Goal: Task Accomplishment & Management: Complete application form

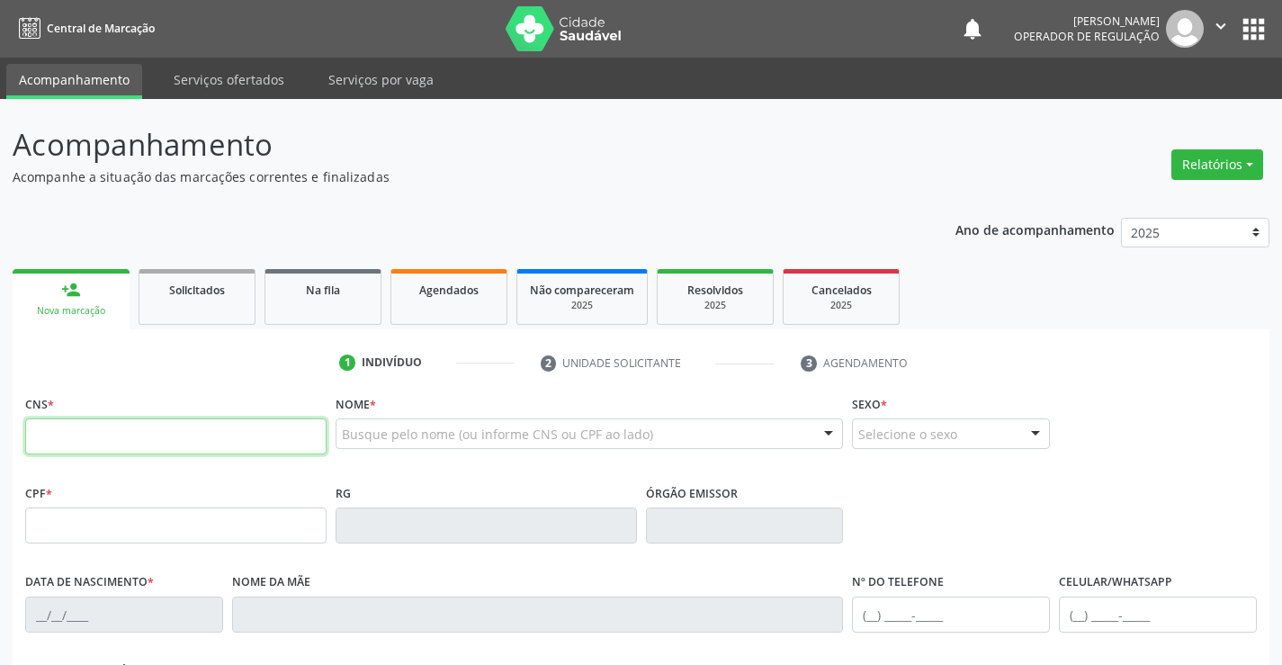
click at [149, 435] on input "text" at bounding box center [175, 436] width 301 height 36
type input "708 1031 6107 1440"
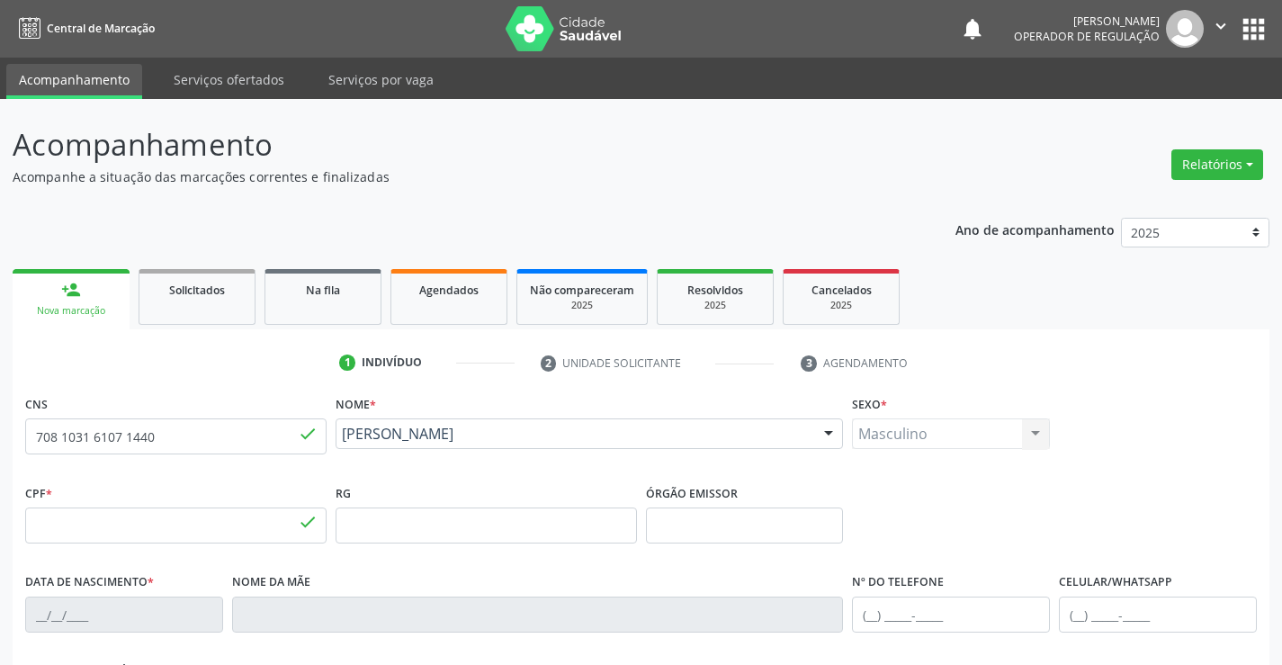
type input "331.541.391-68"
type input "2019682230"
type input "2[DATE]"
type input "[PHONE_NUMBER]"
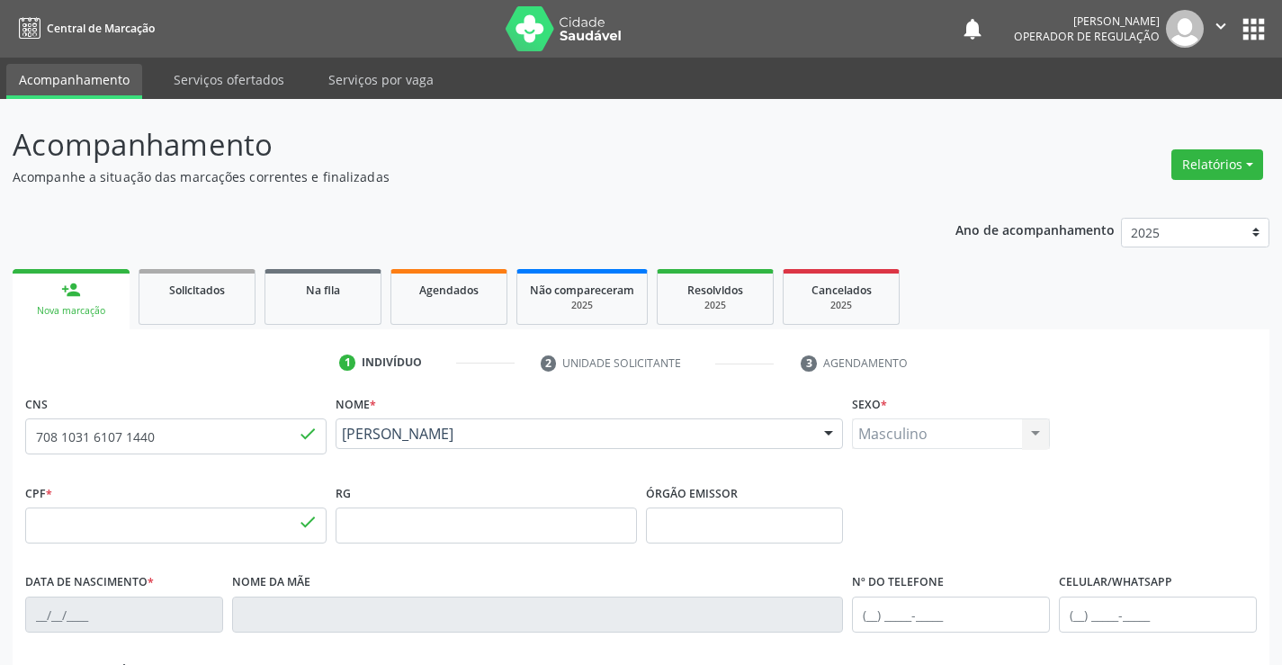
type input "S/N"
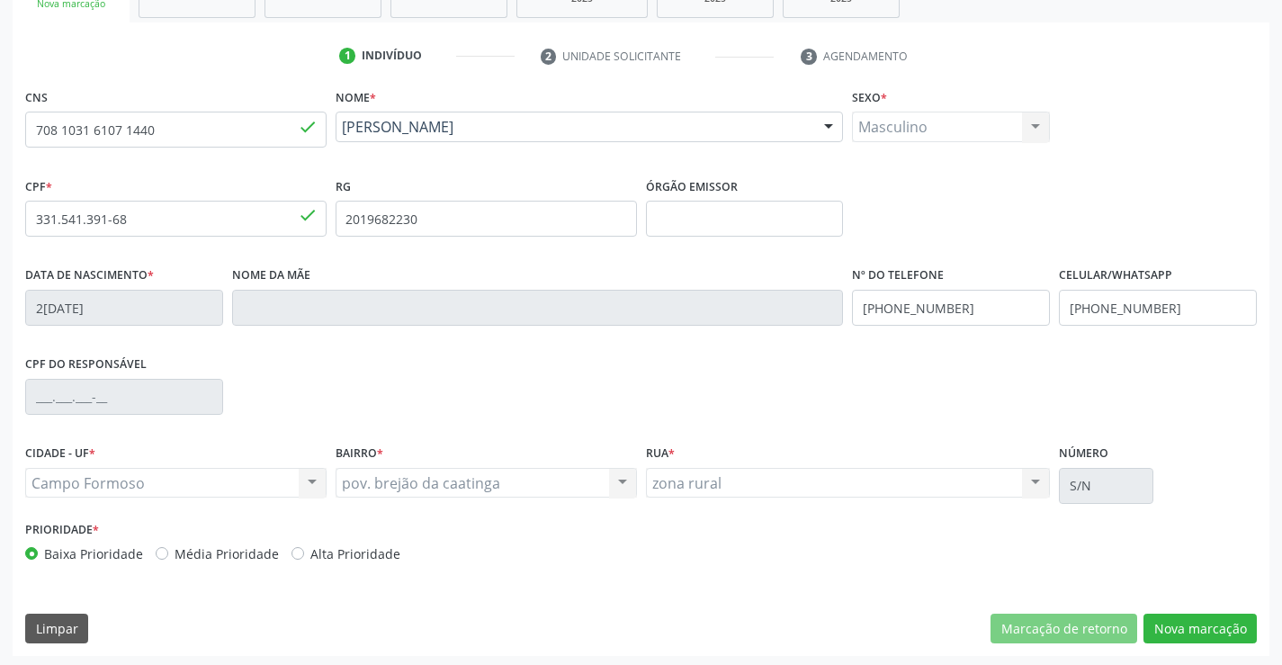
scroll to position [310, 0]
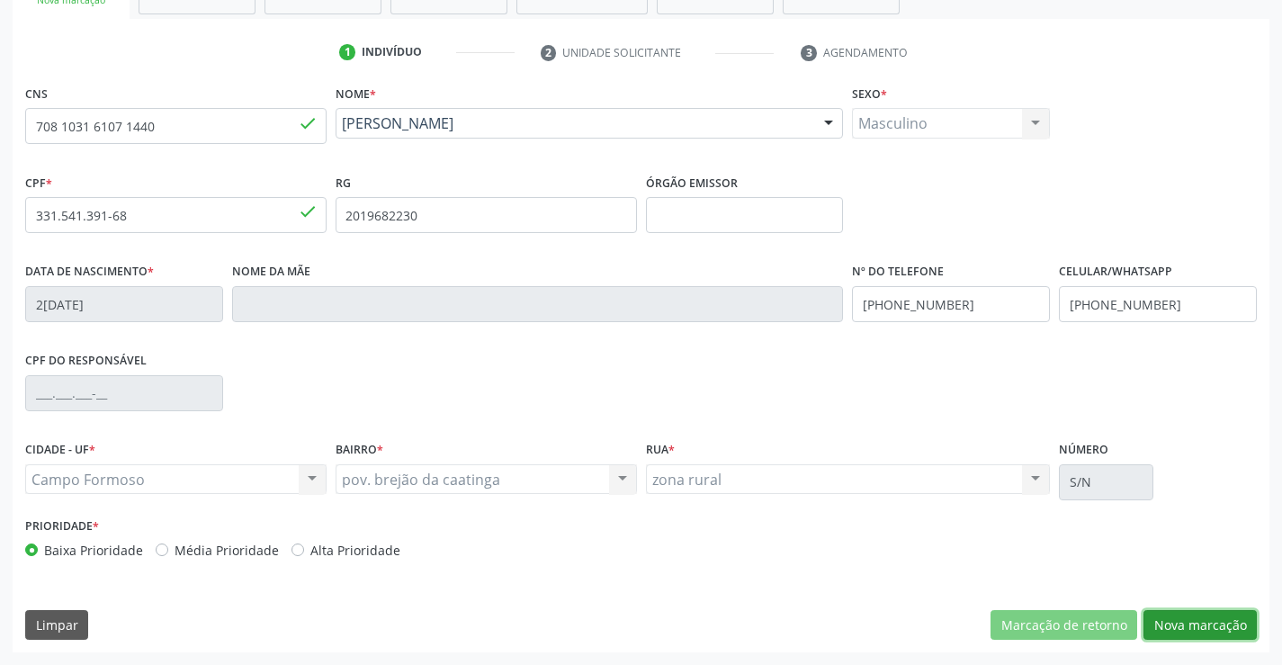
click at [1169, 622] on button "Nova marcação" at bounding box center [1200, 625] width 113 height 31
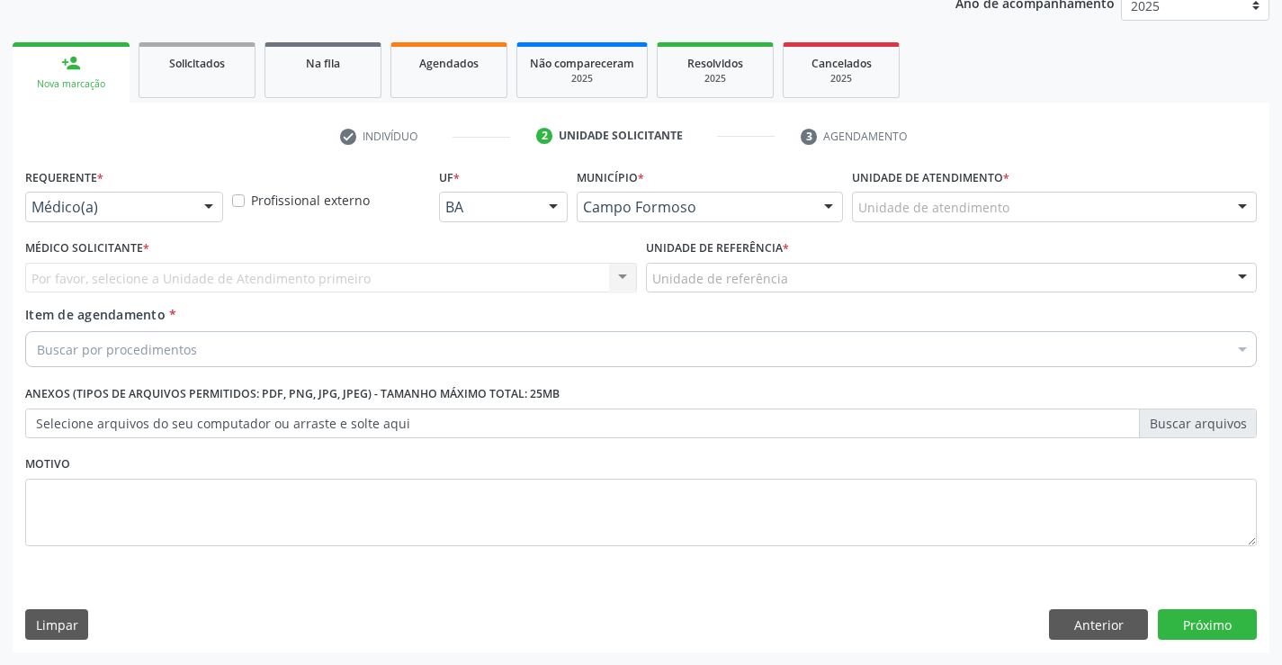
scroll to position [227, 0]
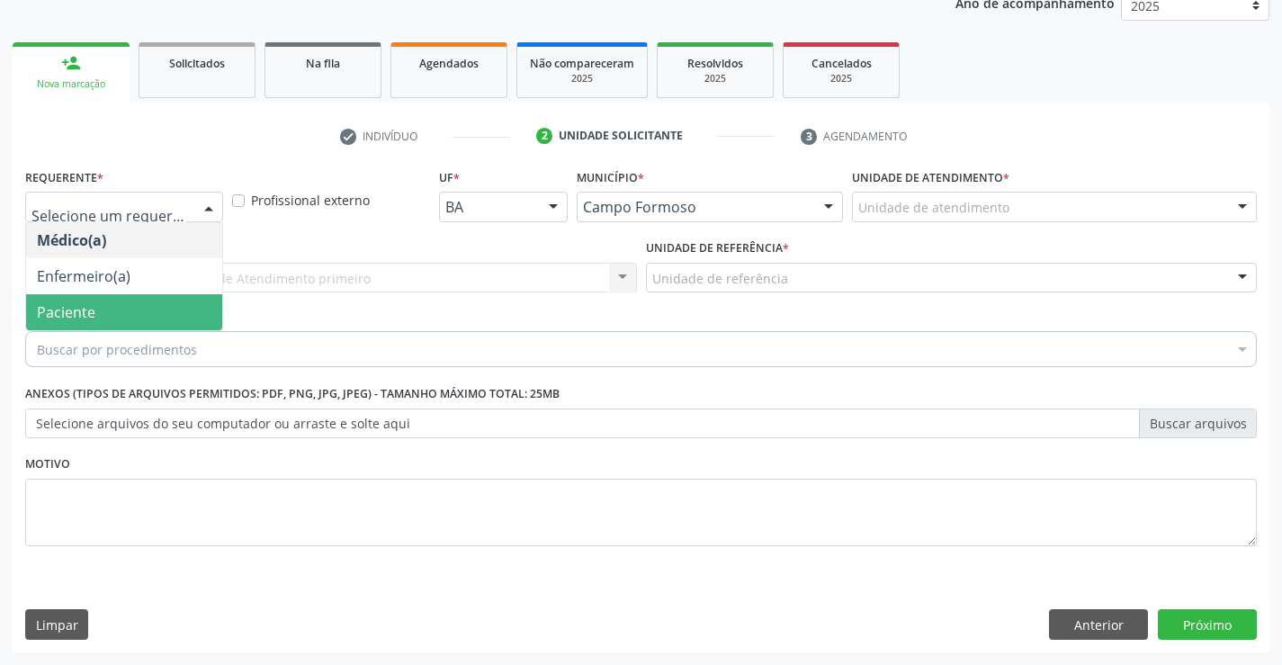
click at [58, 313] on span "Paciente" at bounding box center [66, 312] width 58 height 20
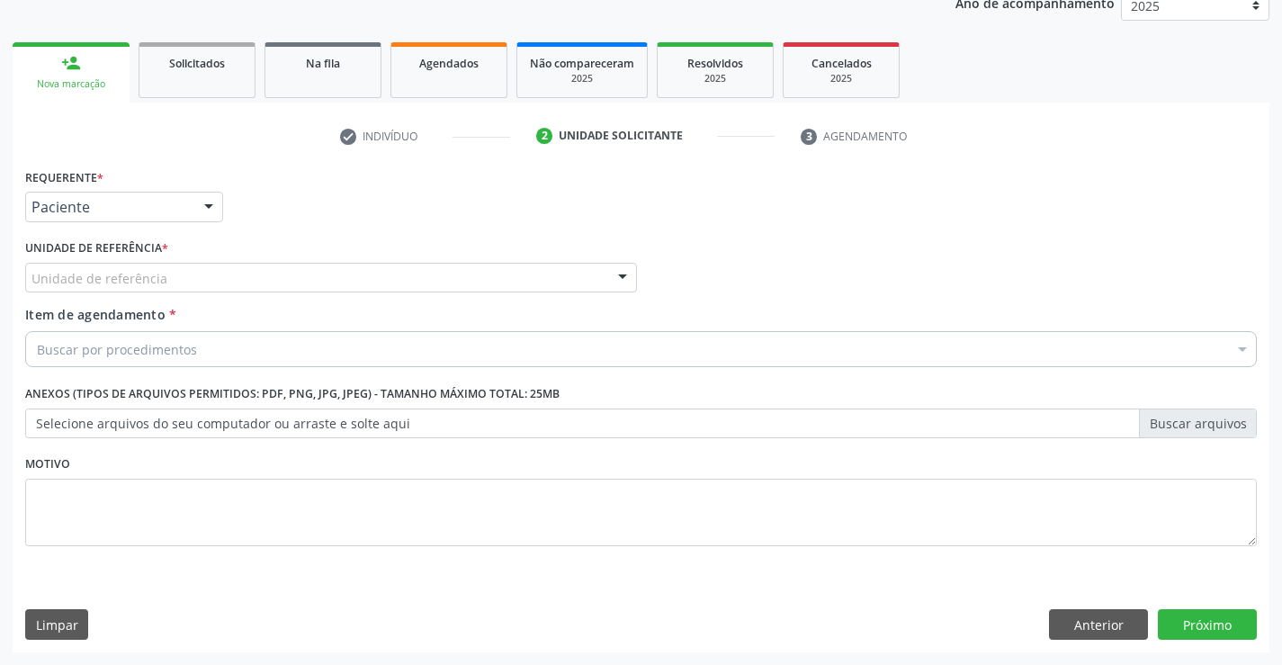
click at [61, 266] on div "Unidade de referência" at bounding box center [331, 278] width 612 height 31
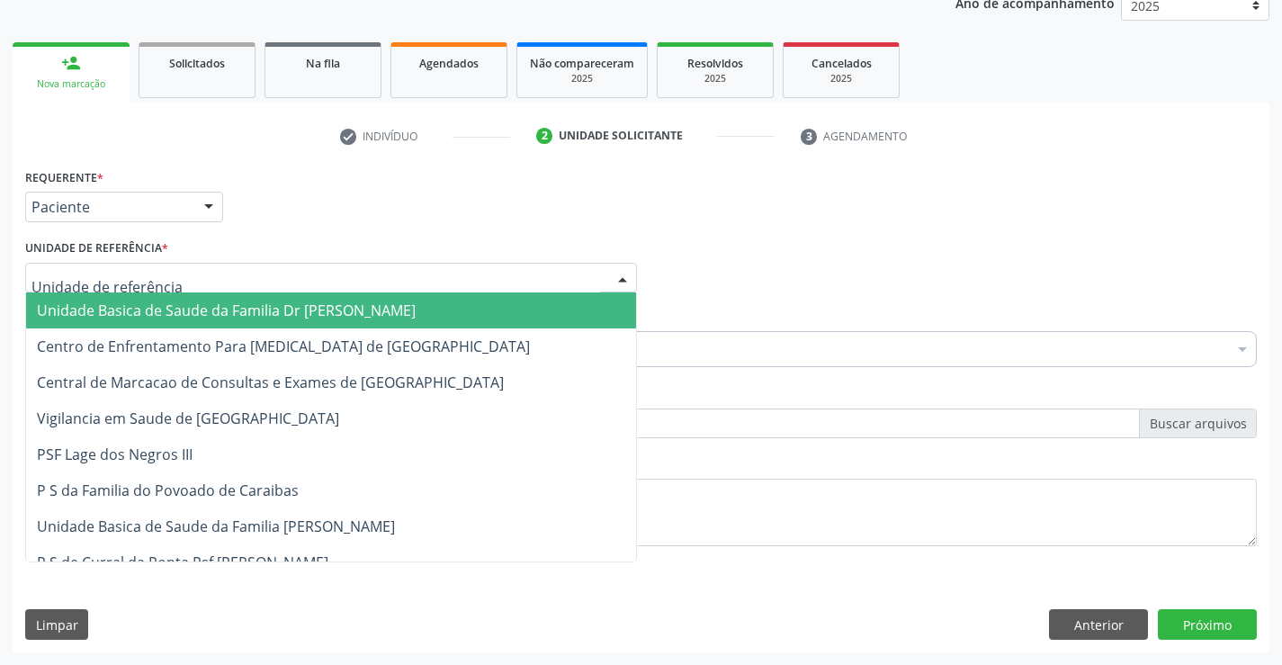
click at [58, 310] on span "Unidade Basica de Saude da Familia Dr [PERSON_NAME]" at bounding box center [226, 311] width 379 height 20
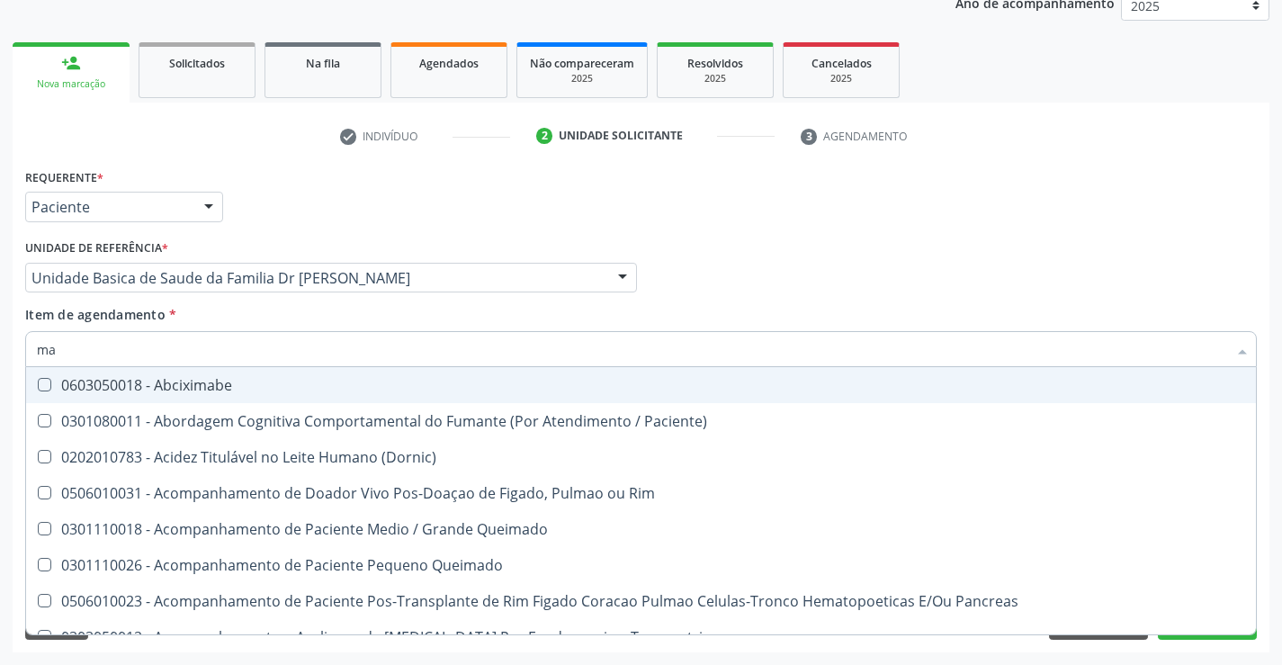
type input "m"
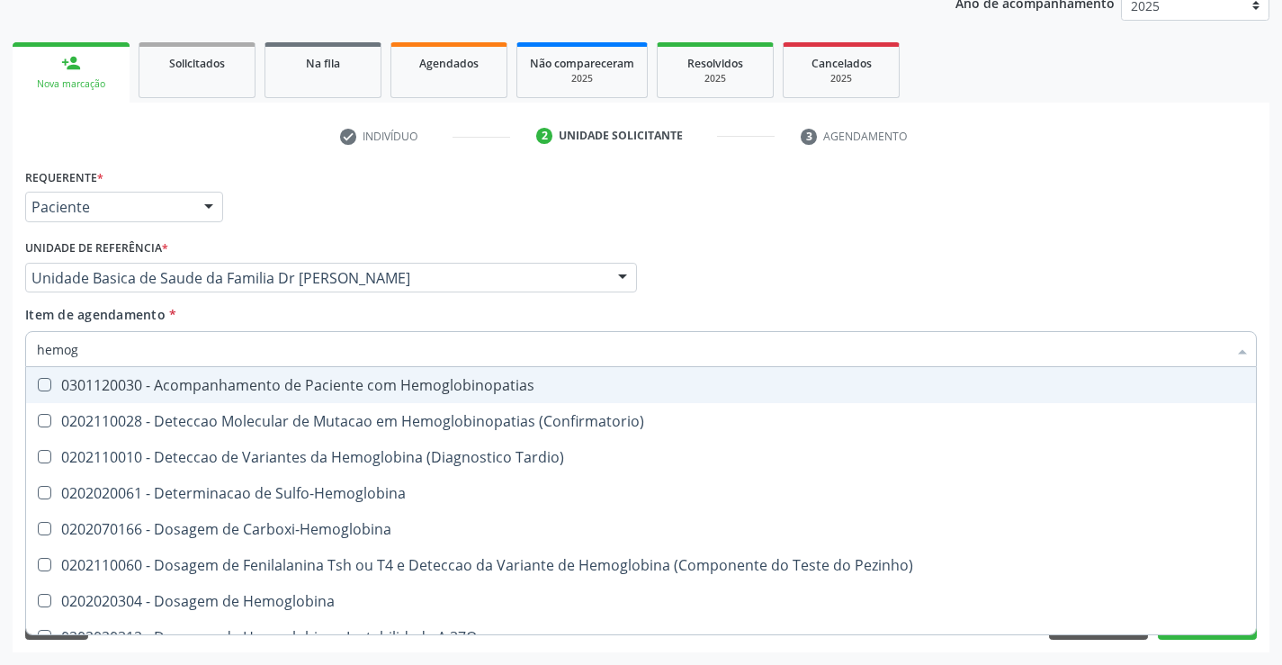
type input "hemogr"
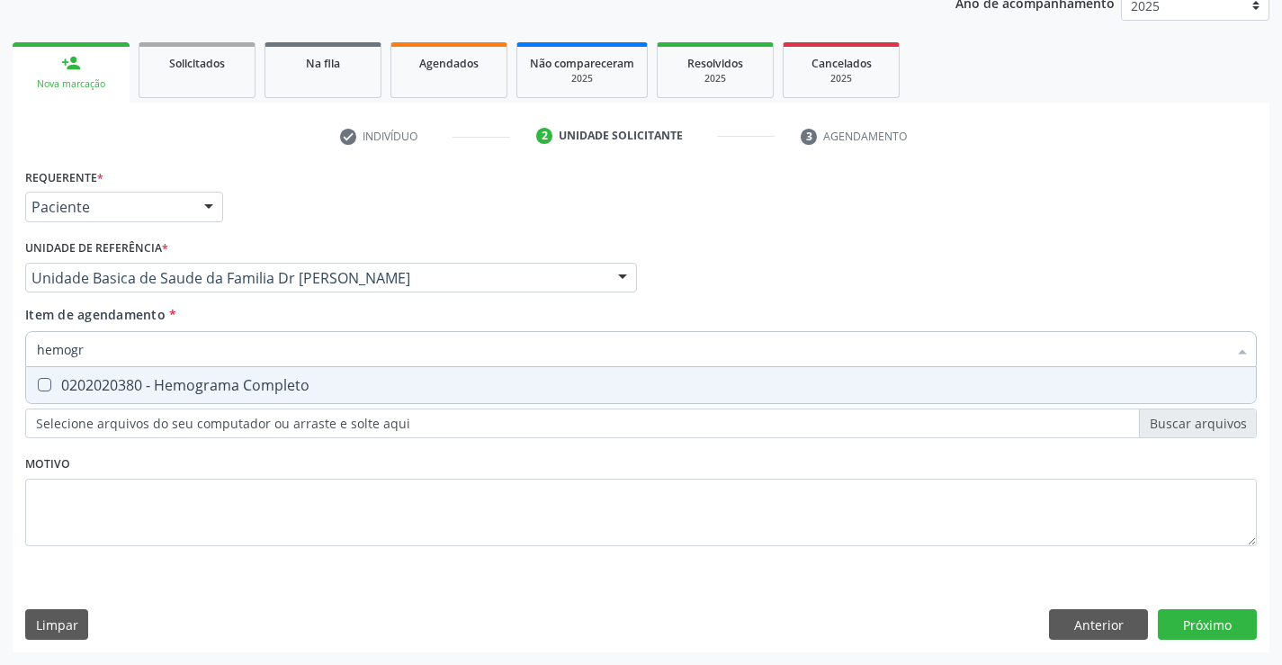
click at [97, 380] on div "0202020380 - Hemograma Completo" at bounding box center [641, 385] width 1209 height 14
checkbox Completo "true"
type input "hemogr"
click at [45, 533] on div "Requerente * Paciente Médico(a) Enfermeiro(a) Paciente Nenhum resultado encontr…" at bounding box center [641, 368] width 1232 height 408
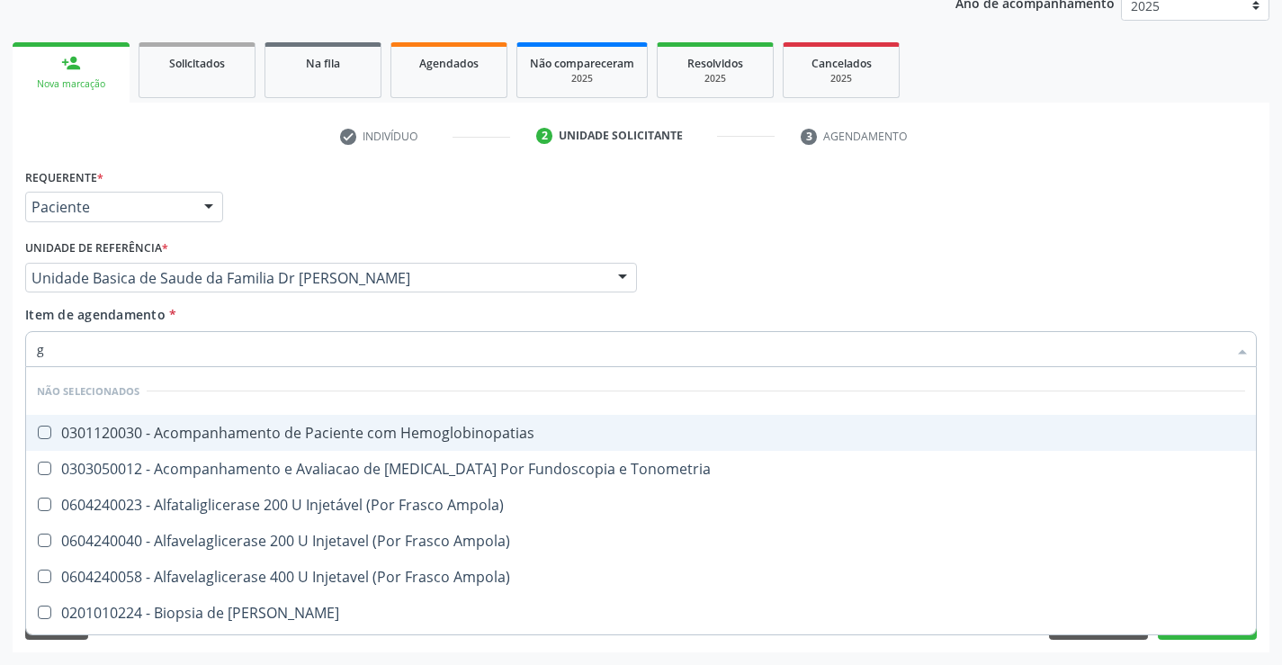
type input "gl"
checkbox Hemoglobinopatias "false"
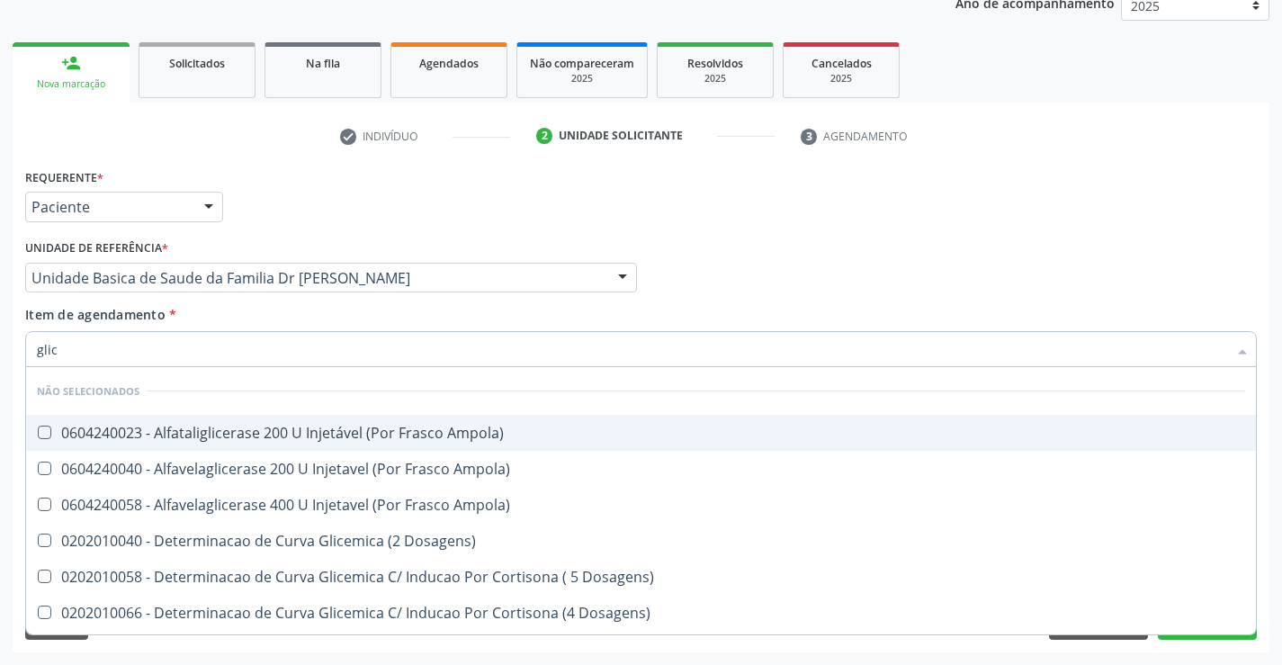
type input "glico"
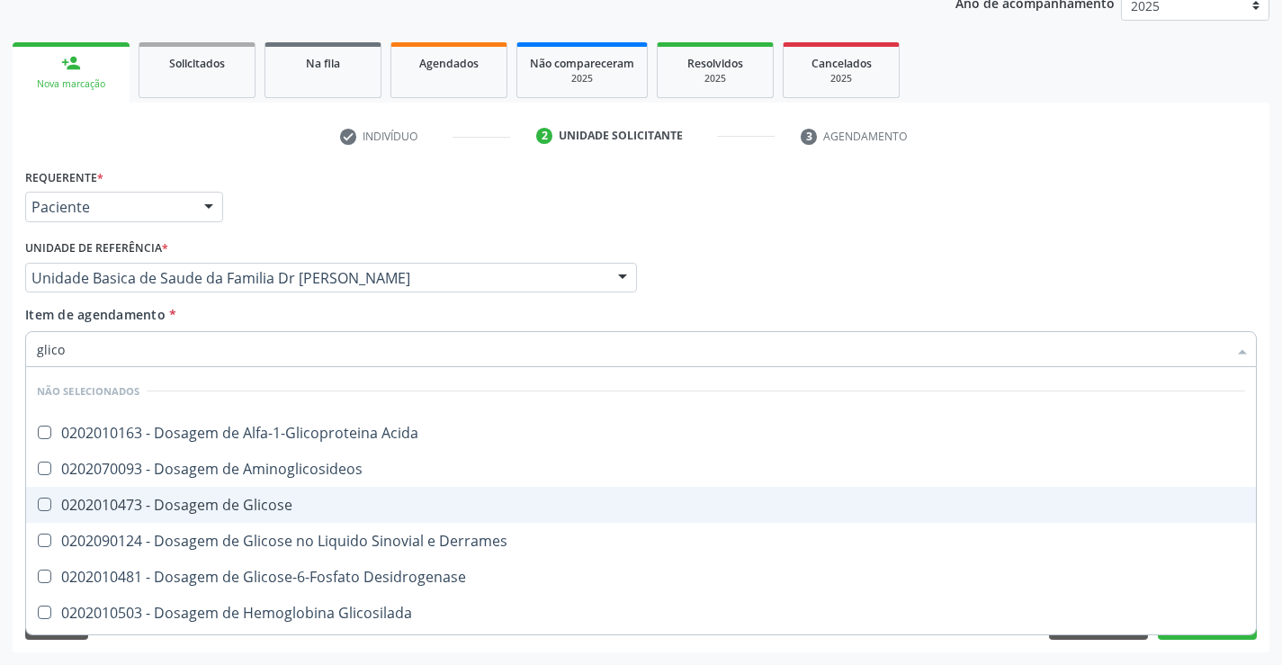
click at [79, 498] on div "0202010473 - Dosagem de Glicose" at bounding box center [641, 505] width 1209 height 14
checkbox Glicose "true"
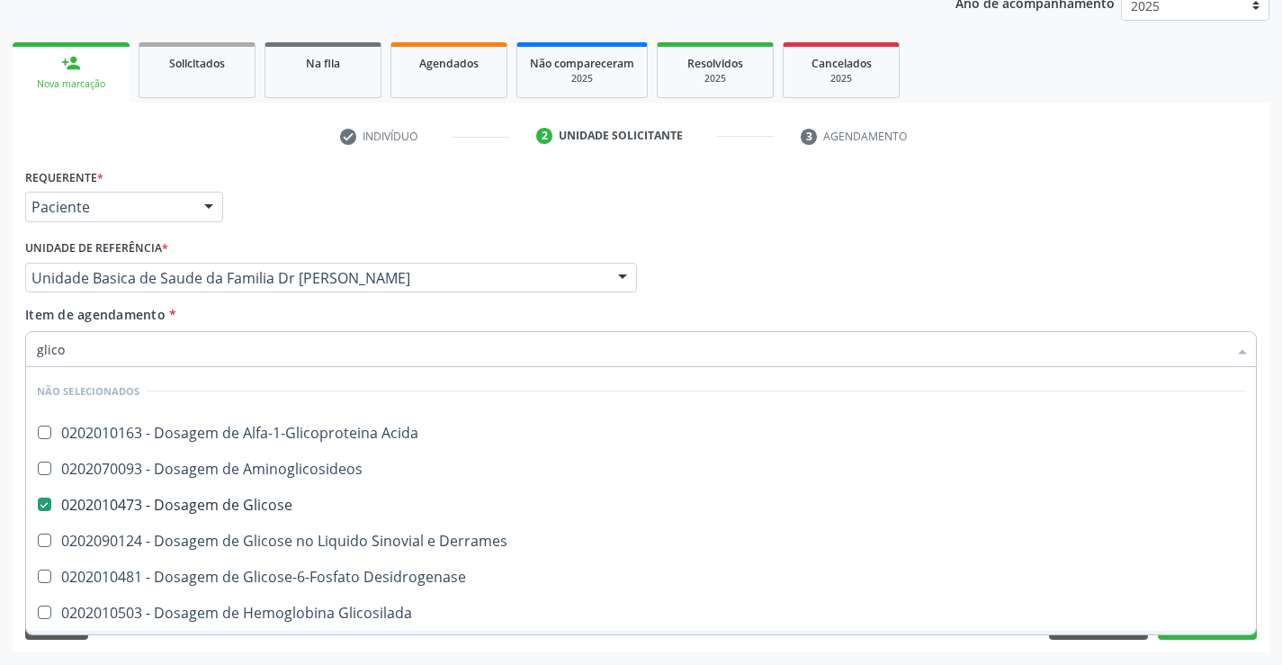
type input "glico"
click at [434, 638] on div "Limpar Anterior Próximo" at bounding box center [641, 624] width 1232 height 31
checkbox Acida "true"
checkbox Aminoglicosideos "true"
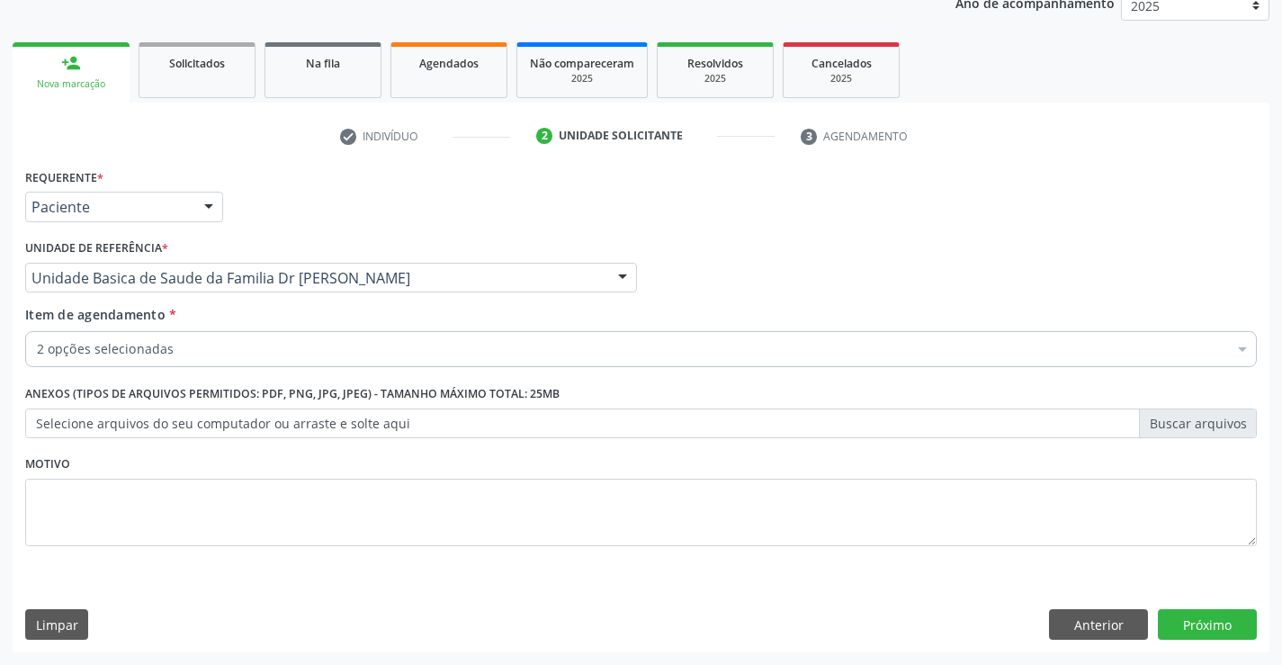
click at [148, 359] on div "2 opções selecionadas" at bounding box center [641, 349] width 1232 height 36
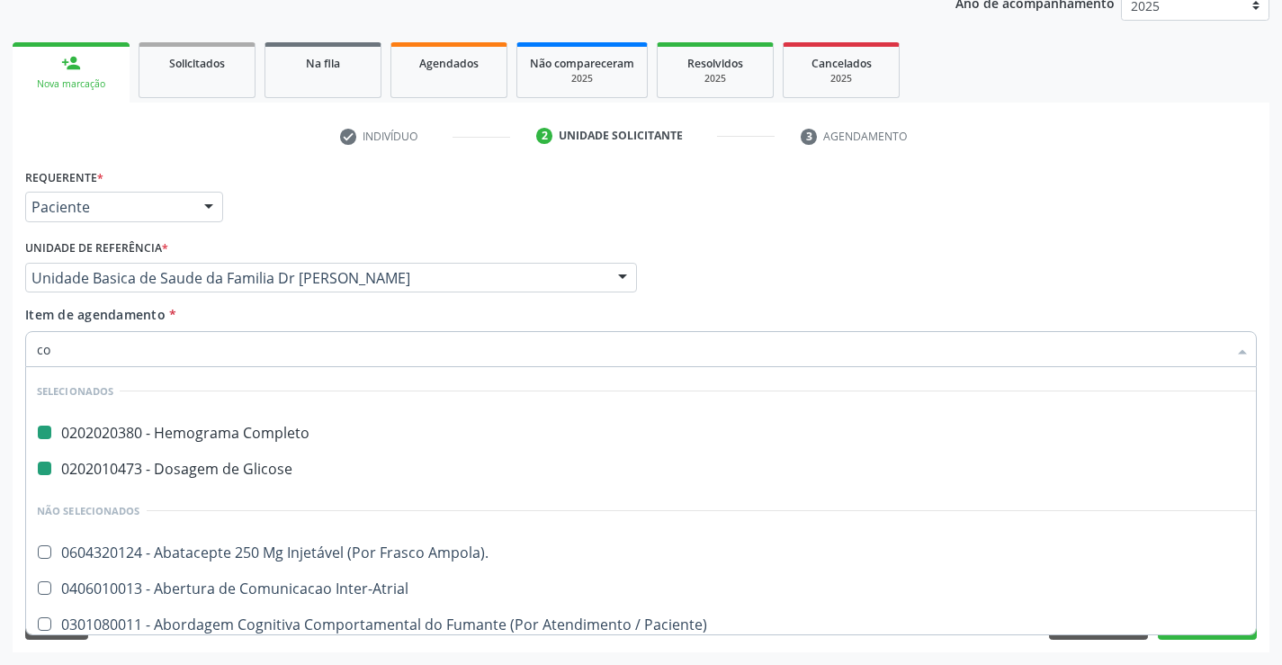
type input "col"
checkbox Completo "false"
checkbox Glicose "false"
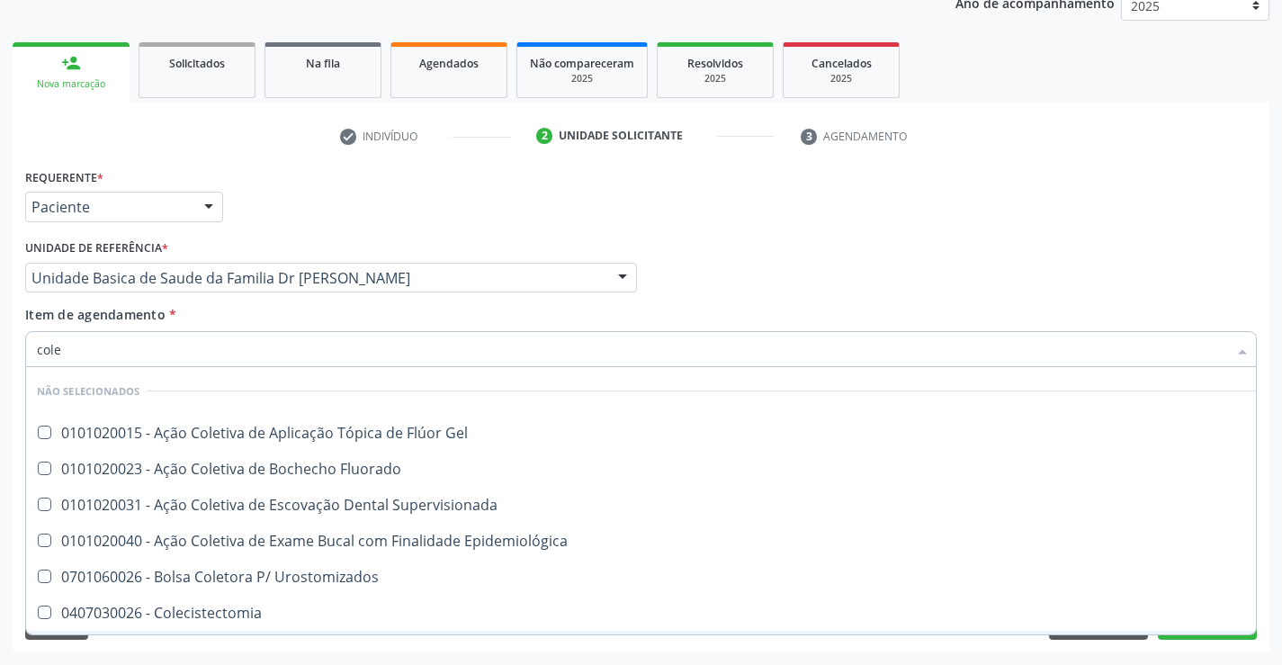
type input "coles"
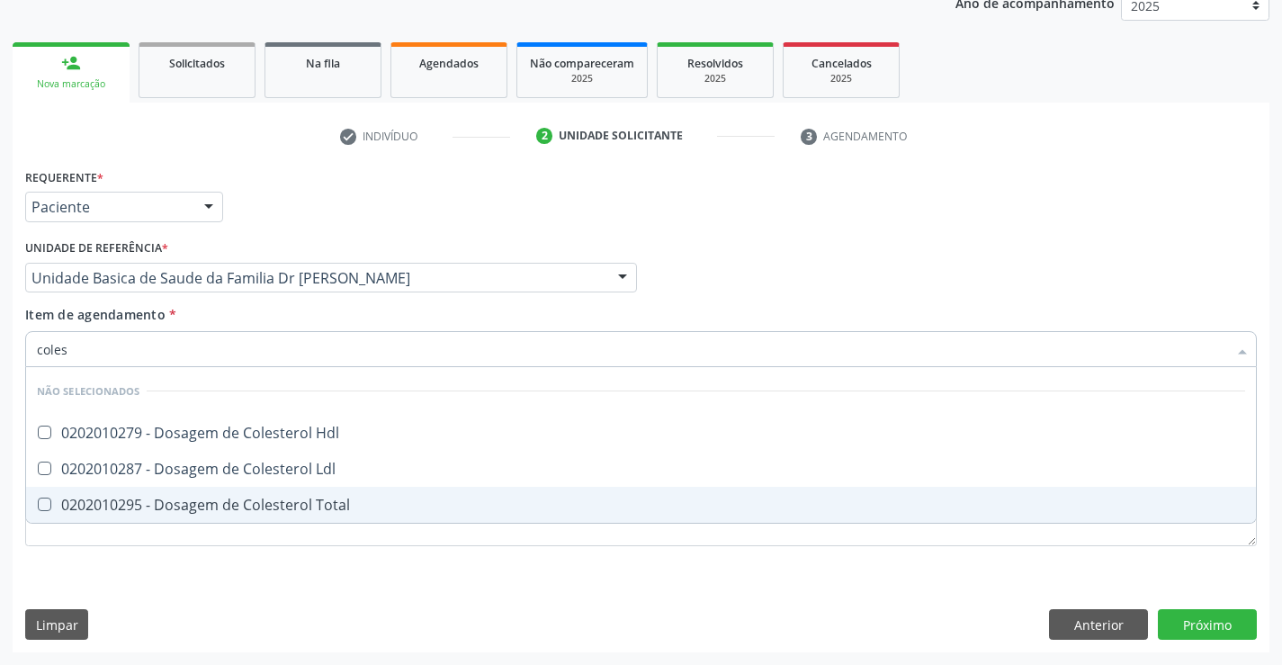
click at [164, 502] on div "0202010295 - Dosagem de Colesterol Total" at bounding box center [641, 505] width 1209 height 14
checkbox Total "true"
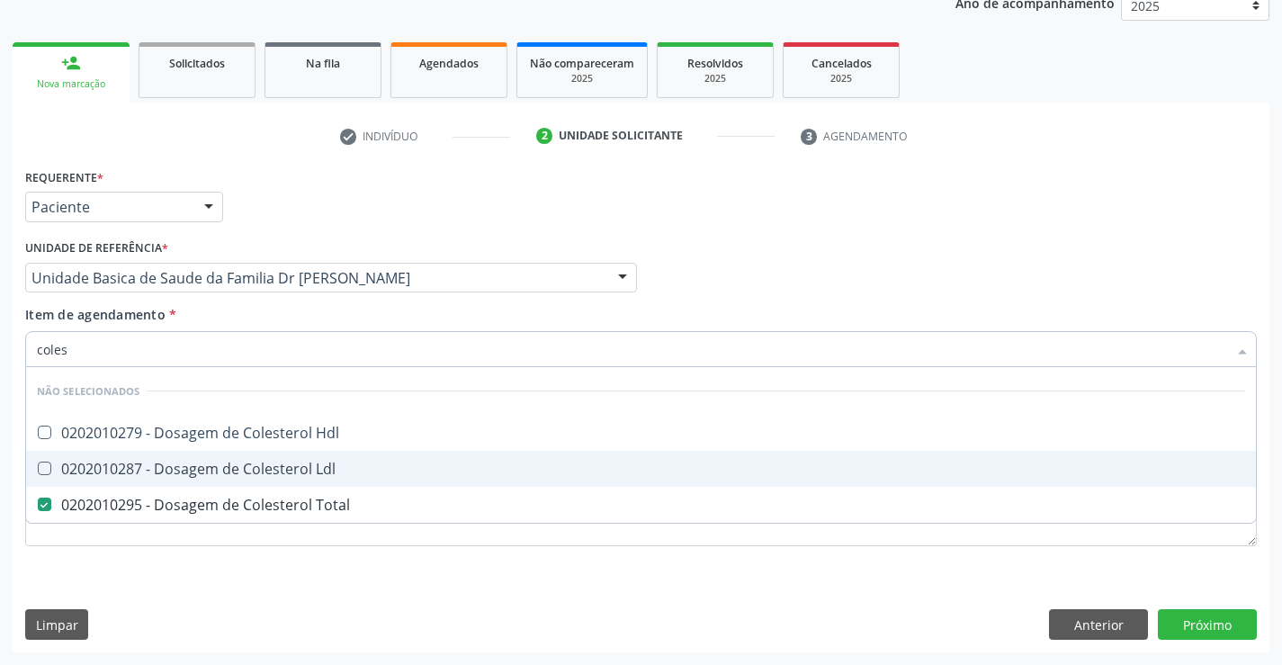
drag, startPoint x: 166, startPoint y: 475, endPoint x: 175, endPoint y: 439, distance: 37.1
click at [166, 474] on div "0202010287 - Dosagem de Colesterol Ldl" at bounding box center [641, 469] width 1209 height 14
checkbox Ldl "true"
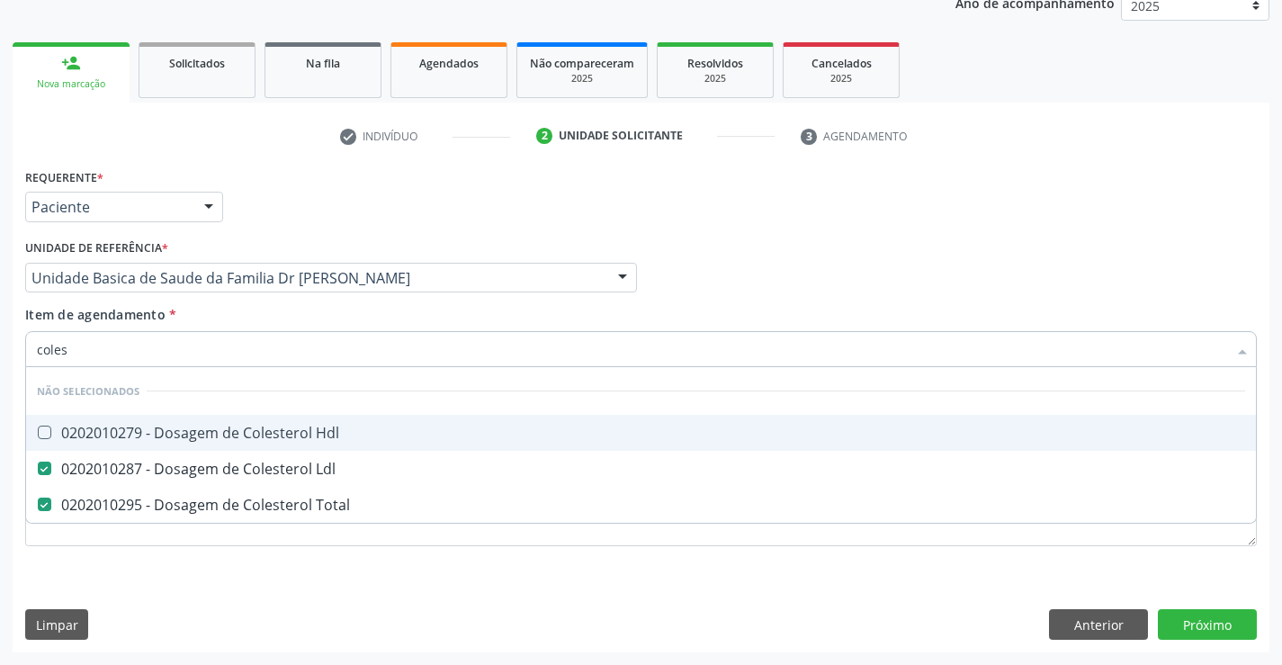
click at [175, 434] on div "0202010279 - Dosagem de Colesterol Hdl" at bounding box center [641, 433] width 1209 height 14
checkbox Hdl "true"
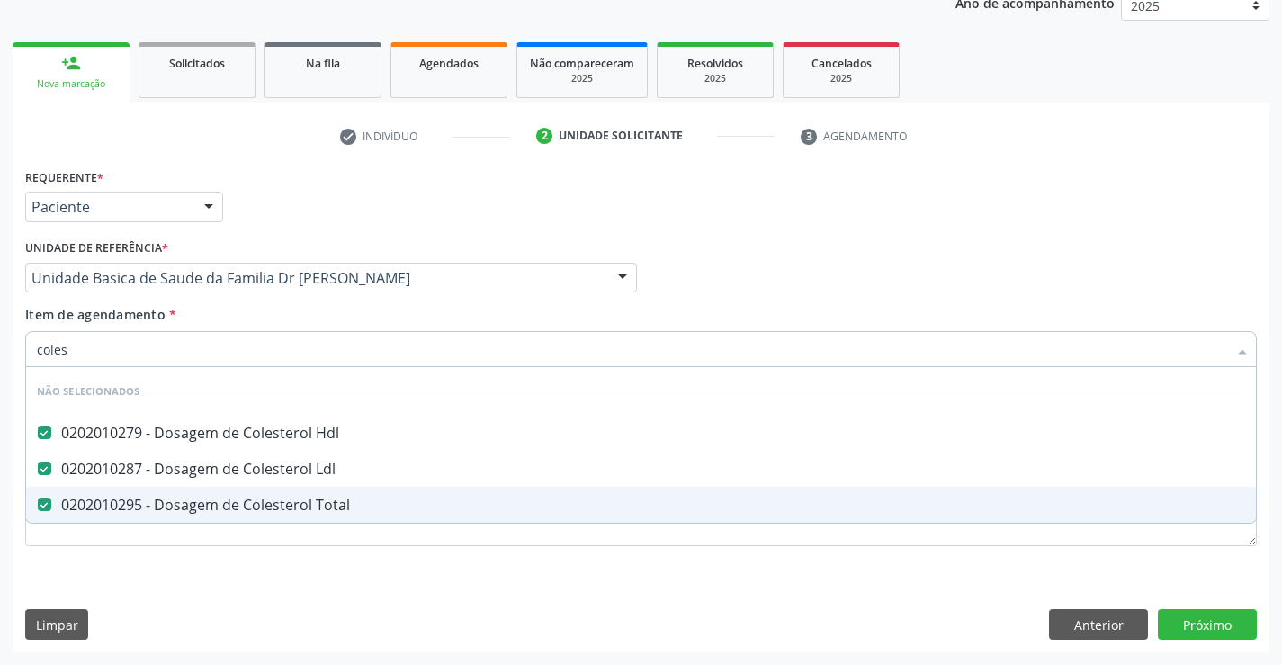
type input "coles"
click at [134, 569] on div "Requerente * Paciente Médico(a) Enfermeiro(a) Paciente Nenhum resultado encontr…" at bounding box center [641, 368] width 1232 height 408
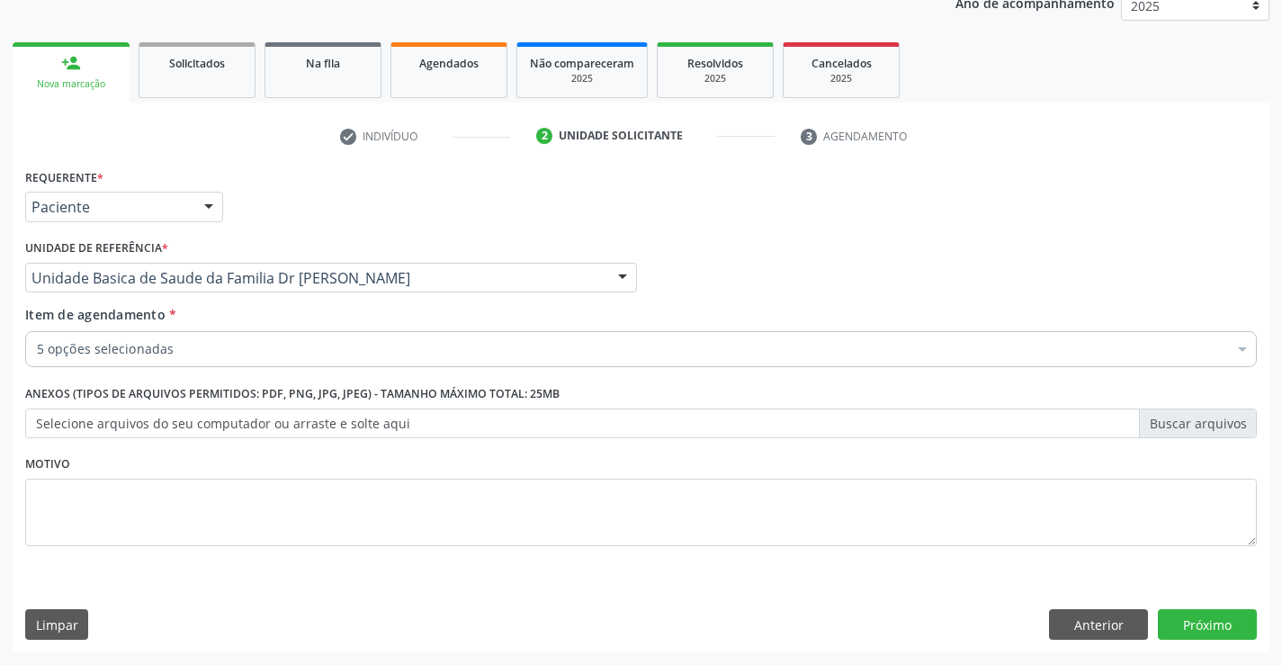
click at [128, 413] on label "Selecione arquivos do seu computador ou arraste e solte aqui" at bounding box center [641, 424] width 1232 height 31
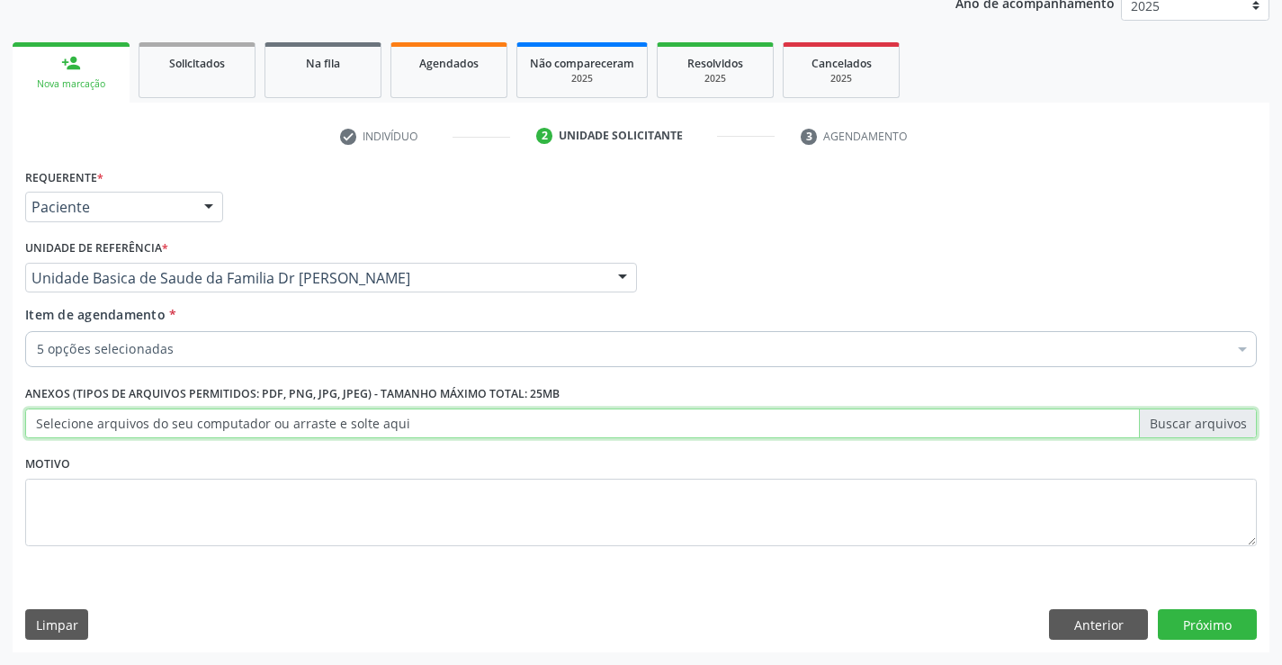
click at [128, 413] on input "Selecione arquivos do seu computador ou arraste e solte aqui" at bounding box center [641, 424] width 1232 height 31
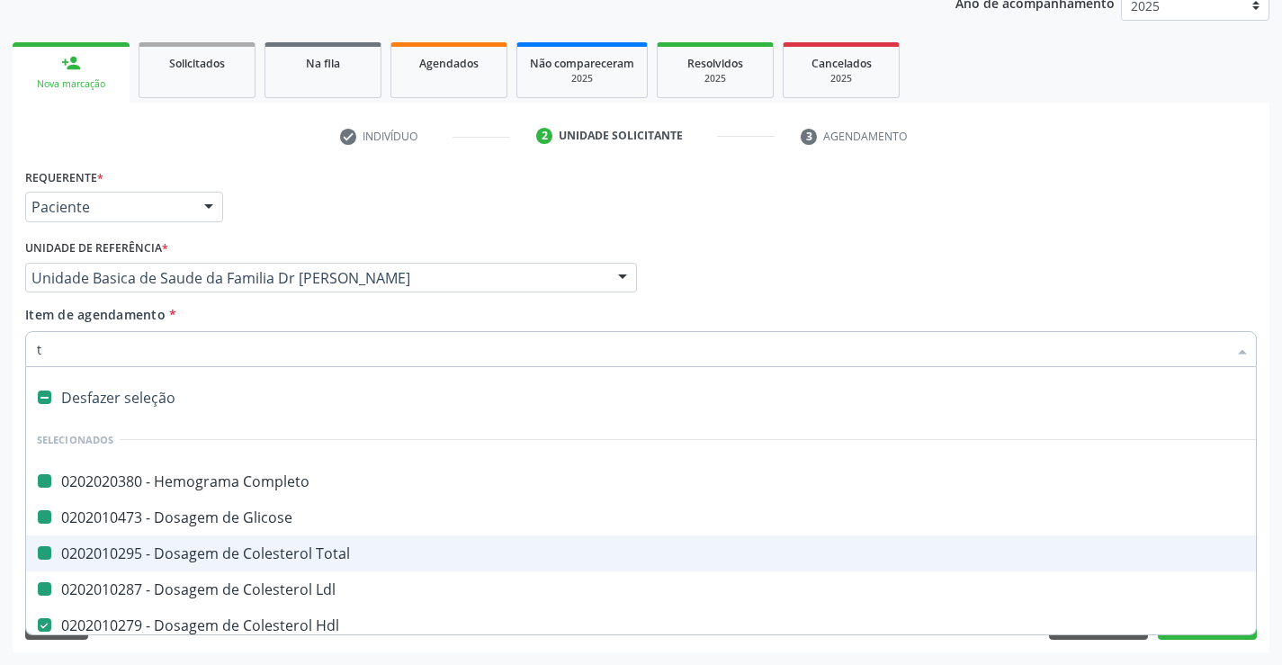
type input "tr"
checkbox Completo "false"
checkbox Glicose "false"
checkbox Total "false"
checkbox Ldl "false"
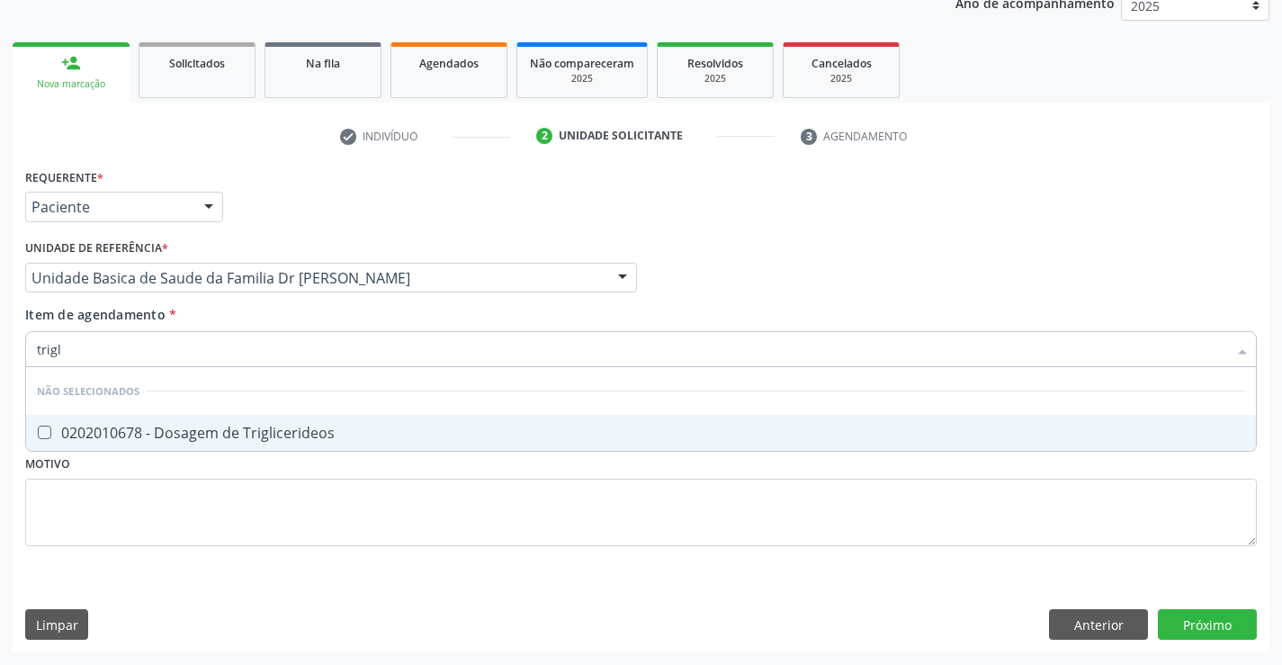
type input "trigli"
click at [289, 440] on div "0202010678 - Dosagem de Triglicerideos" at bounding box center [641, 433] width 1209 height 14
checkbox Triglicerideos "true"
click at [220, 517] on div "Requerente * Paciente Médico(a) Enfermeiro(a) Paciente Nenhum resultado encontr…" at bounding box center [641, 368] width 1232 height 408
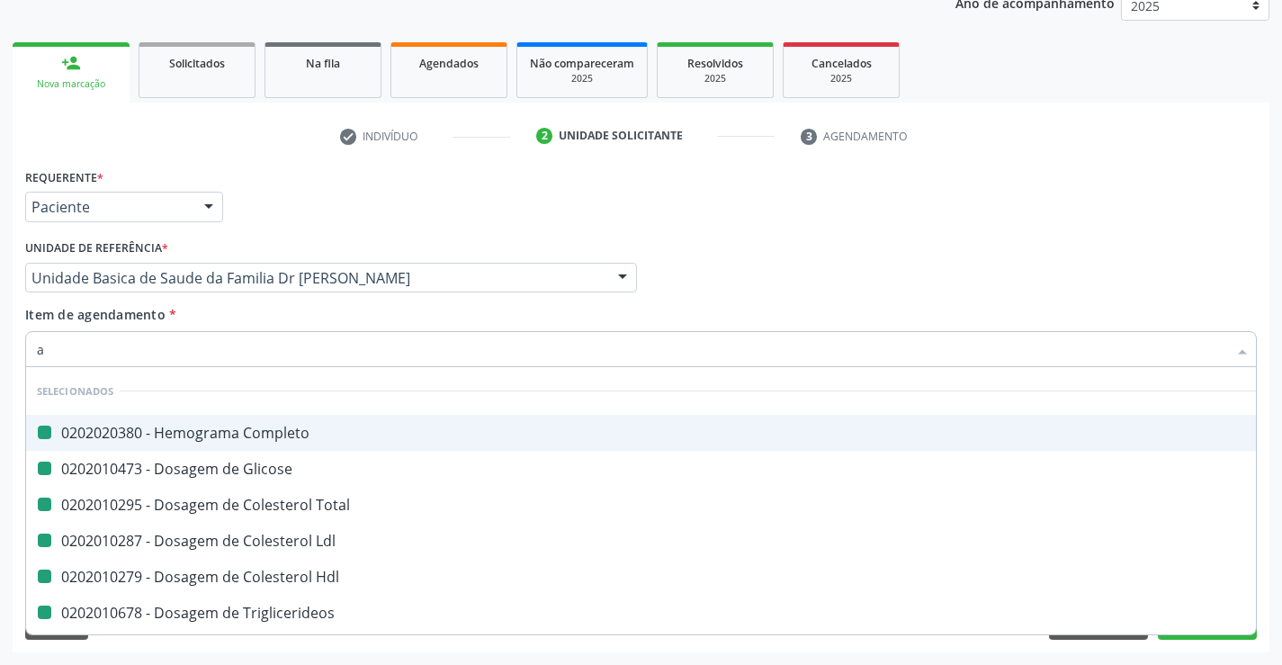
type input "ac"
checkbox Completo "false"
checkbox Glicose "false"
checkbox Total "false"
checkbox Ldl "false"
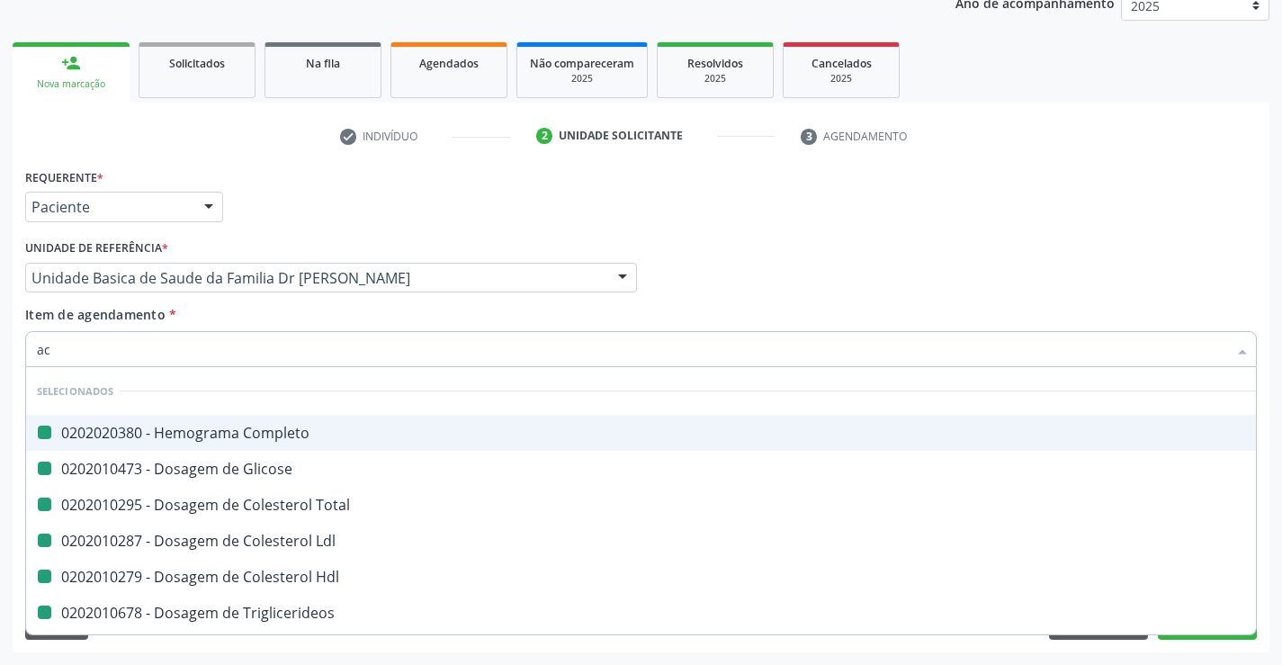
checkbox Hdl "false"
checkbox Triglicerideos "false"
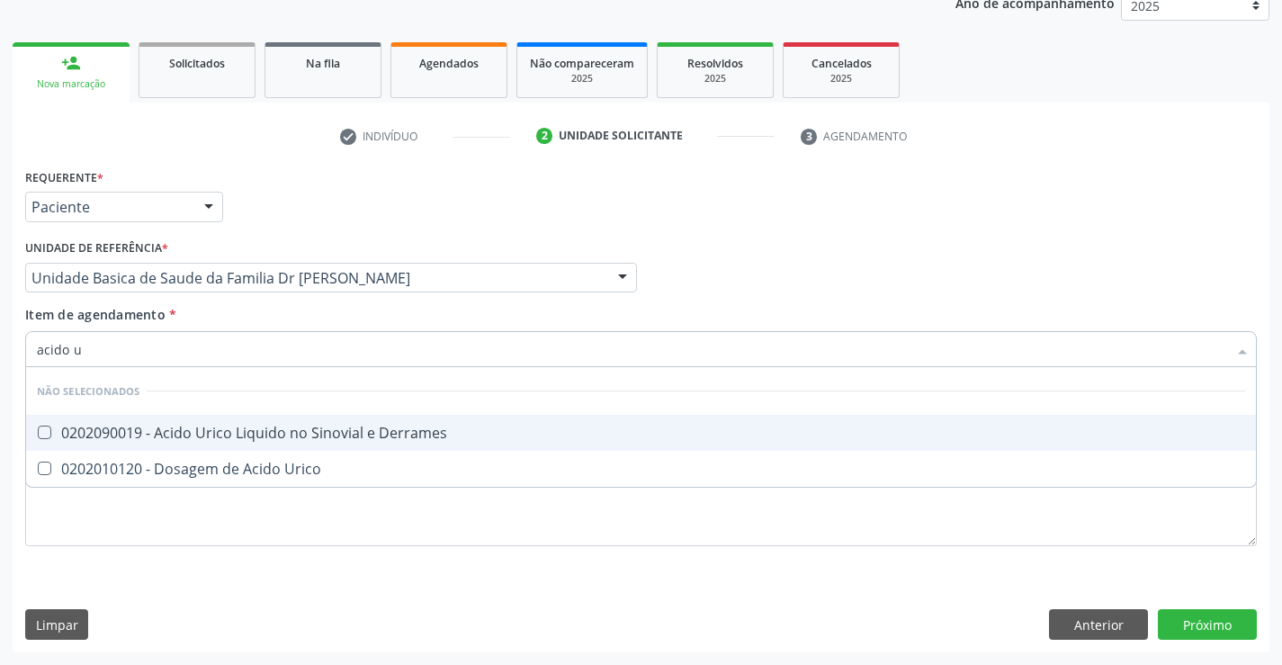
type input "acido ur"
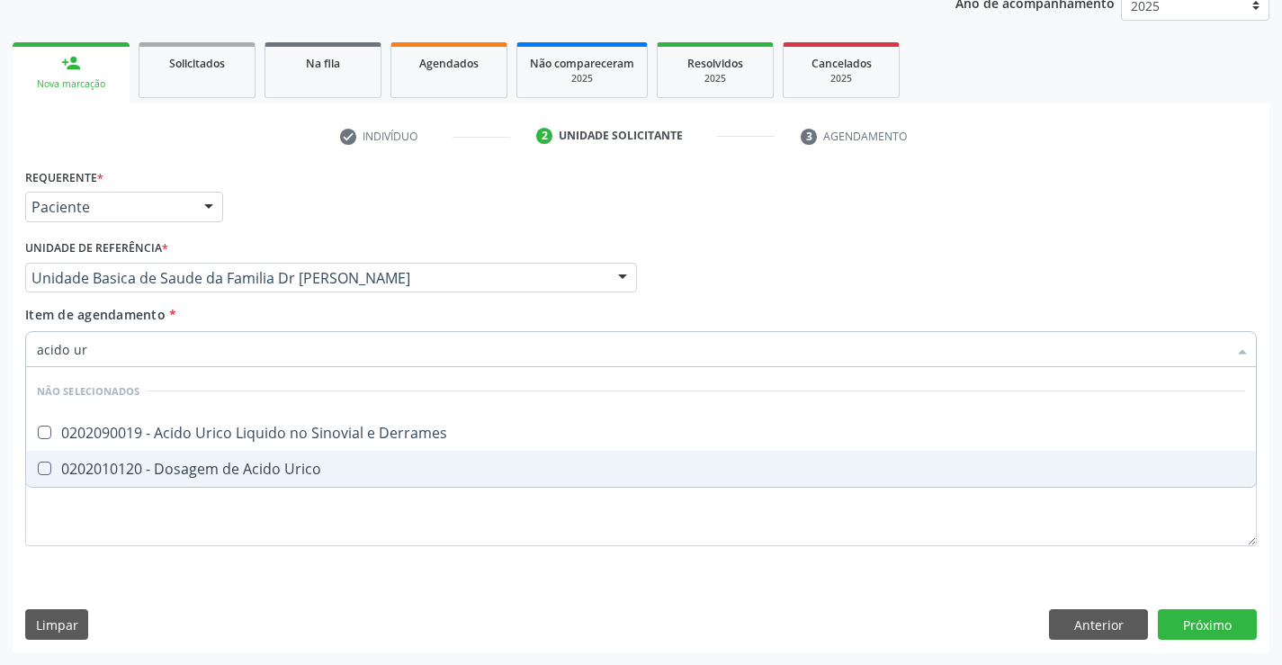
click at [183, 471] on div "0202010120 - Dosagem de Acido Urico" at bounding box center [641, 469] width 1209 height 14
checkbox Urico "true"
click at [159, 523] on div "Requerente * Paciente Médico(a) Enfermeiro(a) Paciente Nenhum resultado encontr…" at bounding box center [641, 368] width 1232 height 408
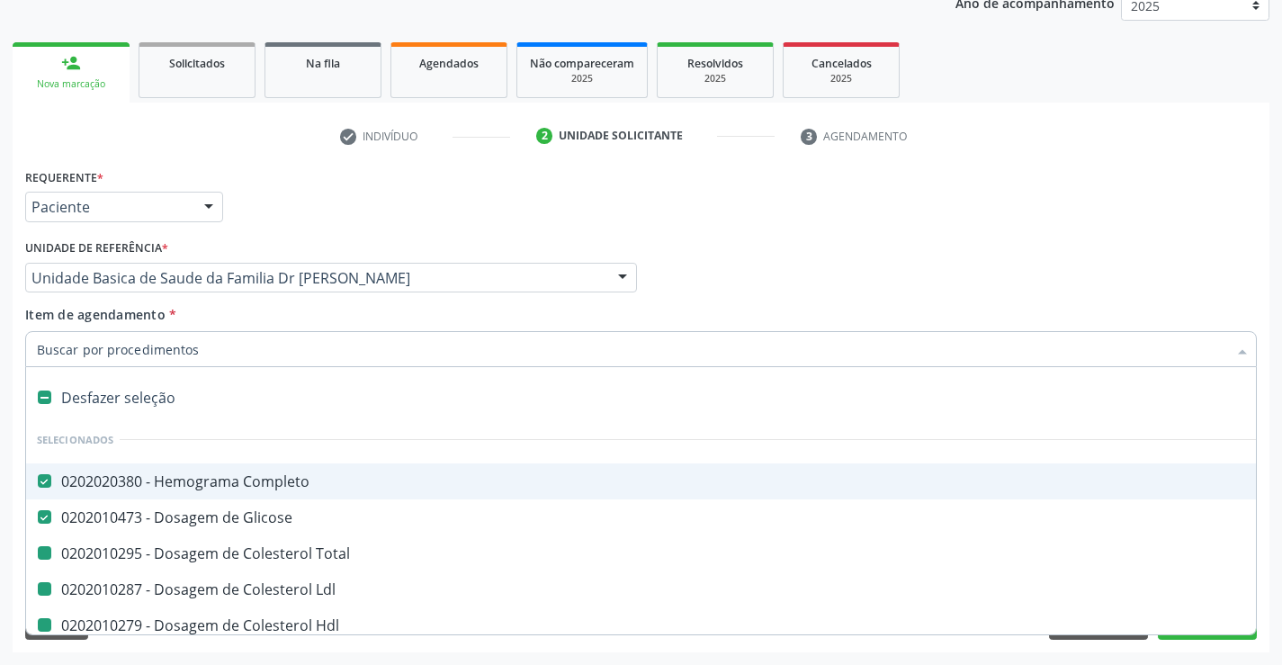
type input "u"
checkbox Total "false"
checkbox Ldl "false"
checkbox Hdl "false"
checkbox Triglicerideos "false"
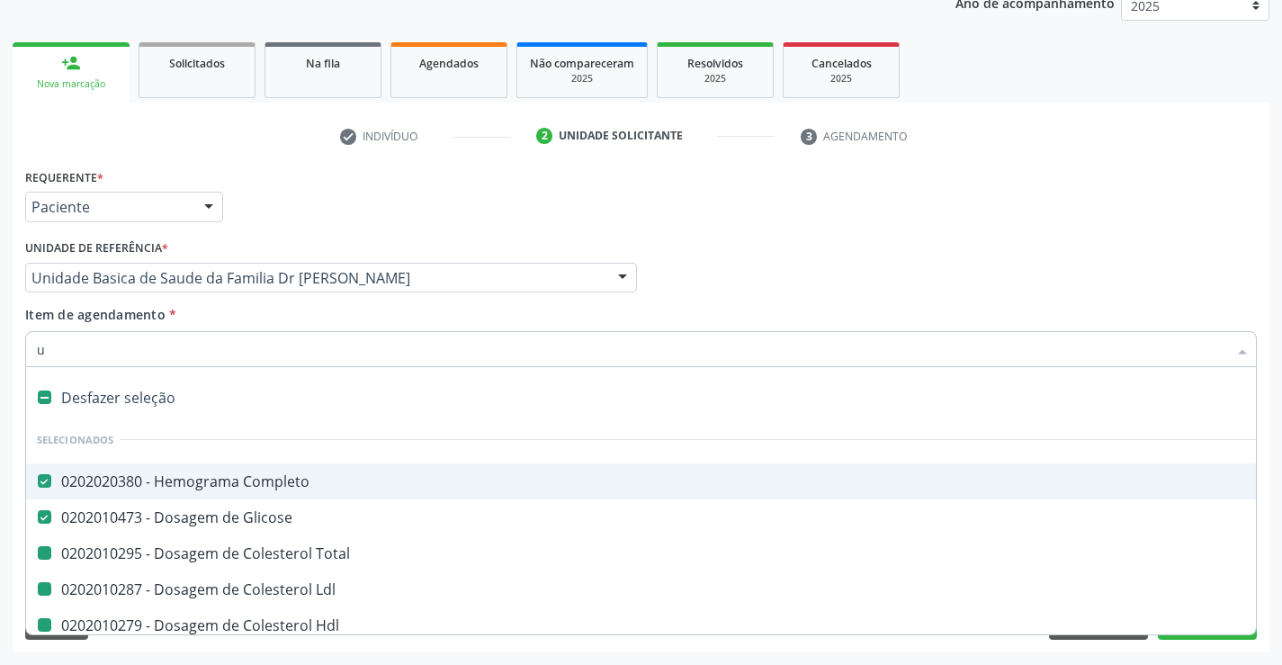
checkbox Urico "false"
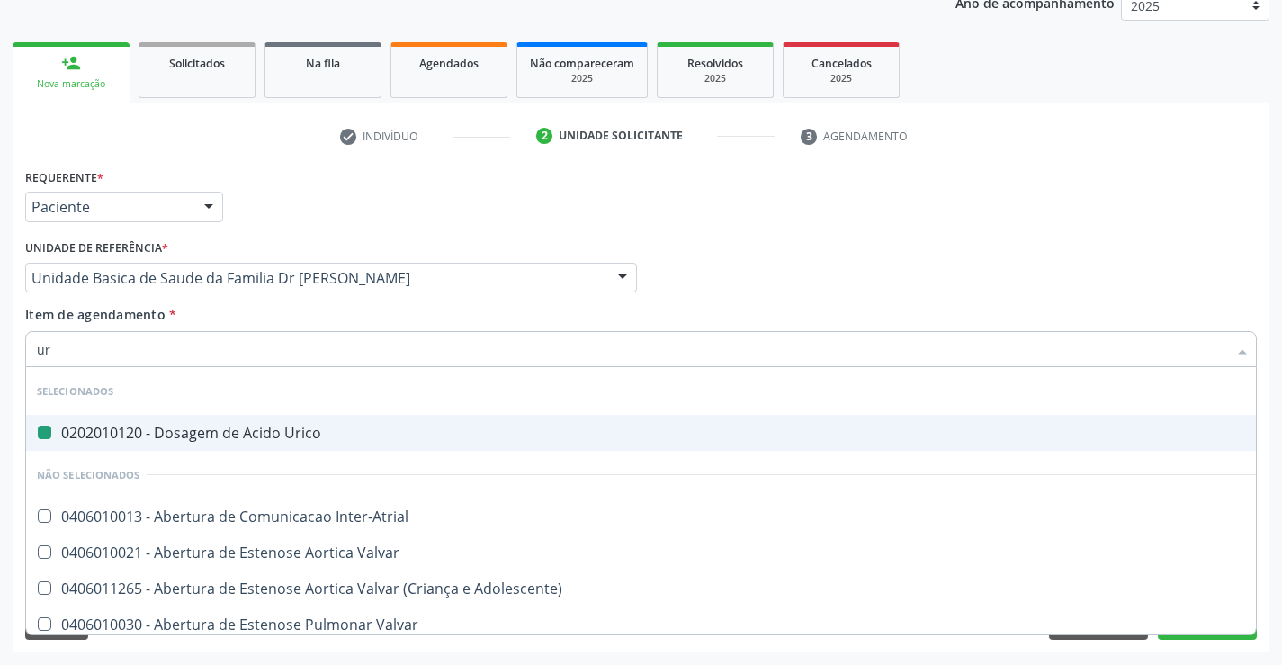
type input "ure"
checkbox Urico "false"
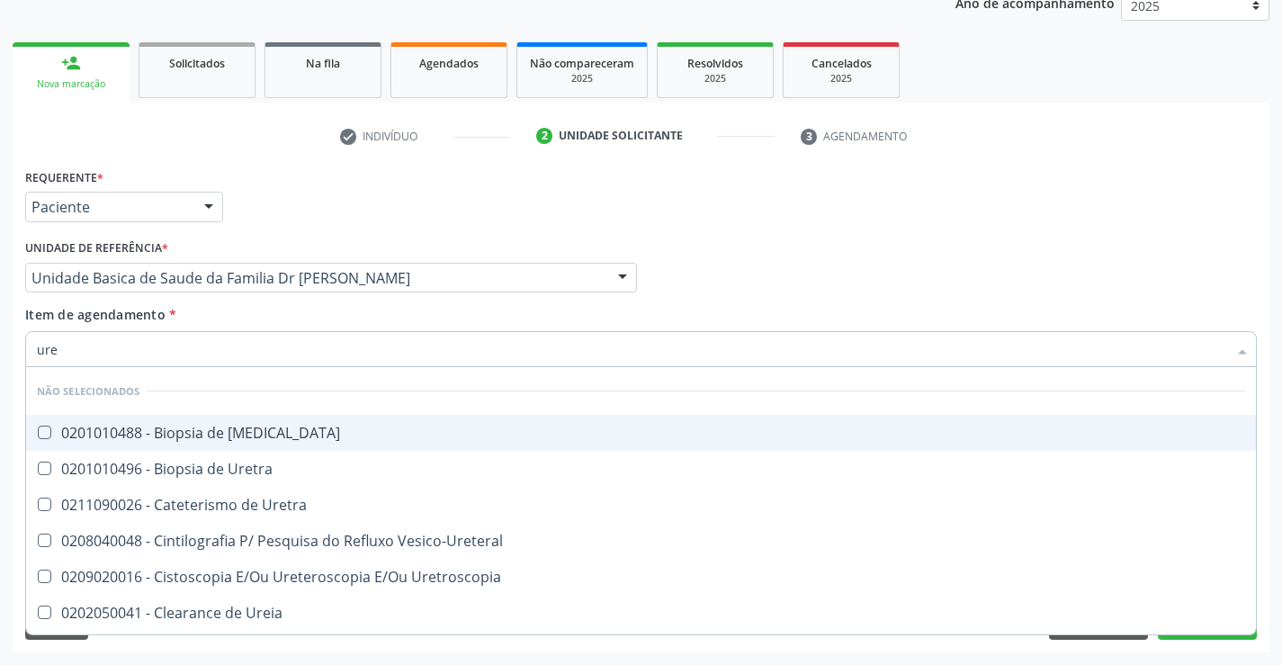
type input "urei"
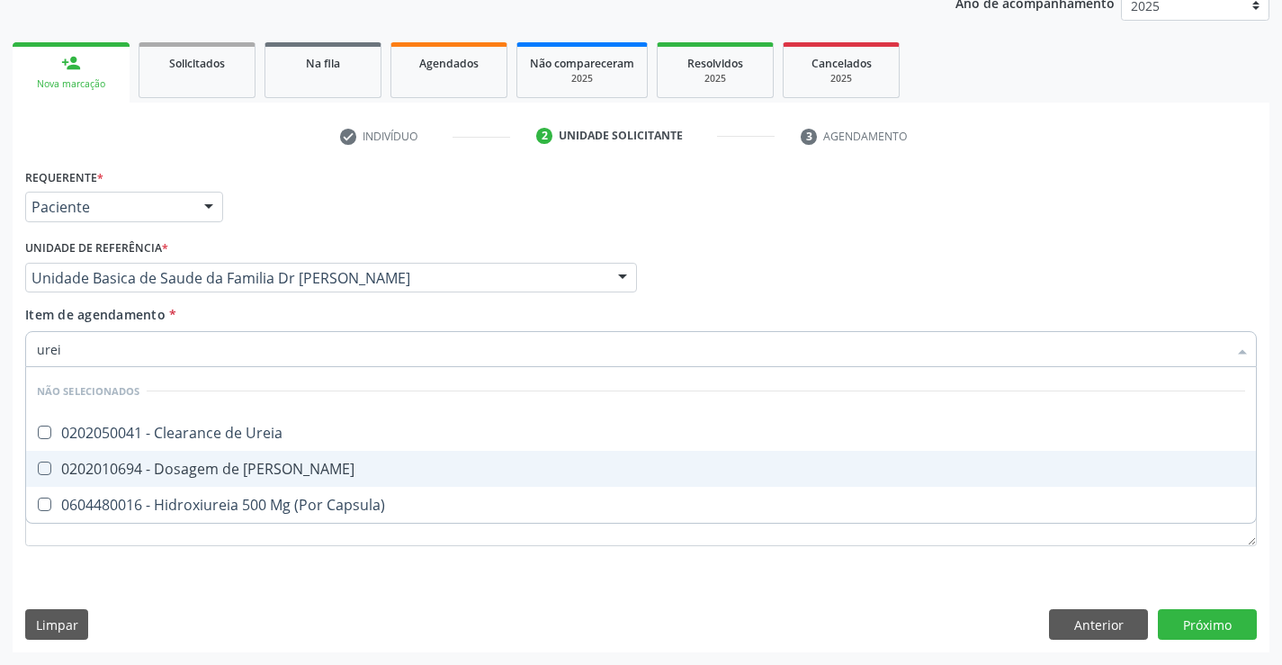
click at [213, 476] on div "0202010694 - Dosagem de [PERSON_NAME]" at bounding box center [641, 469] width 1209 height 14
checkbox Ureia "true"
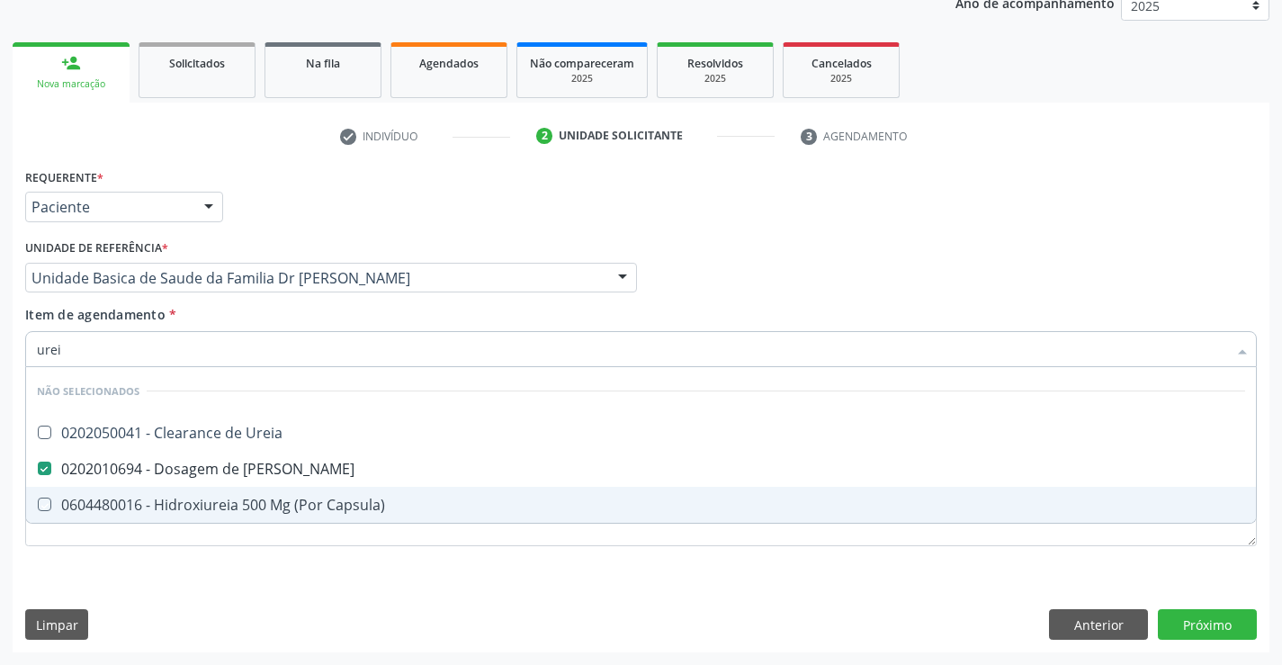
click at [183, 555] on div "Requerente * Paciente Médico(a) Enfermeiro(a) Paciente Nenhum resultado encontr…" at bounding box center [641, 368] width 1232 height 408
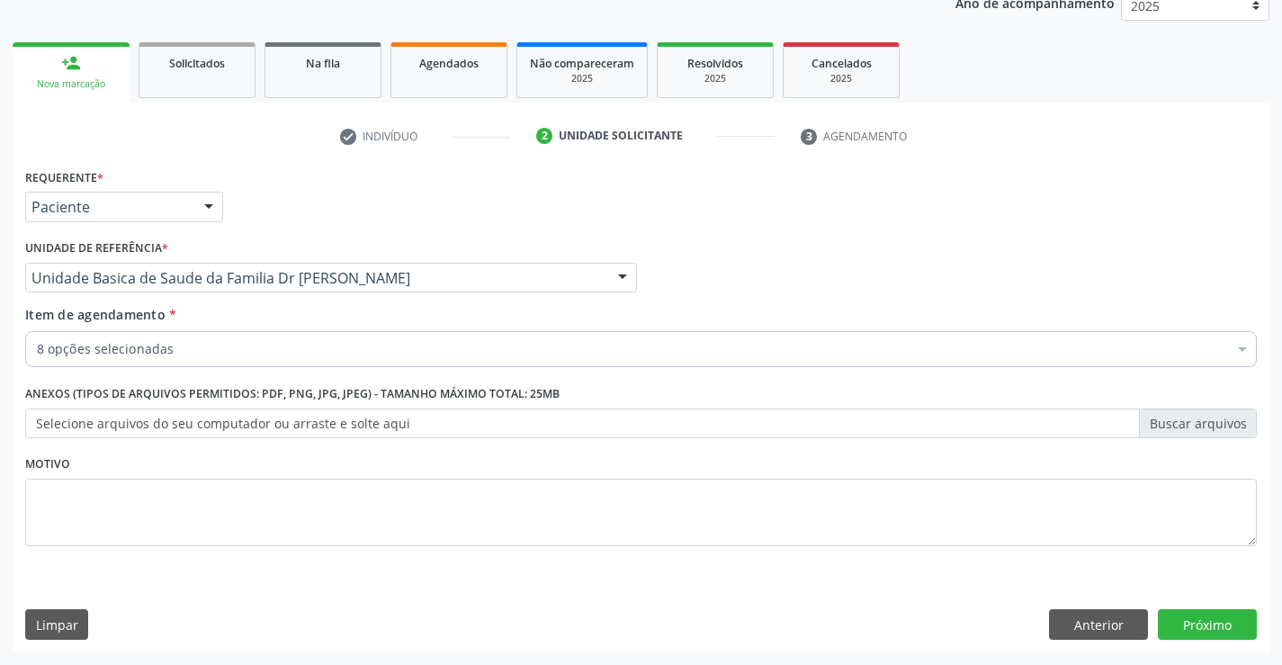
click at [179, 361] on div "8 opções selecionadas" at bounding box center [641, 349] width 1232 height 36
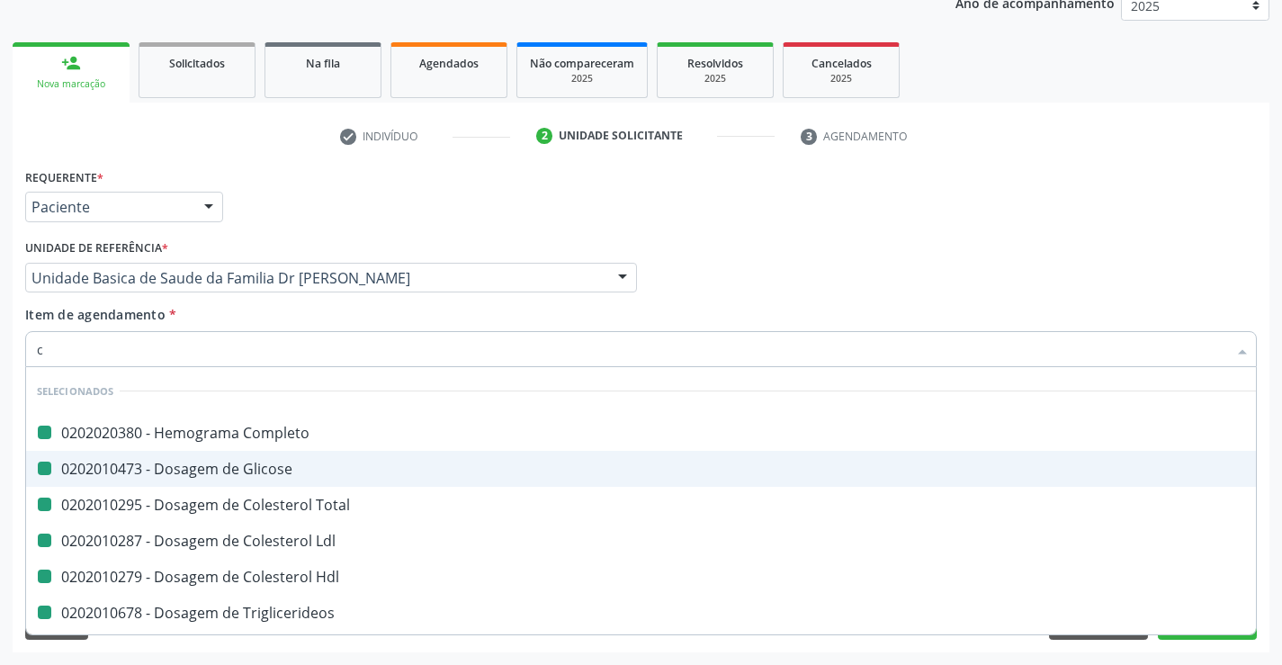
type input "cr"
checkbox Completo "false"
checkbox Total "false"
checkbox Glicose "false"
checkbox Ldl "false"
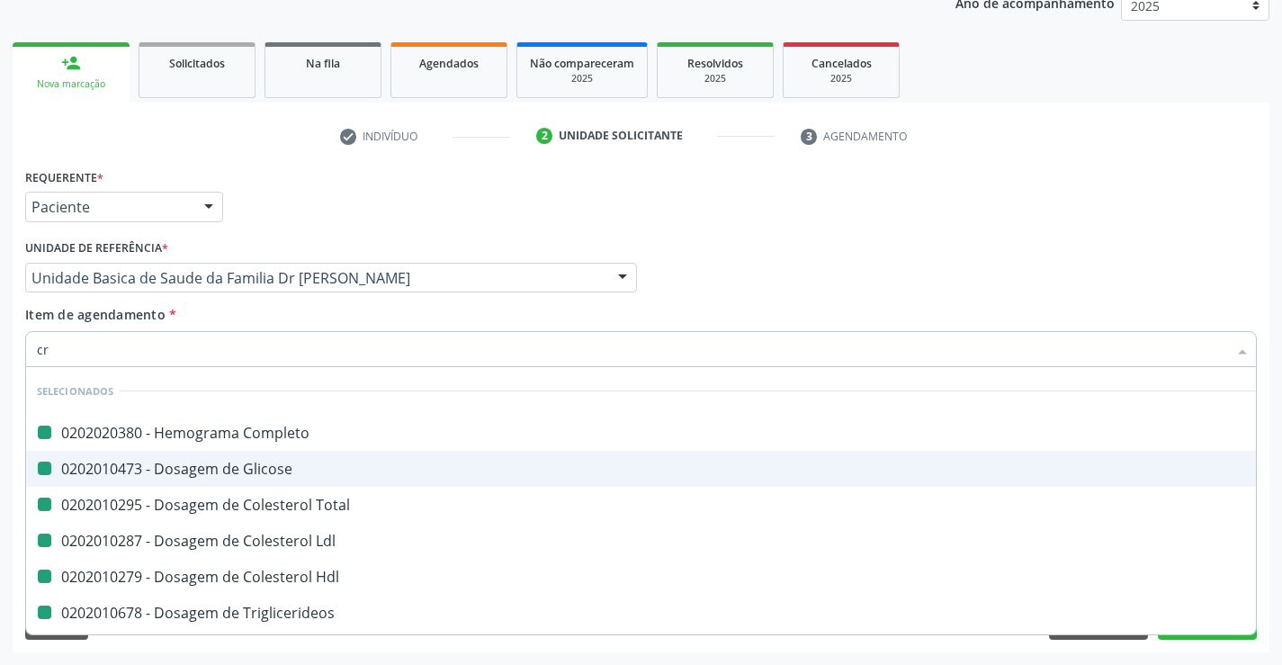
checkbox Hdl "false"
checkbox Triglicerideos "false"
checkbox Urico "false"
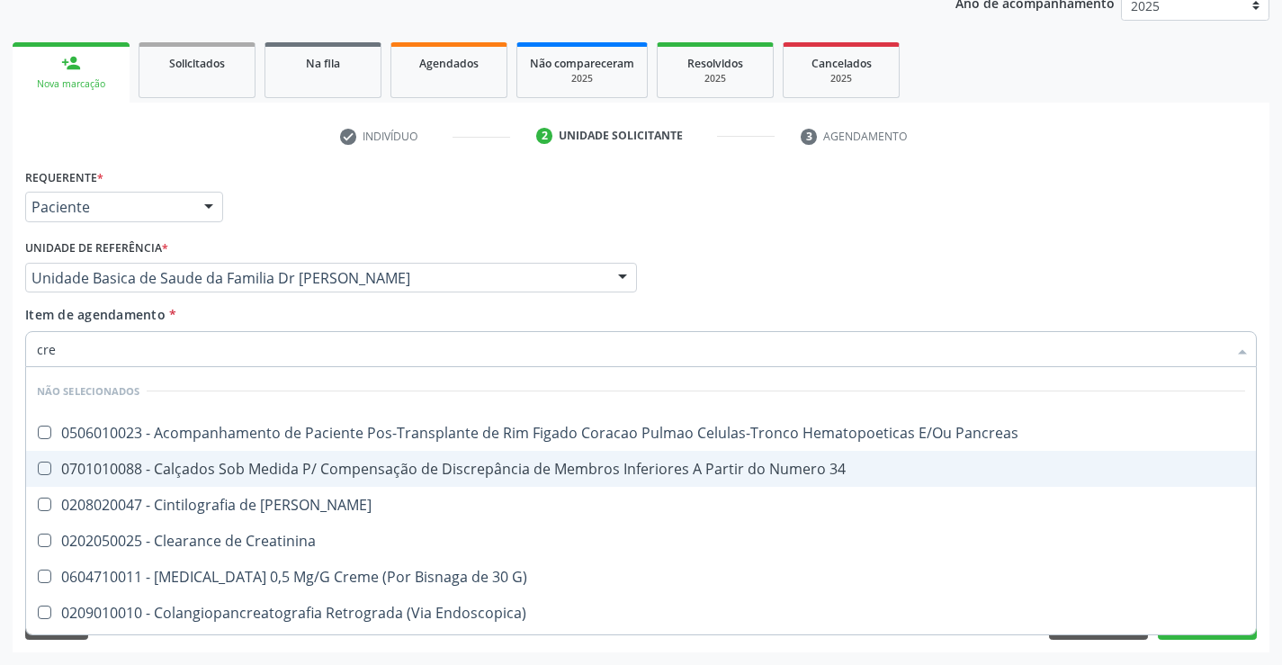
type input "crea"
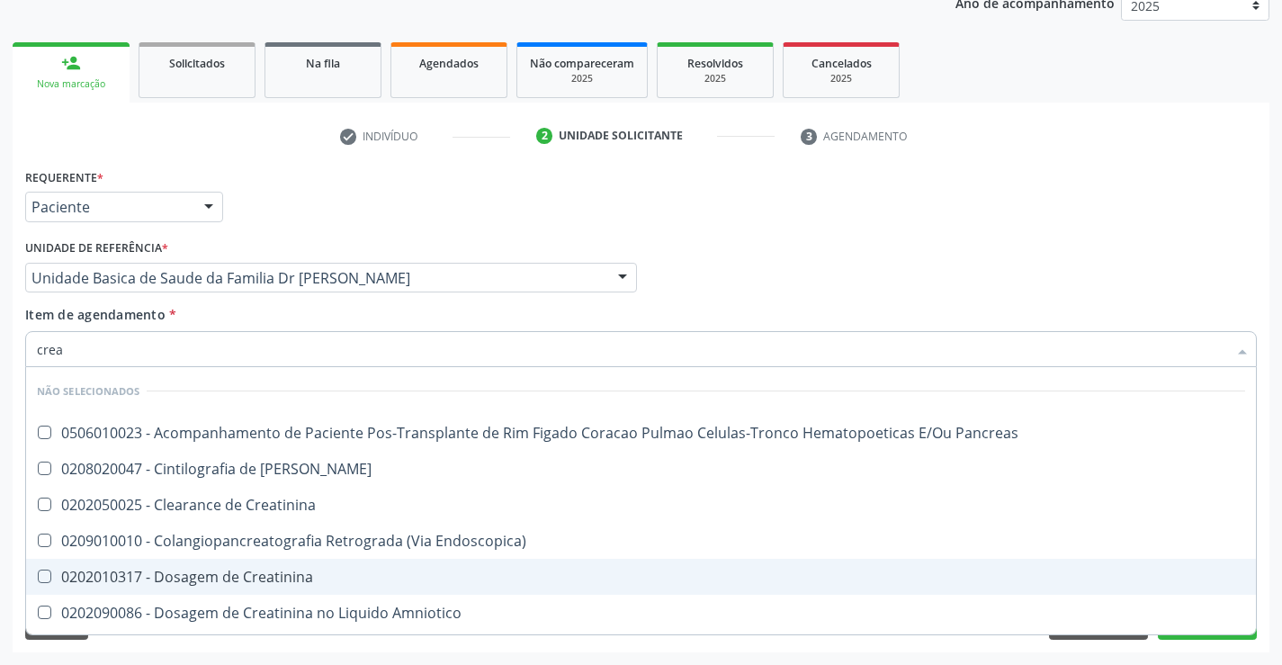
click at [228, 572] on div "0202010317 - Dosagem de Creatinina" at bounding box center [641, 577] width 1209 height 14
checkbox Creatinina "true"
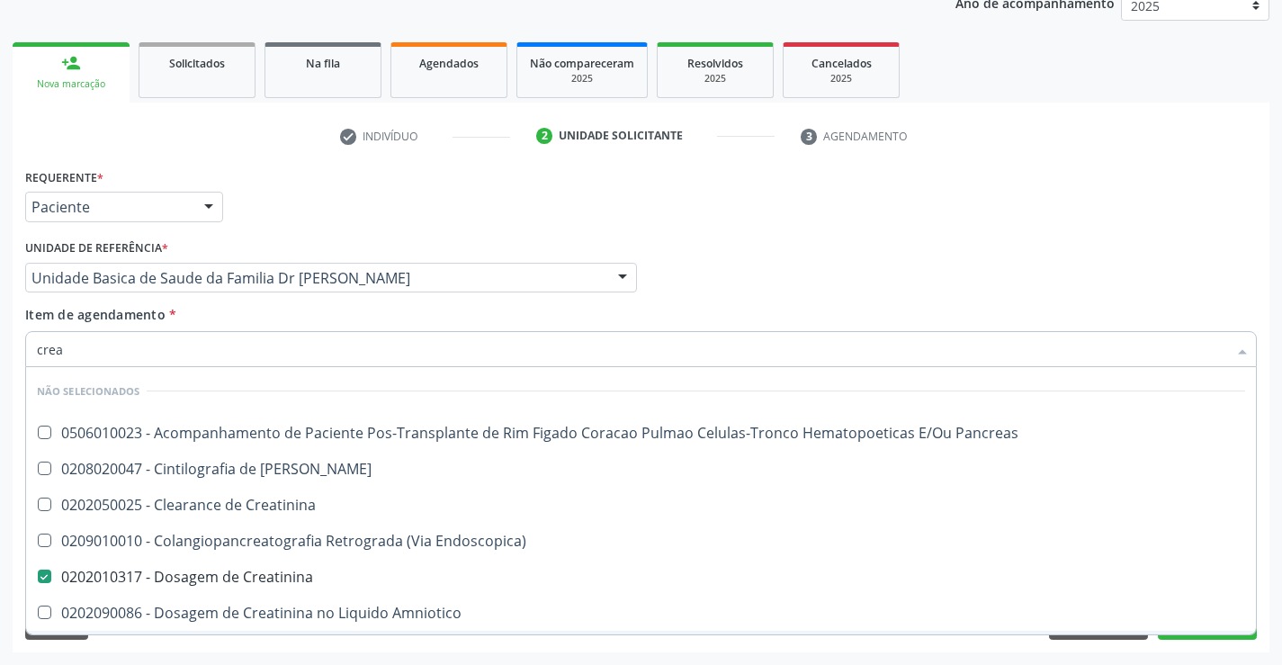
click at [166, 644] on div "Requerente * Paciente Médico(a) Enfermeiro(a) Paciente Nenhum resultado encontr…" at bounding box center [641, 408] width 1257 height 489
checkbox Pancreas "true"
checkbox Creatinina "true"
checkbox Pancreas "true"
checkbox Endoscopica\) "true"
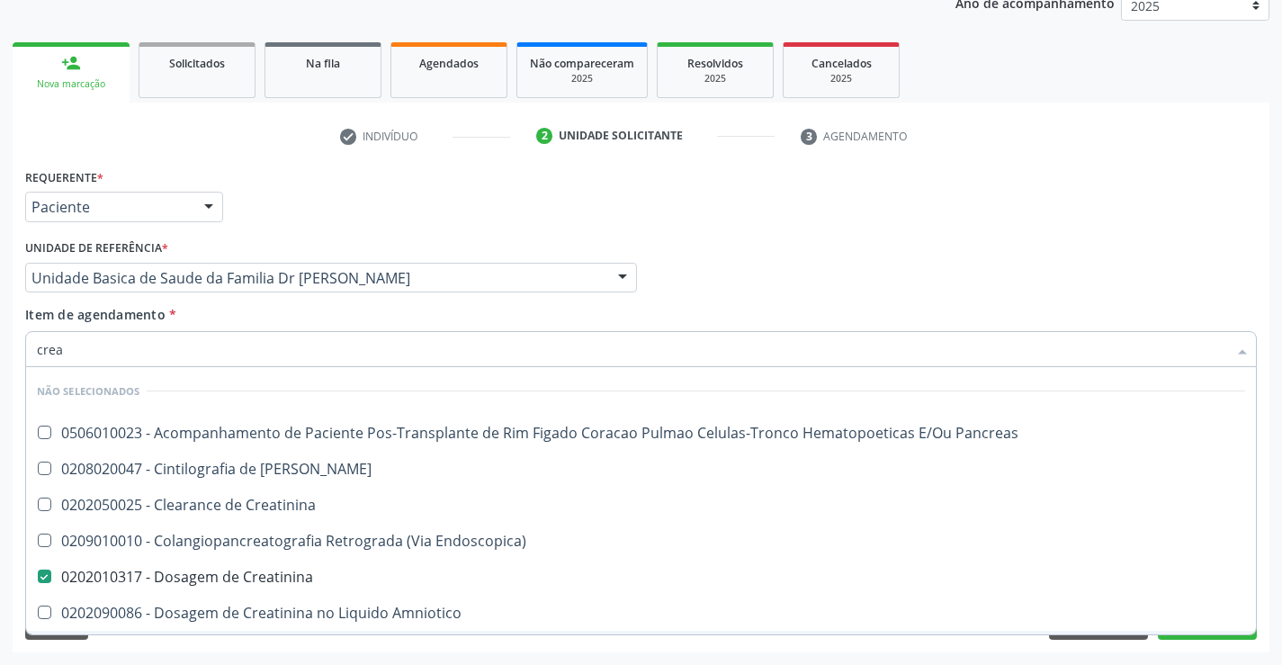
checkbox Amniotico "true"
checkbox \(Cpk\) "true"
checkbox Oncologia "true"
checkbox Mb "true"
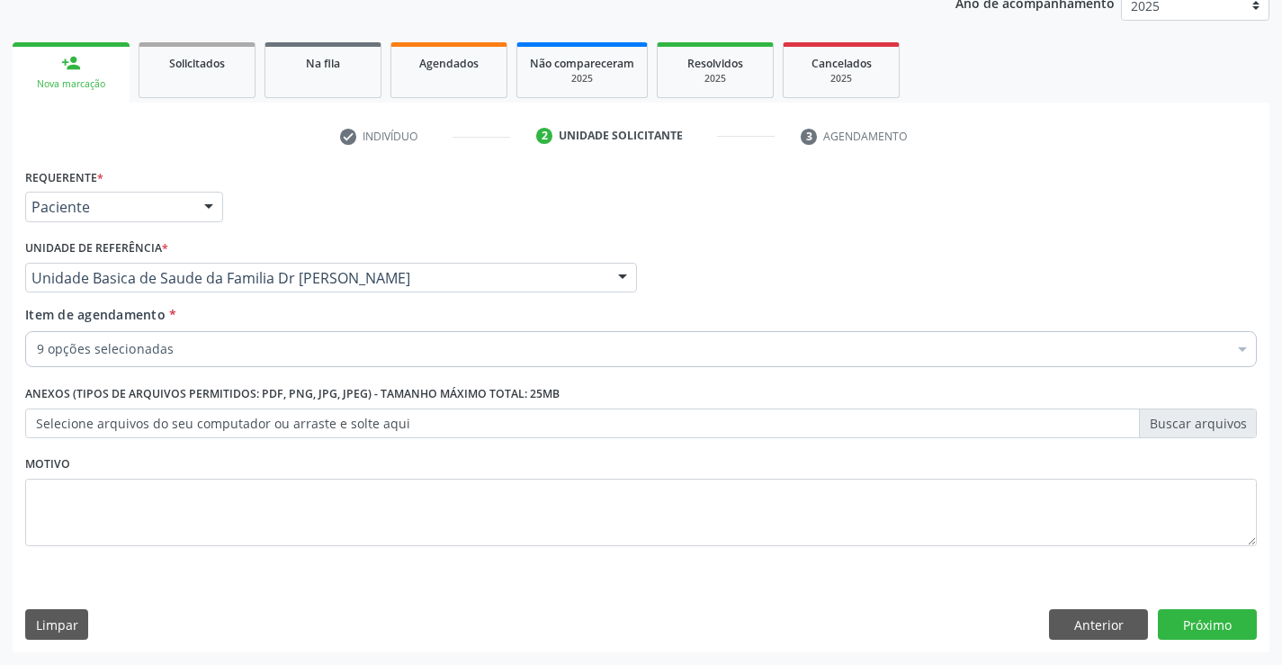
click at [121, 362] on div "9 opções selecionadas" at bounding box center [641, 349] width 1232 height 36
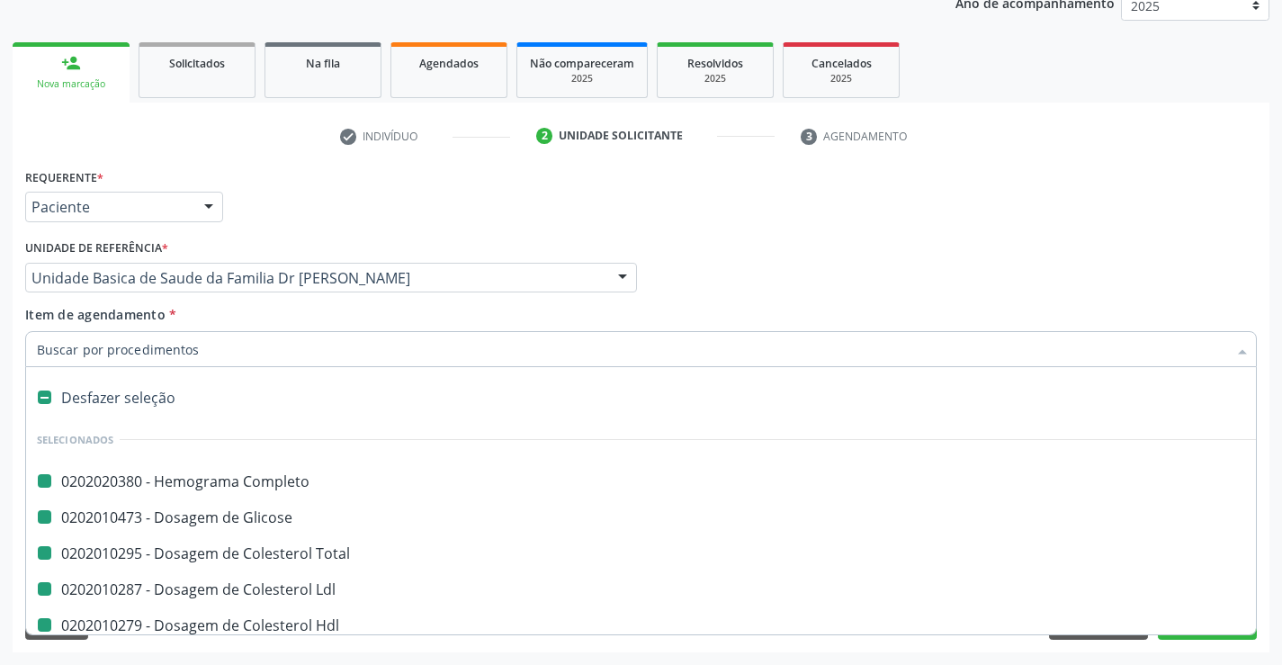
type input "f"
checkbox Completo "false"
checkbox Total "false"
checkbox Glicose "false"
checkbox Ldl "false"
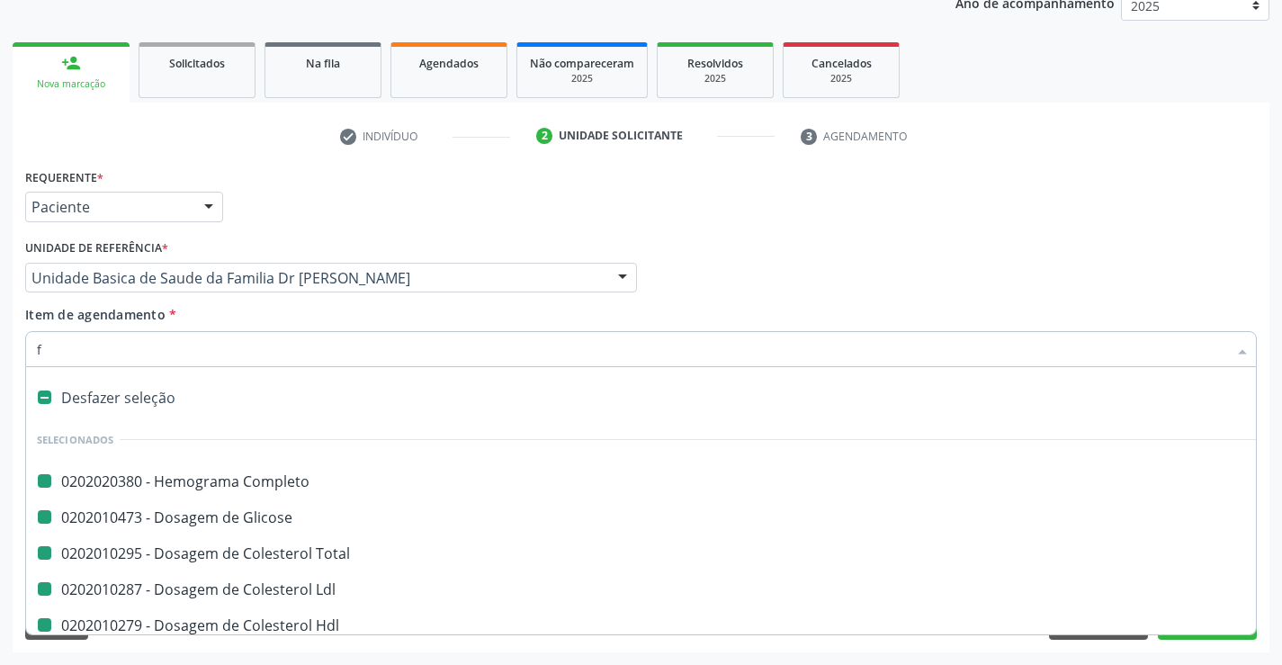
checkbox Hdl "false"
checkbox Triglicerideos "false"
checkbox Urico "false"
checkbox Creatinina "false"
checkbox Ureia "false"
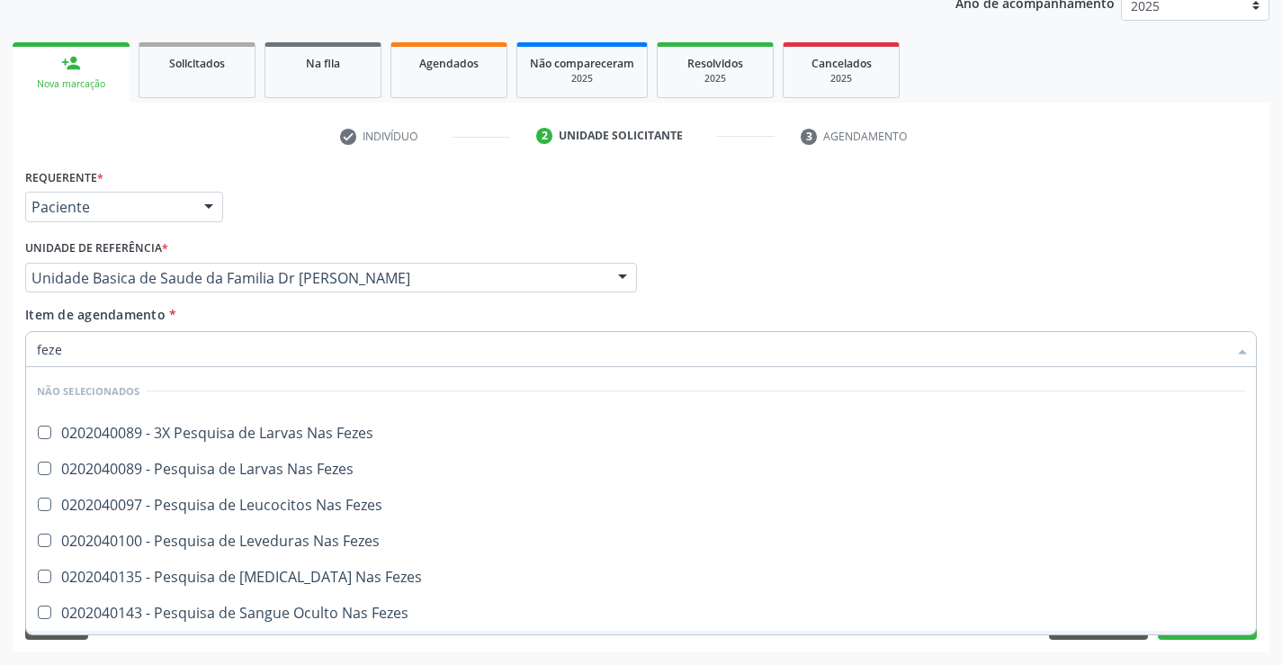
type input "fezes"
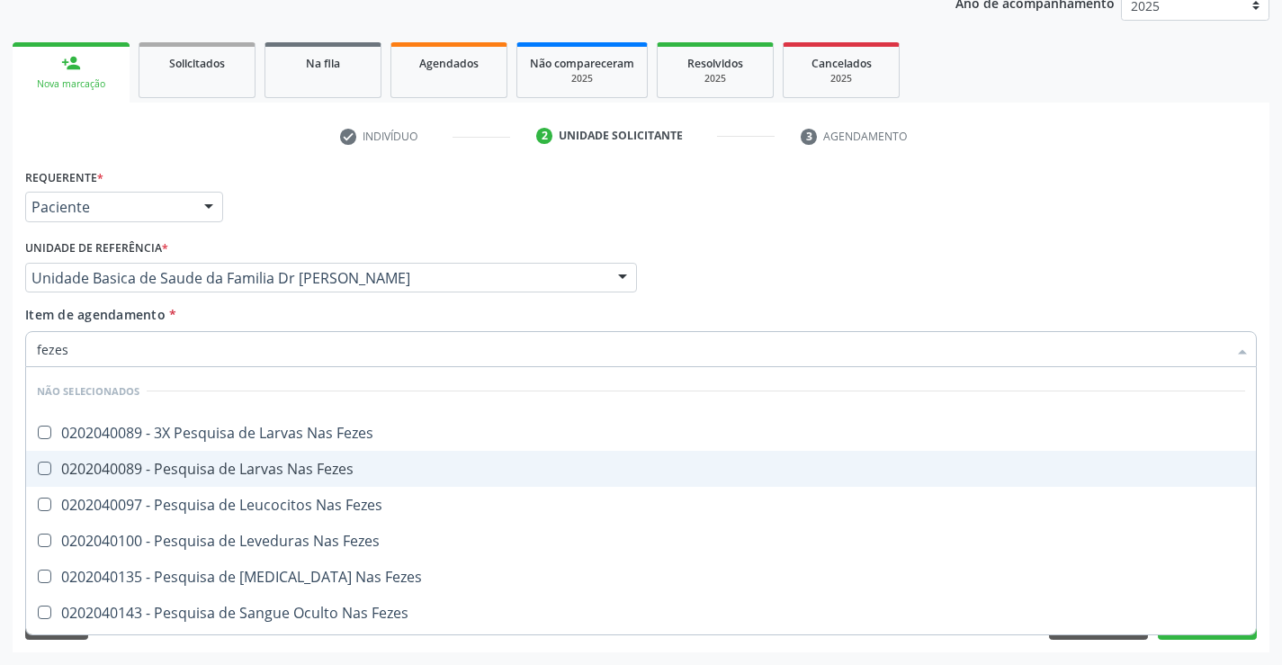
click at [136, 468] on div "0202040089 - Pesquisa de Larvas Nas Fezes" at bounding box center [641, 469] width 1209 height 14
checkbox Fezes "true"
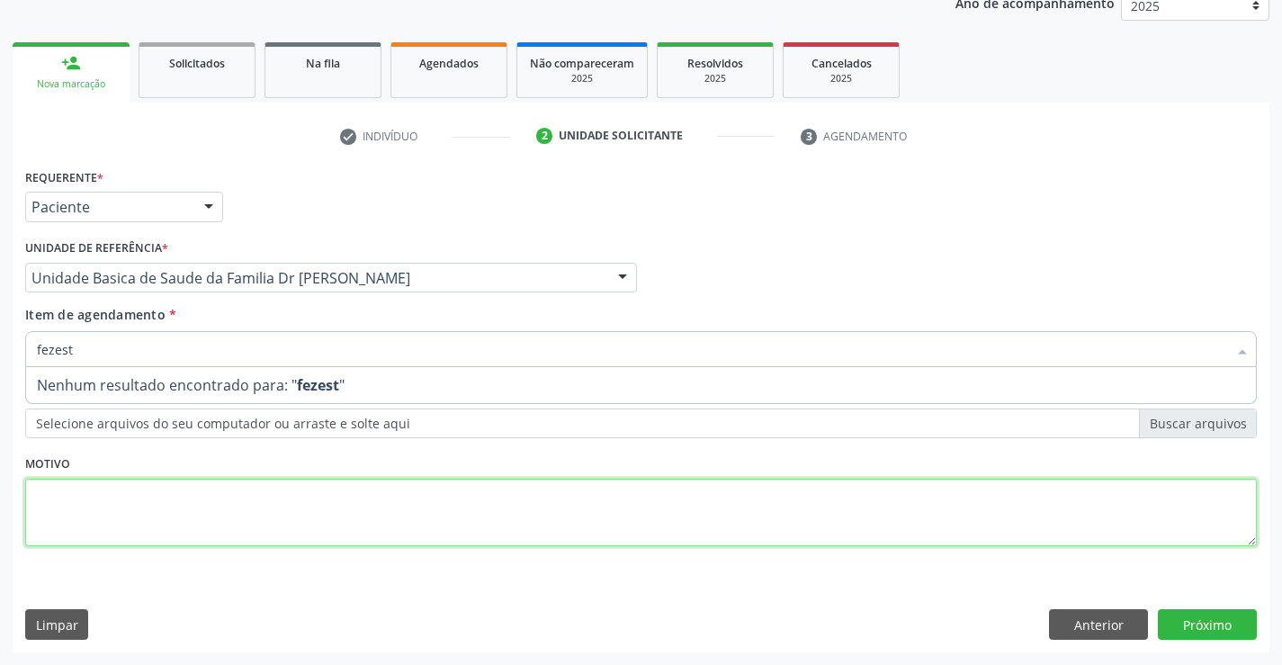
click at [124, 518] on div "Requerente * Paciente Médico(a) Enfermeiro(a) Paciente Nenhum resultado encontr…" at bounding box center [641, 368] width 1232 height 408
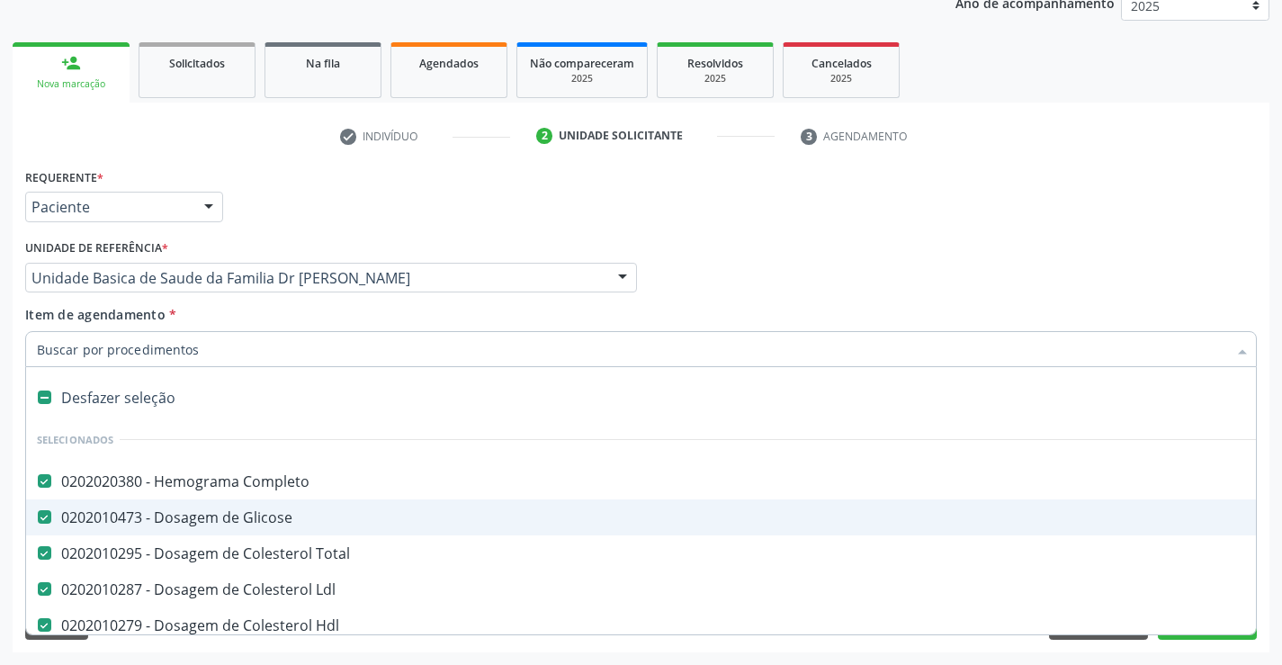
type input "t"
checkbox Ureia "false"
checkbox Creatinina "false"
checkbox Fezes "false"
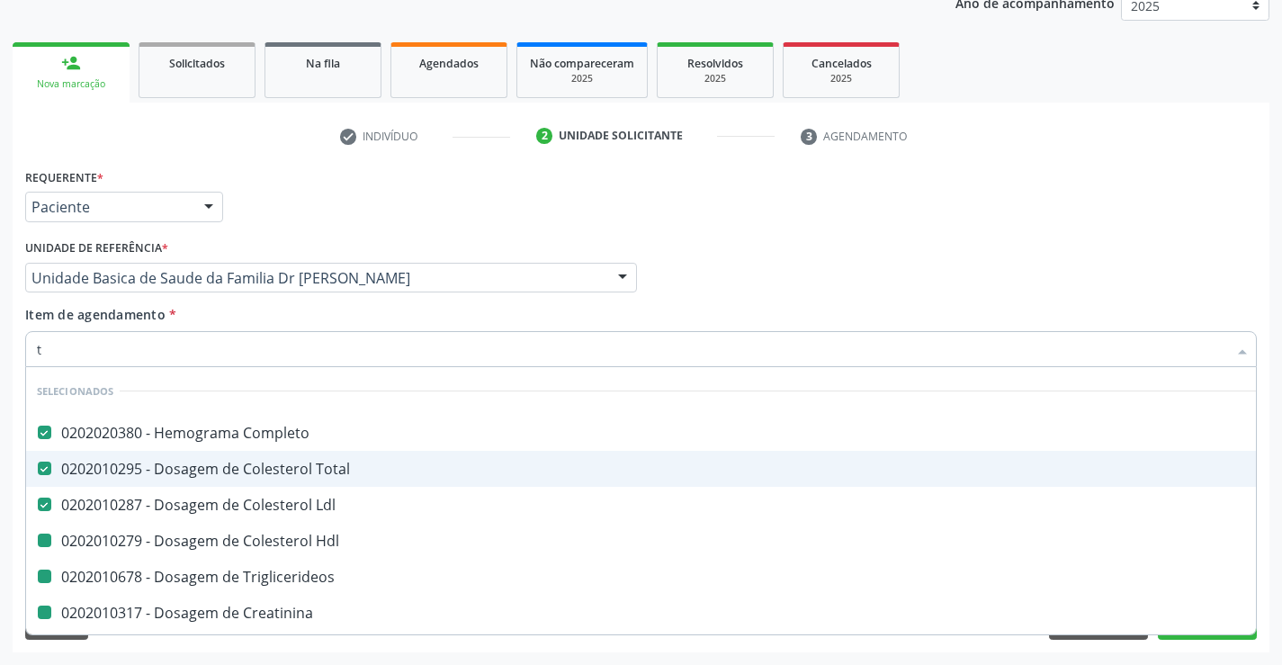
type input "to"
checkbox Hdl "false"
checkbox Triglicerideos "false"
checkbox Creatinina "false"
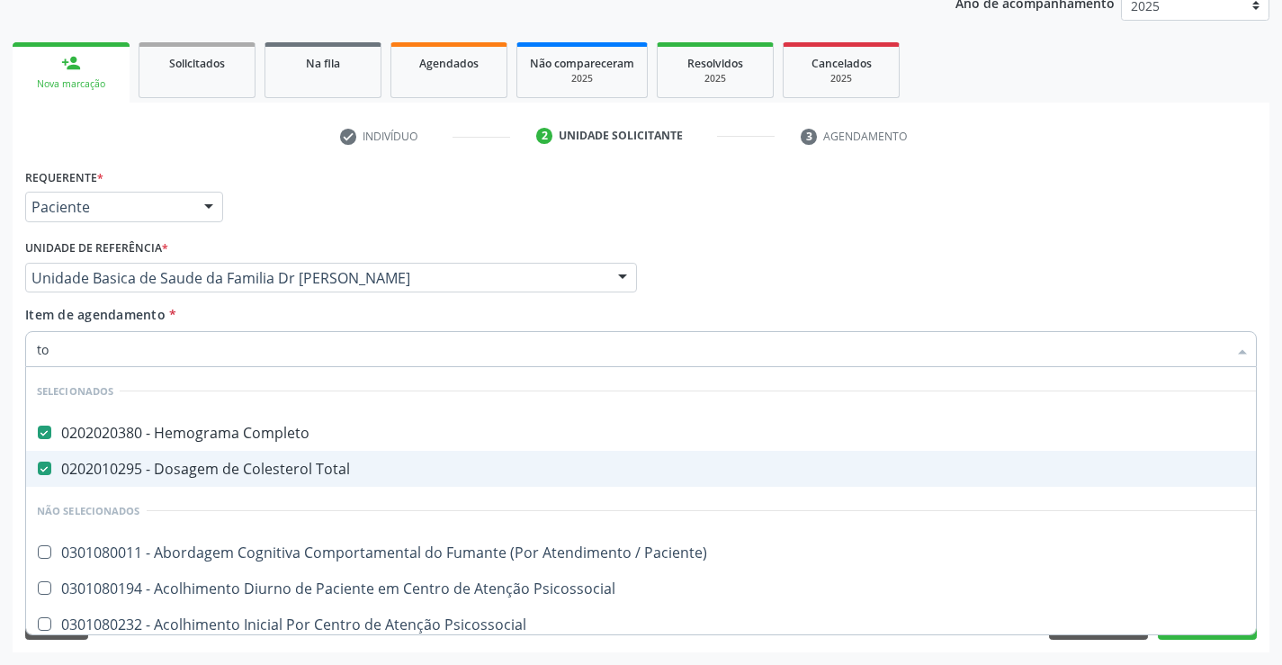
type input "t"
checkbox Paciente\) "true"
checkbox Psicossocial "true"
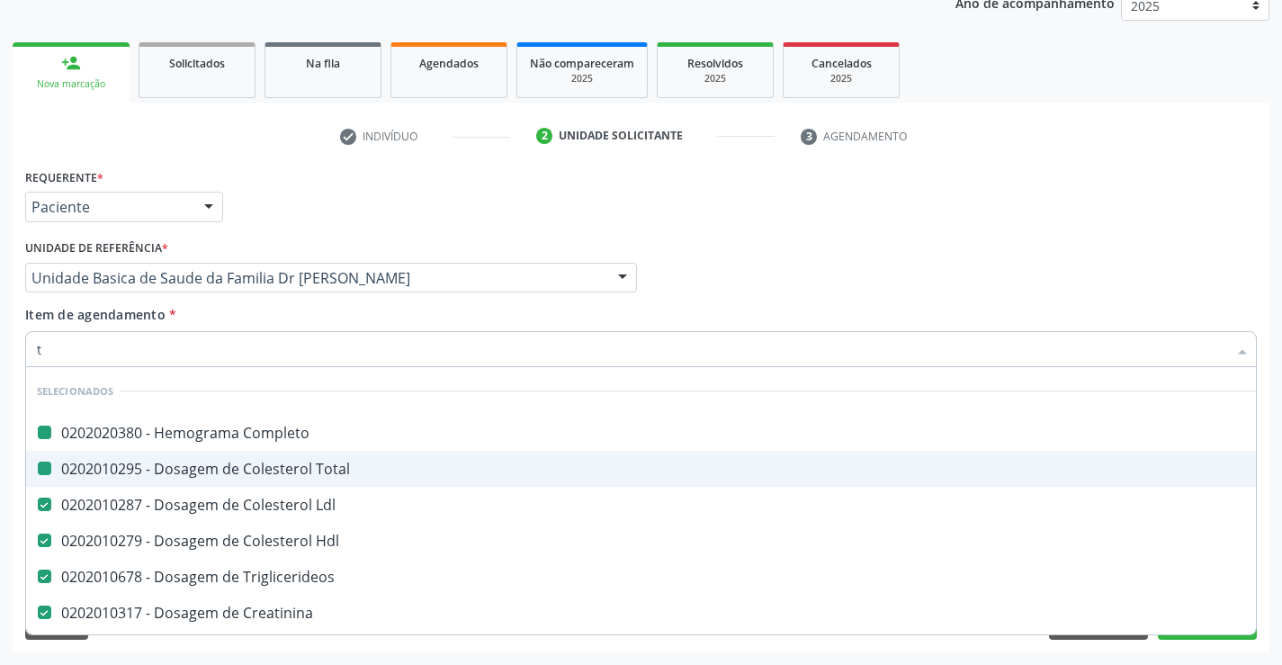
type input "tg"
checkbox Completo "false"
checkbox Total "false"
checkbox Ldl "false"
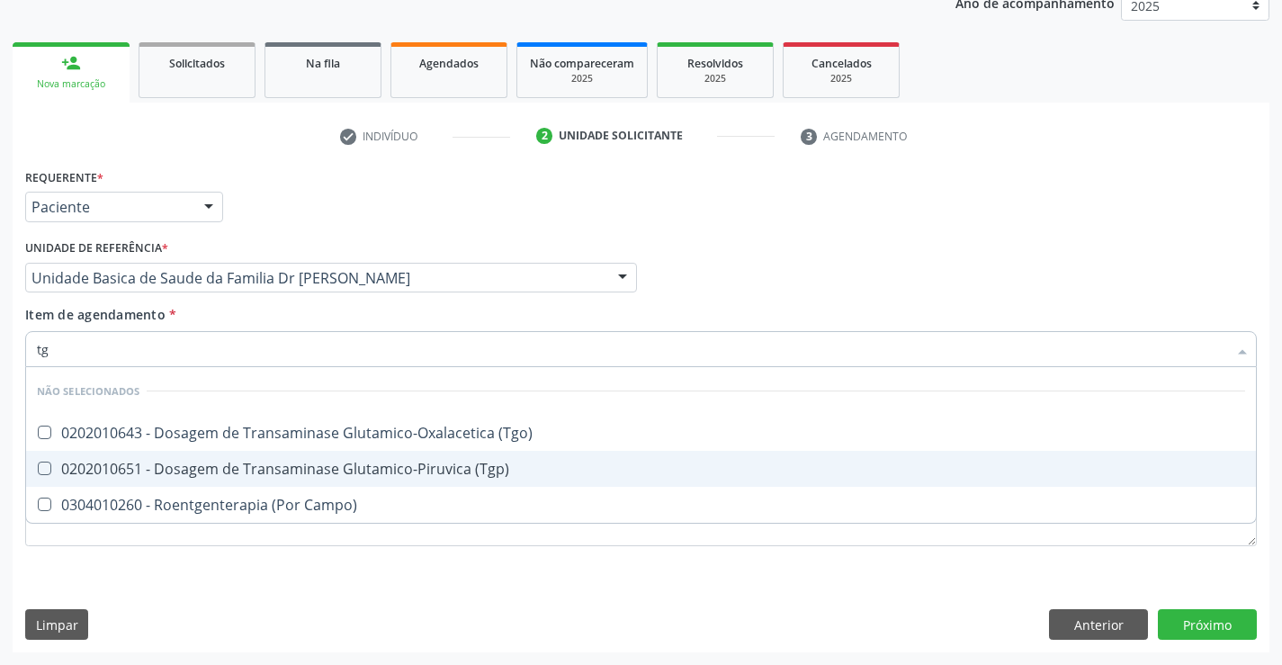
click at [481, 468] on div "0202010651 - Dosagem de Transaminase Glutamico-Piruvica (Tgp)" at bounding box center [641, 469] width 1209 height 14
checkbox \(Tgp\) "true"
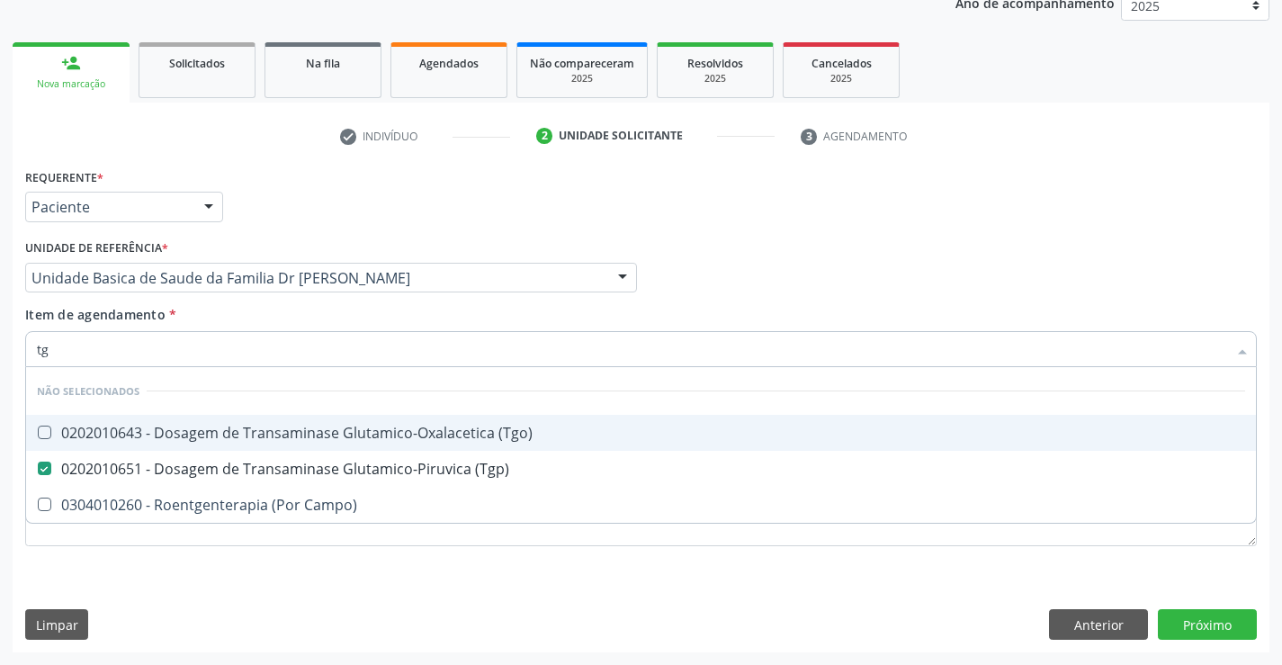
click at [466, 436] on div "0202010643 - Dosagem de Transaminase Glutamico-Oxalacetica (Tgo)" at bounding box center [641, 433] width 1209 height 14
checkbox \(Tgo\) "true"
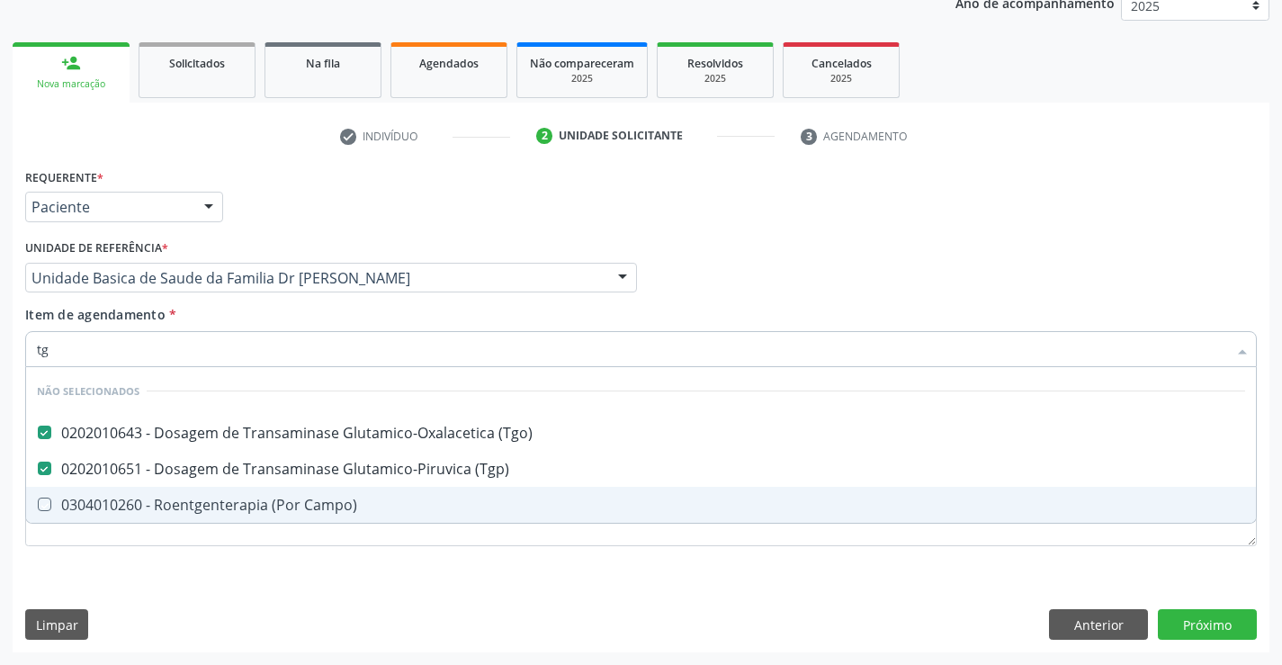
click at [423, 589] on div "Requerente * Paciente Médico(a) Enfermeiro(a) Paciente Nenhum resultado encontr…" at bounding box center [641, 408] width 1257 height 489
checkbox Campo\) "true"
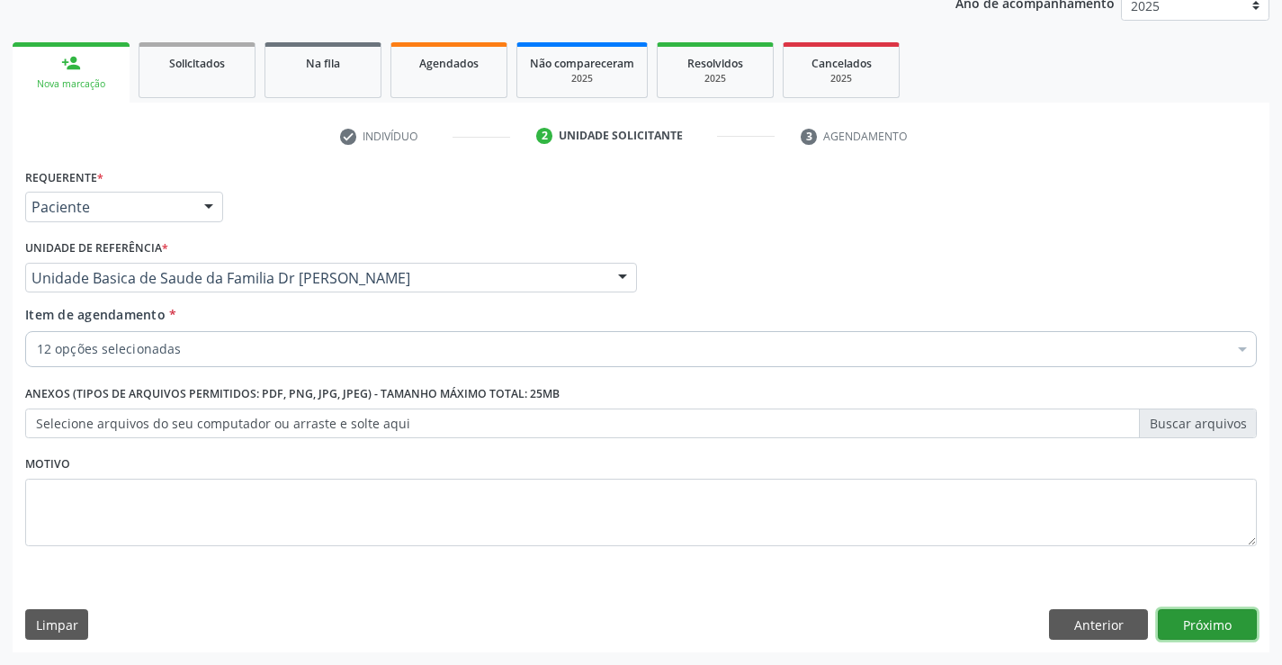
click at [1204, 616] on button "Próximo" at bounding box center [1207, 624] width 99 height 31
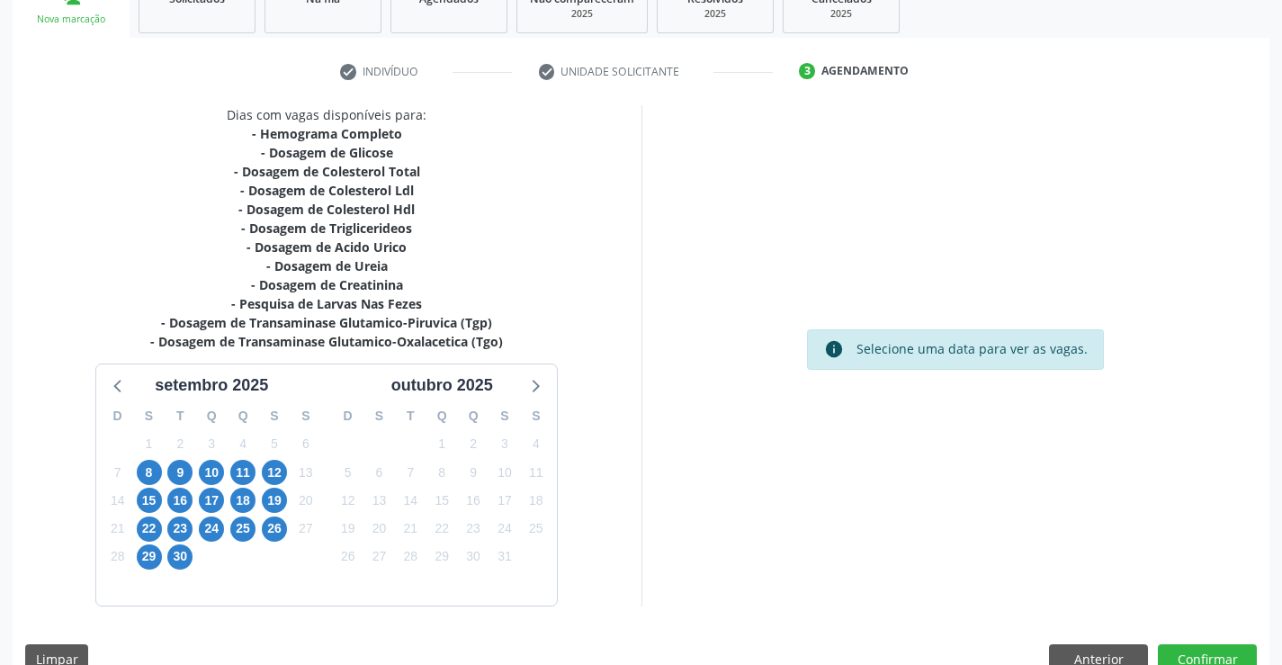
scroll to position [326, 0]
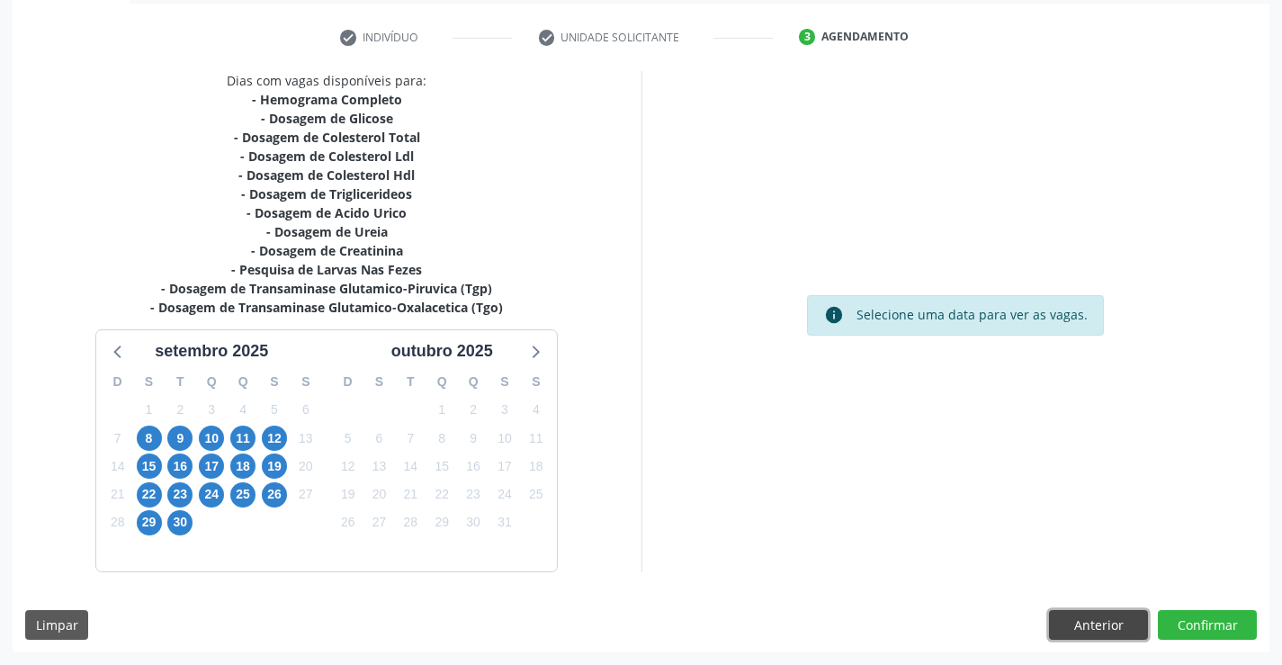
click at [1087, 624] on button "Anterior" at bounding box center [1098, 625] width 99 height 31
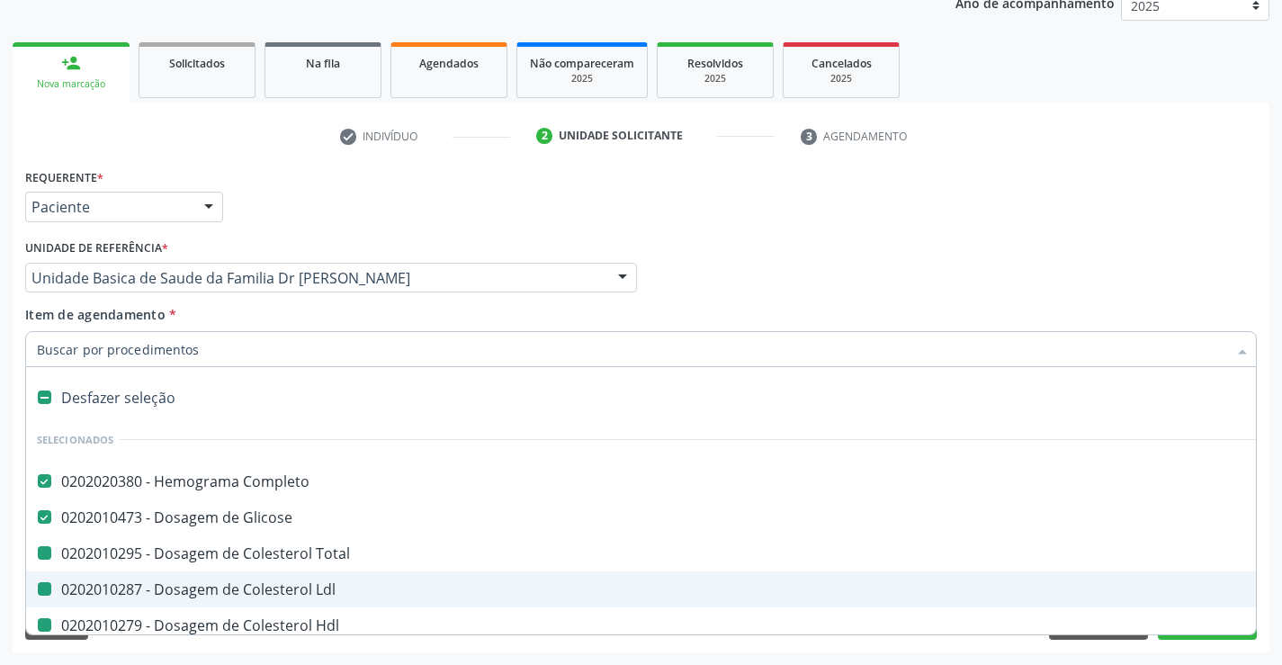
type input "f"
checkbox Total "false"
checkbox Ldl "false"
checkbox Hdl "false"
checkbox Triglicerideos "false"
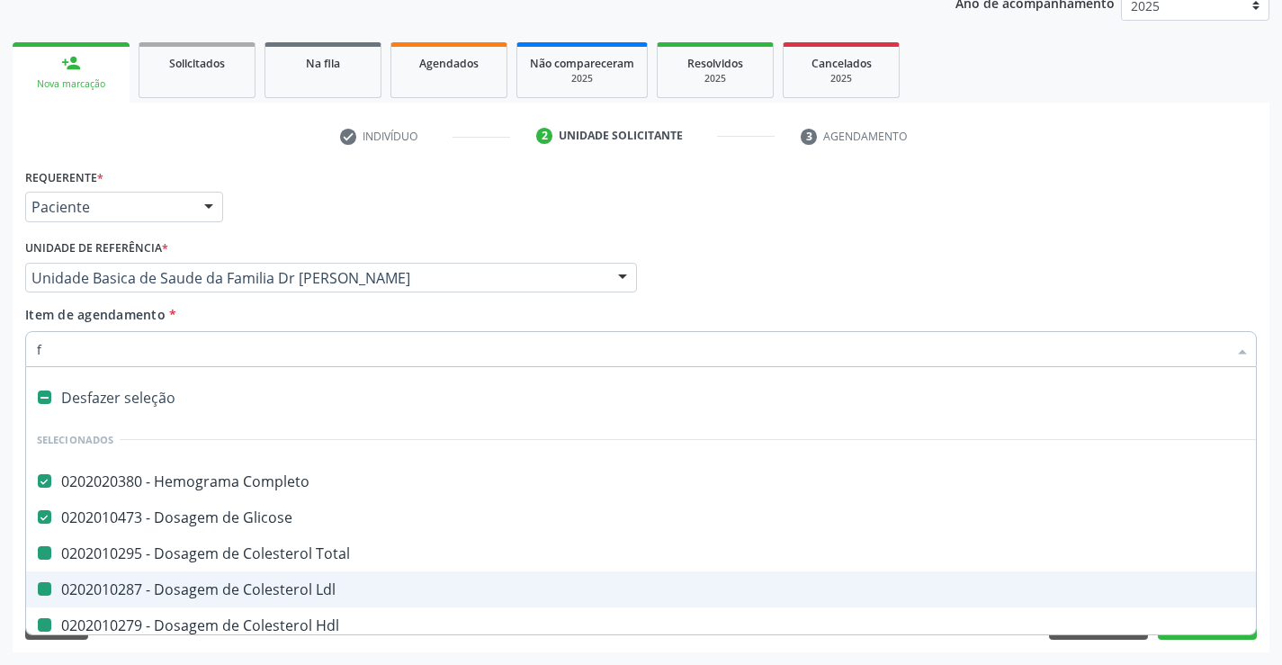
checkbox Urico "false"
checkbox Ureia "false"
checkbox Creatinina "false"
checkbox Fezes "false"
checkbox \(Tgp\) "false"
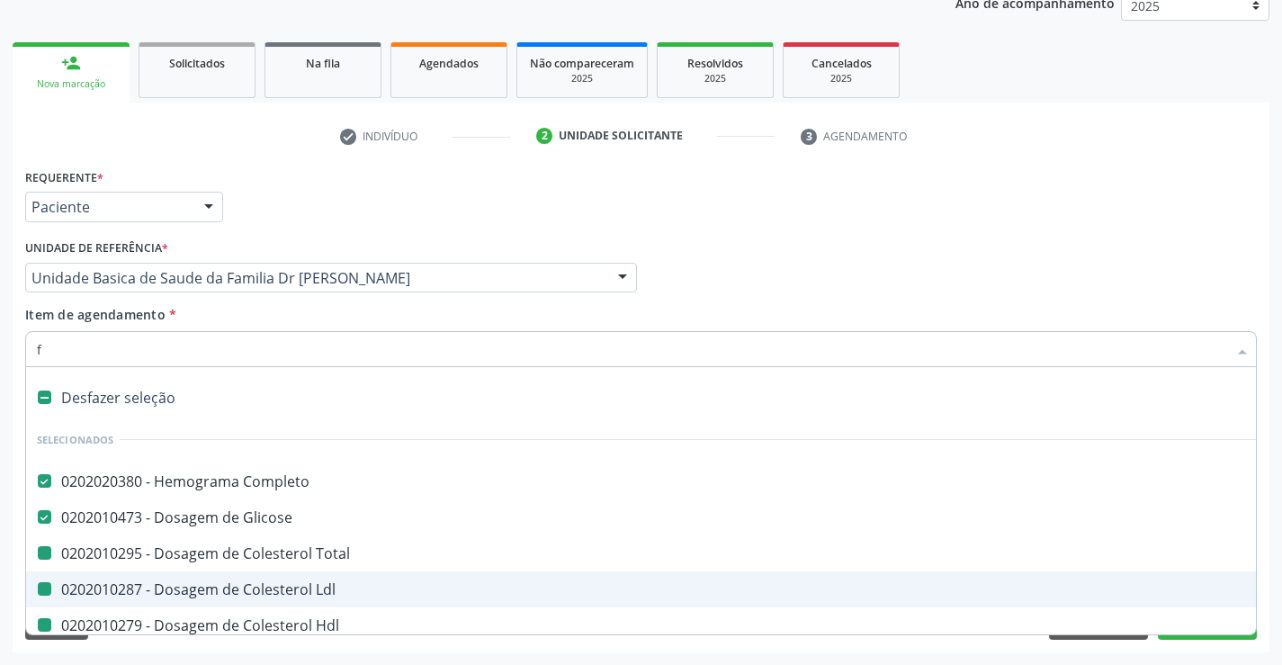
checkbox \(Tgo\) "false"
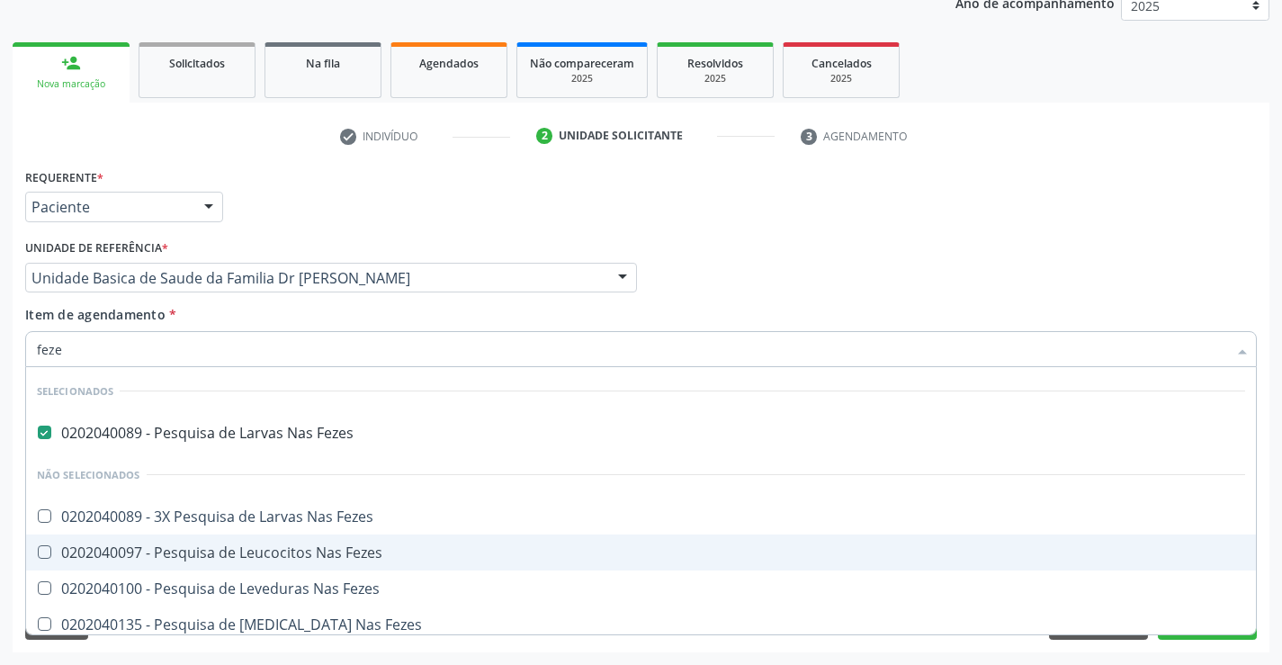
type input "fezes"
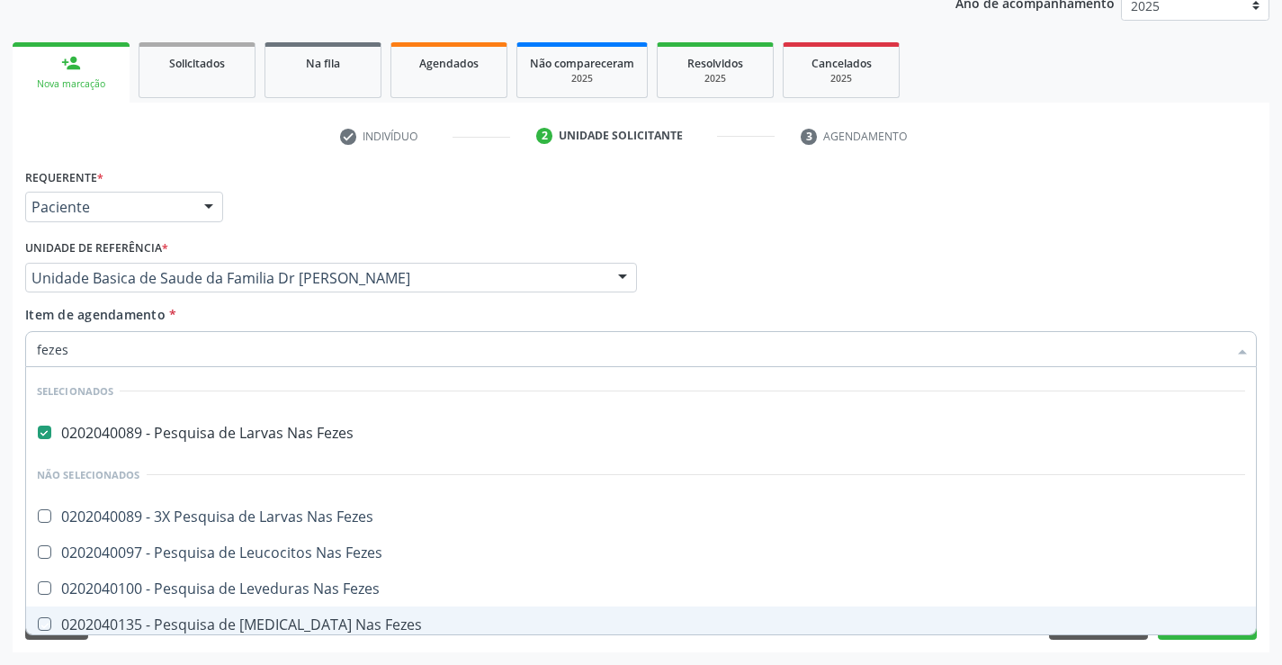
click at [972, 656] on div "Acompanhamento Acompanhe a situação das marcações correntes e finalizadas Relat…" at bounding box center [641, 268] width 1282 height 793
checkbox Fezes "true"
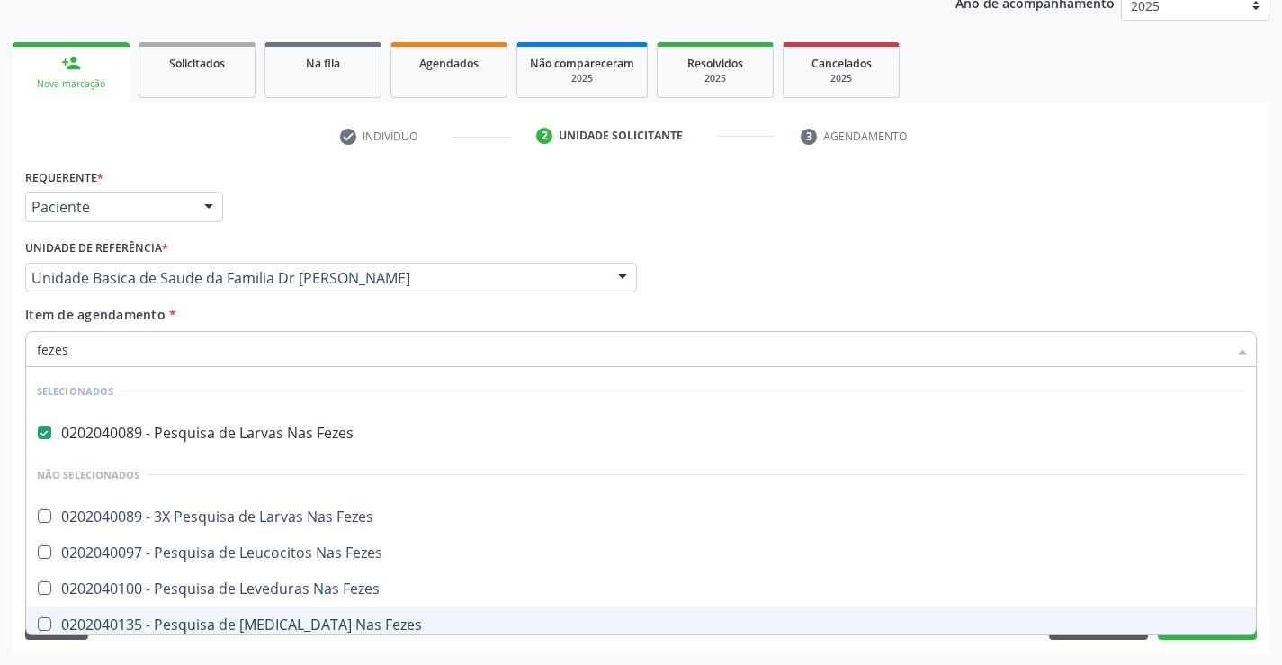
checkbox Fezes "true"
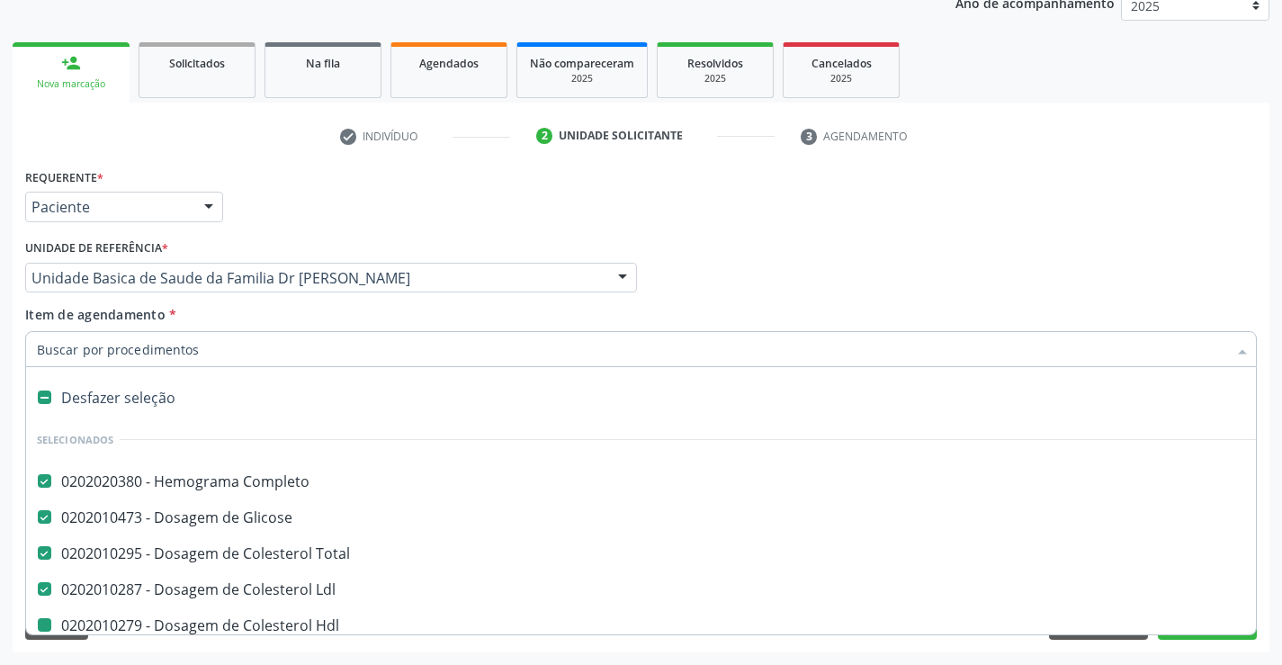
type input "p"
checkbox Hdl "false"
checkbox Triglicerideos "false"
checkbox Urico "false"
checkbox Ureia "false"
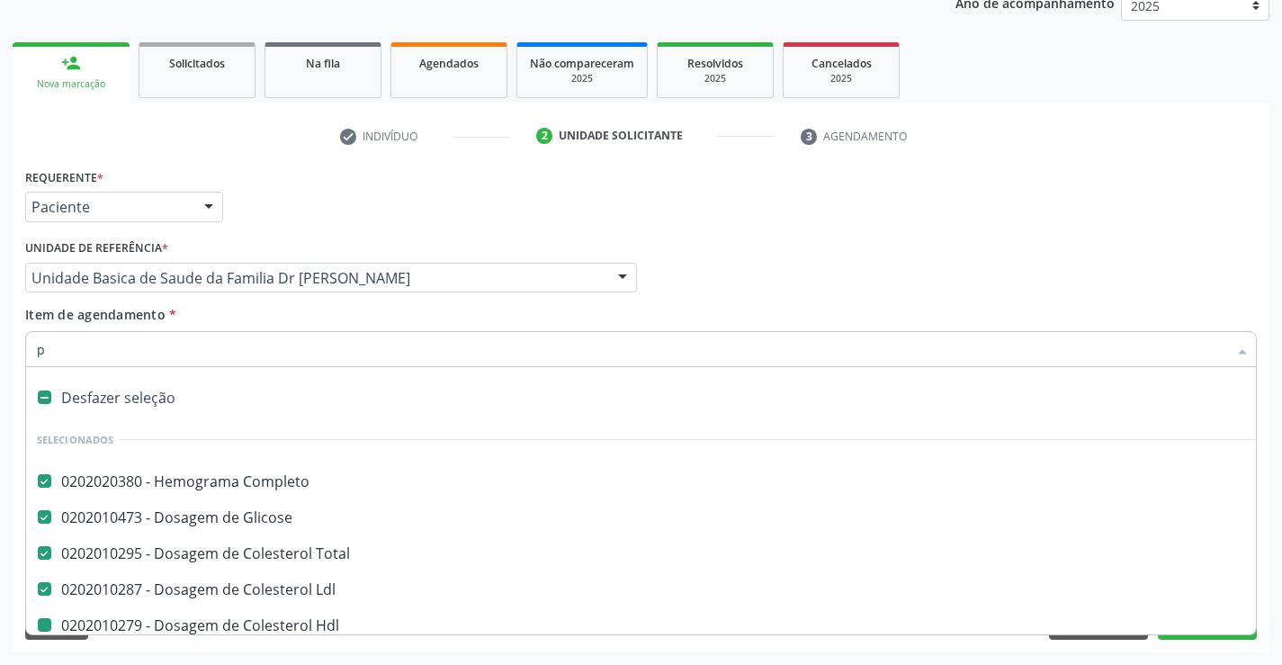
checkbox Creatinina "false"
checkbox Fezes "false"
checkbox \(Tgp\) "false"
checkbox \(Tgo\) "false"
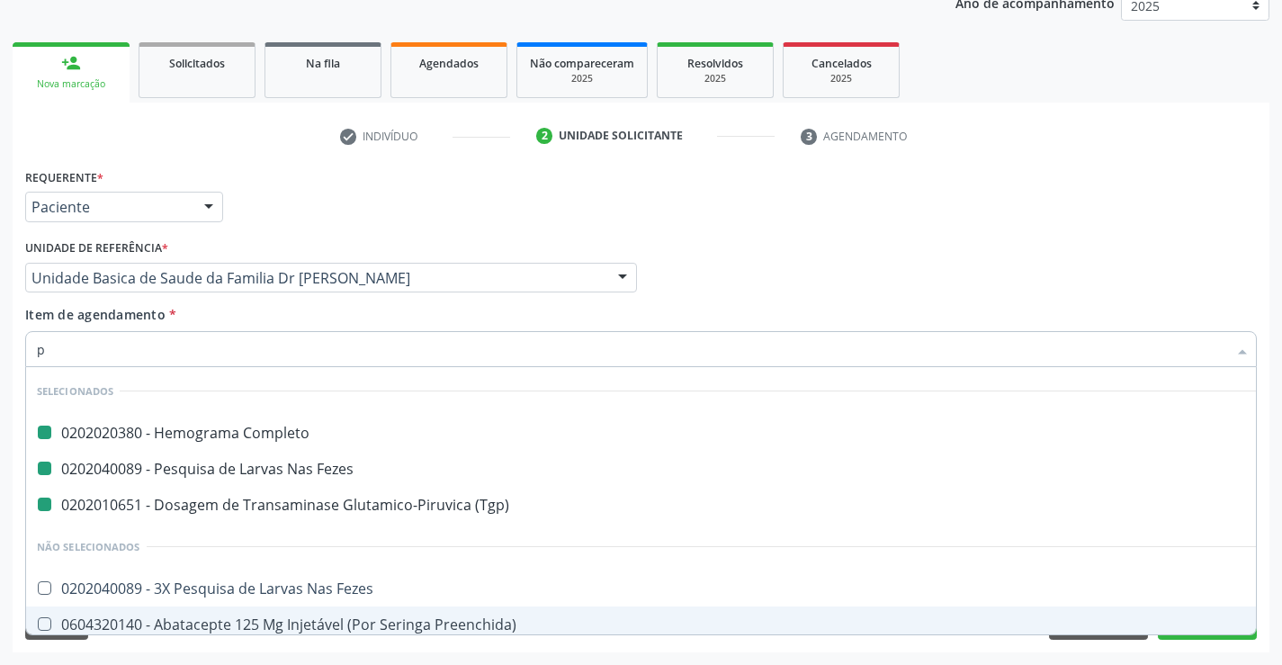
type input "pr"
checkbox Completo "false"
checkbox \(Tgp\) "false"
checkbox Fezes "false"
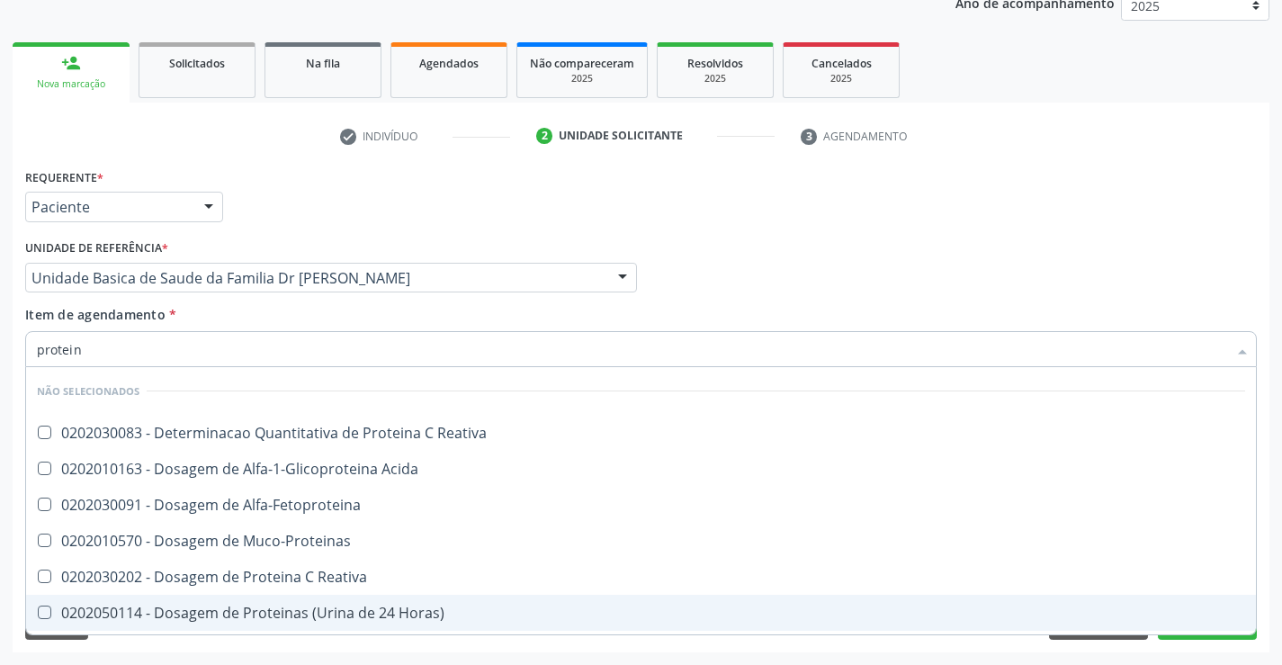
type input "proteina"
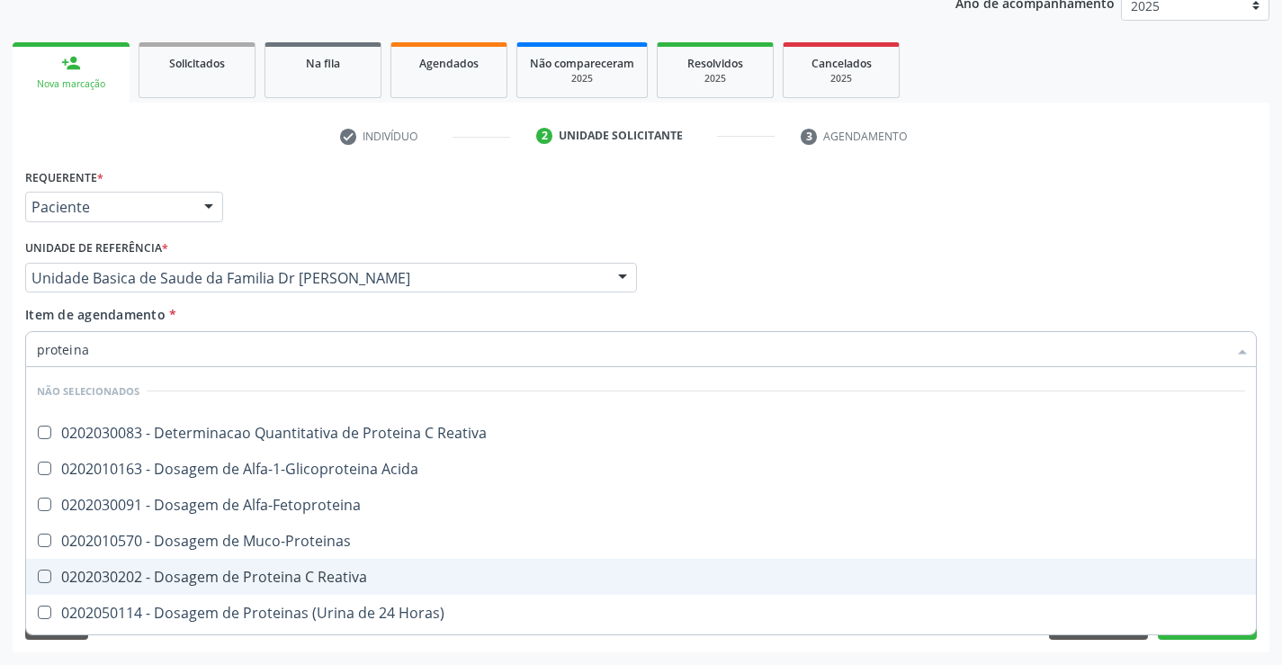
click at [337, 576] on div "0202030202 - Dosagem de Proteina C Reativa" at bounding box center [641, 577] width 1209 height 14
checkbox Reativa "true"
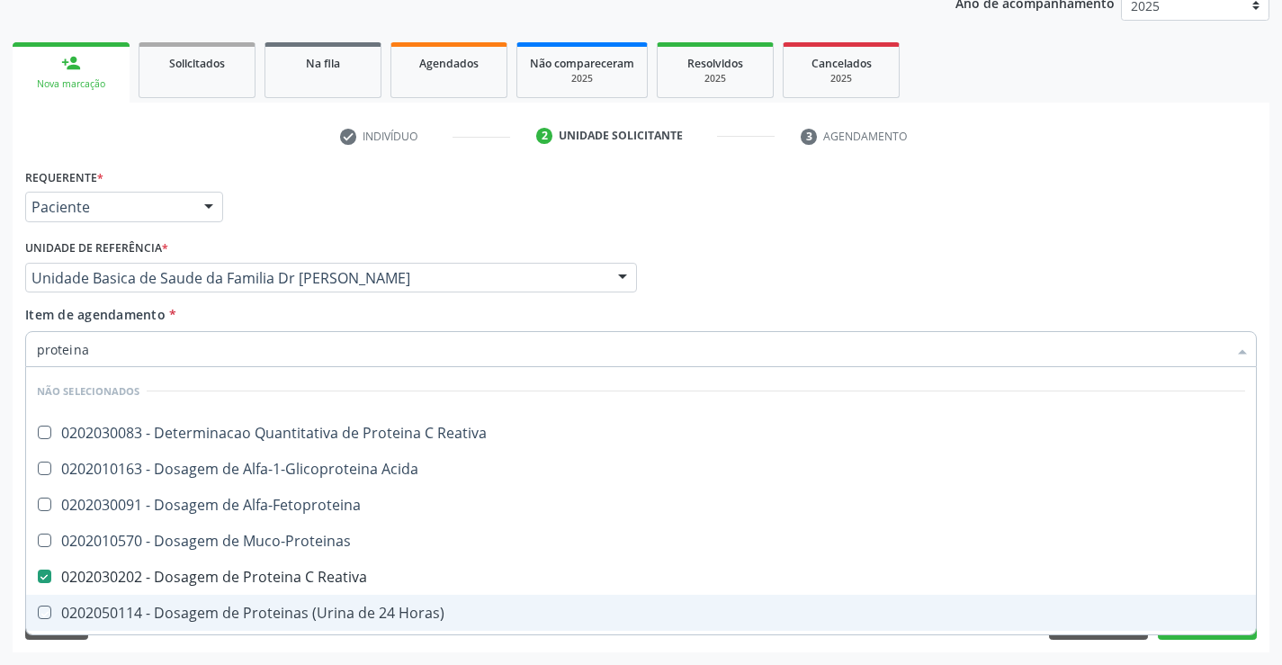
click at [927, 656] on div "Acompanhamento Acompanhe a situação das marcações correntes e finalizadas Relat…" at bounding box center [641, 268] width 1282 height 793
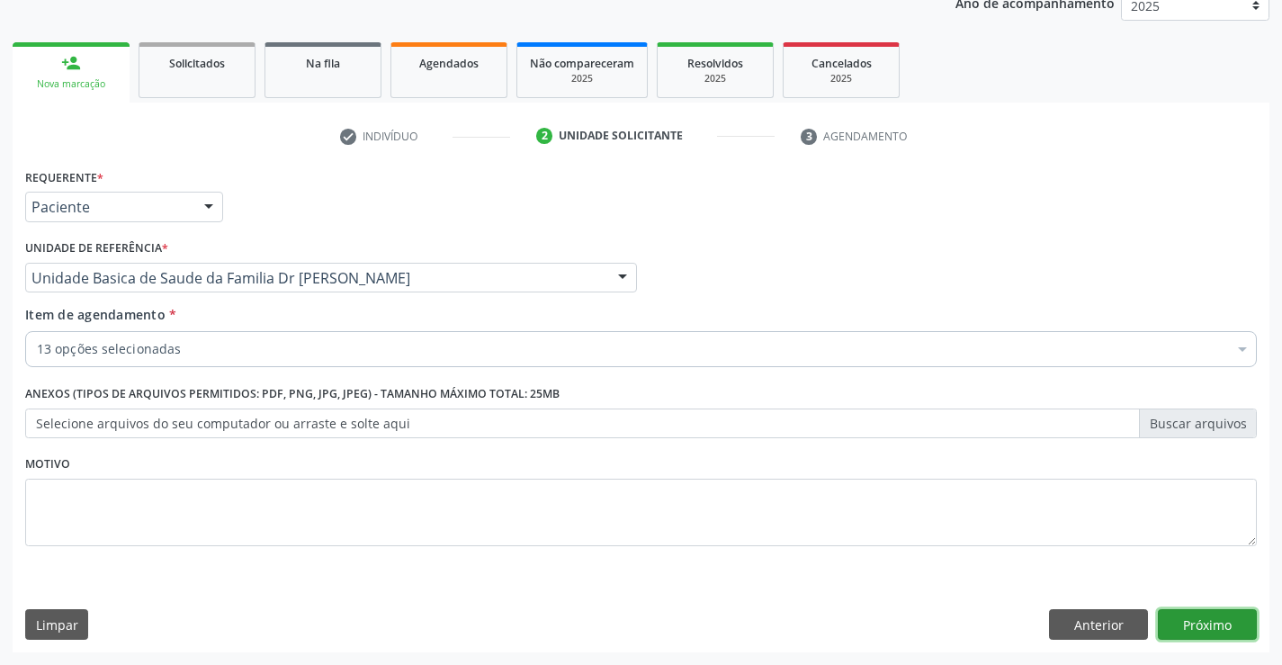
click at [1205, 627] on button "Próximo" at bounding box center [1207, 624] width 99 height 31
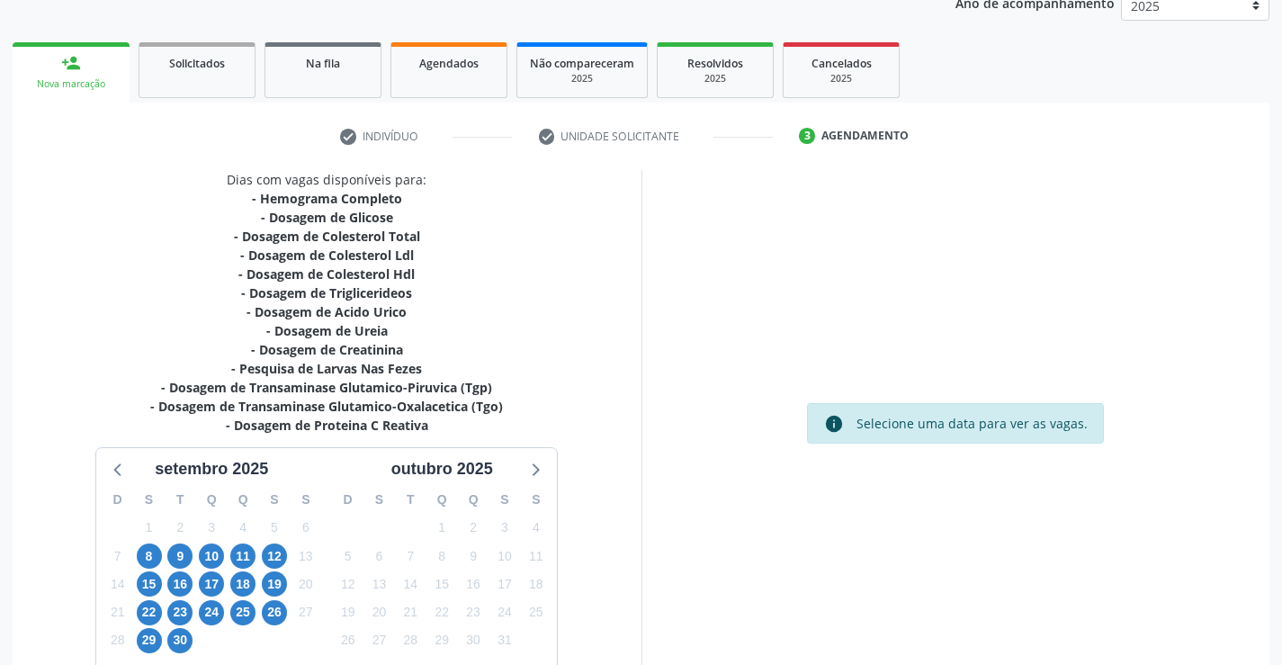
scroll to position [137, 0]
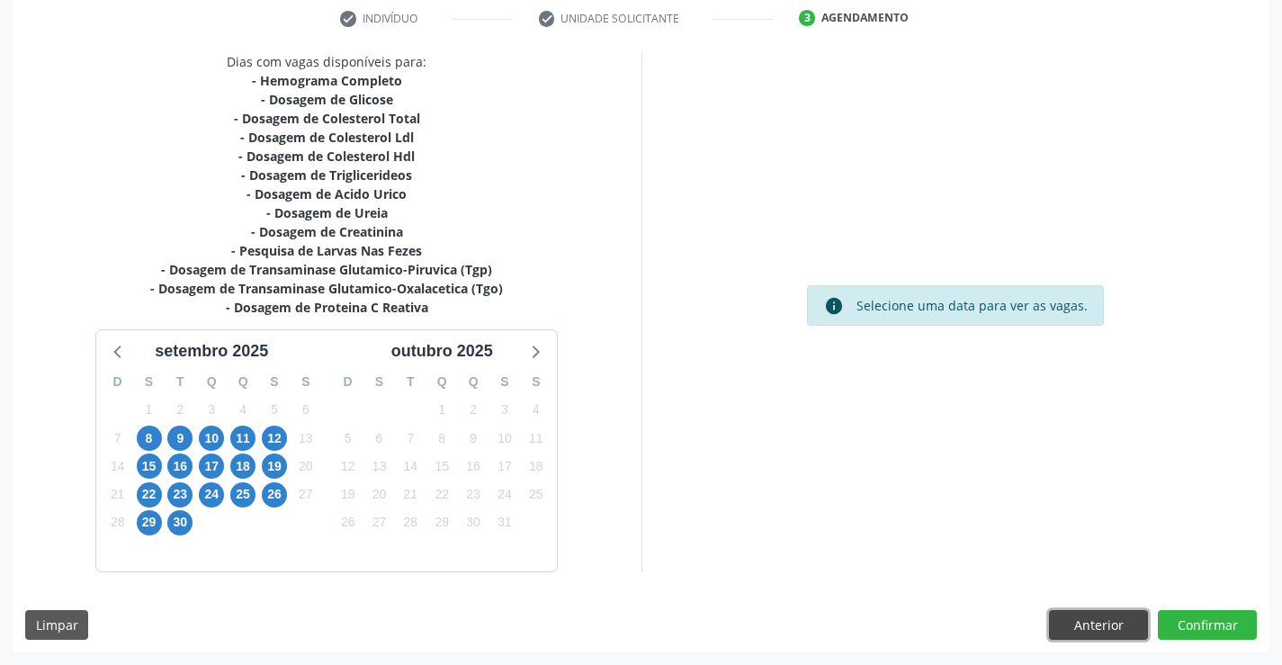
click at [1128, 627] on button "Anterior" at bounding box center [1098, 625] width 99 height 31
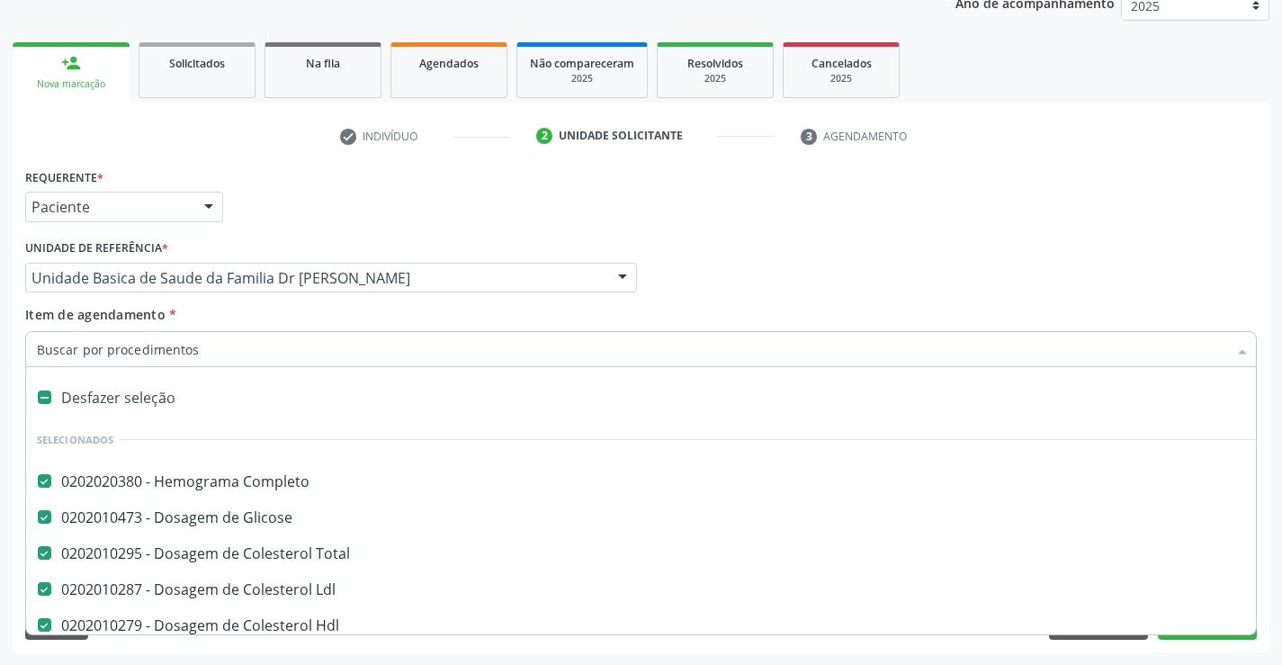
type input "p"
checkbox Triglicerideos "false"
checkbox Urico "false"
checkbox Ureia "false"
checkbox Creatinina "false"
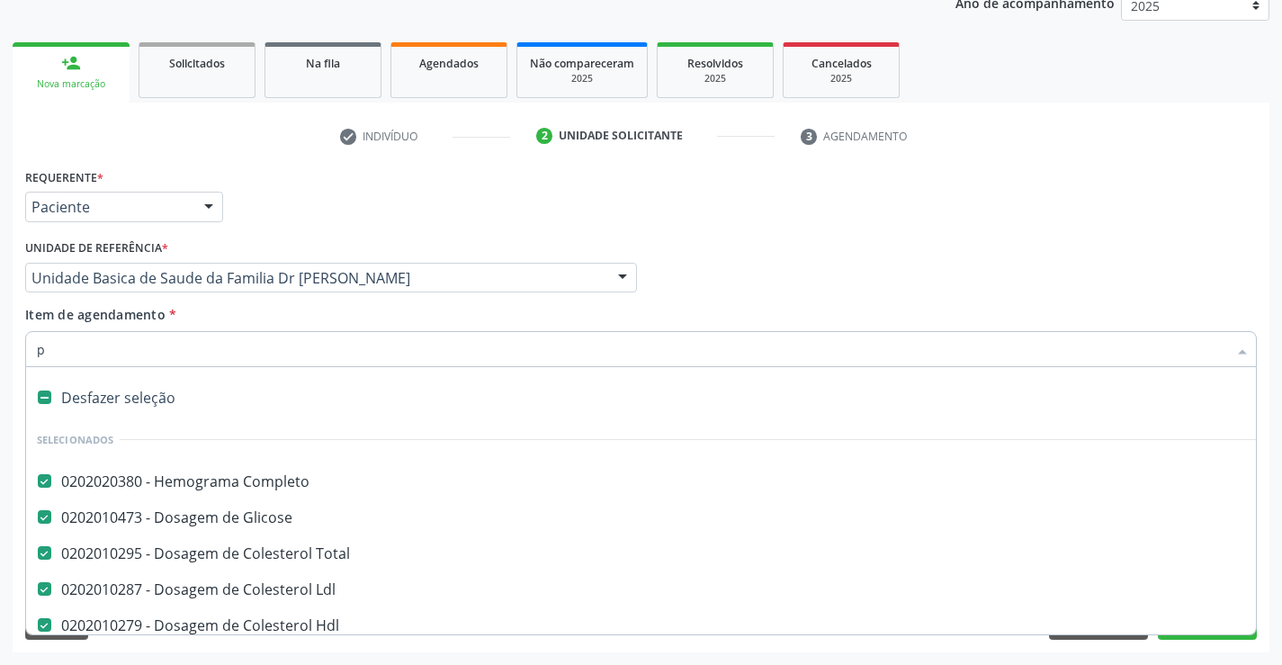
checkbox Fezes "false"
checkbox \(Tgp\) "false"
checkbox \(Tgo\) "false"
checkbox Reativa "false"
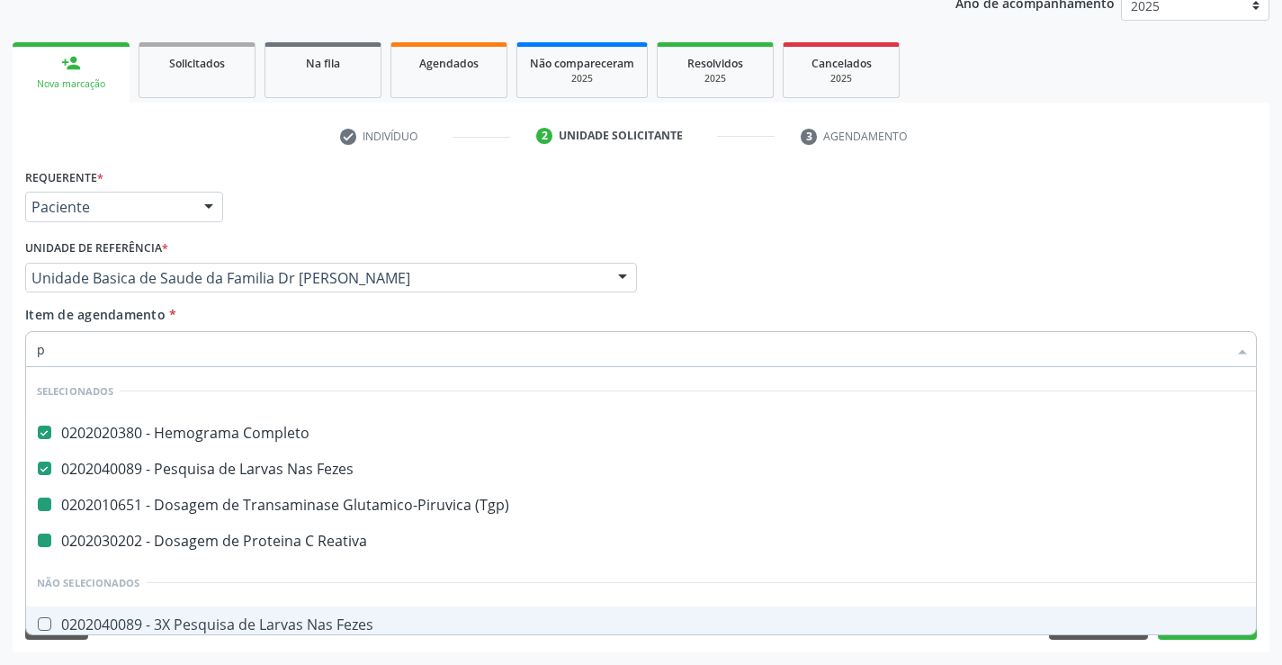
type input "pl"
checkbox \(Tgp\) "false"
checkbox Reativa "false"
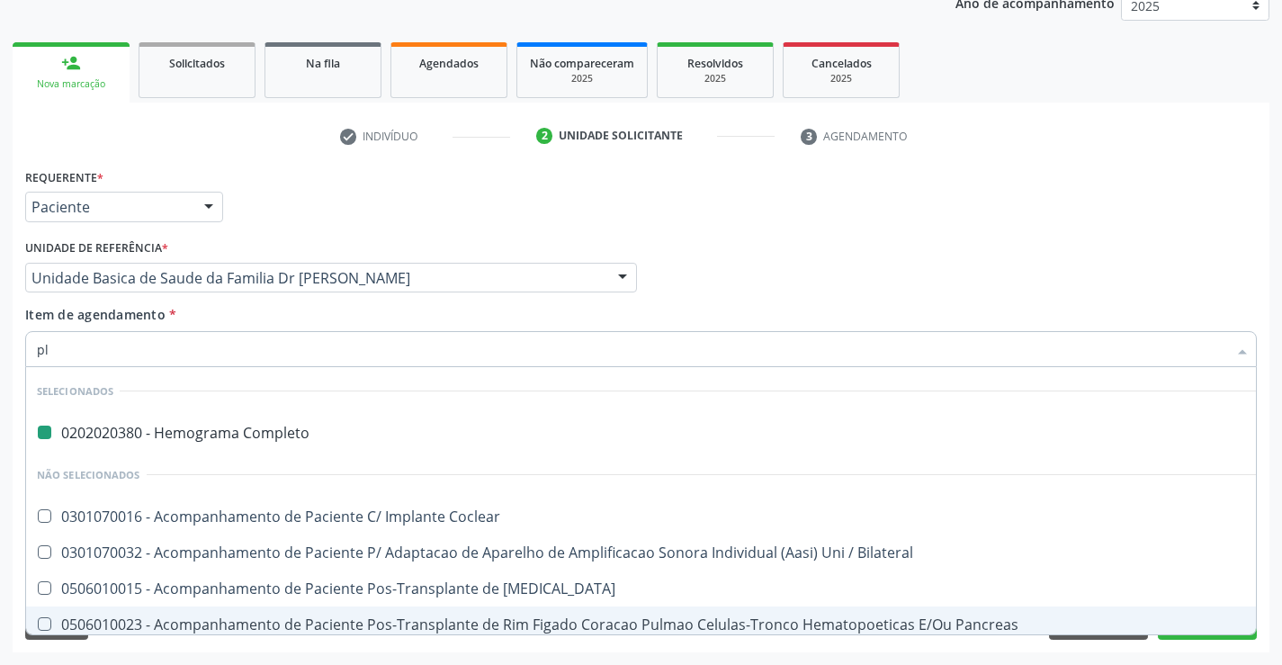
type input "pla"
checkbox Completo "false"
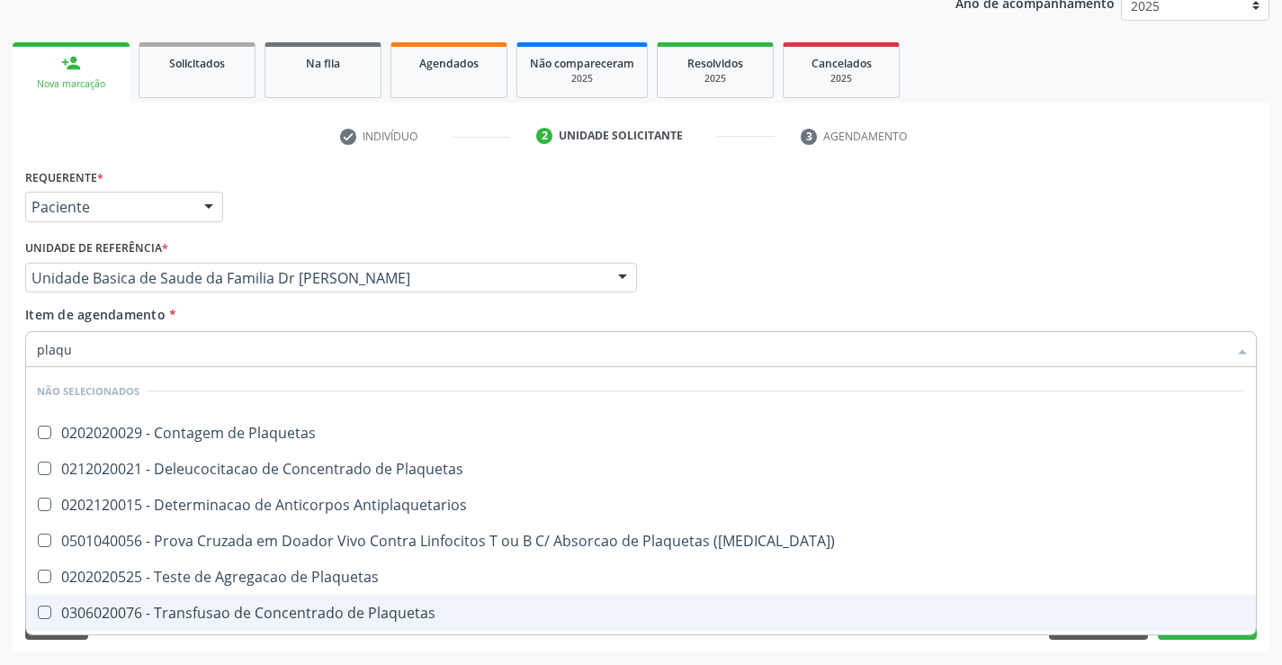
type input "plaque"
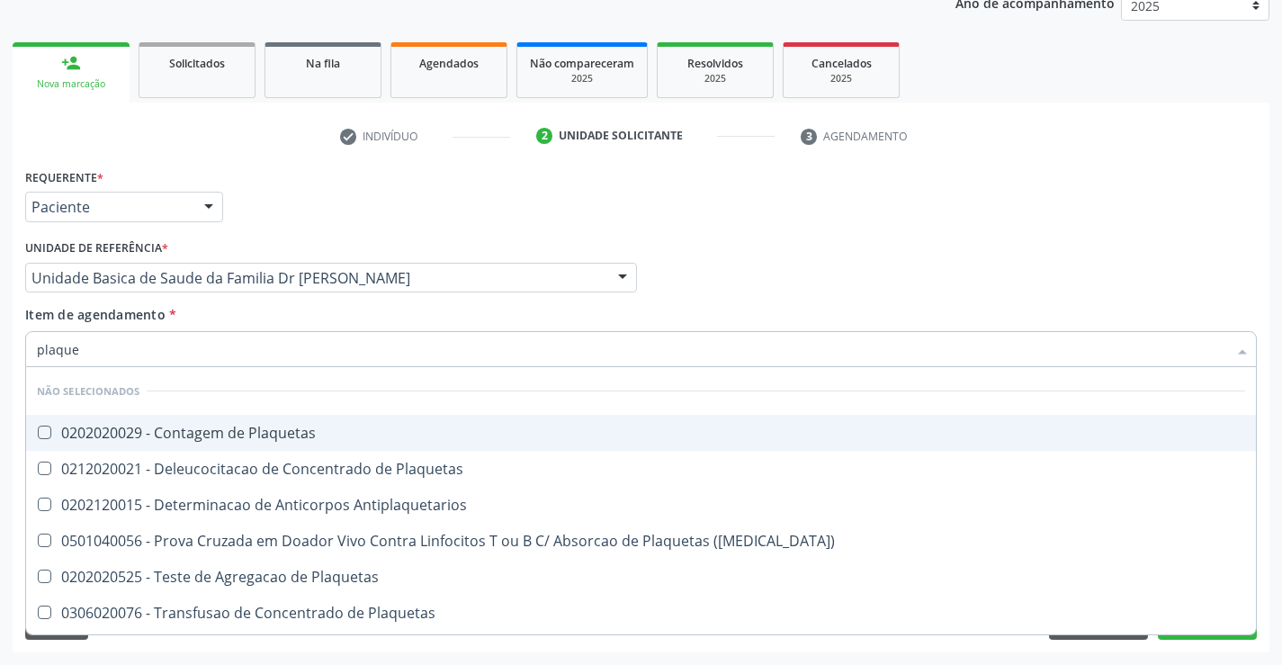
click at [163, 437] on div "0202020029 - Contagem de Plaquetas" at bounding box center [641, 433] width 1209 height 14
checkbox Plaquetas "true"
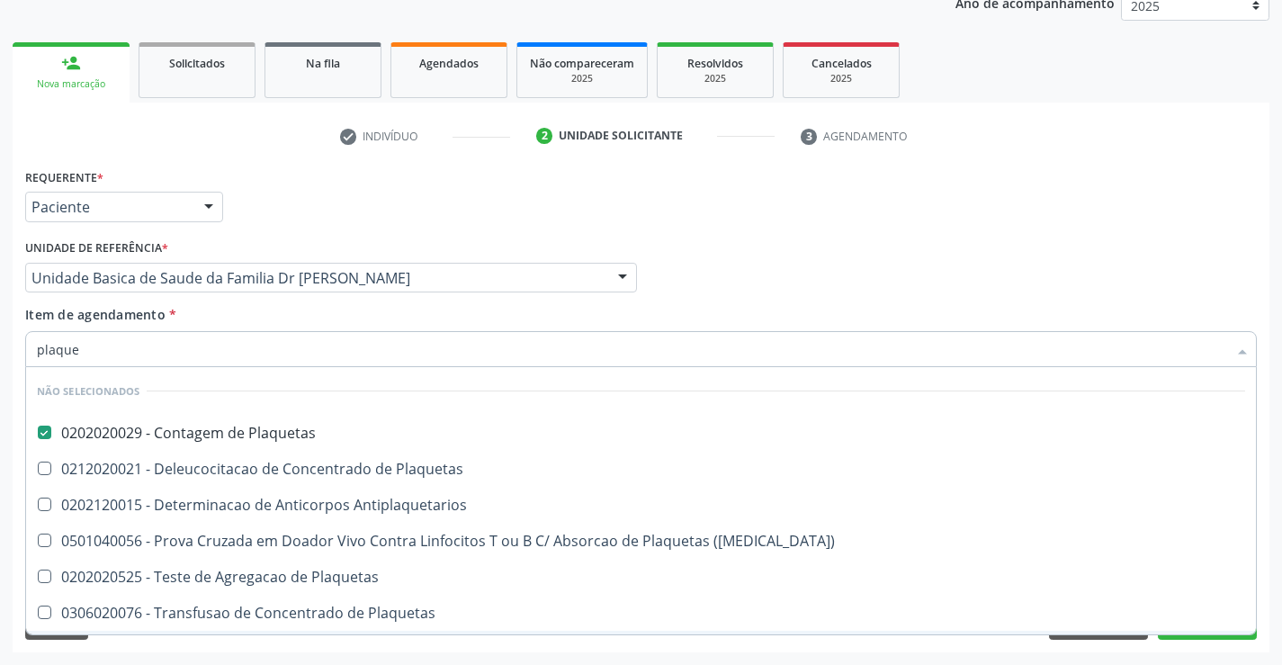
click at [207, 646] on div "Requerente * Paciente Médico(a) Enfermeiro(a) Paciente Nenhum resultado encontr…" at bounding box center [641, 408] width 1257 height 489
checkbox Antiplaquetarios "true"
checkbox Plaquetas "true"
checkbox Aferese "true"
checkbox Match\) "true"
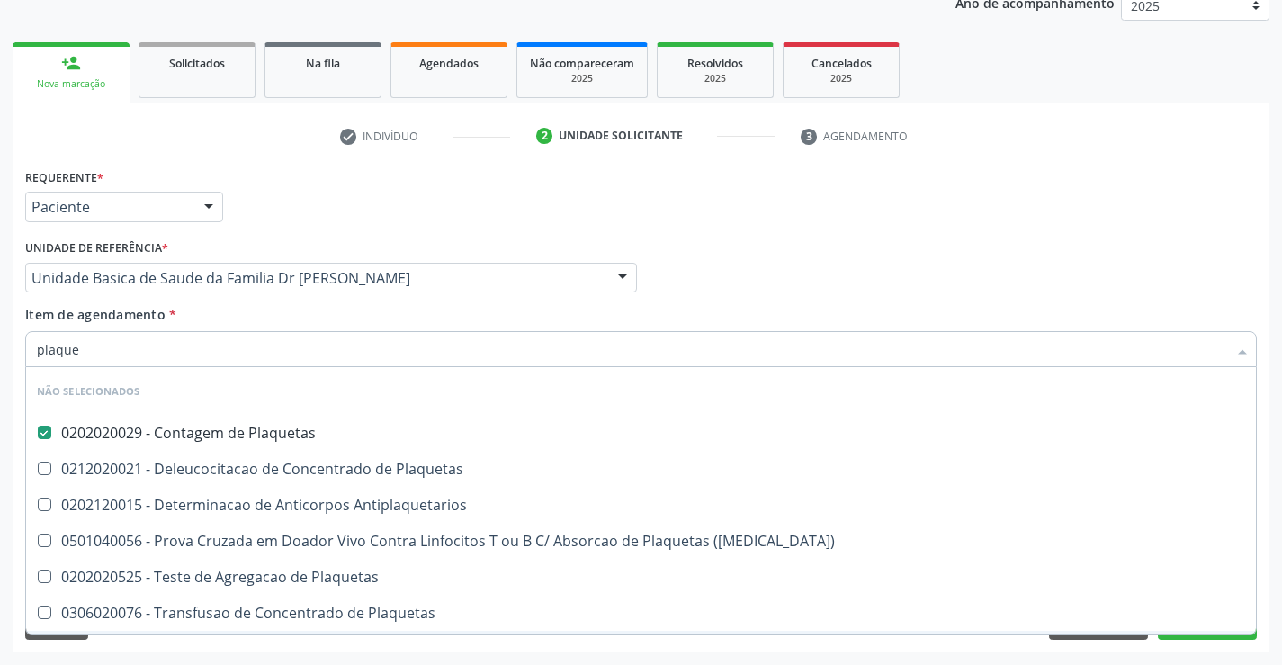
checkbox Plaquetas "true"
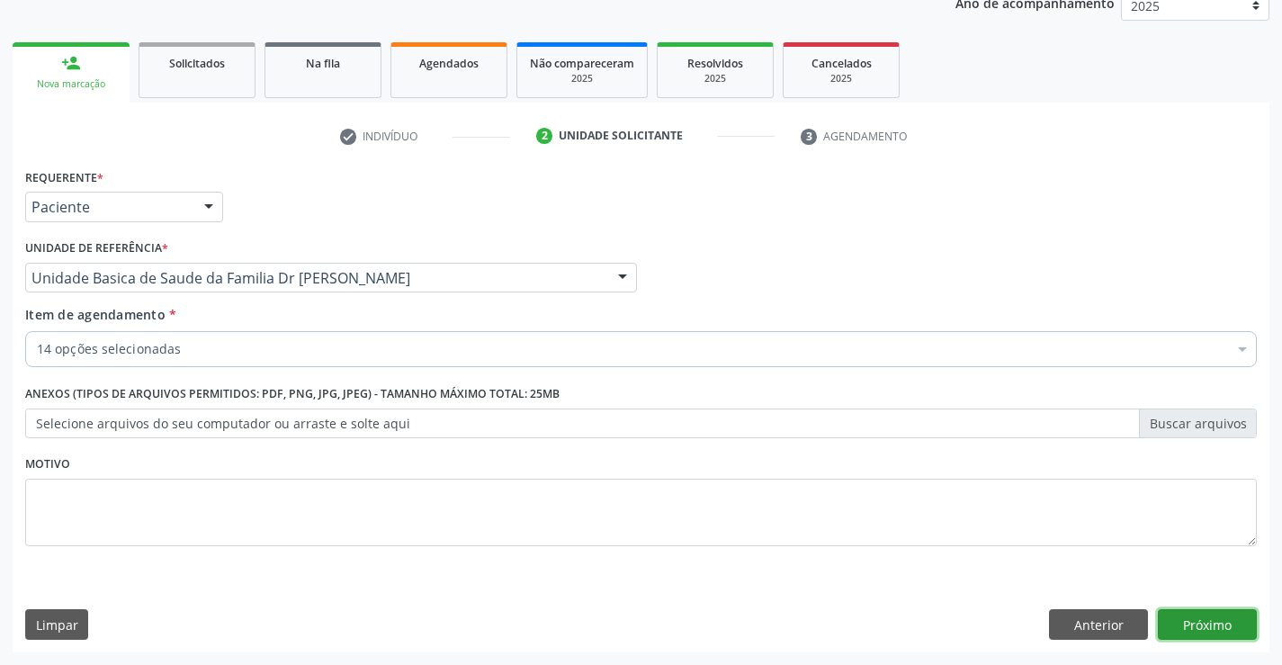
click at [1170, 625] on button "Próximo" at bounding box center [1207, 624] width 99 height 31
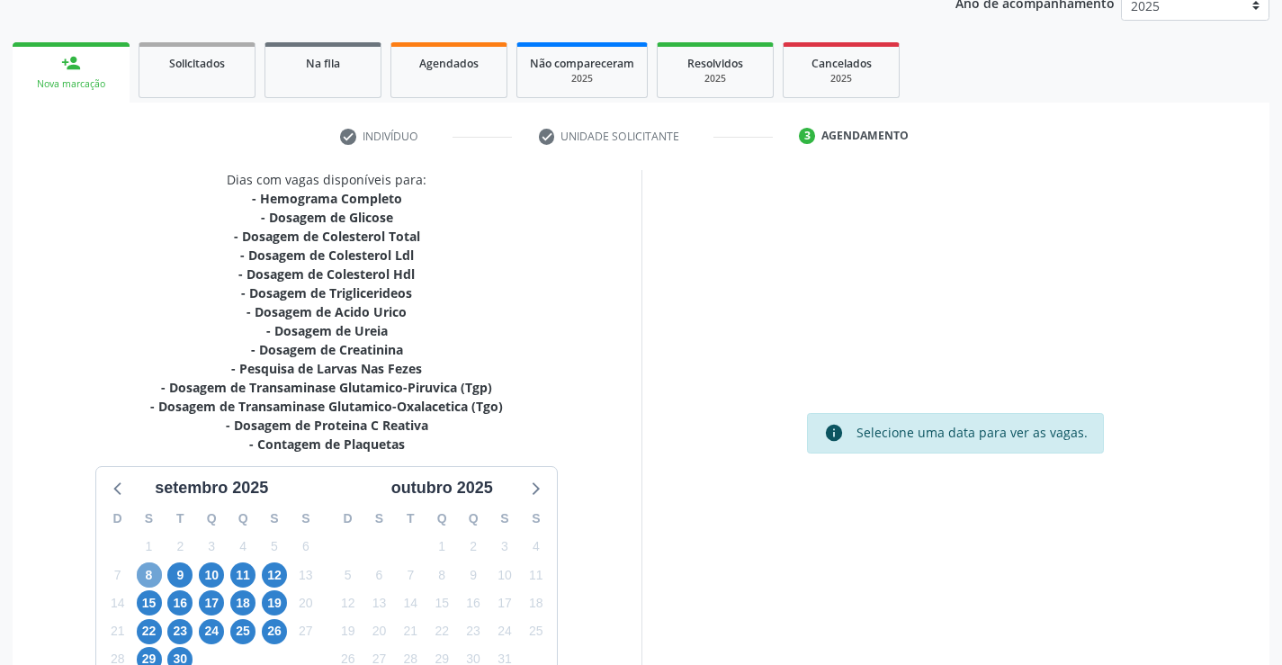
click at [148, 578] on span "8" at bounding box center [149, 574] width 25 height 25
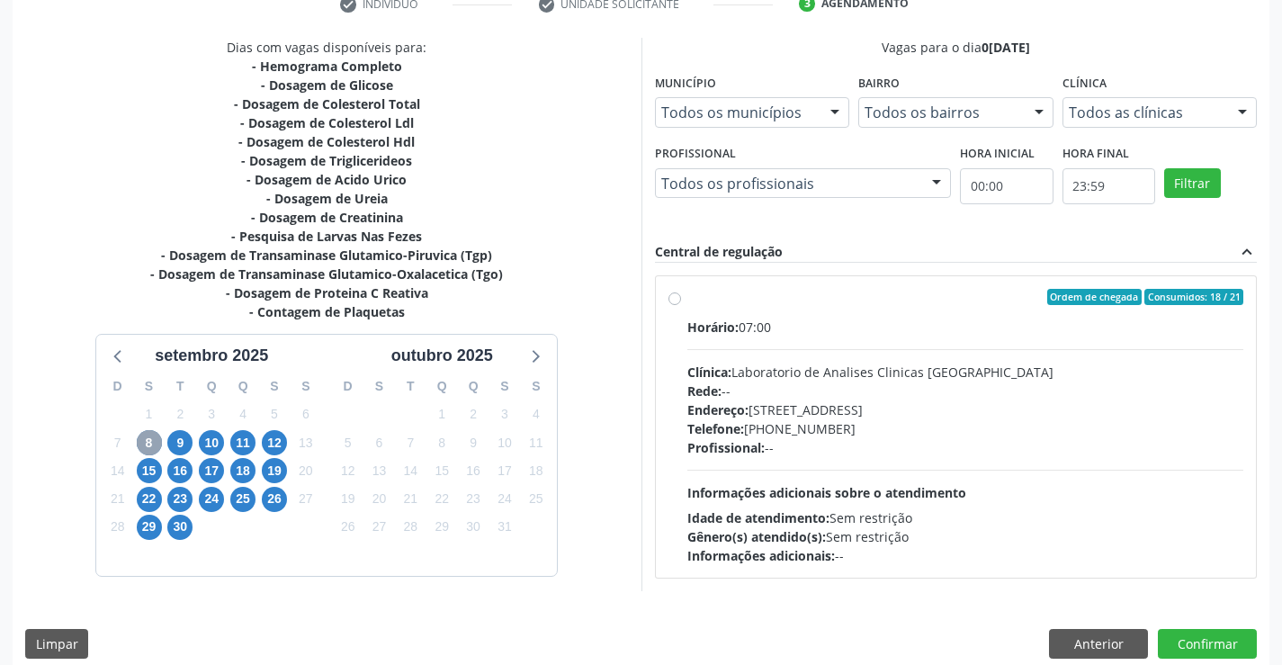
scroll to position [378, 0]
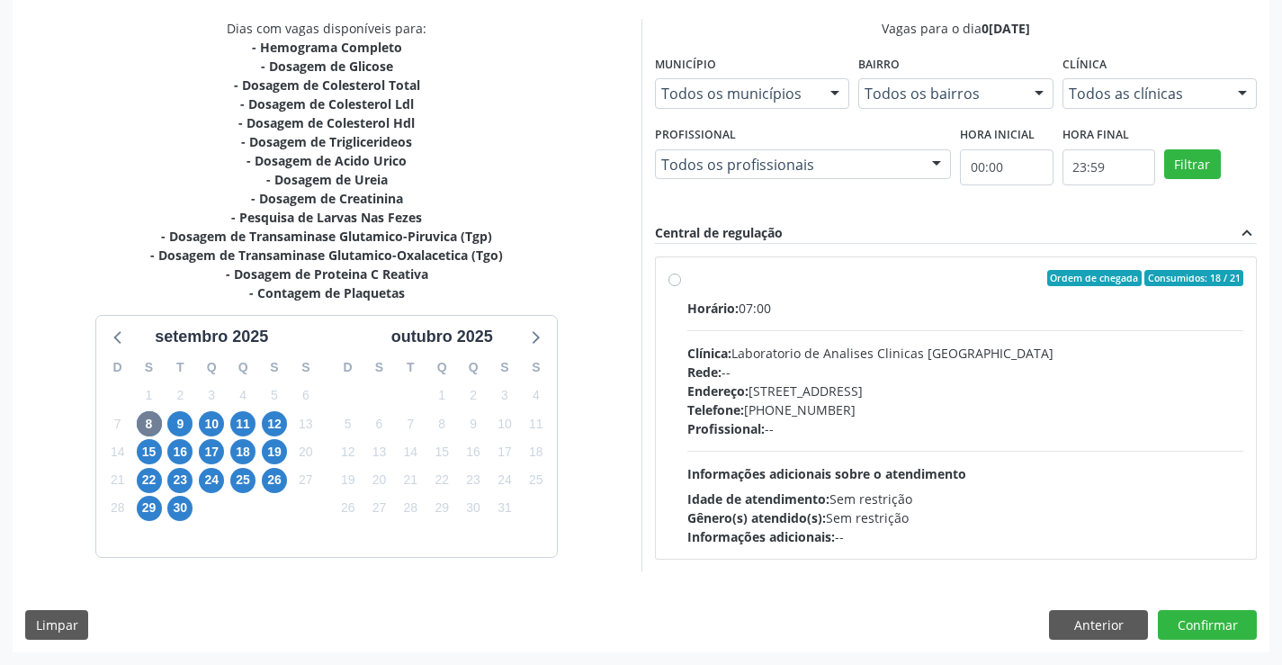
click at [688, 283] on label "Ordem de chegada Consumidos: 18 / 21 Horário: 07:00 Clínica: Laboratorio de Ana…" at bounding box center [966, 408] width 557 height 276
click at [673, 283] on input "Ordem de chegada Consumidos: 18 / 21 Horário: 07:00 Clínica: Laboratorio de Ana…" at bounding box center [675, 278] width 13 height 16
radio input "true"
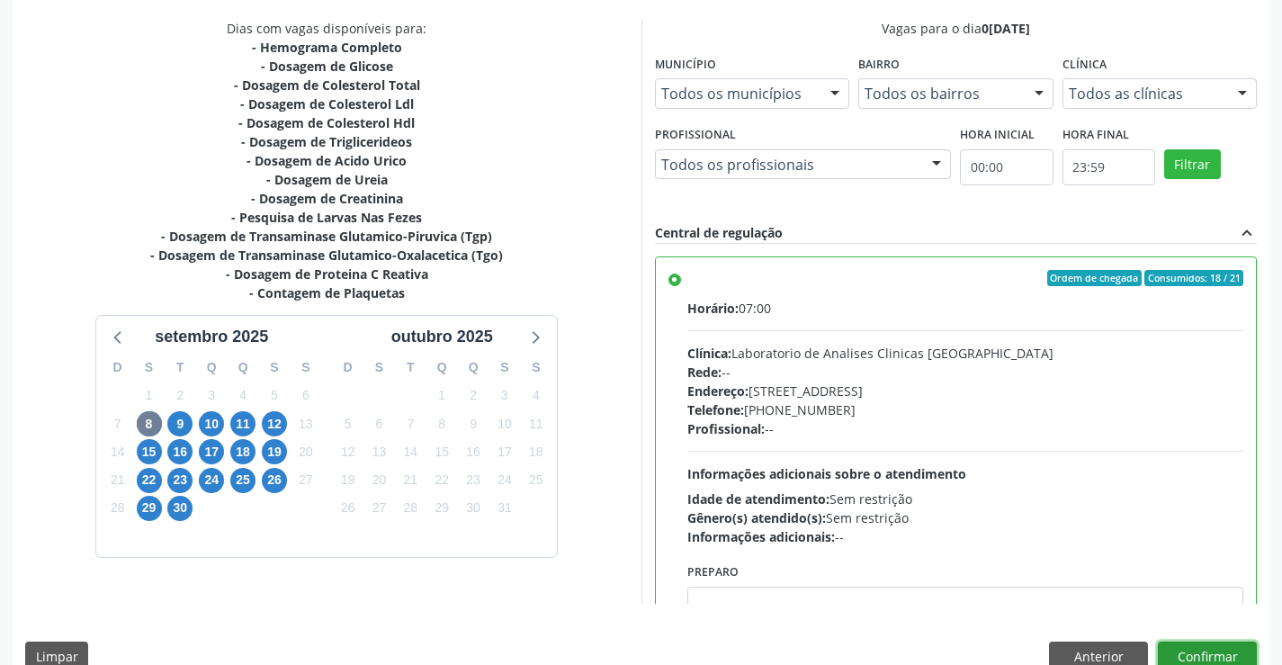
click at [1190, 655] on button "Confirmar" at bounding box center [1207, 657] width 99 height 31
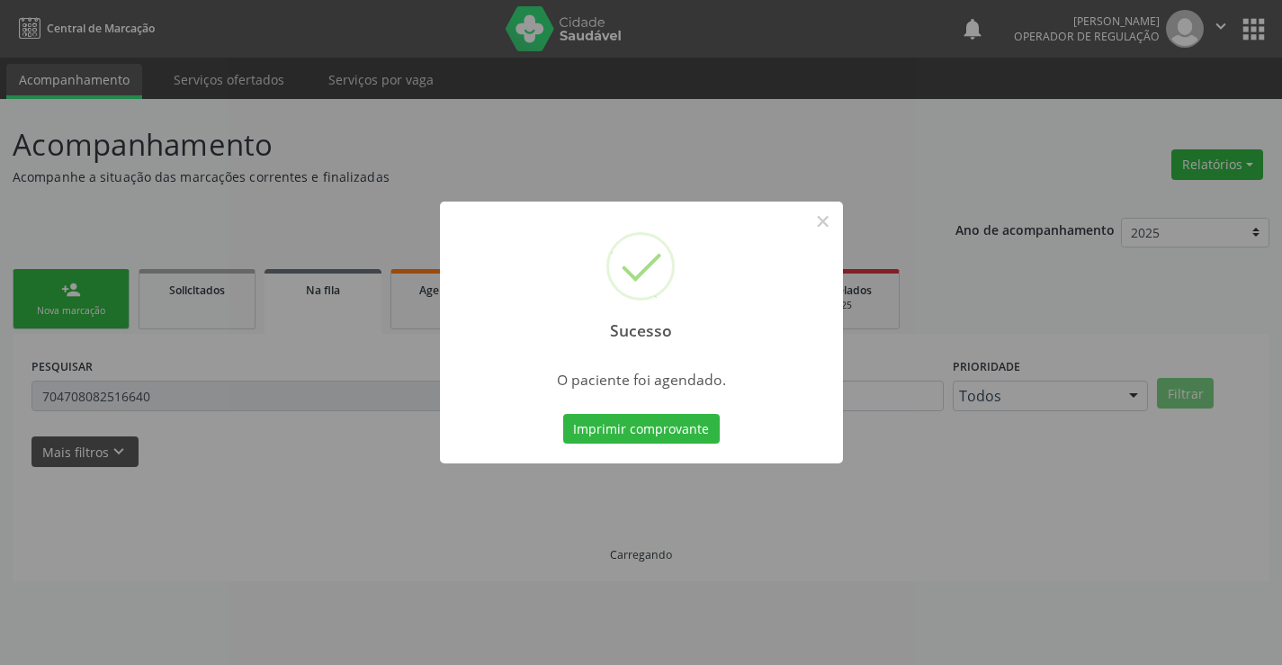
scroll to position [0, 0]
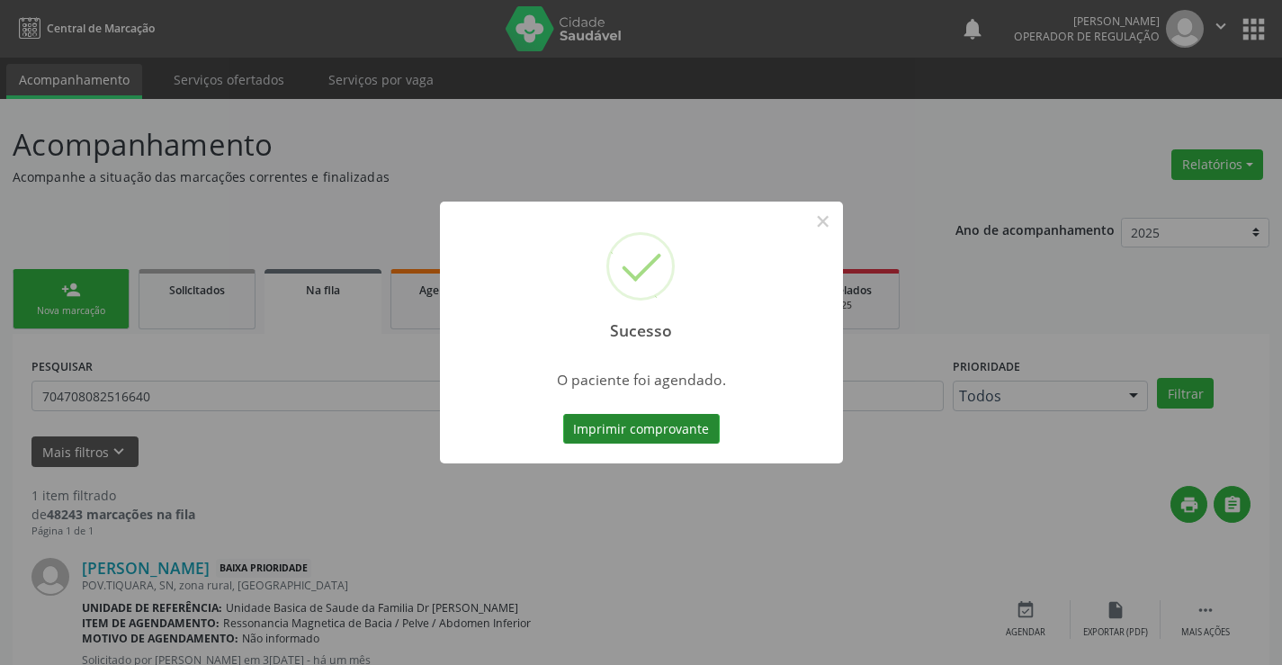
click at [643, 428] on button "Imprimir comprovante" at bounding box center [641, 429] width 157 height 31
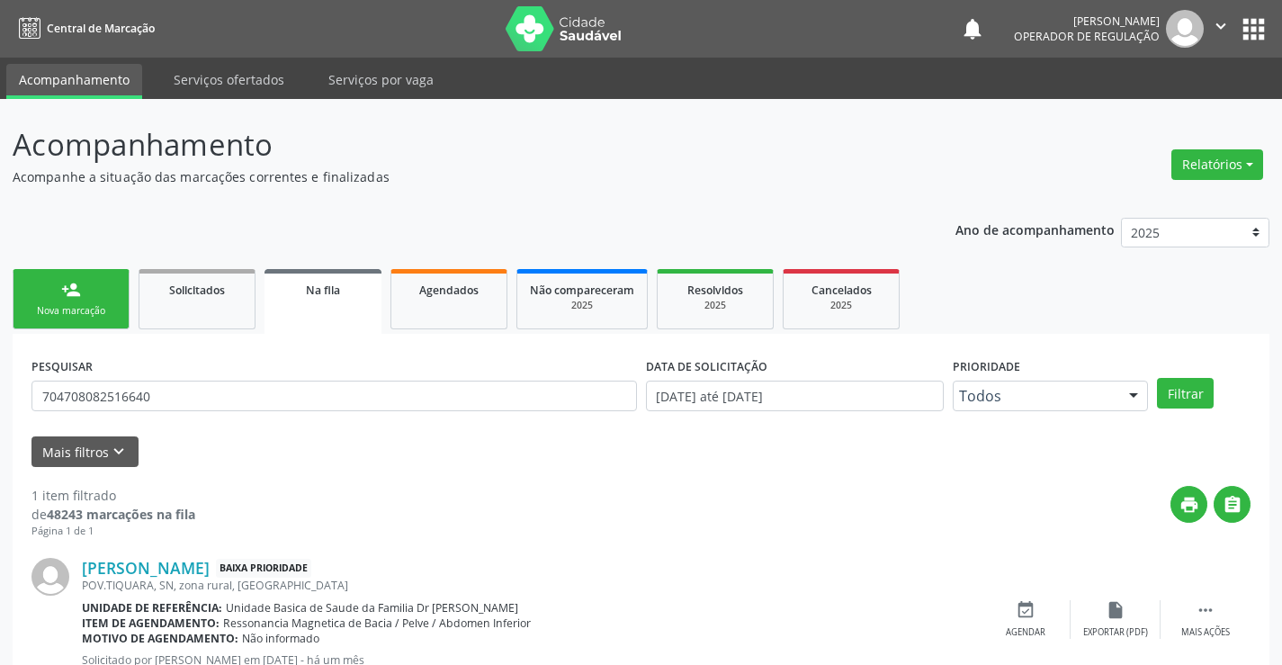
click at [90, 306] on div "Nova marcação" at bounding box center [71, 310] width 90 height 13
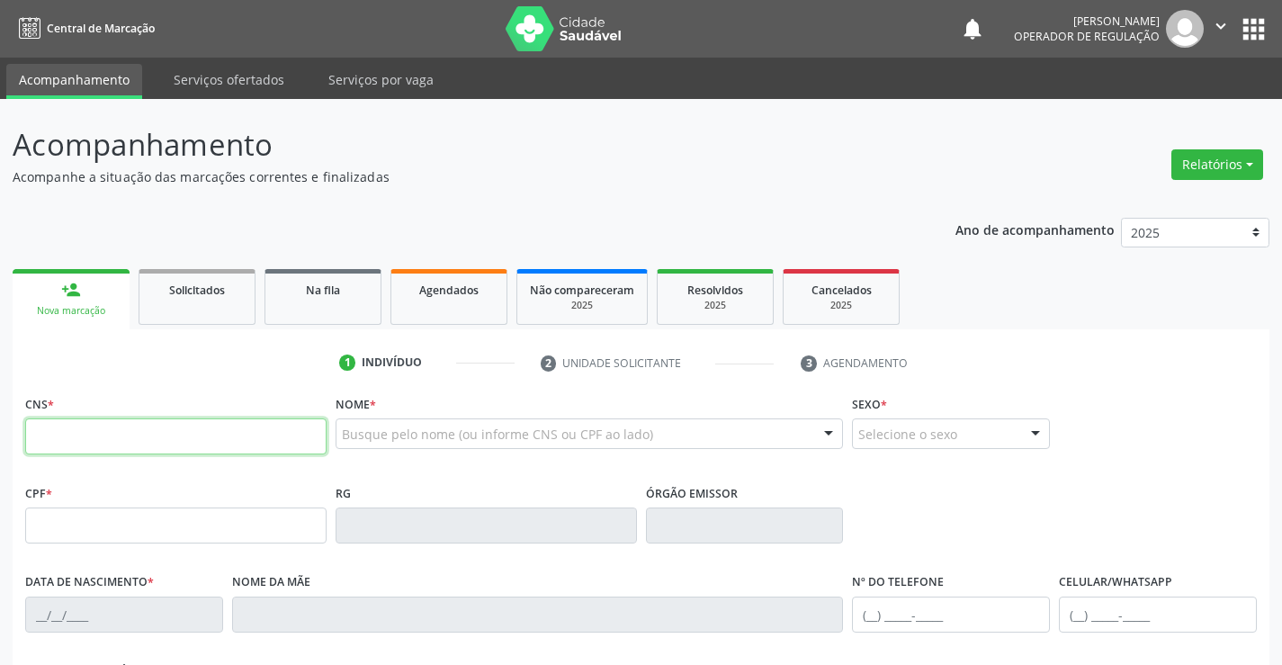
click at [147, 429] on input "text" at bounding box center [175, 436] width 301 height 36
type input "702 3061 1093 9119"
type input "2050980701"
type input "17/10/1992"
type input "(74) 98137-2479"
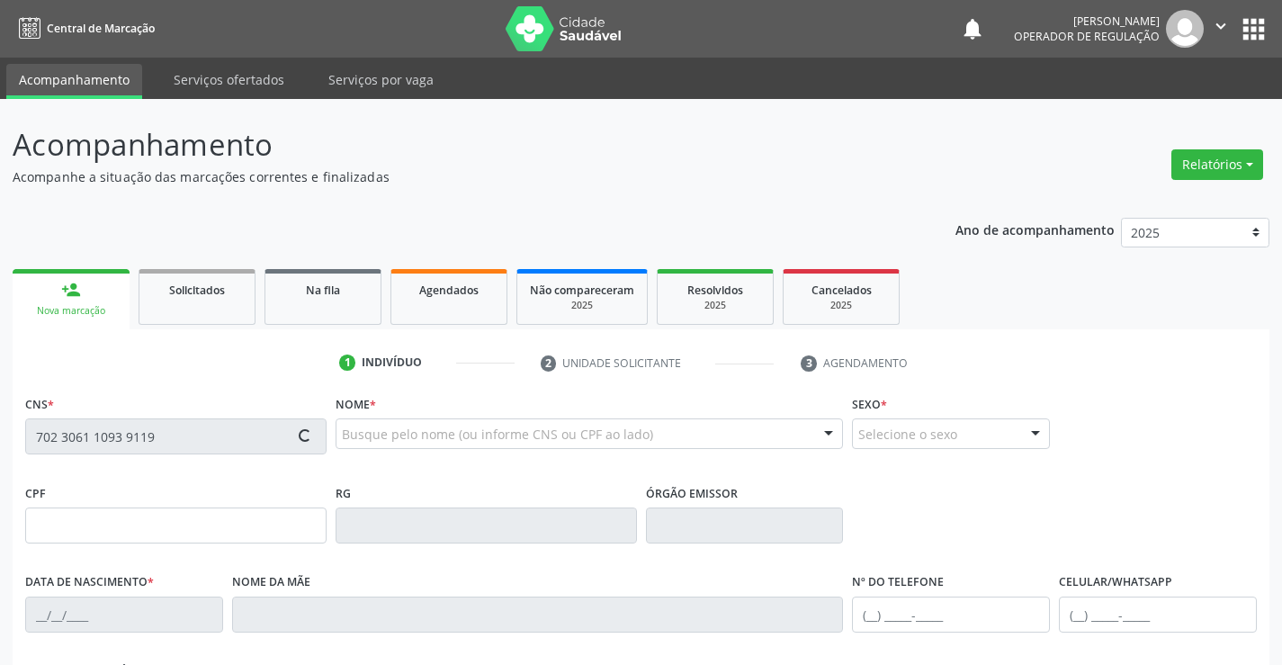
type input "S/N"
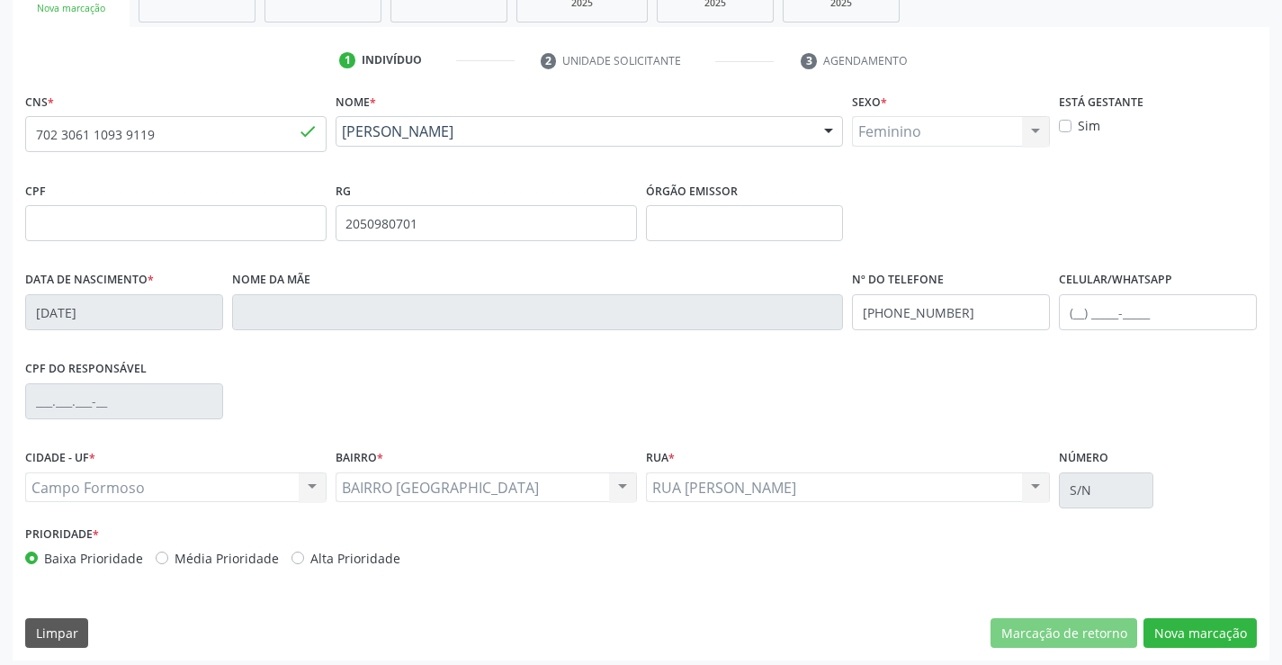
scroll to position [310, 0]
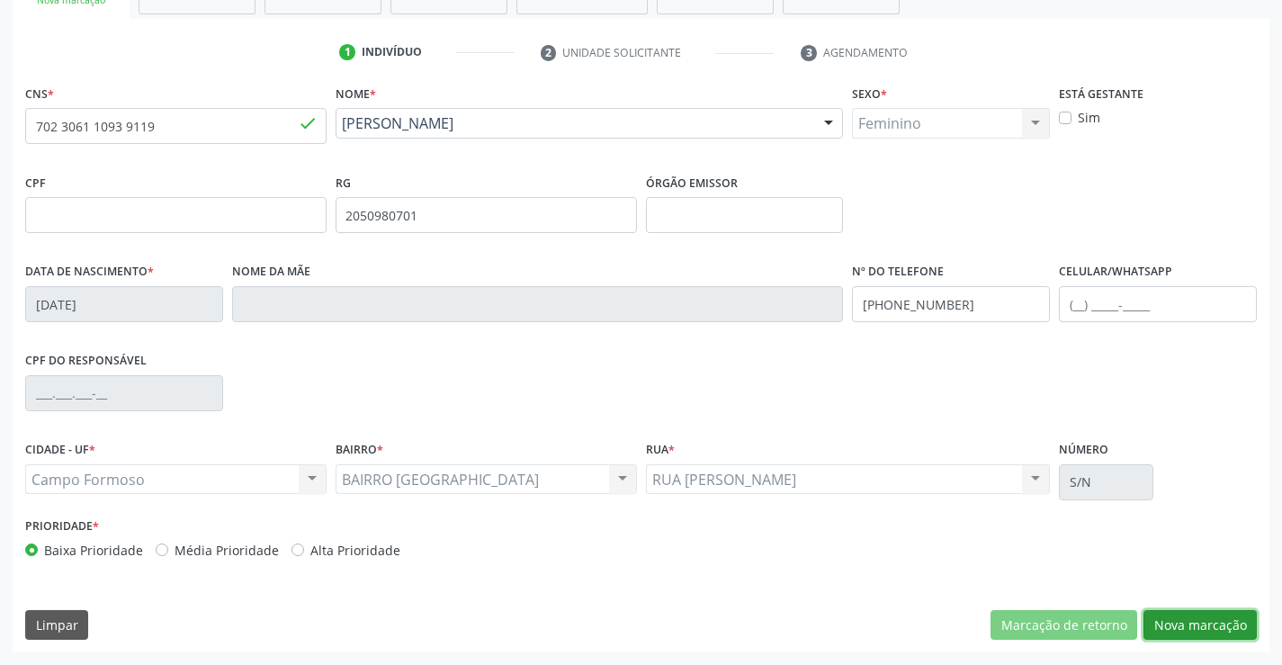
click at [1190, 625] on button "Nova marcação" at bounding box center [1200, 625] width 113 height 31
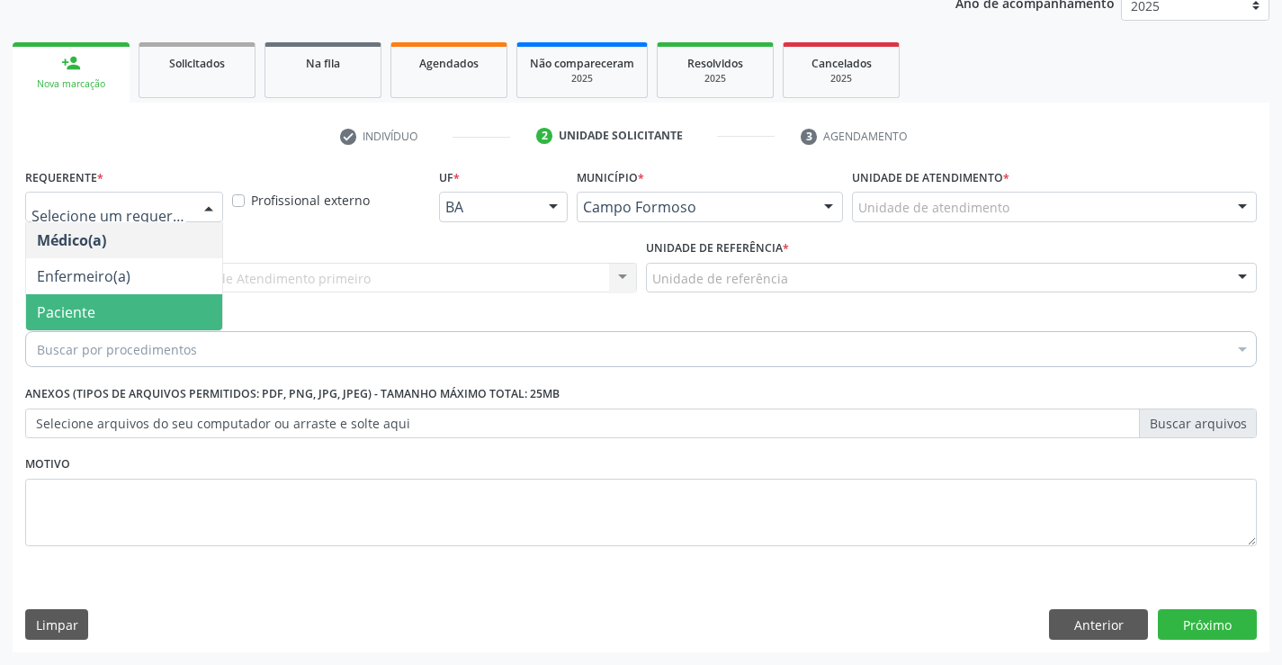
click at [44, 310] on span "Paciente" at bounding box center [66, 312] width 58 height 20
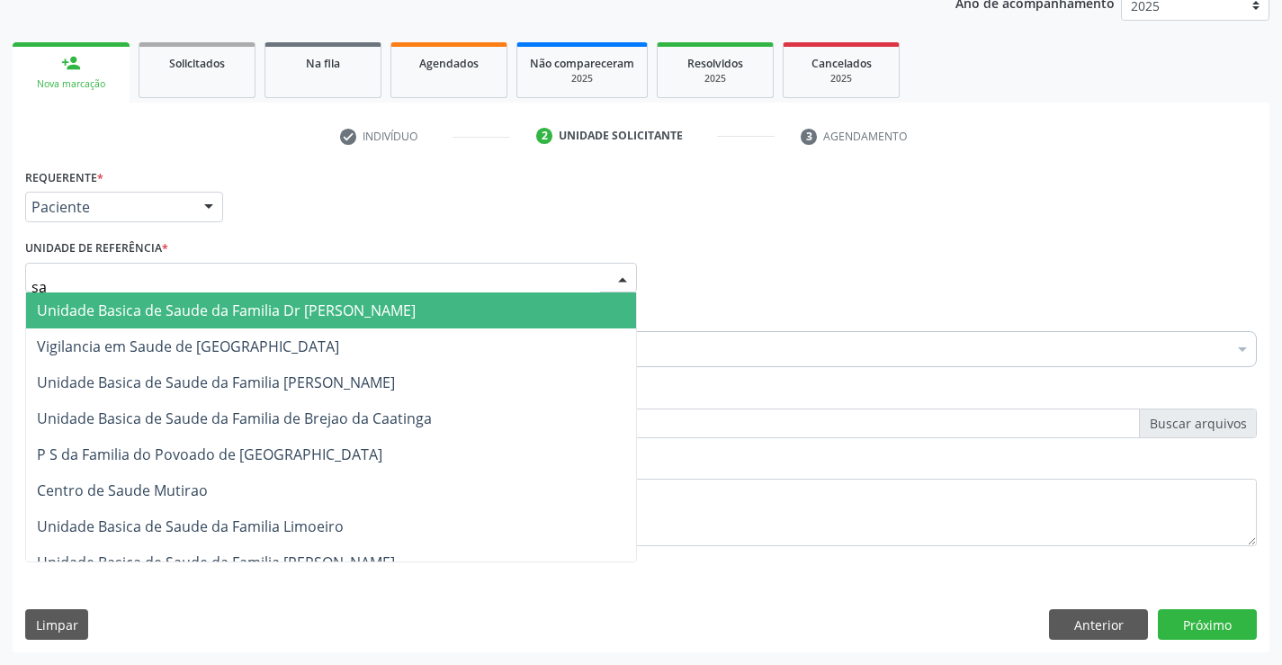
type input "sao"
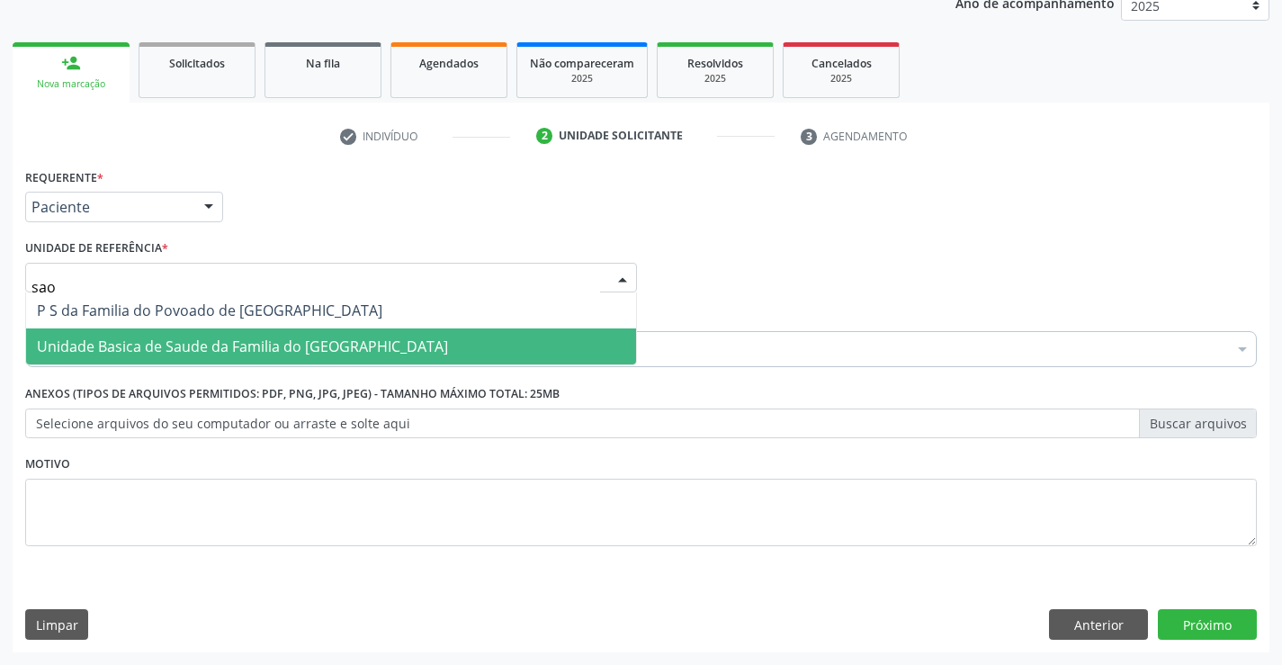
click at [140, 349] on span "Unidade Basica de Saude da Familia do [GEOGRAPHIC_DATA]" at bounding box center [242, 347] width 411 height 20
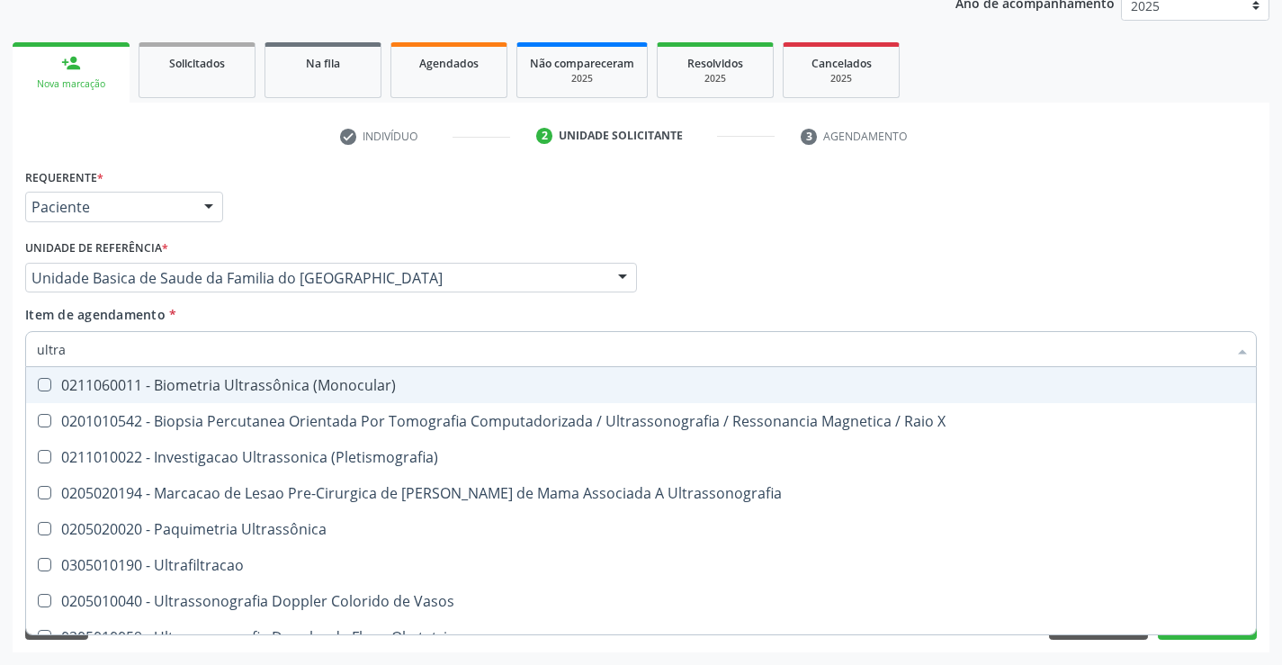
type input "ultras"
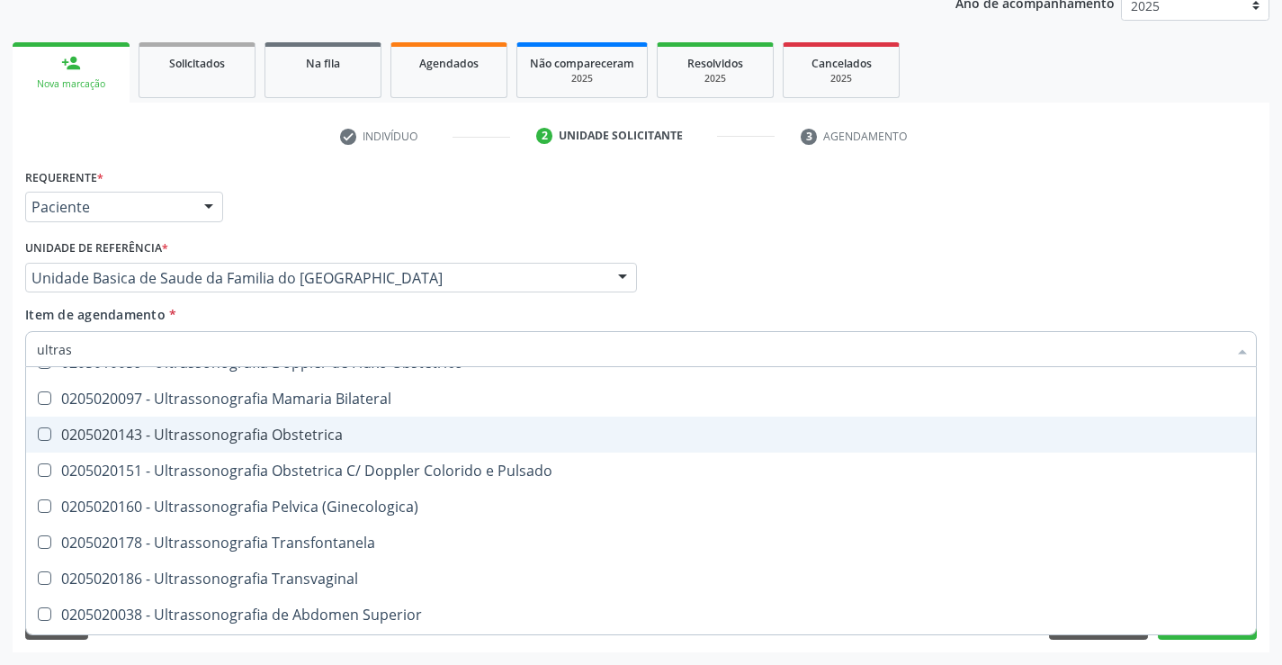
scroll to position [270, 0]
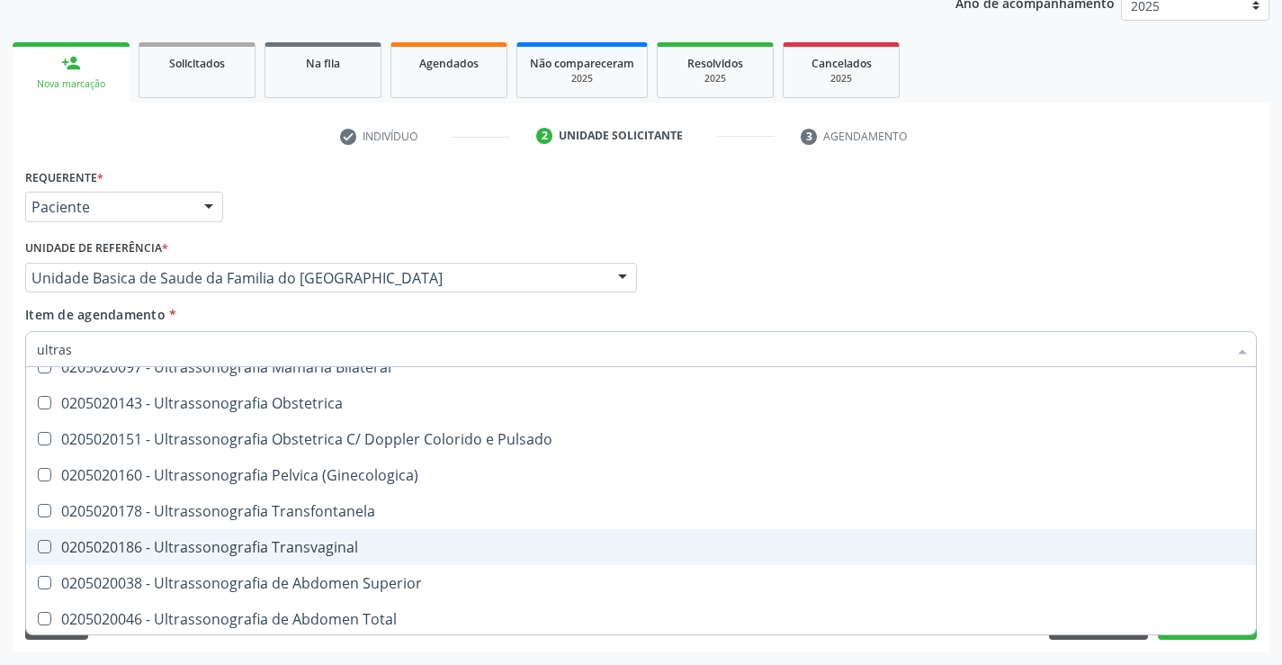
click at [343, 535] on span "0205020186 - Ultrassonografia Transvaginal" at bounding box center [641, 547] width 1230 height 36
checkbox Transvaginal "true"
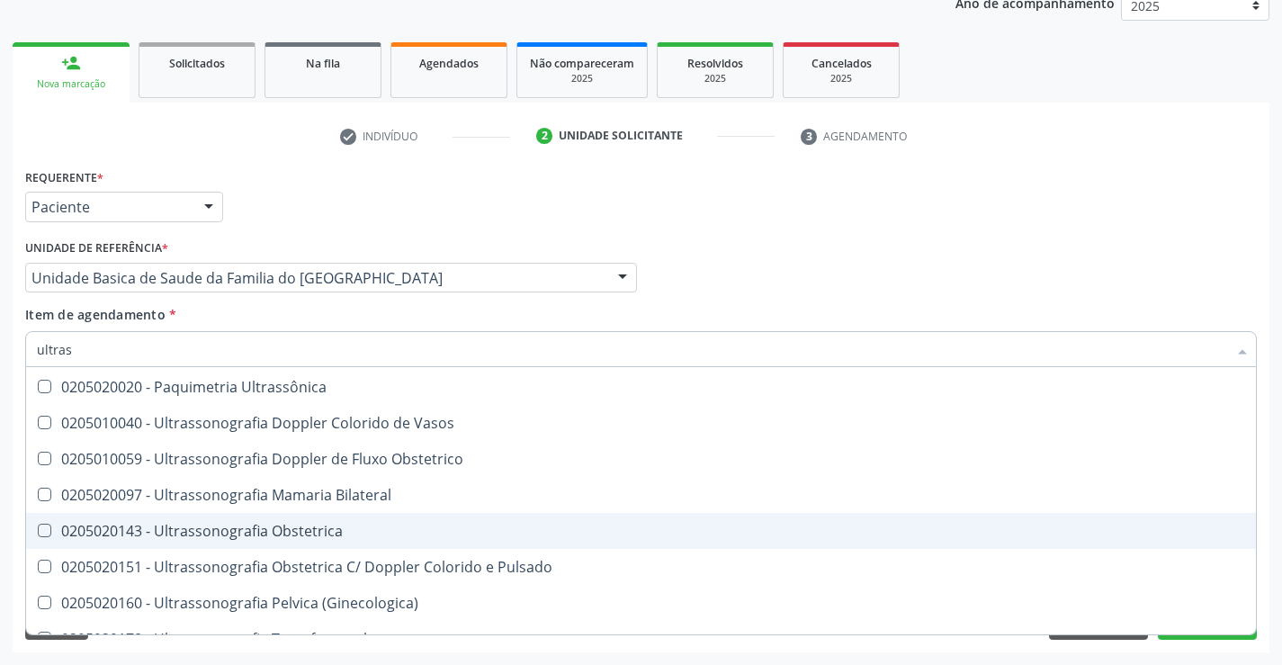
scroll to position [111, 0]
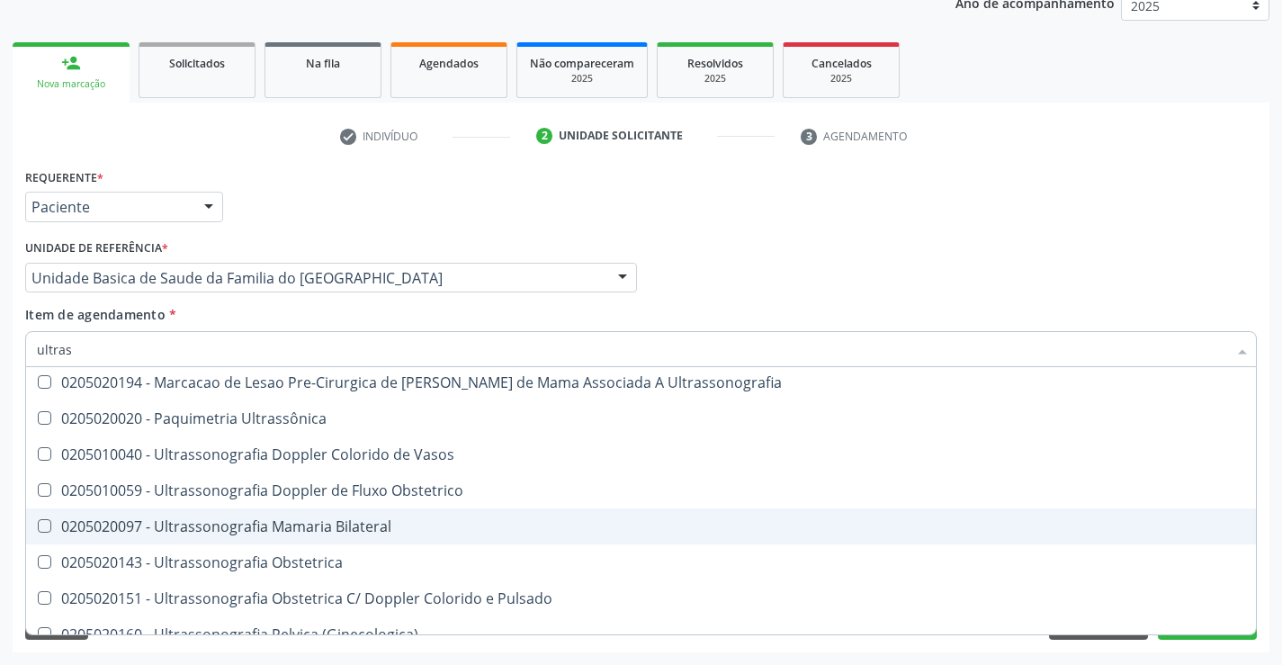
click at [358, 519] on div "0205020097 - Ultrassonografia Mamaria Bilateral" at bounding box center [641, 526] width 1209 height 14
checkbox Bilateral "true"
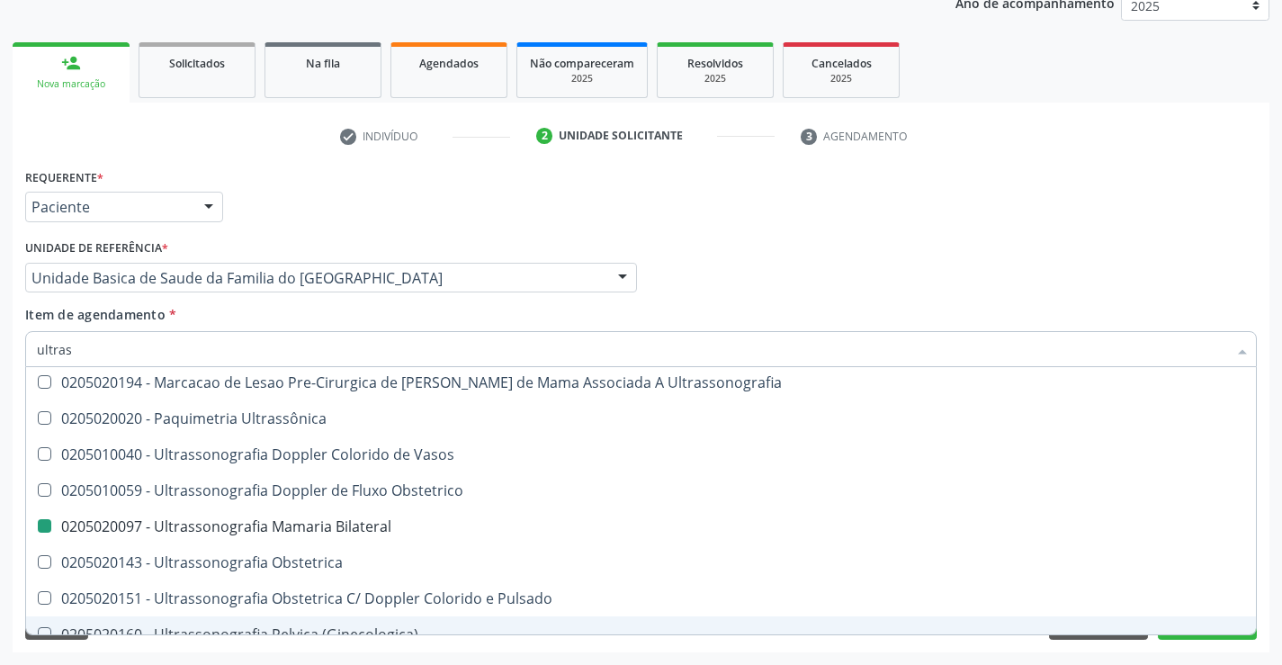
click at [1165, 648] on div "Requerente * Paciente Médico(a) Enfermeiro(a) Paciente Nenhum resultado encontr…" at bounding box center [641, 408] width 1257 height 489
checkbox X "true"
checkbox \(Pletismografia\) "true"
checkbox Bilateral "false"
checkbox Transvaginal "false"
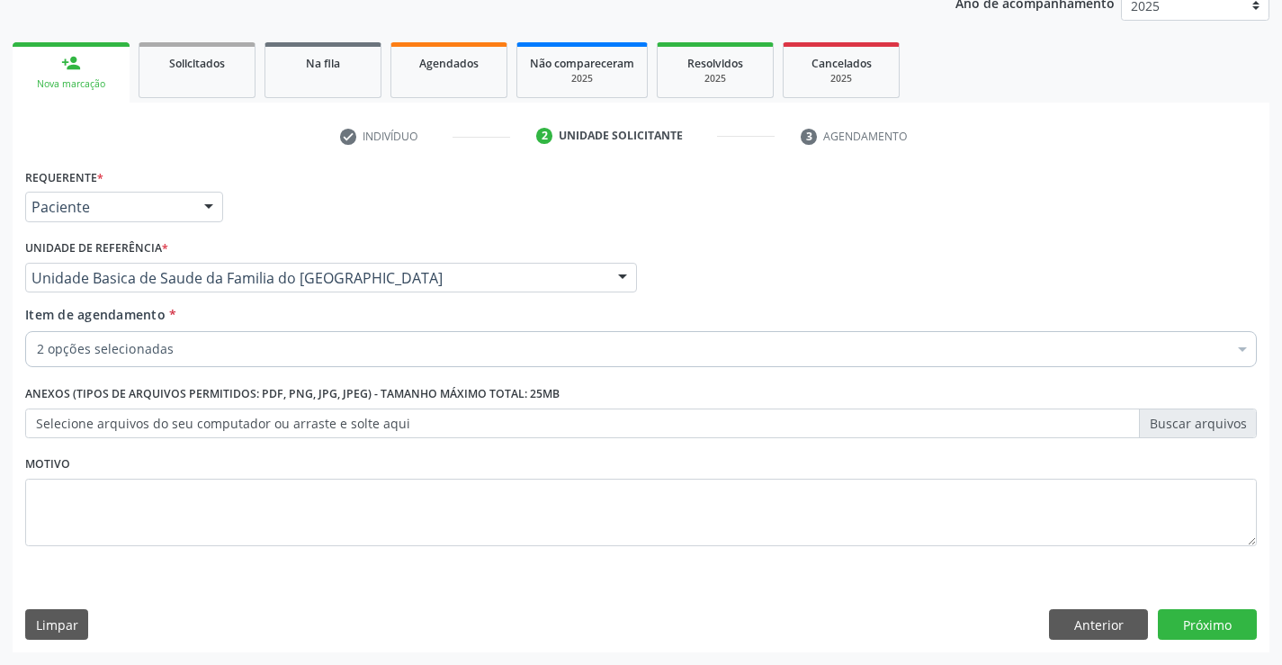
scroll to position [0, 0]
click at [1183, 627] on button "Próximo" at bounding box center [1207, 624] width 99 height 31
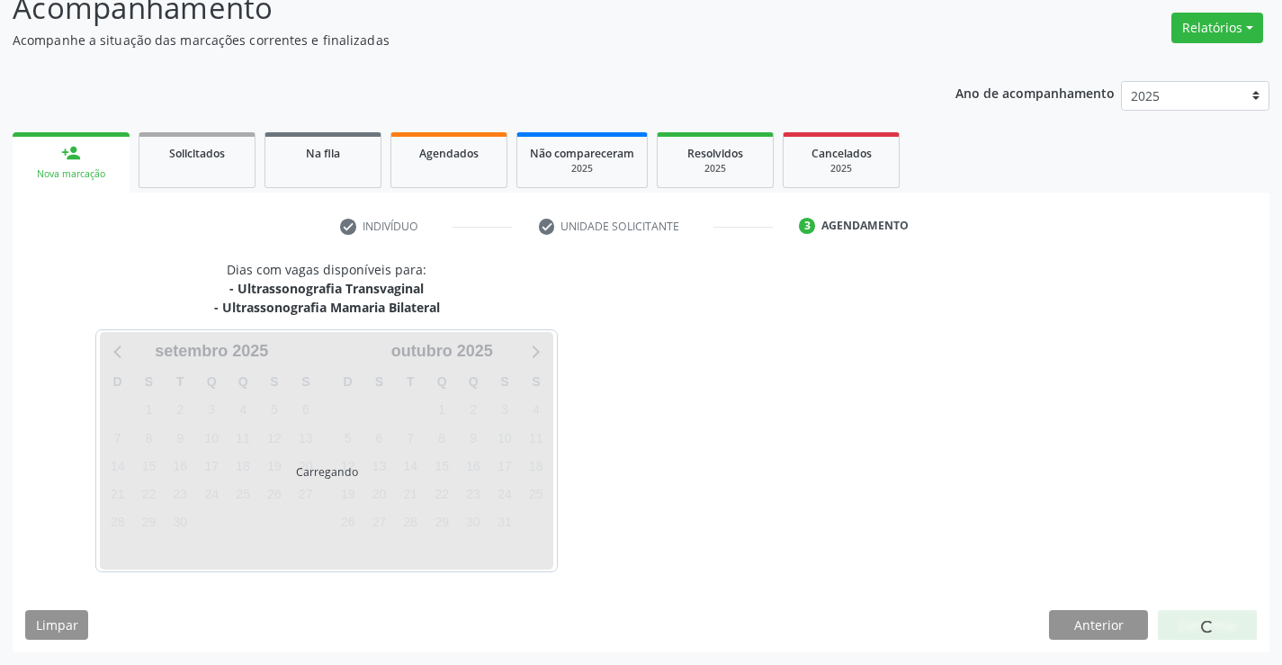
scroll to position [137, 0]
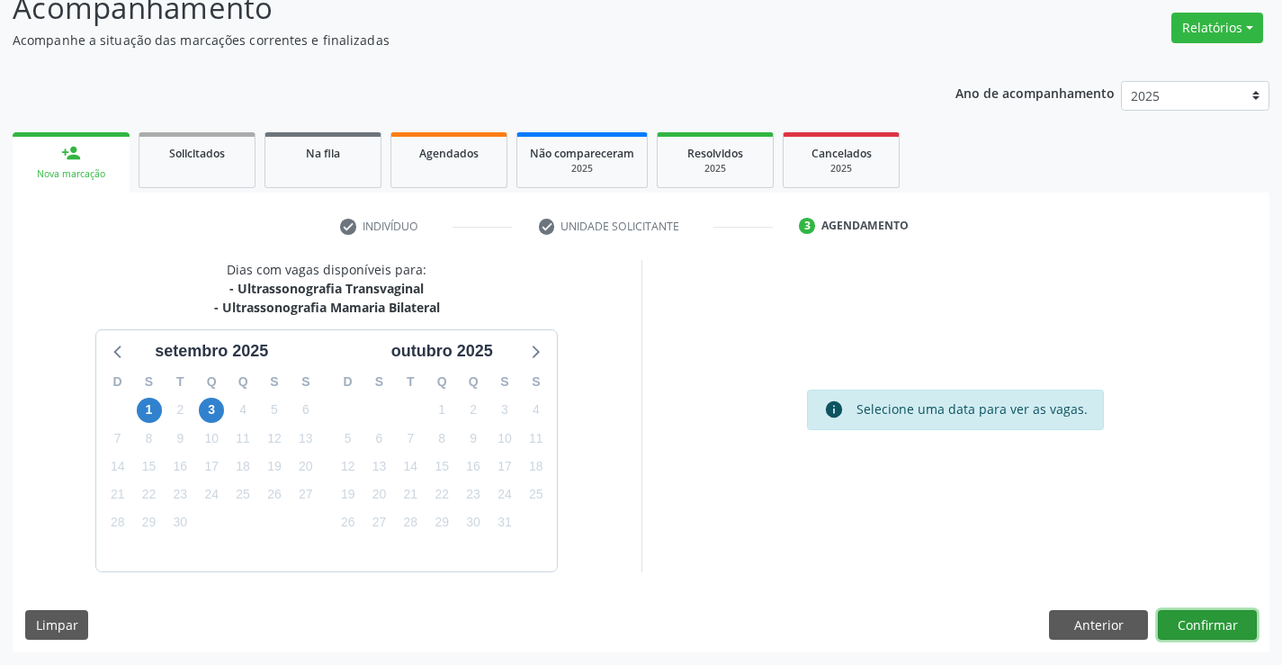
click at [1192, 629] on button "Confirmar" at bounding box center [1207, 625] width 99 height 31
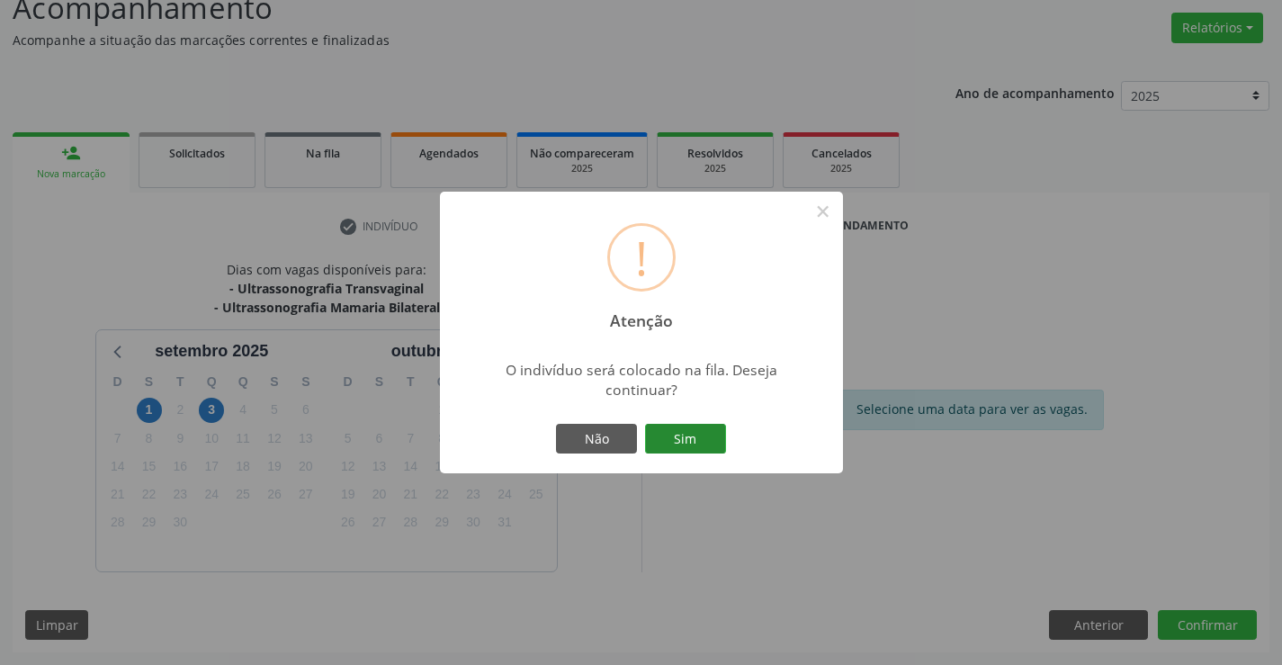
click at [694, 444] on button "Sim" at bounding box center [685, 439] width 81 height 31
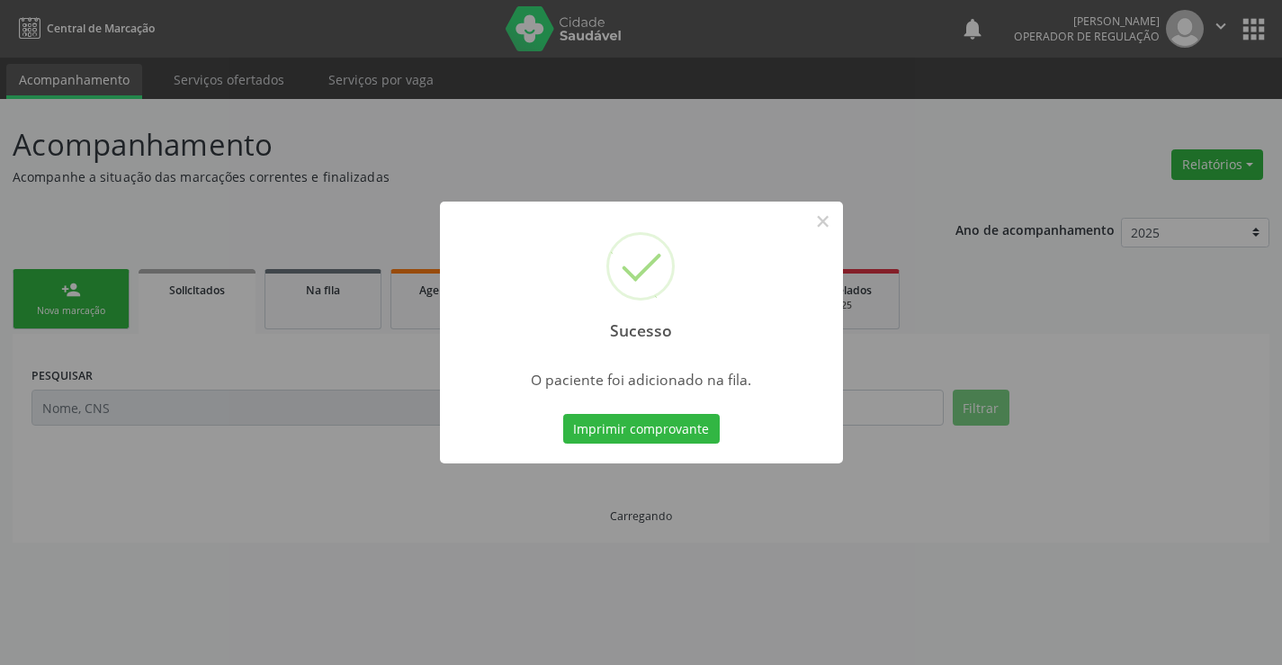
scroll to position [0, 0]
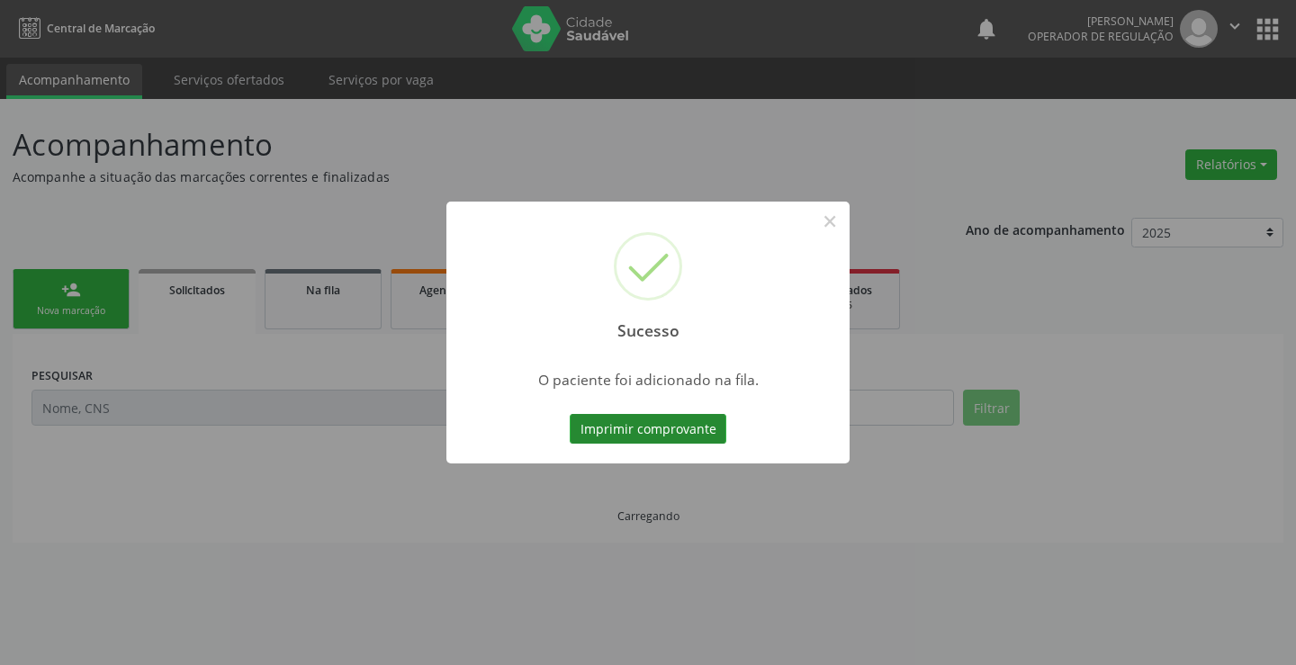
click at [687, 423] on button "Imprimir comprovante" at bounding box center [648, 429] width 157 height 31
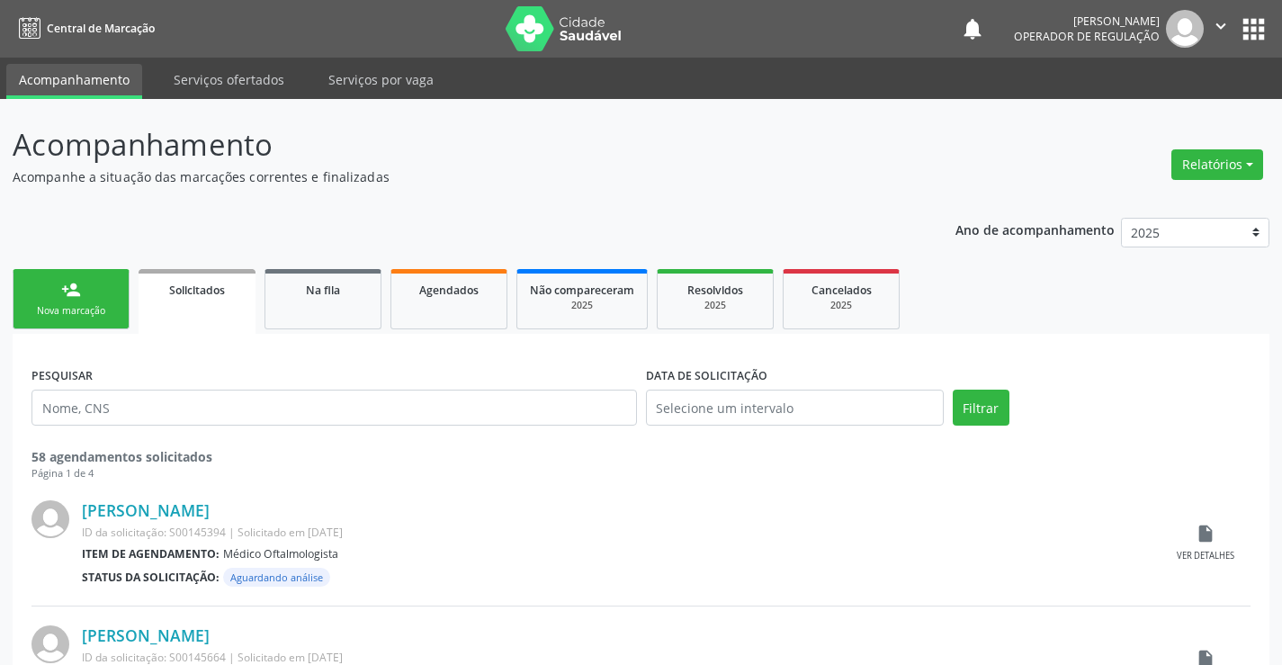
click at [103, 300] on link "person_add Nova marcação" at bounding box center [71, 299] width 117 height 60
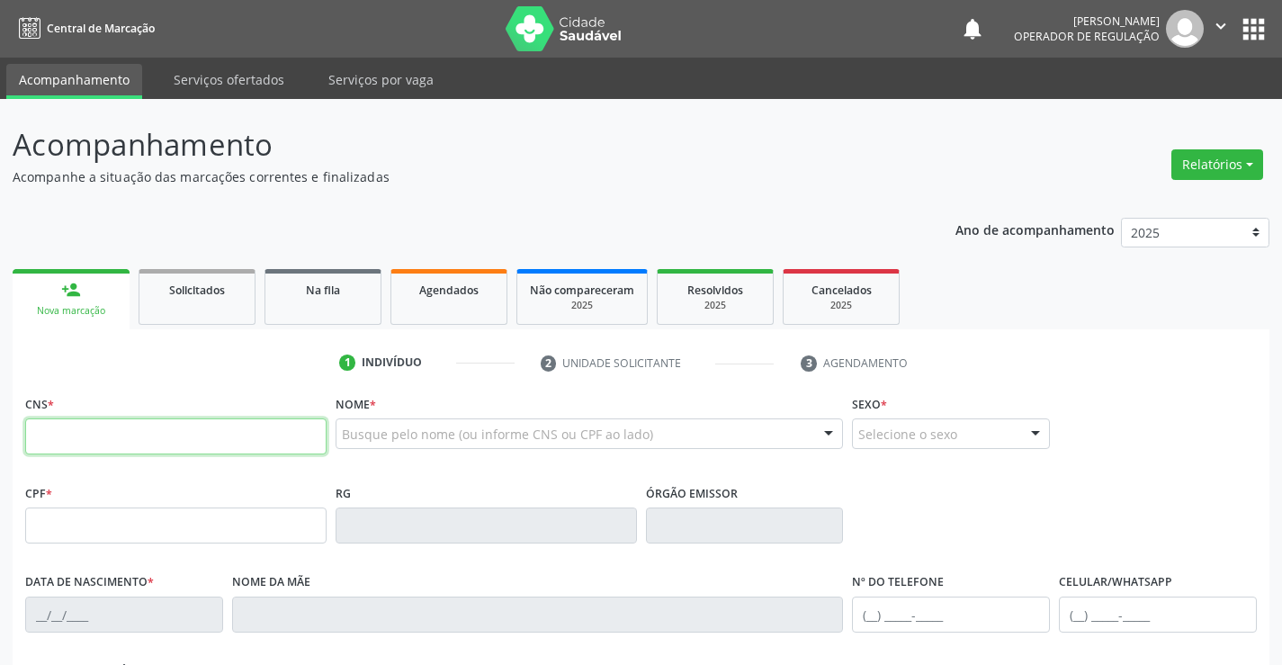
click at [151, 436] on input "text" at bounding box center [175, 436] width 301 height 36
type input "706 8037 5817 2027"
type input "10/03/2012"
type input "(74) 98137-2479"
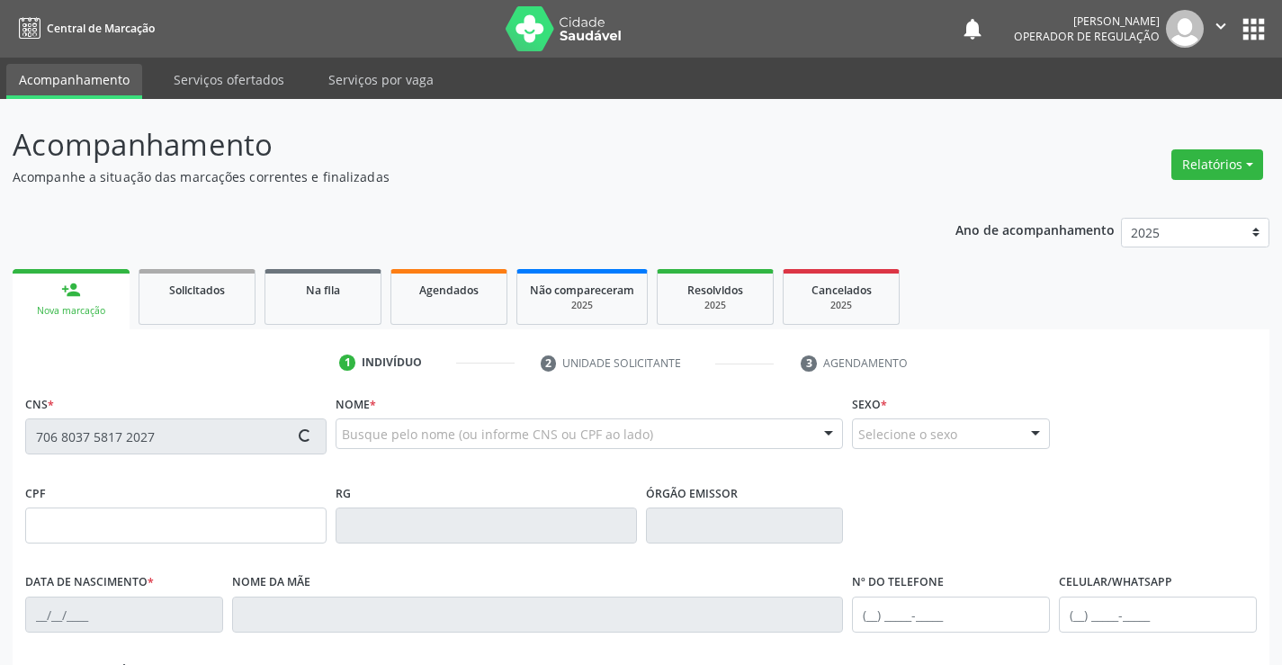
type input "093.026.215-88"
type input "SN"
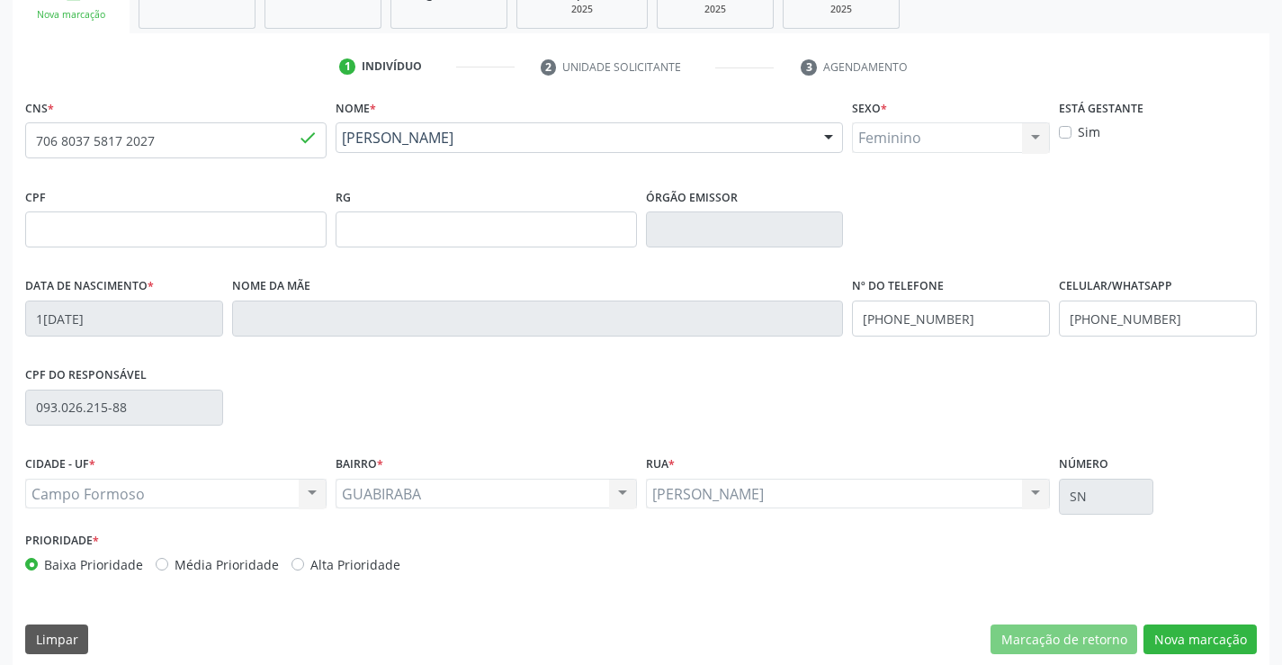
scroll to position [310, 0]
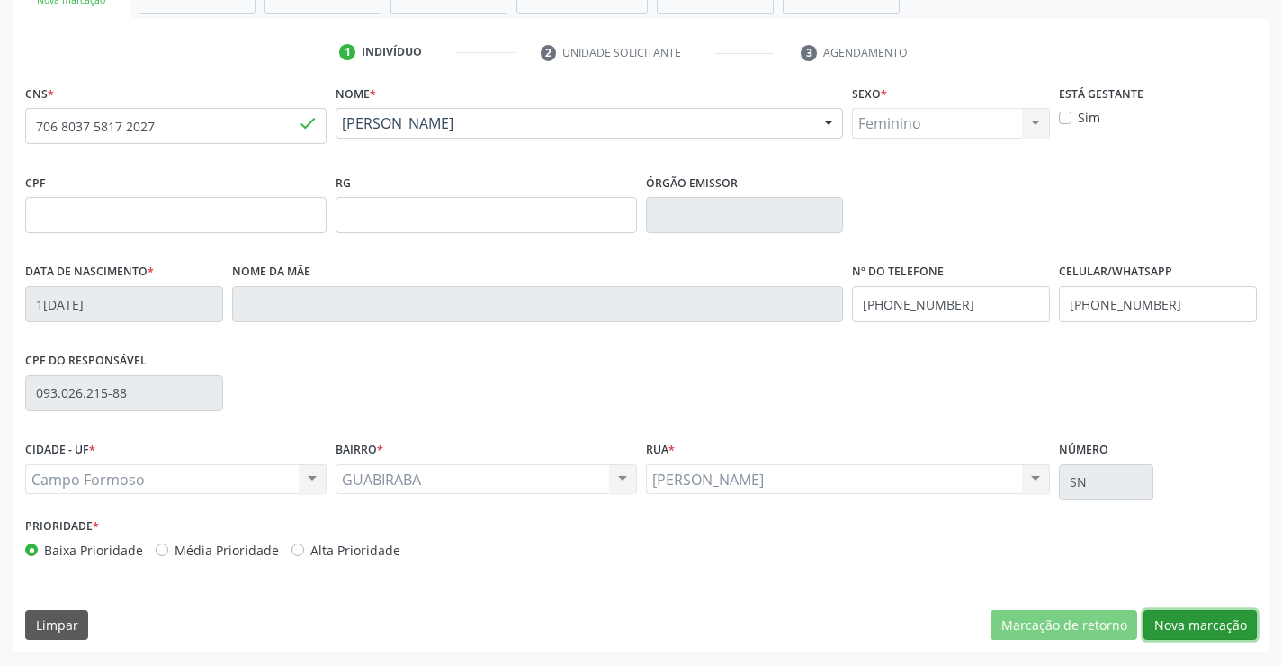
click at [1168, 631] on button "Nova marcação" at bounding box center [1200, 625] width 113 height 31
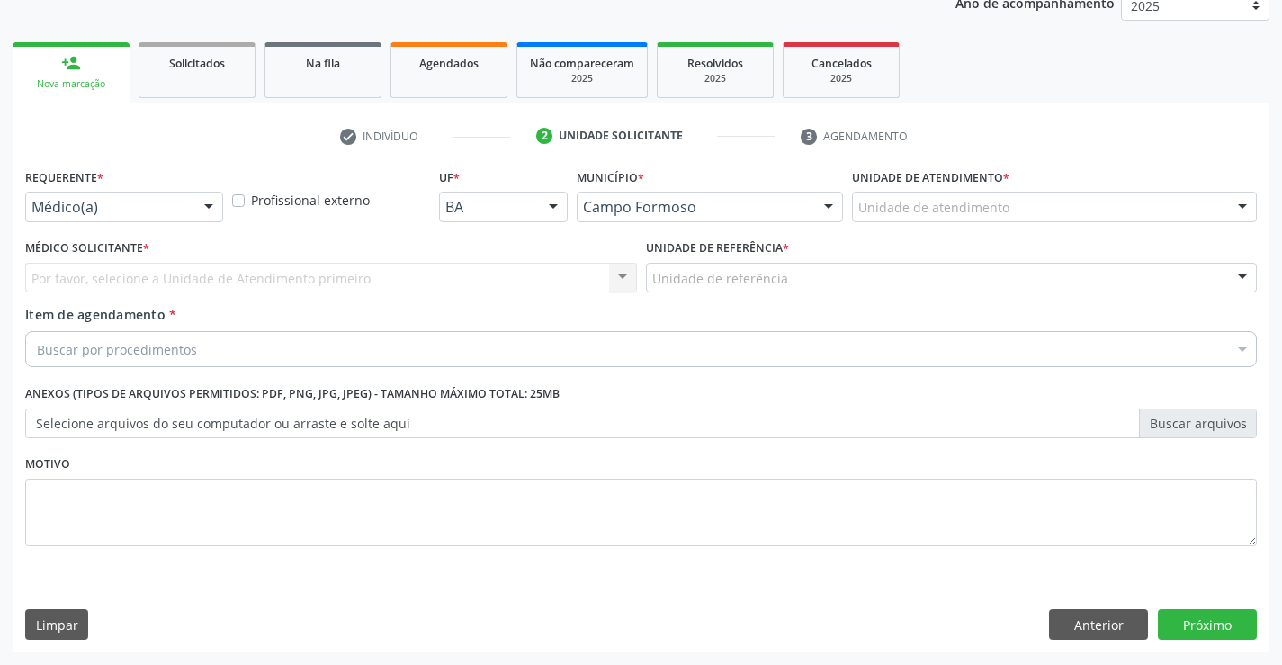
scroll to position [227, 0]
click at [120, 196] on div "Médico(a)" at bounding box center [124, 207] width 198 height 31
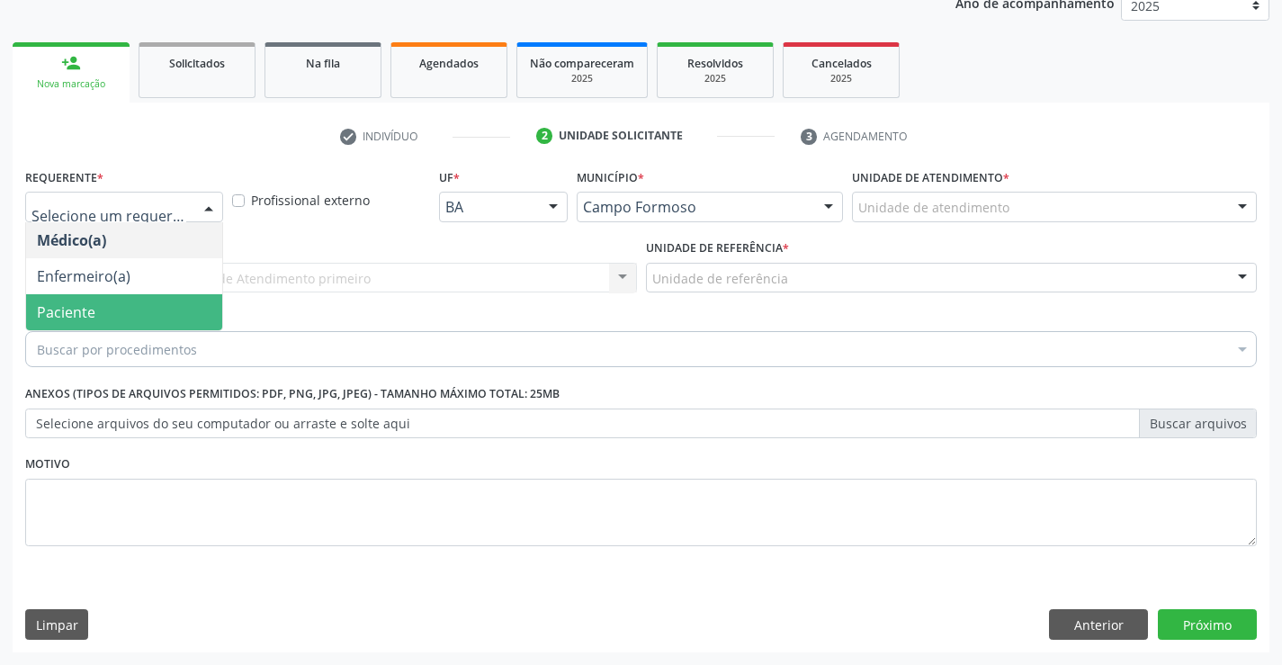
click at [89, 305] on span "Paciente" at bounding box center [66, 312] width 58 height 20
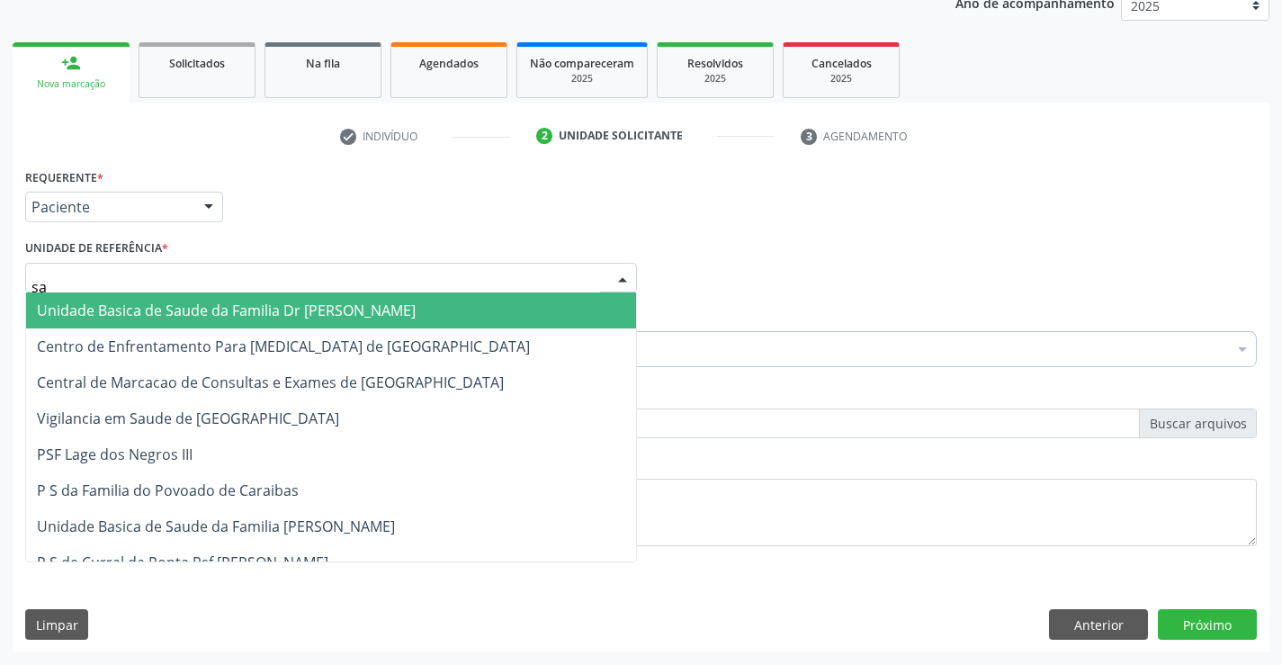
type input "sao"
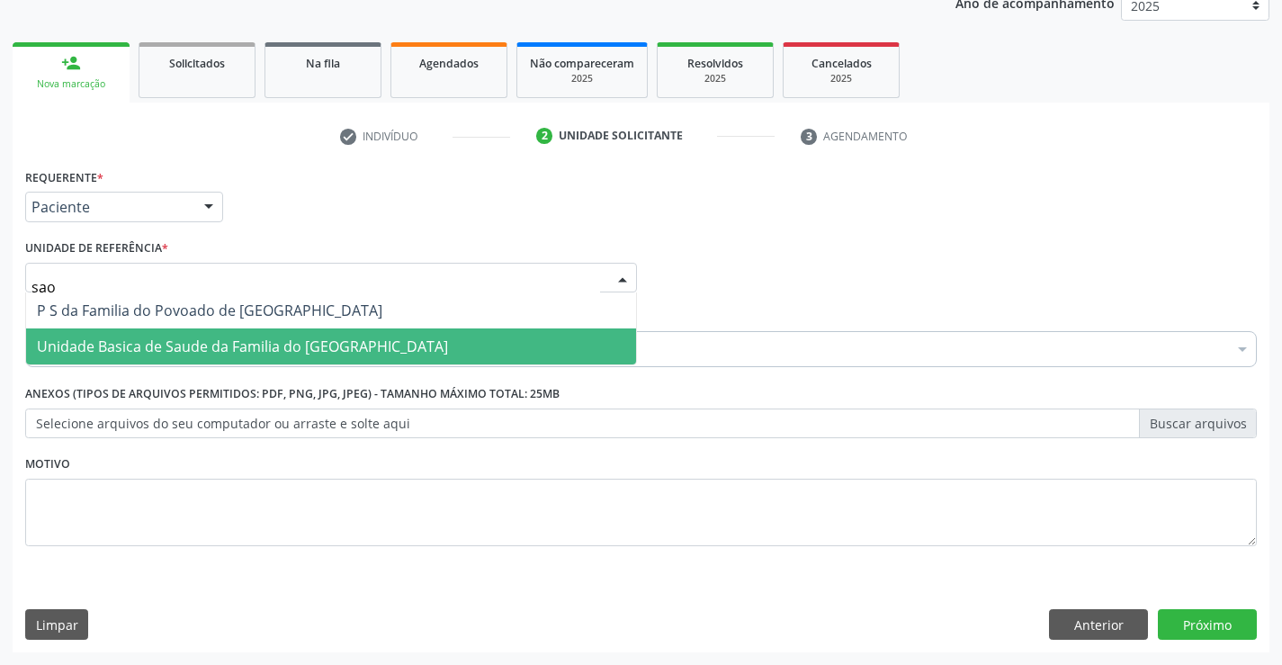
click at [127, 332] on span "Unidade Basica de Saude da Familia do [GEOGRAPHIC_DATA]" at bounding box center [331, 346] width 610 height 36
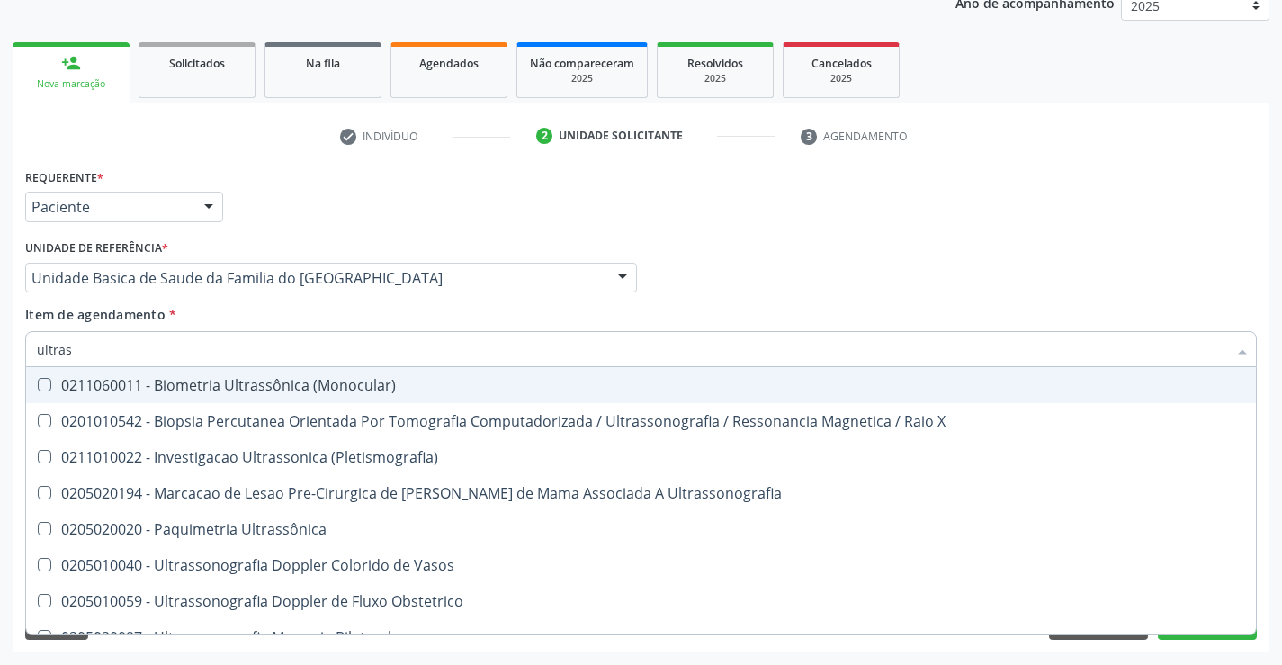
type input "ultrass"
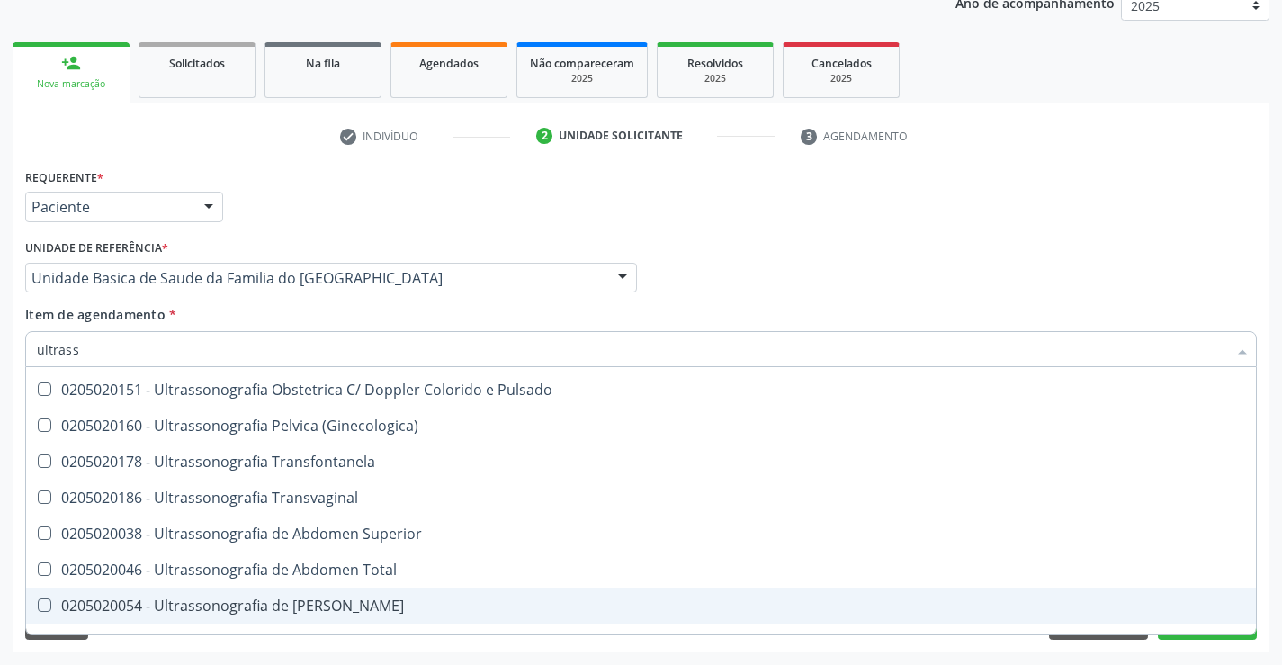
scroll to position [291, 0]
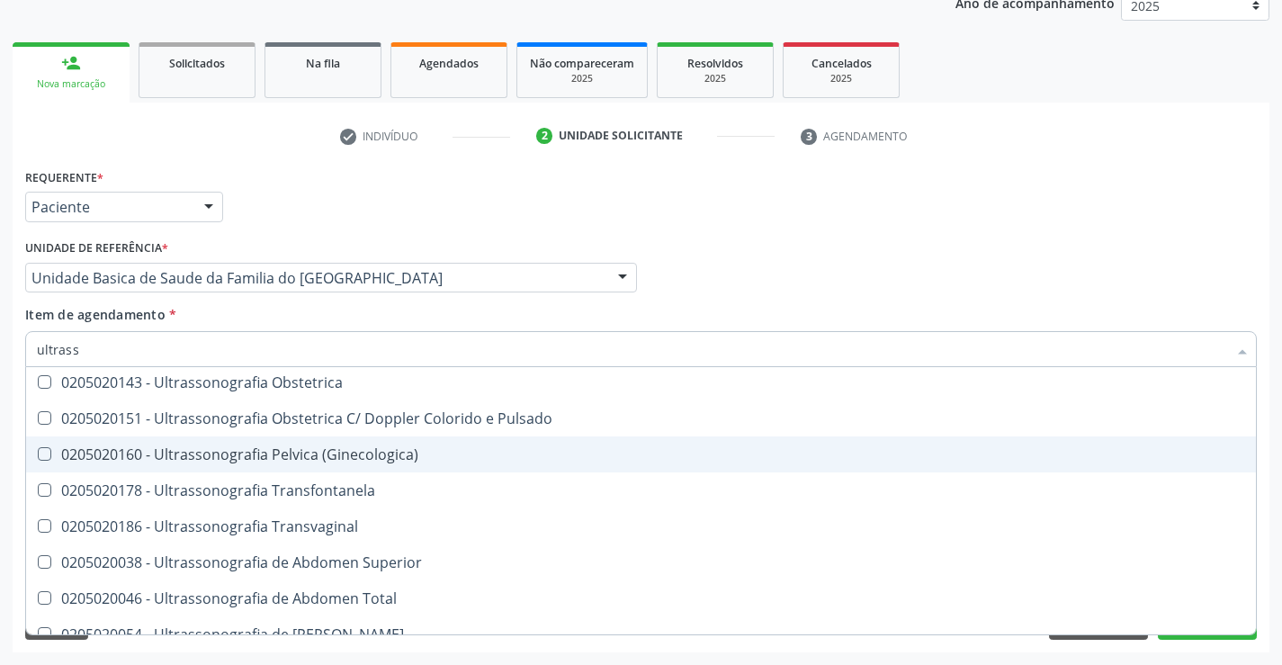
click at [437, 456] on div "0205020160 - Ultrassonografia Pelvica (Ginecologica)" at bounding box center [641, 454] width 1209 height 14
checkbox \(Ginecologica\) "true"
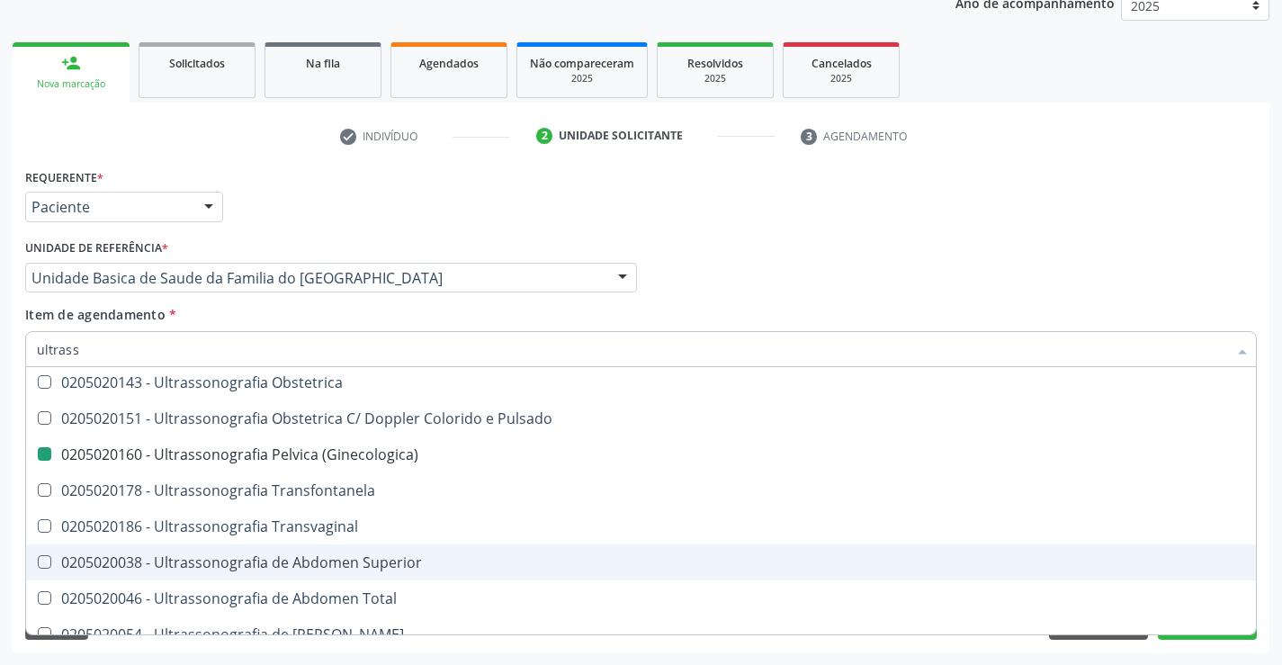
click at [1092, 652] on div "Acompanhamento Acompanhe a situação das marcações correntes e finalizadas Relat…" at bounding box center [641, 268] width 1282 height 793
checkbox X "true"
checkbox \(Ginecologica\) "false"
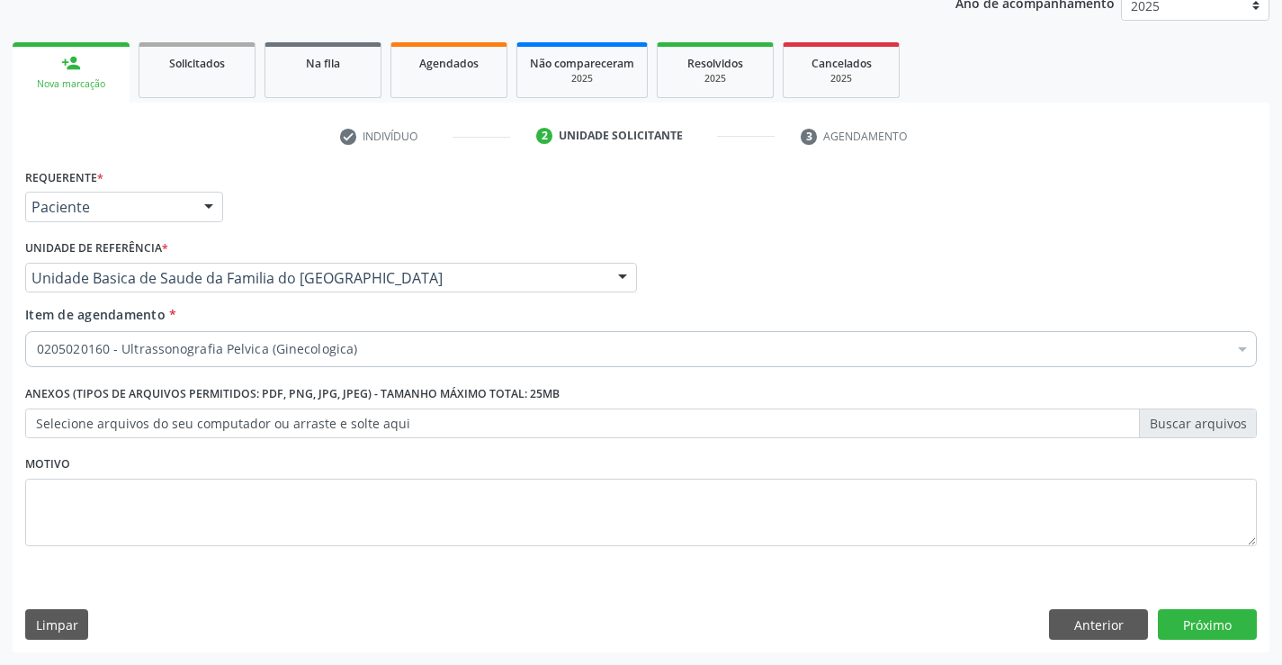
scroll to position [0, 0]
click at [1171, 629] on button "Próximo" at bounding box center [1207, 624] width 99 height 31
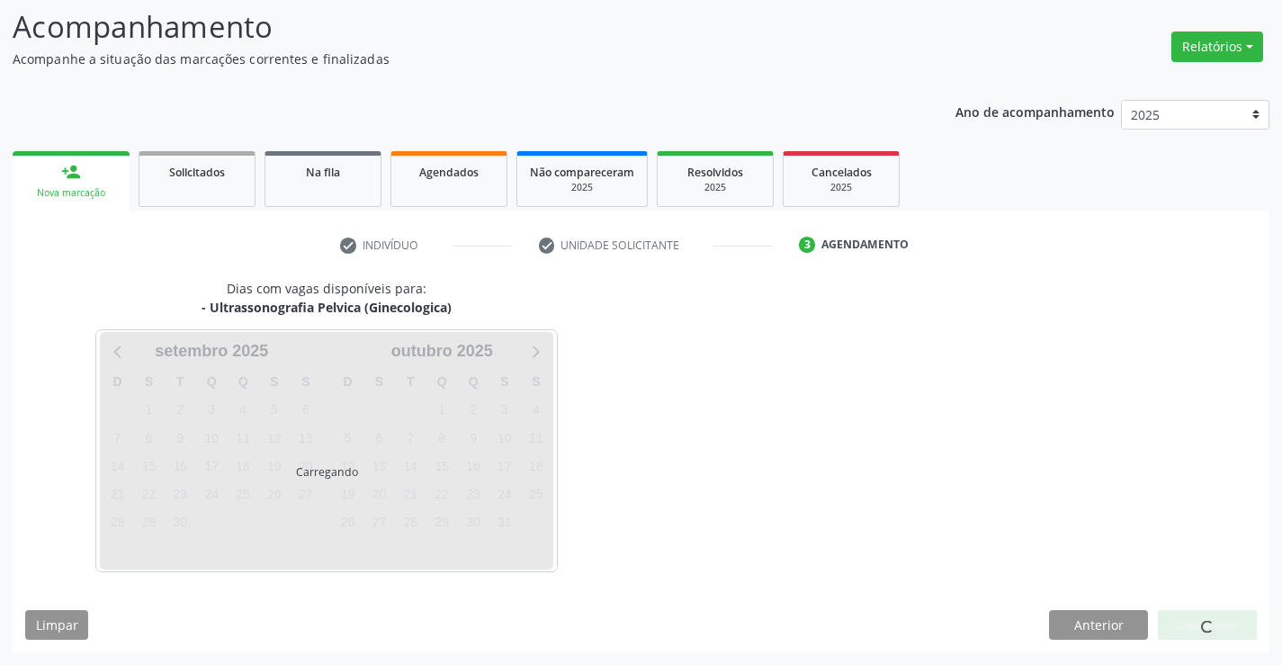
scroll to position [118, 0]
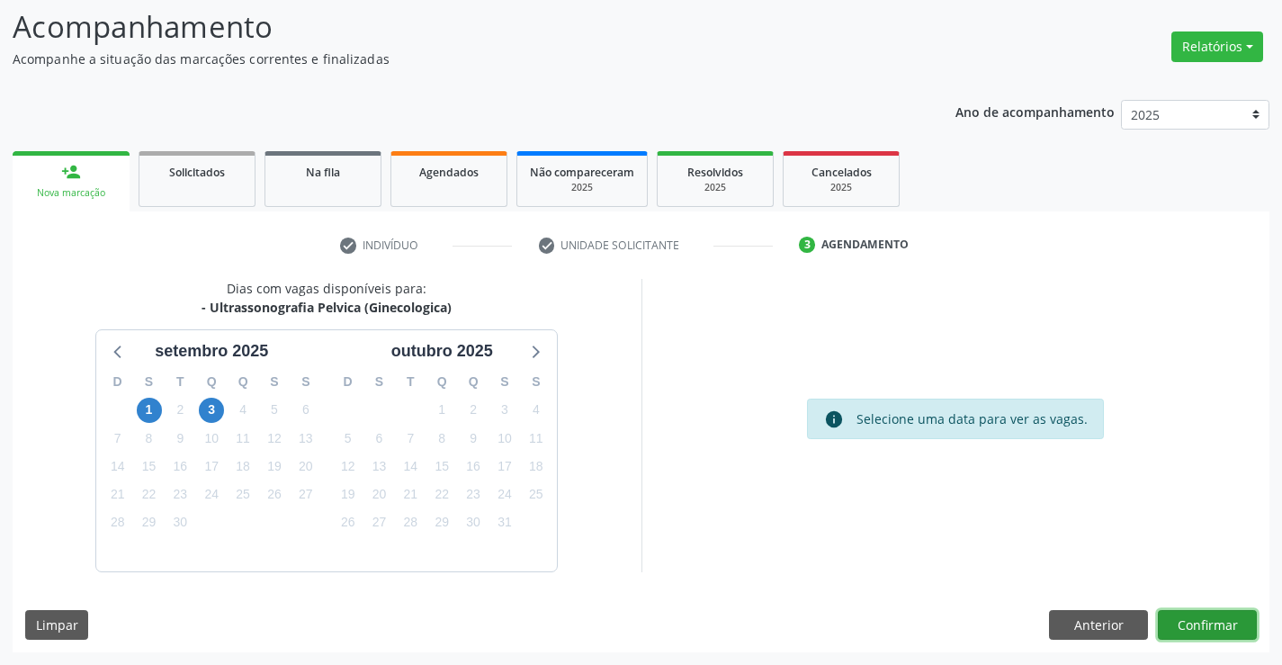
click at [1220, 623] on button "Confirmar" at bounding box center [1207, 625] width 99 height 31
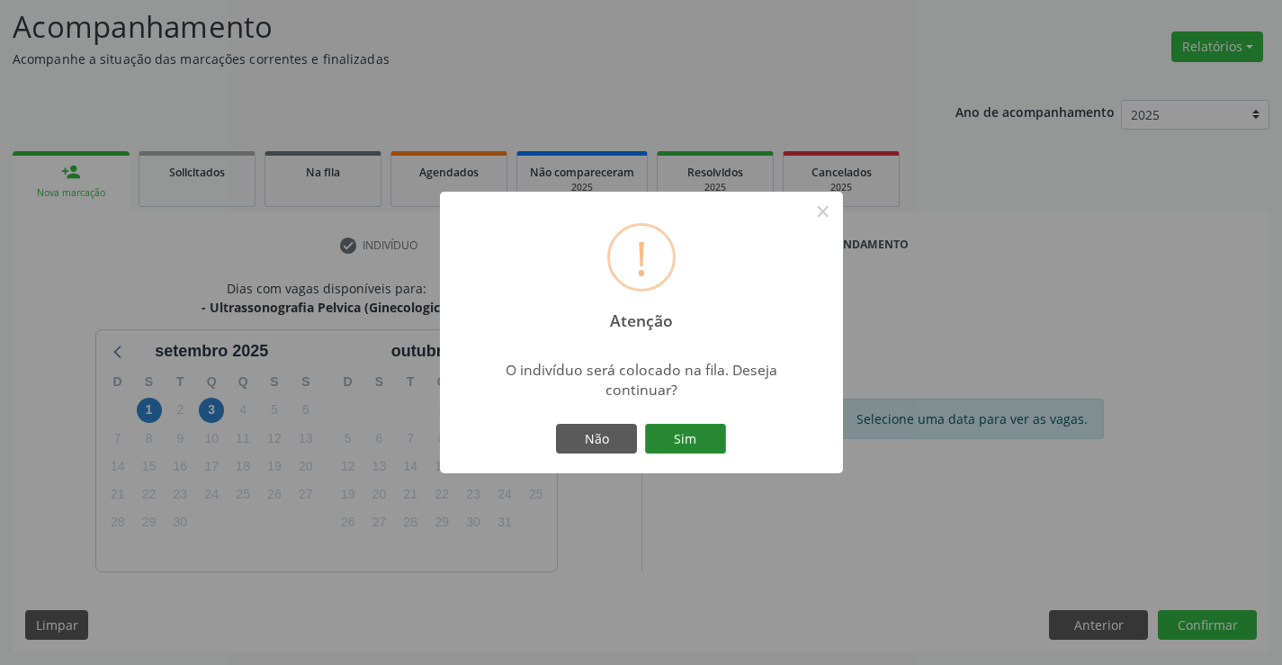
click at [697, 441] on button "Sim" at bounding box center [685, 439] width 81 height 31
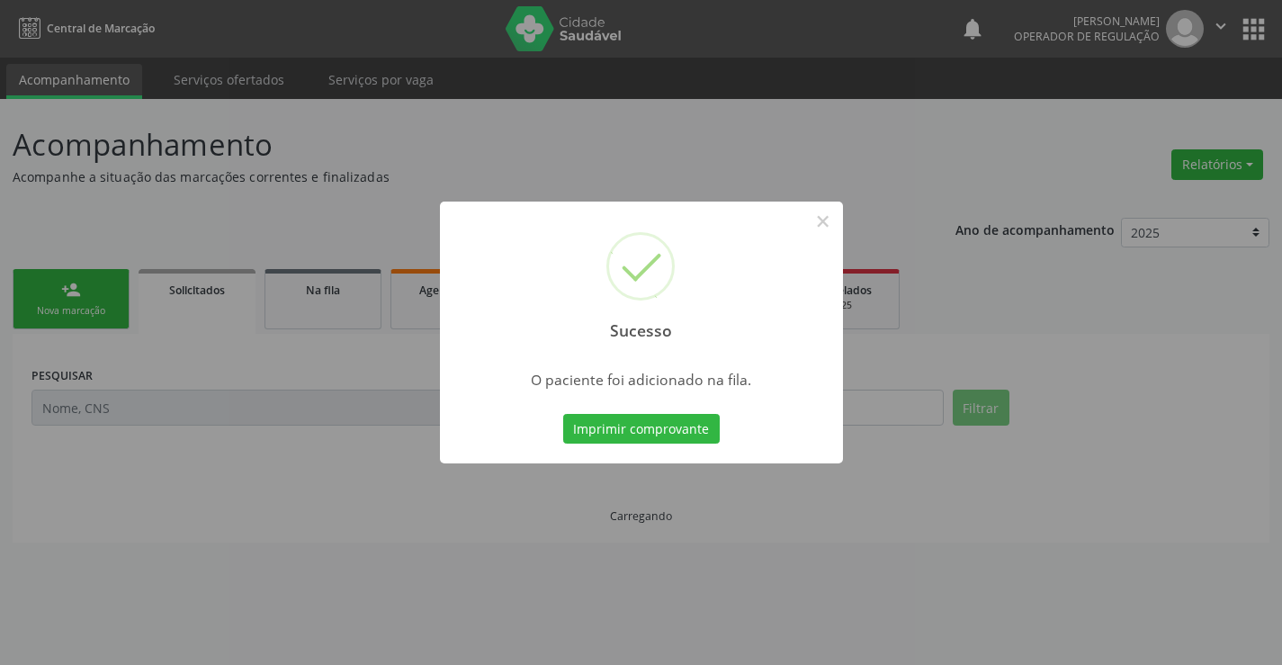
scroll to position [0, 0]
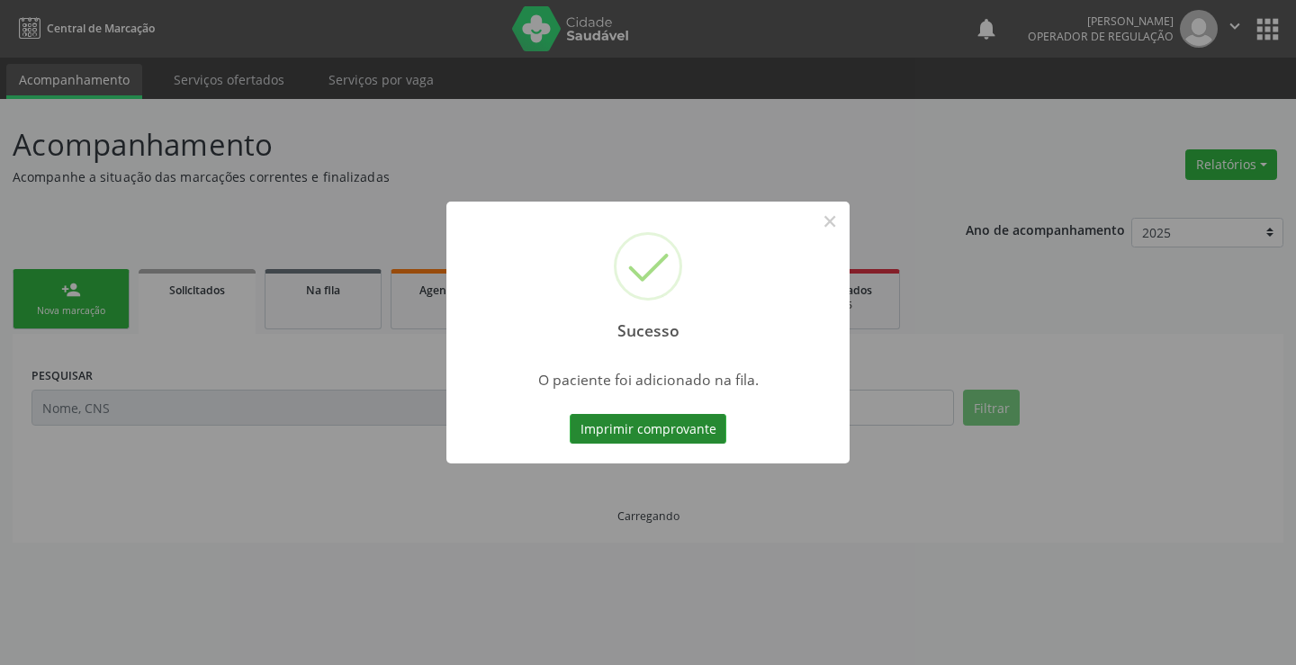
click at [697, 425] on button "Imprimir comprovante" at bounding box center [648, 429] width 157 height 31
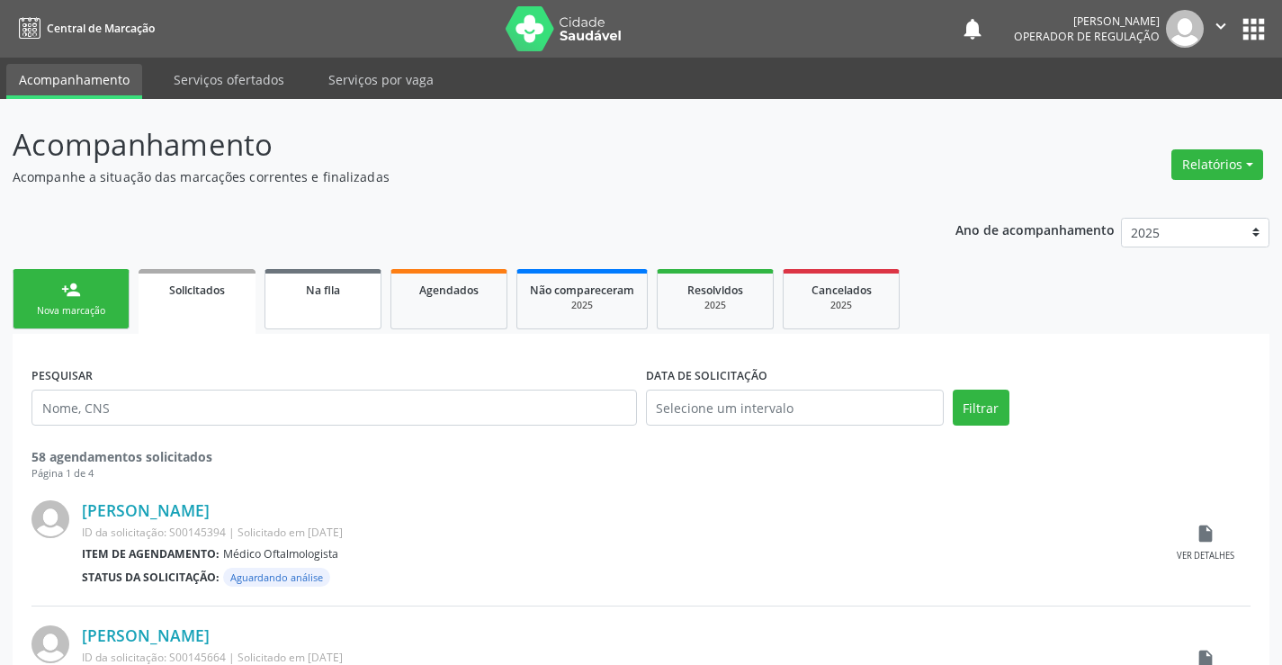
click at [348, 309] on link "Na fila" at bounding box center [323, 299] width 117 height 60
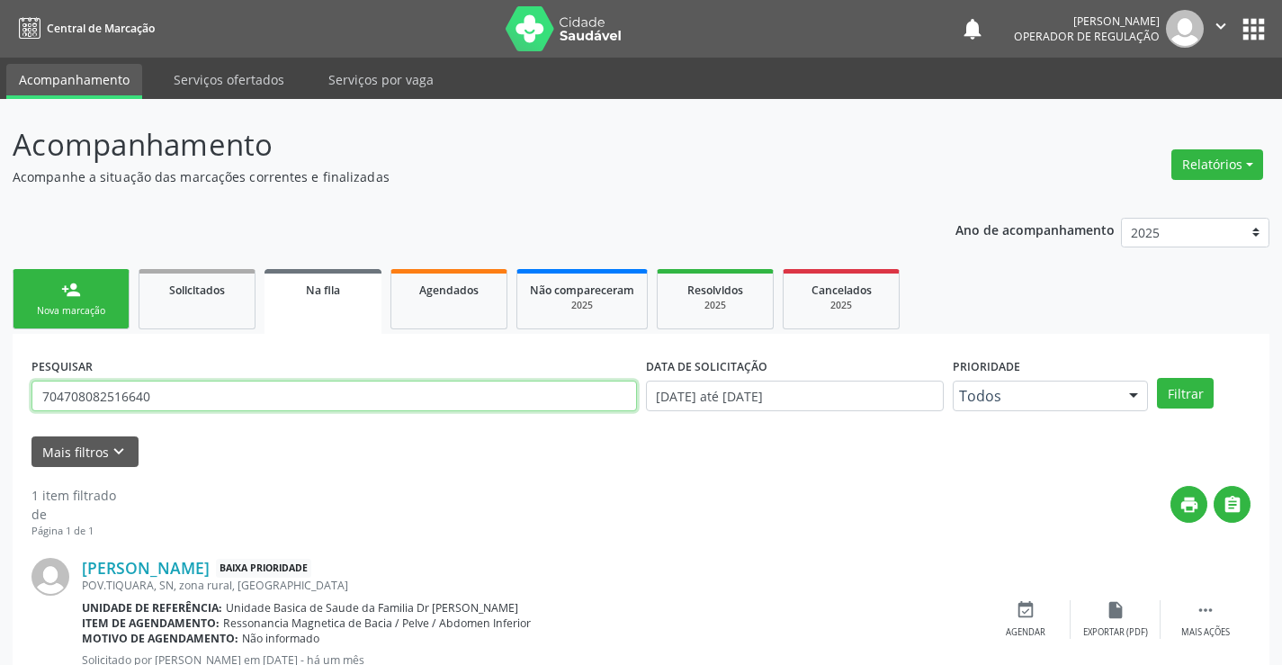
drag, startPoint x: 160, startPoint y: 397, endPoint x: 0, endPoint y: 394, distance: 160.2
click at [0, 394] on div "Acompanhamento Acompanhe a situação das marcações correntes e finalizadas Relat…" at bounding box center [641, 415] width 1282 height 632
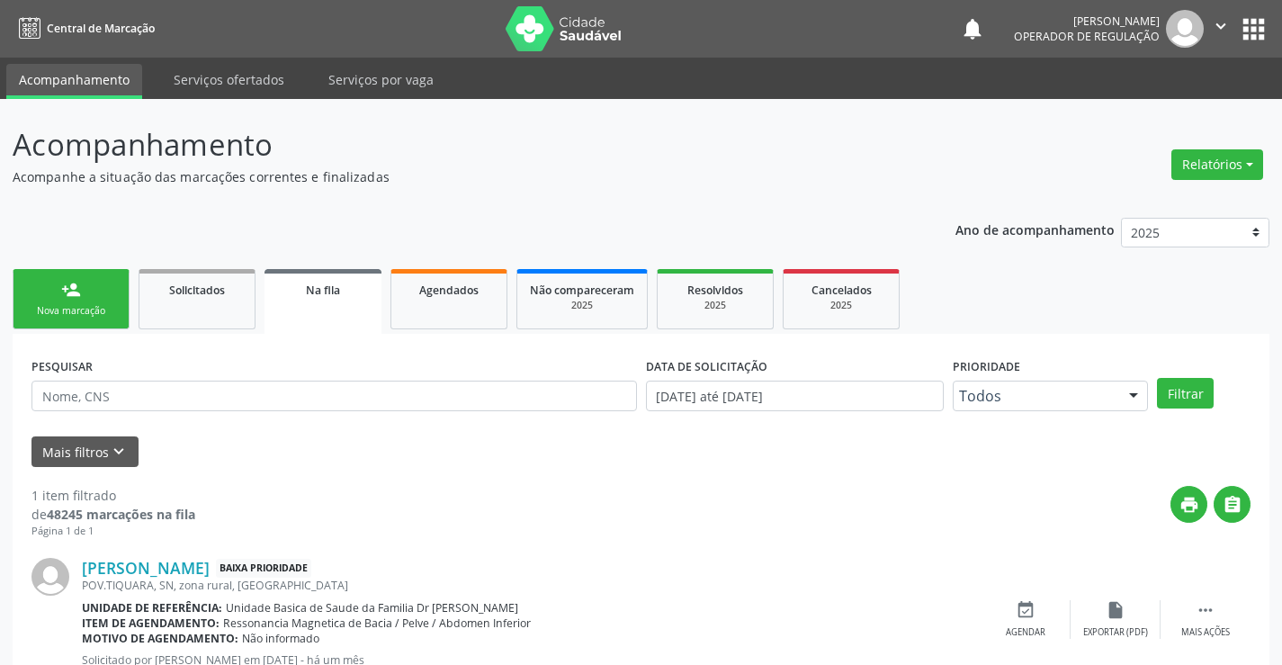
click at [55, 304] on div "Nova marcação" at bounding box center [71, 310] width 90 height 13
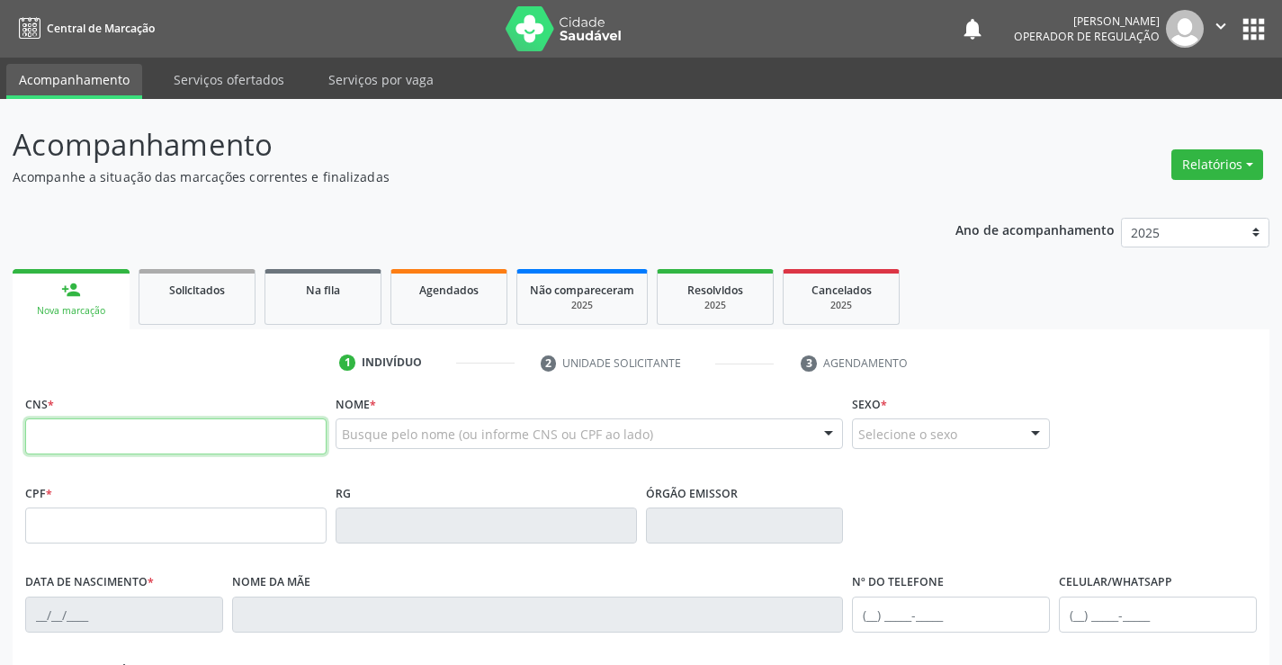
click at [184, 427] on input "text" at bounding box center [175, 436] width 301 height 36
type input "706 8087 1514 5626"
type input "0321808371"
type input "19/12/1960"
type input "(74) 99124-2359"
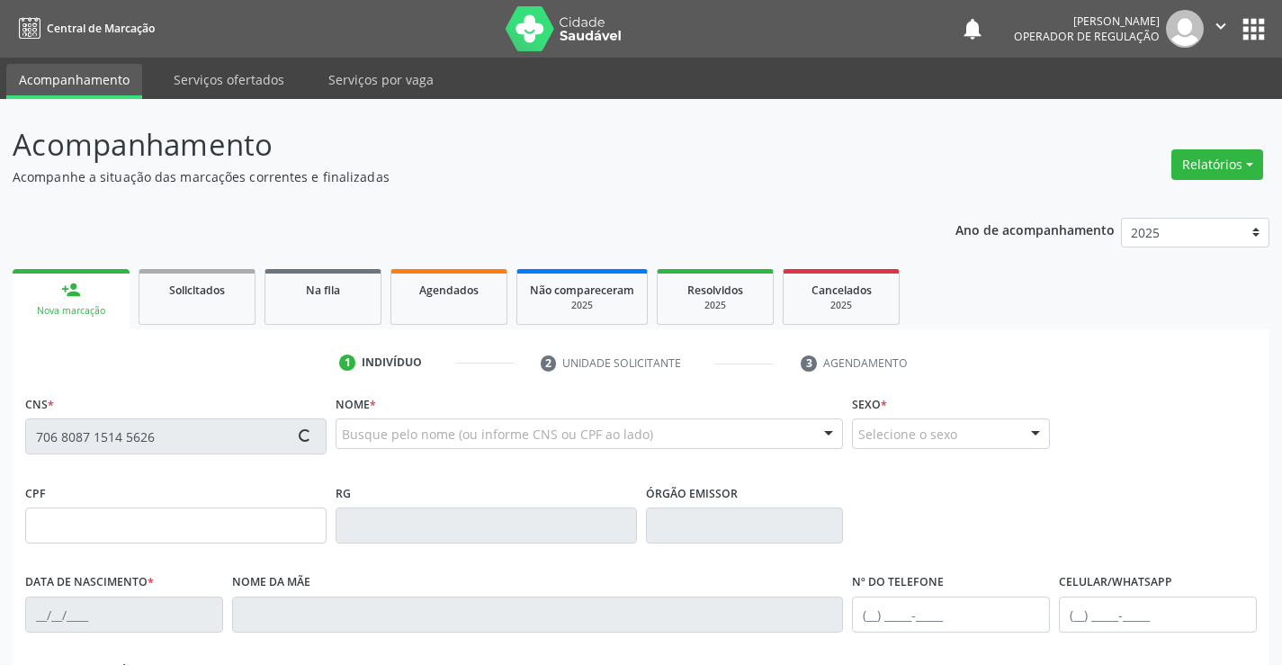
type input "(74) 99124-2359"
type input "810.372.875-68"
type input "S/N"
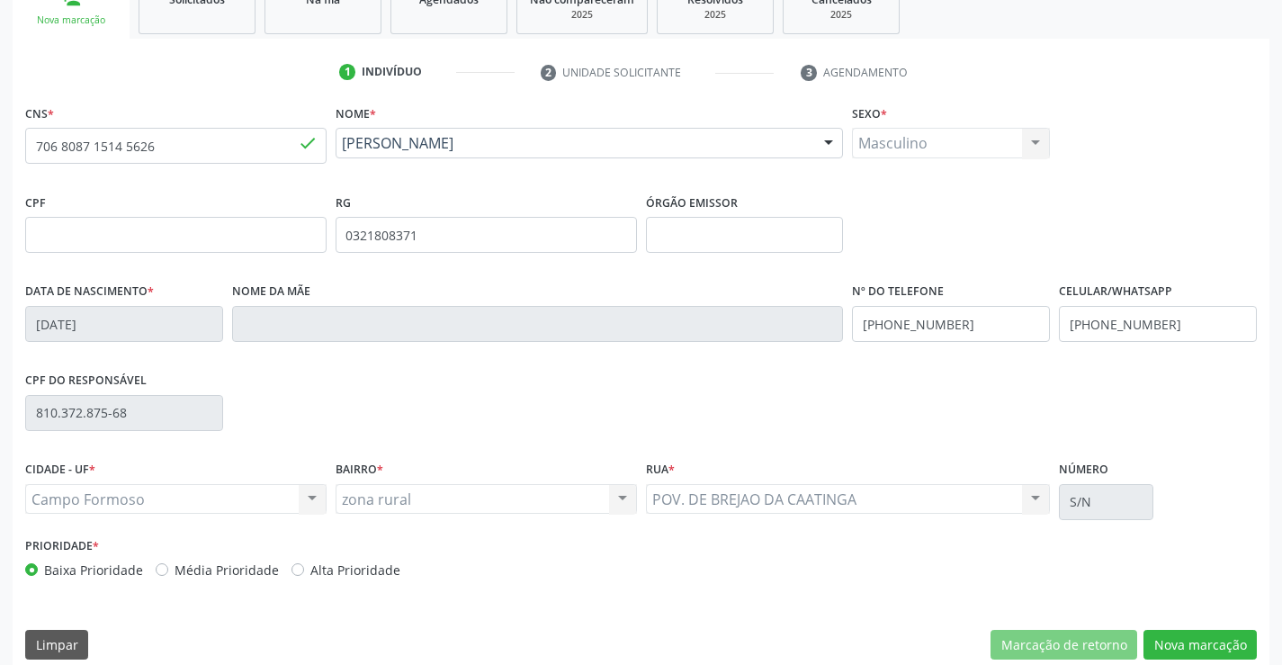
scroll to position [310, 0]
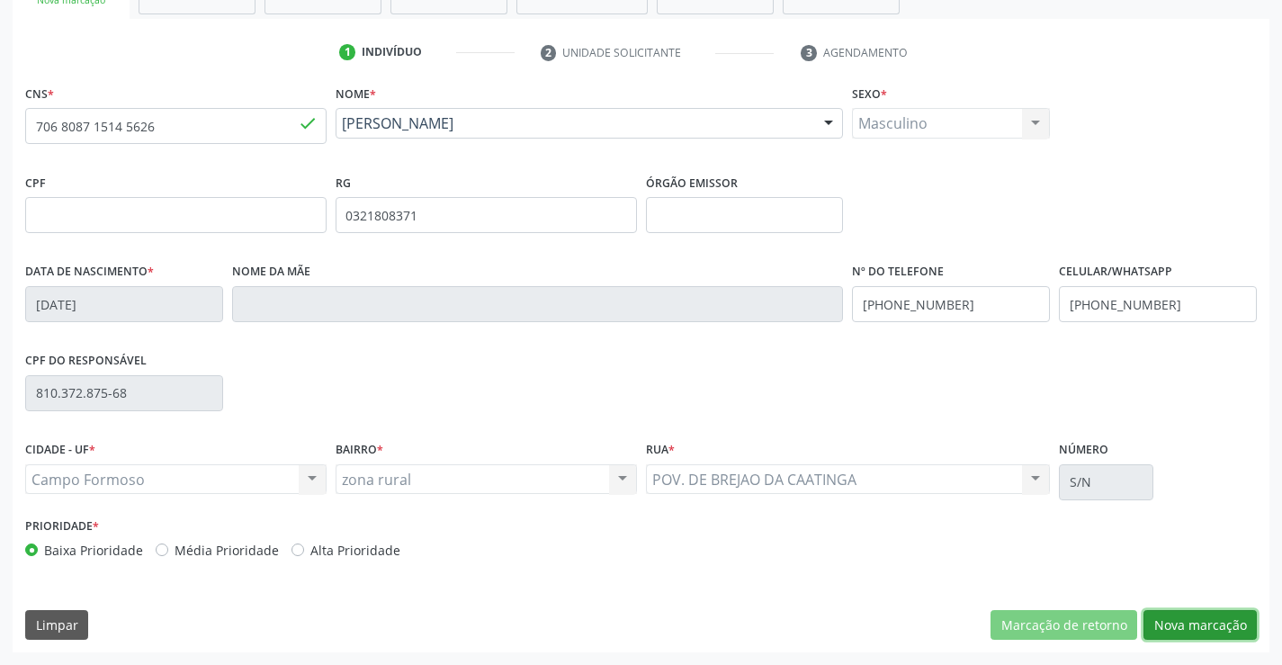
click at [1204, 621] on button "Nova marcação" at bounding box center [1200, 625] width 113 height 31
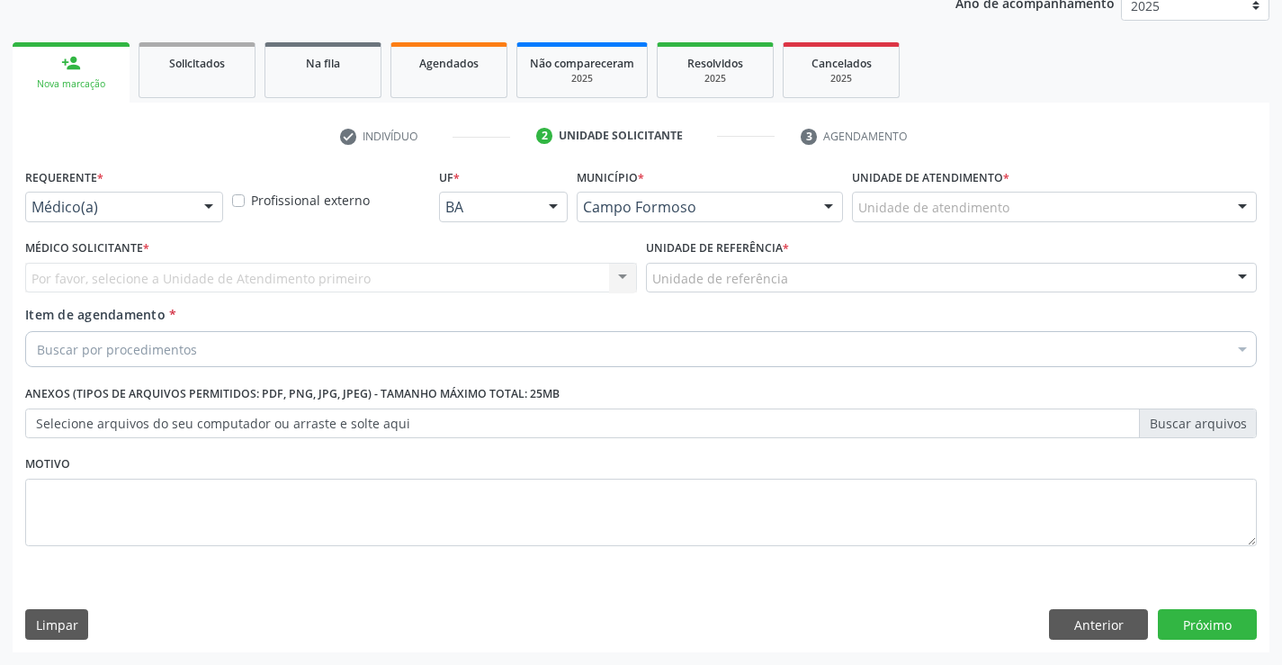
scroll to position [227, 0]
click at [85, 218] on div "Médico(a)" at bounding box center [124, 207] width 198 height 31
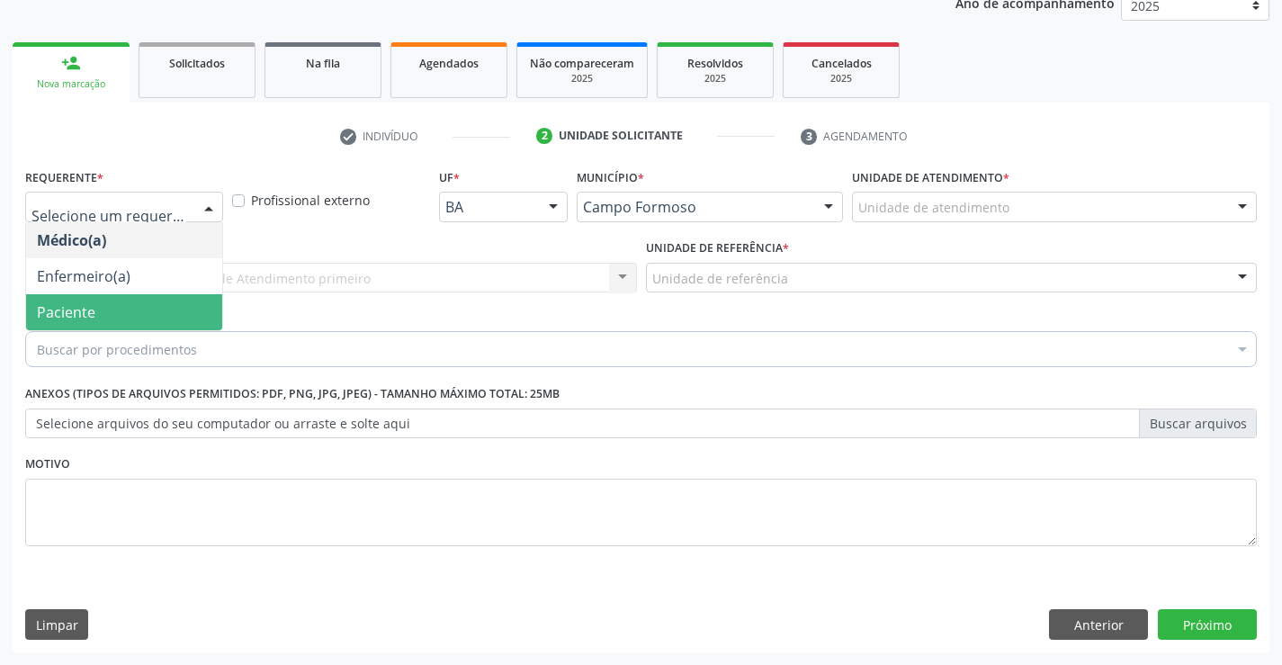
click at [81, 305] on span "Paciente" at bounding box center [66, 312] width 58 height 20
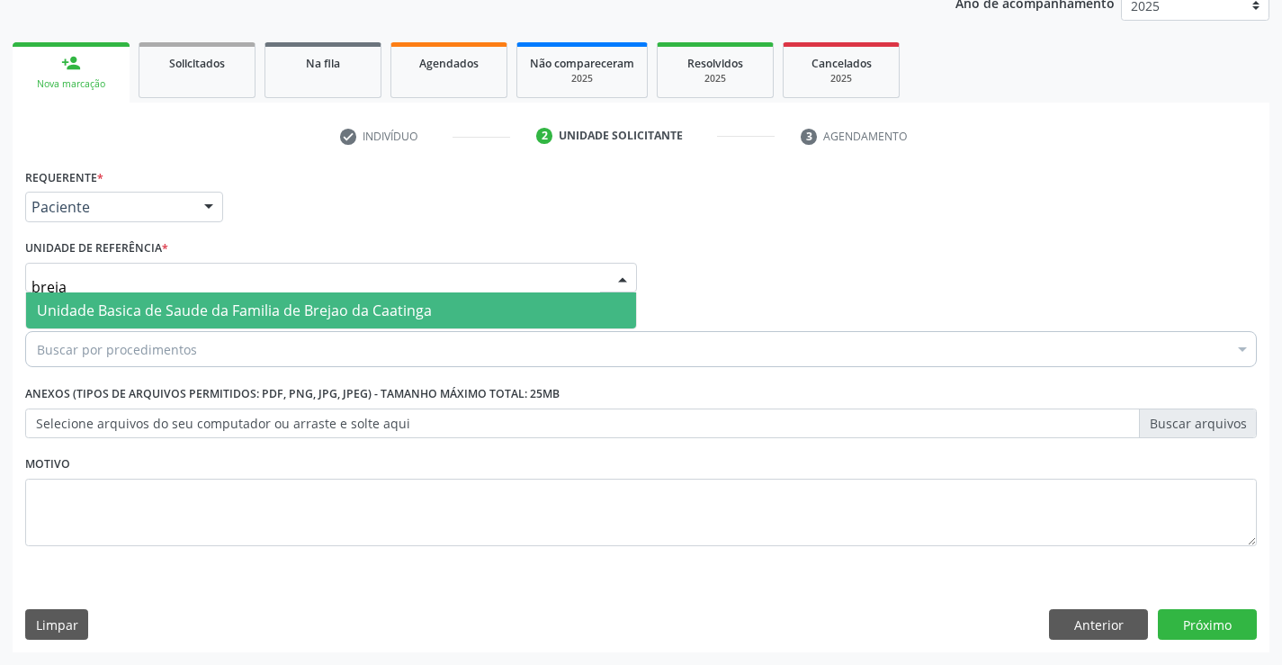
type input "brejao"
click at [99, 307] on span "Unidade Basica de Saude da Familia de Brejao da Caatinga" at bounding box center [234, 311] width 395 height 20
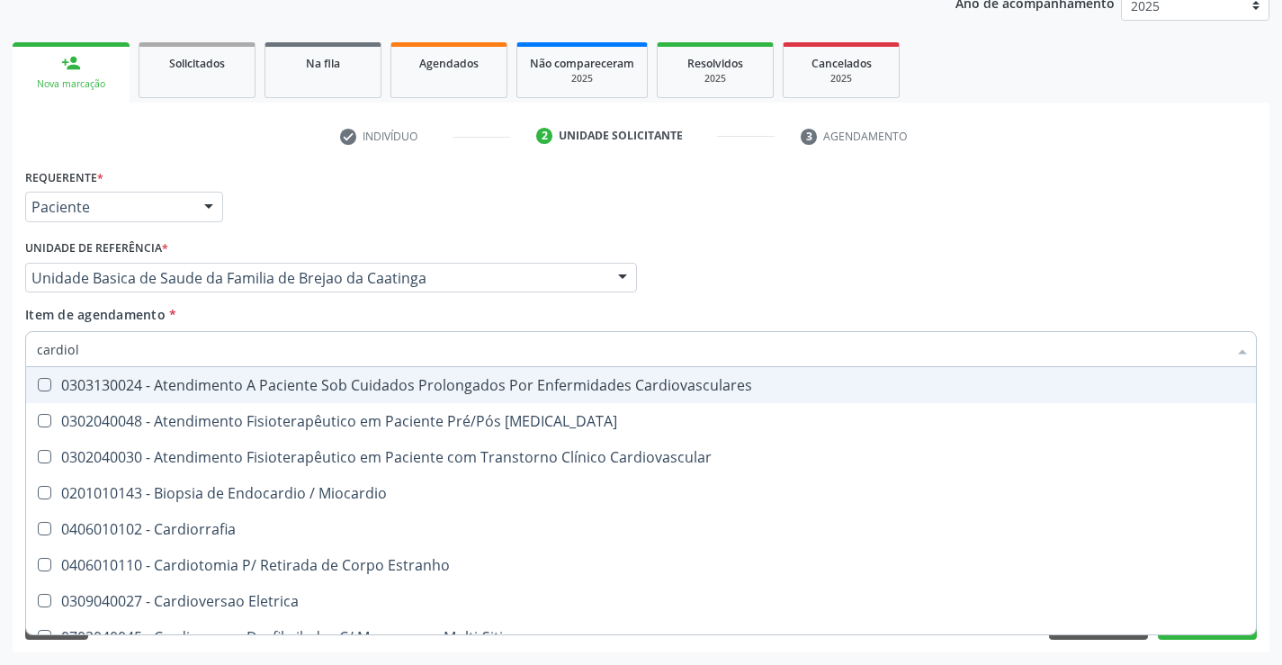
type input "cardiolo"
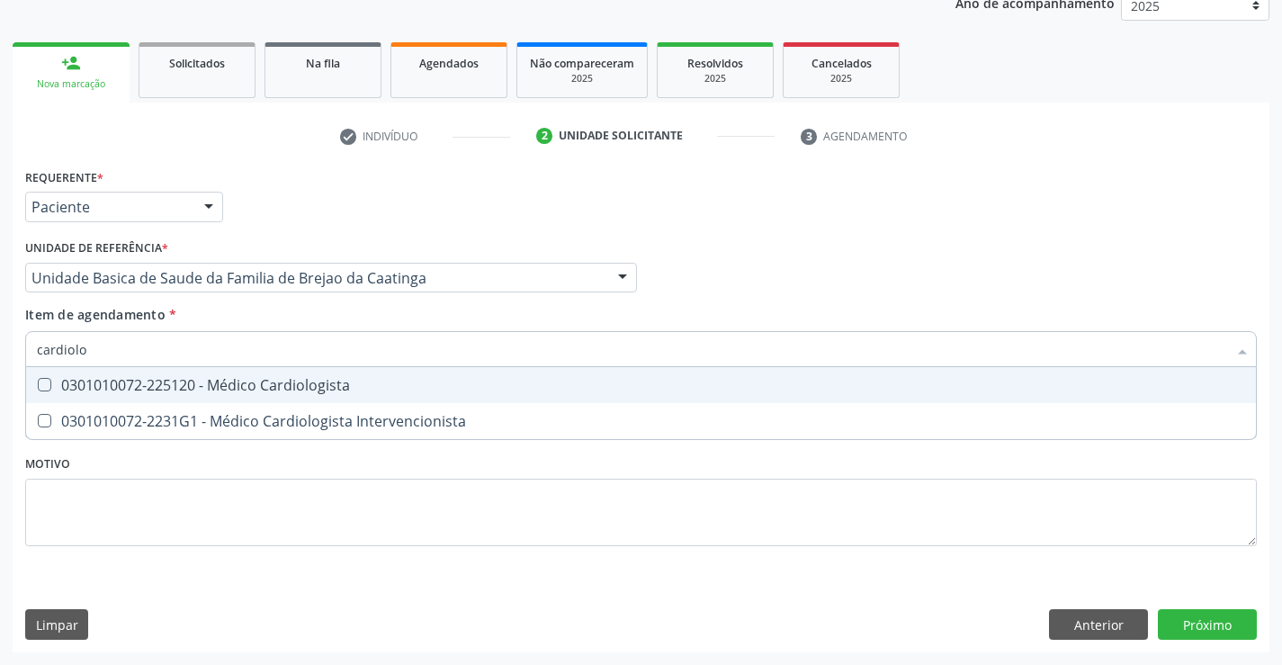
click at [98, 378] on div "0301010072-225120 - Médico Cardiologista" at bounding box center [641, 385] width 1209 height 14
checkbox Cardiologista "true"
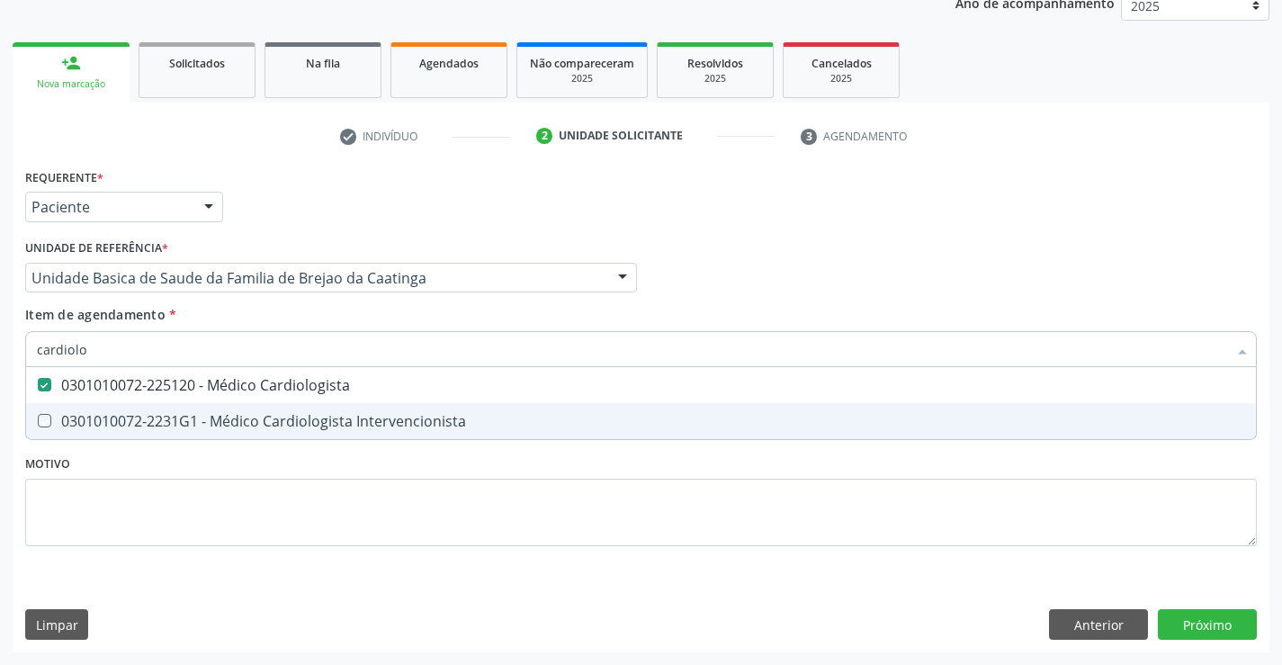
click at [88, 580] on div "Requerente * Paciente Médico(a) Enfermeiro(a) Paciente Nenhum resultado encontr…" at bounding box center [641, 408] width 1257 height 489
checkbox Intervencionista "true"
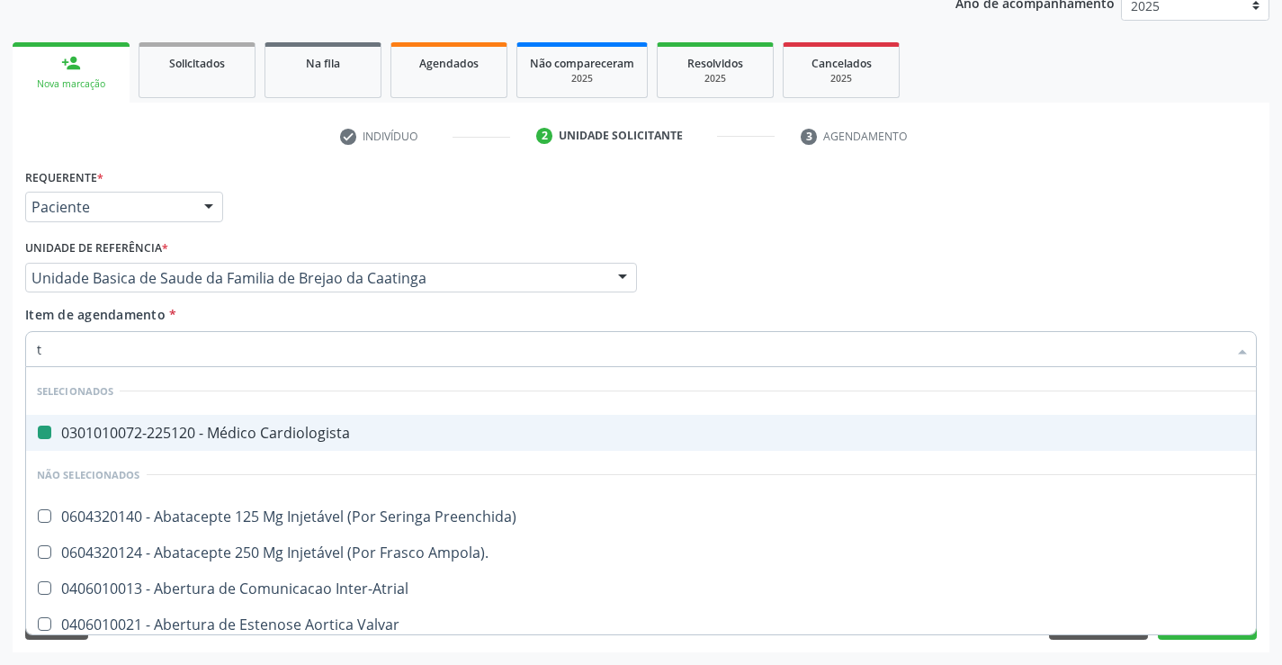
type input "to"
checkbox Cardiologista "false"
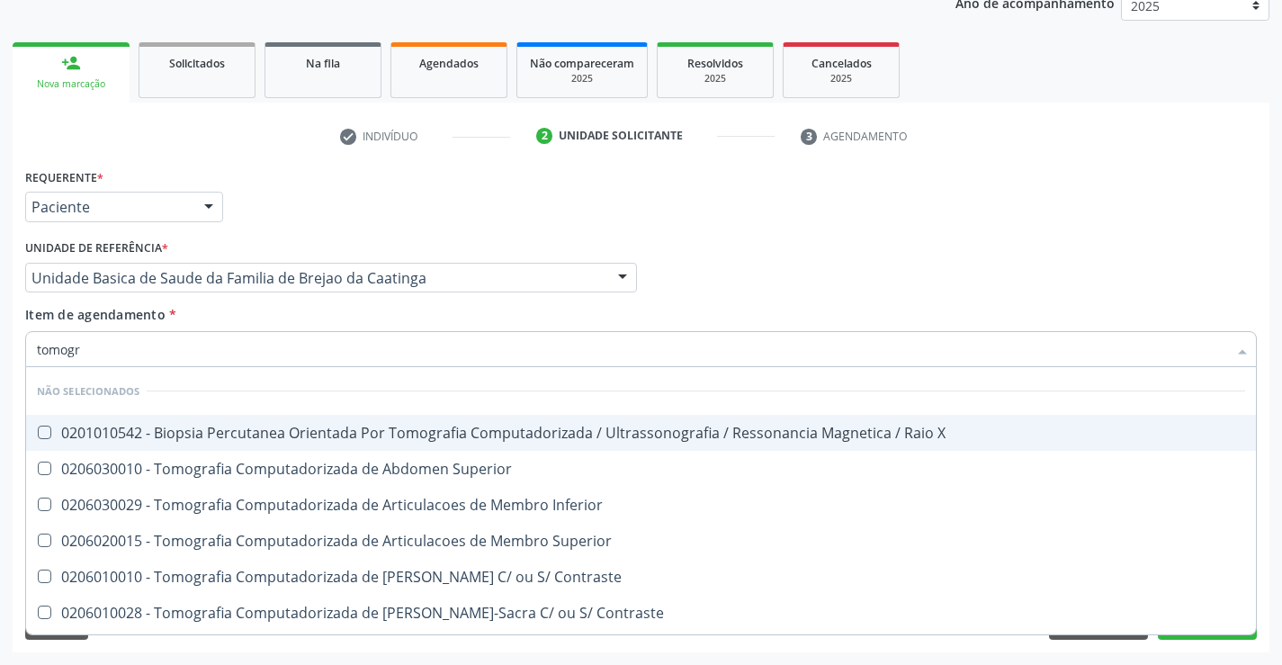
type input "tomogra"
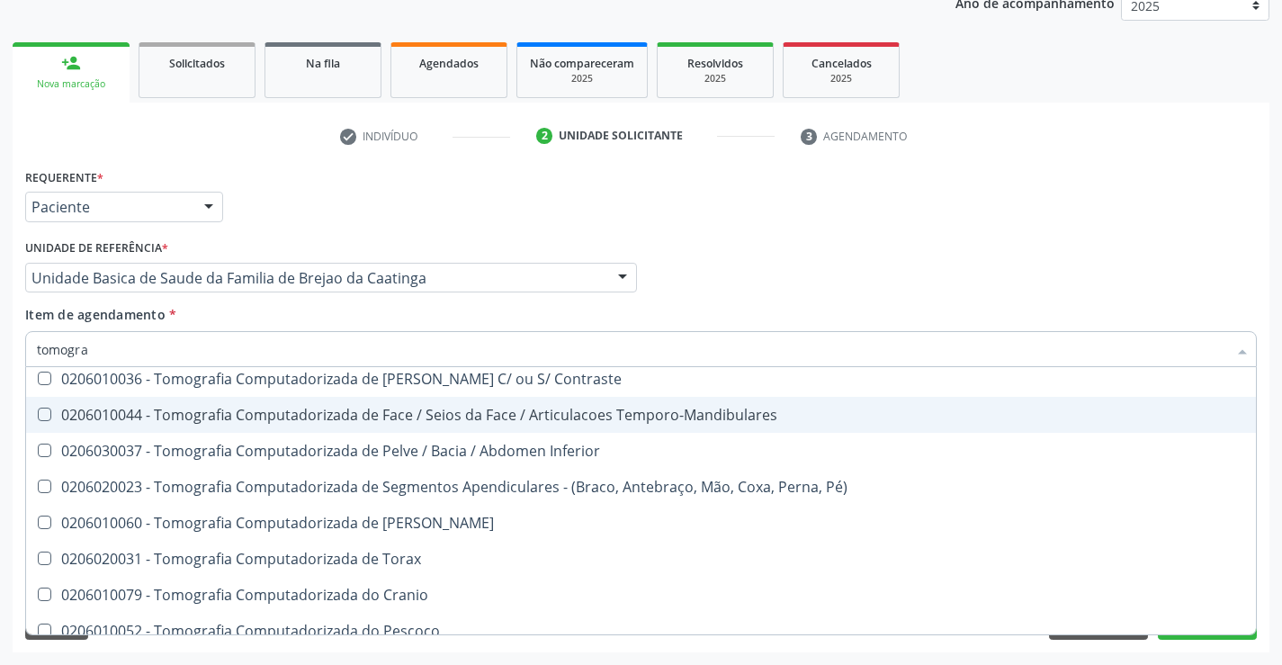
scroll to position [356, 0]
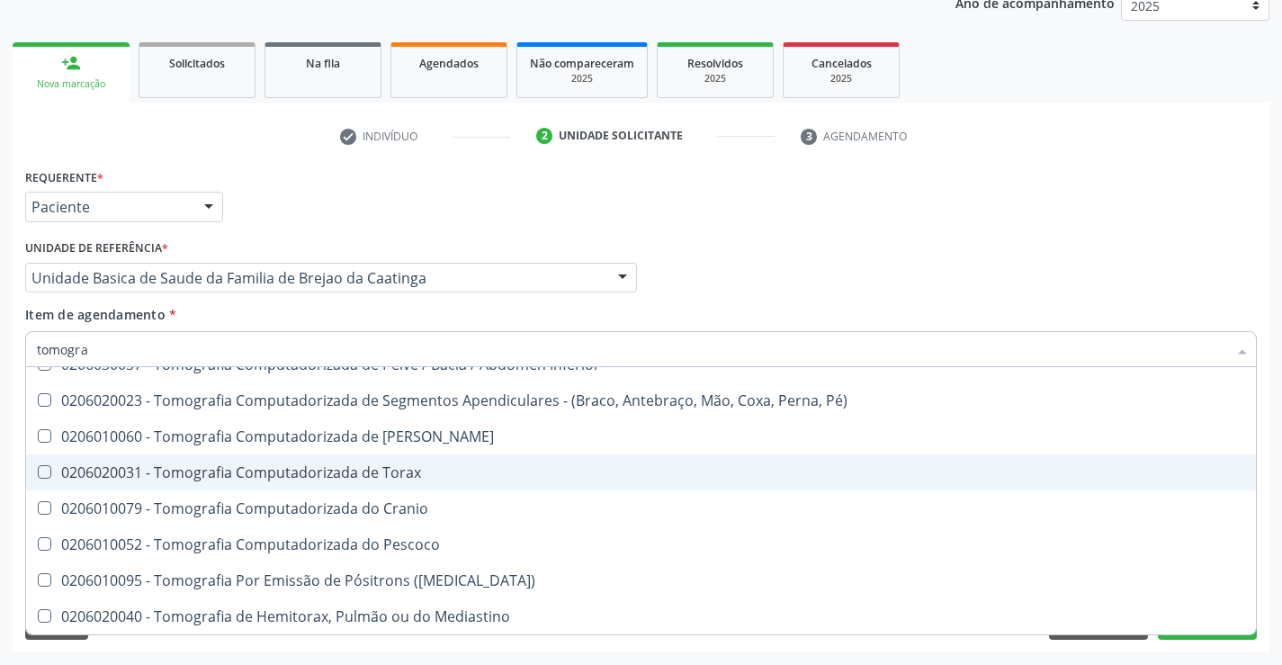
click at [394, 468] on div "0206020031 - Tomografia Computadorizada de Torax" at bounding box center [641, 472] width 1209 height 14
checkbox Torax "true"
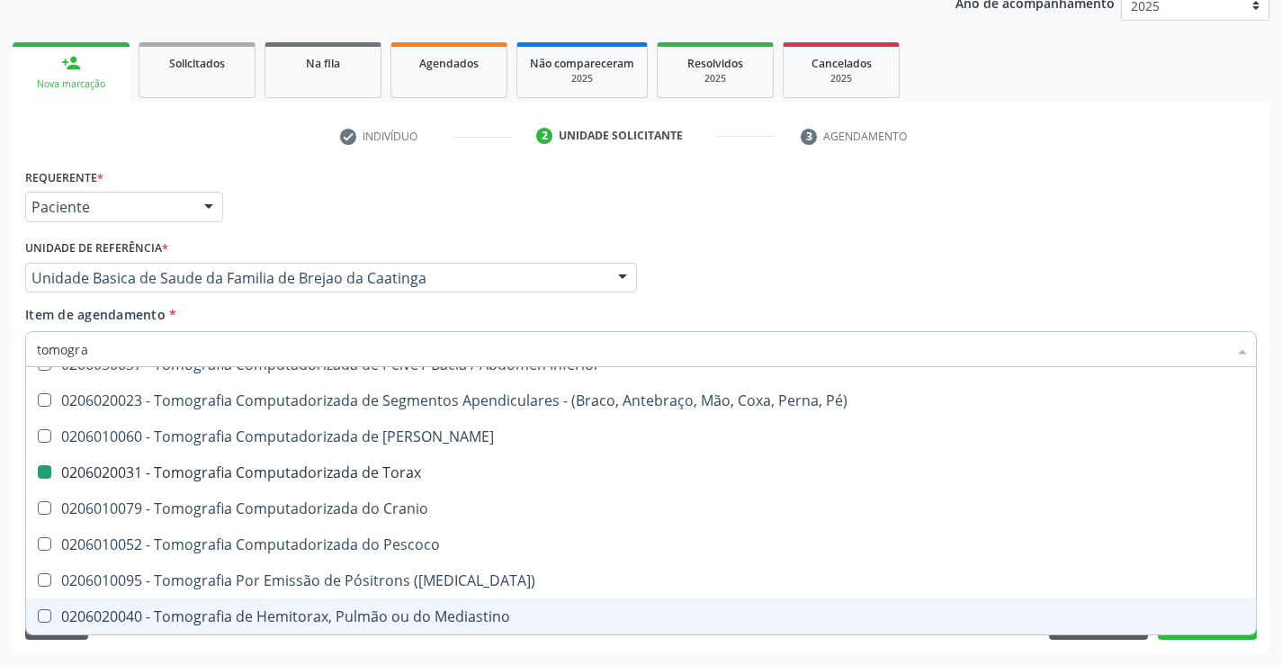
click at [1210, 646] on div "Requerente * Paciente Médico(a) Enfermeiro(a) Paciente Nenhum resultado encontr…" at bounding box center [641, 408] width 1257 height 489
checkbox X "true"
checkbox Torax "false"
checkbox Superior "true"
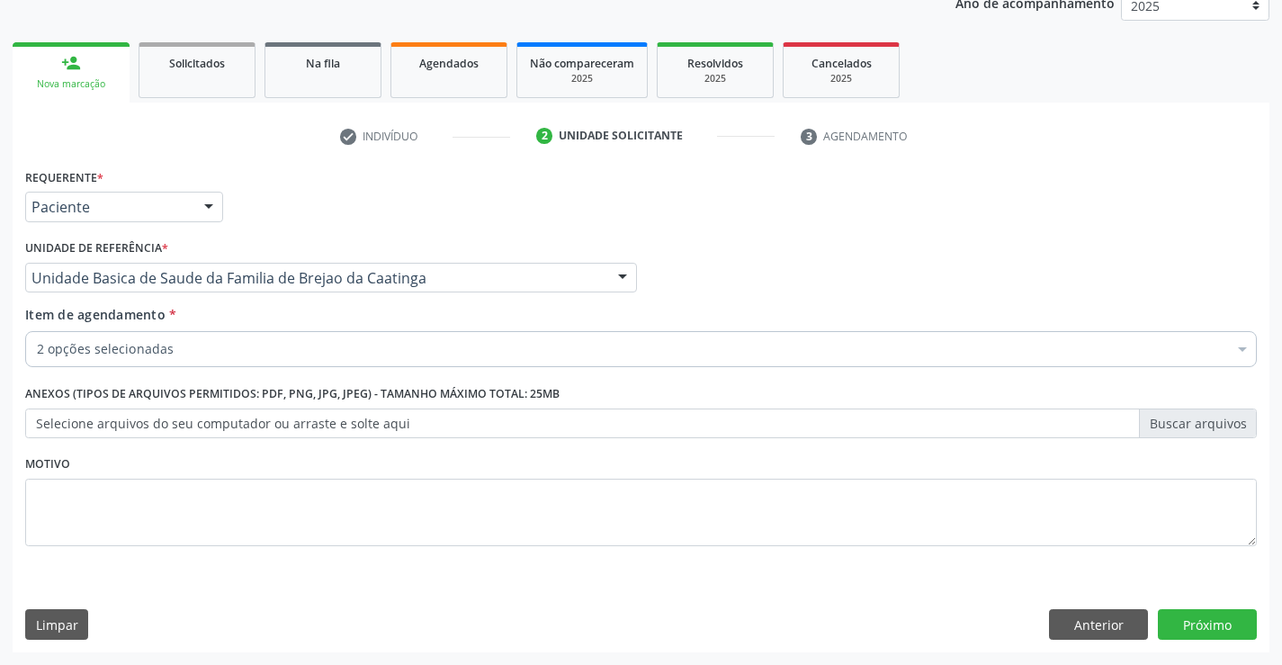
scroll to position [0, 0]
click at [1202, 619] on button "Próximo" at bounding box center [1207, 624] width 99 height 31
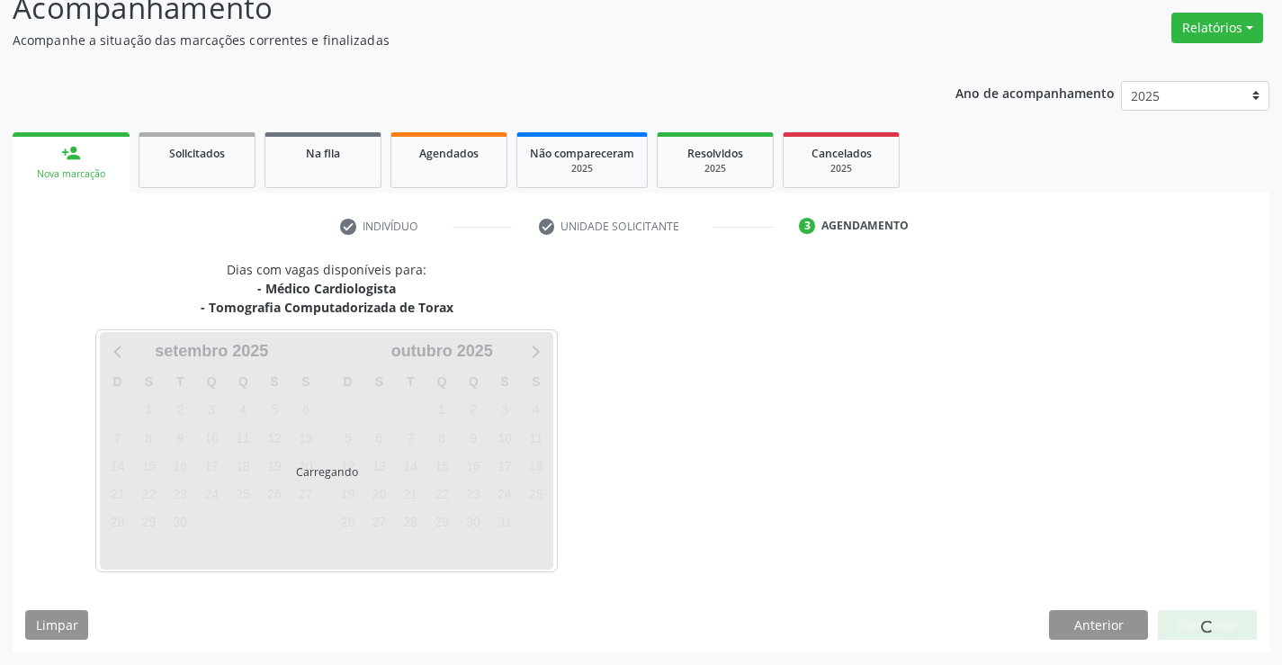
scroll to position [190, 0]
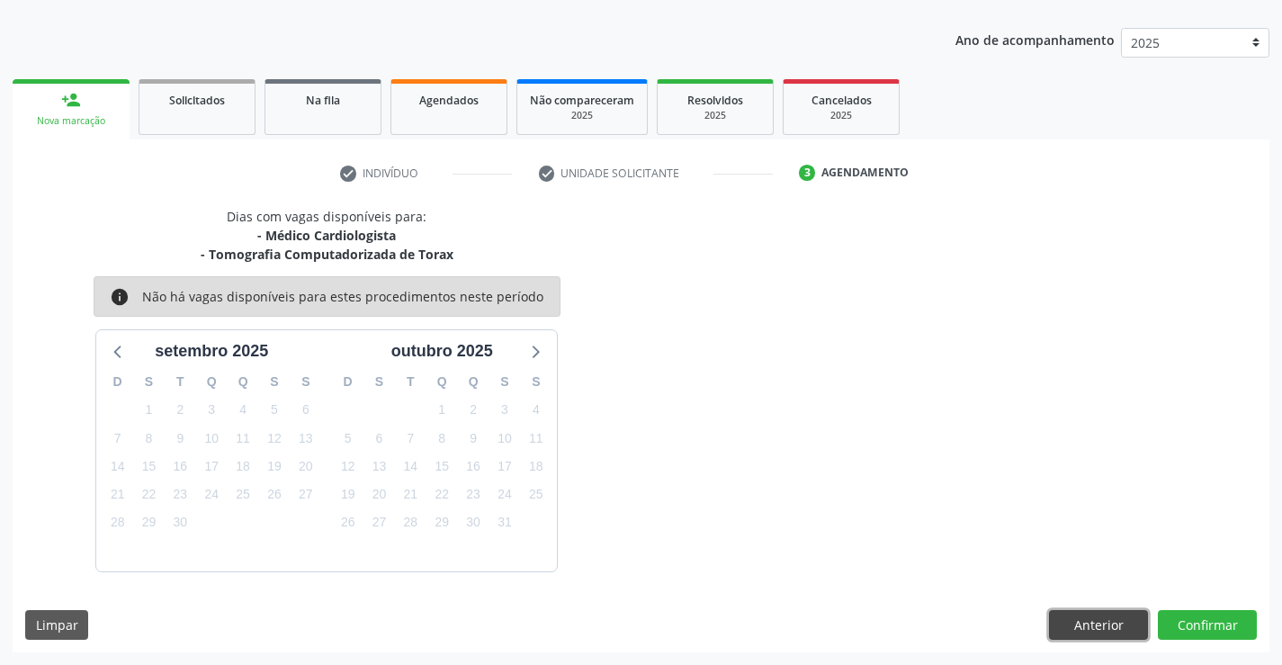
click at [1127, 620] on button "Anterior" at bounding box center [1098, 625] width 99 height 31
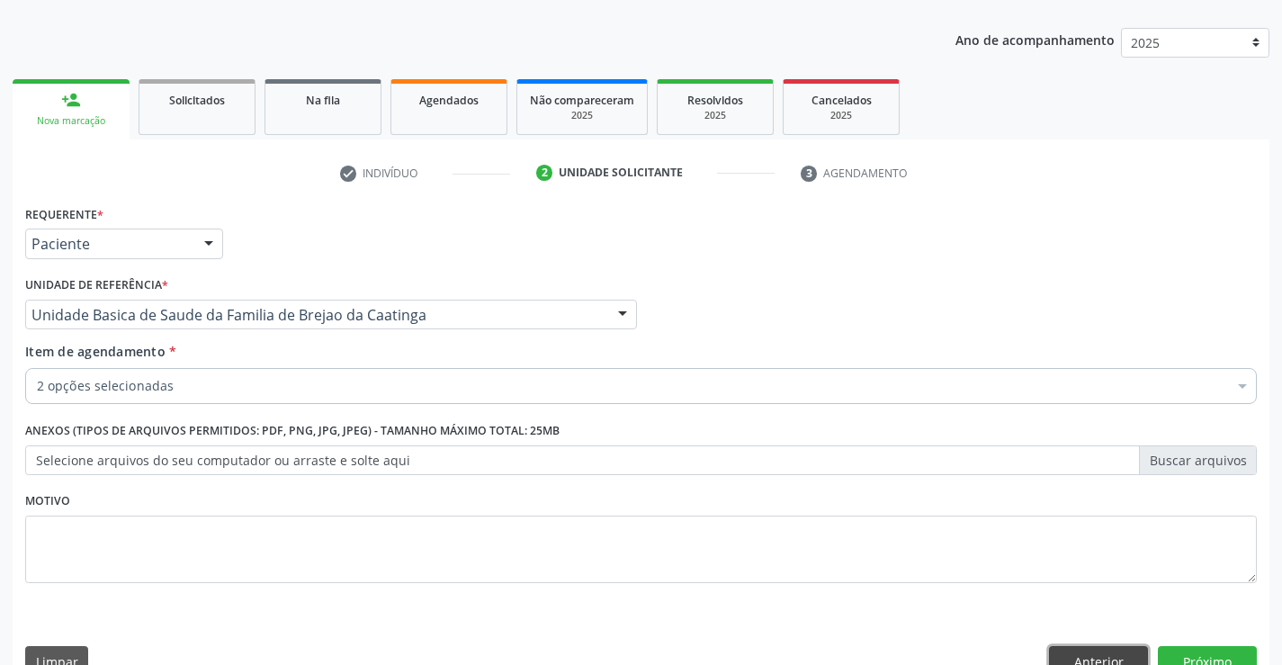
click at [1091, 651] on button "Anterior" at bounding box center [1098, 661] width 99 height 31
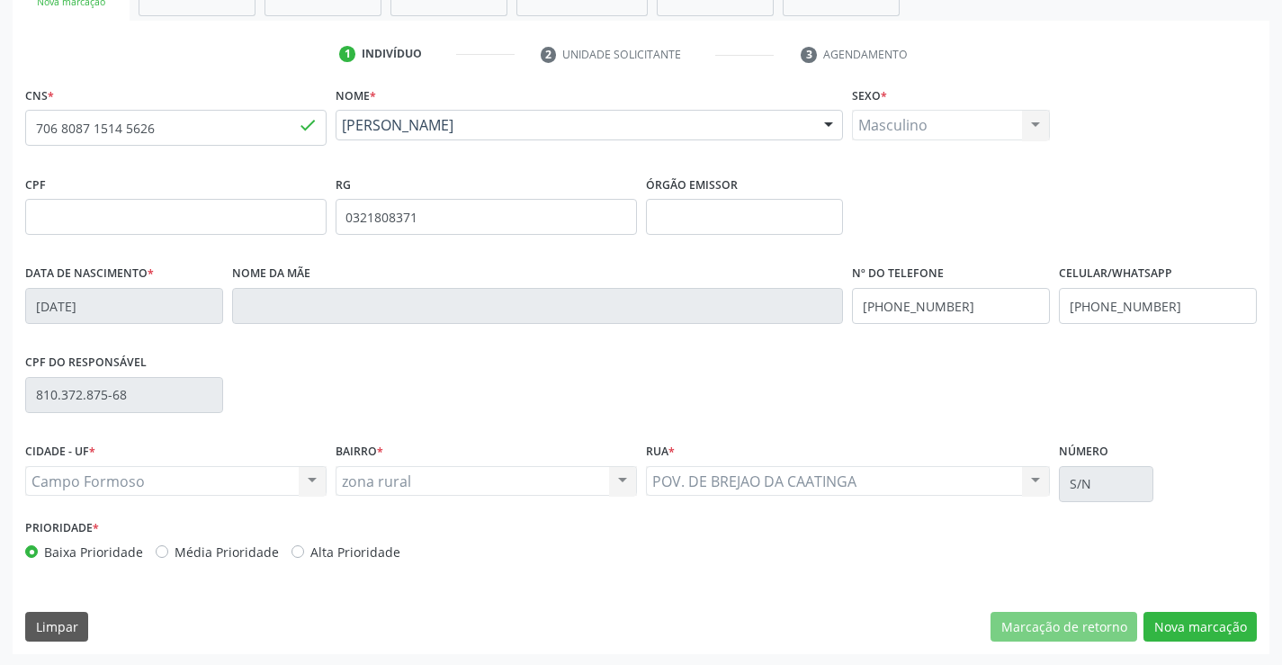
scroll to position [310, 0]
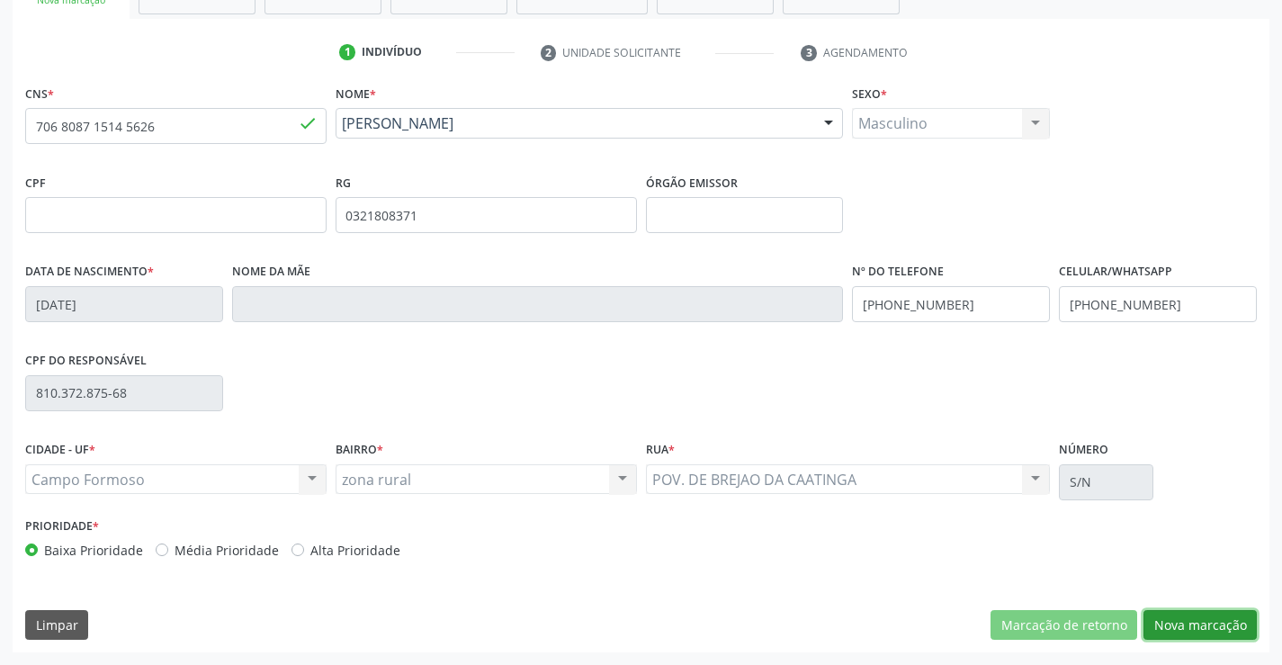
click at [1199, 619] on button "Nova marcação" at bounding box center [1200, 625] width 113 height 31
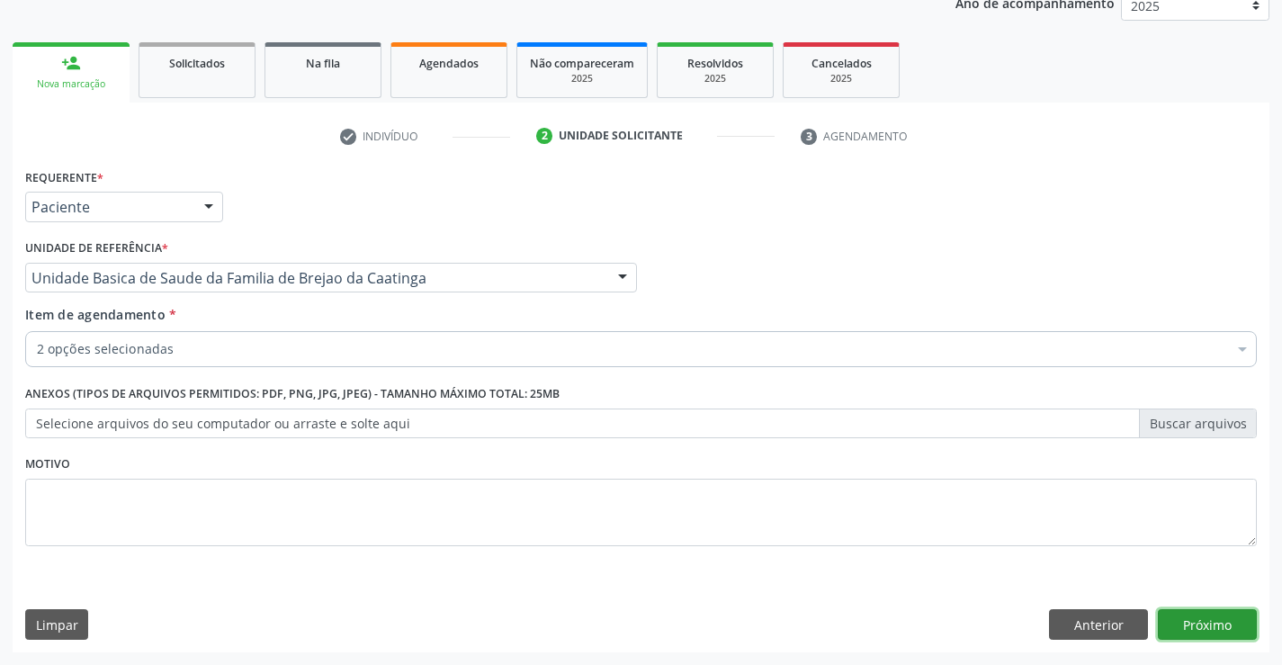
click at [1218, 628] on button "Próximo" at bounding box center [1207, 624] width 99 height 31
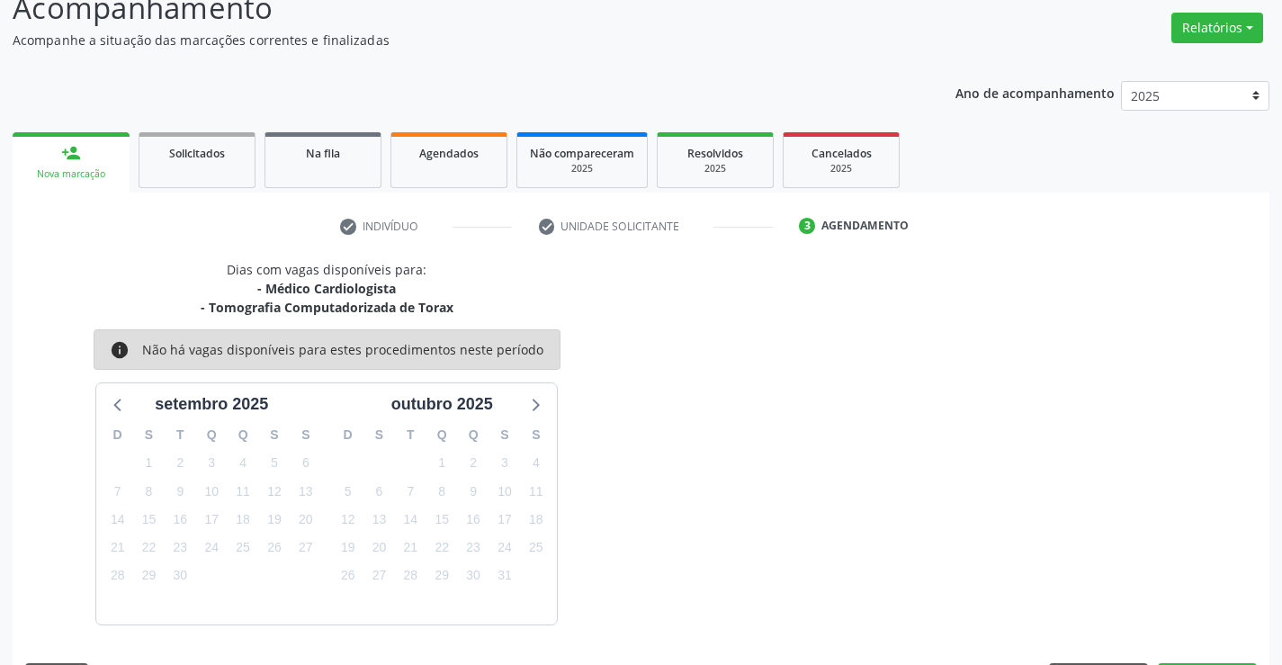
scroll to position [190, 0]
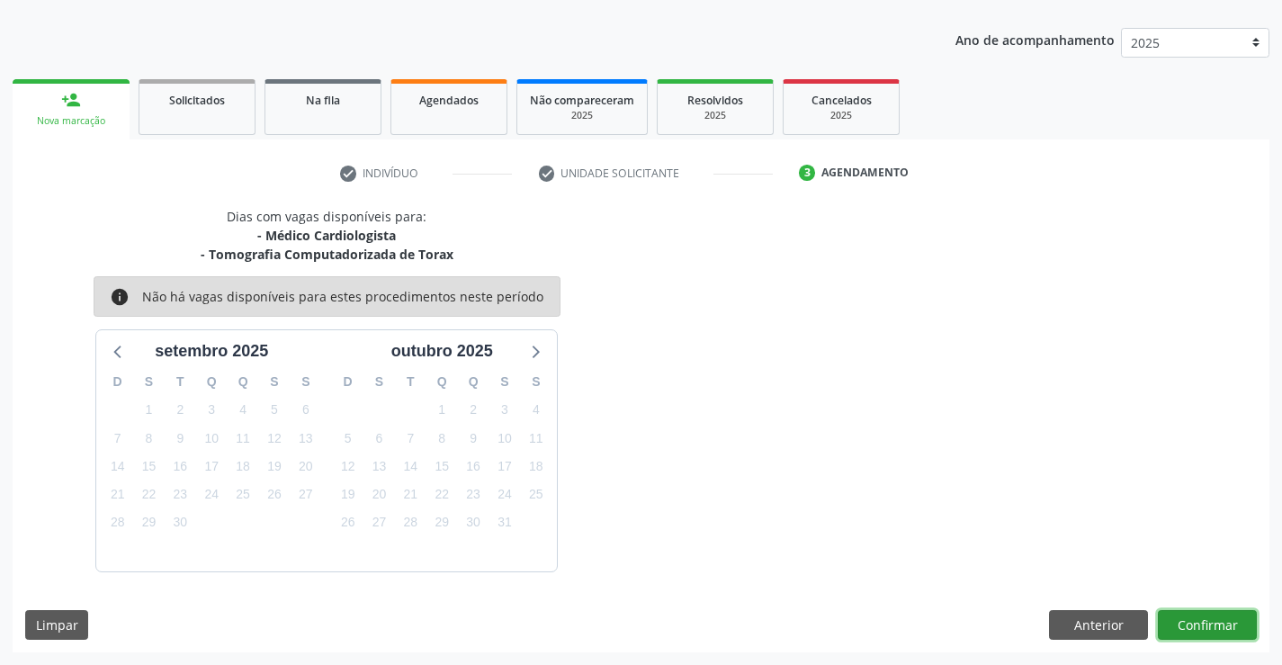
click at [1232, 621] on button "Confirmar" at bounding box center [1207, 625] width 99 height 31
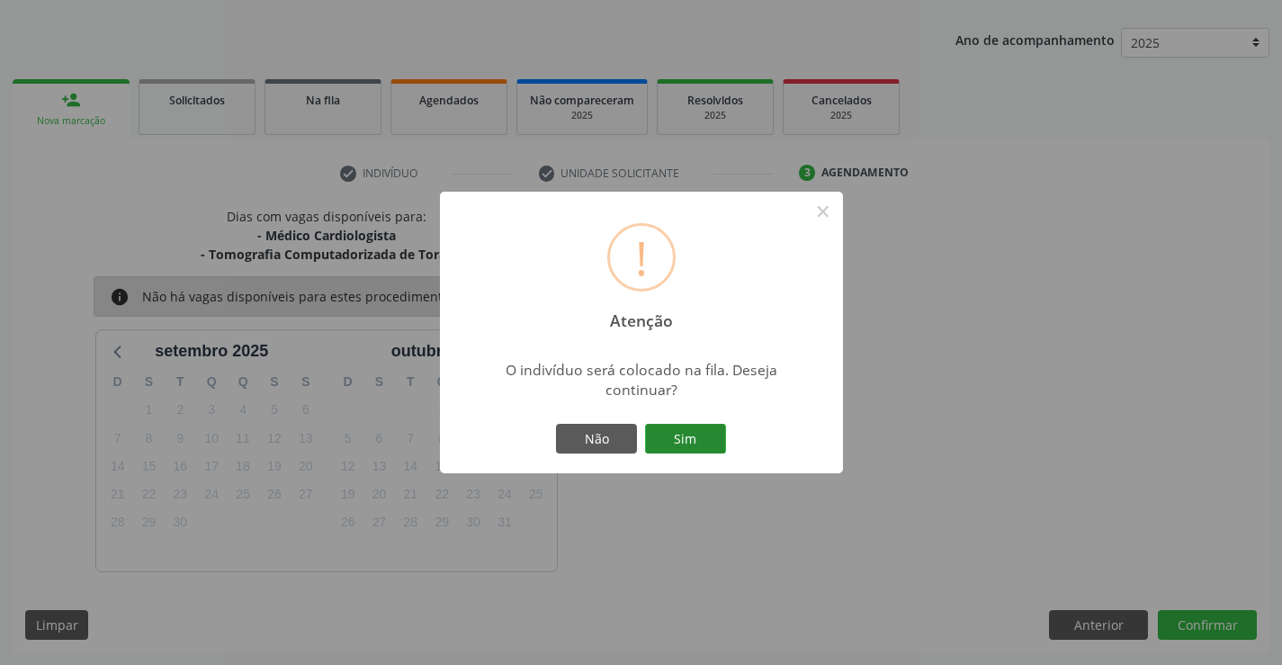
click at [715, 438] on button "Sim" at bounding box center [685, 439] width 81 height 31
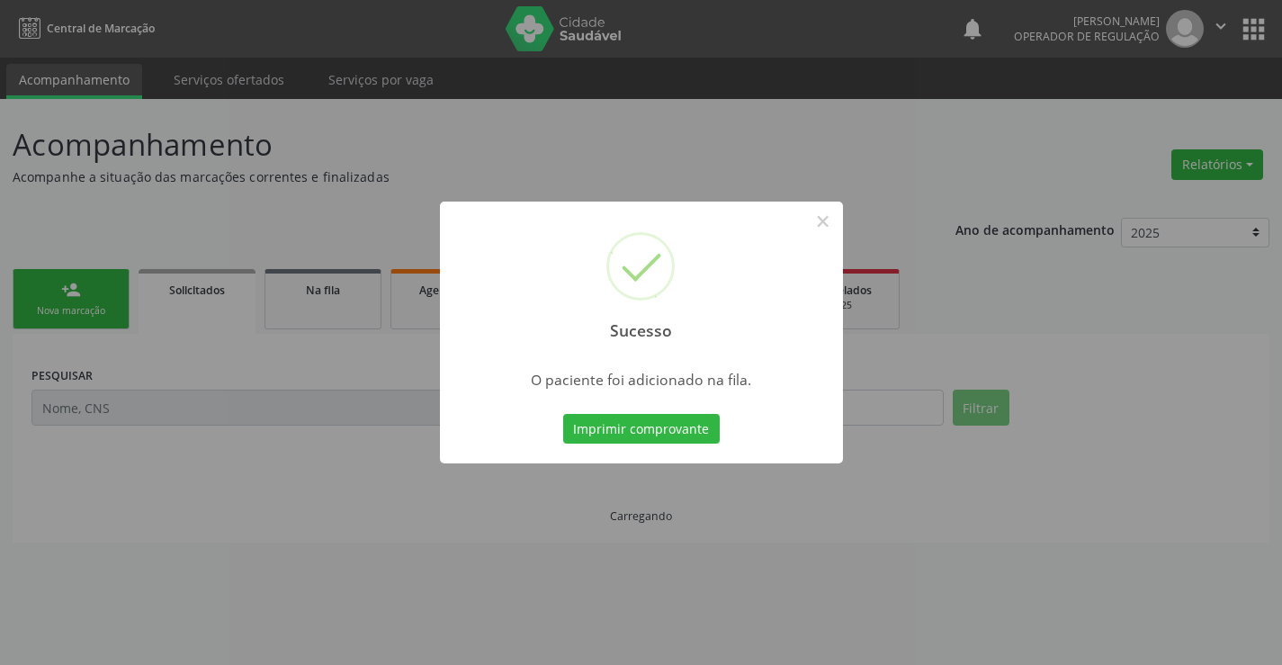
scroll to position [0, 0]
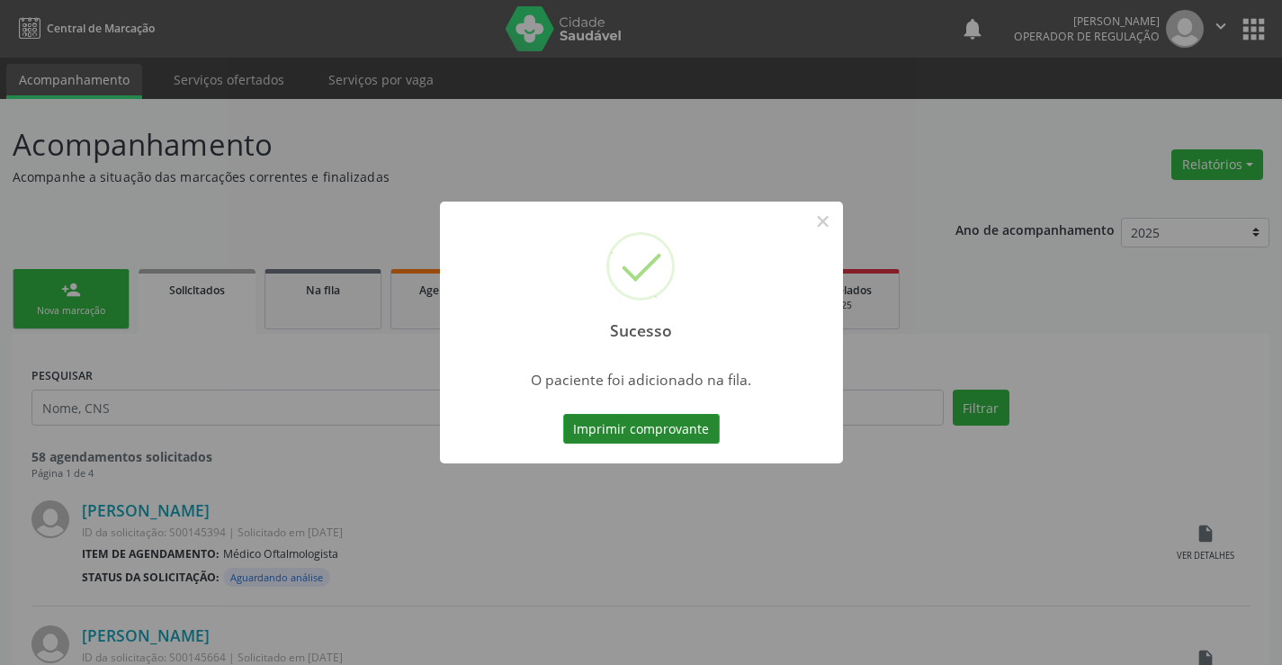
click at [682, 440] on button "Imprimir comprovante" at bounding box center [641, 429] width 157 height 31
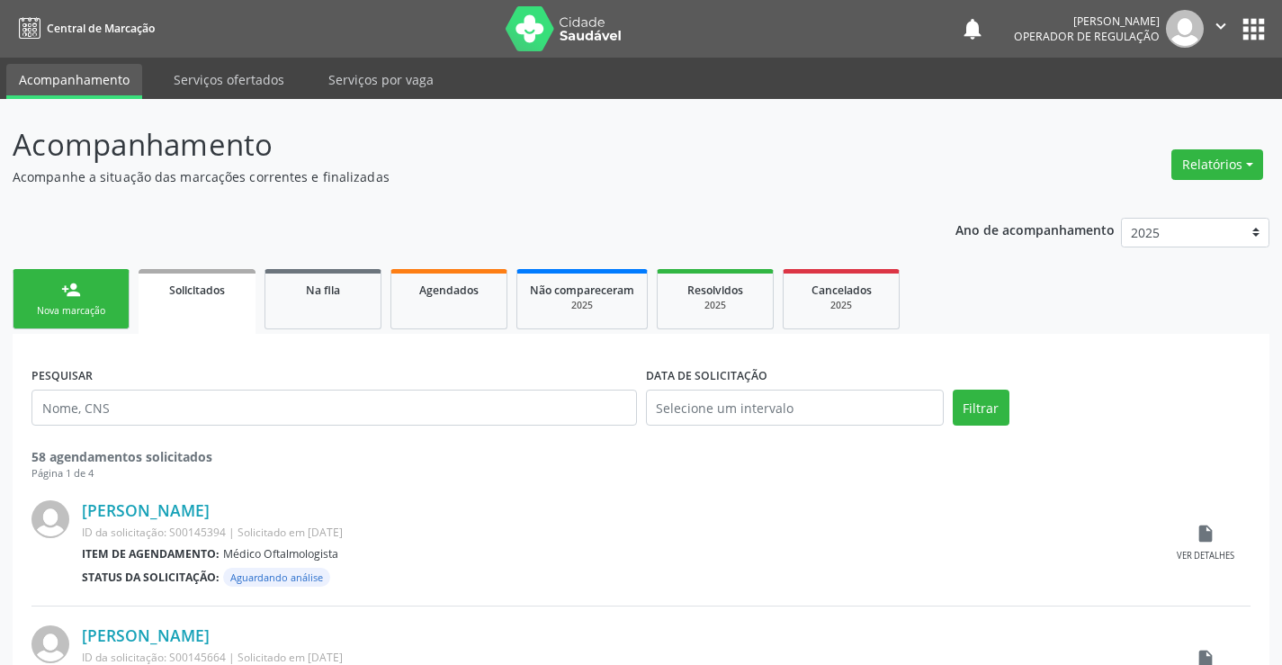
click at [61, 312] on div "Nova marcação" at bounding box center [71, 310] width 90 height 13
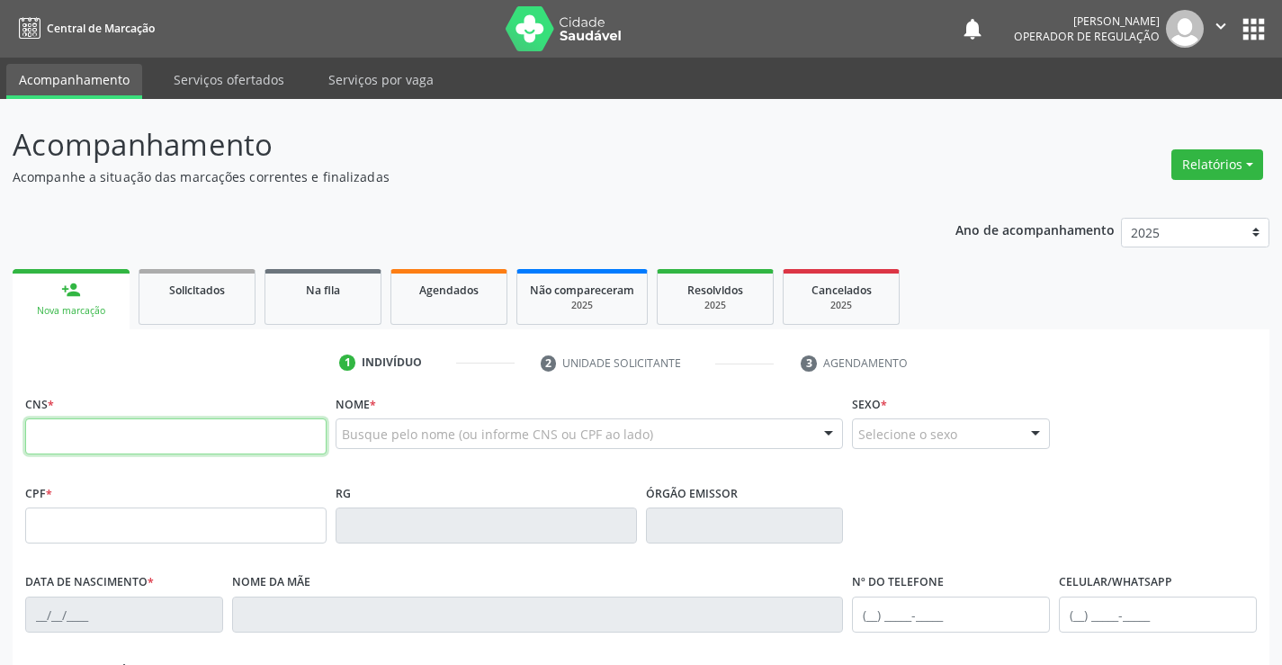
click at [147, 448] on input "text" at bounding box center [175, 436] width 301 height 36
type input "702 6007 1073 2843"
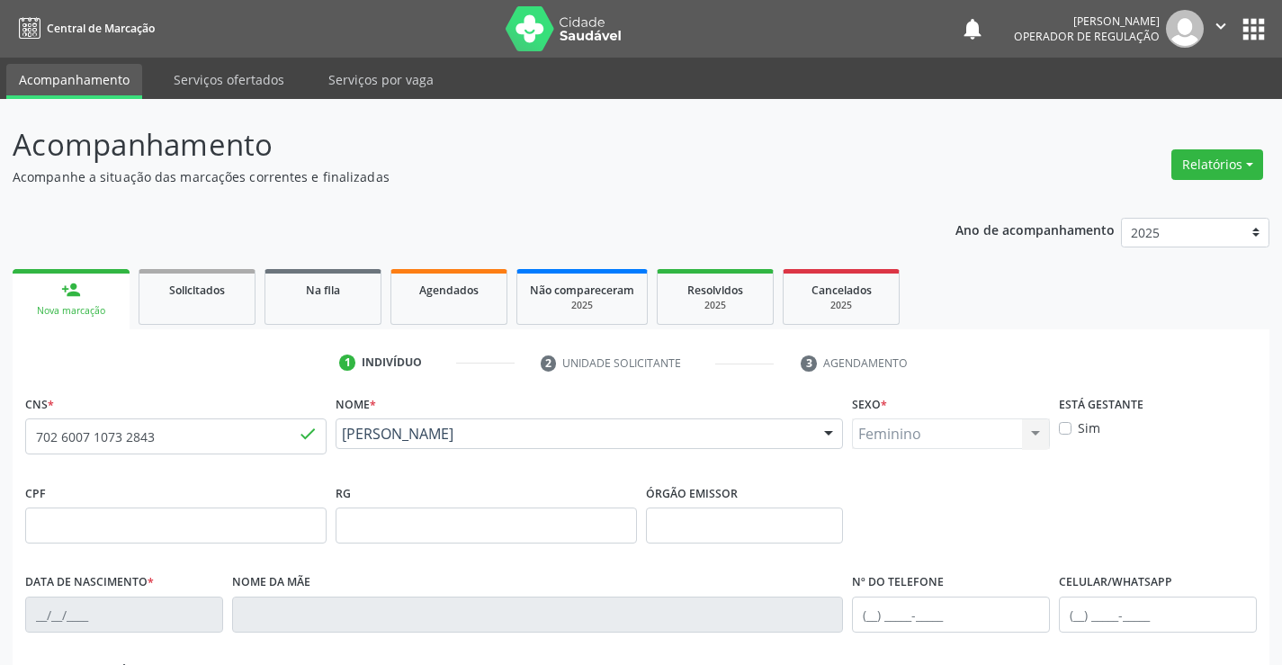
type input "2072168350"
type input "26/06/1995"
type input "(74) 99956-5077"
type input "065.764.805-12"
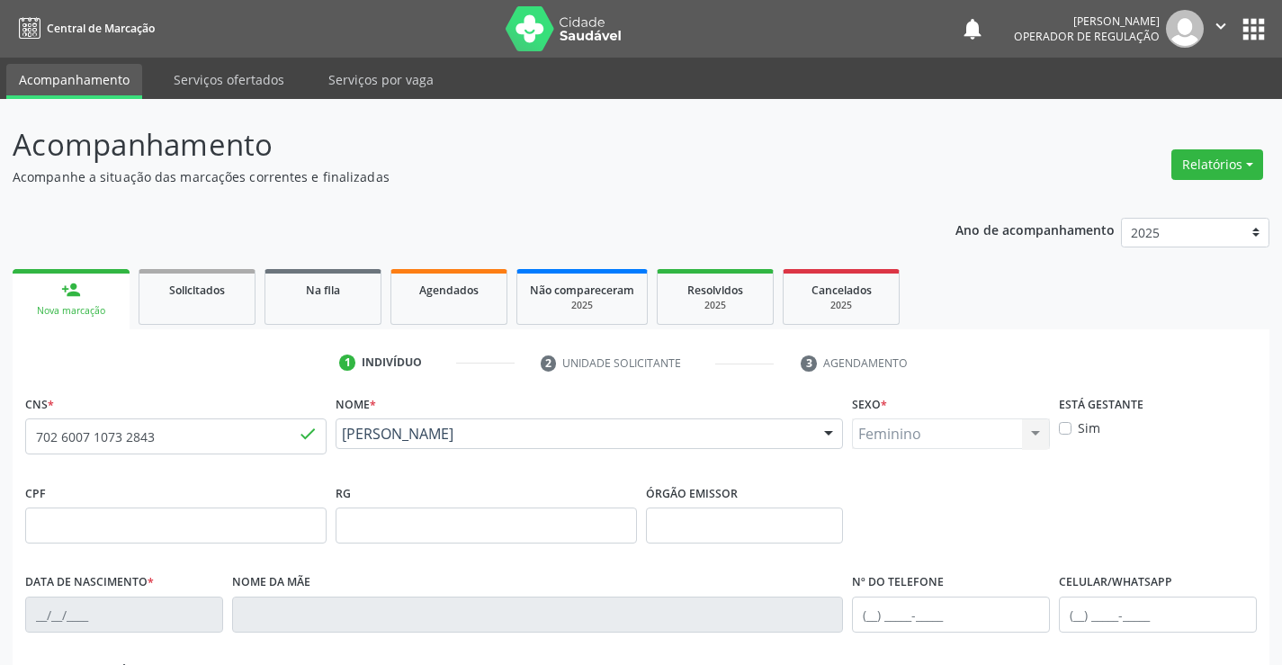
type input "S/N"
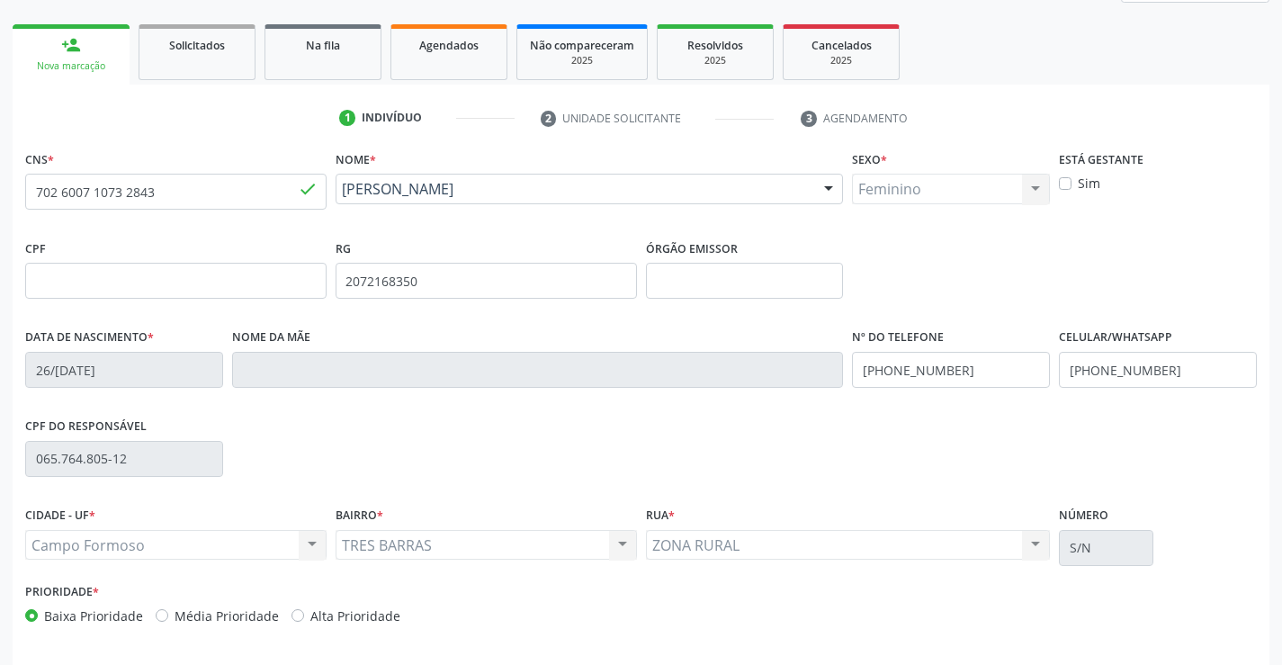
scroll to position [310, 0]
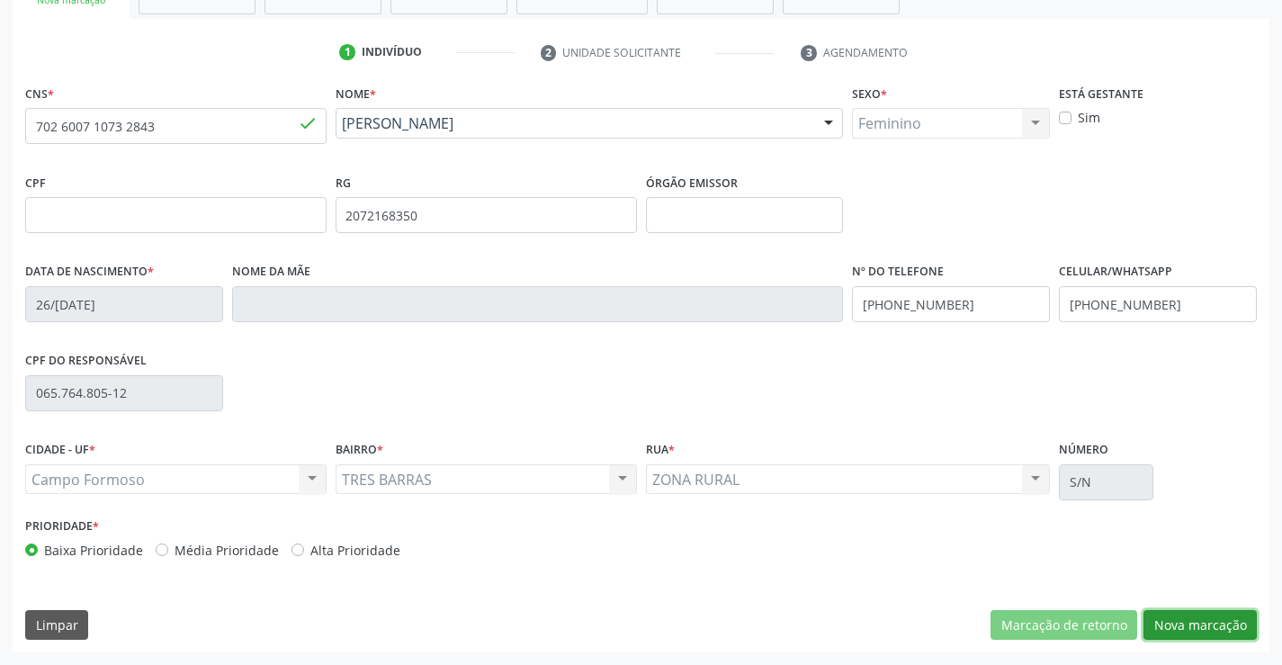
click at [1185, 620] on button "Nova marcação" at bounding box center [1200, 625] width 113 height 31
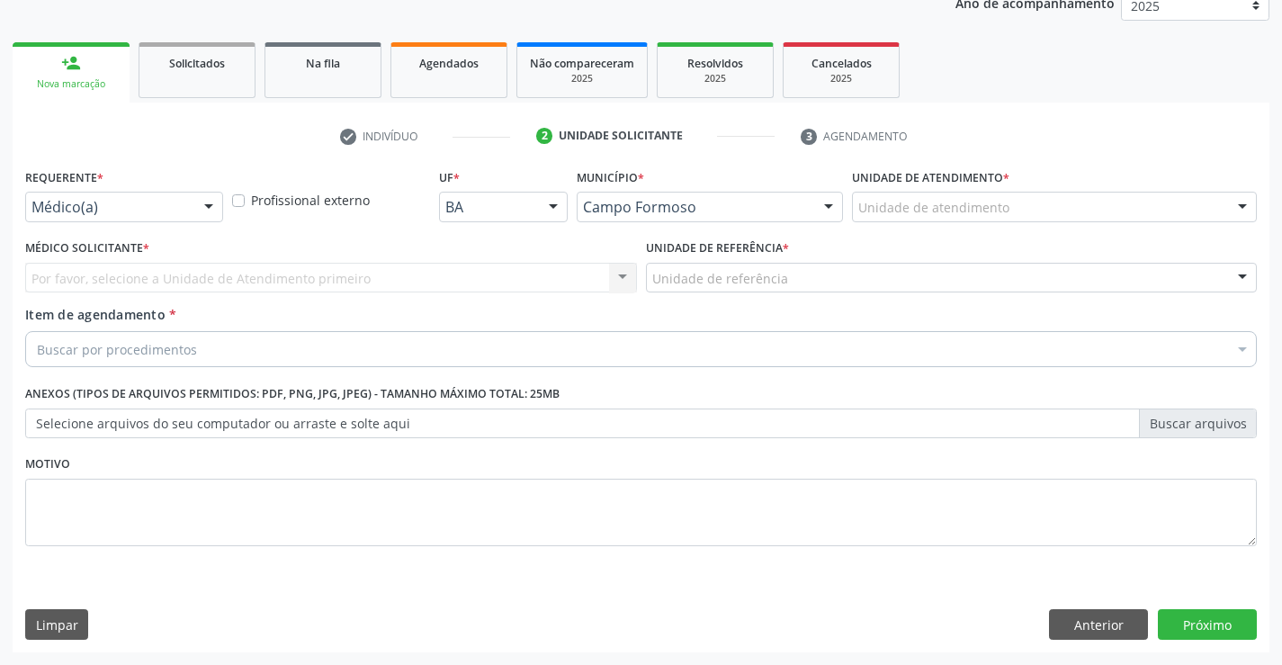
scroll to position [227, 0]
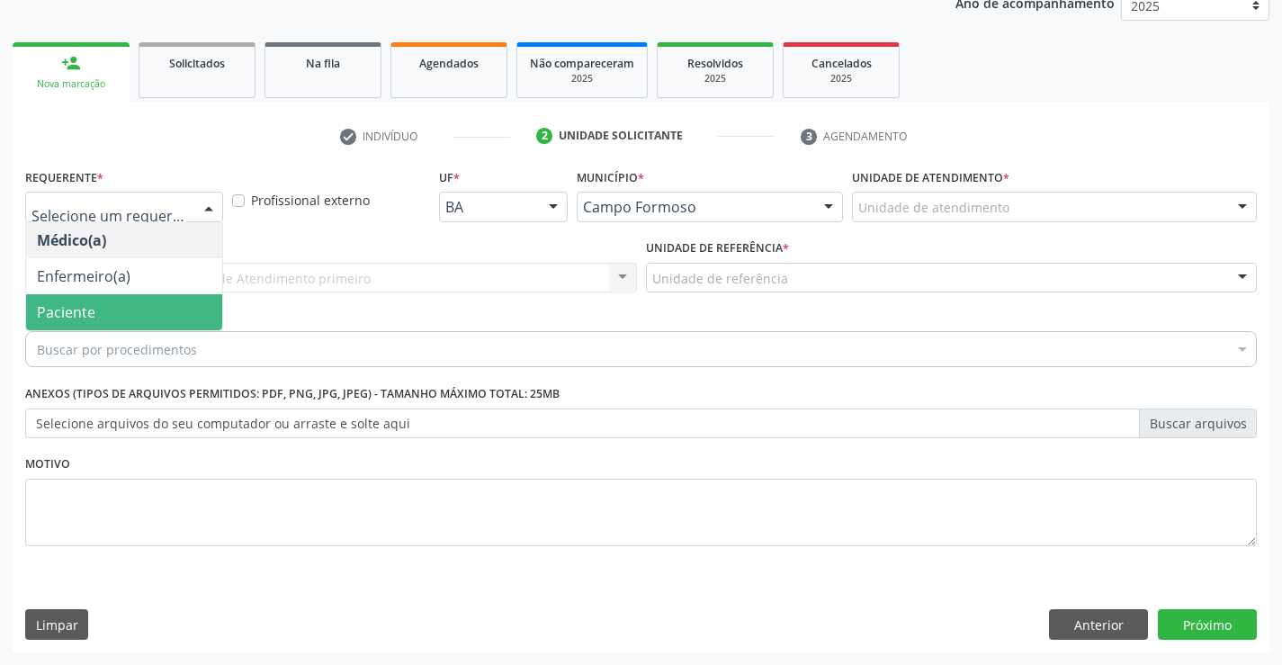
click at [53, 314] on span "Paciente" at bounding box center [66, 312] width 58 height 20
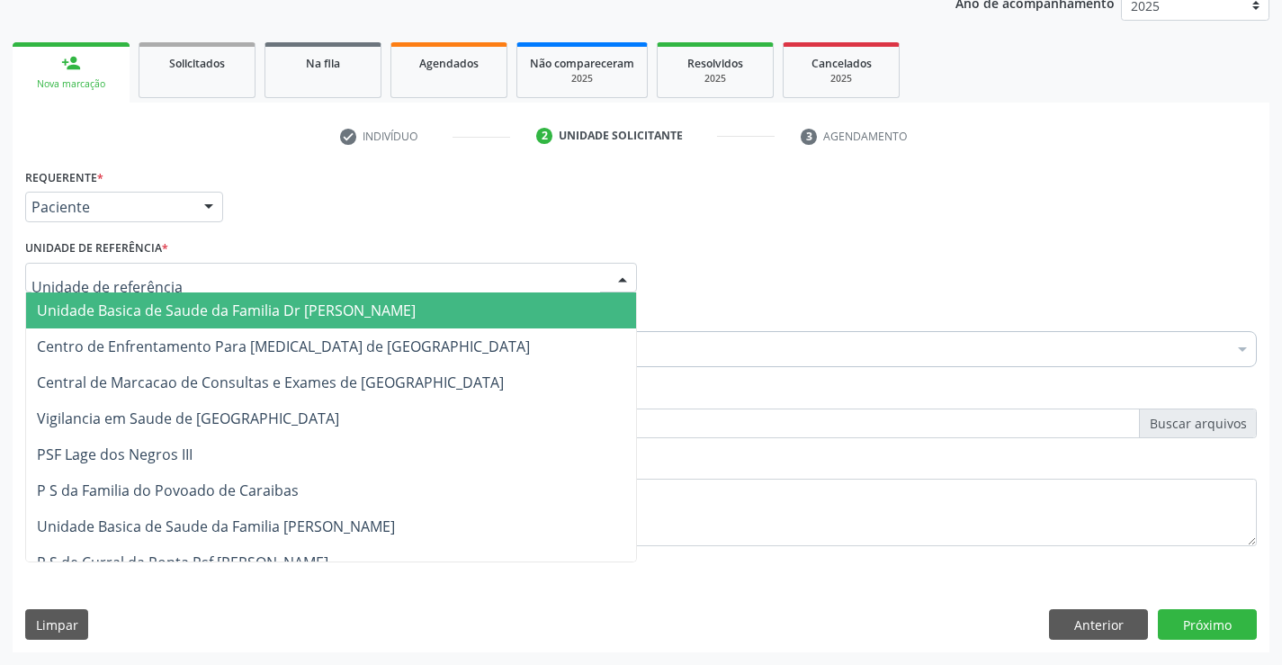
click at [112, 304] on span "Unidade Basica de Saude da Familia Dr [PERSON_NAME]" at bounding box center [226, 311] width 379 height 20
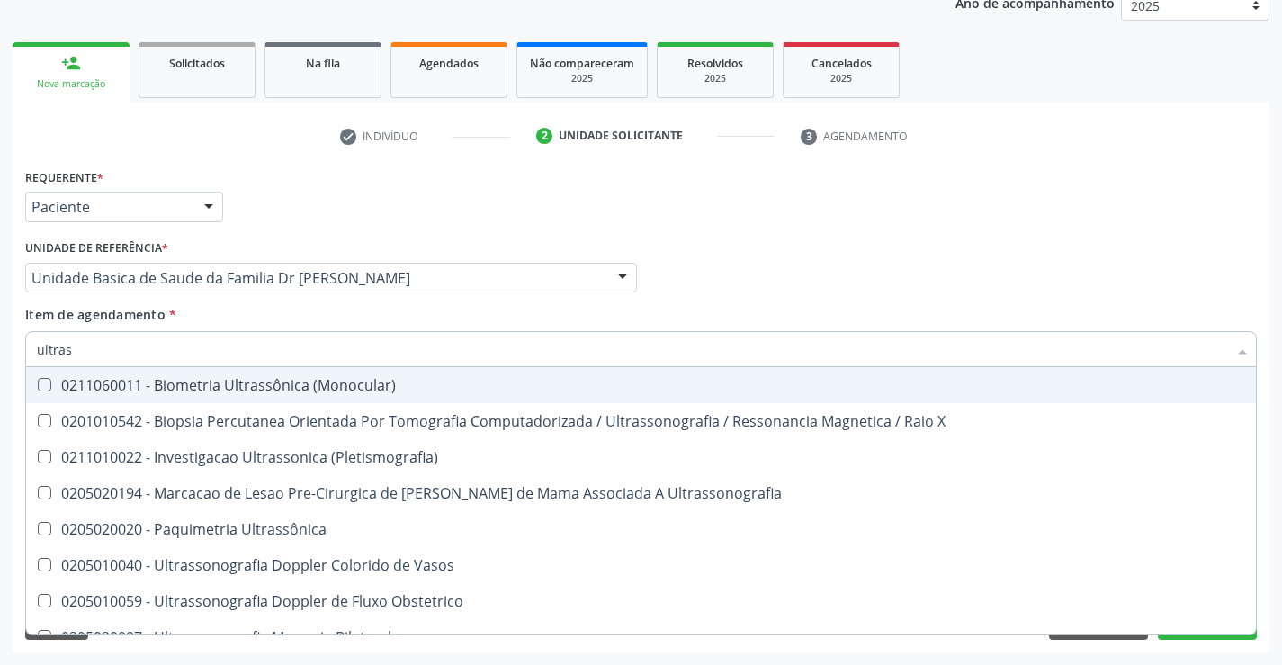
type input "ultrass"
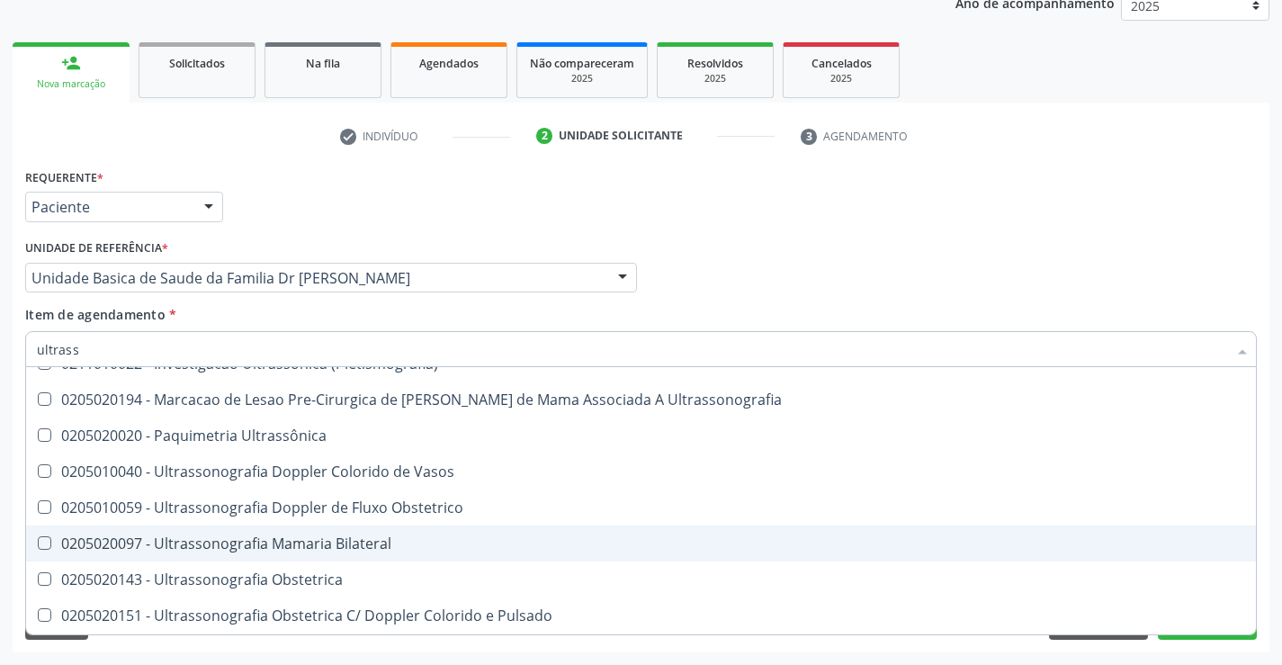
scroll to position [180, 0]
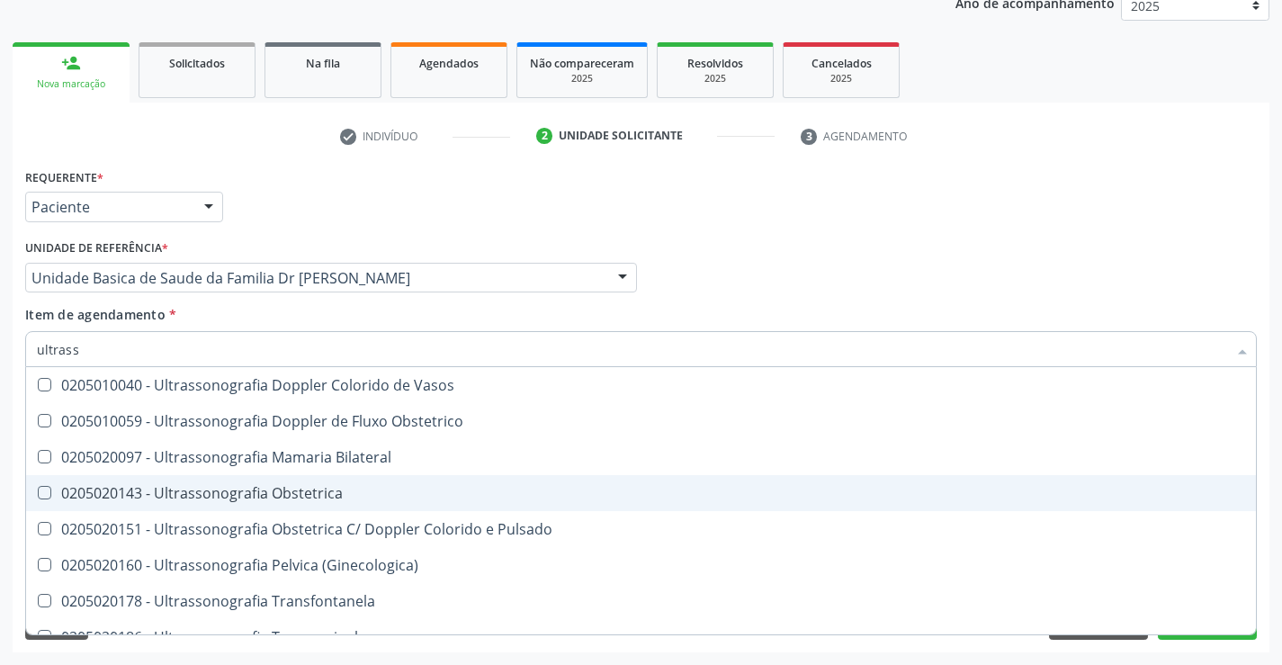
click at [344, 502] on span "0205020143 - Ultrassonografia Obstetrica" at bounding box center [641, 493] width 1230 height 36
checkbox Obstetrica "true"
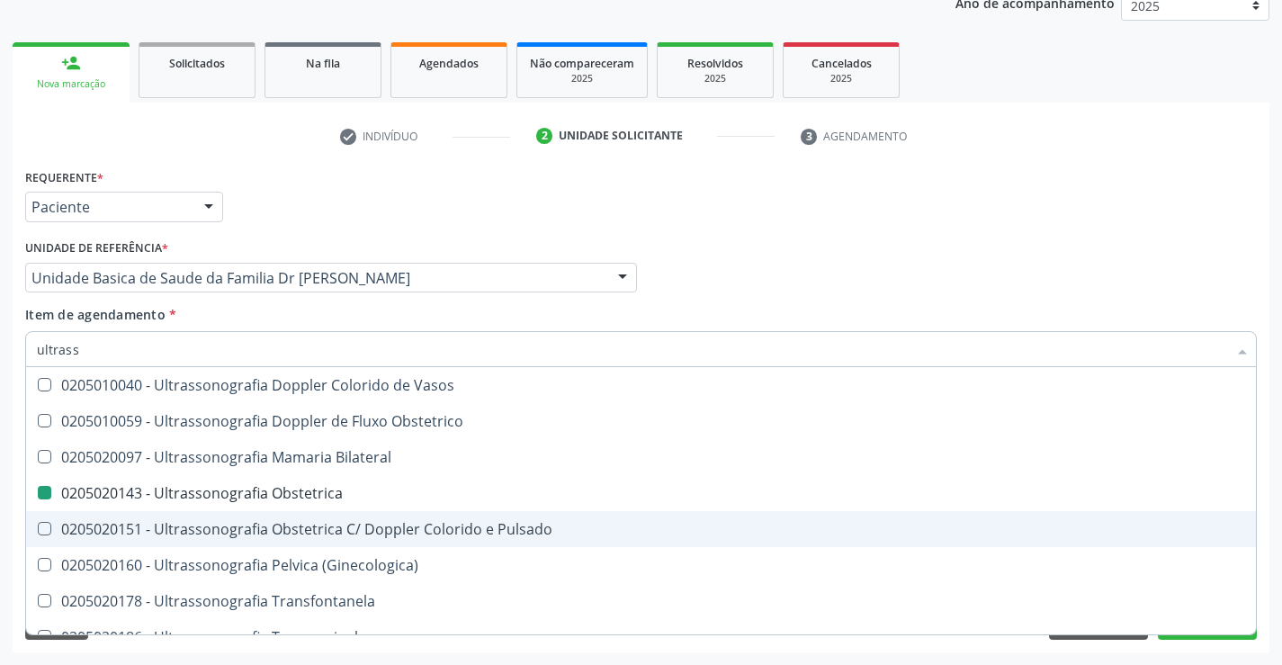
click at [1210, 649] on div "Requerente * Paciente Médico(a) Enfermeiro(a) Paciente Nenhum resultado encontr…" at bounding box center [641, 408] width 1257 height 489
checkbox X "true"
checkbox Obstetrica "false"
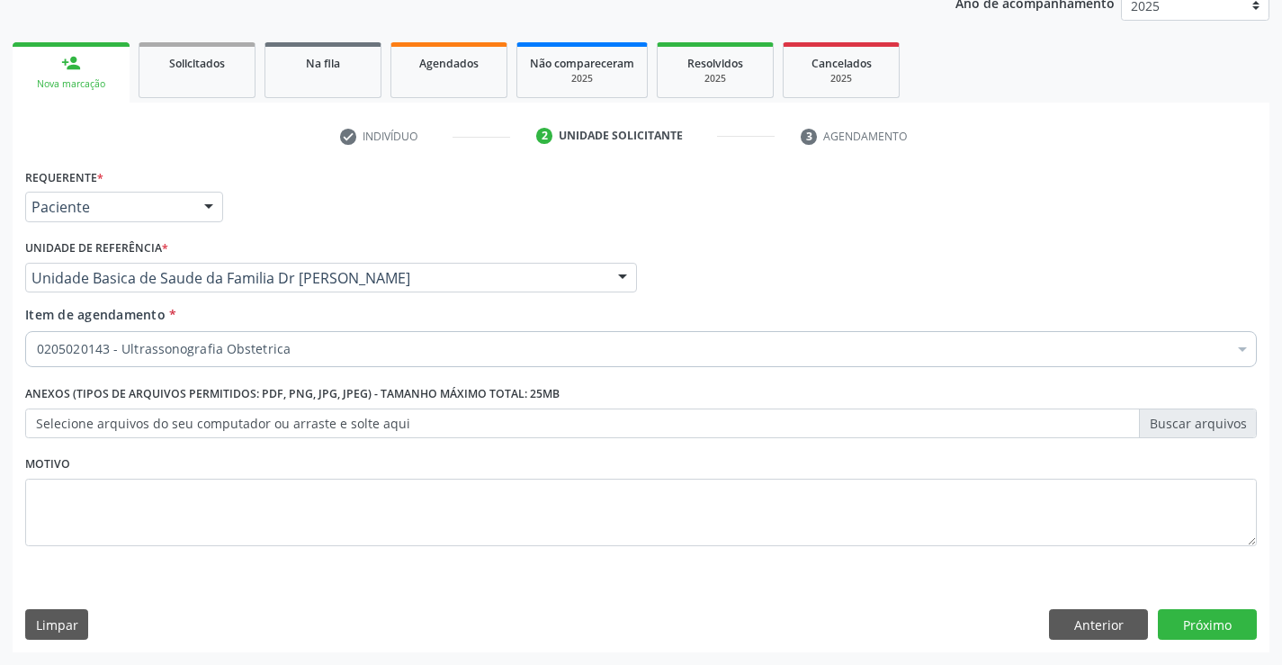
scroll to position [0, 0]
click at [1196, 631] on button "Próximo" at bounding box center [1207, 624] width 99 height 31
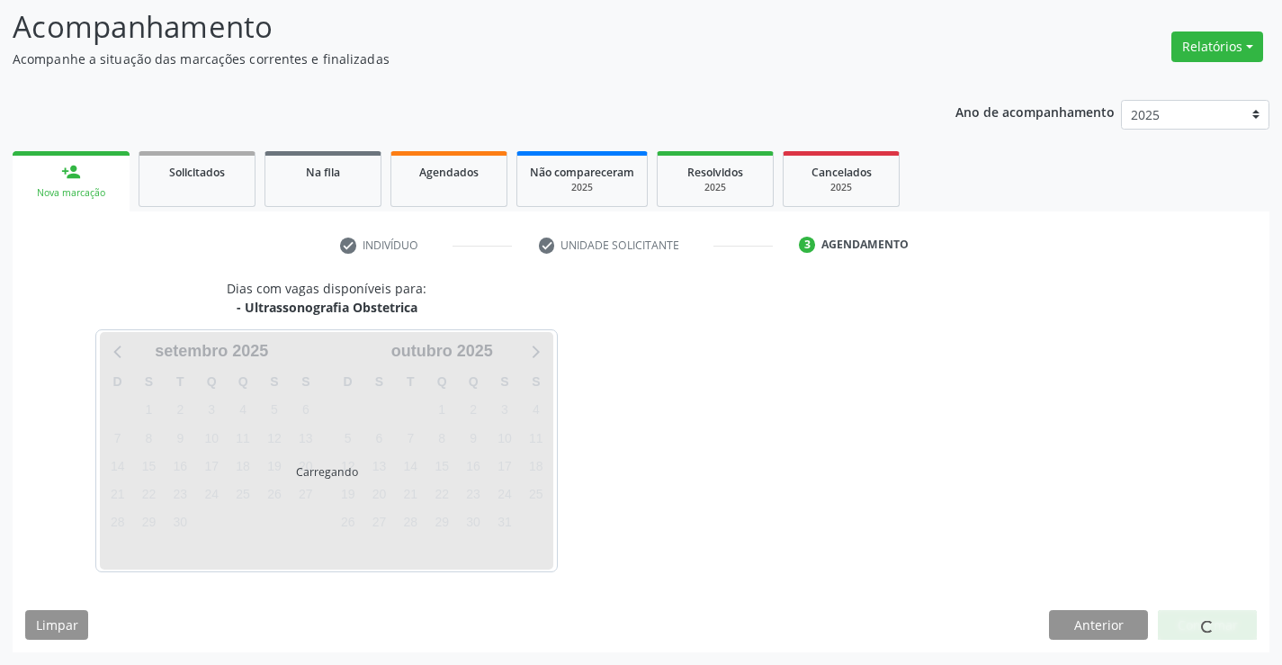
scroll to position [118, 0]
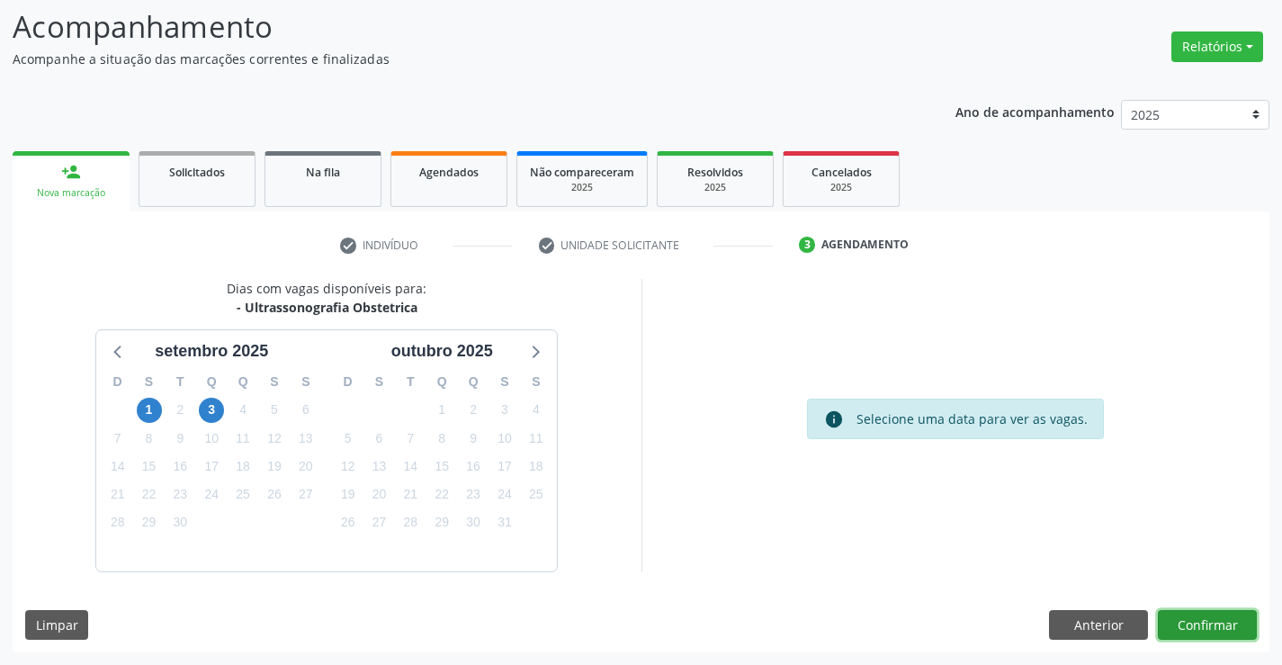
click at [1204, 626] on button "Confirmar" at bounding box center [1207, 625] width 99 height 31
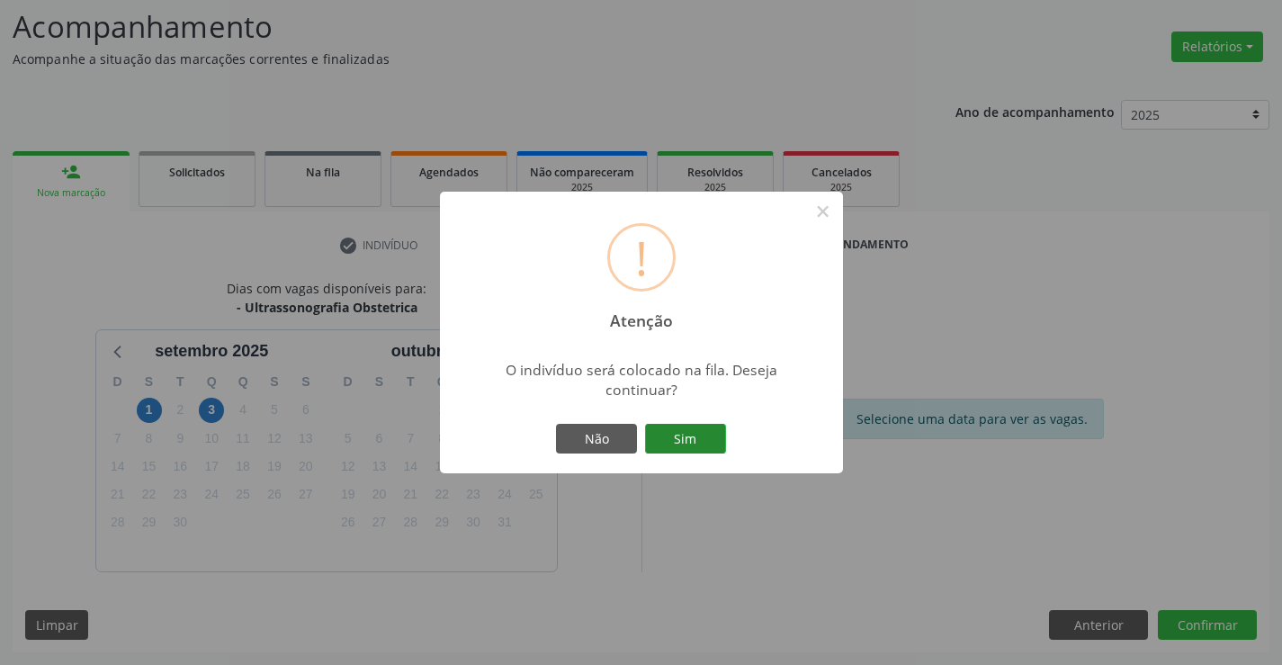
click at [710, 432] on button "Sim" at bounding box center [685, 439] width 81 height 31
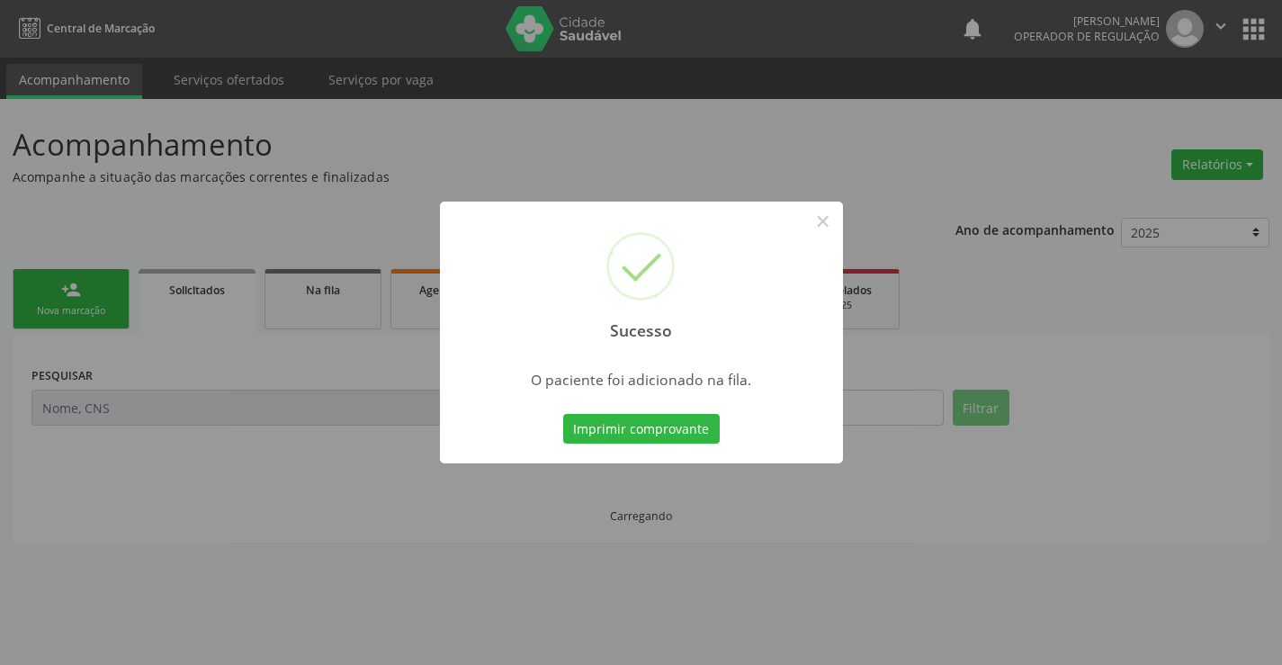
scroll to position [0, 0]
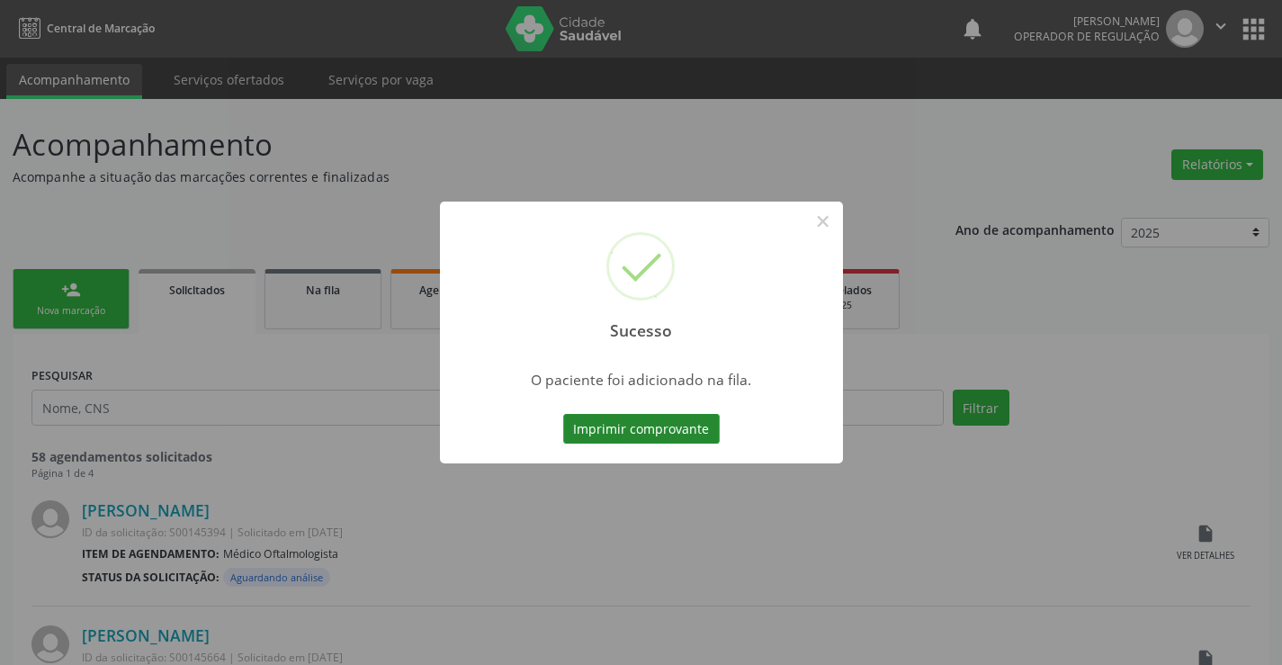
click at [678, 423] on button "Imprimir comprovante" at bounding box center [641, 429] width 157 height 31
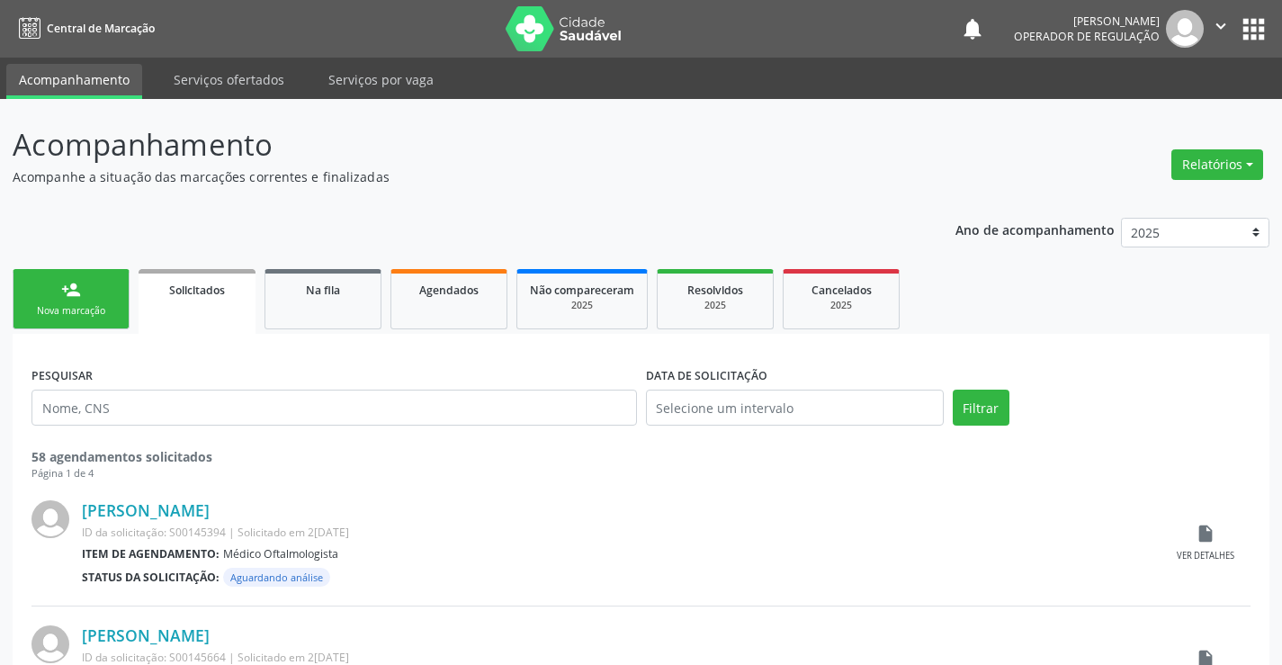
click at [71, 300] on link "person_add Nova marcação" at bounding box center [71, 299] width 117 height 60
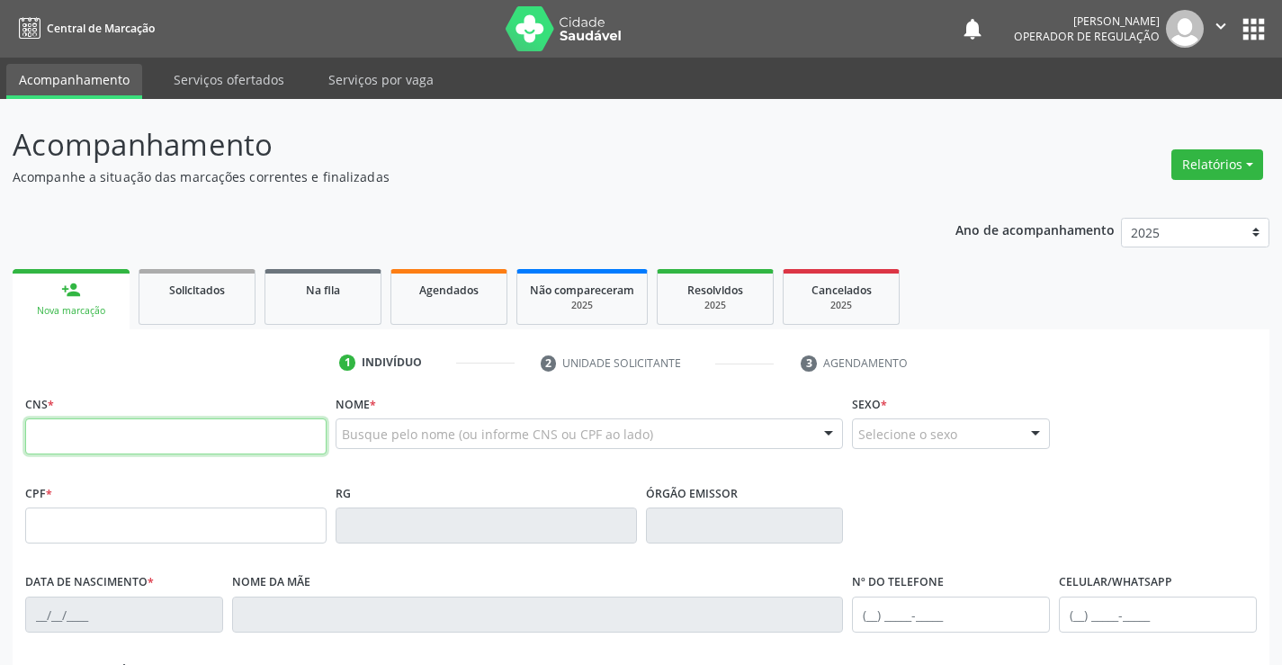
click at [158, 432] on input "text" at bounding box center [175, 436] width 301 height 36
type input "700 6064 1107 4266"
type input "17/01/1964"
type input "(74) 9989-1021"
type input "S/N"
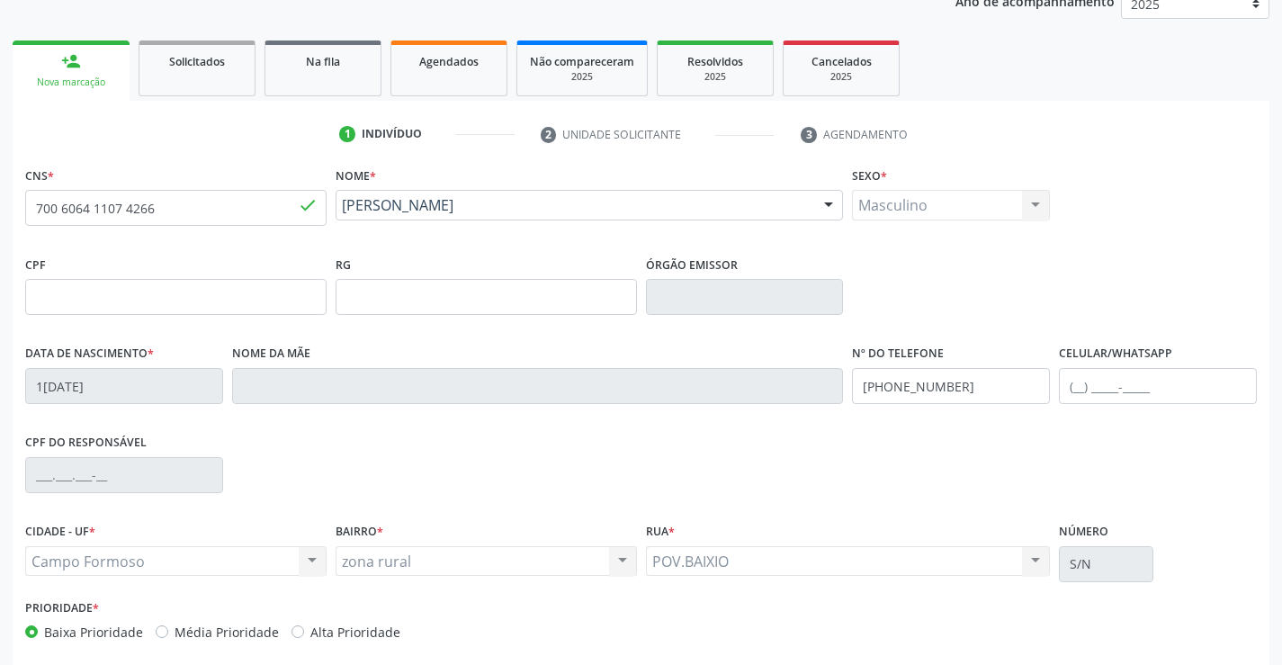
scroll to position [270, 0]
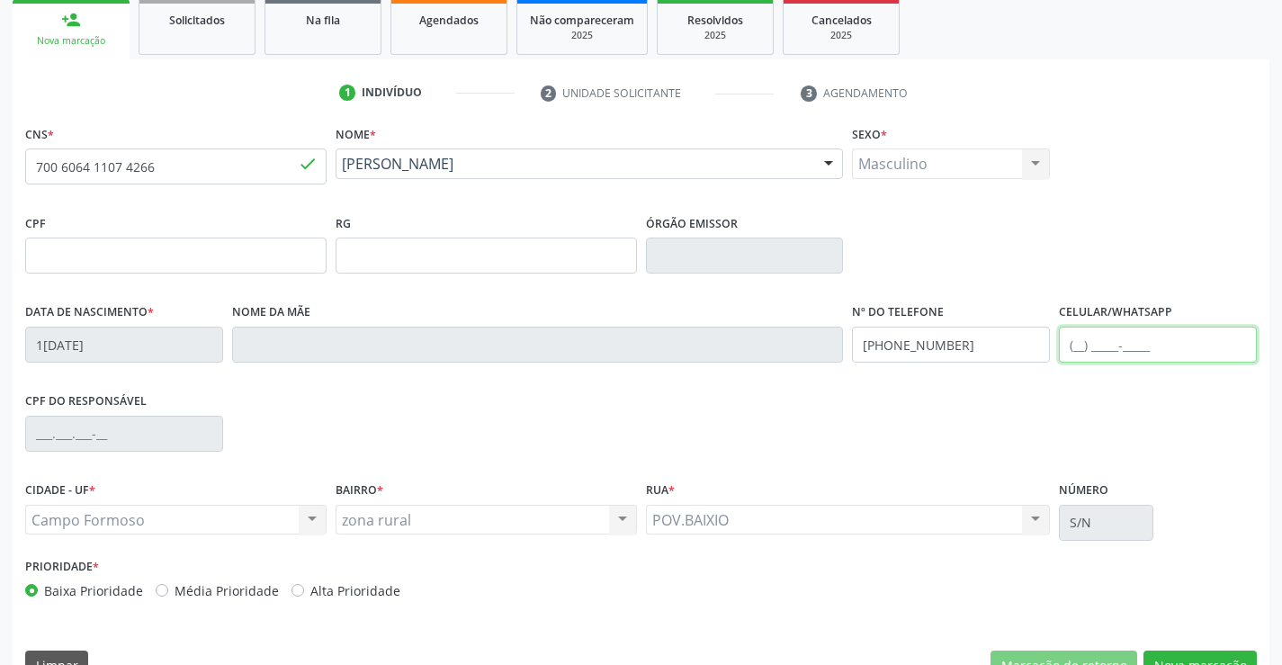
click at [1100, 342] on input "text" at bounding box center [1158, 345] width 198 height 36
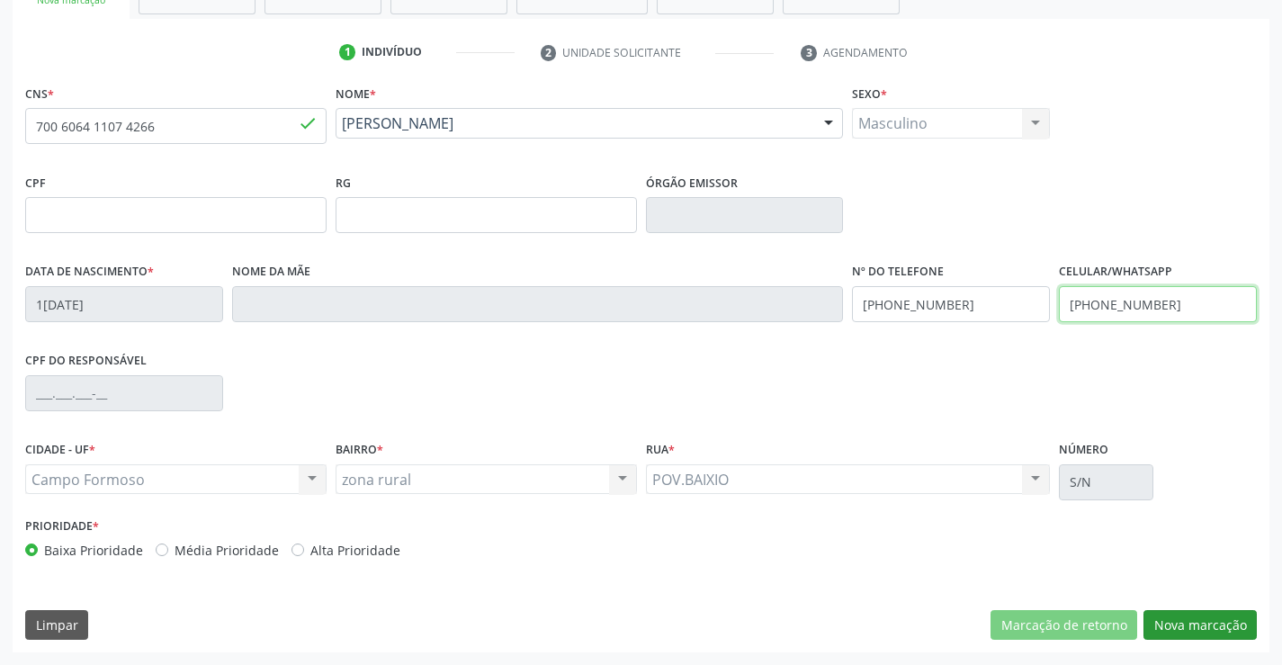
type input "(74) 99142-2687"
click at [1176, 616] on button "Nova marcação" at bounding box center [1200, 625] width 113 height 31
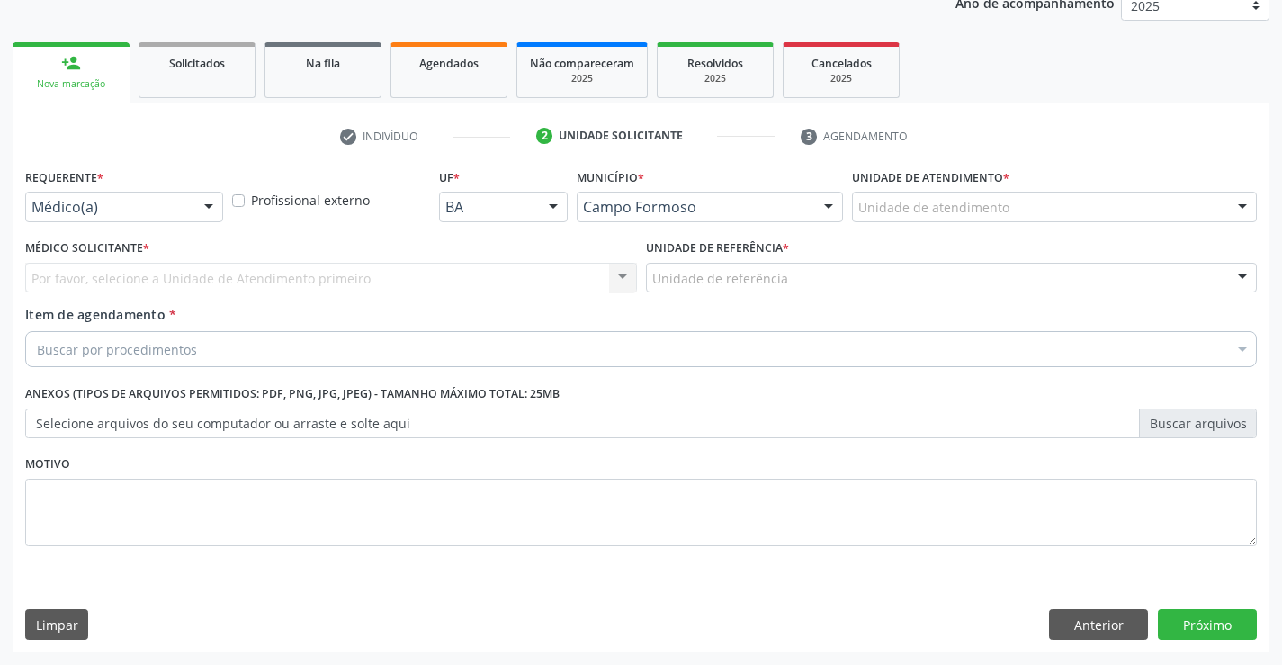
scroll to position [227, 0]
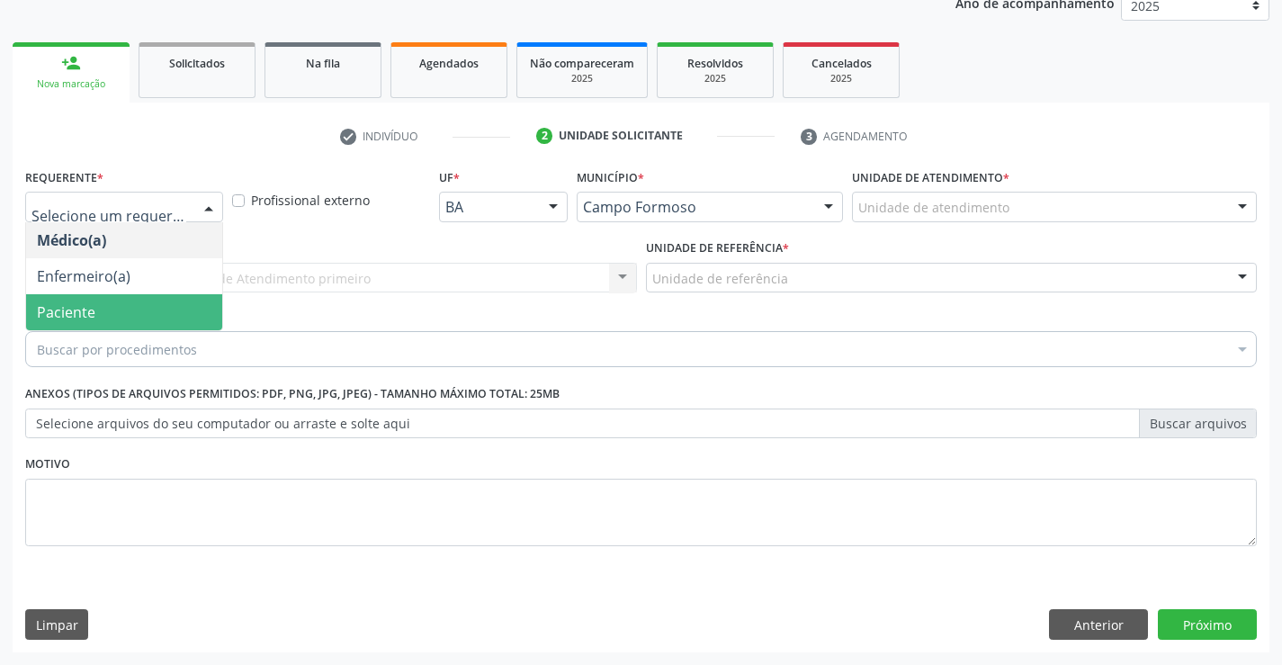
click at [97, 323] on span "Paciente" at bounding box center [124, 312] width 196 height 36
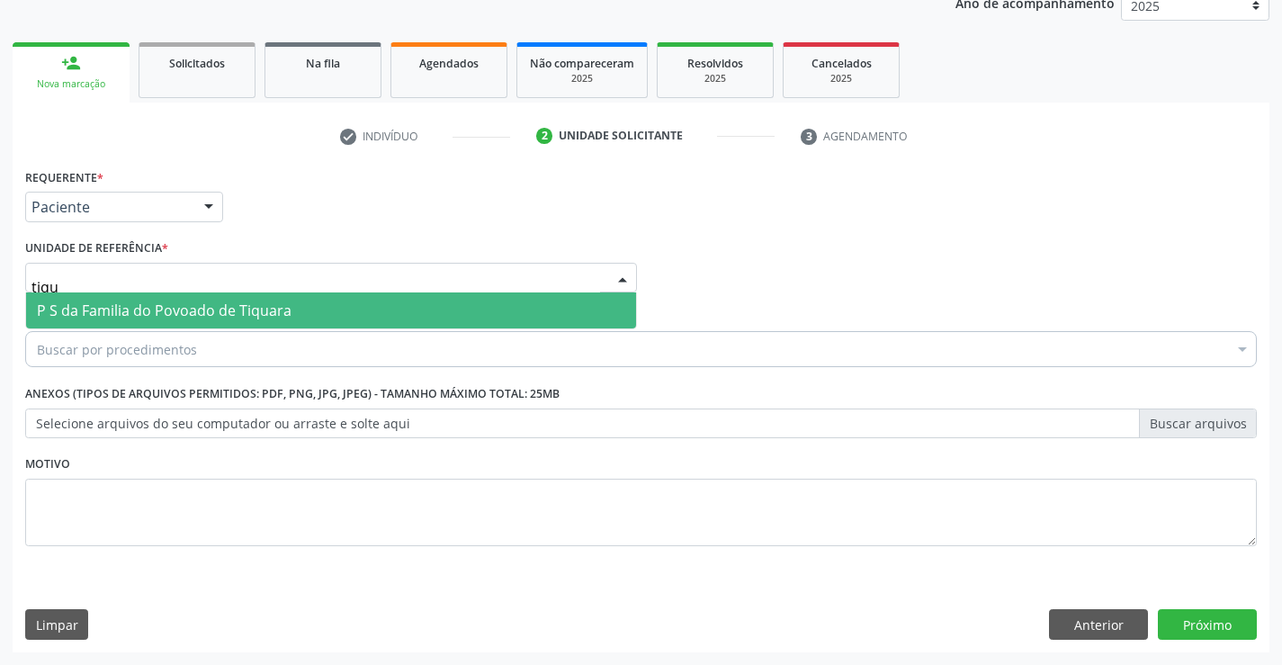
type input "tiqua"
click at [163, 304] on span "P S da Familia do Povoado de Tiquara" at bounding box center [164, 311] width 255 height 20
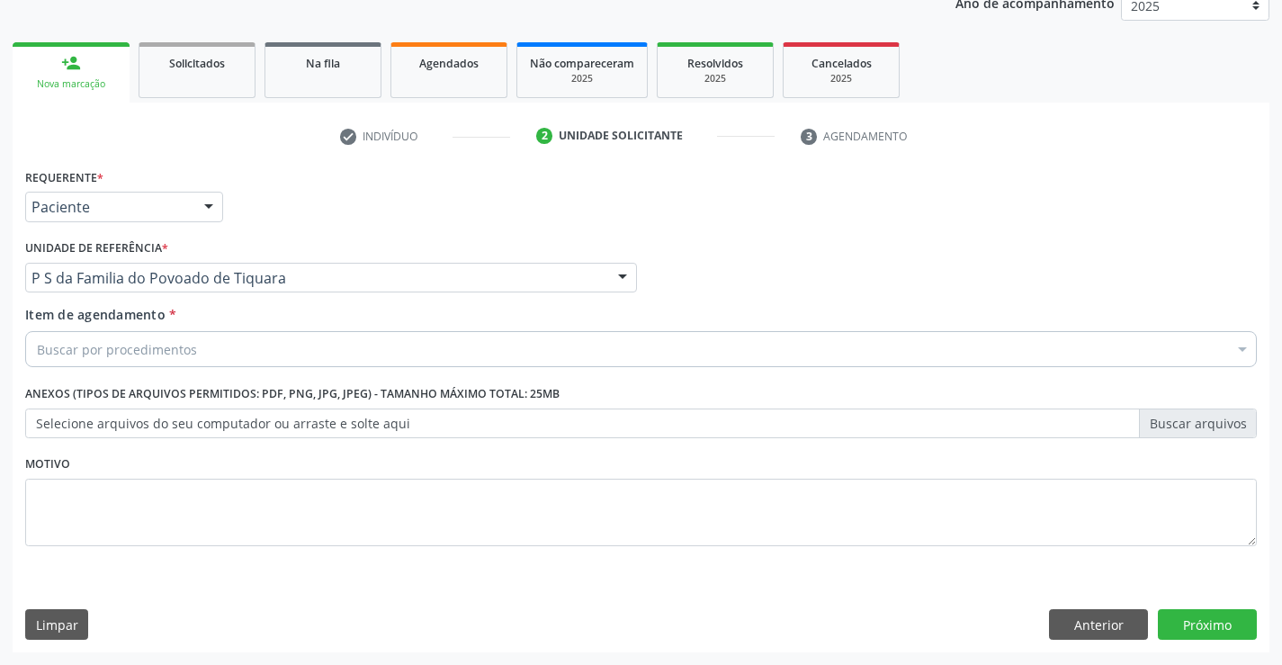
click at [207, 353] on div "Buscar por procedimentos" at bounding box center [641, 349] width 1232 height 36
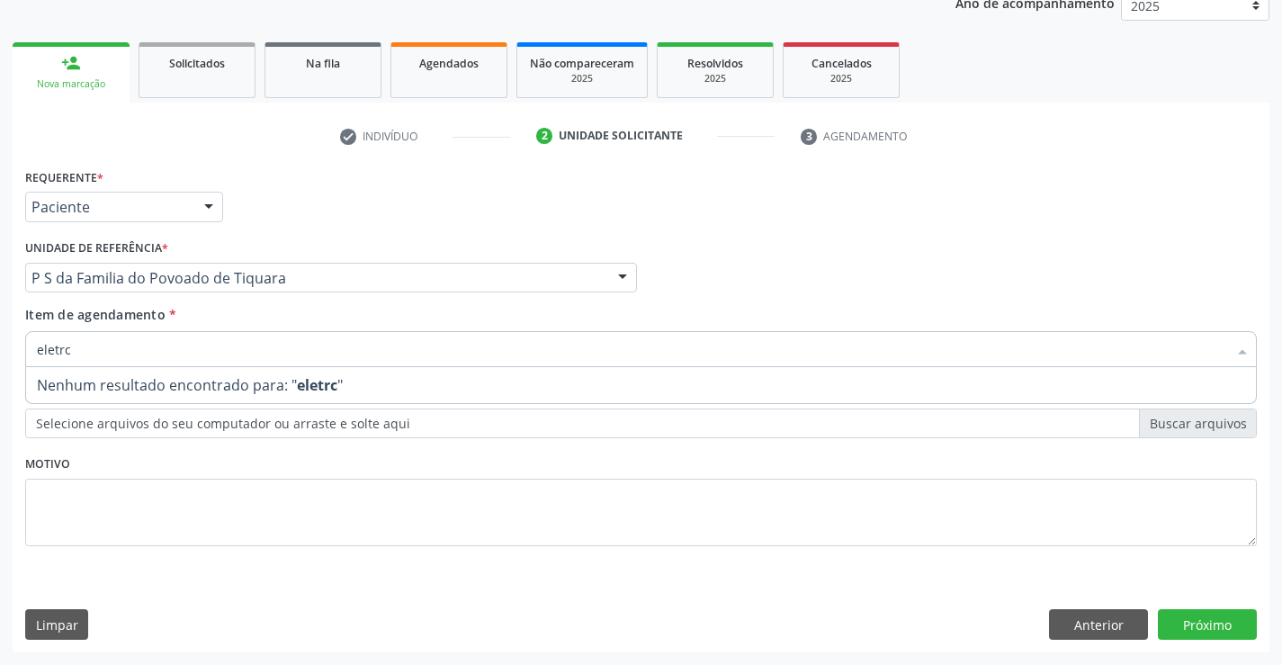
type input "eletr"
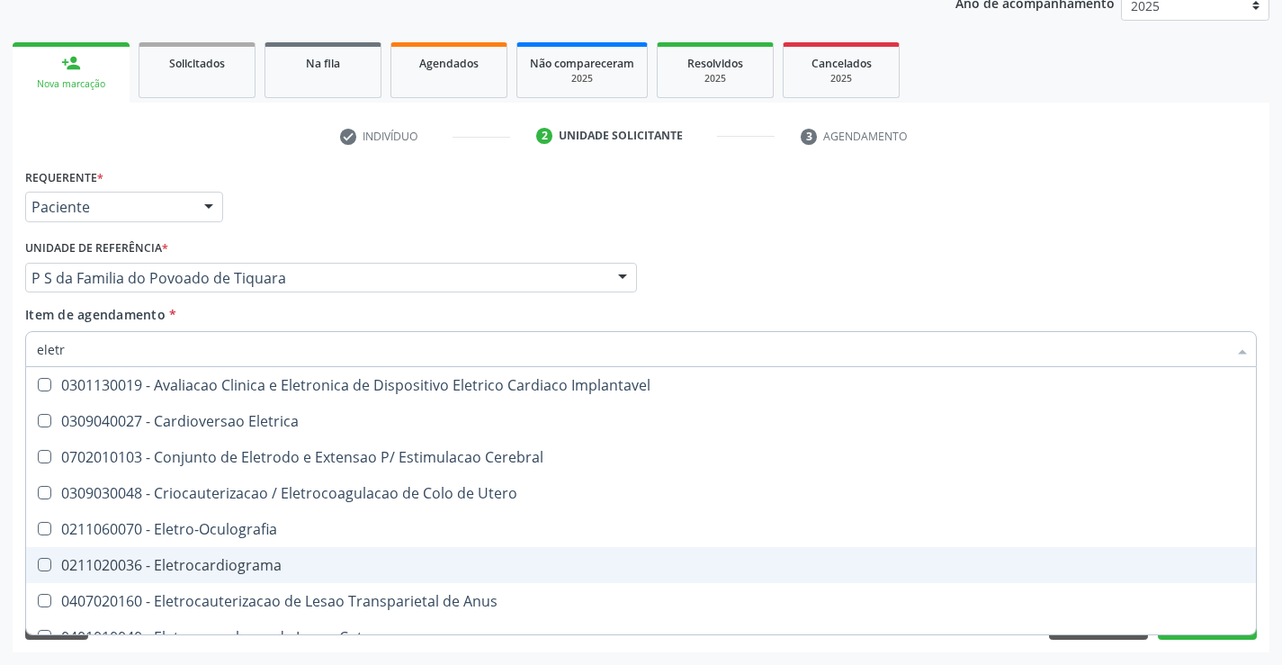
click at [283, 568] on div "0211020036 - Eletrocardiograma" at bounding box center [641, 565] width 1209 height 14
checkbox Eletrocardiograma "true"
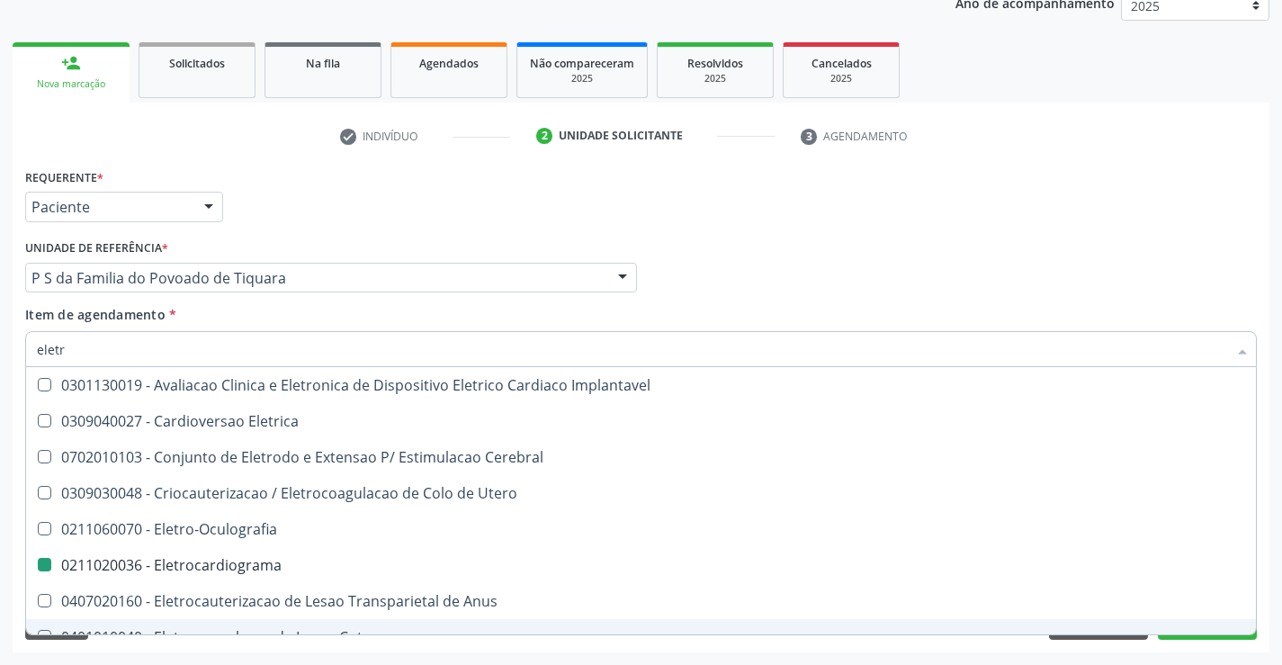
click at [596, 648] on div "Requerente * Paciente Médico(a) Enfermeiro(a) Paciente Nenhum resultado encontr…" at bounding box center [641, 408] width 1257 height 489
checkbox Eletrica "true"
checkbox Eletrocardiograma "false"
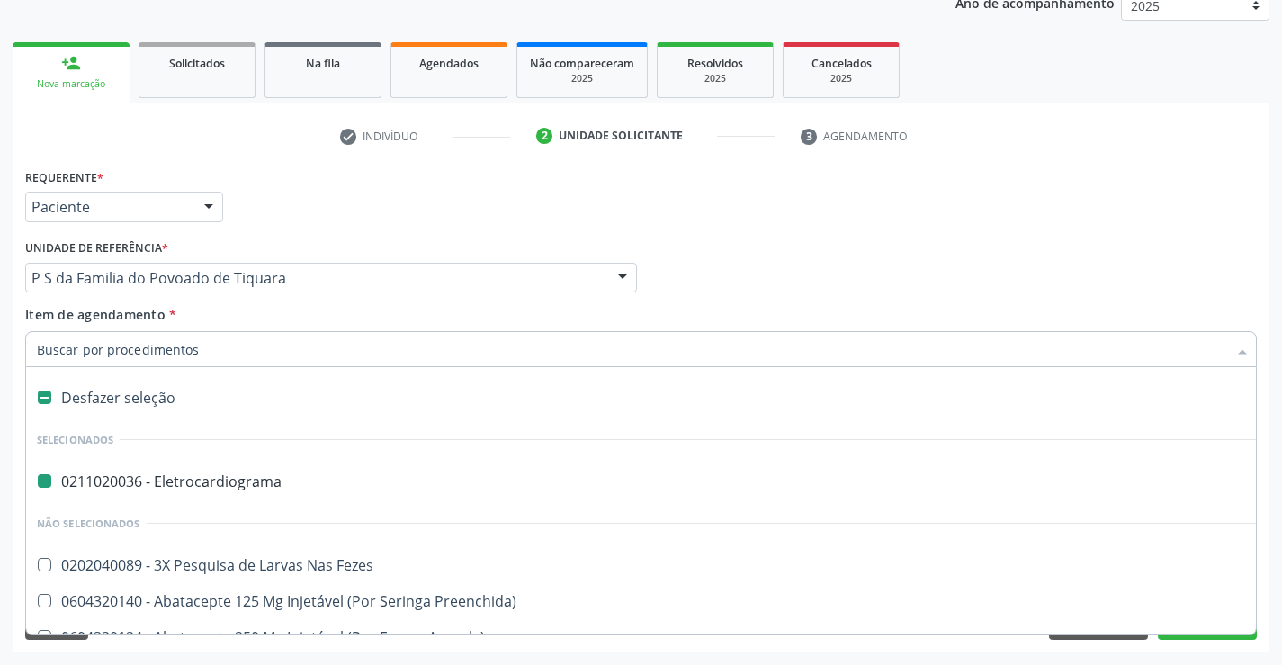
type input "u"
checkbox Eletrocardiograma "false"
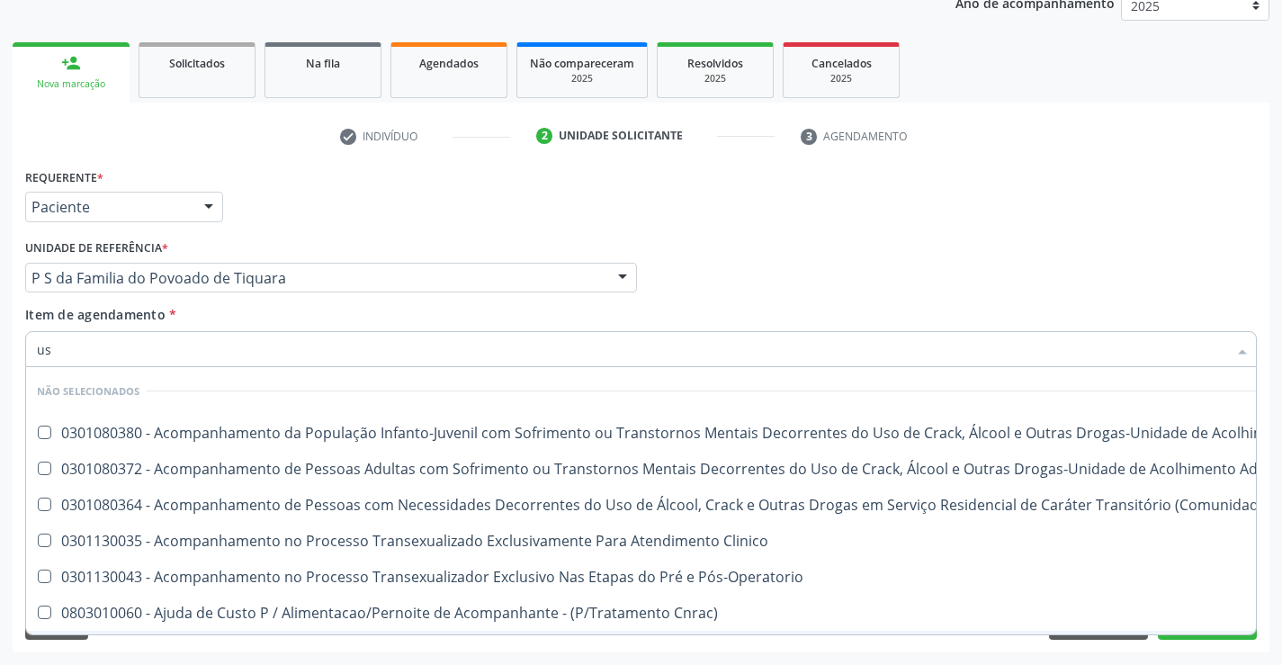
type input "usg"
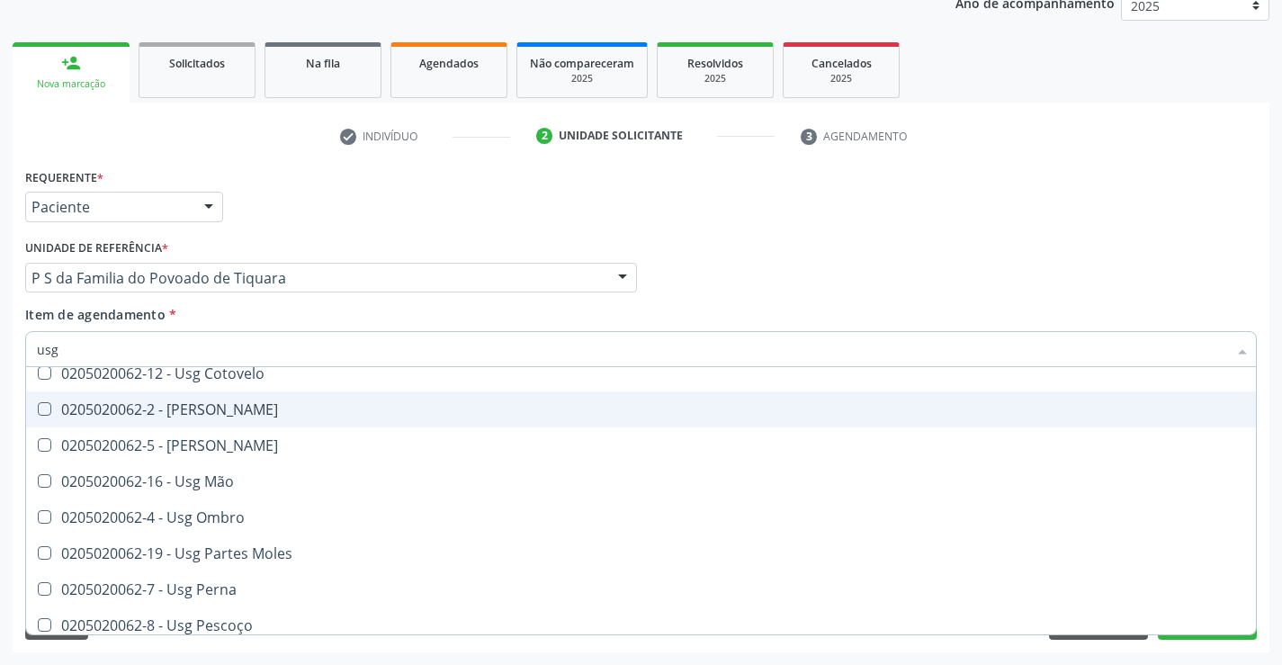
scroll to position [270, 0]
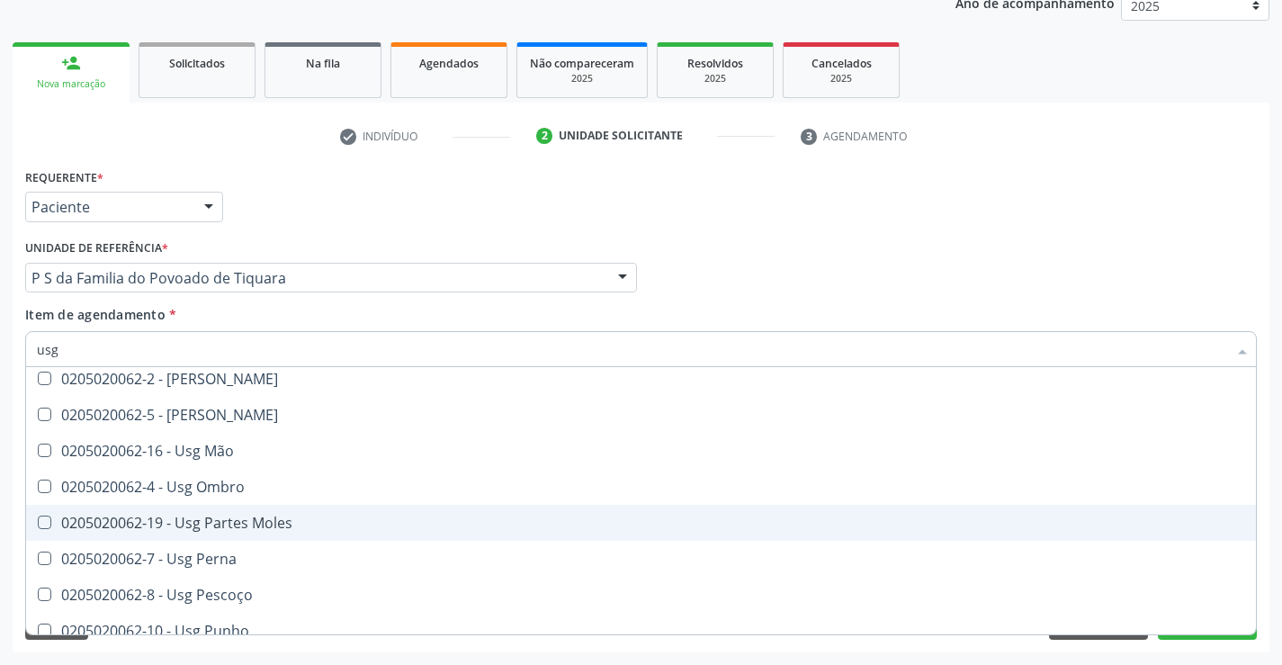
click at [299, 520] on div "0205020062-19 - Usg Partes Moles" at bounding box center [641, 523] width 1209 height 14
checkbox Moles "true"
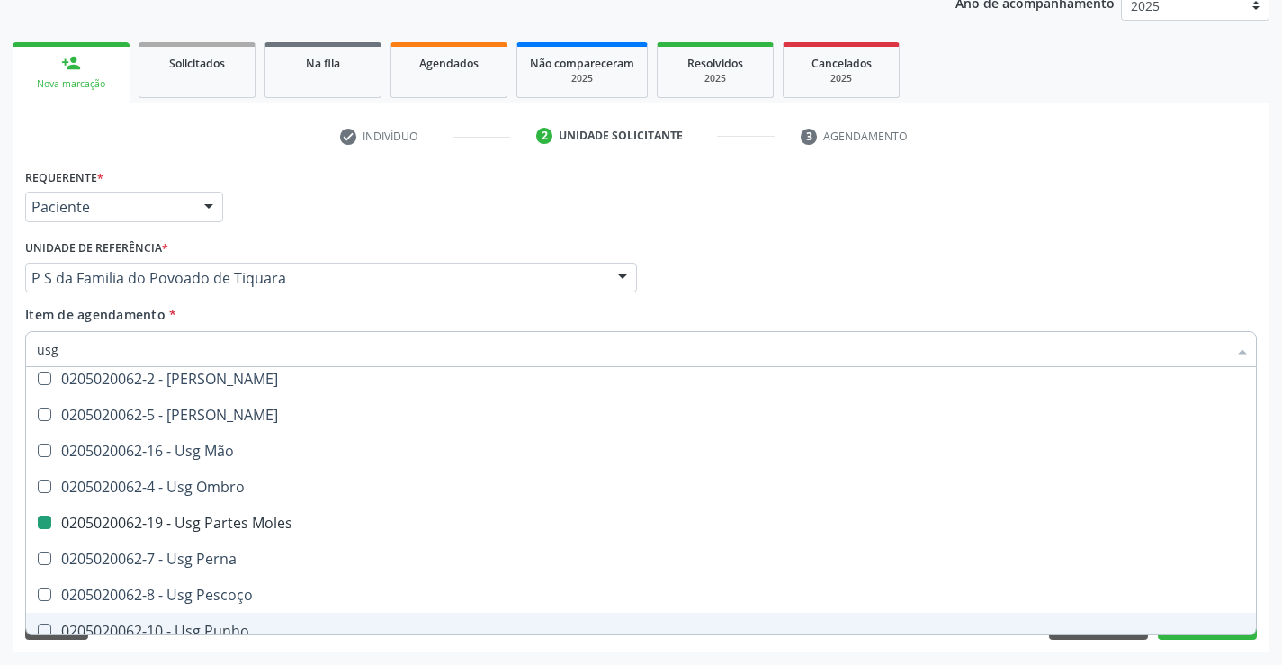
click at [1190, 647] on div "Requerente * Paciente Médico(a) Enfermeiro(a) Paciente Nenhum resultado encontr…" at bounding box center [641, 408] width 1257 height 489
checkbox Axila "true"
checkbox Moles "false"
checkbox Braço "true"
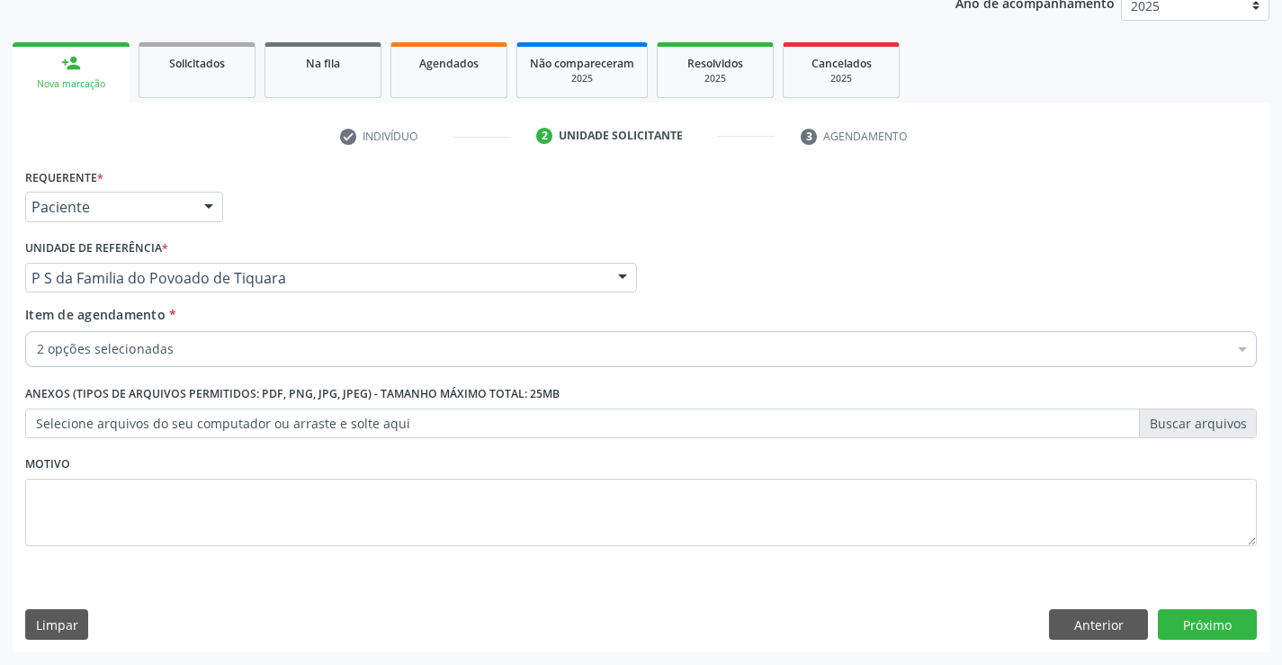
scroll to position [0, 0]
click at [1201, 625] on button "Próximo" at bounding box center [1207, 624] width 99 height 31
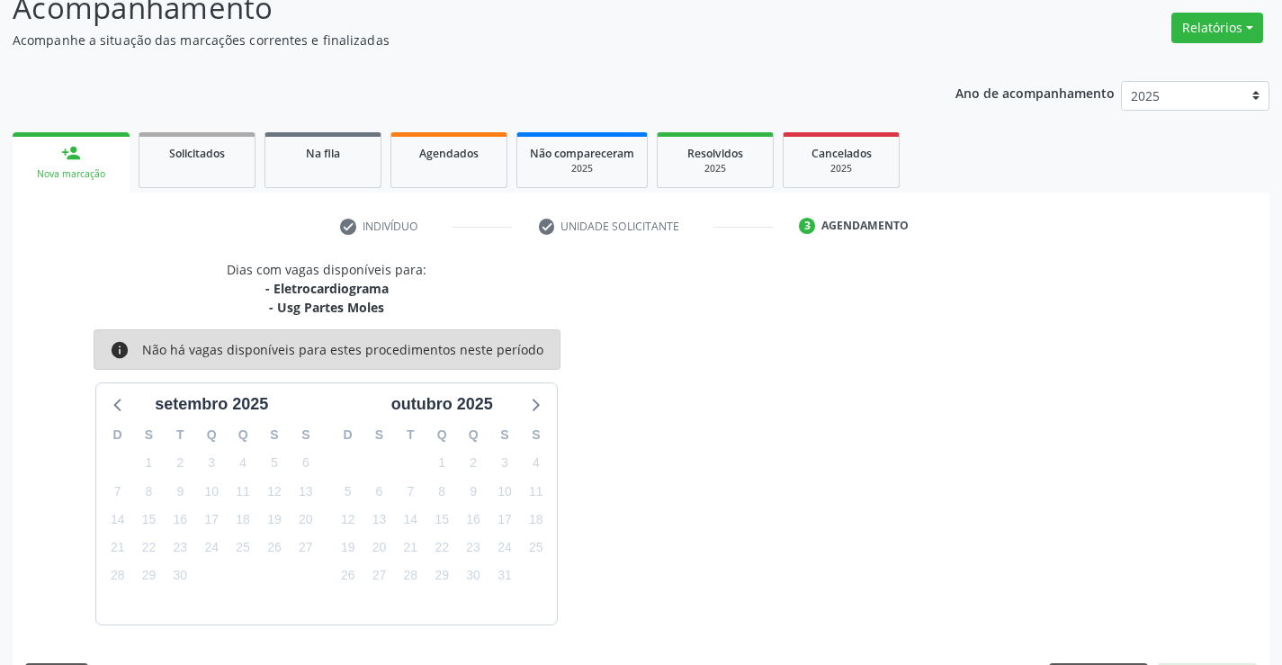
scroll to position [190, 0]
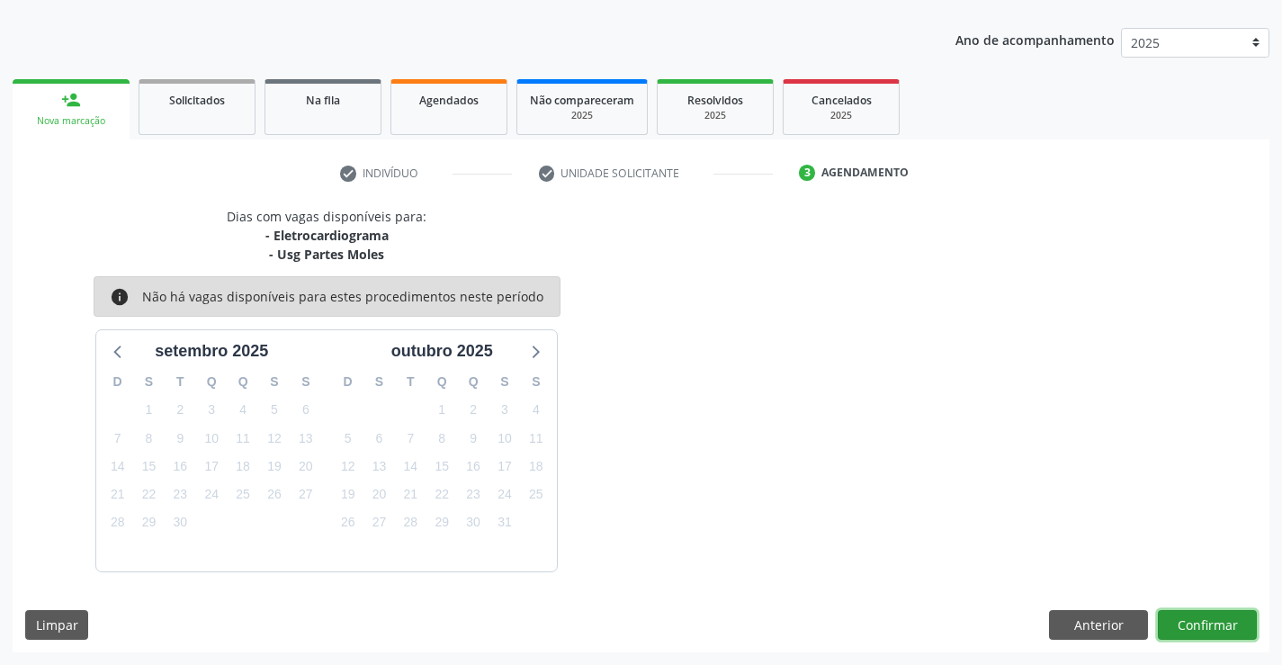
click at [1189, 626] on button "Confirmar" at bounding box center [1207, 625] width 99 height 31
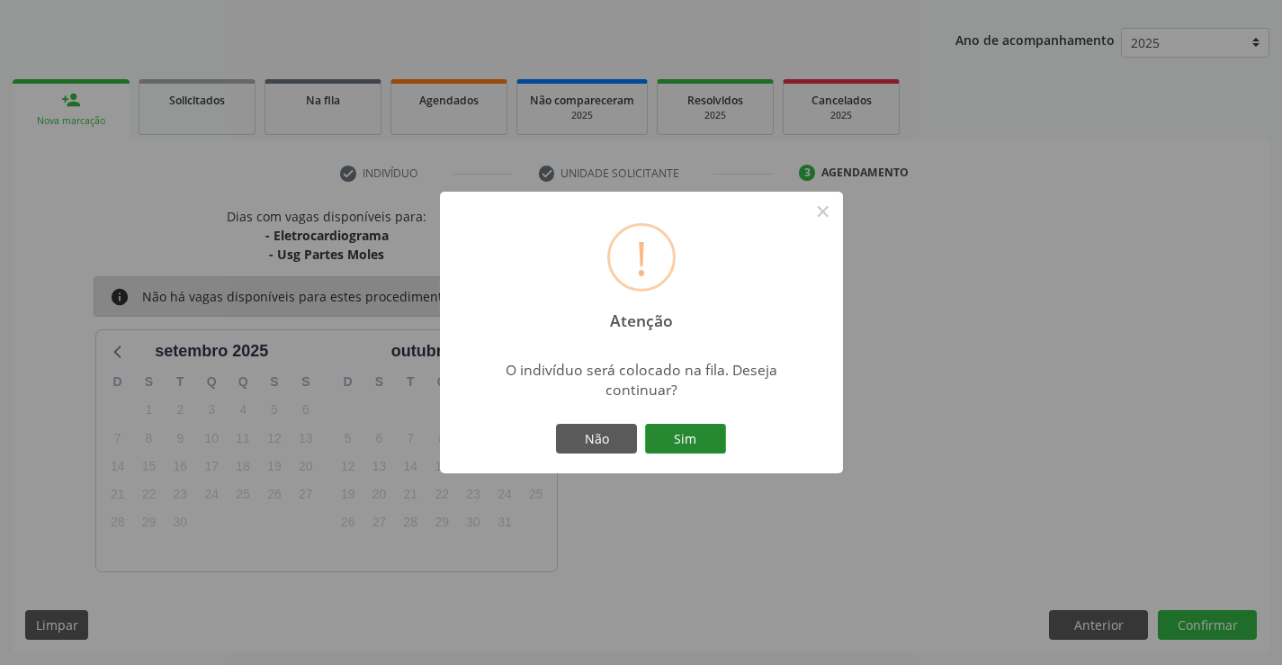
click at [697, 447] on button "Sim" at bounding box center [685, 439] width 81 height 31
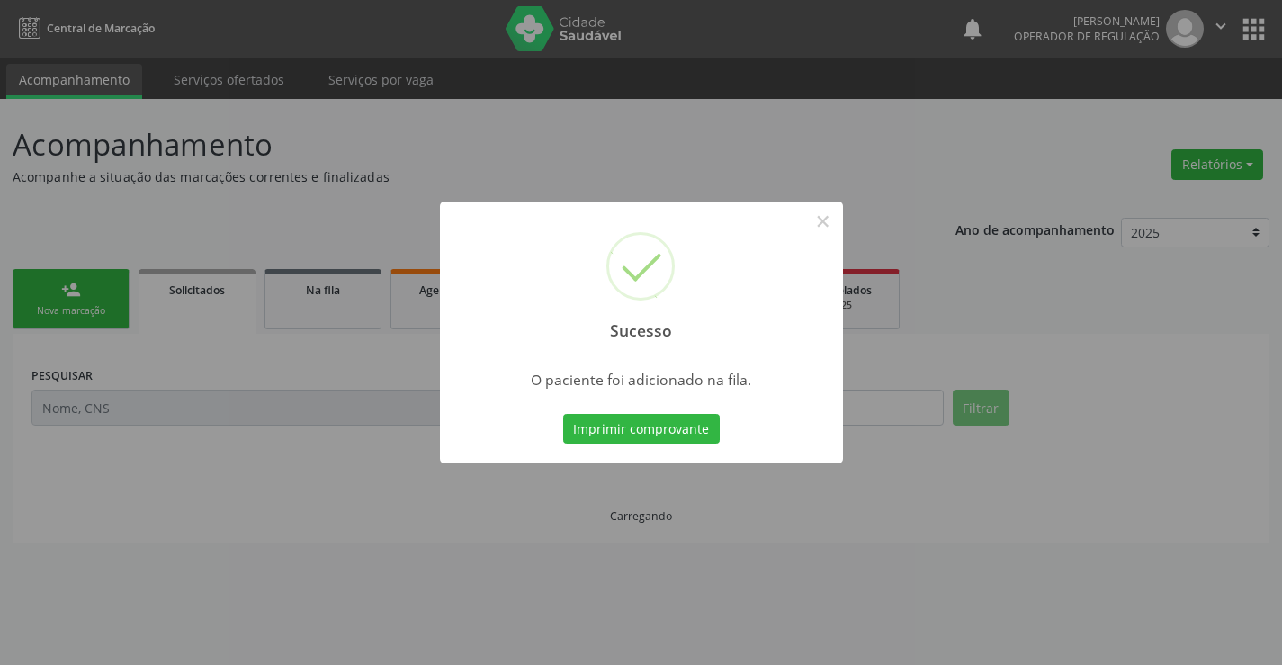
scroll to position [0, 0]
click at [694, 432] on button "Imprimir comprovante" at bounding box center [641, 429] width 157 height 31
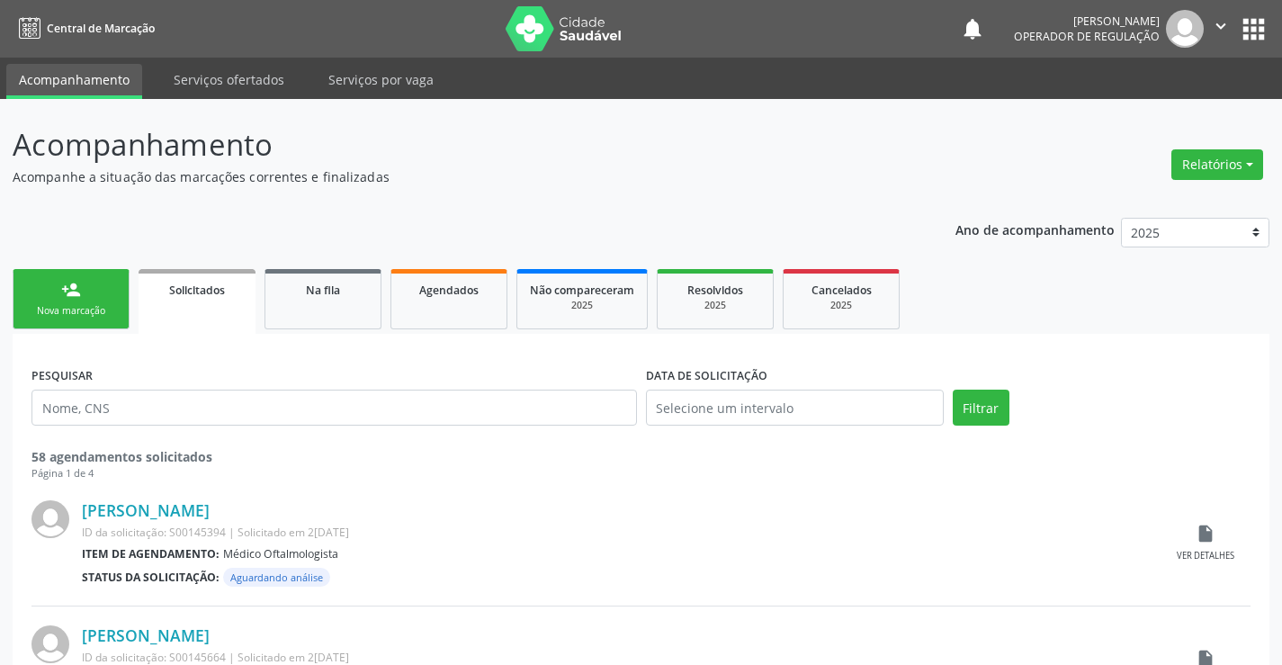
click at [112, 301] on link "person_add Nova marcação" at bounding box center [71, 299] width 117 height 60
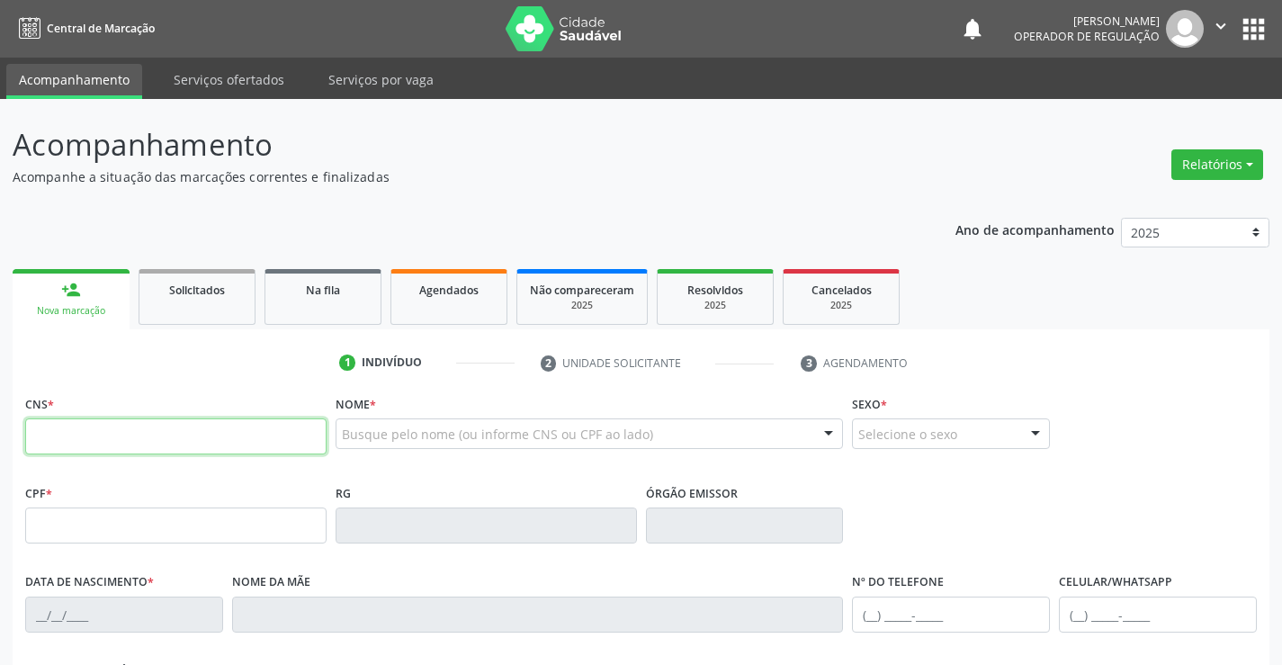
click at [154, 443] on input "text" at bounding box center [175, 436] width 301 height 36
type input "703 2096 8575 5393"
type input "096.316.247-06"
type input "200509883"
type input "19/06/1981"
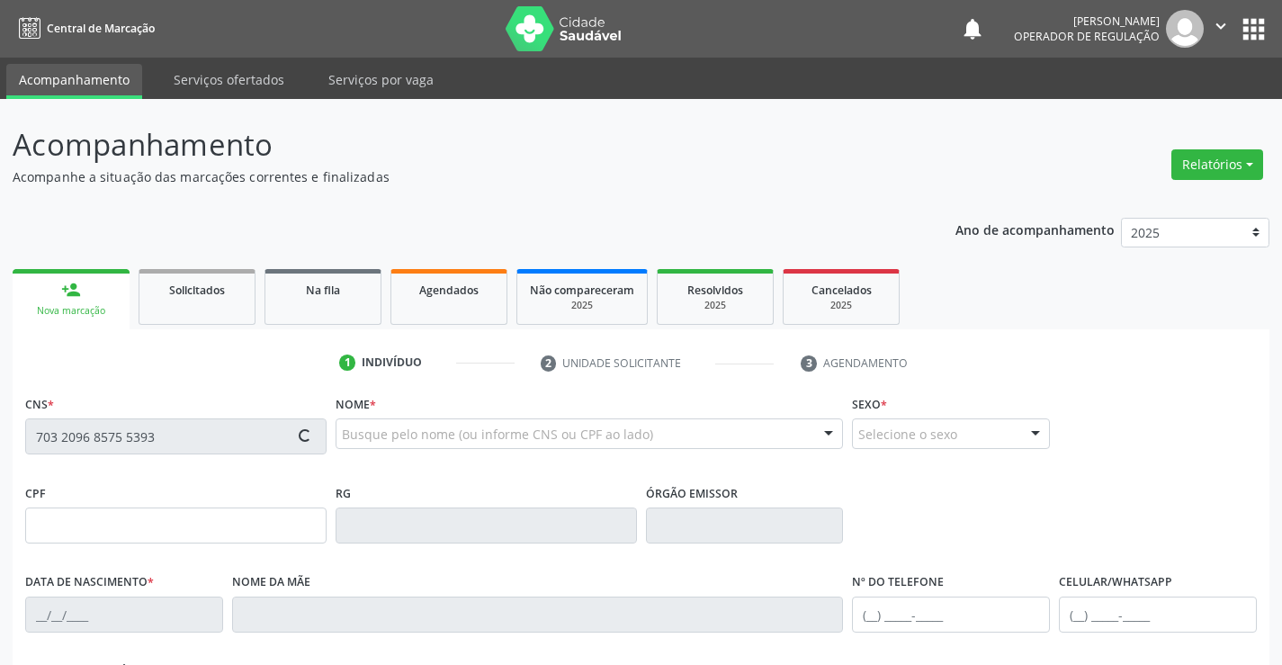
type input "(74) 99808-2441"
type input "S/N"
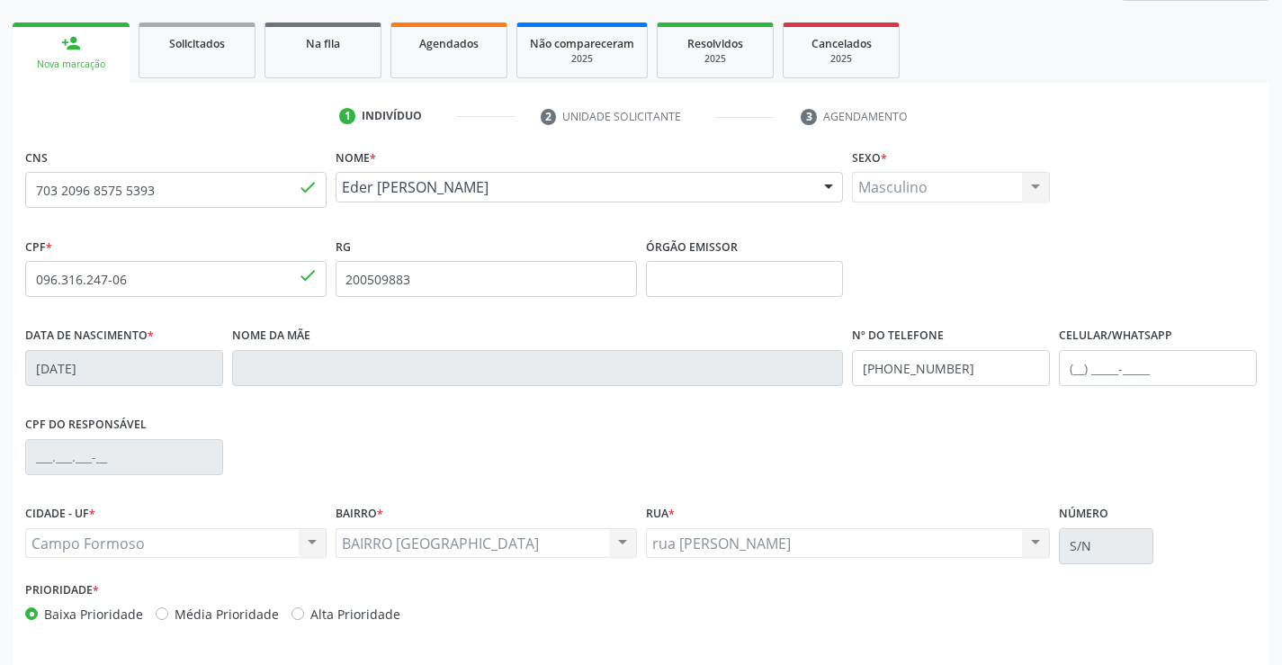
scroll to position [310, 0]
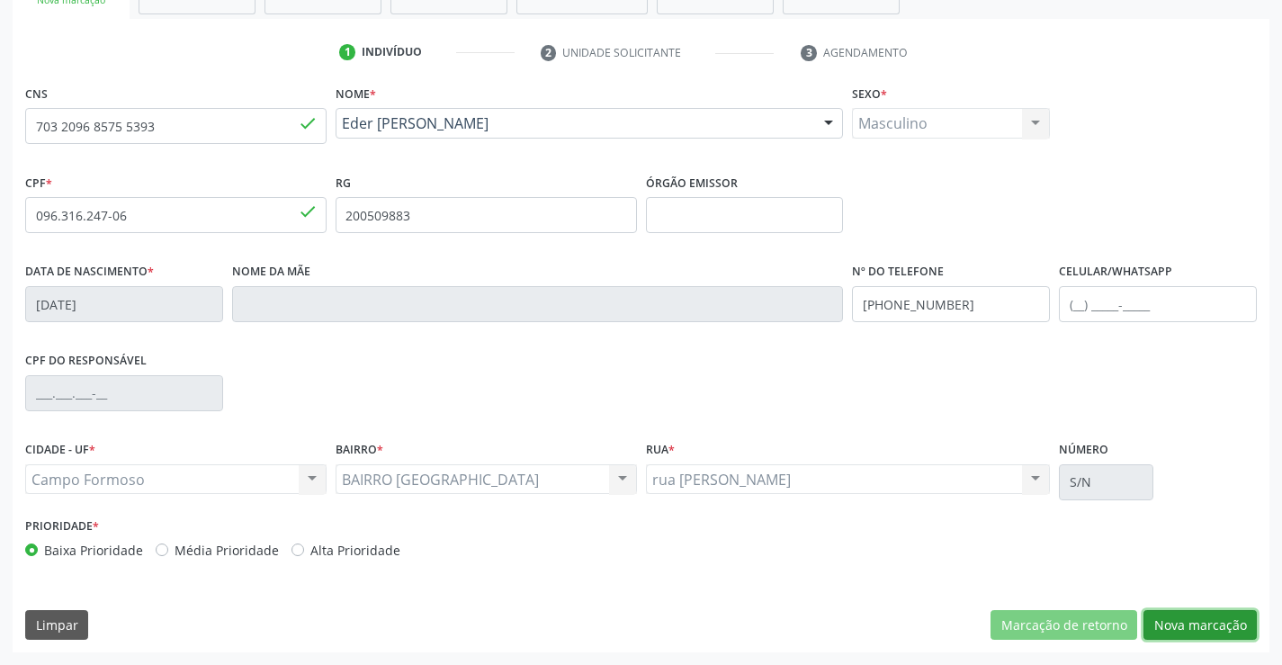
click at [1173, 624] on button "Nova marcação" at bounding box center [1200, 625] width 113 height 31
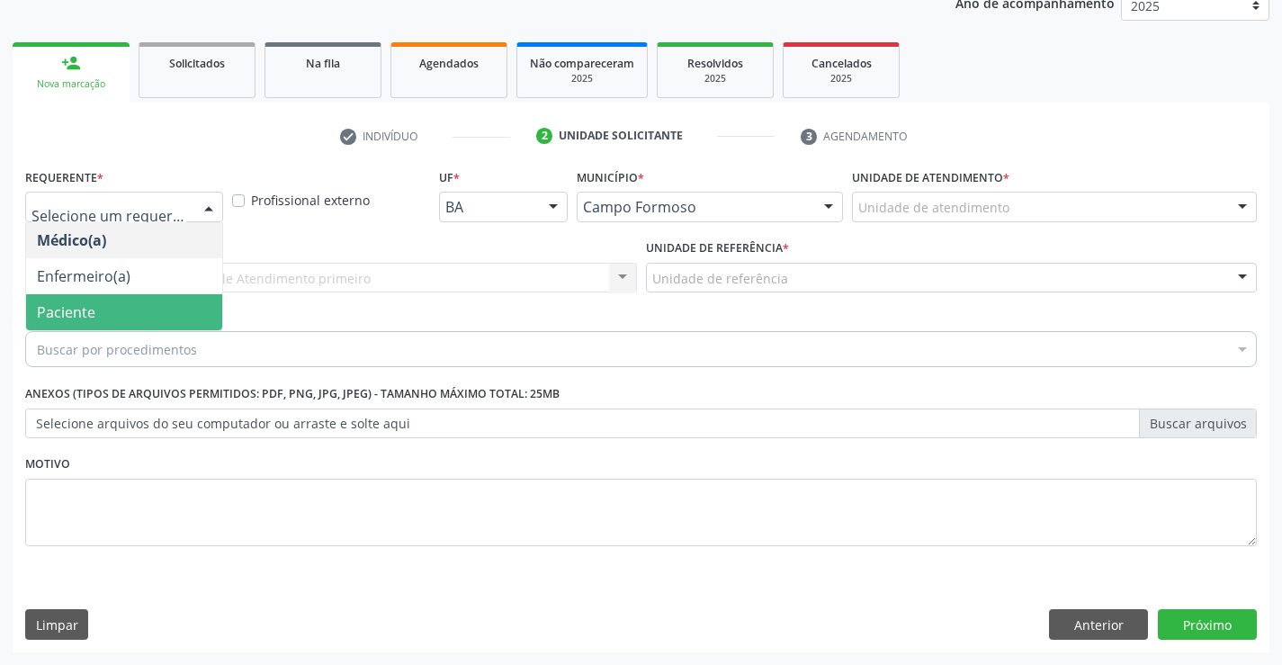
click at [118, 305] on span "Paciente" at bounding box center [124, 312] width 196 height 36
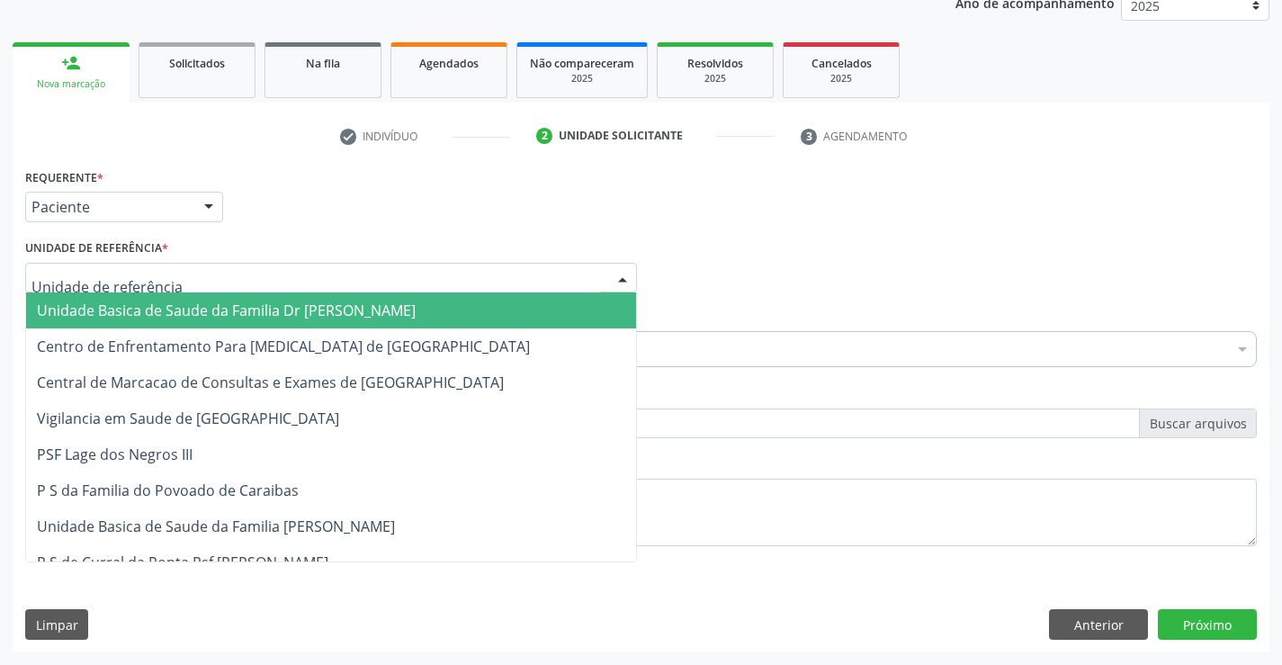
click at [127, 317] on span "Unidade Basica de Saude da Familia Dr [PERSON_NAME]" at bounding box center [226, 311] width 379 height 20
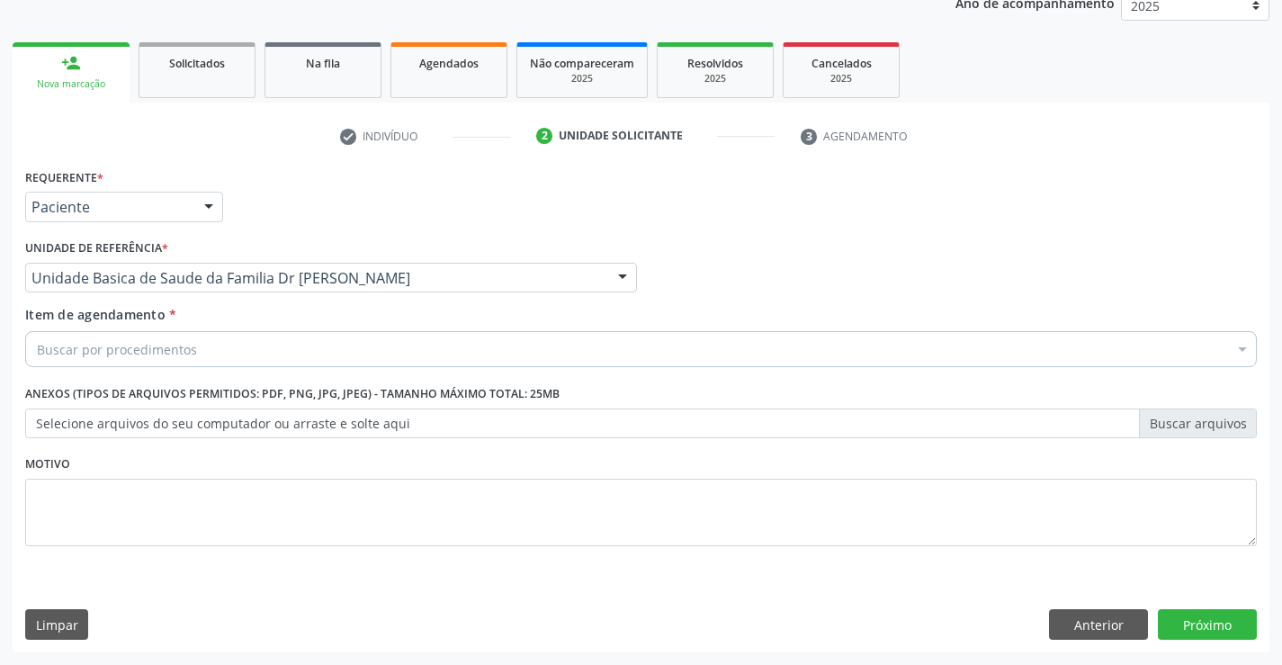
click at [140, 359] on div "Buscar por procedimentos" at bounding box center [641, 349] width 1232 height 36
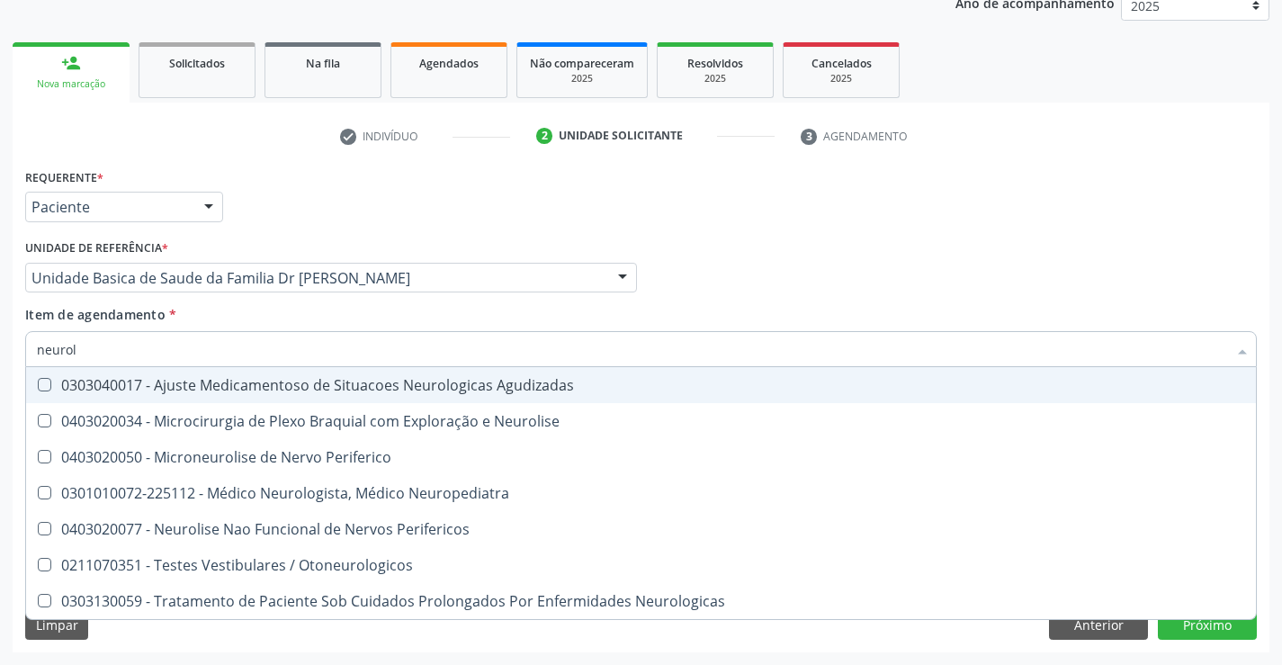
type input "neurolo"
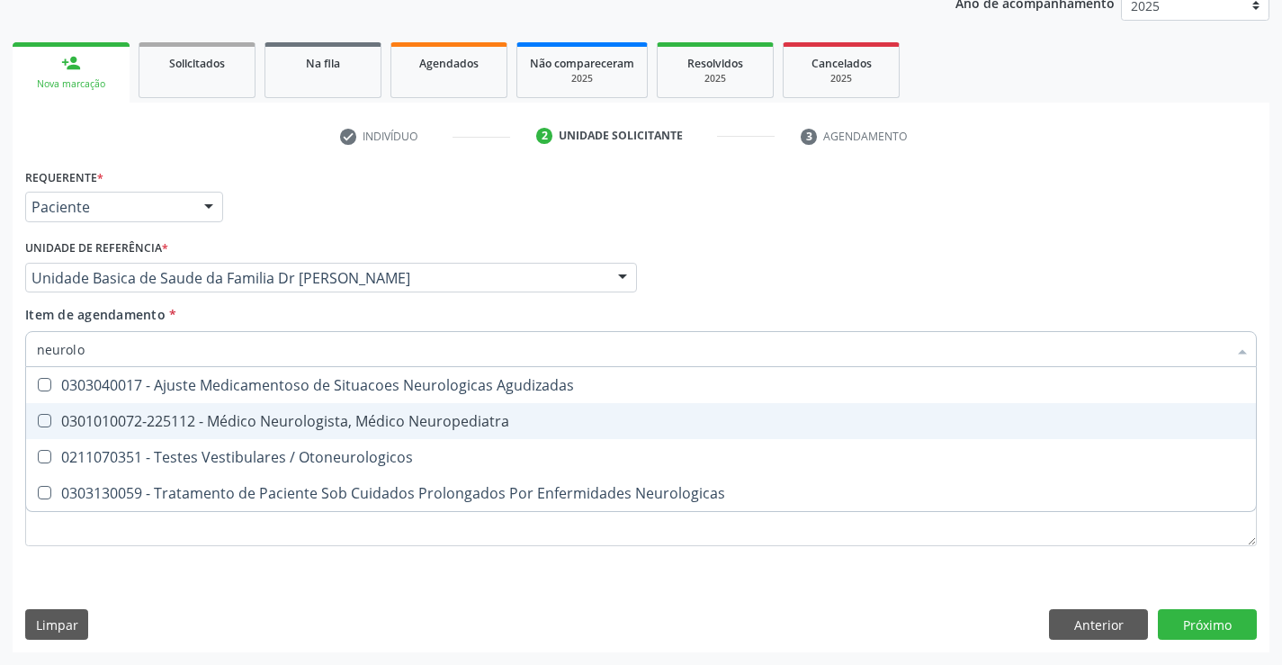
click at [160, 428] on div "0301010072-225112 - Médico Neurologista, Médico Neuropediatra" at bounding box center [641, 421] width 1209 height 14
checkbox Neuropediatra "true"
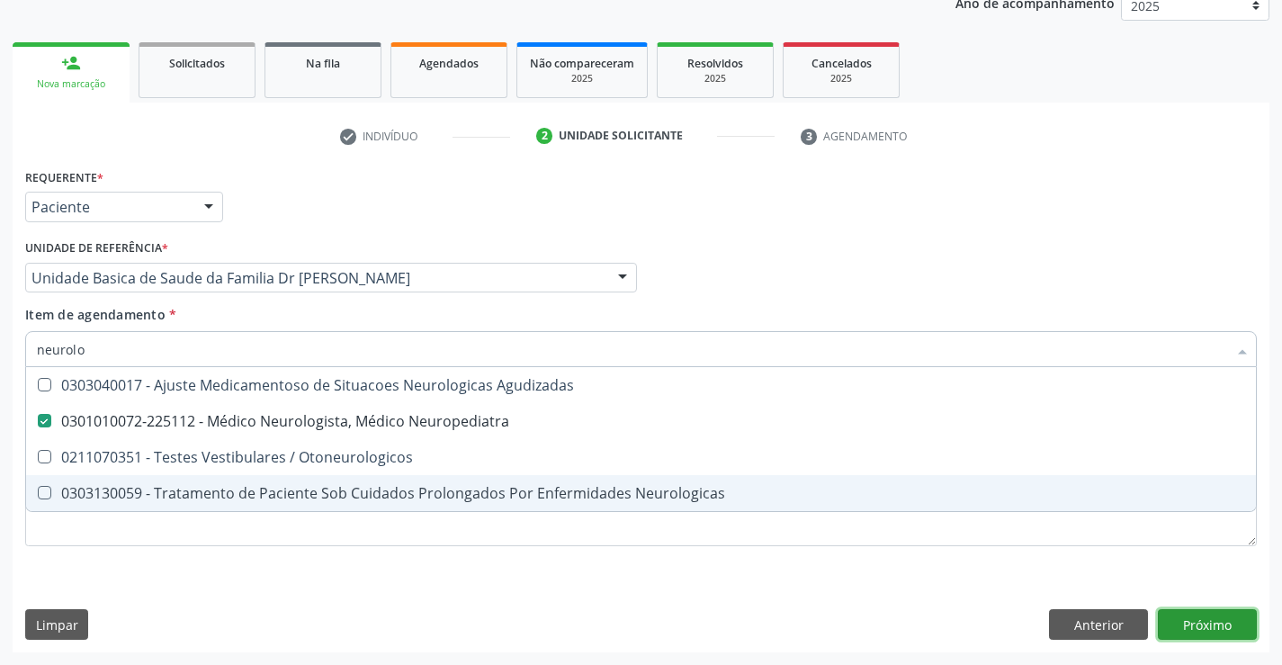
click at [1217, 617] on div "Requerente * Paciente Médico(a) Enfermeiro(a) Paciente Nenhum resultado encontr…" at bounding box center [641, 408] width 1257 height 489
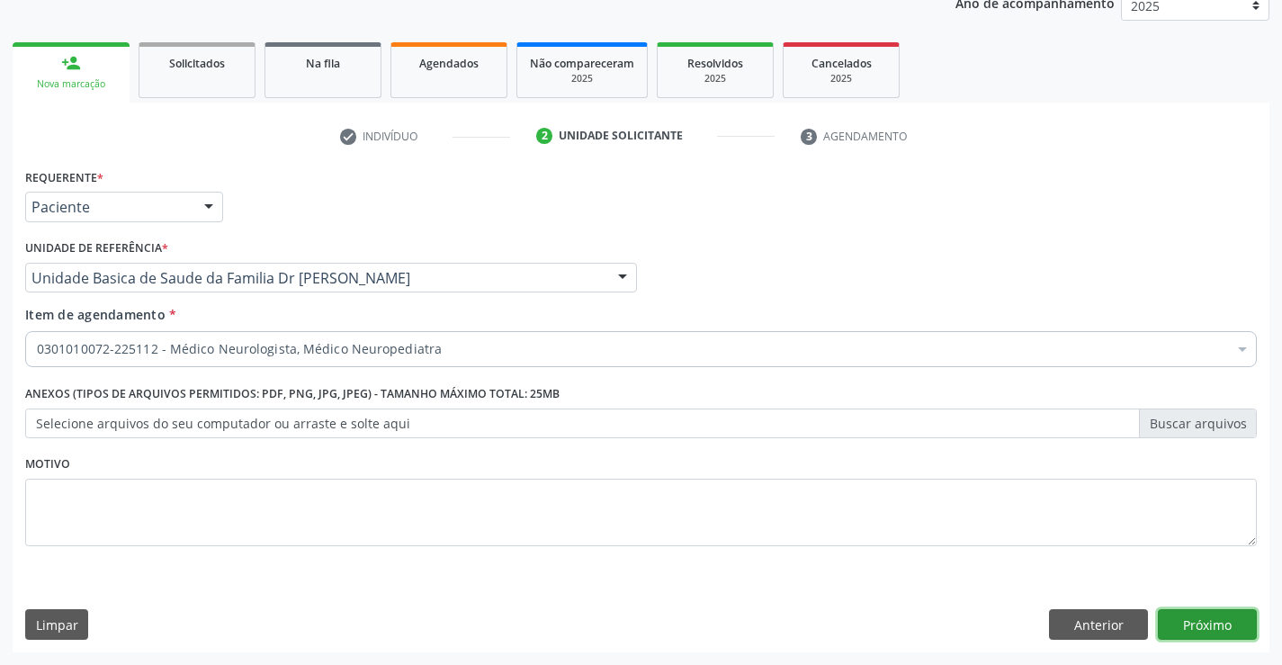
click at [1188, 622] on button "Próximo" at bounding box center [1207, 624] width 99 height 31
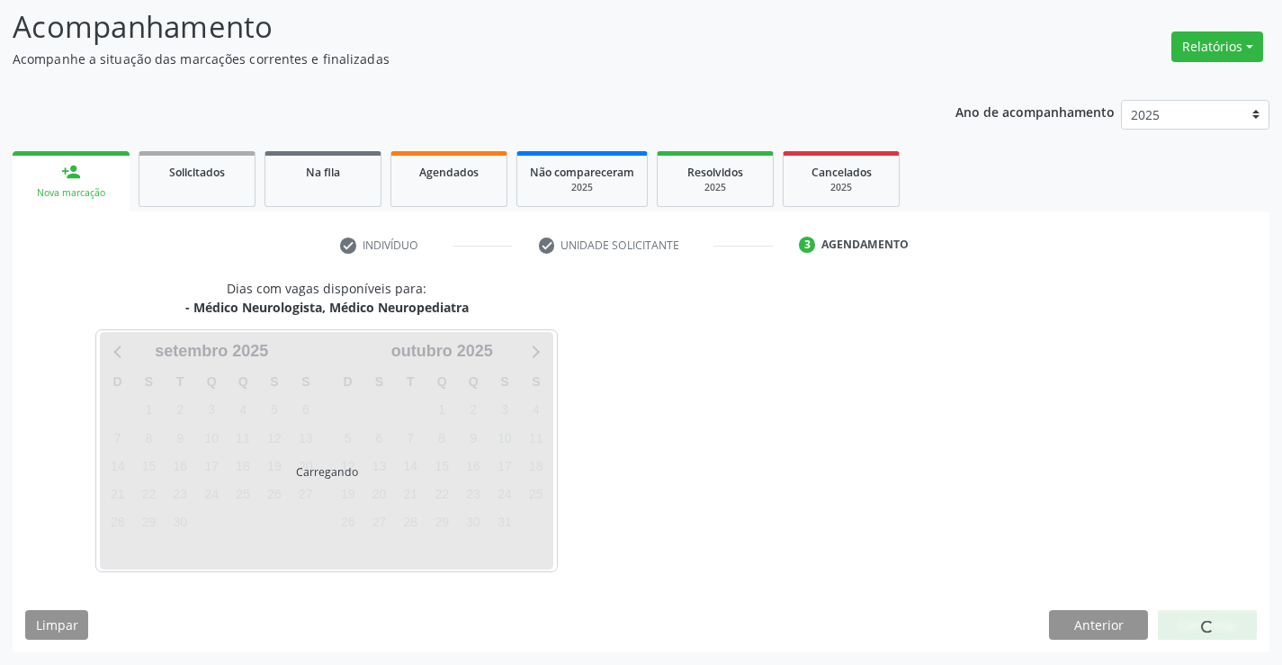
scroll to position [171, 0]
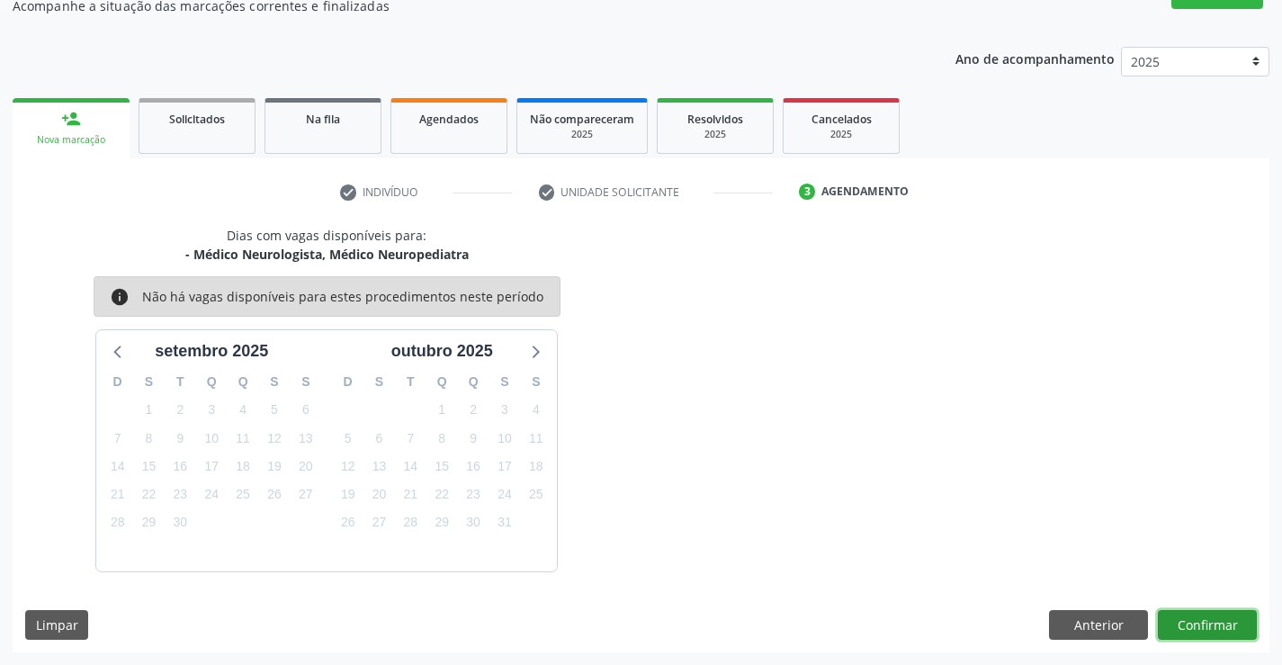
click at [1195, 618] on button "Confirmar" at bounding box center [1207, 625] width 99 height 31
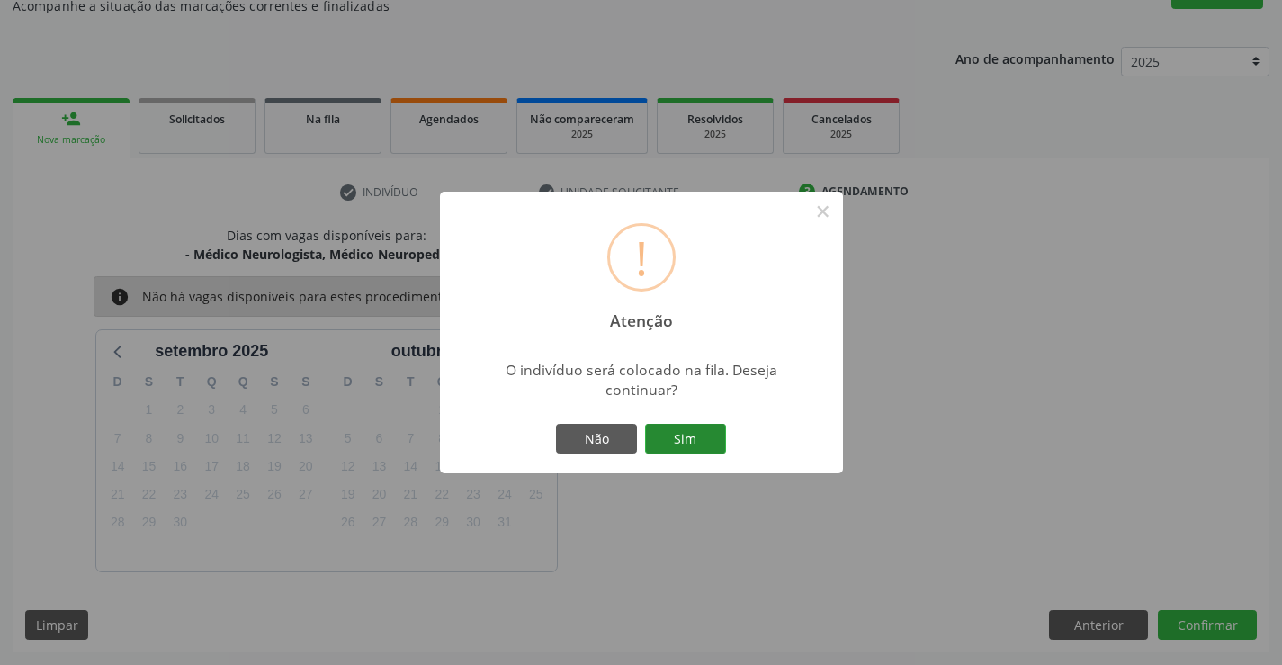
click at [688, 428] on button "Sim" at bounding box center [685, 439] width 81 height 31
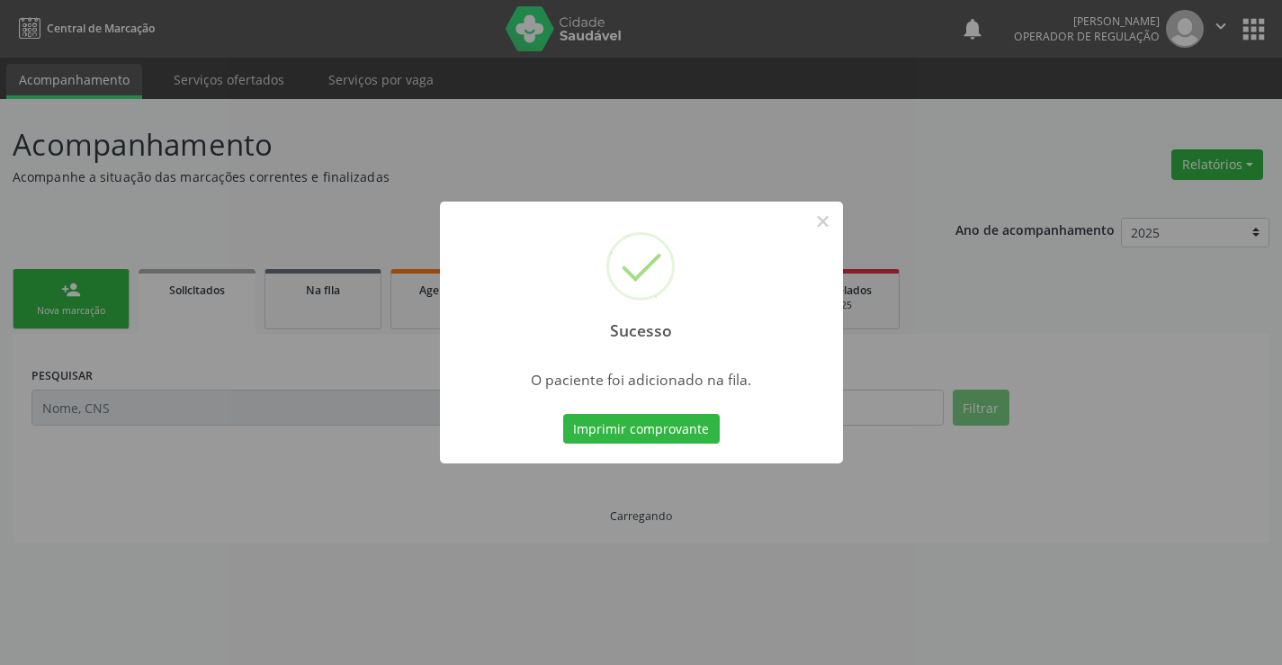
scroll to position [0, 0]
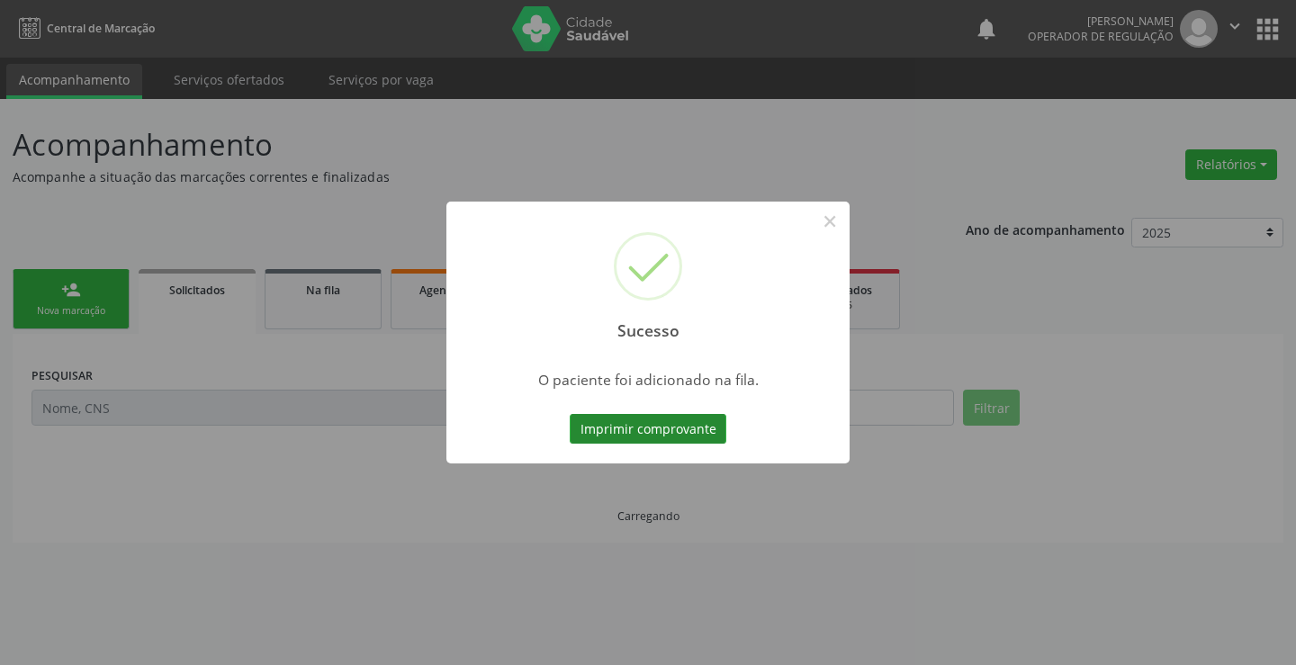
click at [685, 428] on button "Imprimir comprovante" at bounding box center [648, 429] width 157 height 31
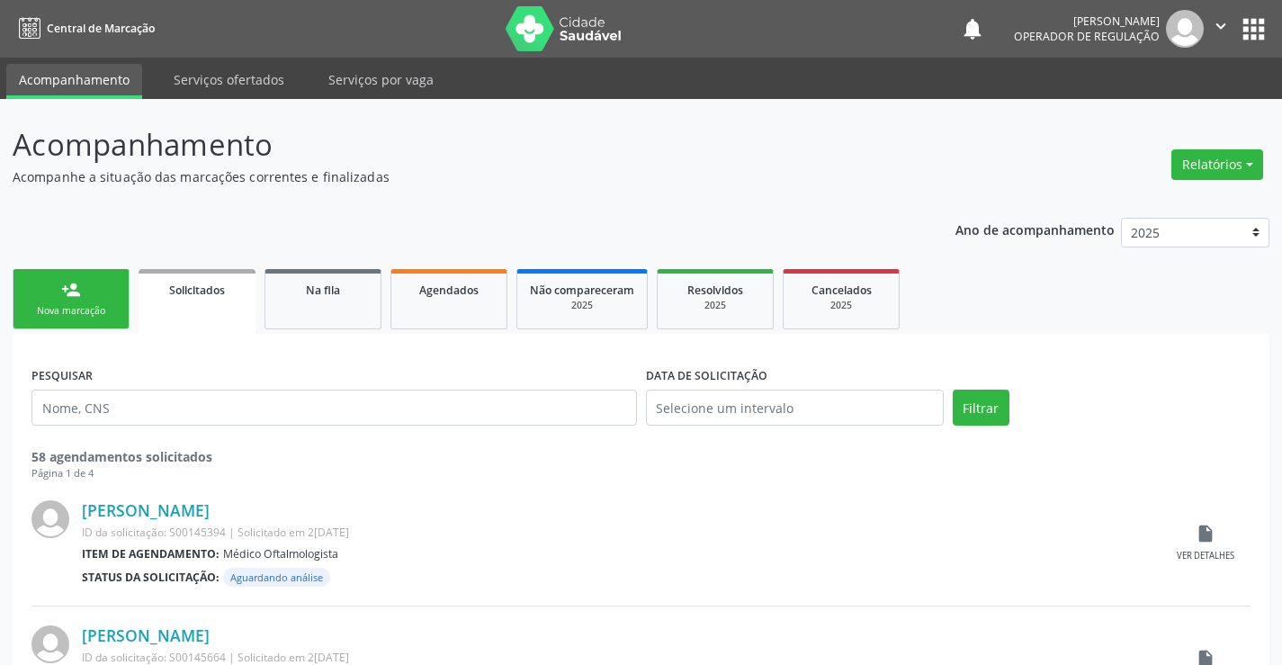
click at [99, 295] on link "person_add Nova marcação" at bounding box center [71, 299] width 117 height 60
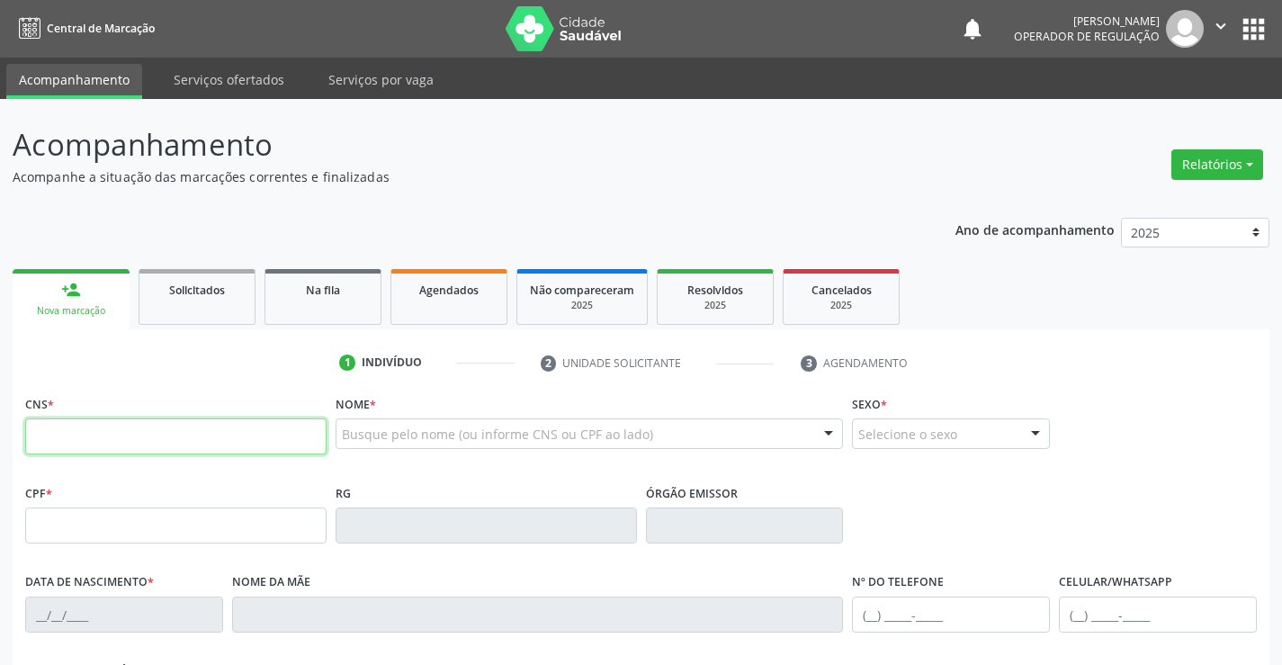
click at [146, 437] on input "text" at bounding box center [175, 436] width 301 height 36
type input "705 0062 9850 9351"
type input "574368231"
type input "03/07/2006"
type input "(74) 98872-8331"
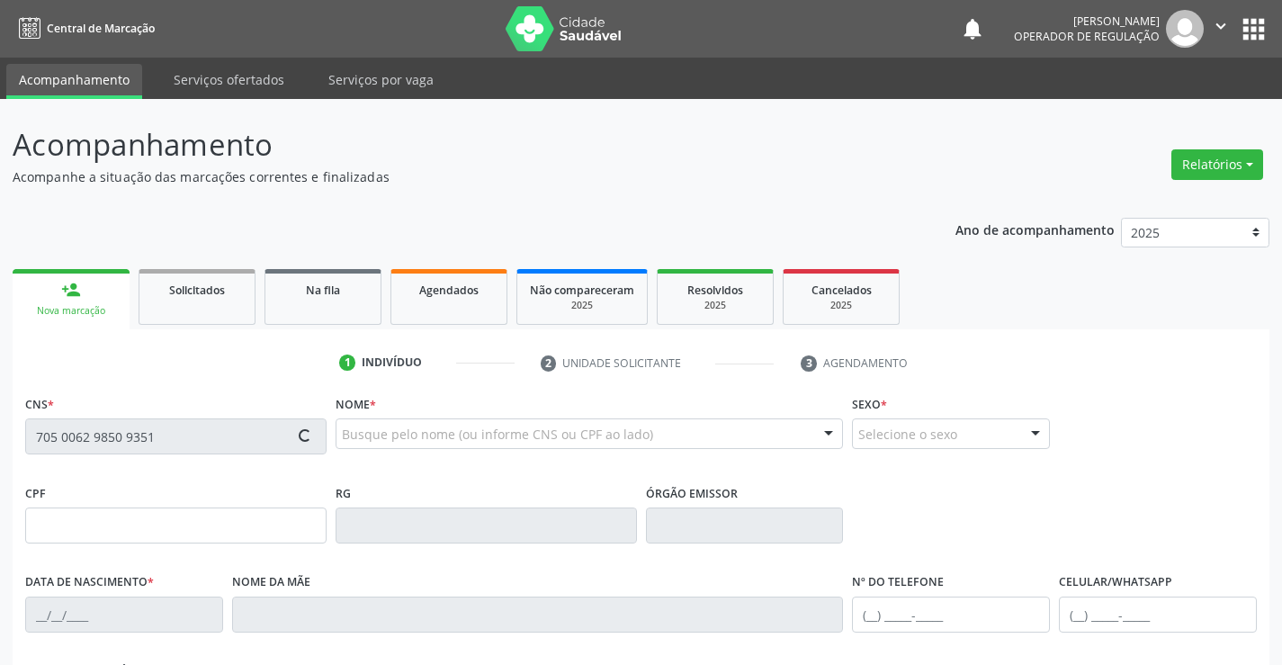
type input "S/N"
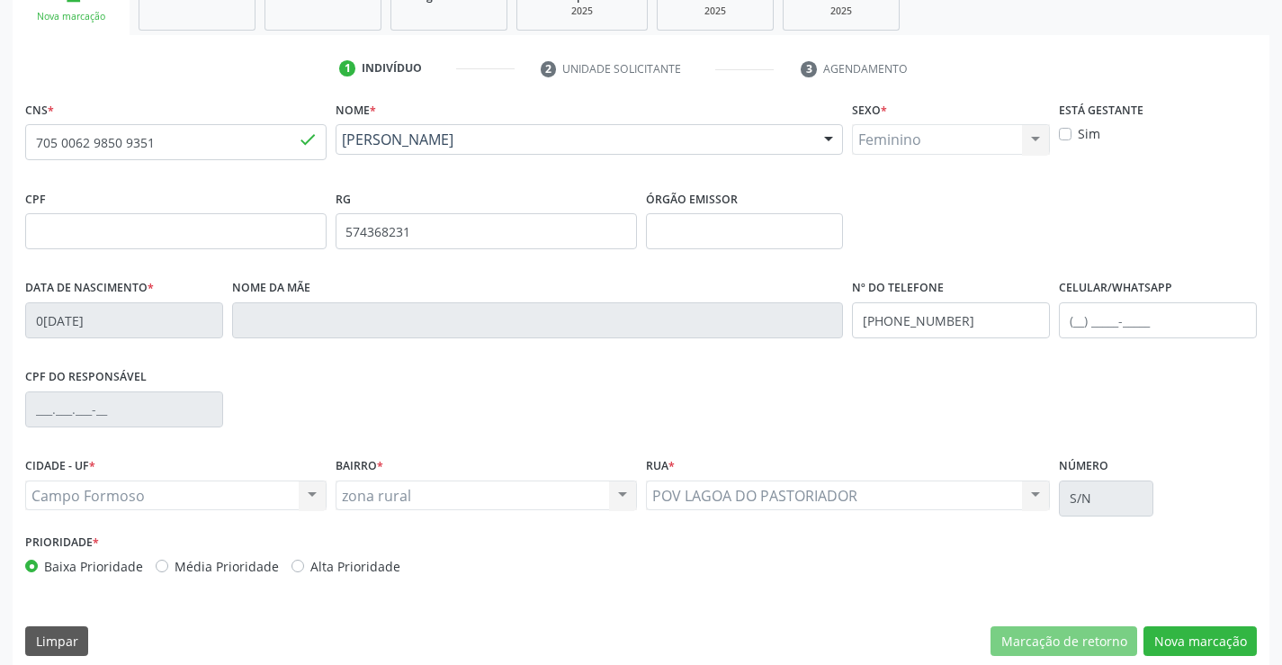
scroll to position [310, 0]
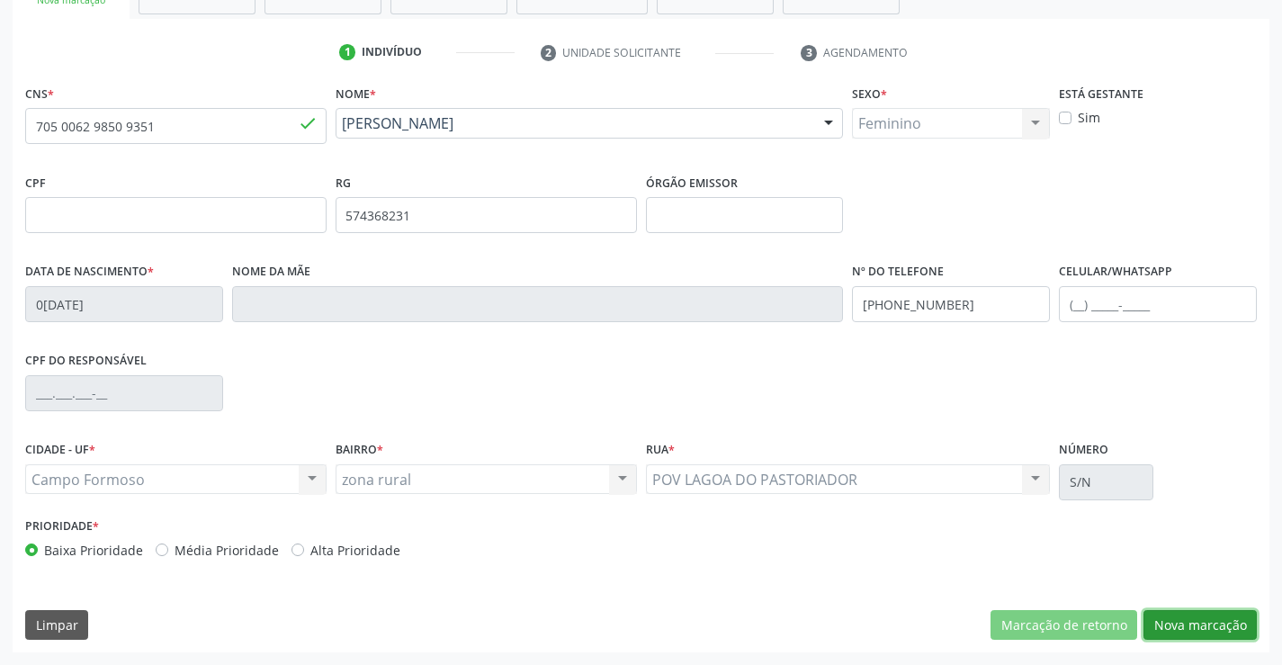
click at [1193, 627] on button "Nova marcação" at bounding box center [1200, 625] width 113 height 31
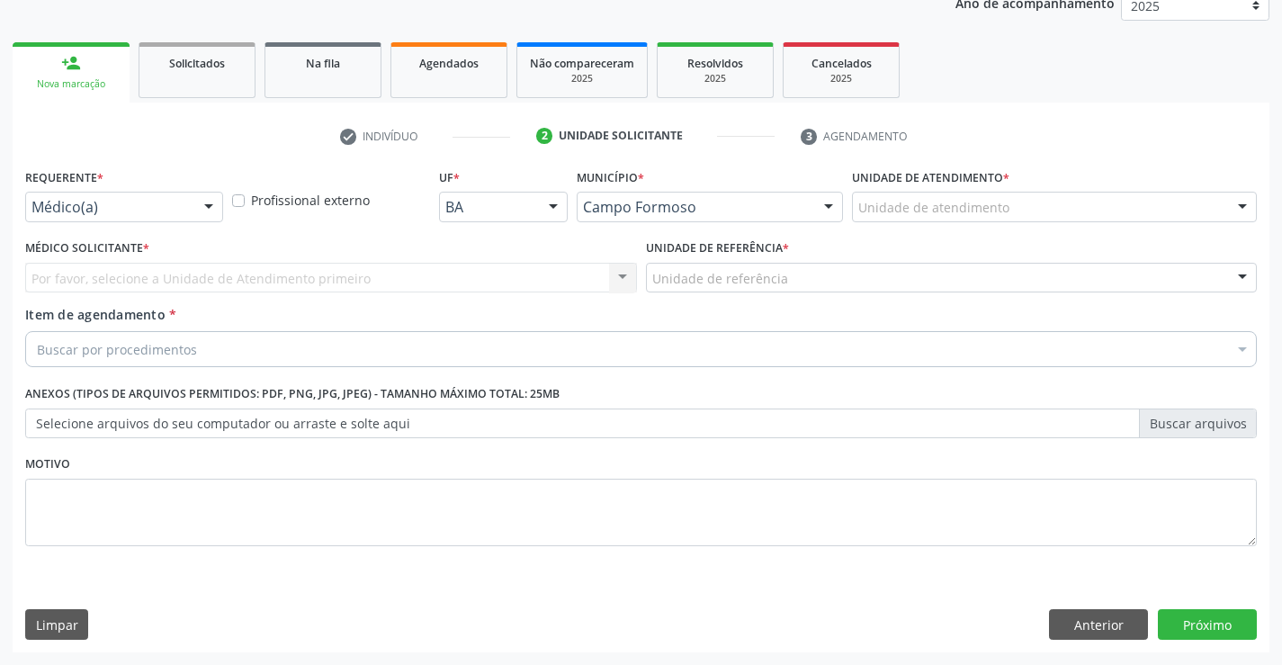
scroll to position [227, 0]
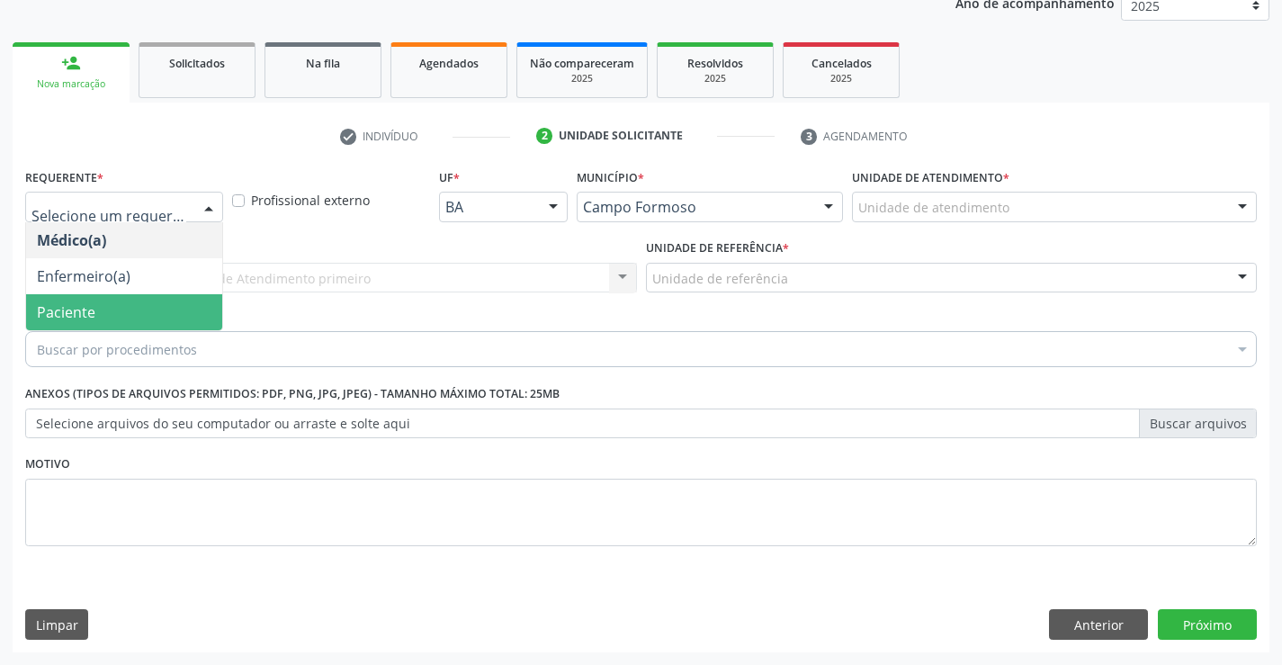
click at [72, 304] on span "Paciente" at bounding box center [66, 312] width 58 height 20
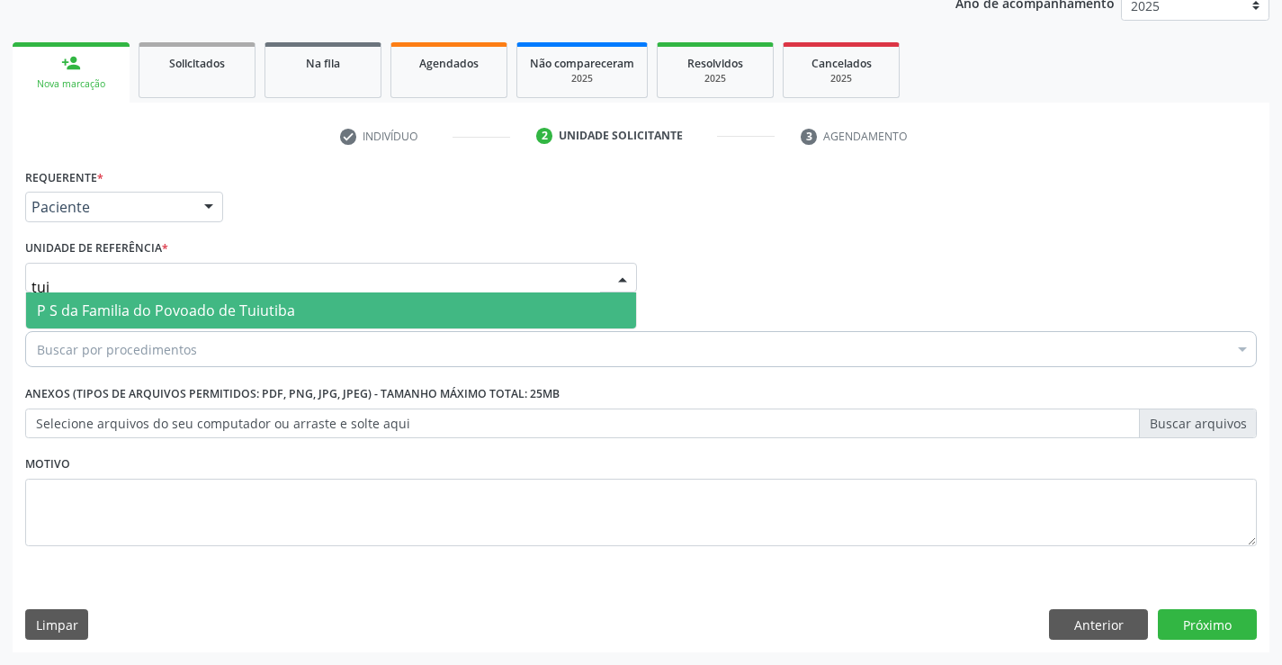
type input "tuiu"
click at [97, 309] on span "P S da Familia do Povoado de Tuiutiba" at bounding box center [166, 311] width 258 height 20
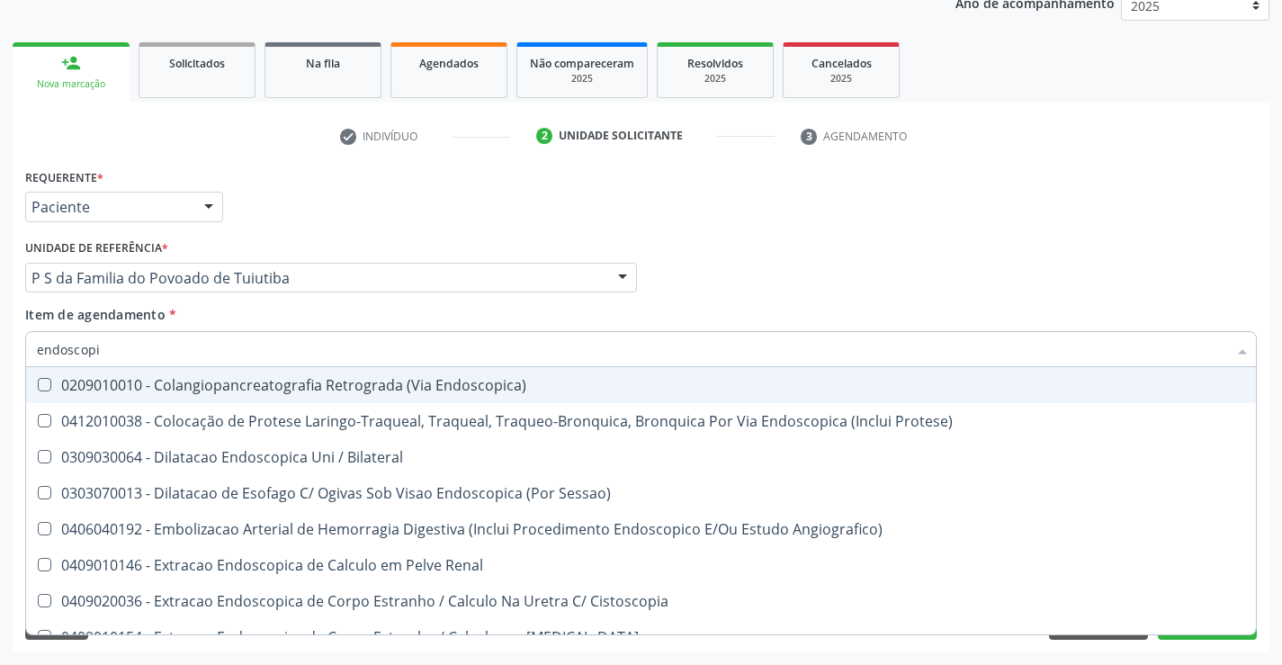
type input "endoscopia"
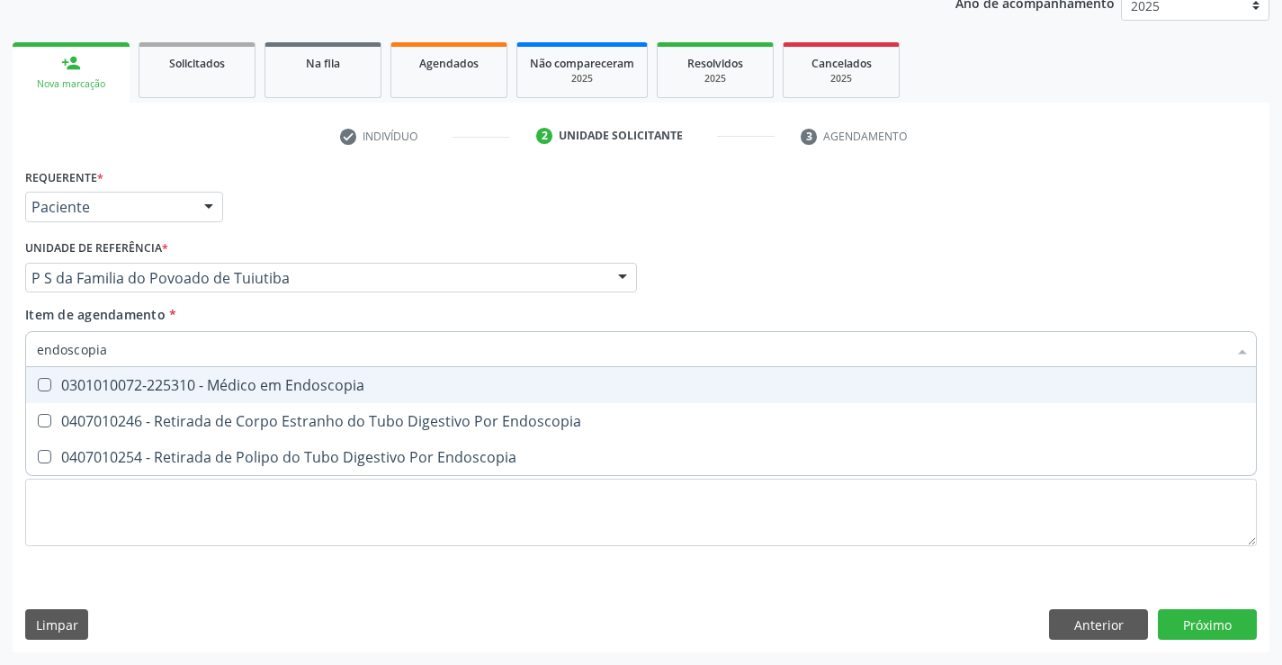
click at [306, 387] on div "0301010072-225310 - Médico em Endoscopia" at bounding box center [641, 385] width 1209 height 14
checkbox Endoscopia "true"
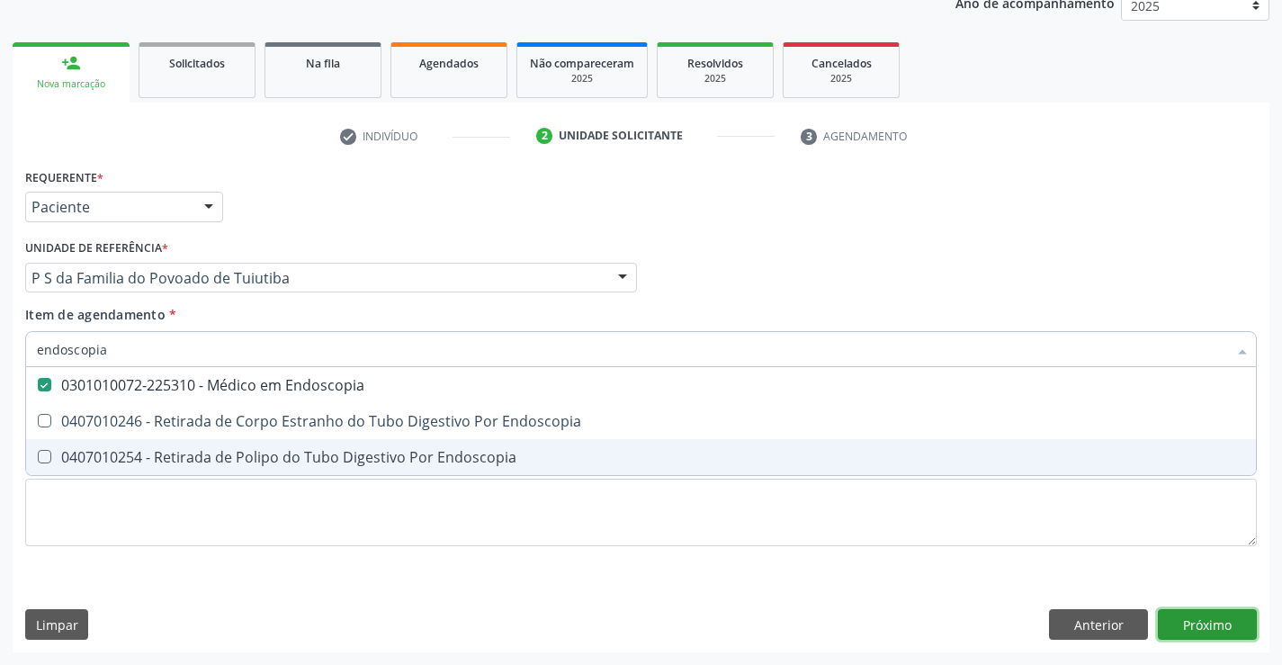
click at [1167, 624] on div "Requerente * Paciente Médico(a) Enfermeiro(a) Paciente Nenhum resultado encontr…" at bounding box center [641, 408] width 1257 height 489
checkbox Endoscopia "true"
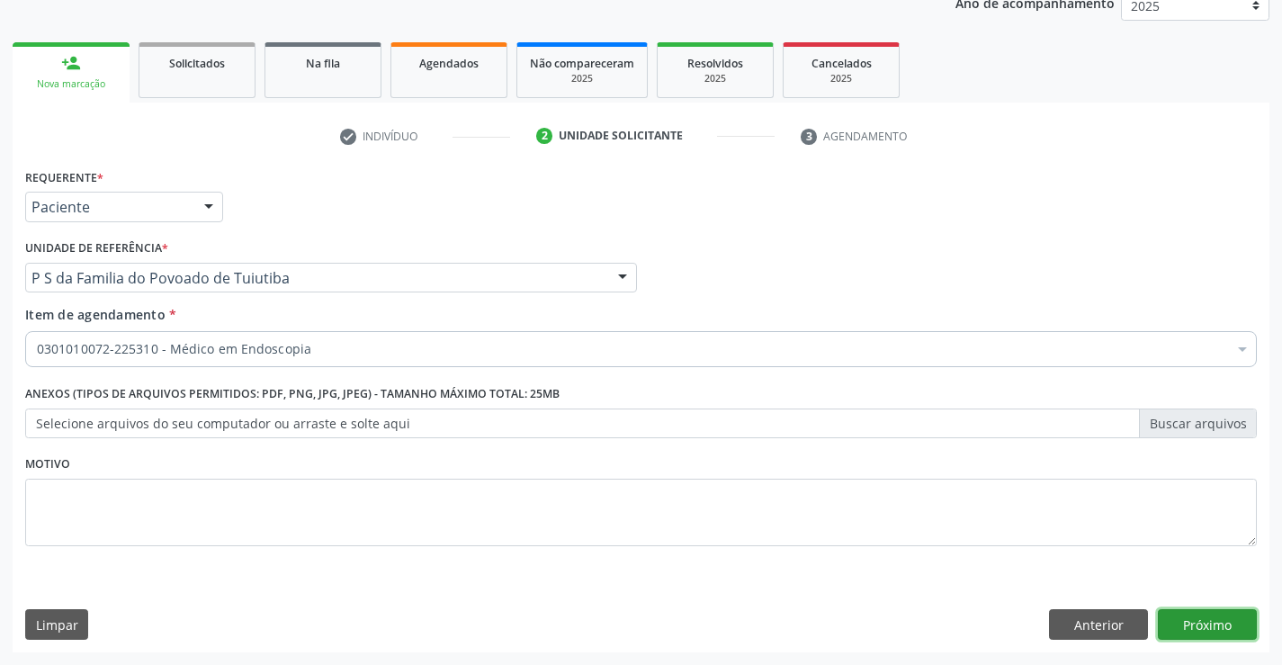
click at [1183, 626] on button "Próximo" at bounding box center [1207, 624] width 99 height 31
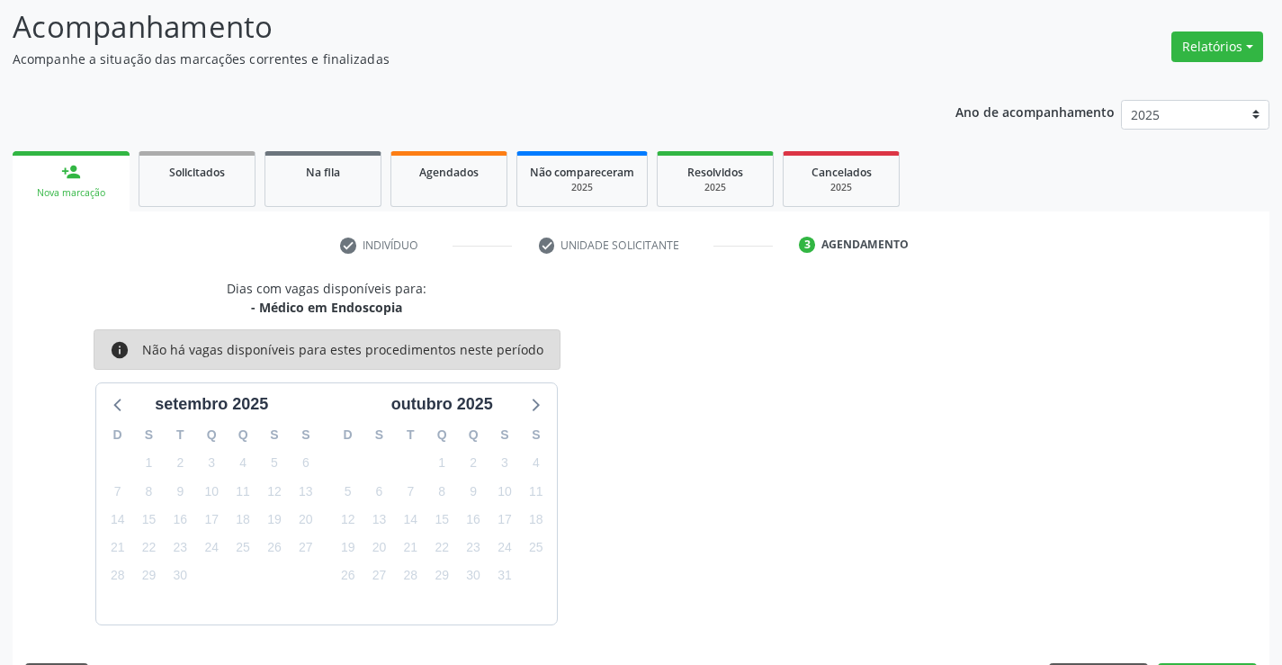
scroll to position [171, 0]
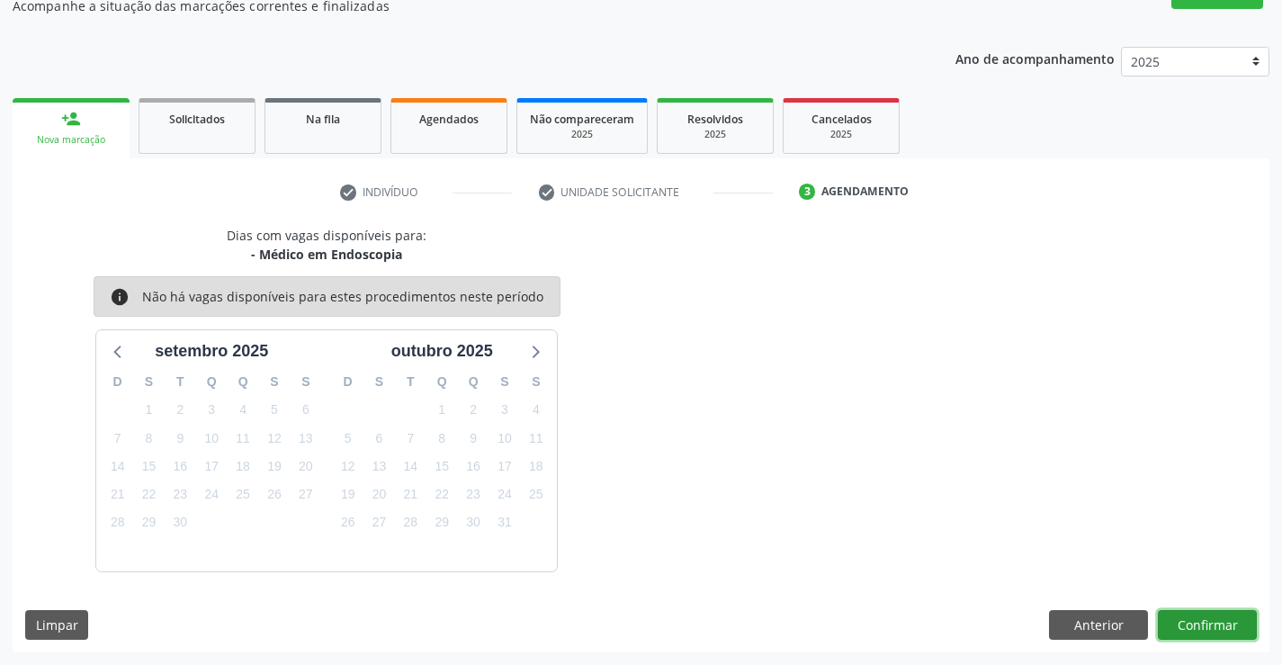
click at [1183, 626] on button "Confirmar" at bounding box center [1207, 625] width 99 height 31
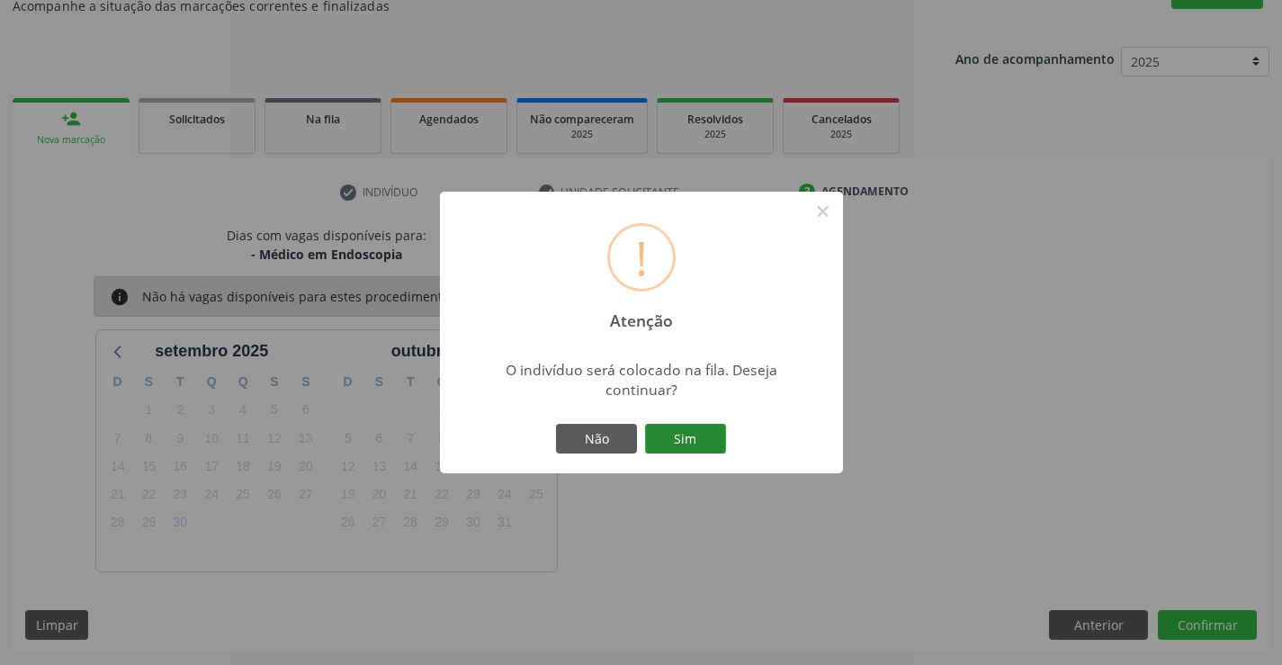
click at [697, 440] on button "Sim" at bounding box center [685, 439] width 81 height 31
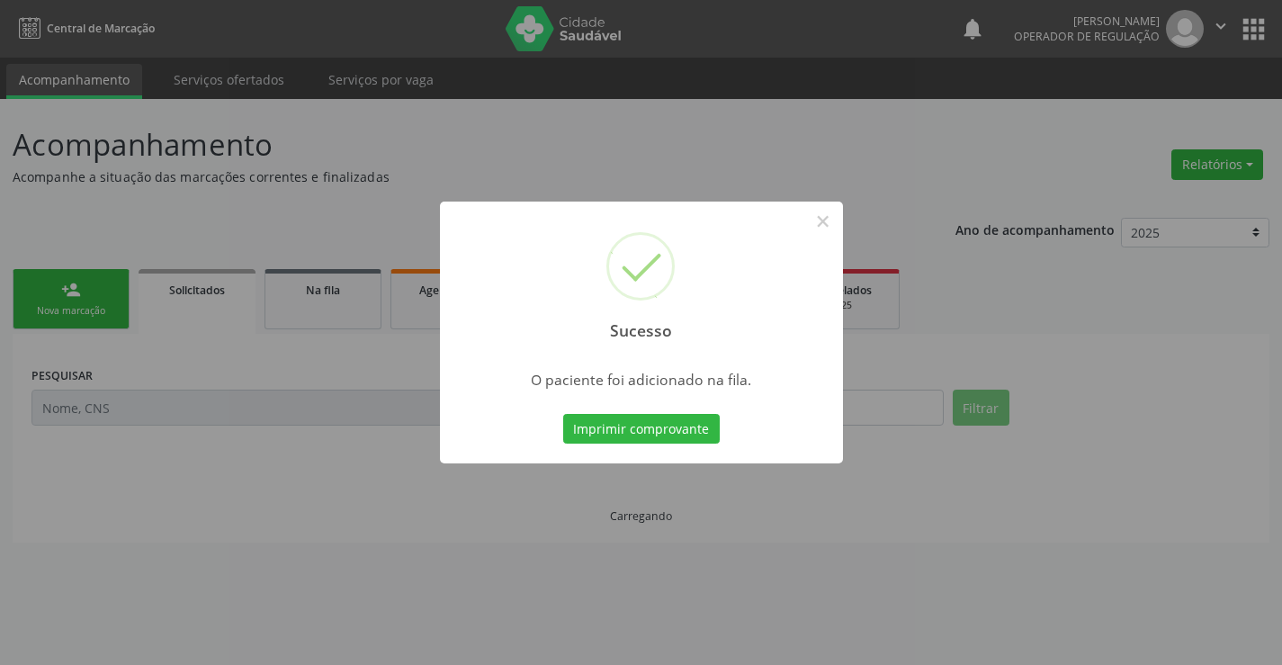
scroll to position [0, 0]
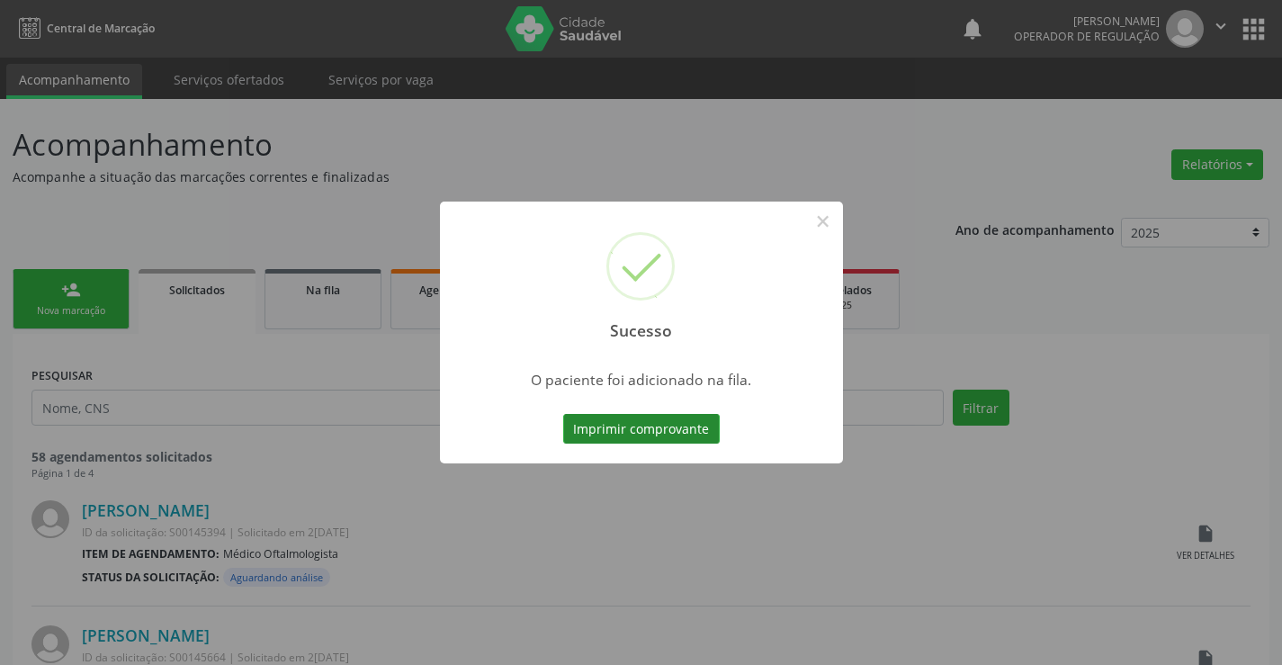
click at [686, 435] on button "Imprimir comprovante" at bounding box center [641, 429] width 157 height 31
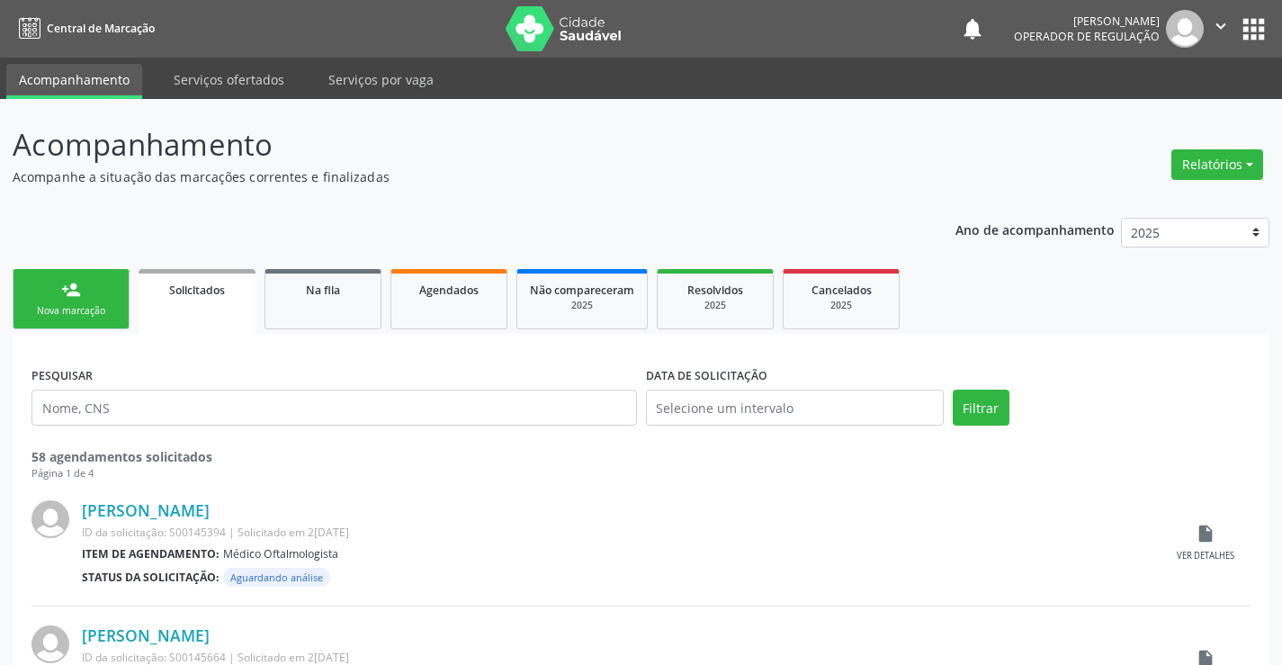
click at [82, 298] on link "person_add Nova marcação" at bounding box center [71, 299] width 117 height 60
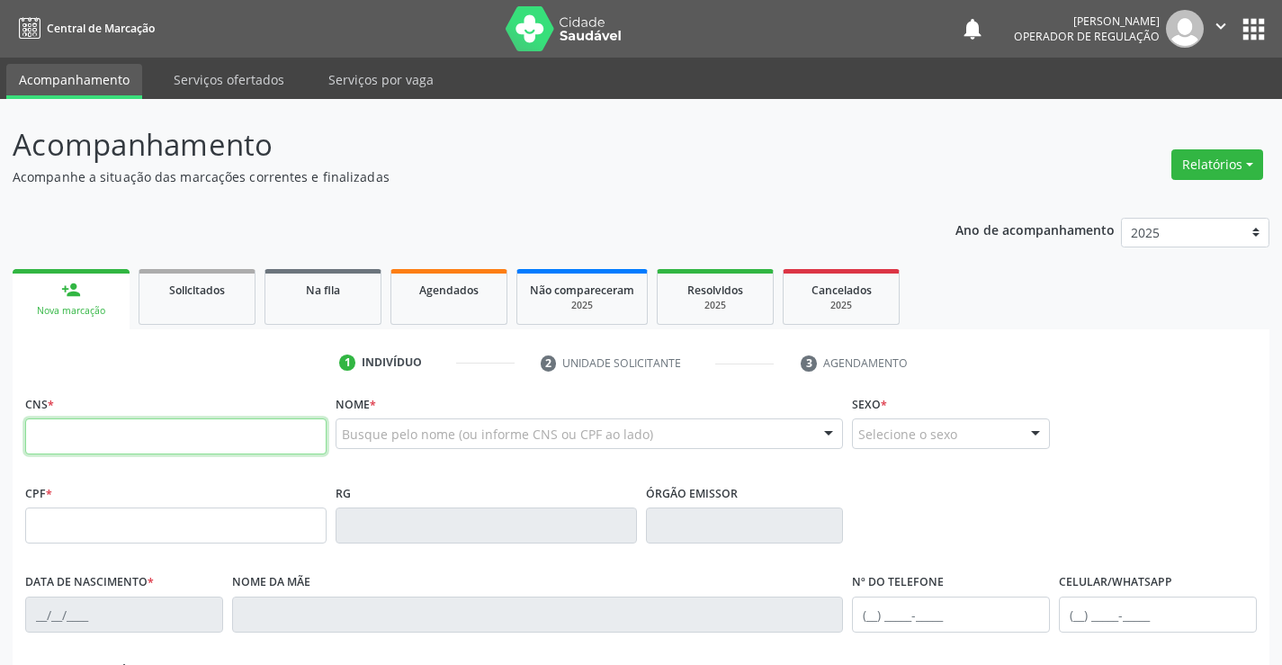
click at [96, 430] on input "text" at bounding box center [175, 436] width 301 height 36
drag, startPoint x: 189, startPoint y: 439, endPoint x: 0, endPoint y: 443, distance: 189.0
click at [0, 443] on div "Acompanhamento Acompanhe a situação das marcações correntes e finalizadas Relat…" at bounding box center [641, 537] width 1282 height 877
type input "700 5099 6496 5060"
type input "20/04/1977"
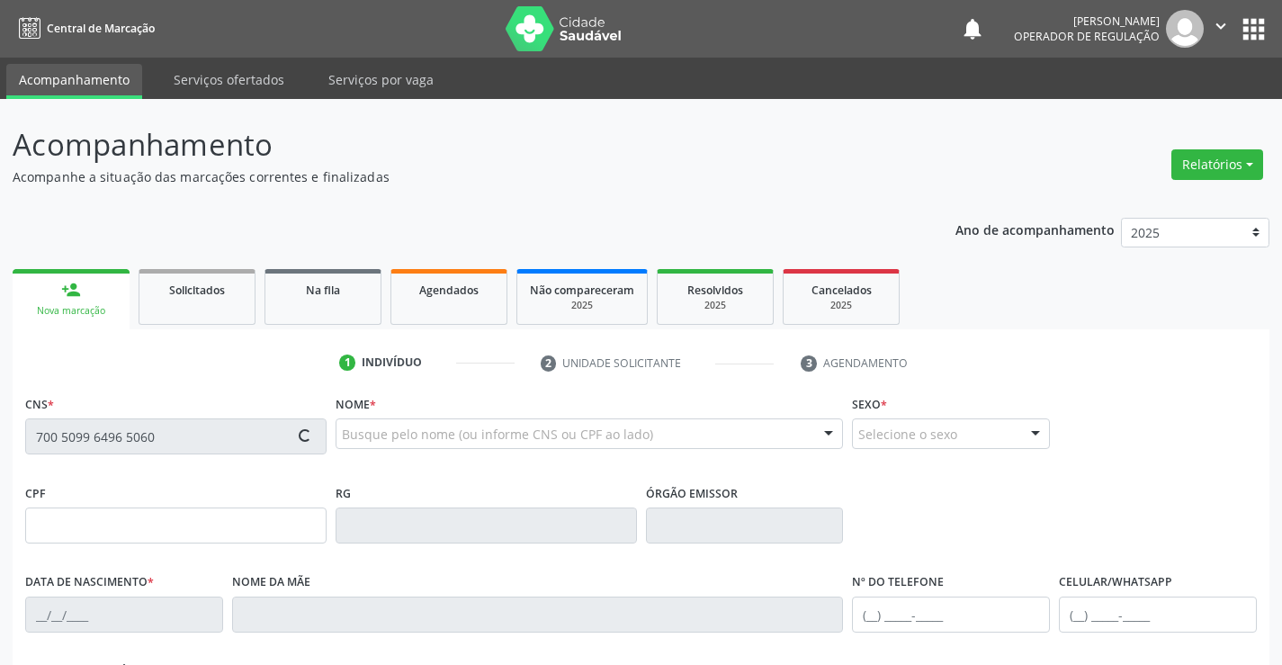
type input "SN"
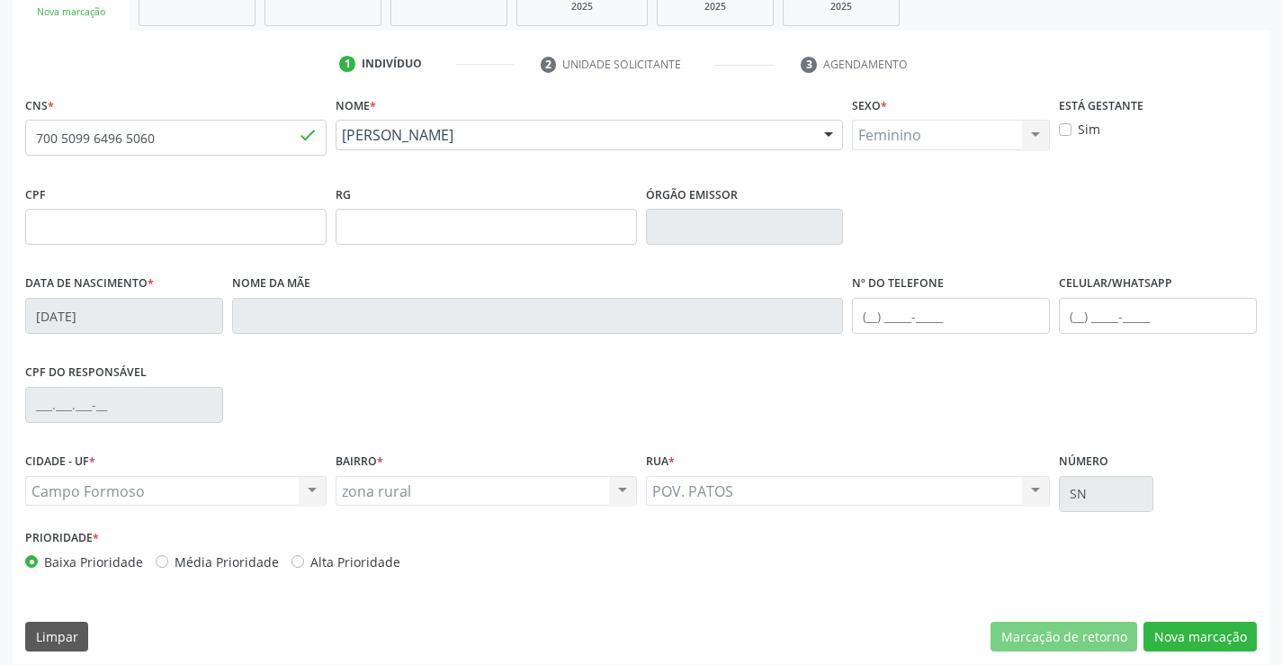
scroll to position [310, 0]
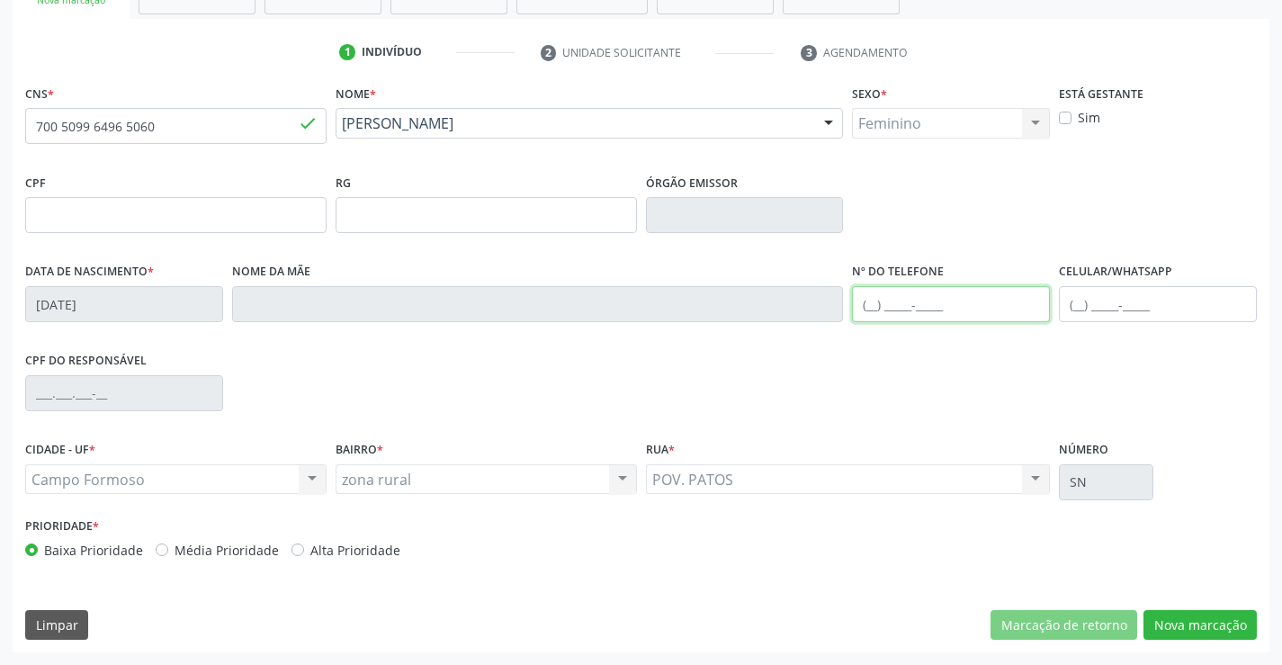
click at [921, 304] on input "text" at bounding box center [951, 304] width 198 height 36
type input "(74) 98801-4870"
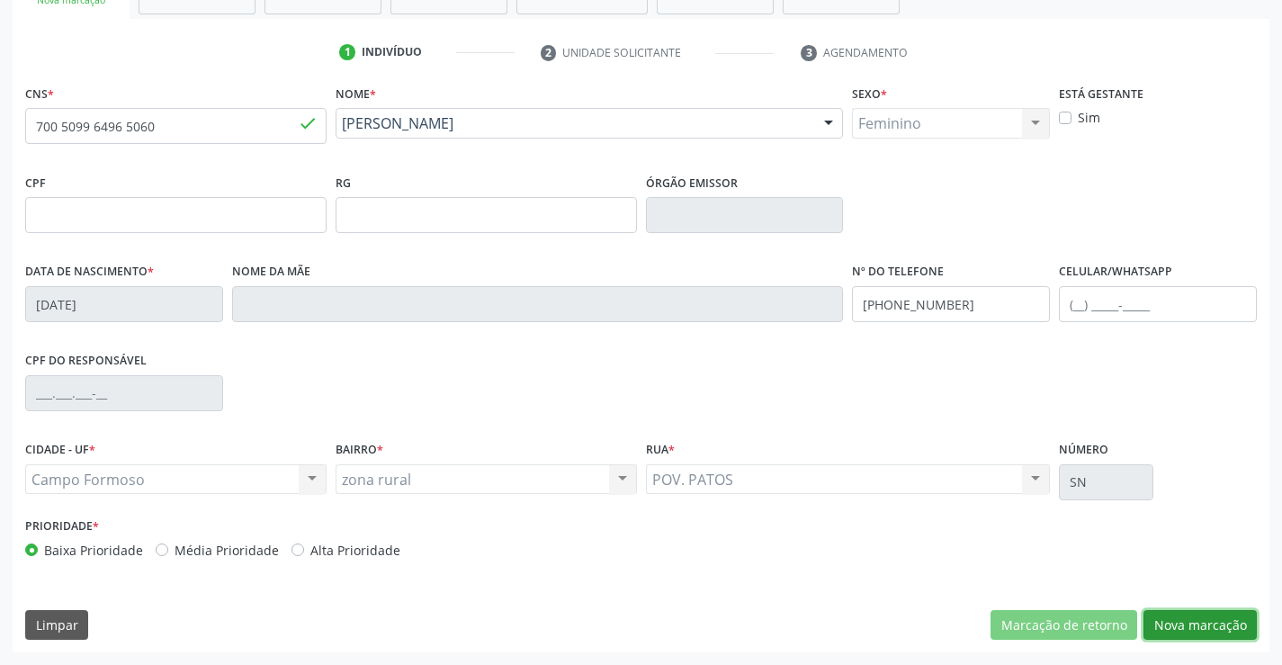
click at [1177, 623] on button "Nova marcação" at bounding box center [1200, 625] width 113 height 31
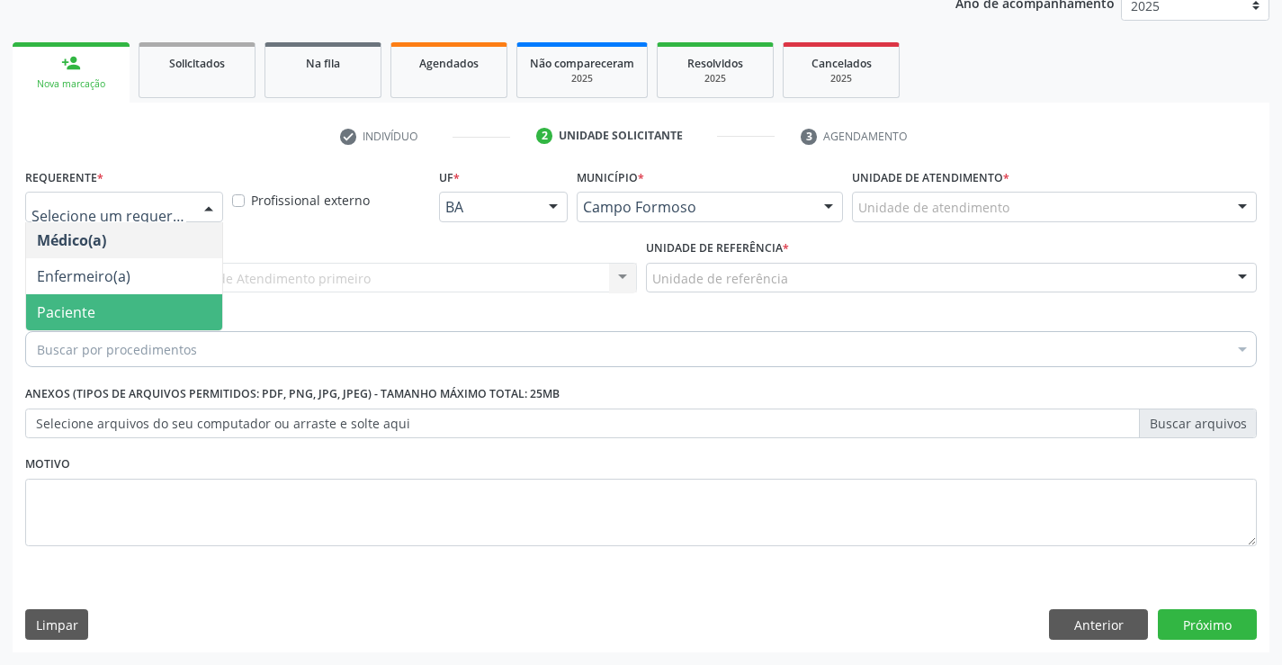
drag, startPoint x: 80, startPoint y: 313, endPoint x: 90, endPoint y: 312, distance: 9.9
click at [88, 312] on span "Paciente" at bounding box center [66, 312] width 58 height 20
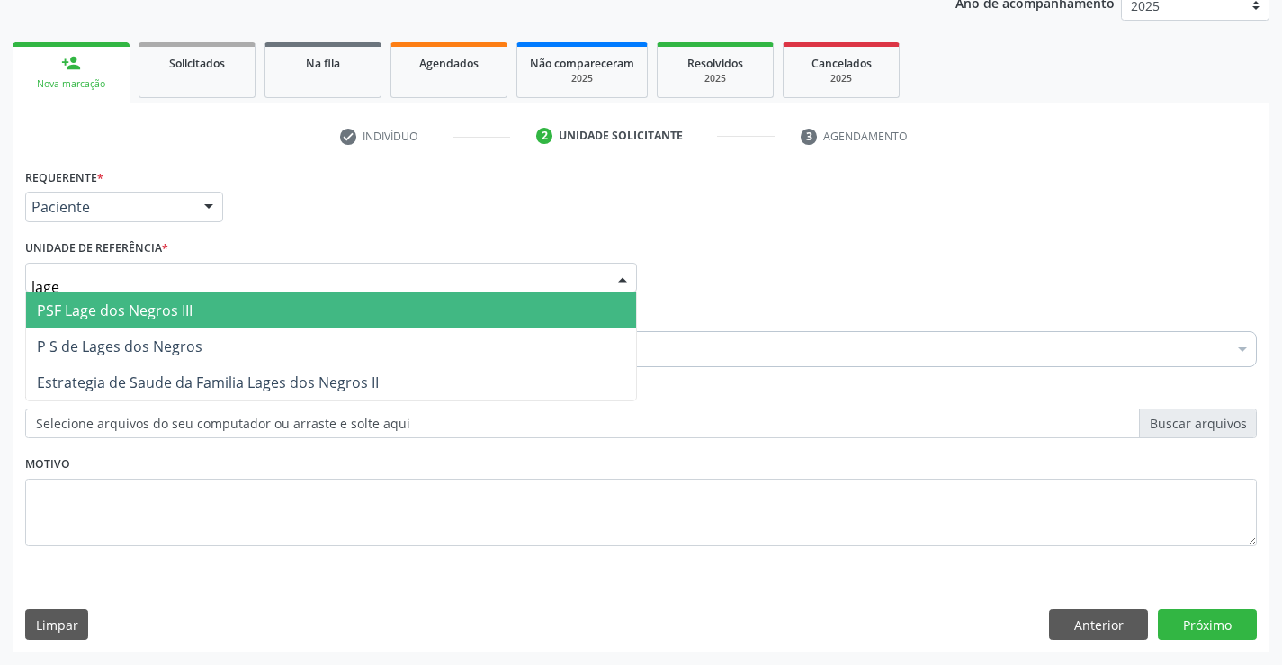
type input "lages"
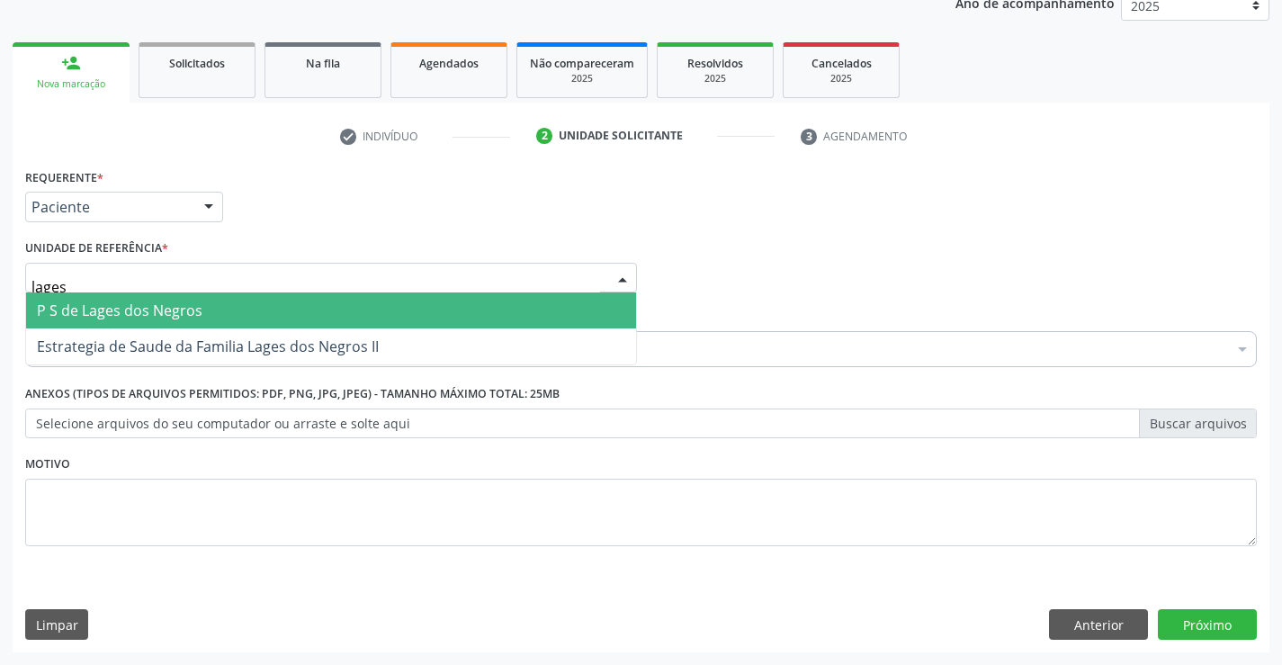
click at [157, 311] on span "P S de Lages dos Negros" at bounding box center [120, 311] width 166 height 20
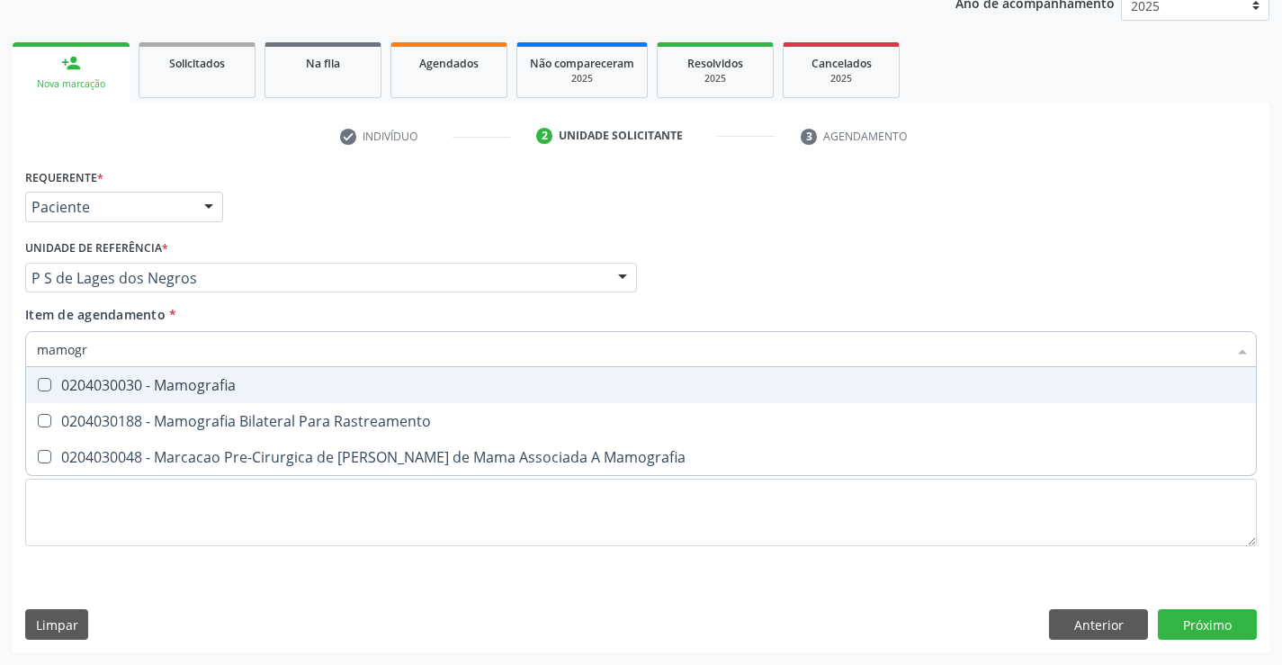
type input "mamogra"
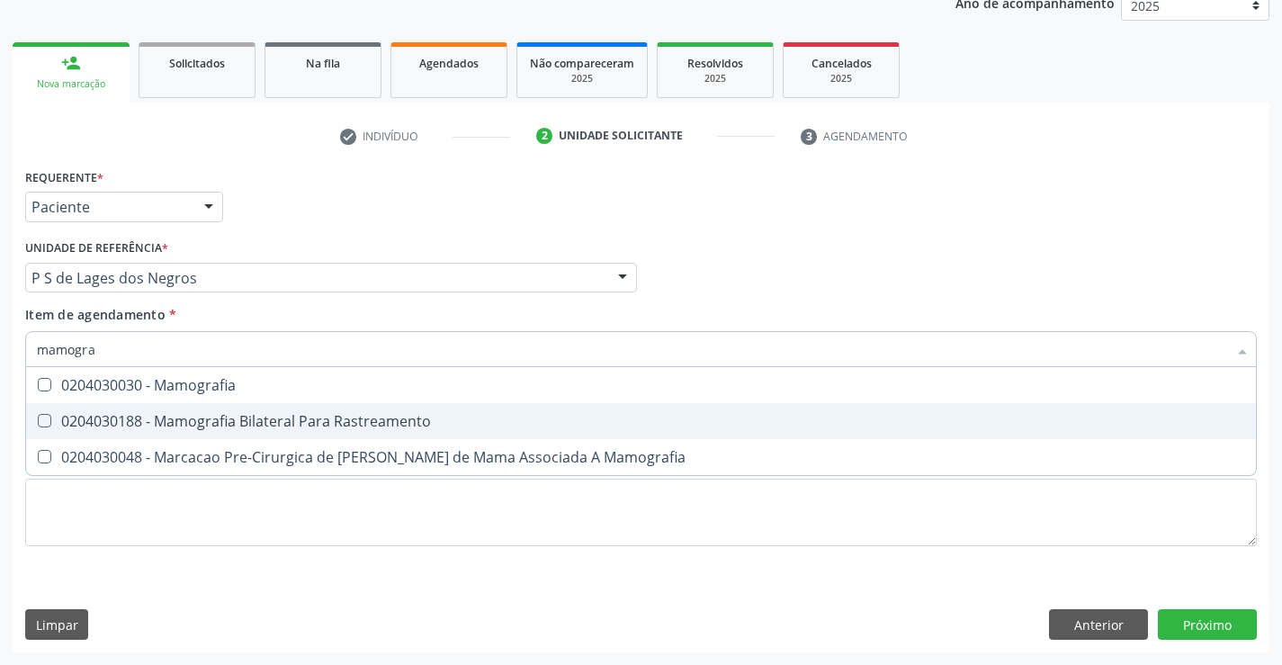
click at [135, 424] on div "0204030188 - Mamografia Bilateral Para Rastreamento" at bounding box center [641, 421] width 1209 height 14
checkbox Rastreamento "true"
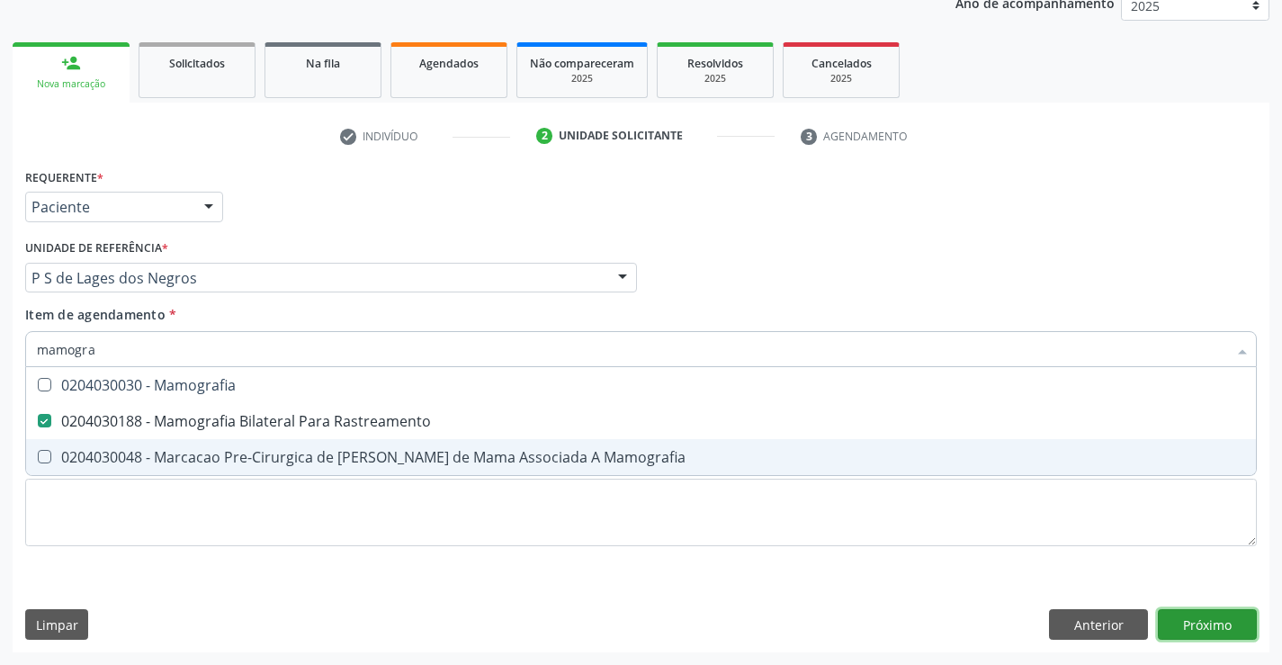
click at [1205, 625] on div "Requerente * Paciente Médico(a) Enfermeiro(a) Paciente Nenhum resultado encontr…" at bounding box center [641, 408] width 1257 height 489
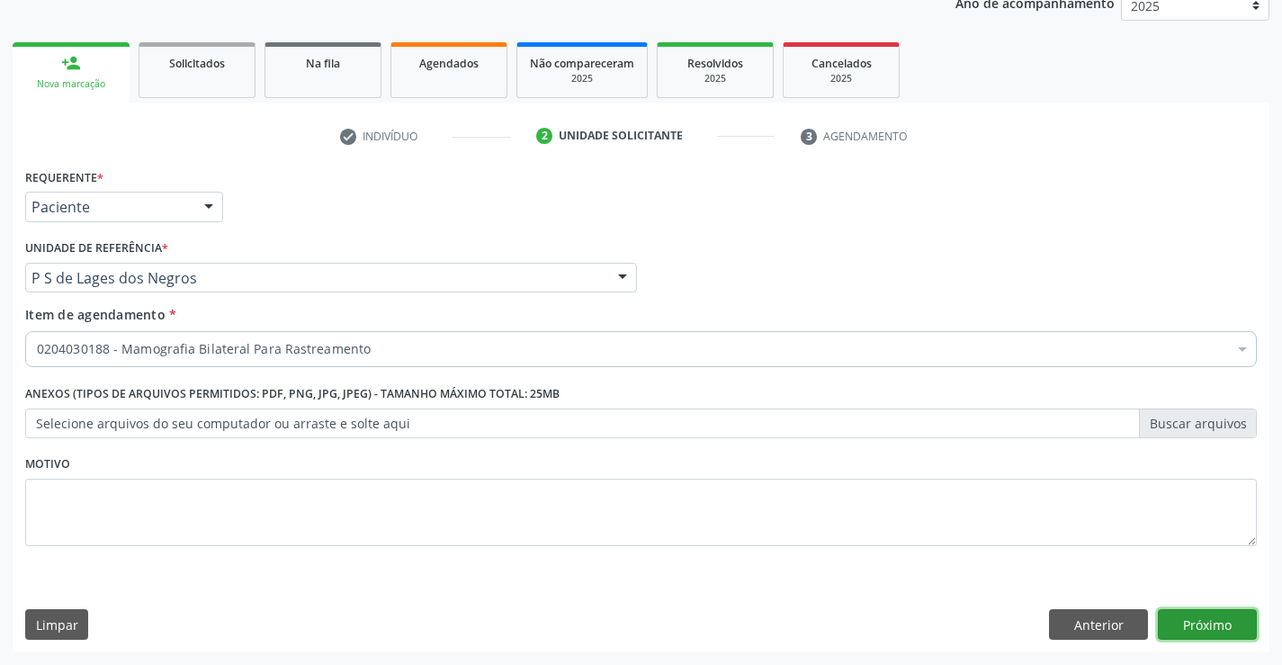
click at [1178, 625] on button "Próximo" at bounding box center [1207, 624] width 99 height 31
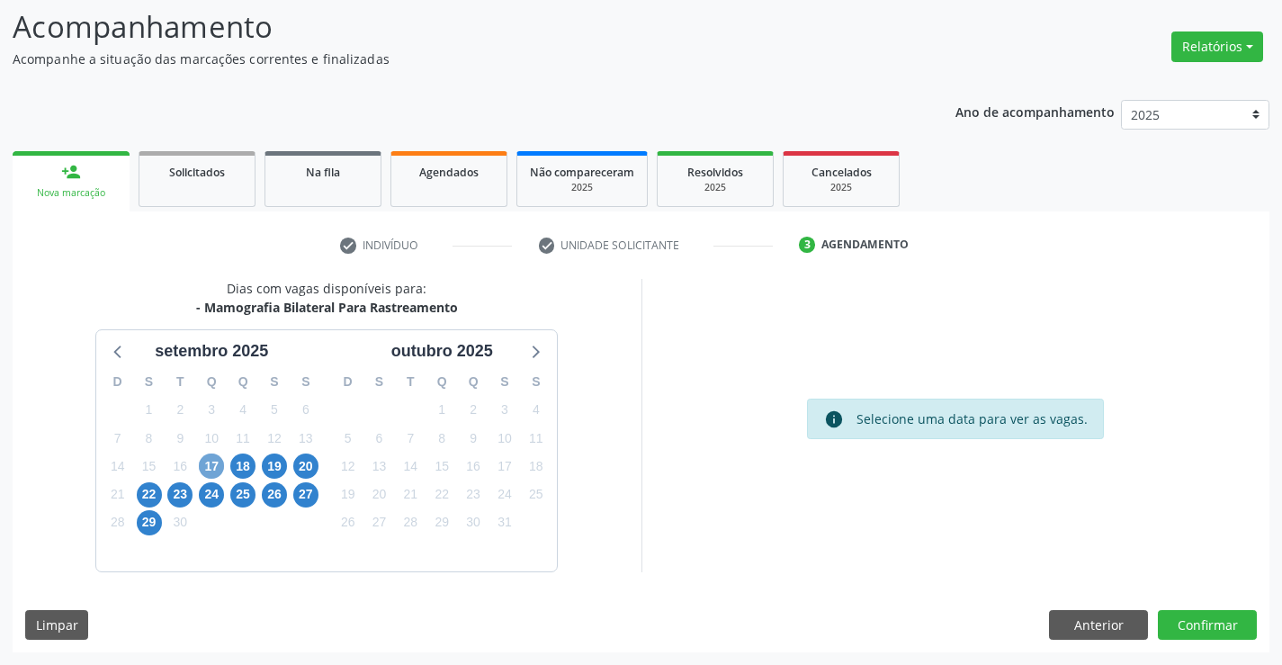
click at [211, 462] on span "17" at bounding box center [211, 466] width 25 height 25
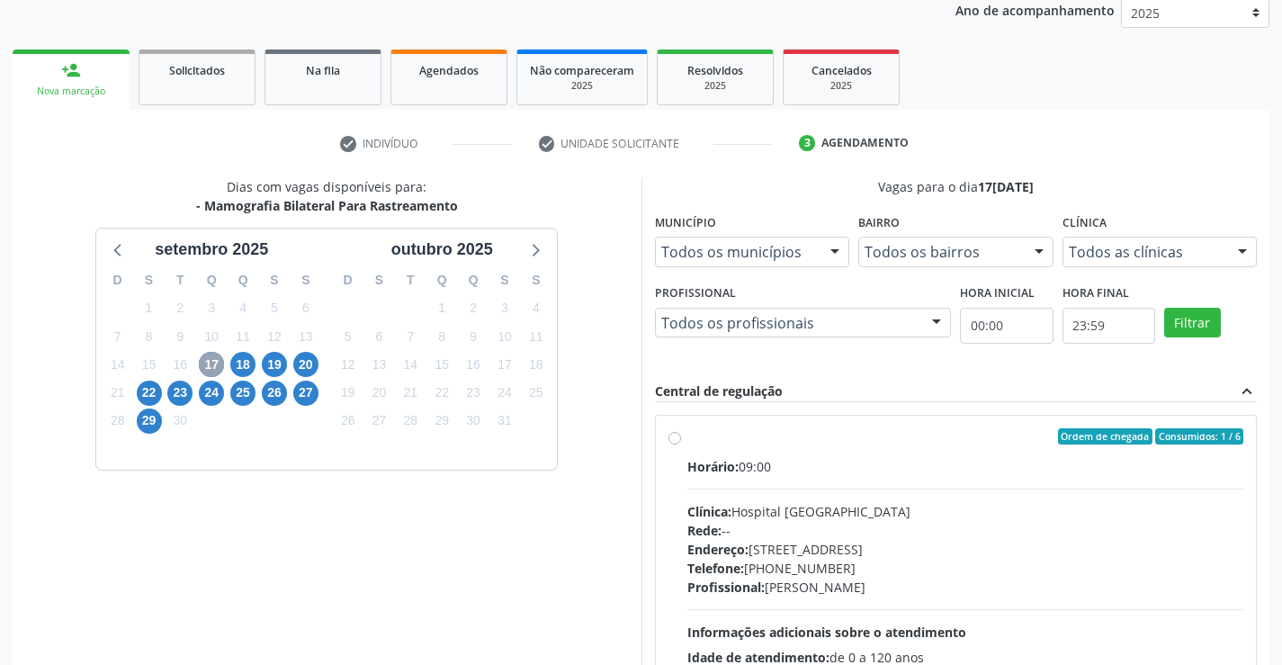
scroll to position [298, 0]
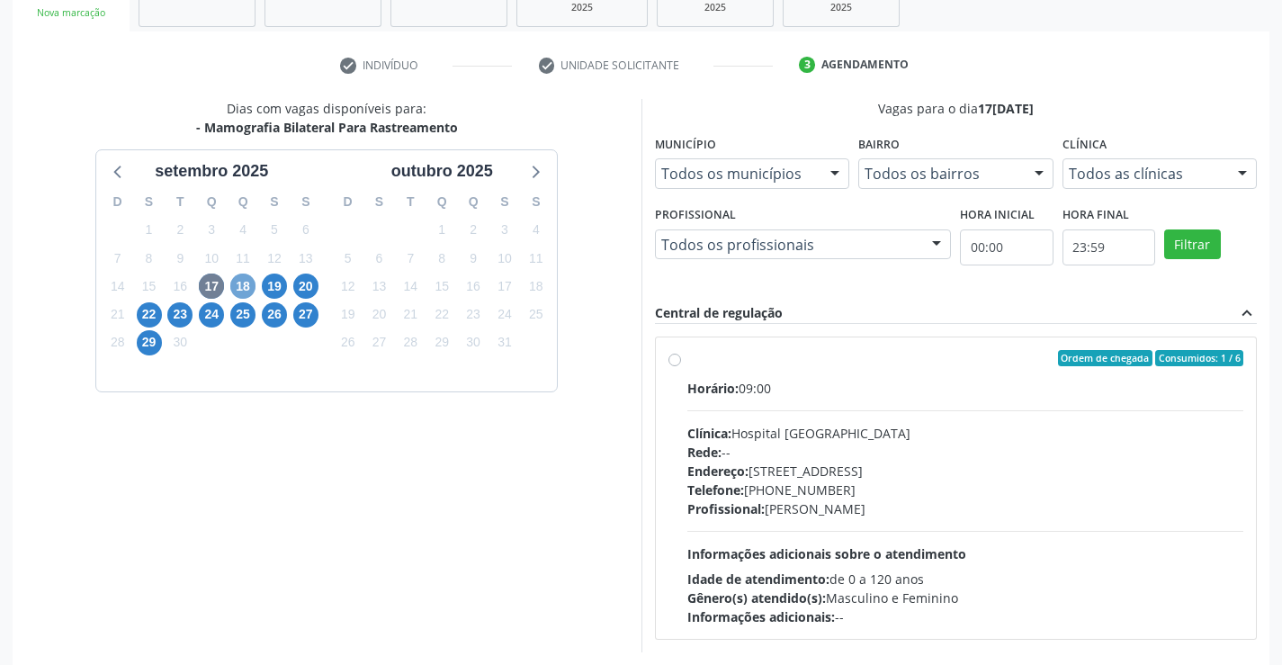
click at [247, 284] on span "18" at bounding box center [242, 286] width 25 height 25
click at [277, 290] on span "19" at bounding box center [274, 286] width 25 height 25
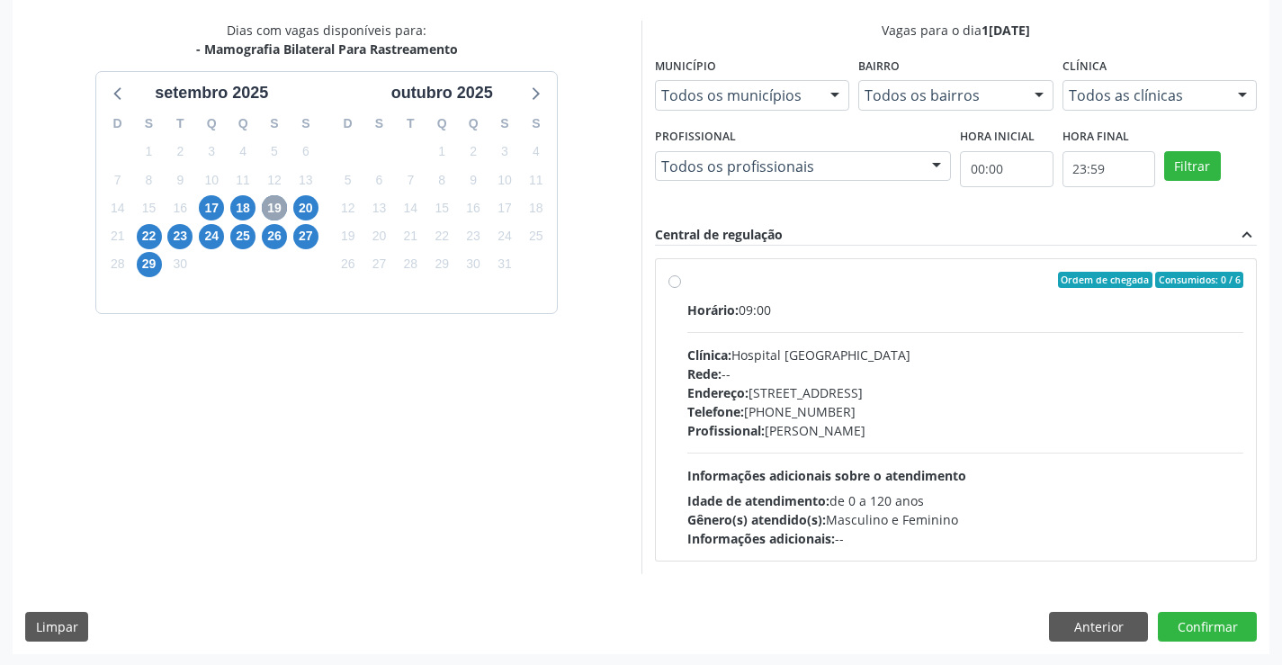
scroll to position [378, 0]
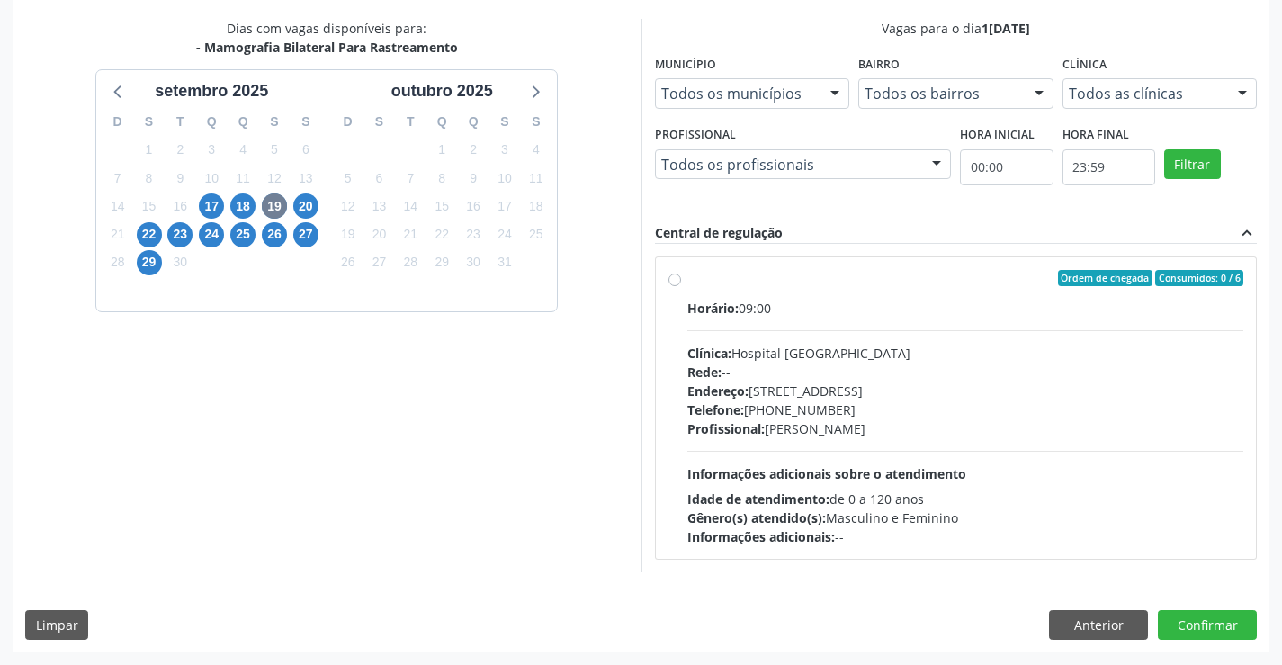
click at [688, 277] on label "Ordem de chegada Consumidos: 0 / 6 Horário: 09:00 Clínica: Hospital Sao Francis…" at bounding box center [966, 408] width 557 height 276
click at [679, 277] on input "Ordem de chegada Consumidos: 0 / 6 Horário: 09:00 Clínica: Hospital Sao Francis…" at bounding box center [675, 278] width 13 height 16
radio input "true"
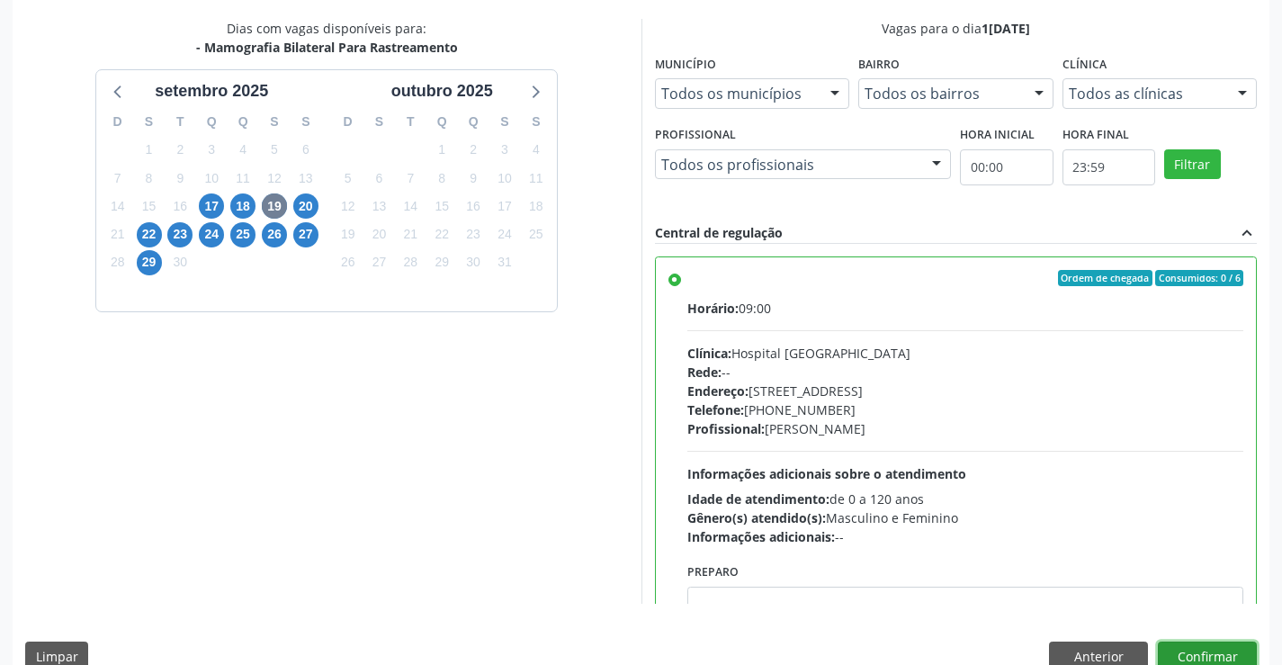
click at [1196, 654] on button "Confirmar" at bounding box center [1207, 657] width 99 height 31
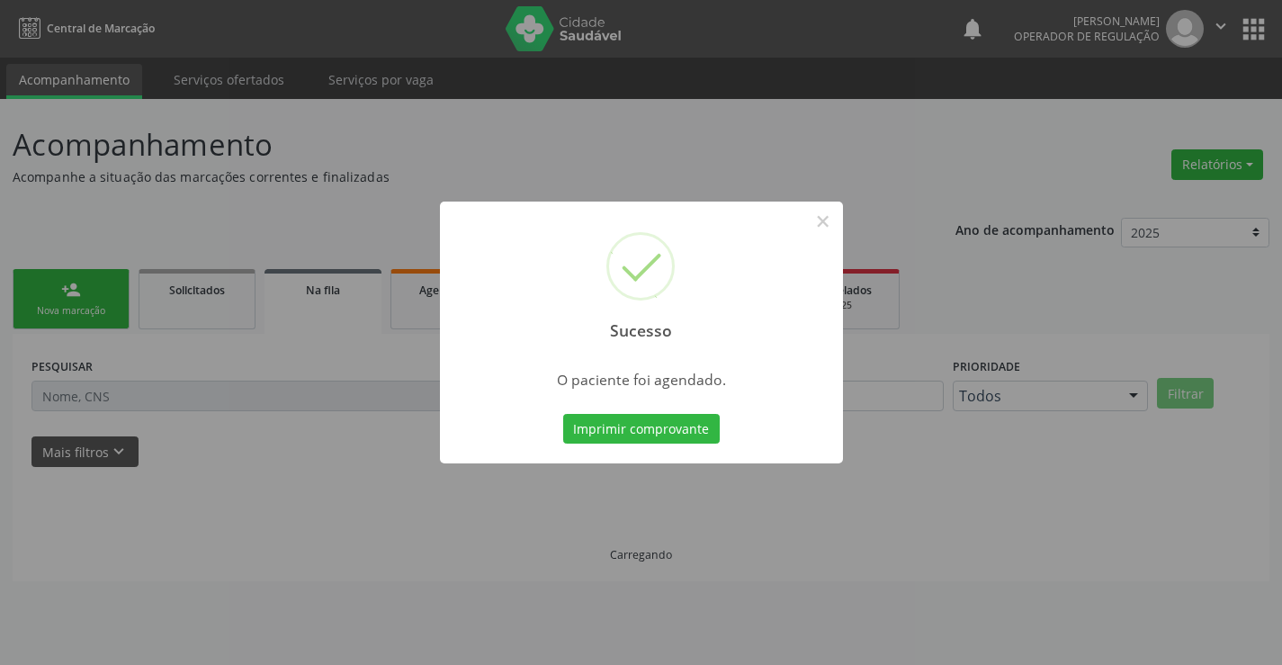
scroll to position [0, 0]
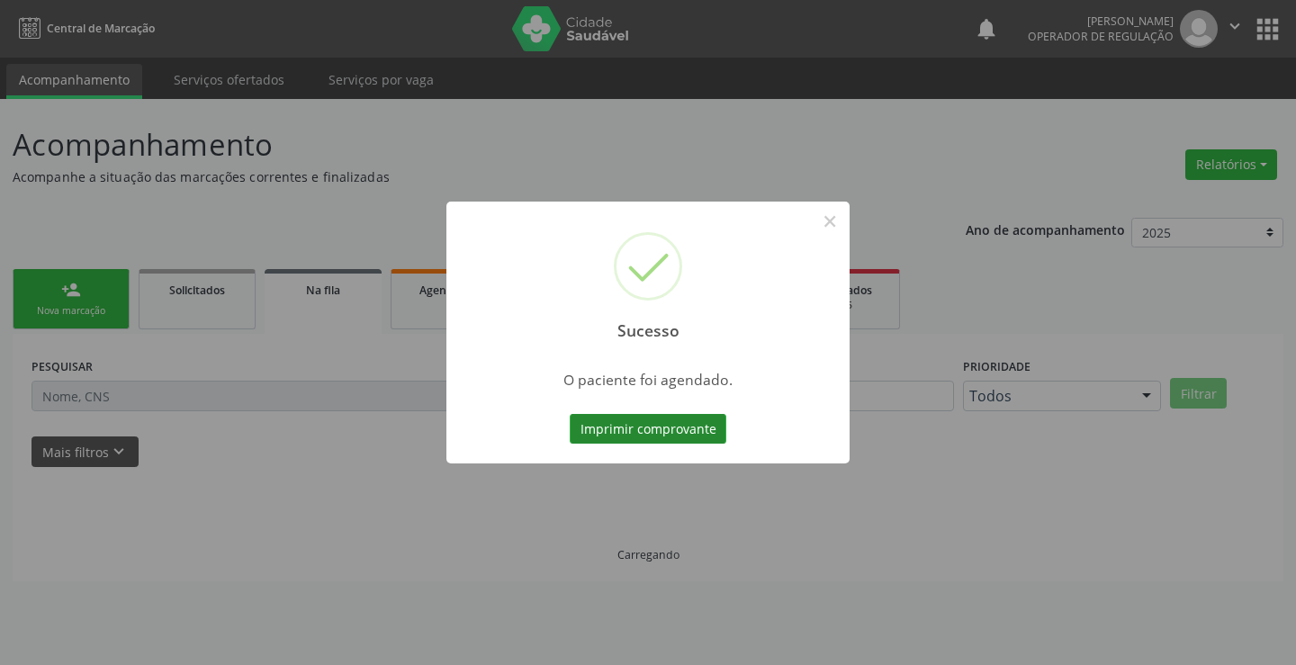
click at [663, 439] on button "Imprimir comprovante" at bounding box center [648, 429] width 157 height 31
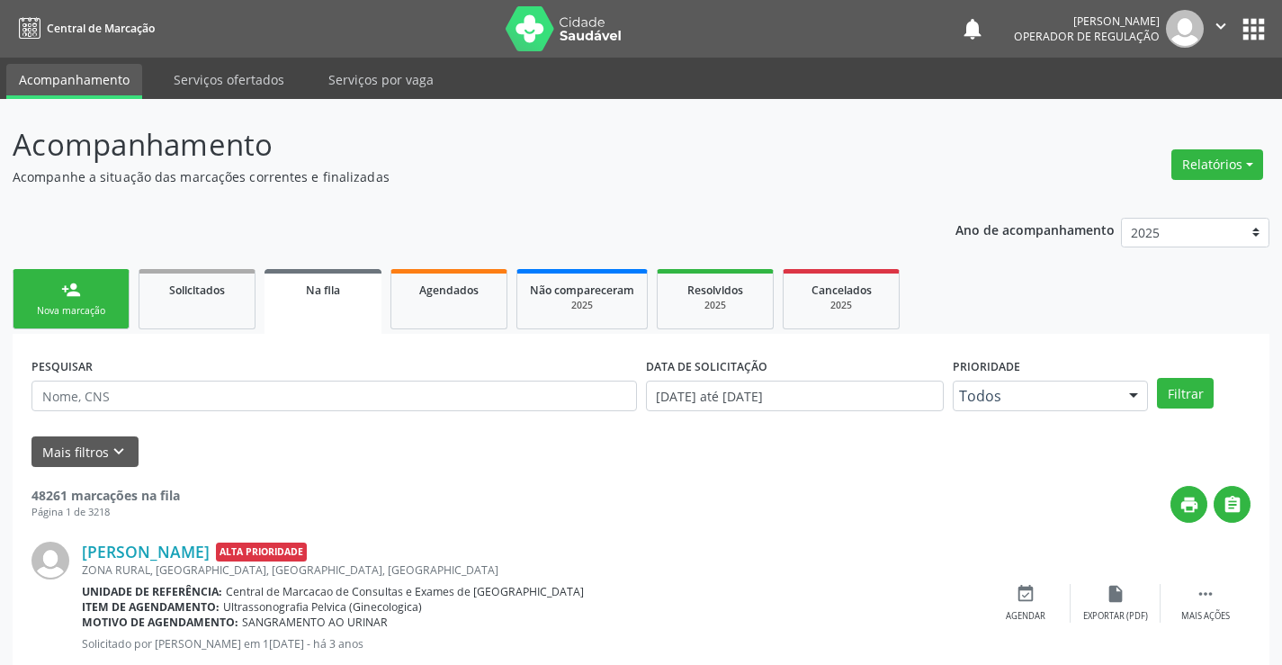
click at [71, 283] on div "person_add" at bounding box center [71, 290] width 20 height 20
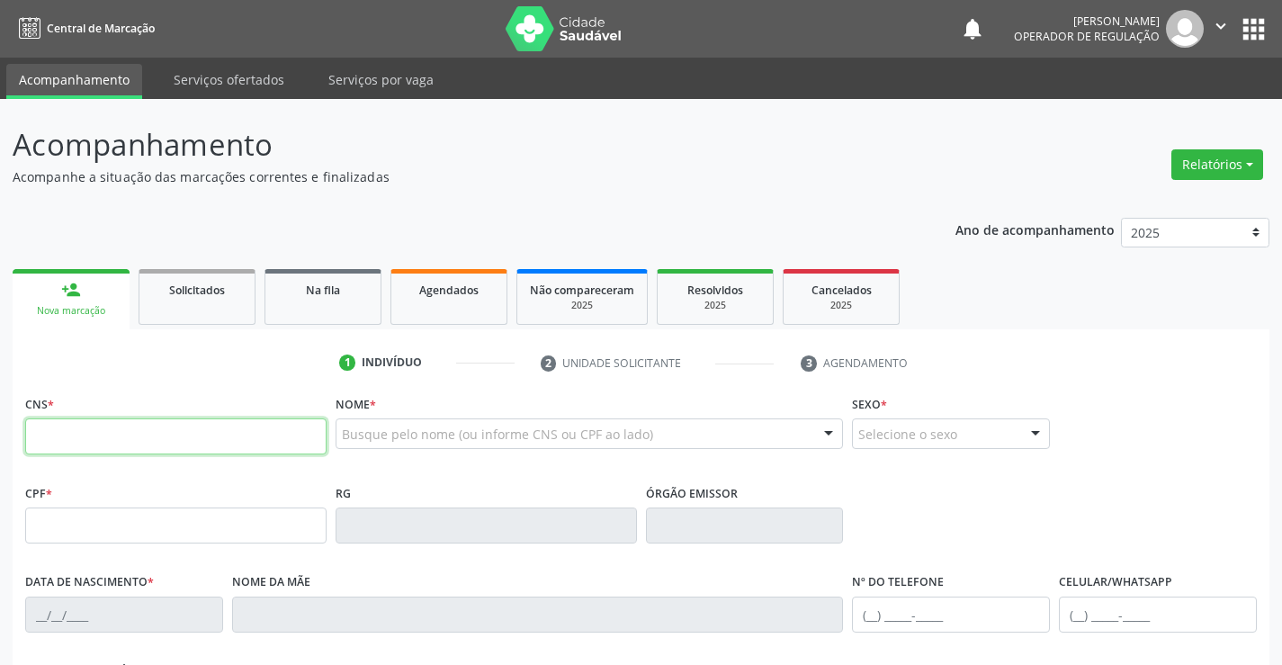
click at [120, 430] on input "text" at bounding box center [175, 436] width 301 height 36
type input "701 8002 1618 0371"
type input "0831420537"
type input "10/07/1974"
type input "S/N"
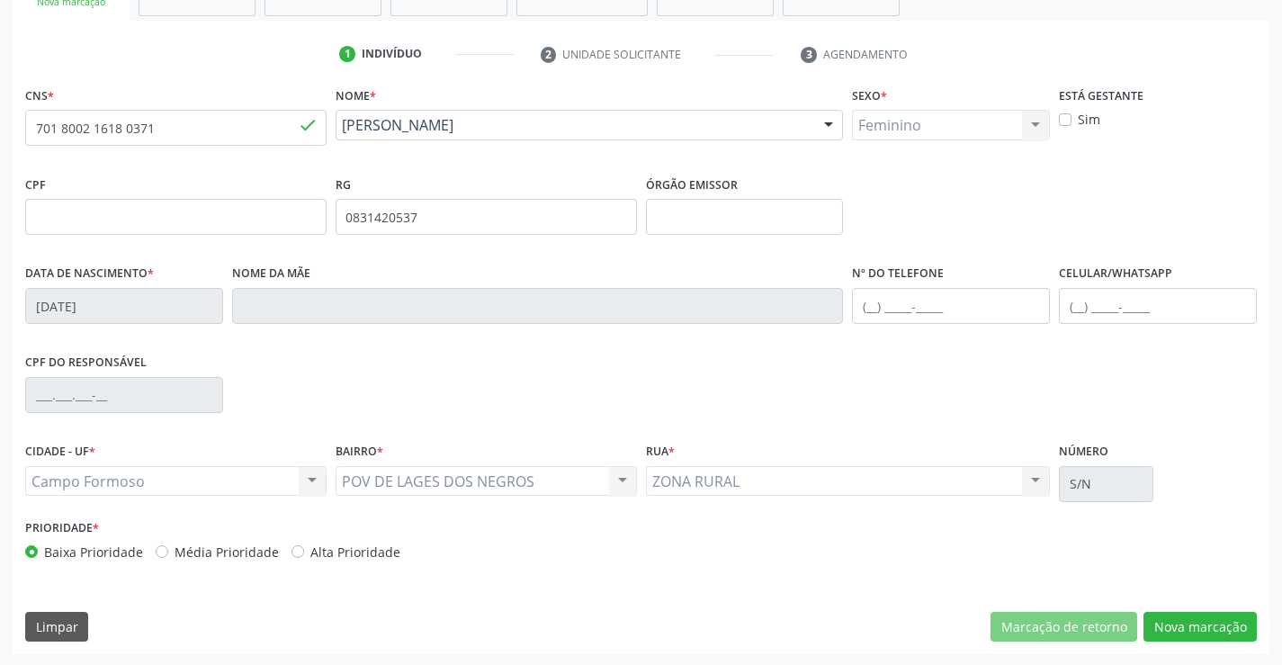
scroll to position [310, 0]
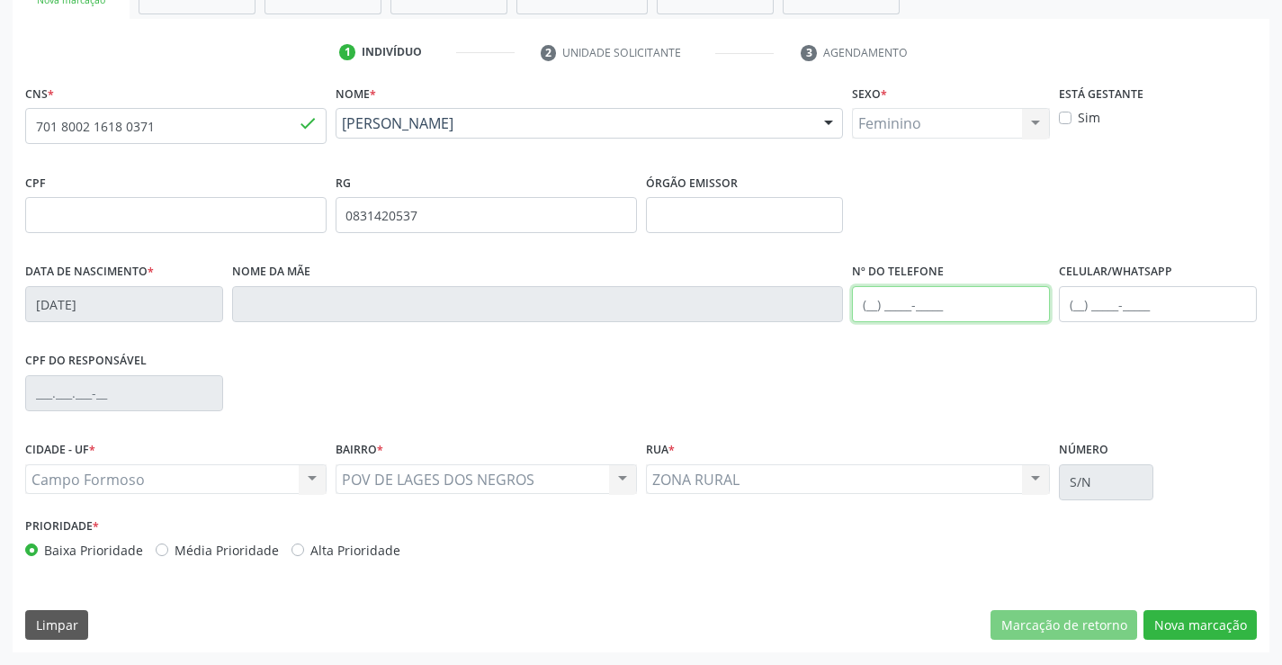
click at [973, 299] on input "text" at bounding box center [951, 304] width 198 height 36
type input "(74) 98814-0117"
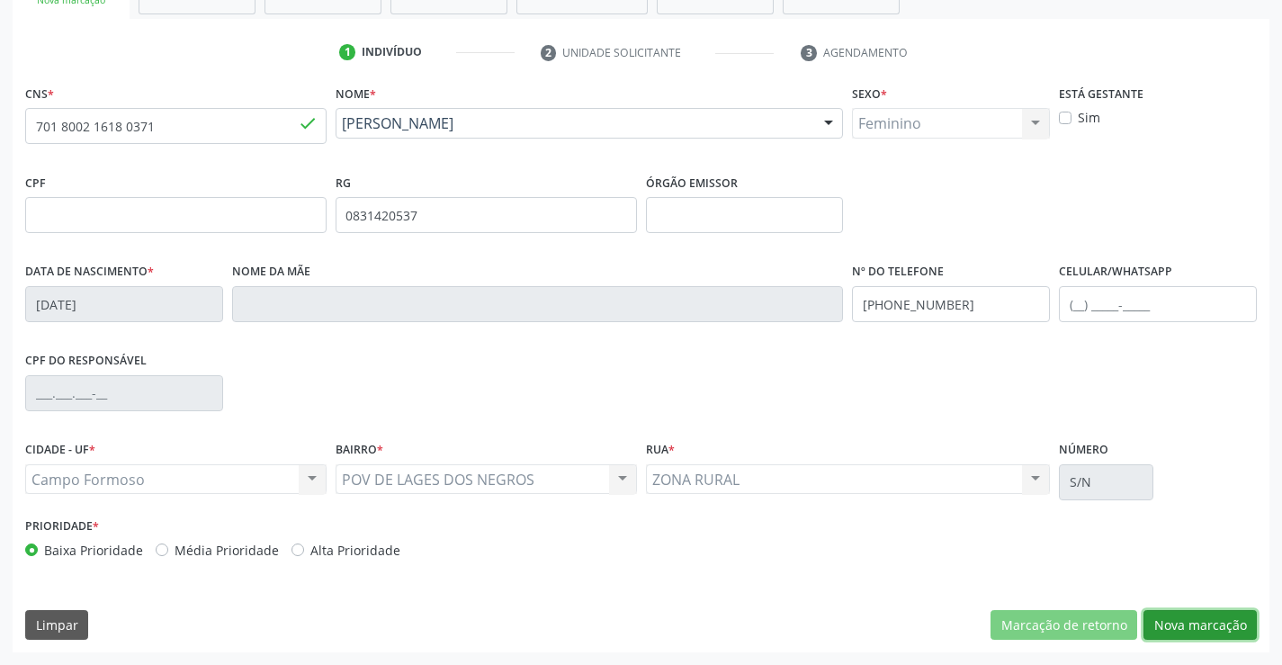
click at [1176, 620] on button "Nova marcação" at bounding box center [1200, 625] width 113 height 31
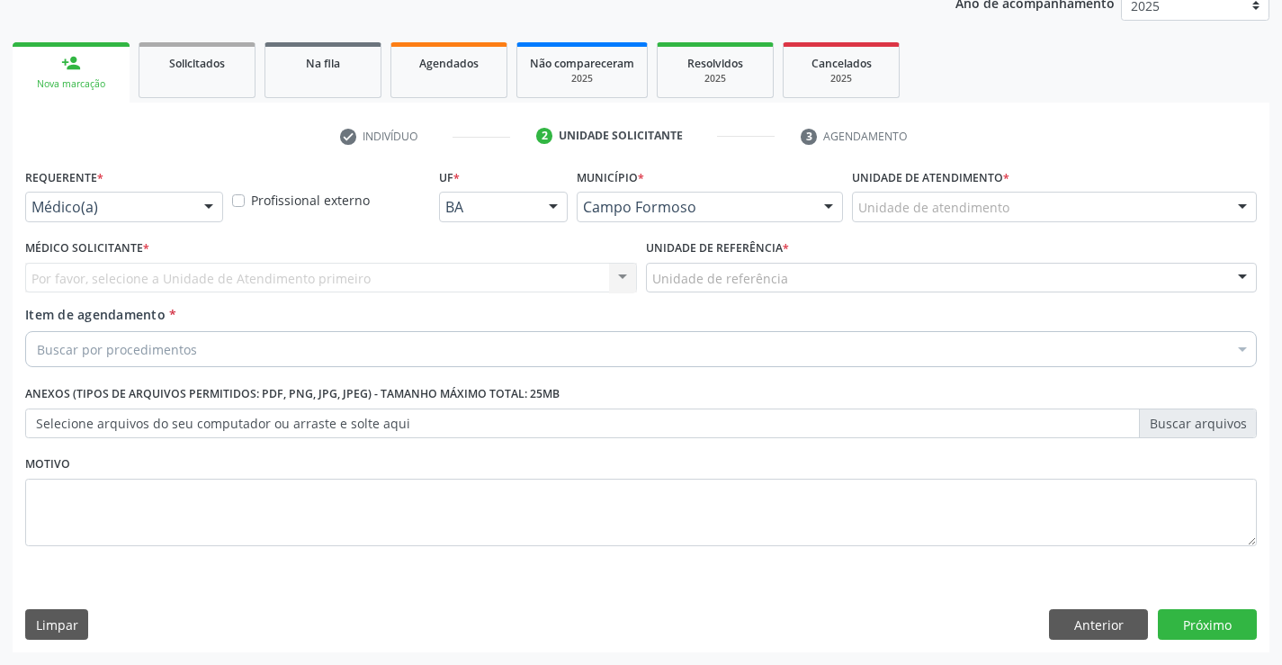
scroll to position [227, 0]
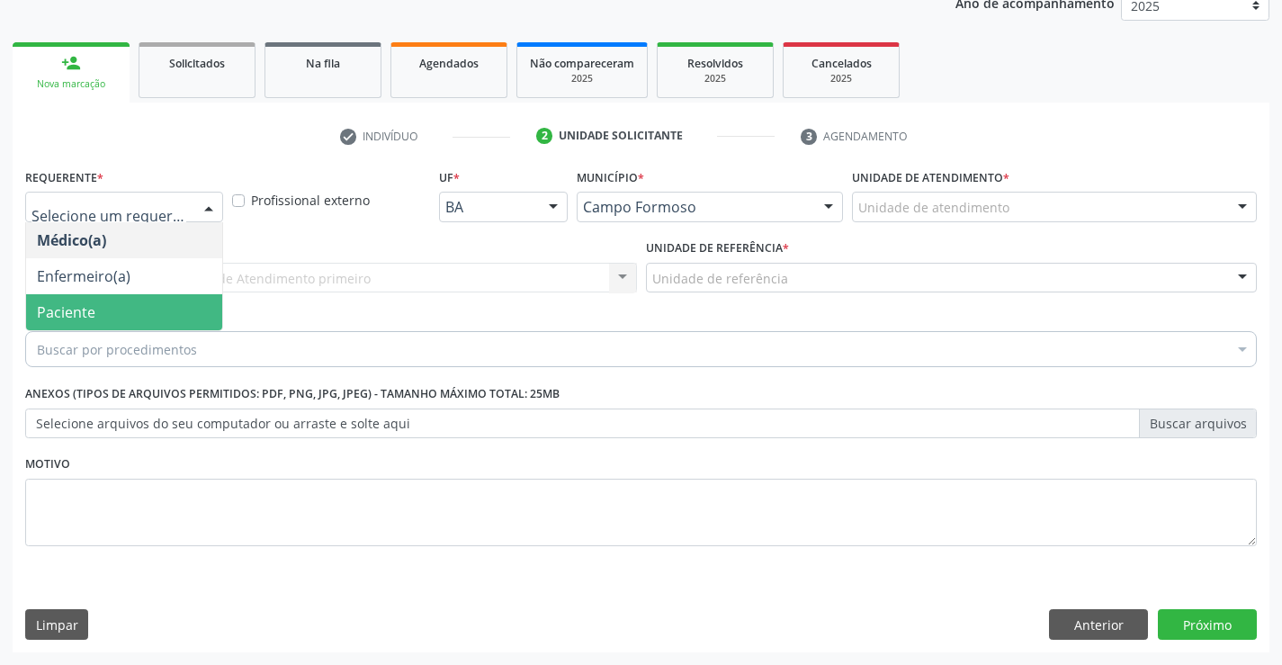
click at [59, 306] on span "Paciente" at bounding box center [66, 312] width 58 height 20
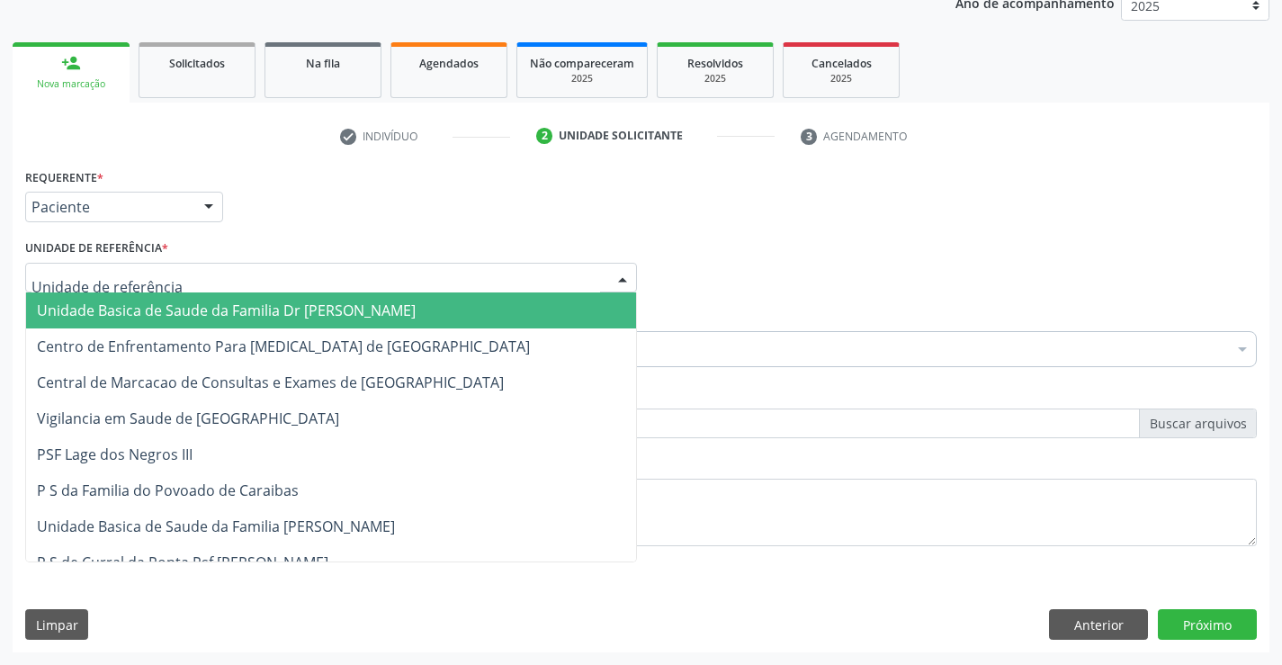
type input "n"
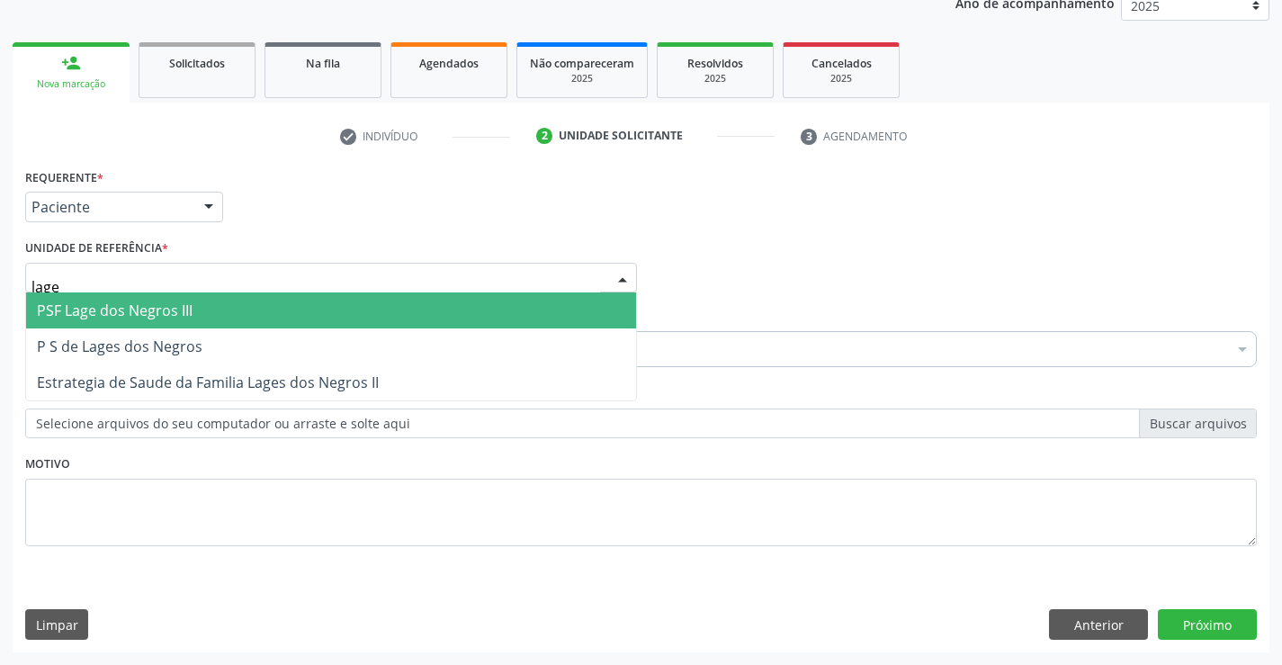
type input "lages"
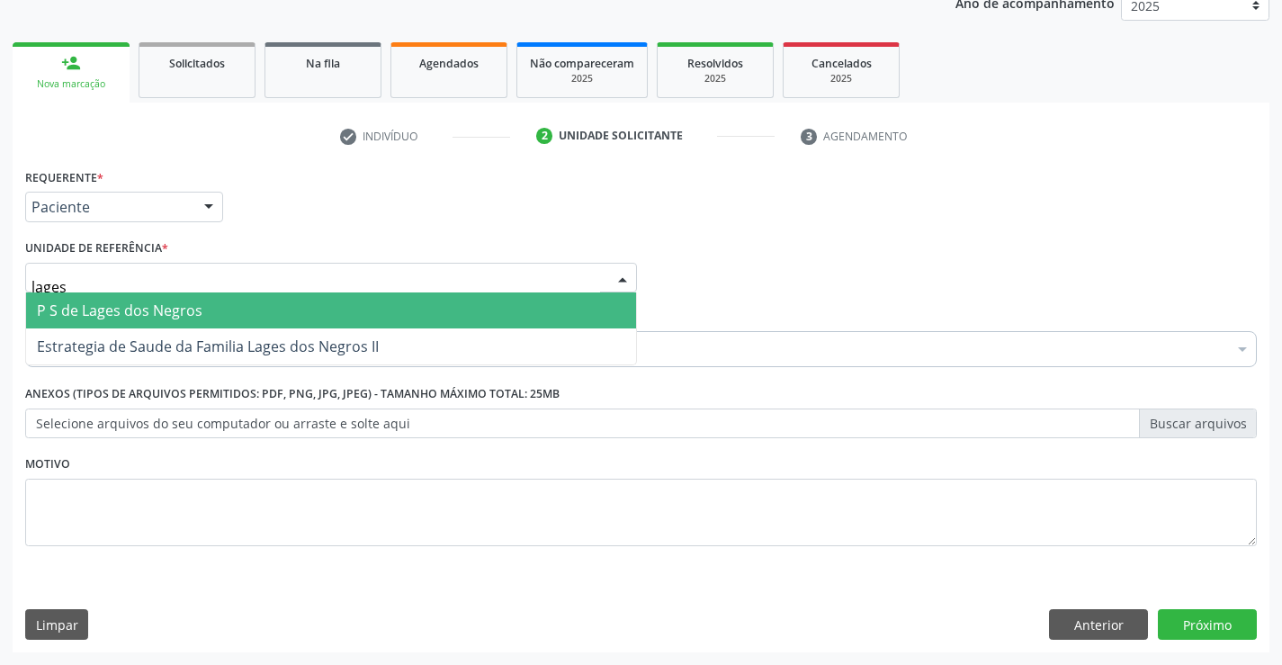
click at [194, 313] on span "P S de Lages dos Negros" at bounding box center [120, 311] width 166 height 20
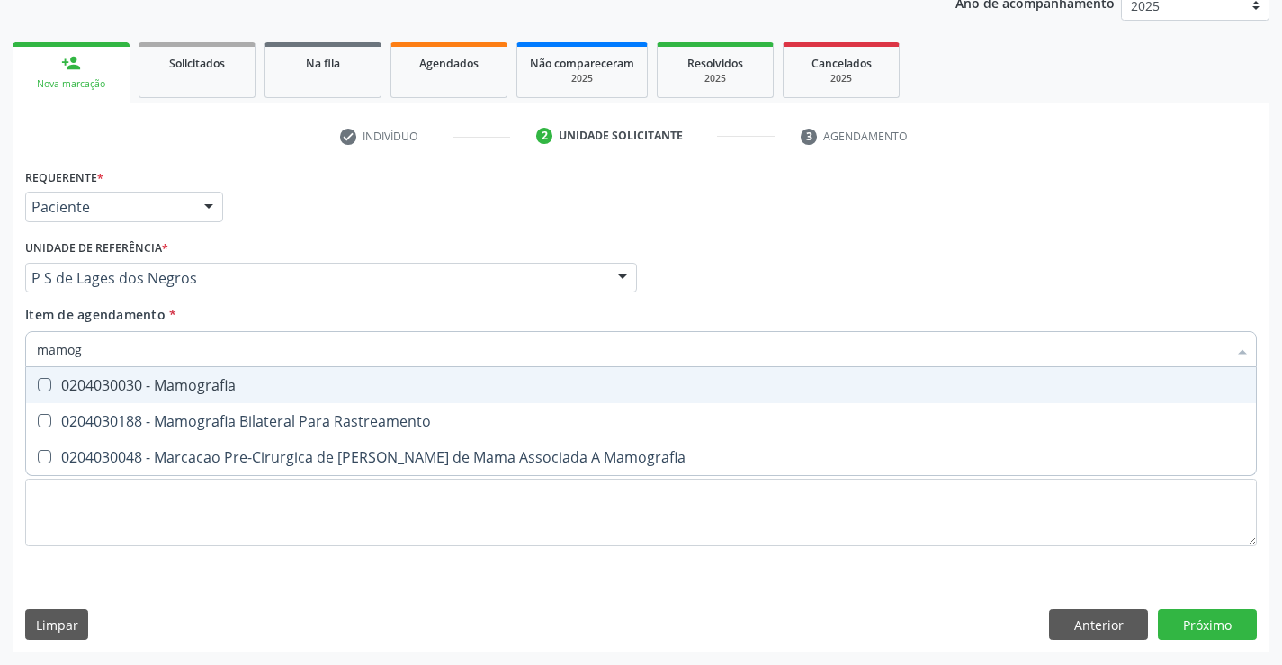
type input "mamogr"
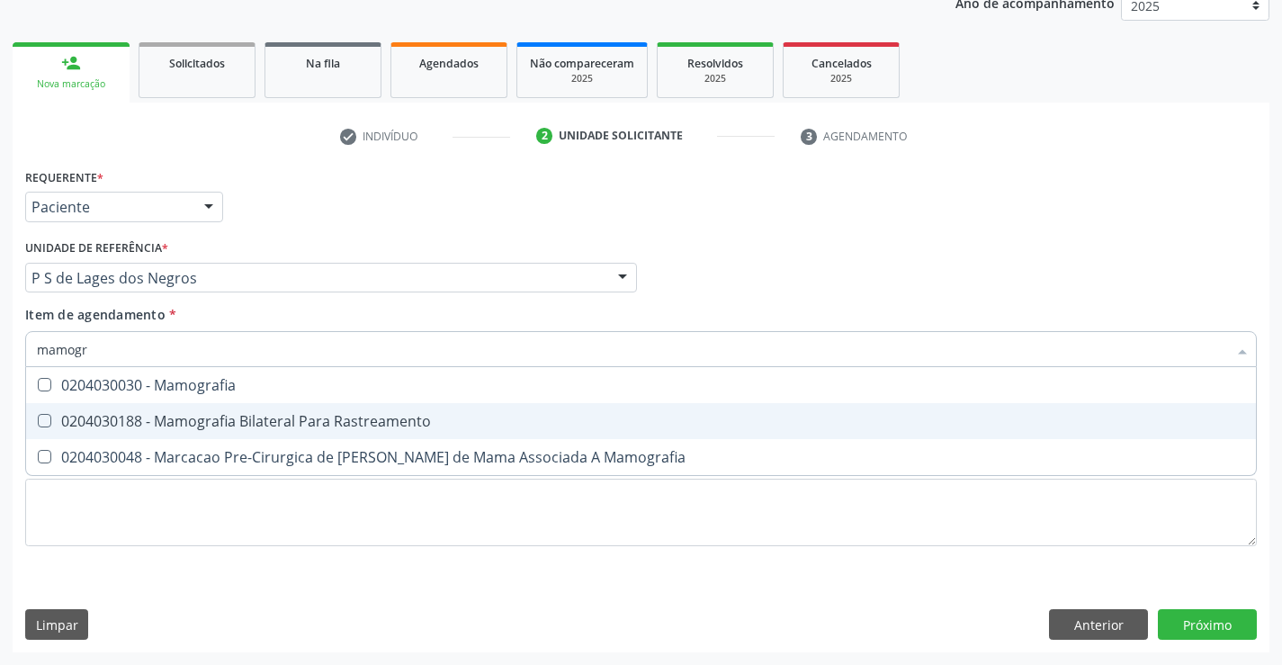
click at [203, 414] on div "0204030188 - Mamografia Bilateral Para Rastreamento" at bounding box center [641, 421] width 1209 height 14
checkbox Rastreamento "true"
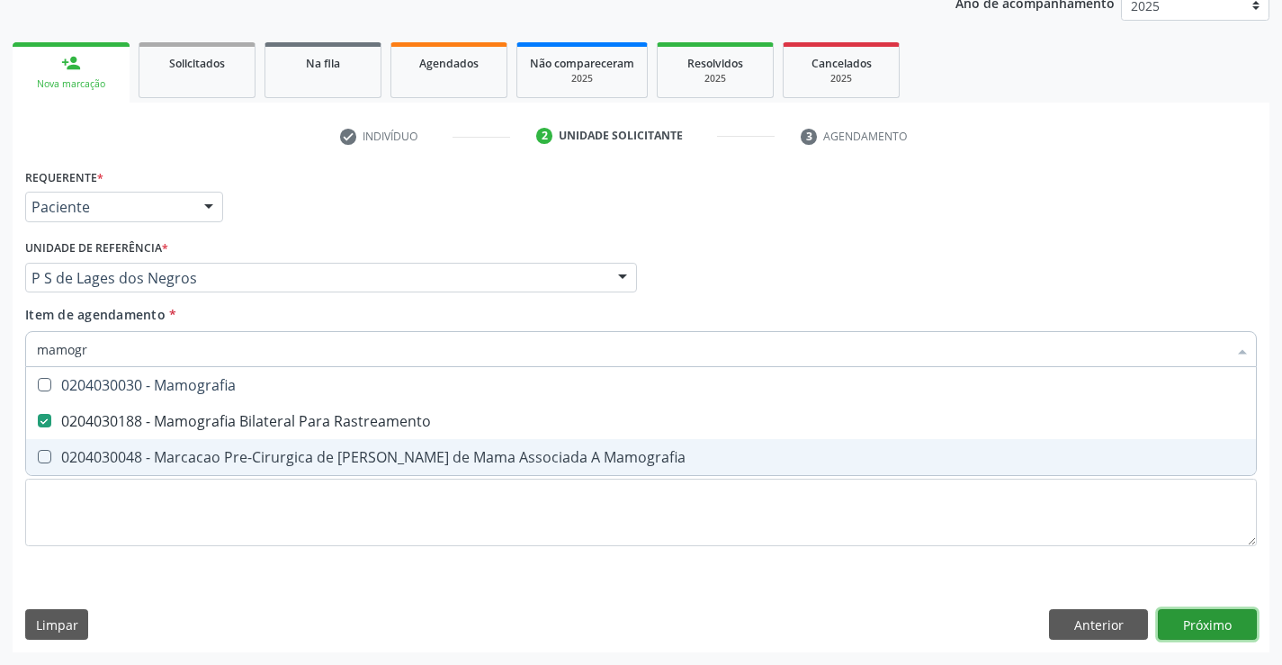
click at [1222, 625] on div "Requerente * Paciente Médico(a) Enfermeiro(a) Paciente Nenhum resultado encontr…" at bounding box center [641, 408] width 1257 height 489
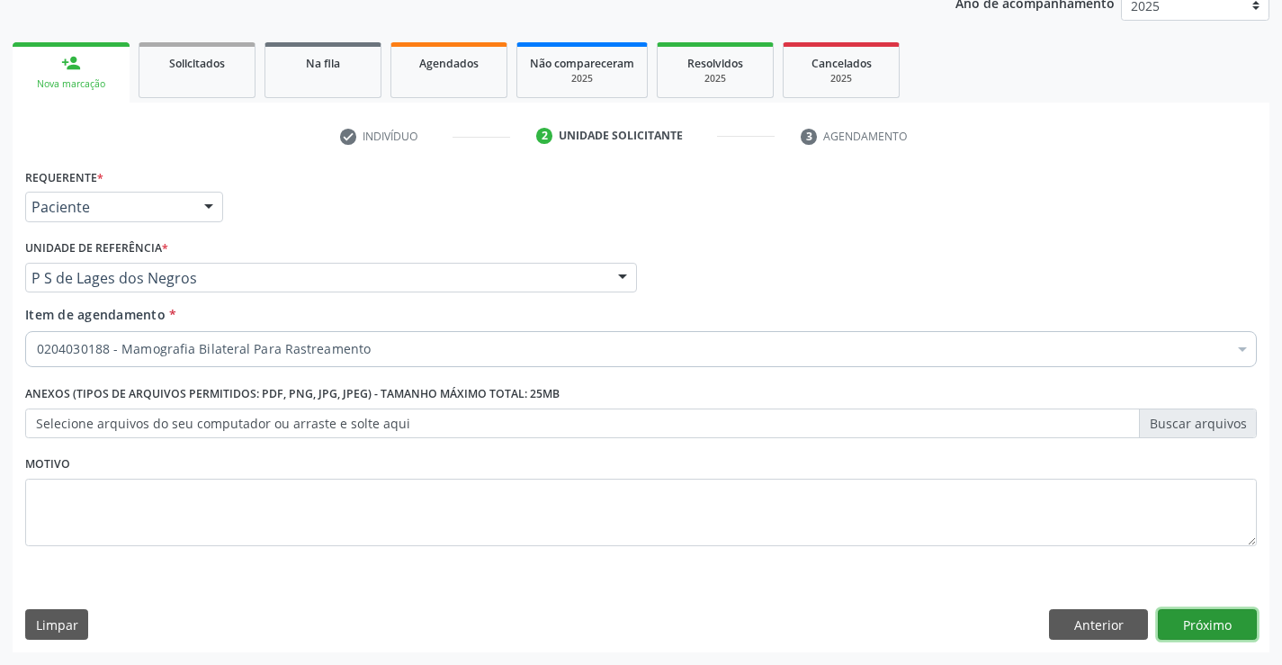
click at [1211, 621] on button "Próximo" at bounding box center [1207, 624] width 99 height 31
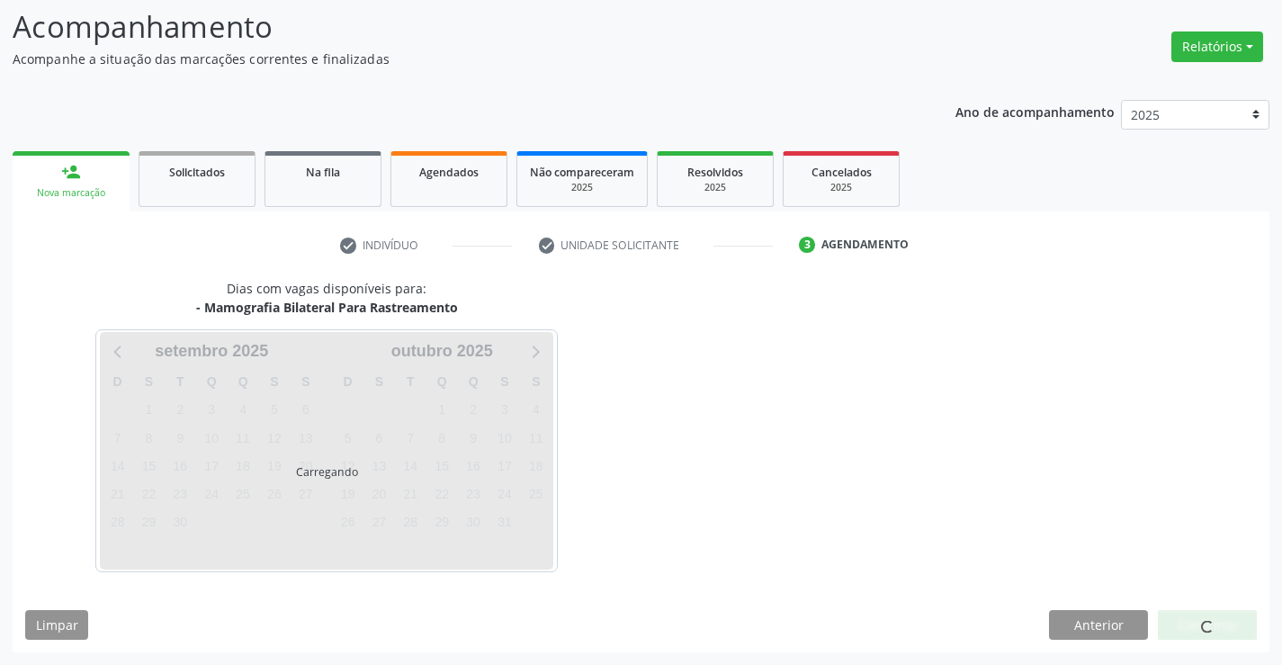
scroll to position [118, 0]
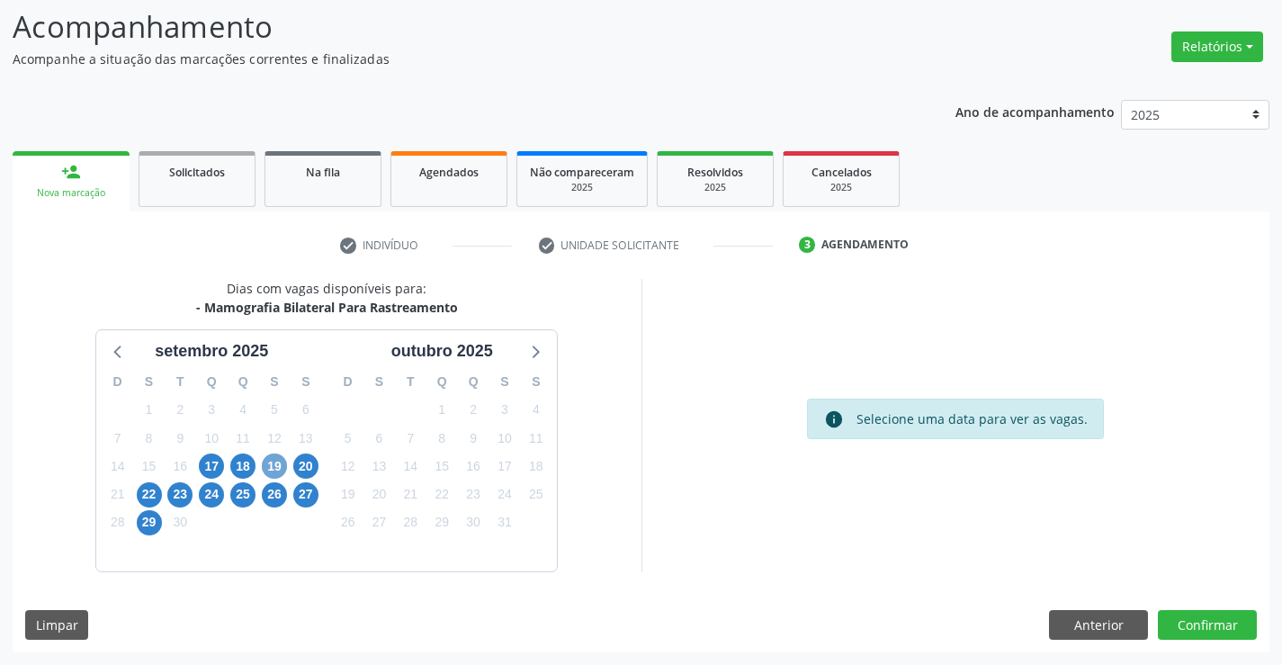
click at [271, 466] on span "19" at bounding box center [274, 466] width 25 height 25
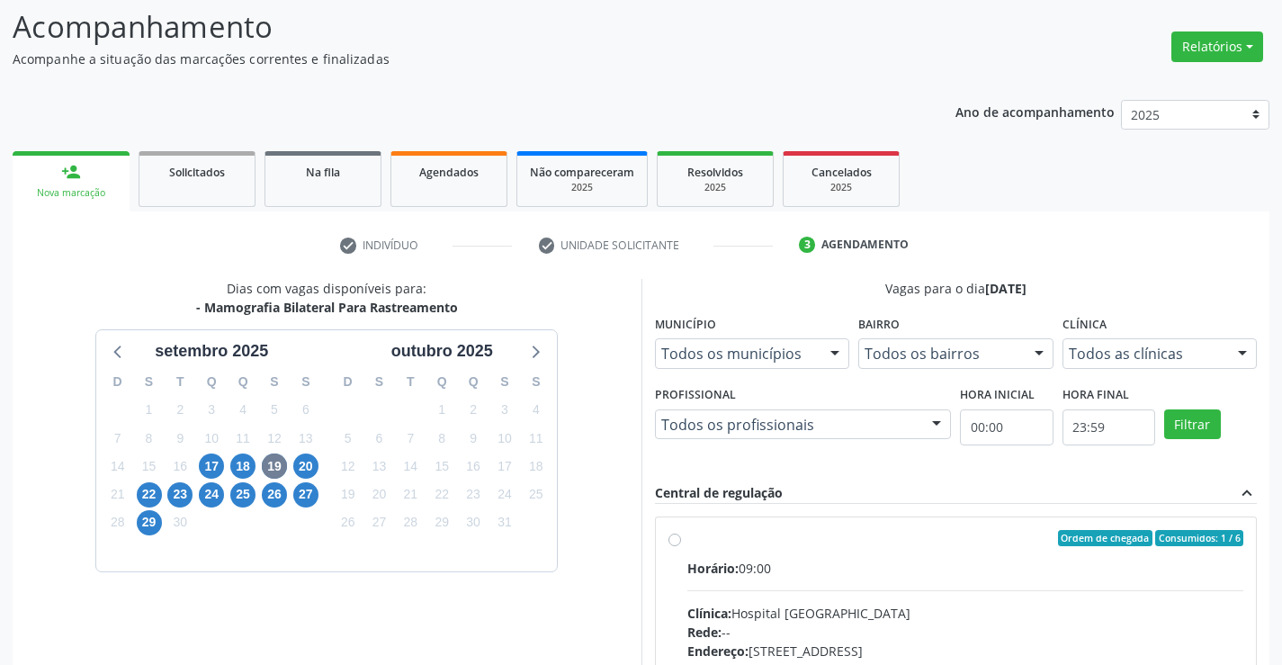
click at [688, 539] on label "Ordem de chegada Consumidos: 1 / 6 Horário: 09:00 Clínica: Hospital Sao Francis…" at bounding box center [966, 668] width 557 height 276
click at [673, 539] on input "Ordem de chegada Consumidos: 1 / 6 Horário: 09:00 Clínica: Hospital Sao Francis…" at bounding box center [675, 538] width 13 height 16
radio input "true"
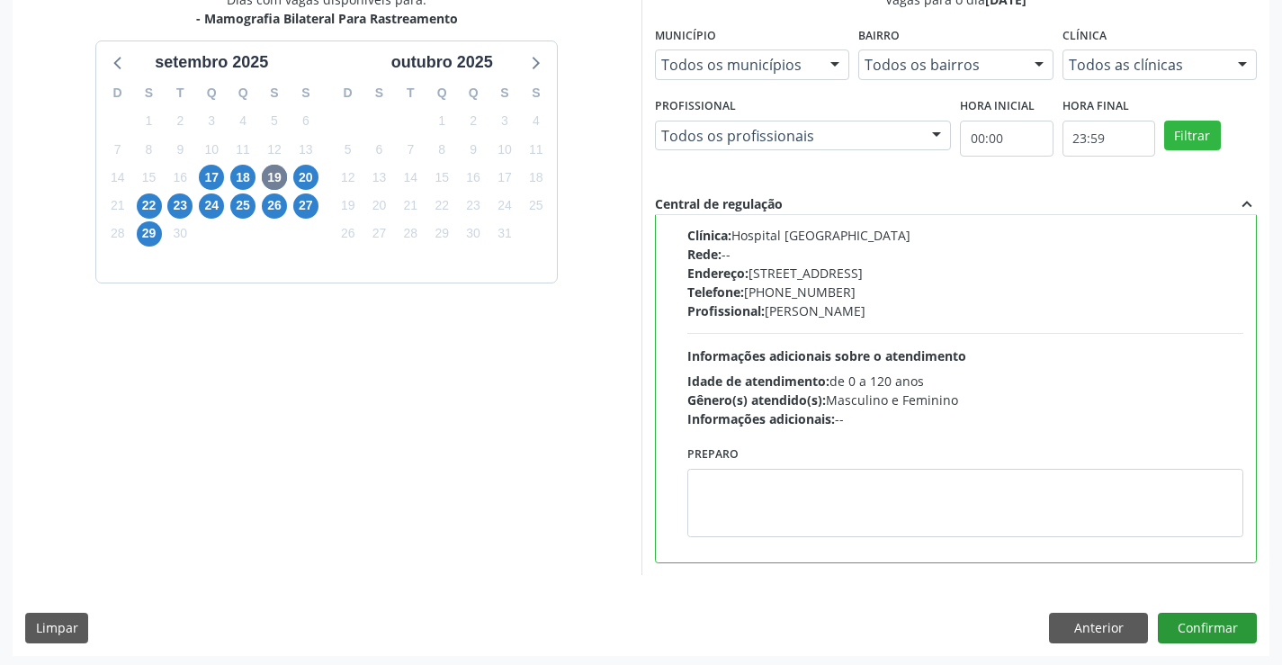
scroll to position [410, 0]
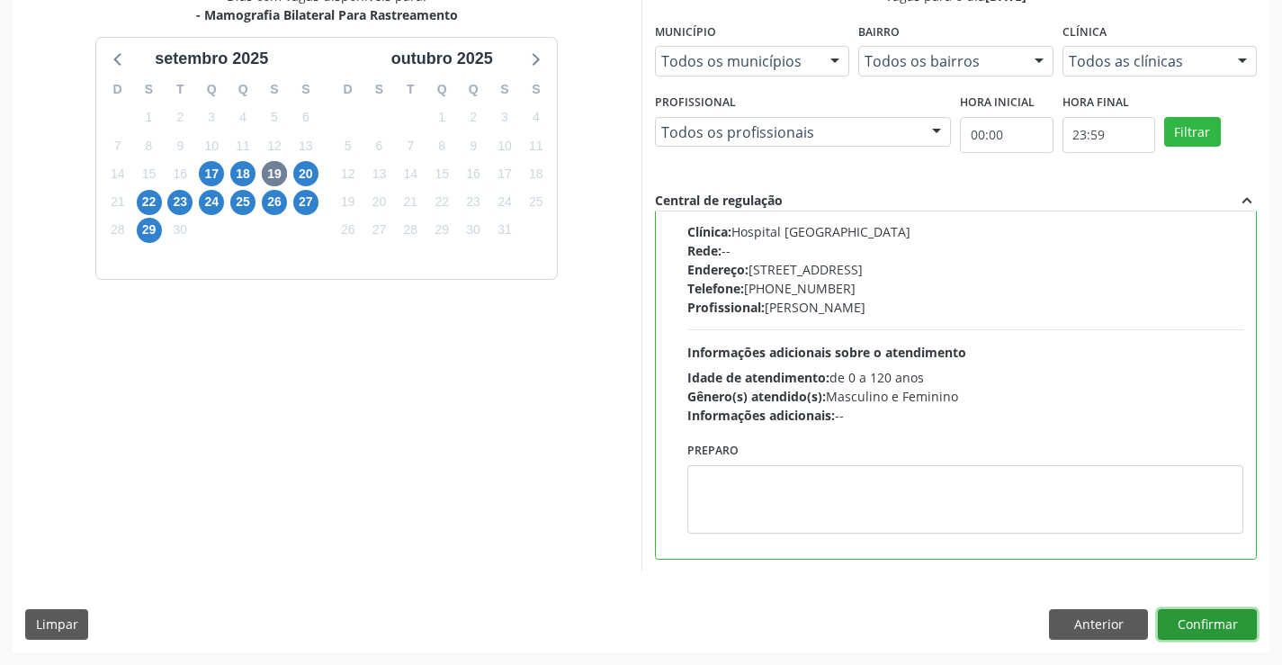
click at [1179, 618] on button "Confirmar" at bounding box center [1207, 624] width 99 height 31
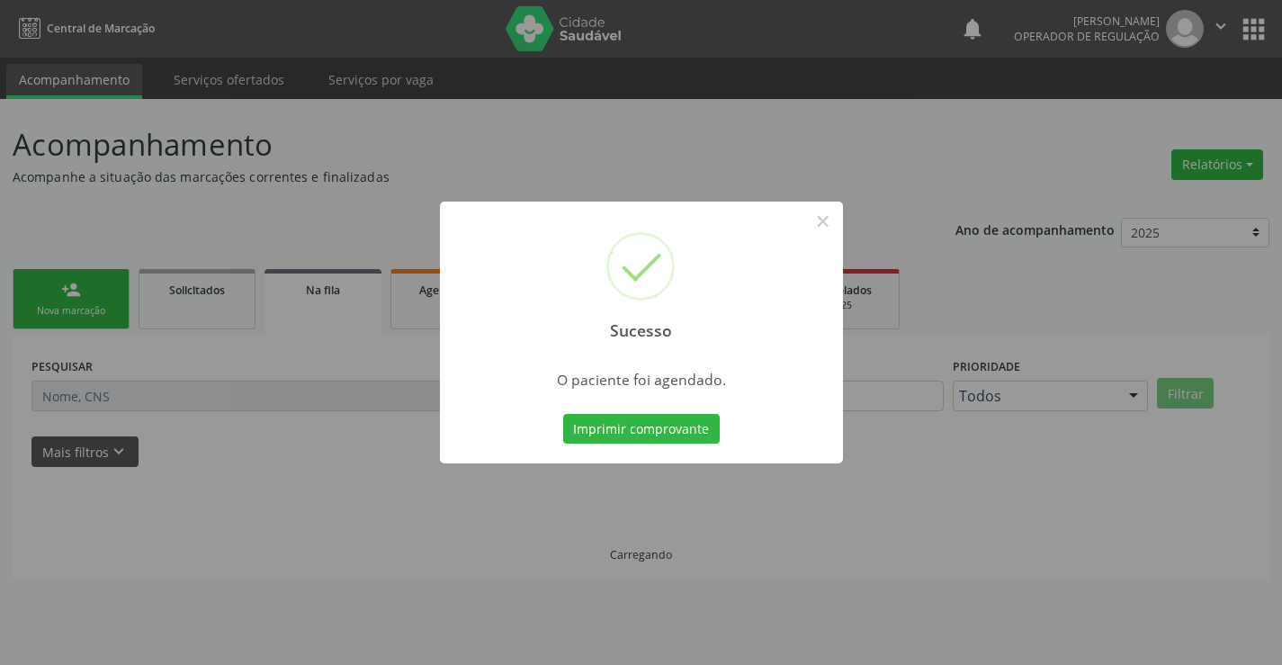
scroll to position [0, 0]
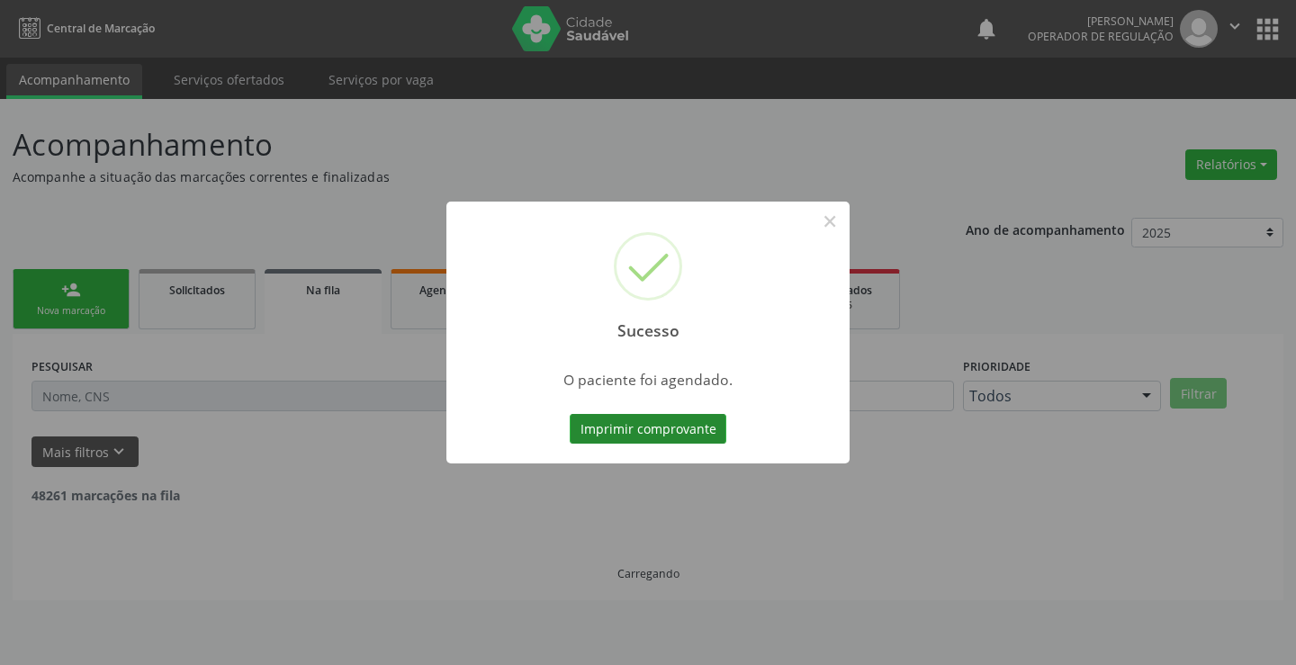
click at [650, 427] on button "Imprimir comprovante" at bounding box center [648, 429] width 157 height 31
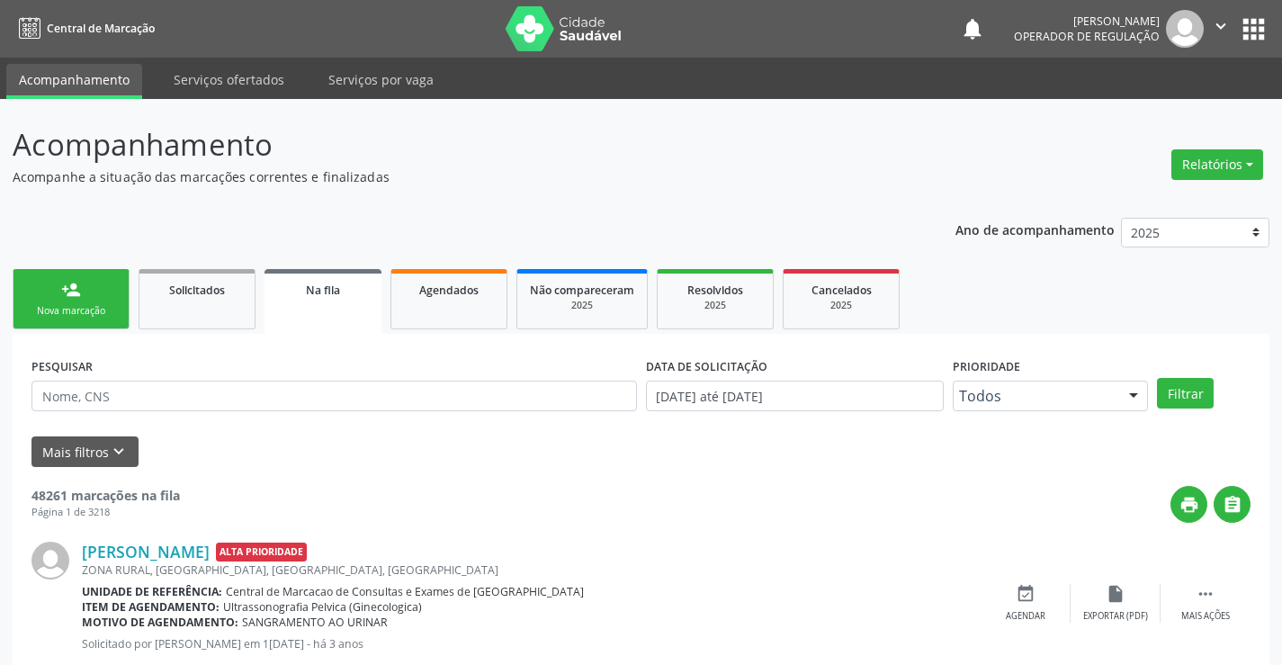
click at [120, 295] on link "person_add Nova marcação" at bounding box center [71, 299] width 117 height 60
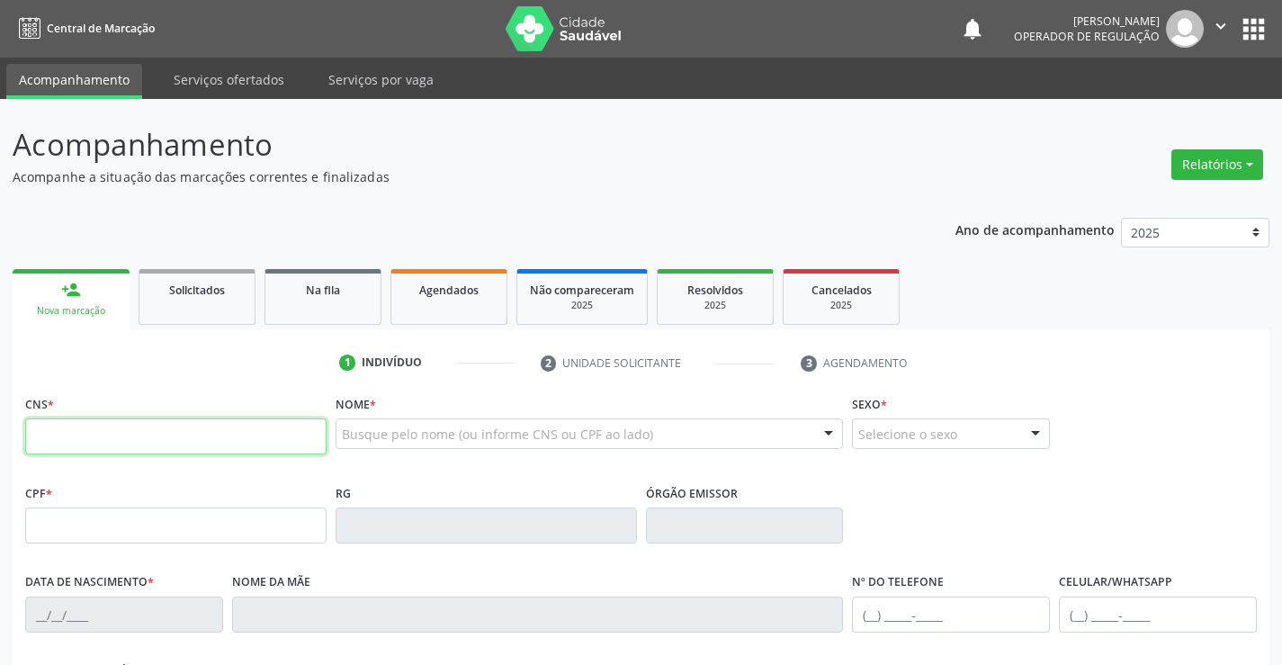
click at [142, 424] on input "text" at bounding box center [175, 436] width 301 height 36
type input "706 8067 5336 2424"
type input "022.412.175-81"
type input "25/08/1984"
type input "Ana Laura da Costa"
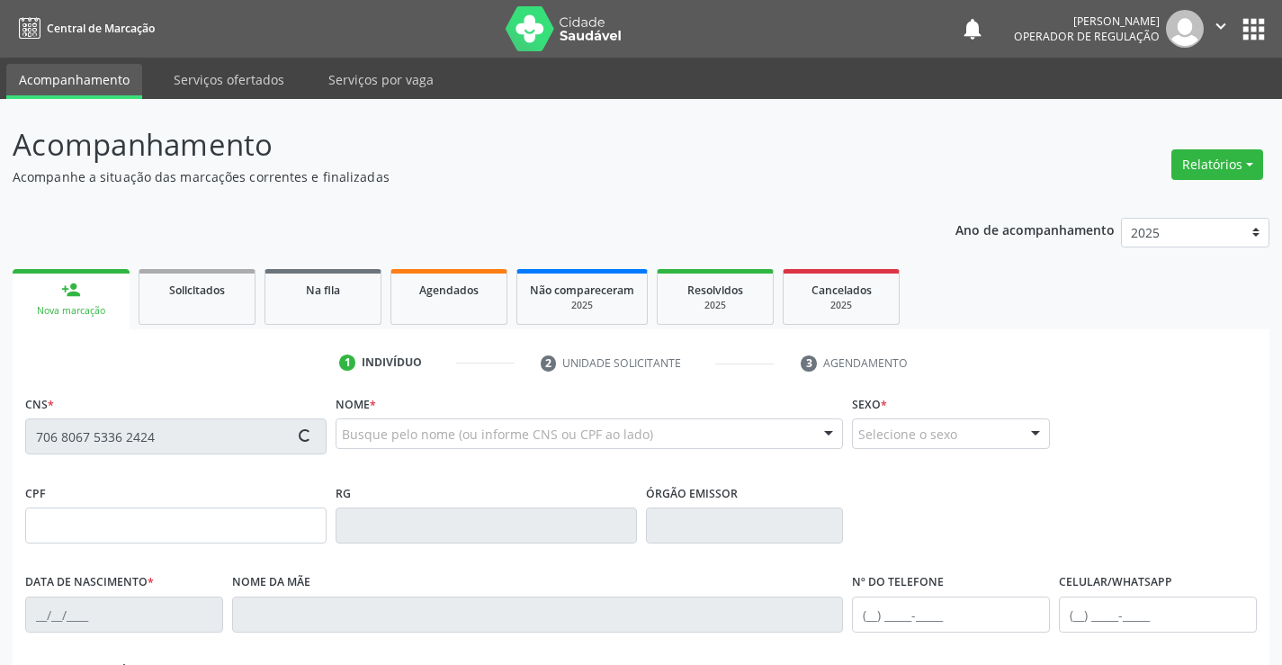
type input "(74) 7105-3084"
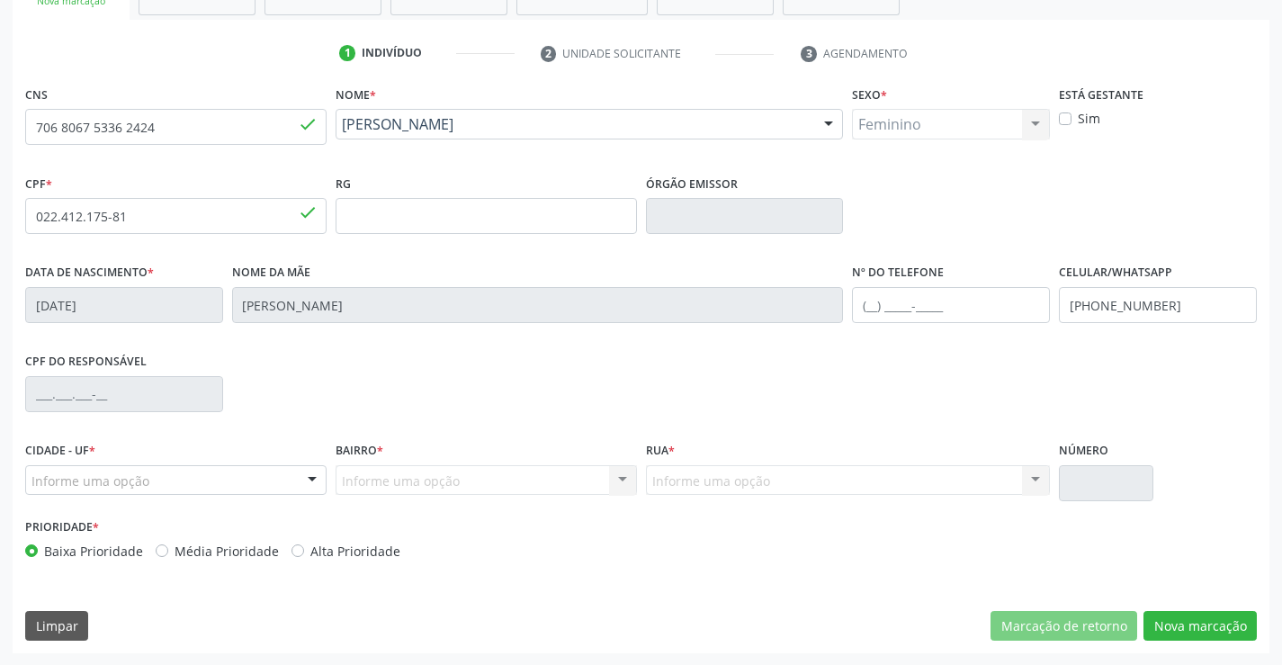
scroll to position [310, 0]
click at [939, 316] on input "text" at bounding box center [951, 304] width 198 height 36
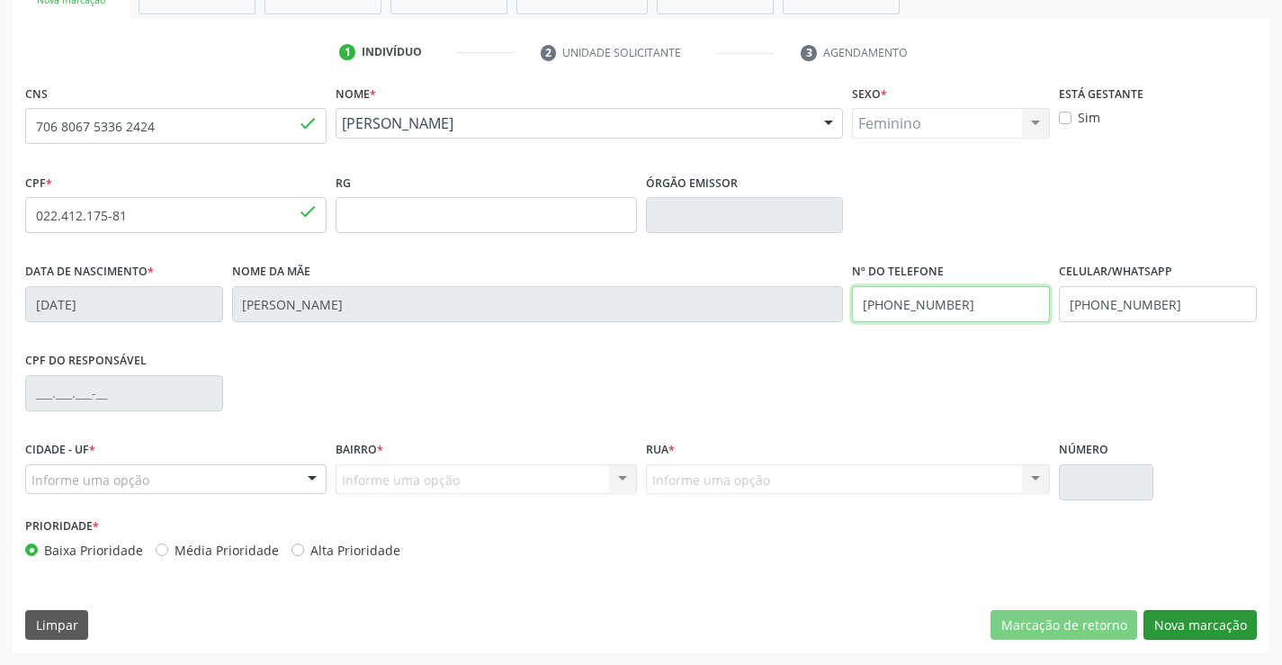
type input "(74) 98812-2707"
click at [1186, 616] on button "Nova marcação" at bounding box center [1200, 625] width 113 height 31
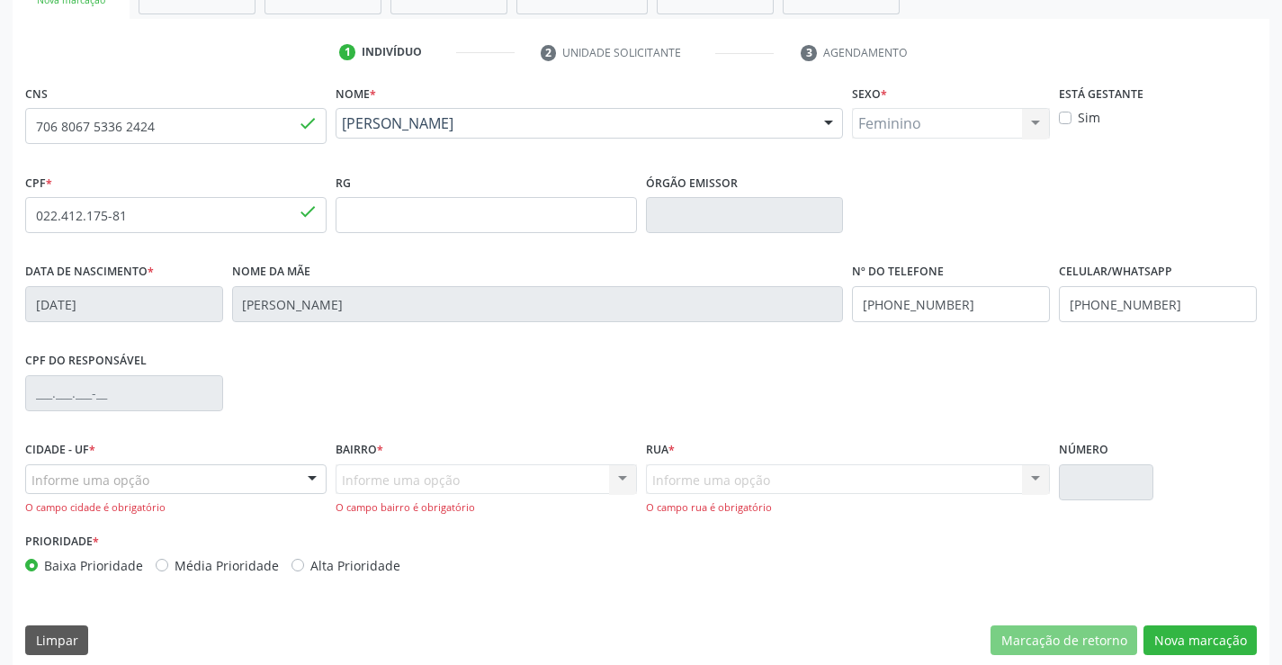
click at [166, 479] on div "Informe uma opção" at bounding box center [175, 479] width 301 height 31
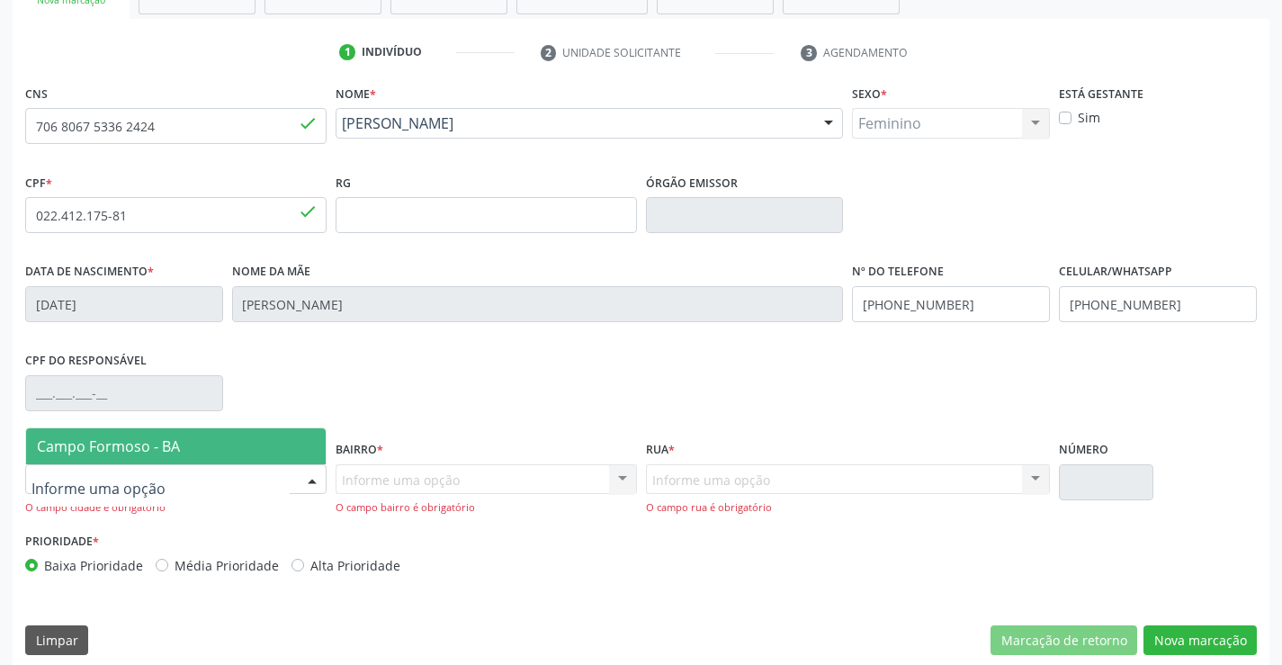
click at [161, 447] on span "Campo Formoso - BA" at bounding box center [108, 446] width 143 height 20
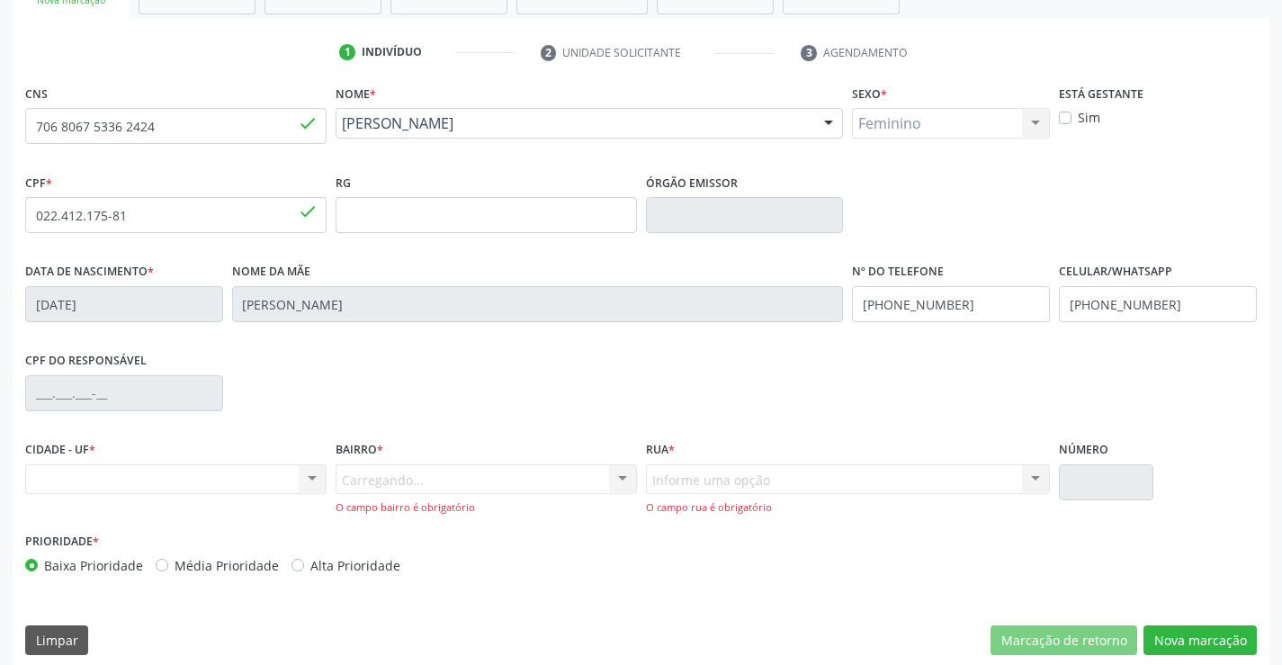
click at [382, 485] on div "Carregando... Nenhum resultado encontrado para: " " Nenhuma opção encontrada. D…" at bounding box center [486, 489] width 301 height 51
click at [399, 466] on div "Carregando... Nenhum resultado encontrado para: " " Nenhuma opção encontrada. D…" at bounding box center [486, 489] width 301 height 51
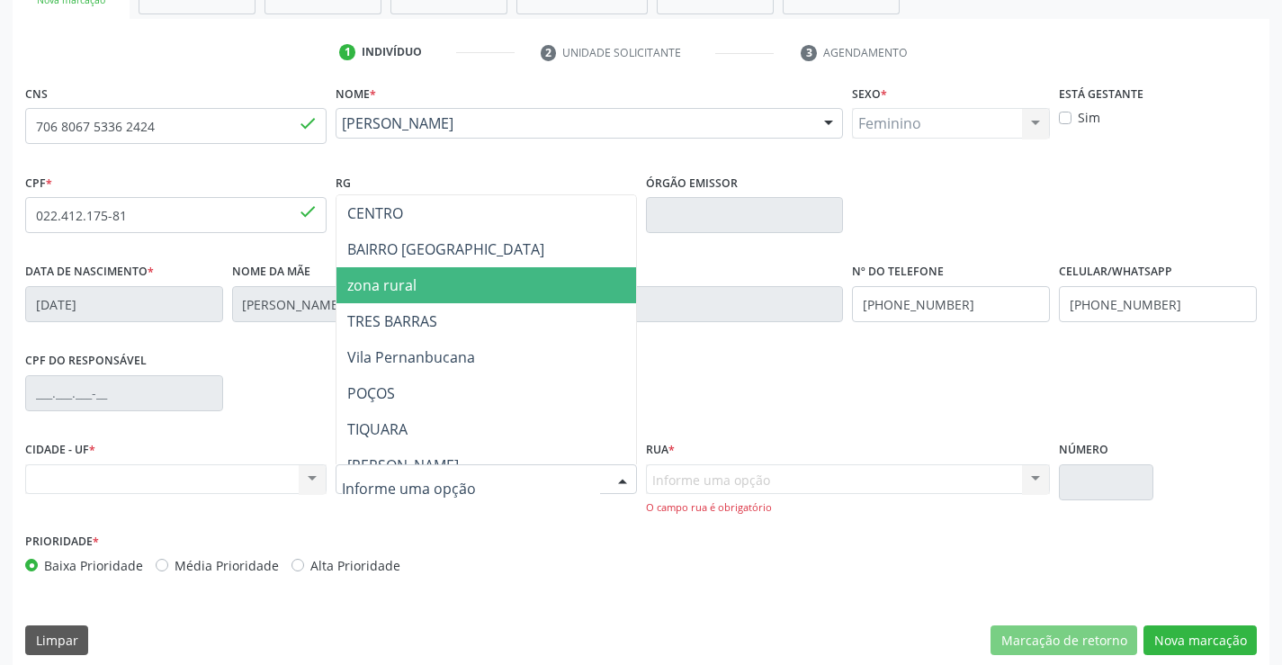
click at [424, 284] on span "zona rural" at bounding box center [531, 285] width 389 height 36
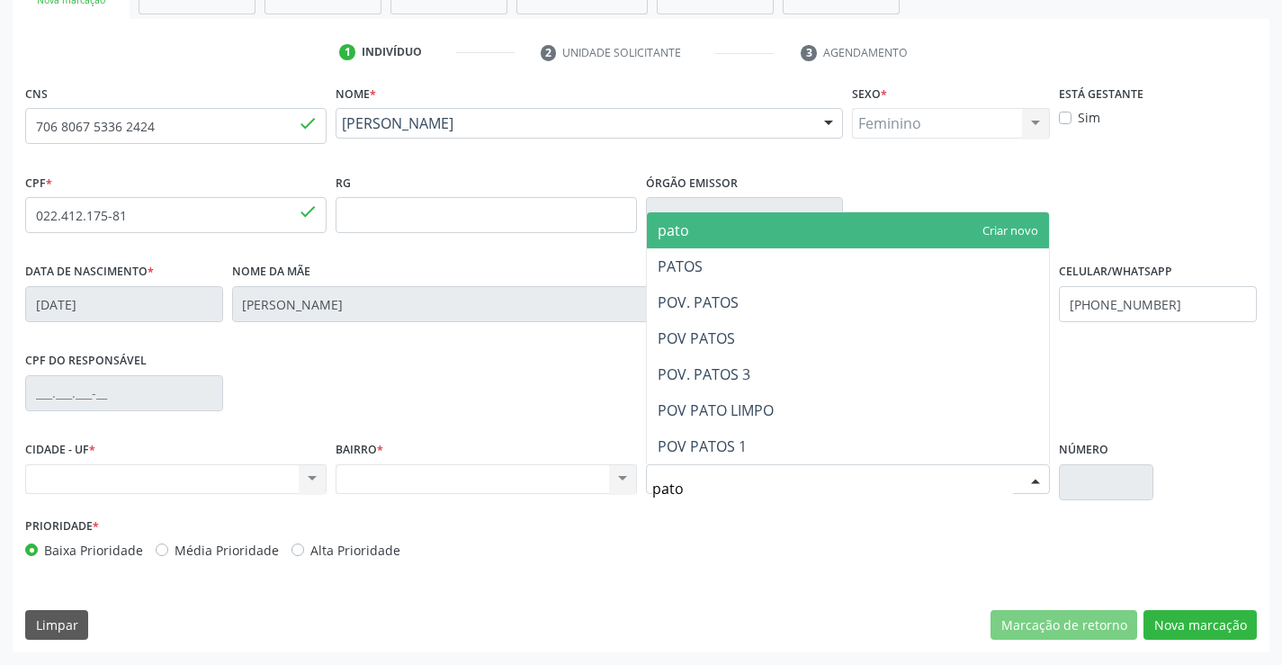
type input "patos"
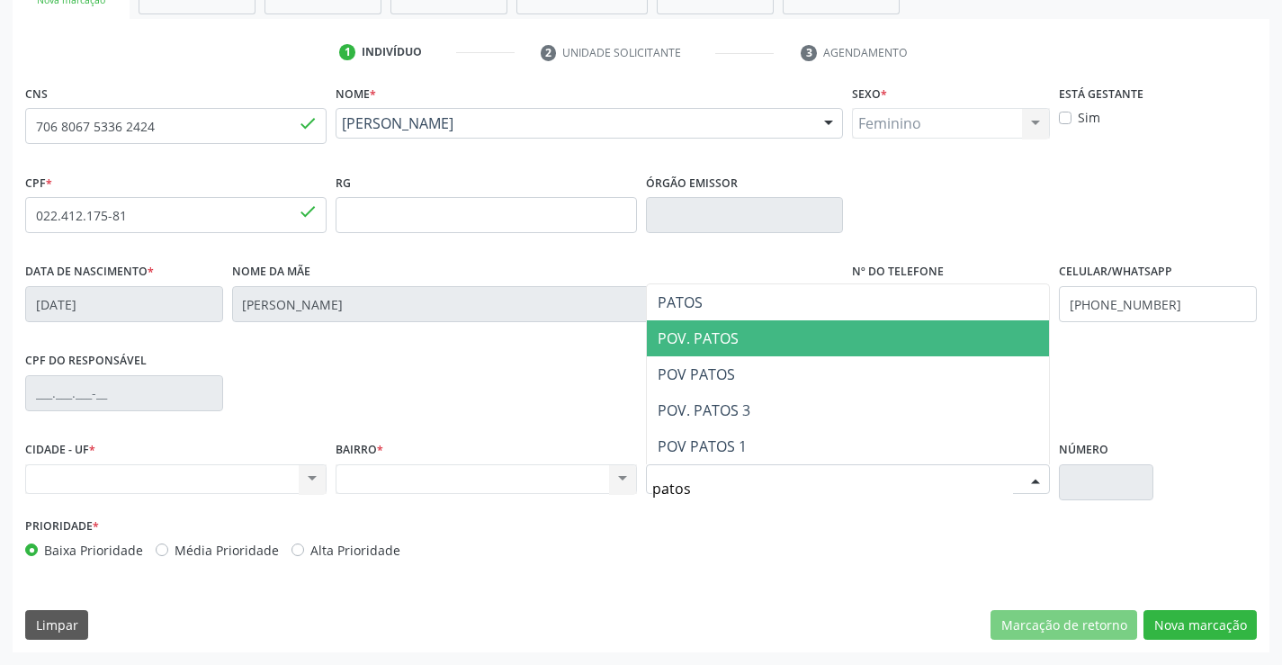
click at [748, 343] on span "POV. PATOS" at bounding box center [848, 338] width 403 height 36
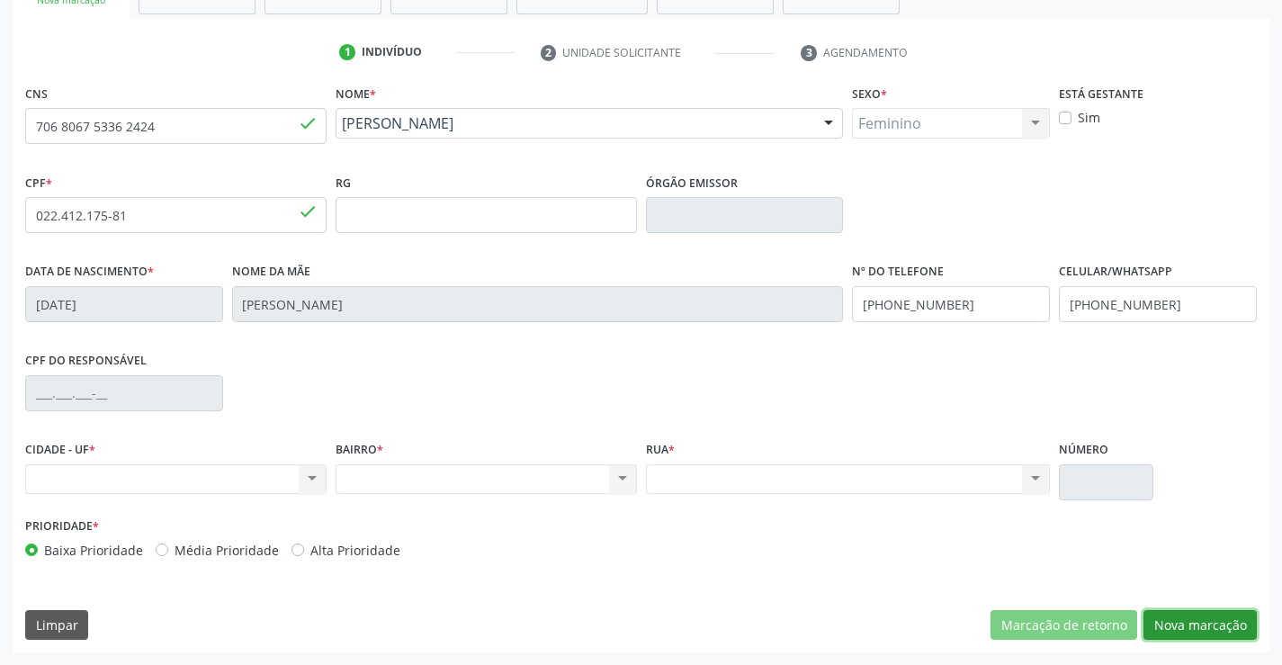
click at [1218, 633] on button "Nova marcação" at bounding box center [1200, 625] width 113 height 31
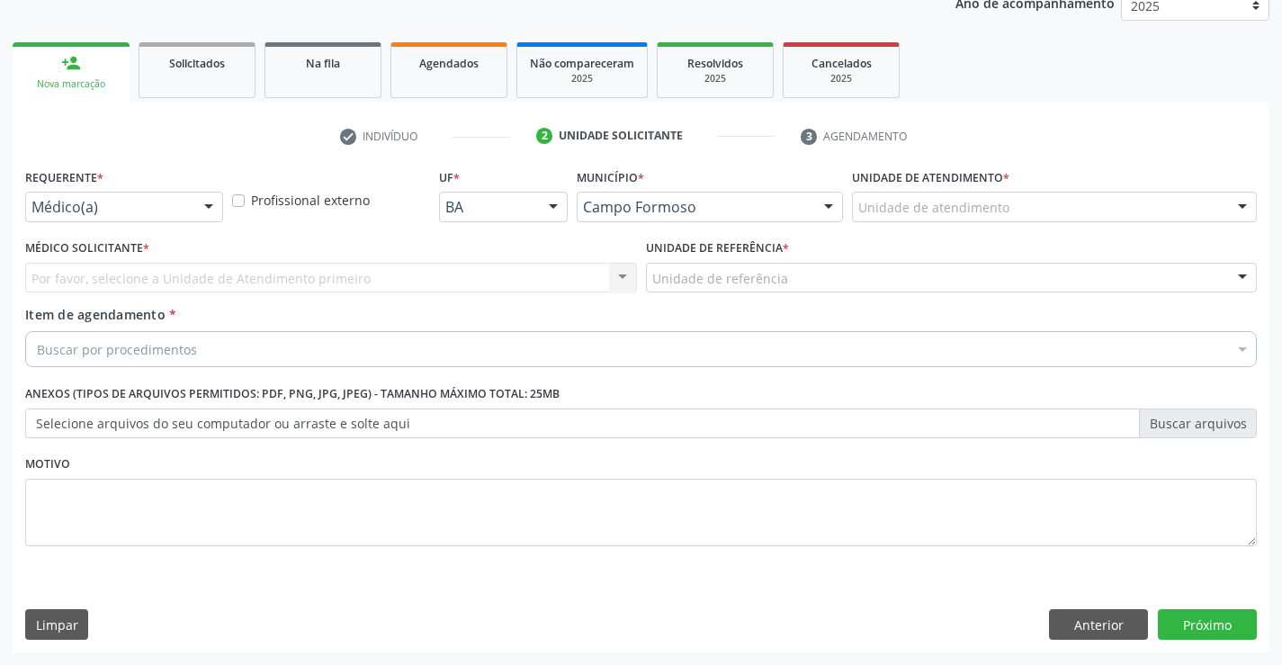
scroll to position [227, 0]
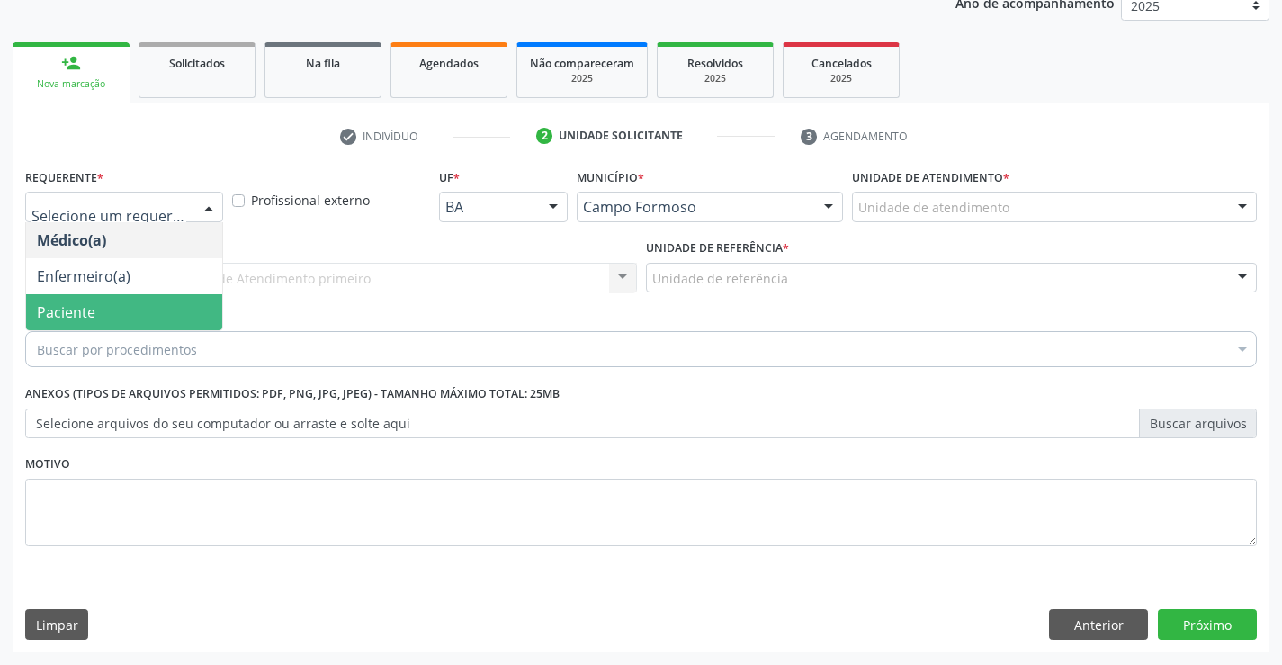
click at [91, 306] on span "Paciente" at bounding box center [66, 312] width 58 height 20
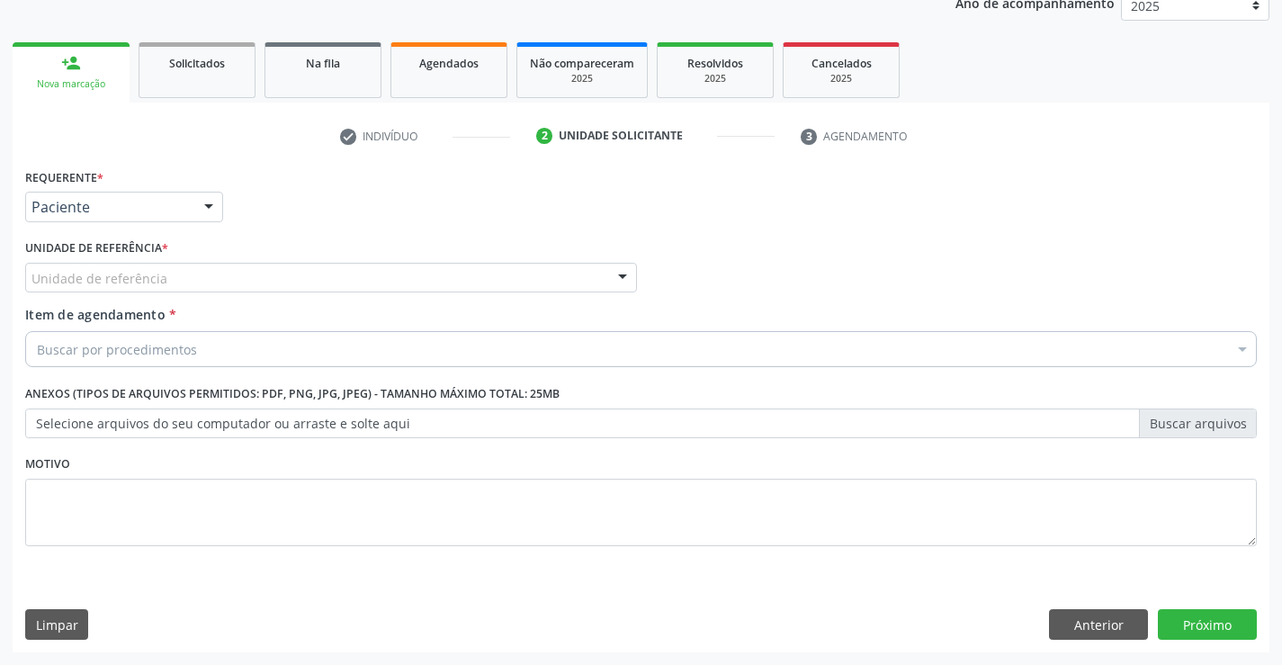
click at [85, 265] on div "Unidade de referência" at bounding box center [331, 278] width 612 height 31
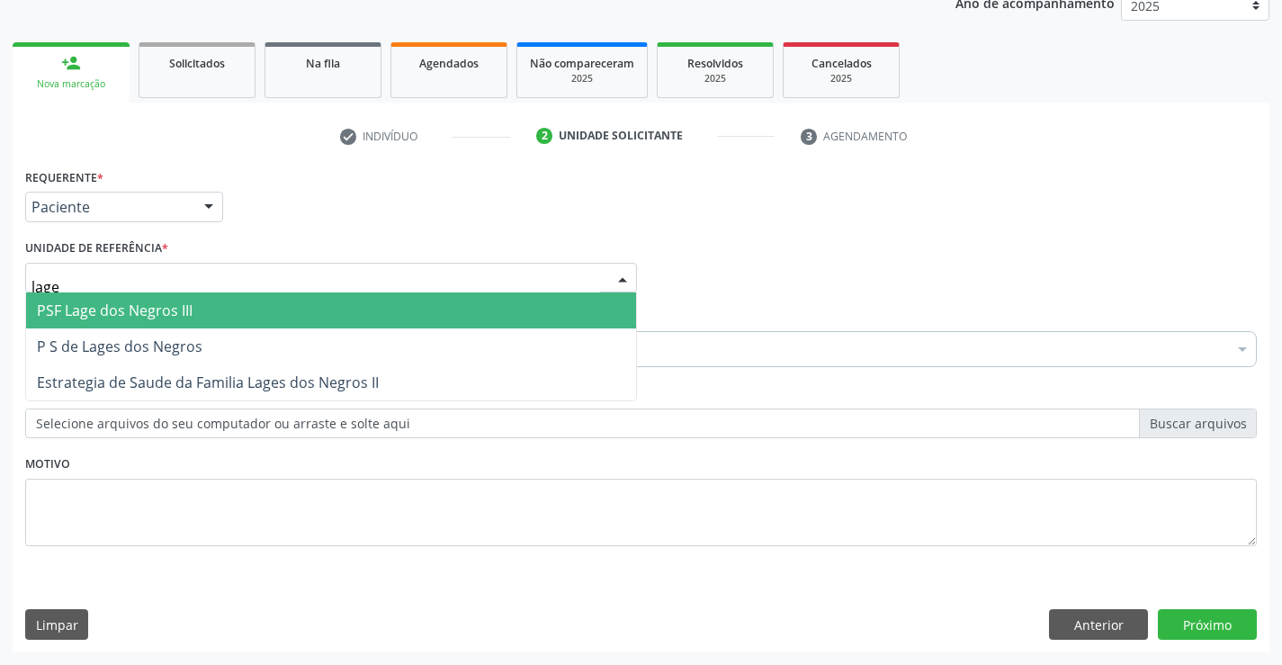
type input "lages"
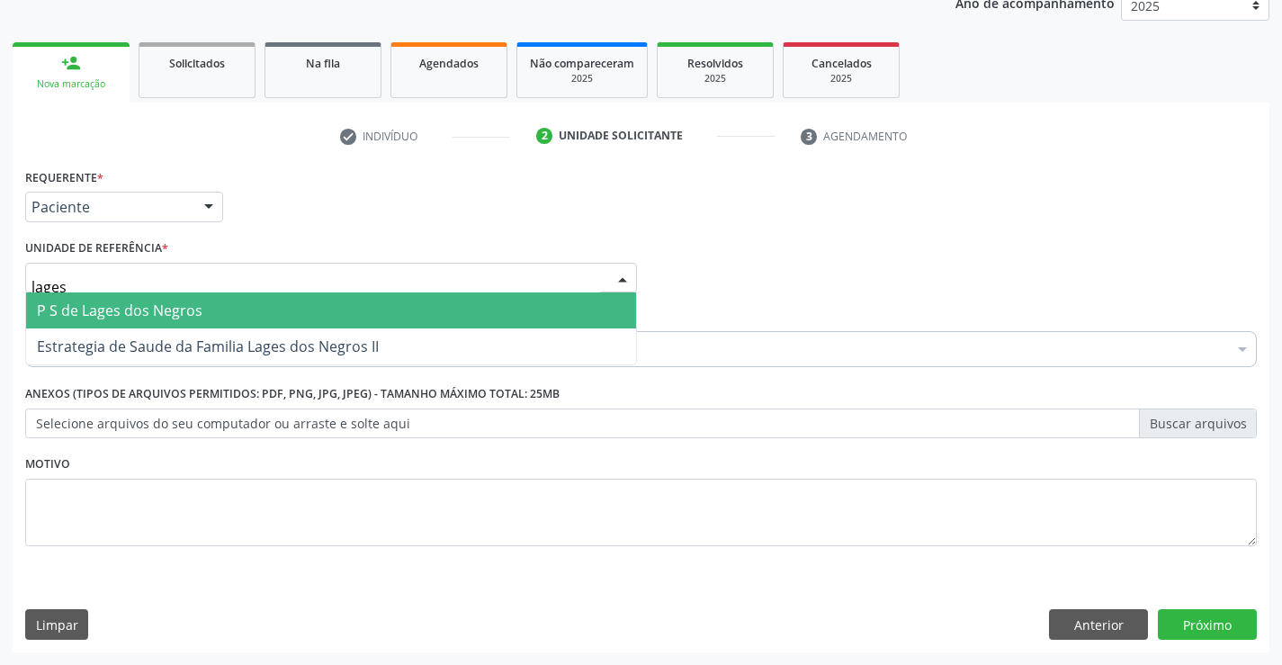
click at [205, 327] on span "P S de Lages dos Negros" at bounding box center [331, 310] width 610 height 36
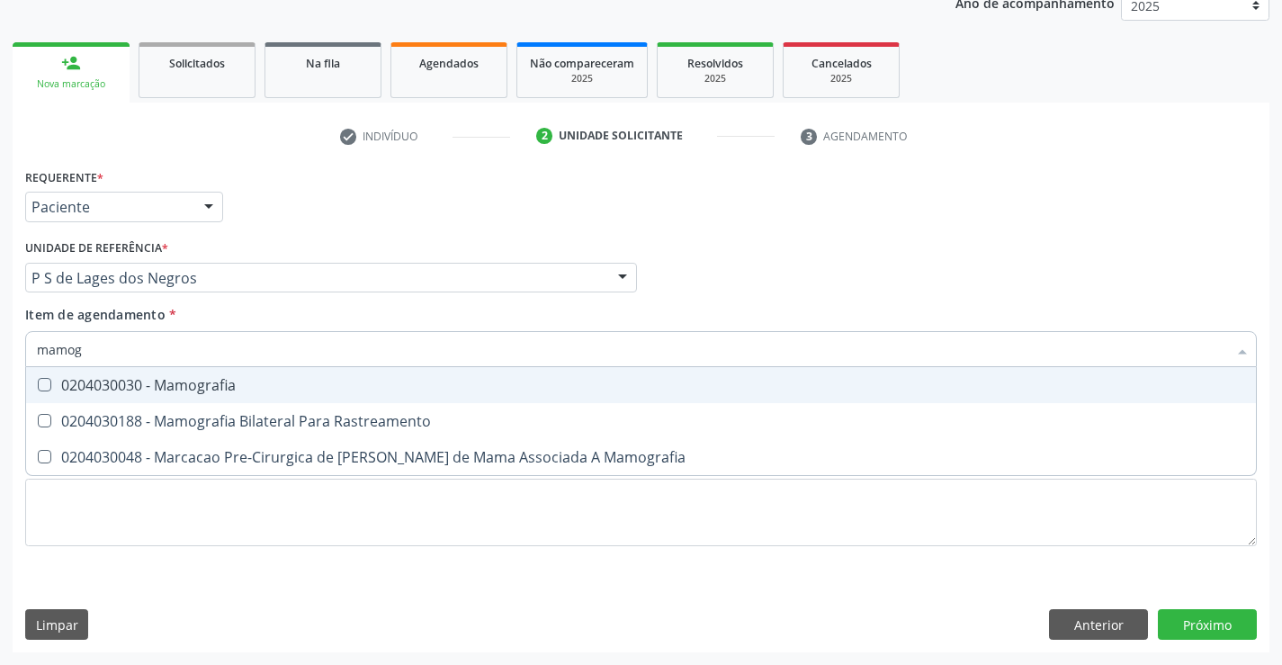
type input "mamogr"
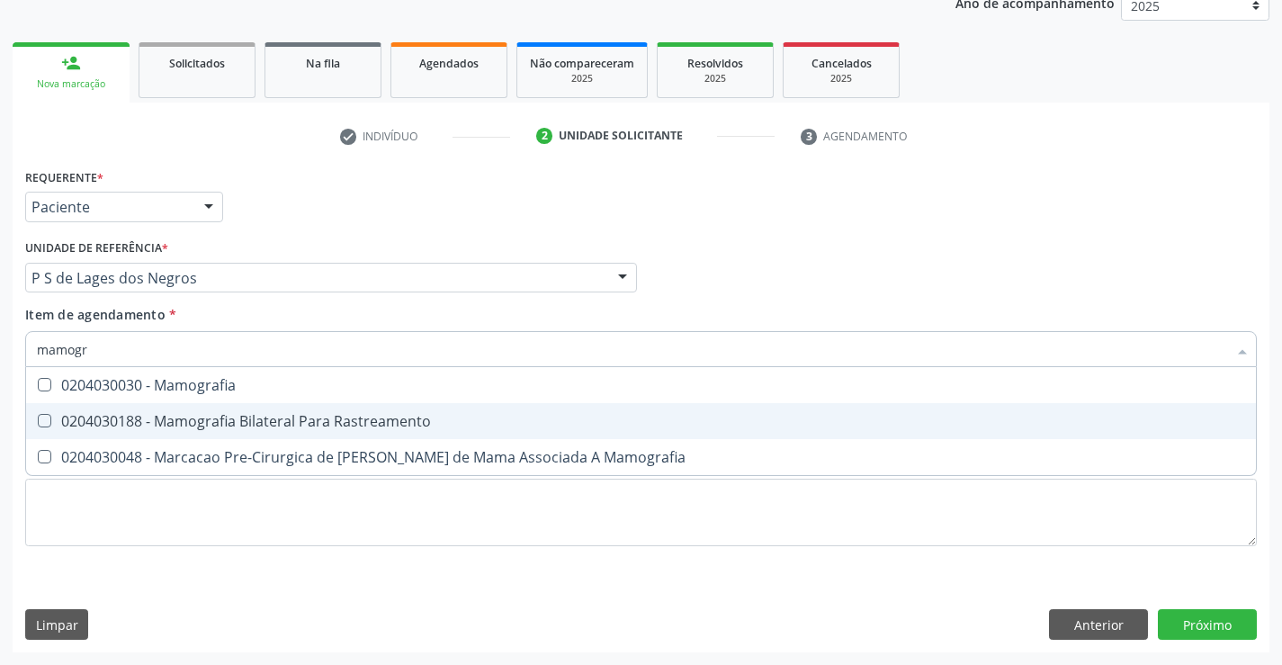
click at [193, 411] on span "0204030188 - Mamografia Bilateral Para Rastreamento" at bounding box center [641, 421] width 1230 height 36
checkbox Rastreamento "true"
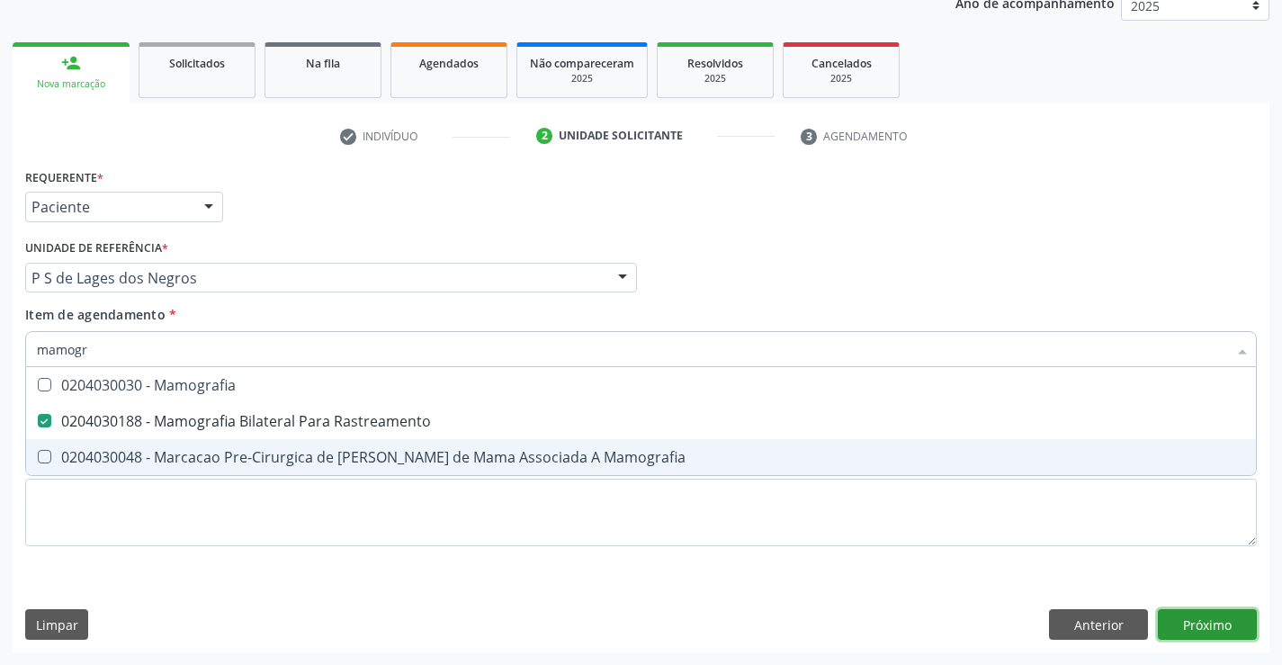
click at [1219, 622] on div "Requerente * Paciente Médico(a) Enfermeiro(a) Paciente Nenhum resultado encontr…" at bounding box center [641, 408] width 1257 height 489
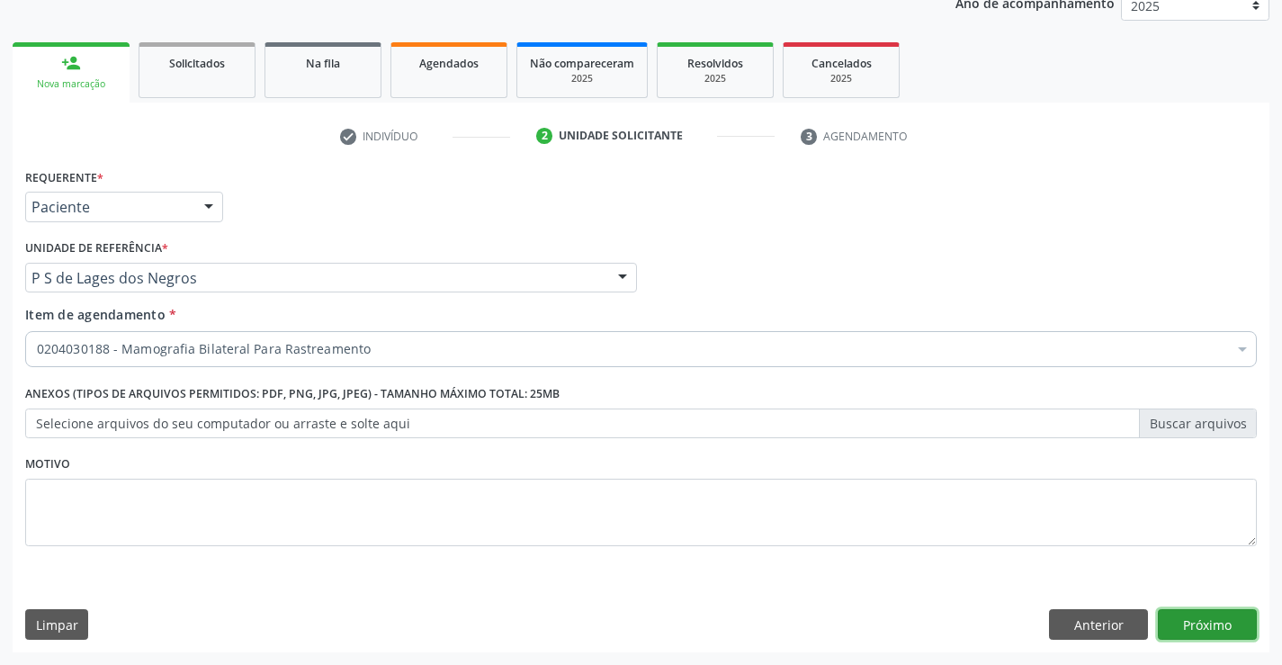
click at [1211, 627] on button "Próximo" at bounding box center [1207, 624] width 99 height 31
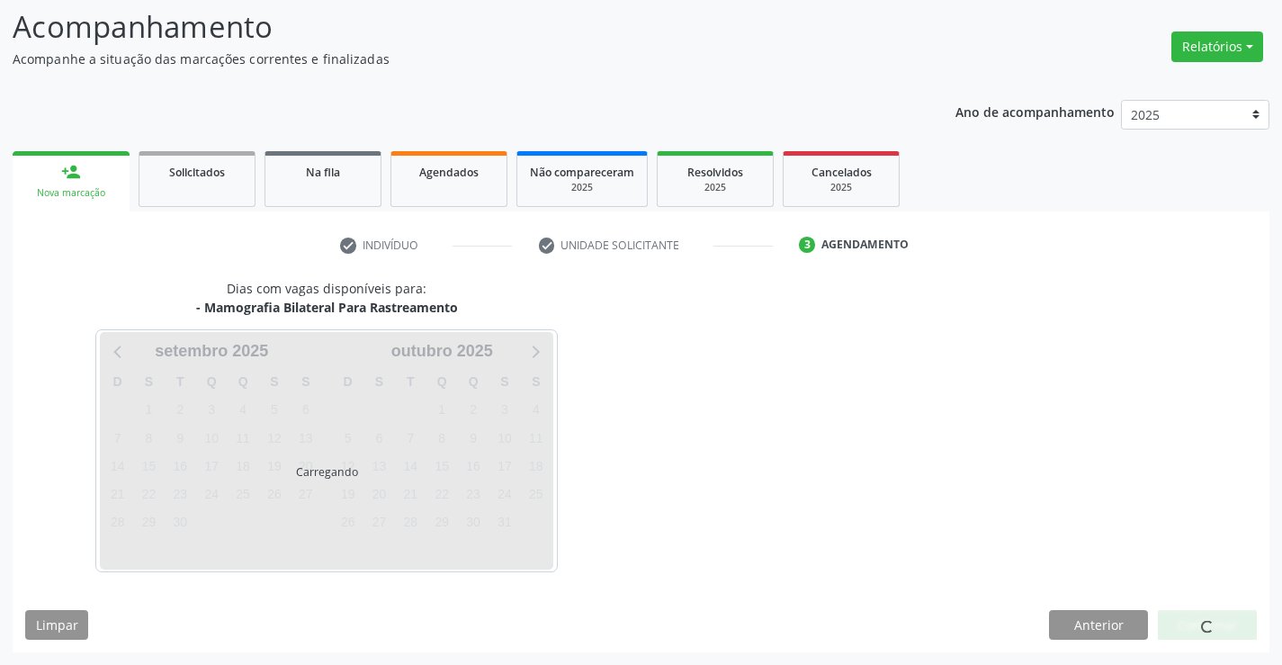
scroll to position [118, 0]
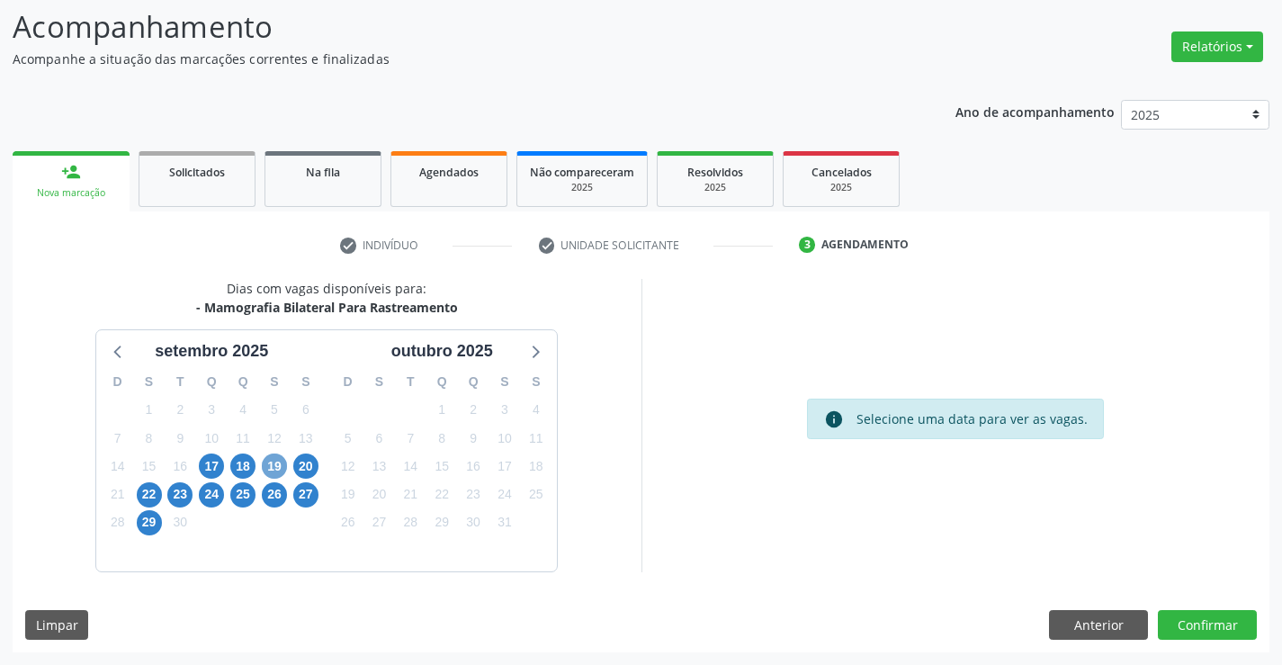
click at [275, 462] on span "19" at bounding box center [274, 466] width 25 height 25
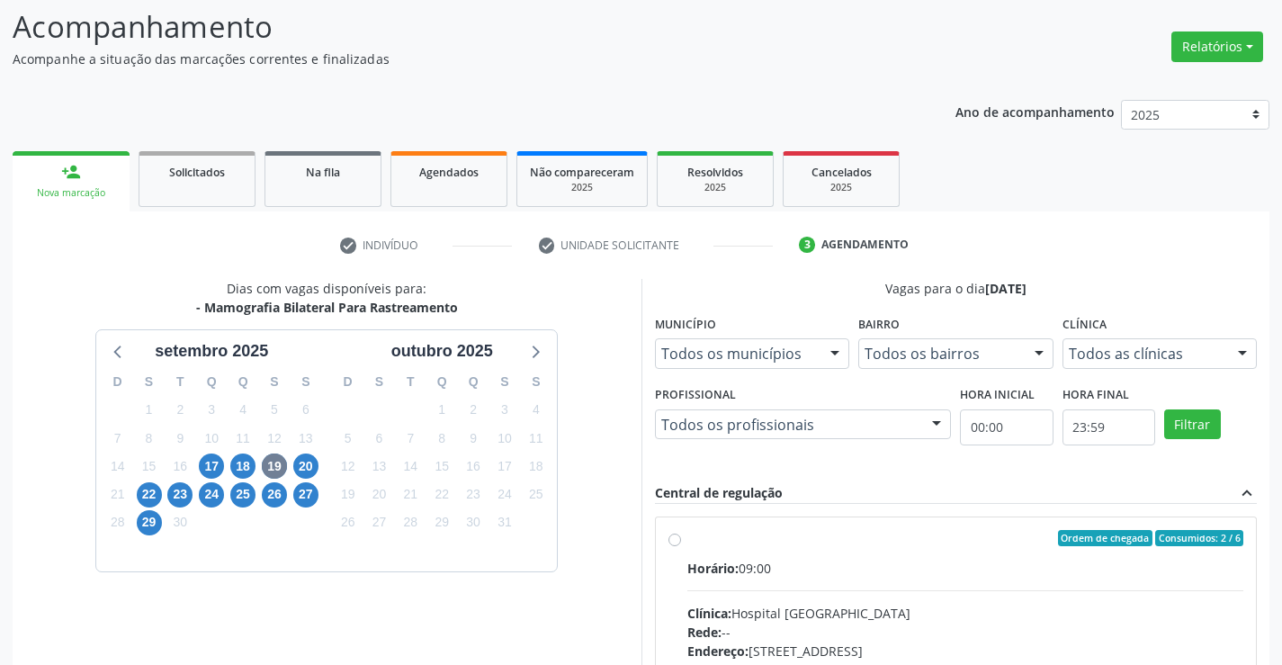
click at [688, 542] on label "Ordem de chegada Consumidos: 2 / 6 Horário: 09:00 Clínica: Hospital Sao Francis…" at bounding box center [966, 668] width 557 height 276
click at [679, 542] on input "Ordem de chegada Consumidos: 2 / 6 Horário: 09:00 Clínica: Hospital Sao Francis…" at bounding box center [675, 538] width 13 height 16
radio input "true"
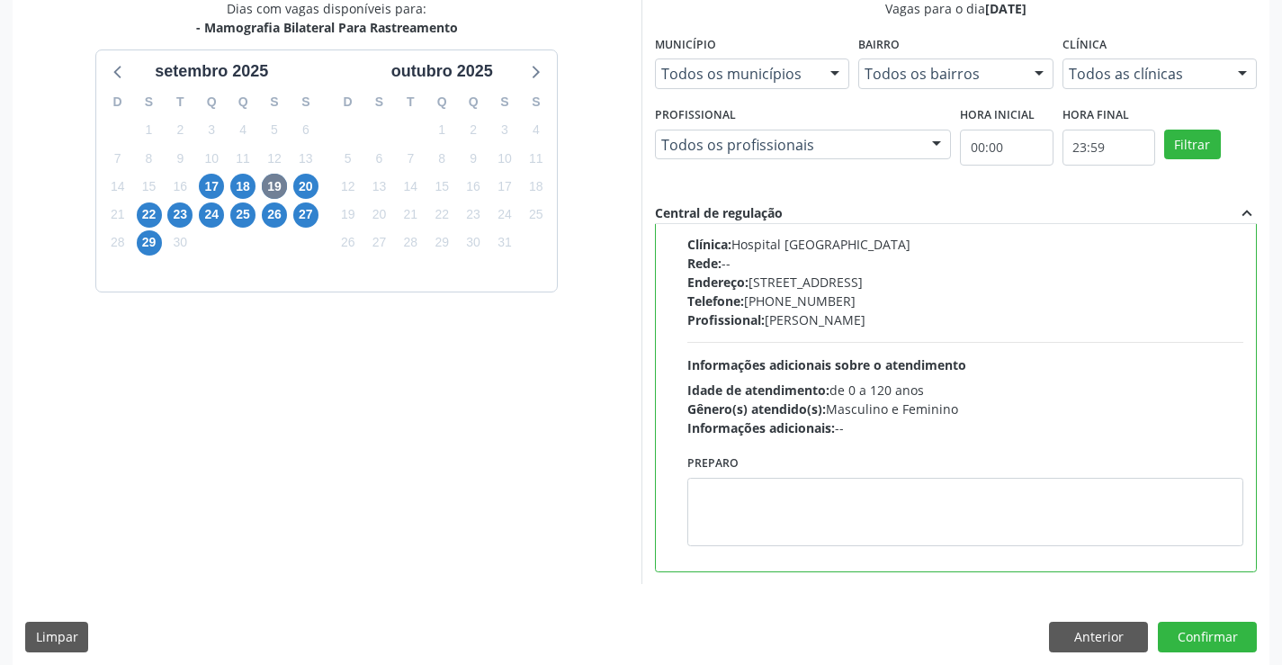
scroll to position [410, 0]
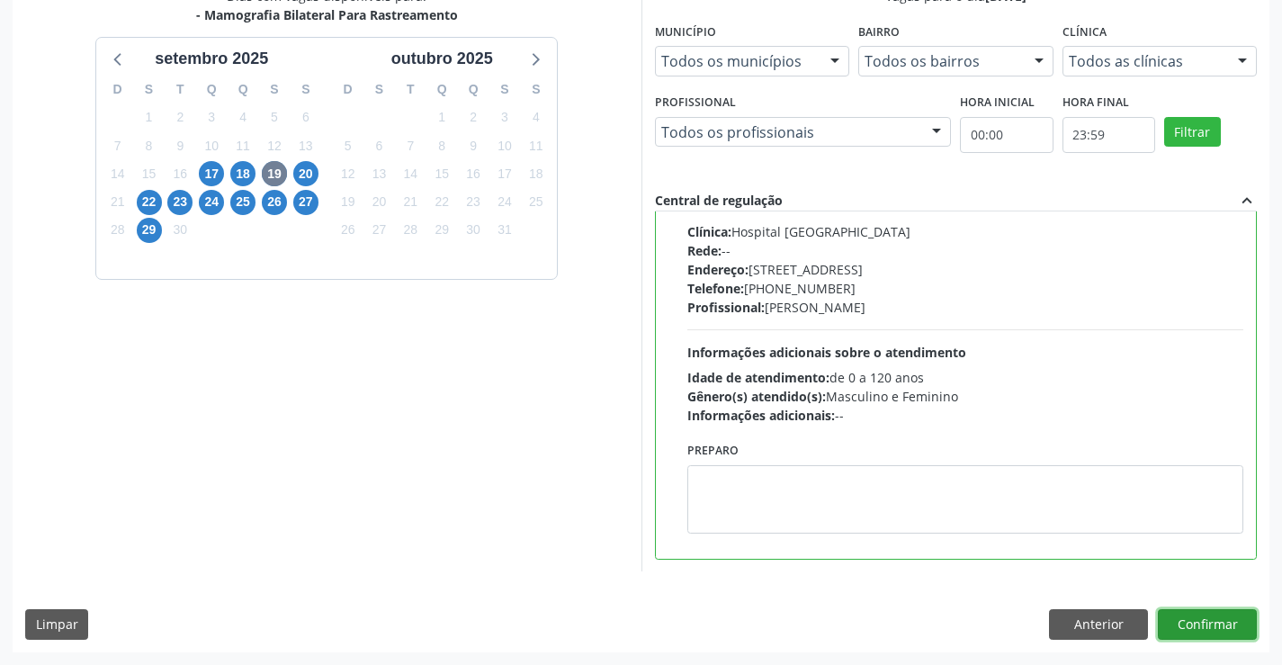
click at [1184, 628] on button "Confirmar" at bounding box center [1207, 624] width 99 height 31
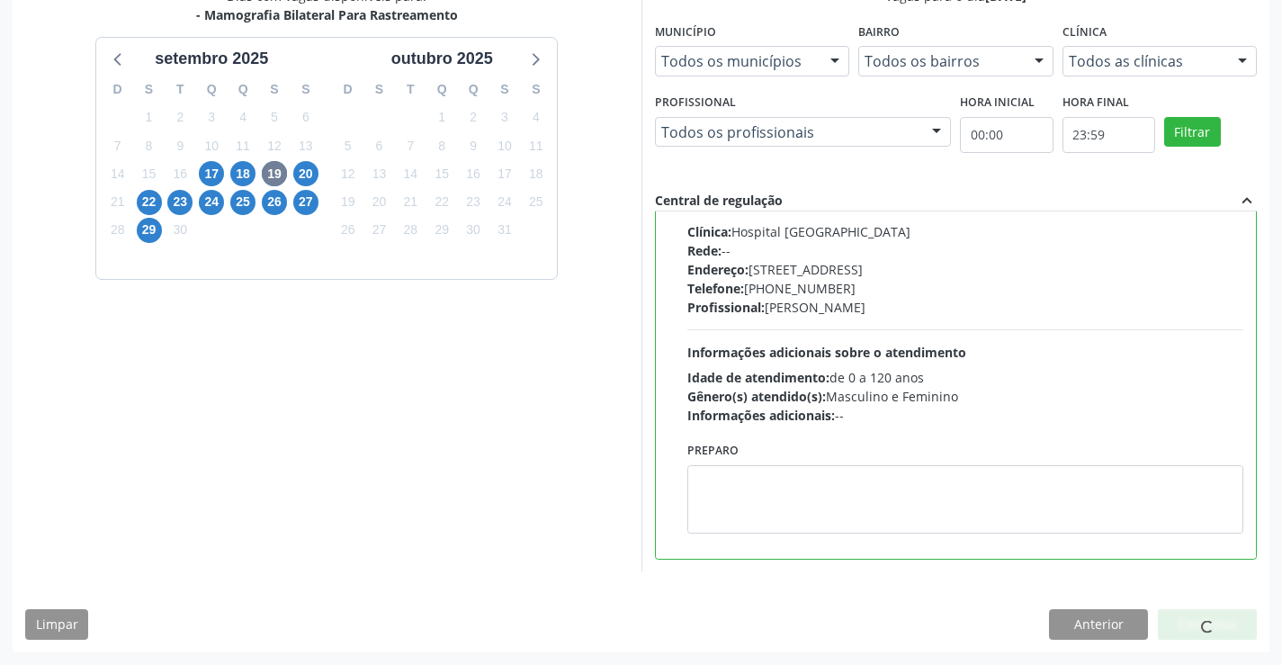
scroll to position [0, 0]
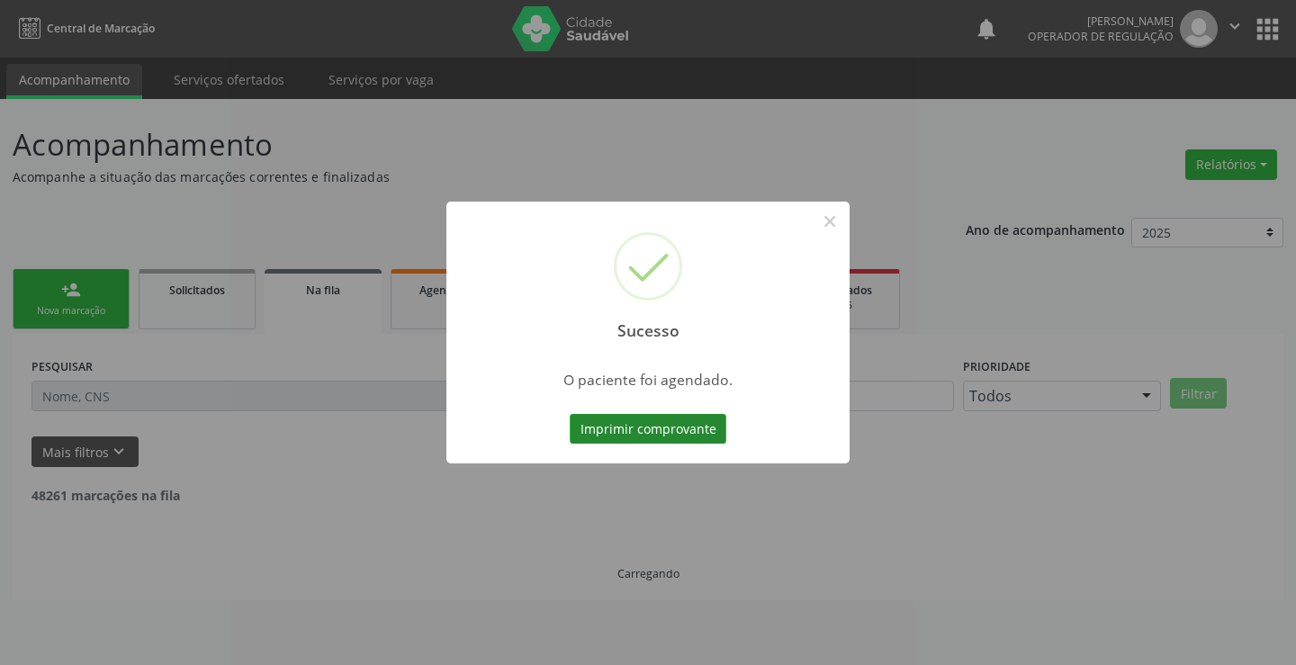
click at [695, 420] on button "Imprimir comprovante" at bounding box center [648, 429] width 157 height 31
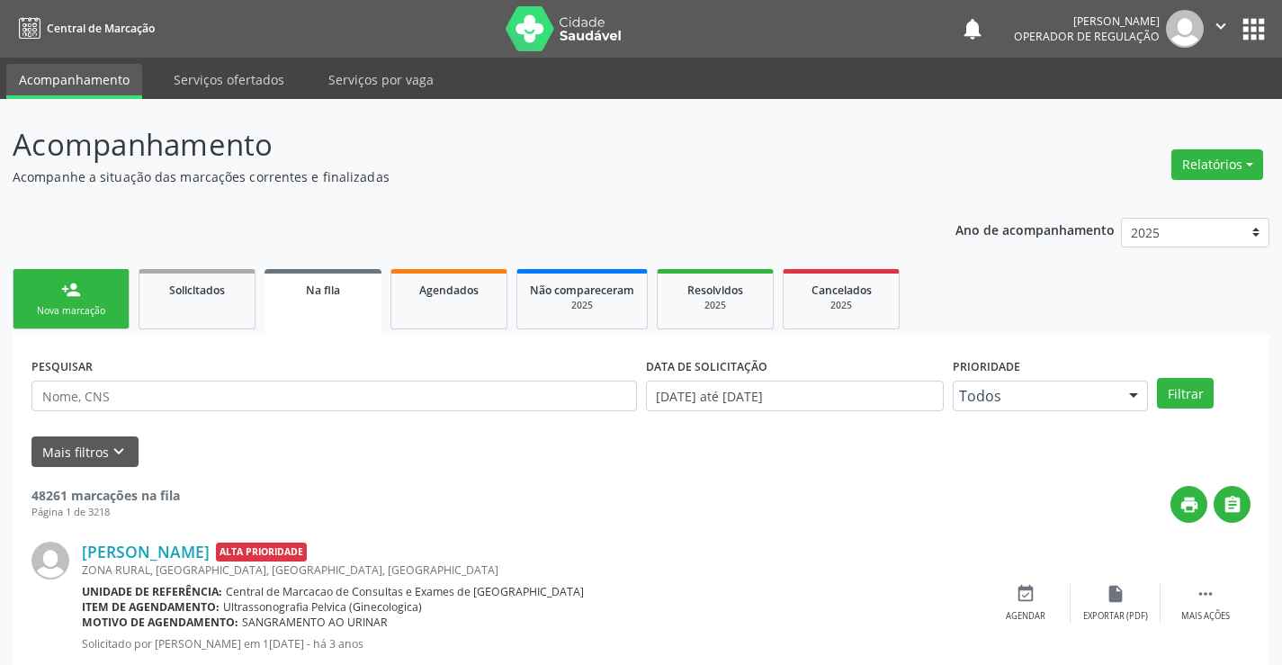
click at [73, 285] on div "person_add" at bounding box center [71, 290] width 20 height 20
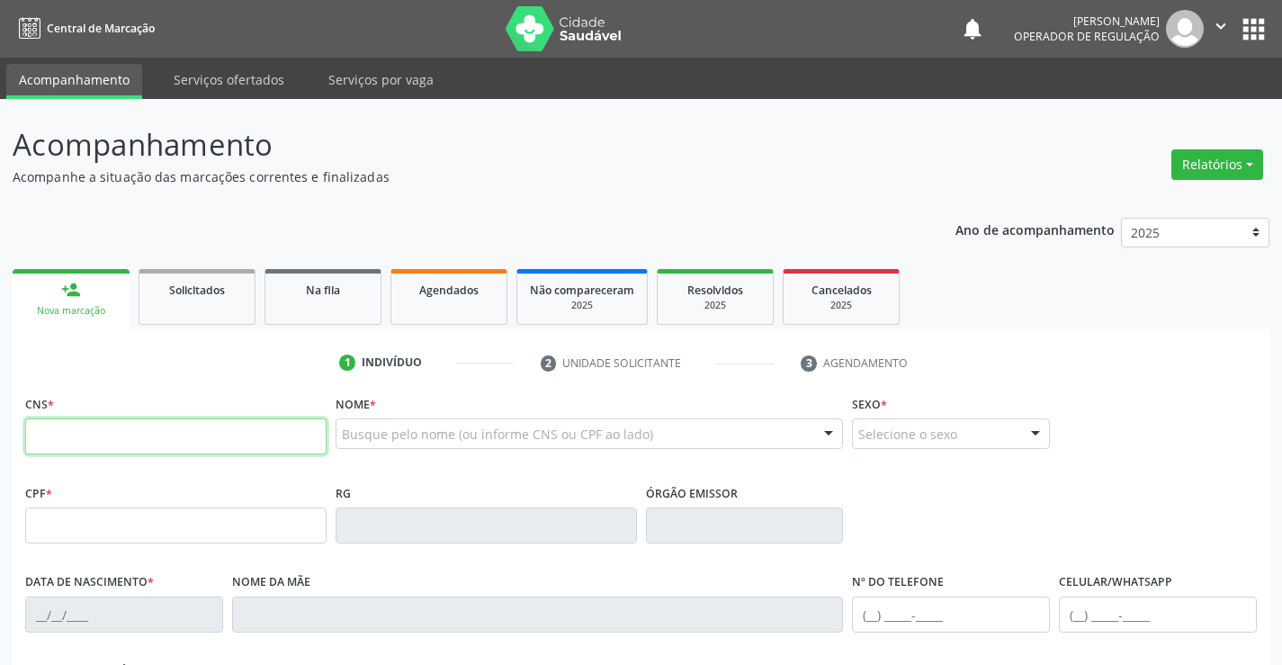
click at [129, 428] on input "text" at bounding box center [175, 436] width 301 height 36
type input "706 8077 1157 0720"
type input "1189774909"
type input "10/01/1981"
type input "S/N"
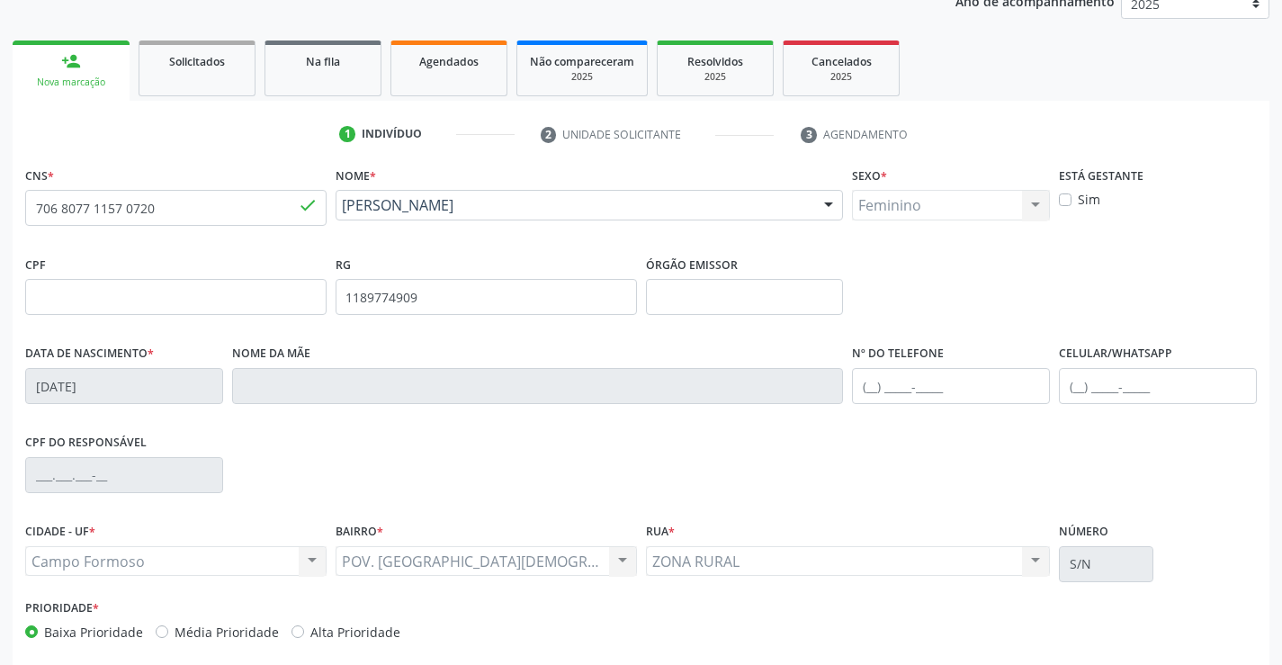
scroll to position [270, 0]
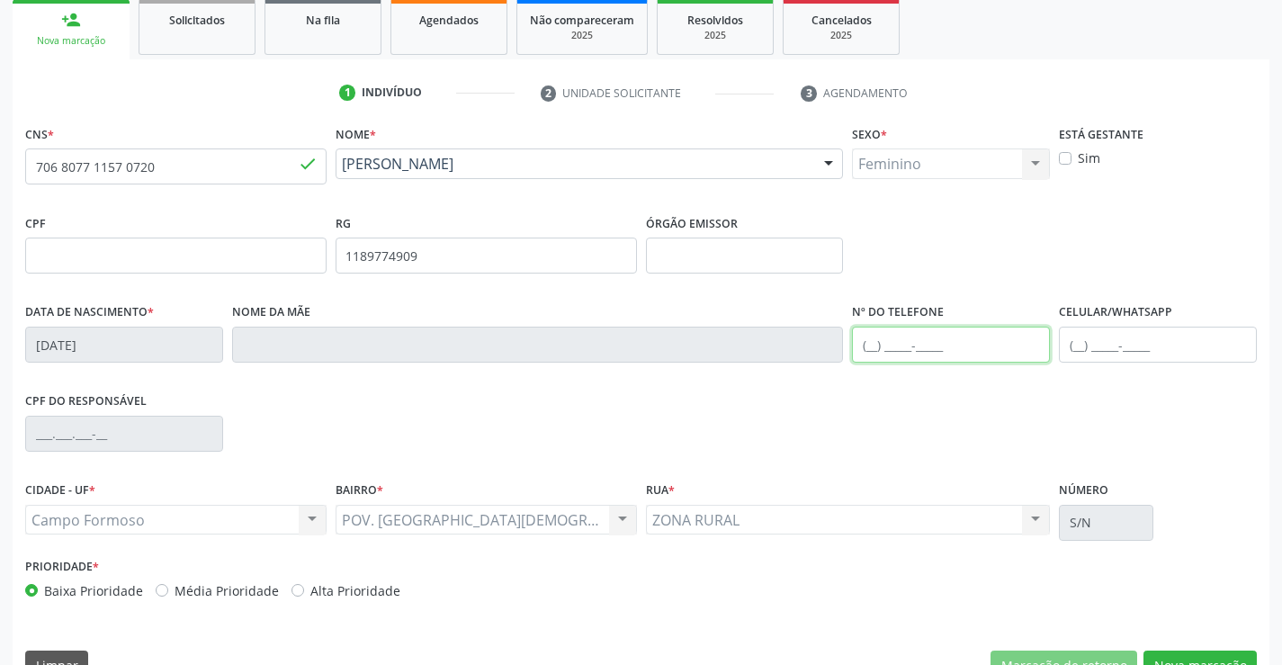
click at [945, 342] on input "text" at bounding box center [951, 345] width 198 height 36
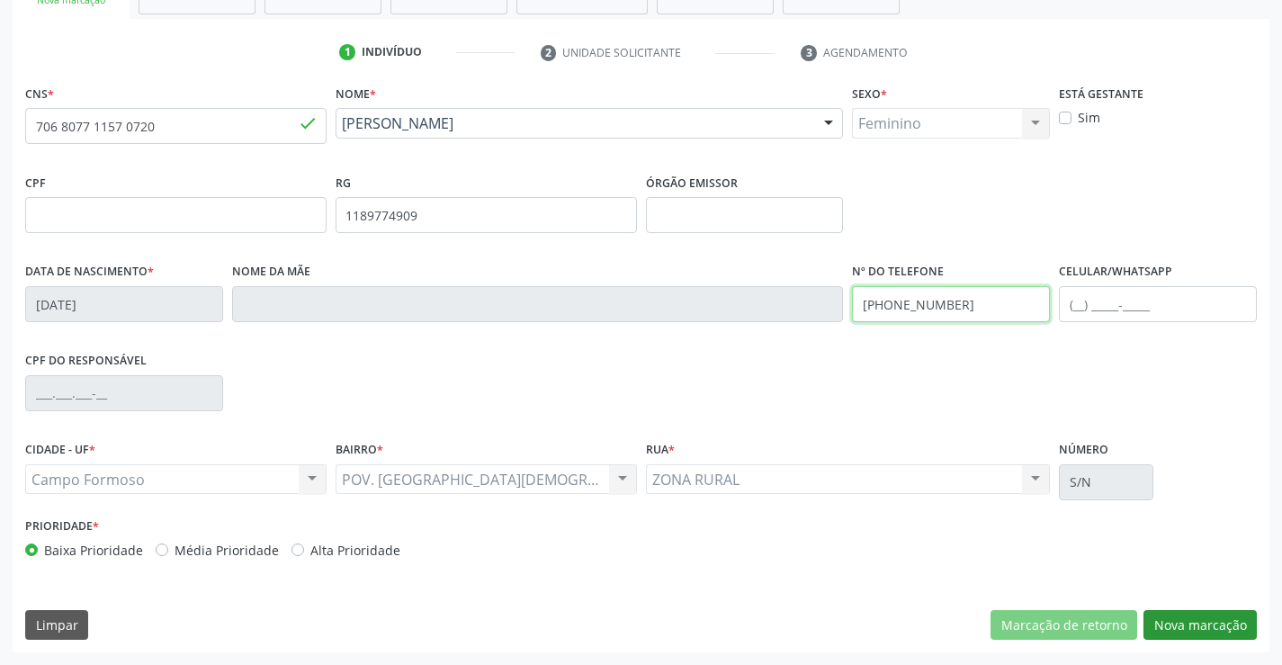
type input "(74) 98149-2581"
click at [1193, 625] on button "Nova marcação" at bounding box center [1200, 625] width 113 height 31
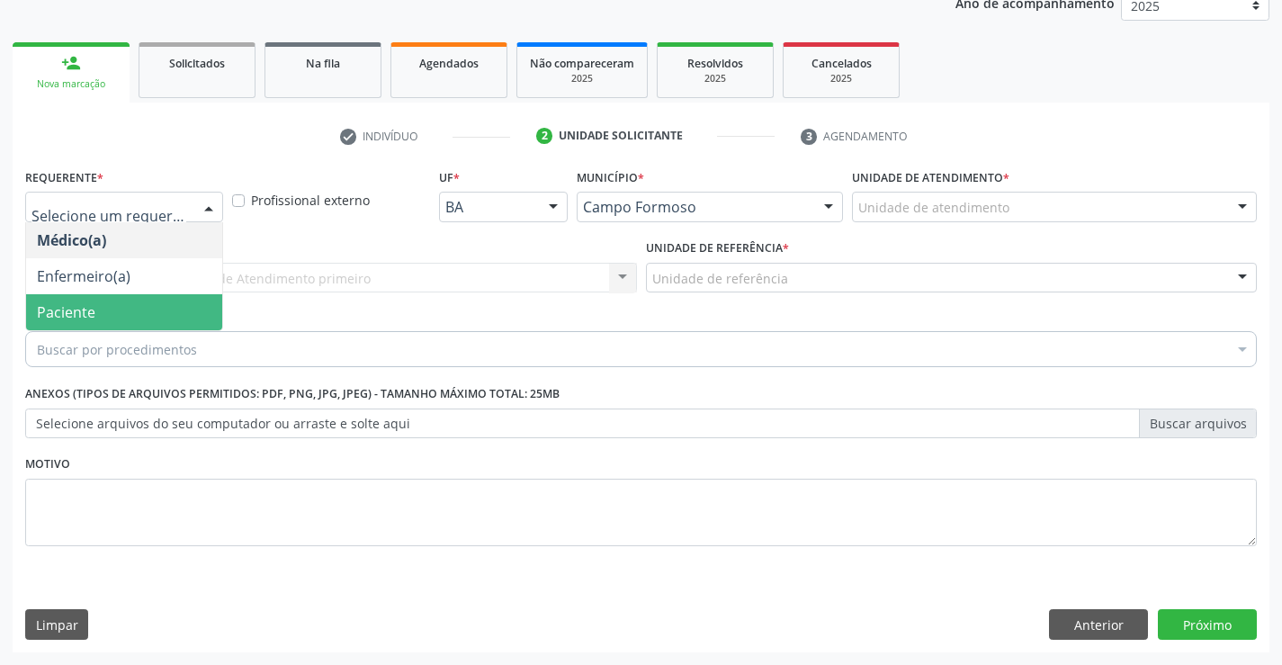
click at [67, 309] on span "Paciente" at bounding box center [66, 312] width 58 height 20
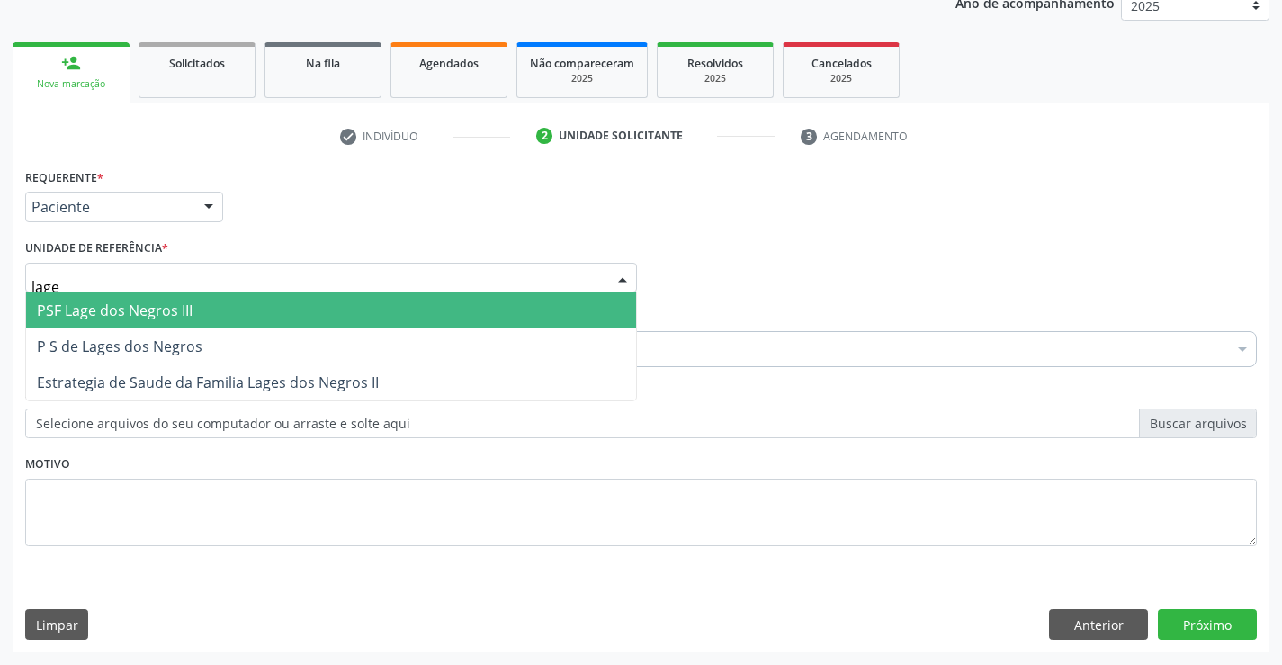
type input "lages"
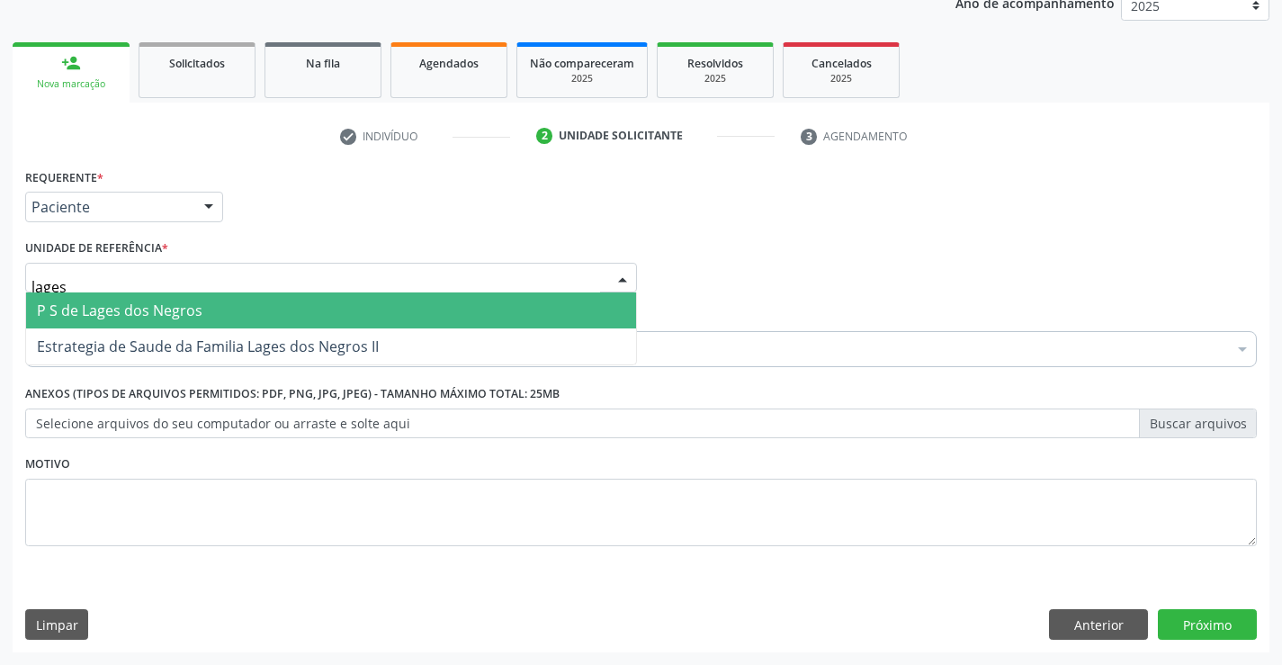
click at [140, 307] on span "P S de Lages dos Negros" at bounding box center [120, 311] width 166 height 20
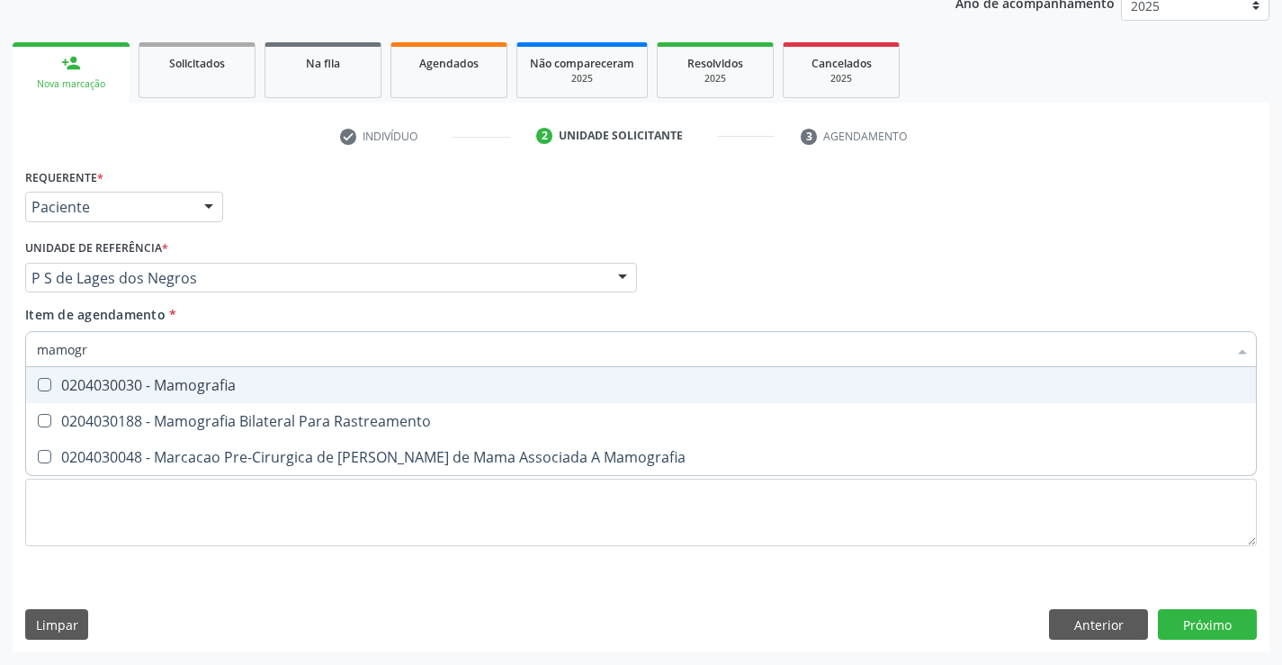
type input "mamogra"
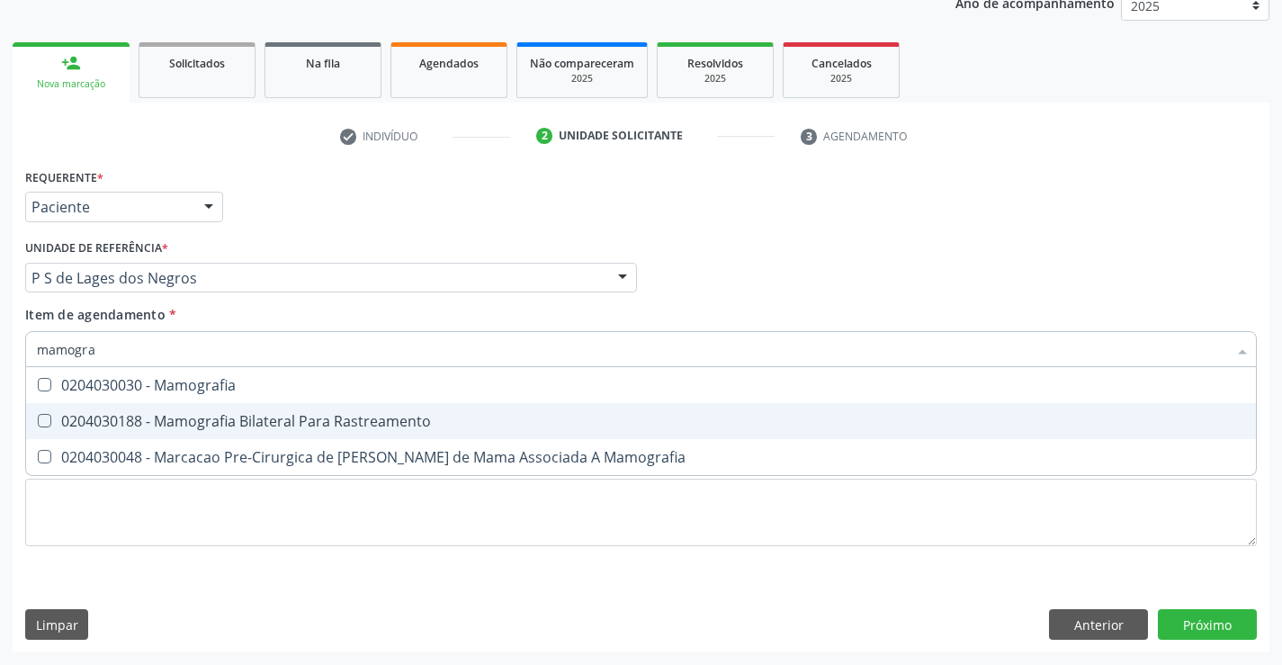
click at [206, 426] on div "0204030188 - Mamografia Bilateral Para Rastreamento" at bounding box center [641, 421] width 1209 height 14
checkbox Rastreamento "true"
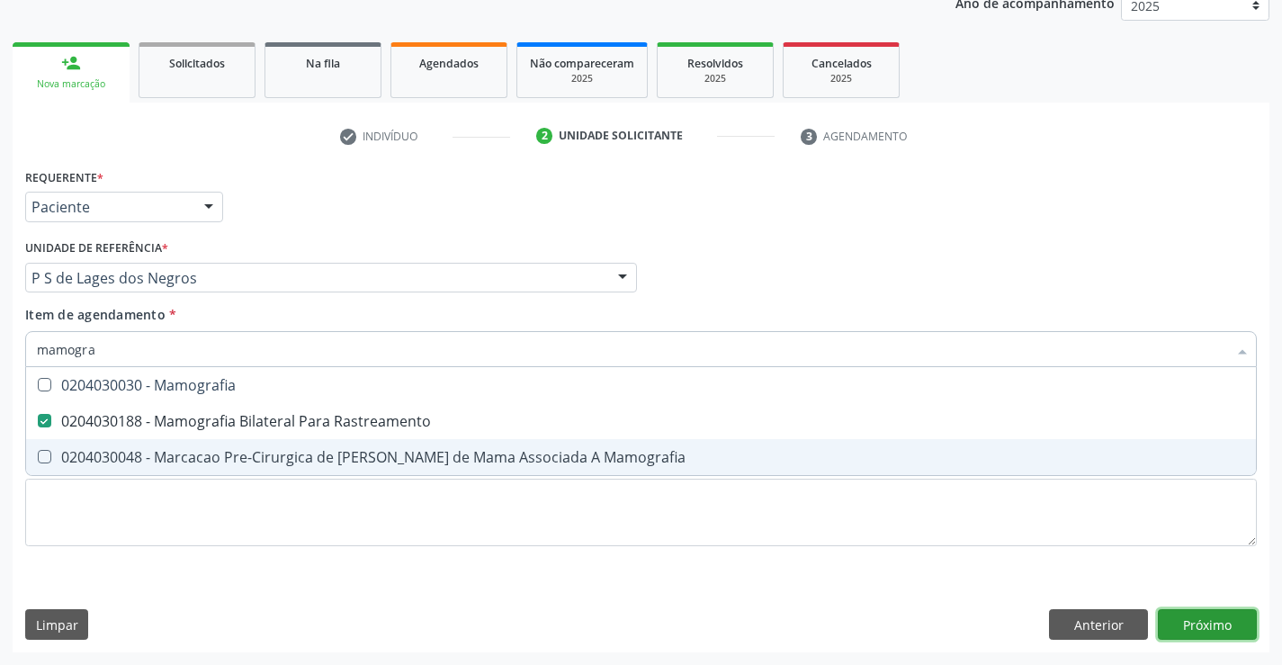
click at [1174, 618] on div "Requerente * Paciente Médico(a) Enfermeiro(a) Paciente Nenhum resultado encontr…" at bounding box center [641, 408] width 1257 height 489
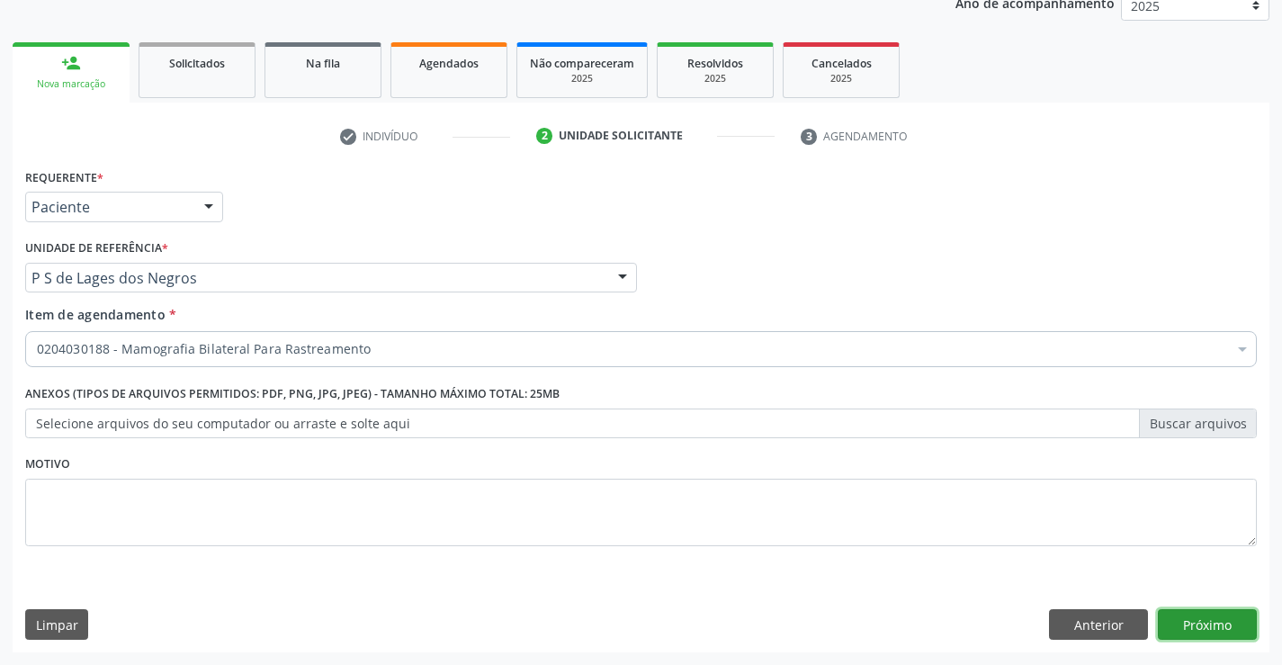
click at [1186, 621] on button "Próximo" at bounding box center [1207, 624] width 99 height 31
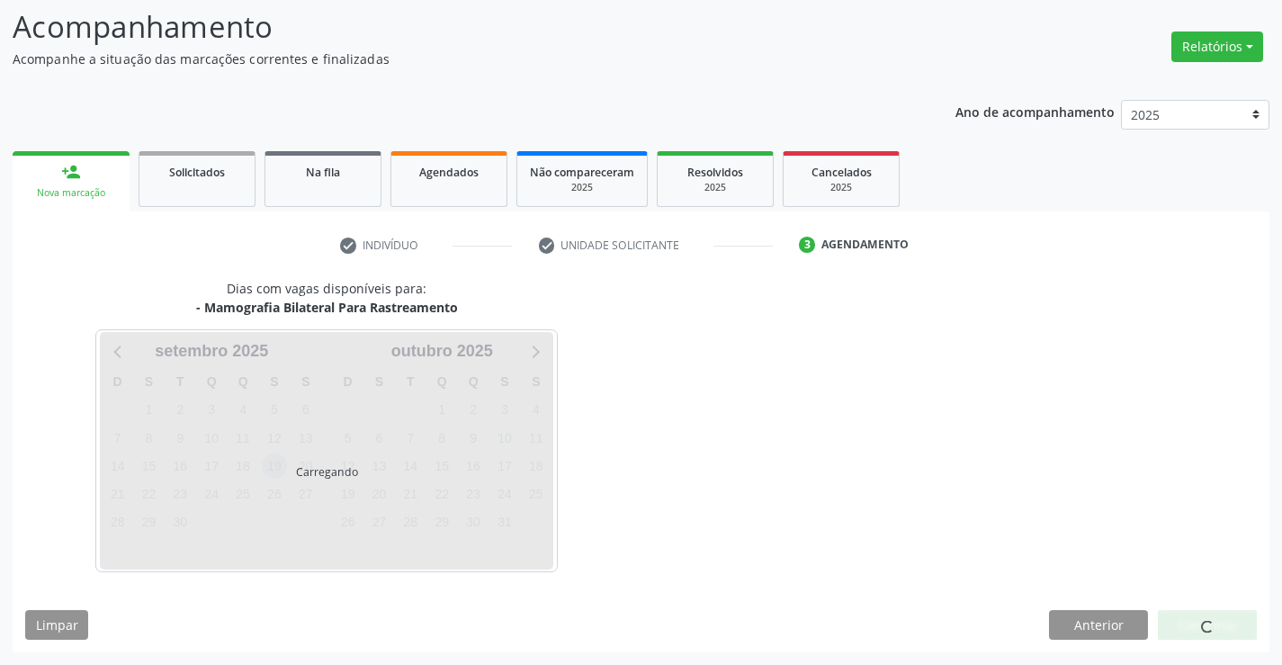
scroll to position [118, 0]
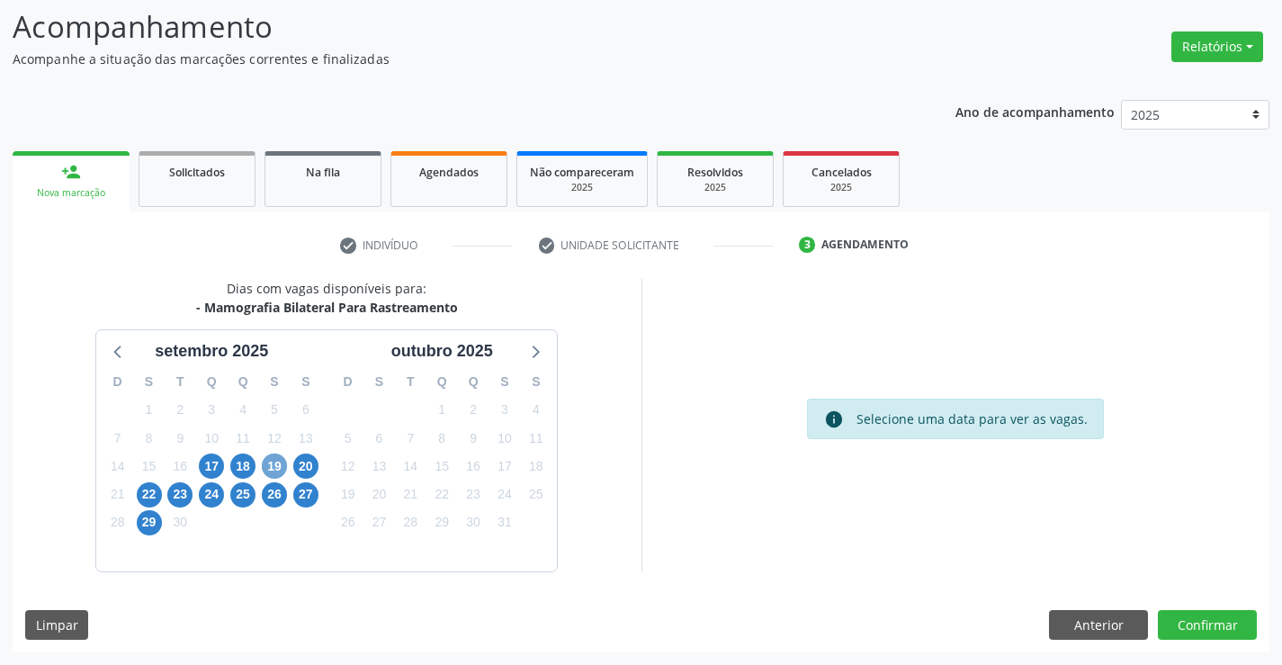
click at [276, 472] on span "19" at bounding box center [274, 466] width 25 height 25
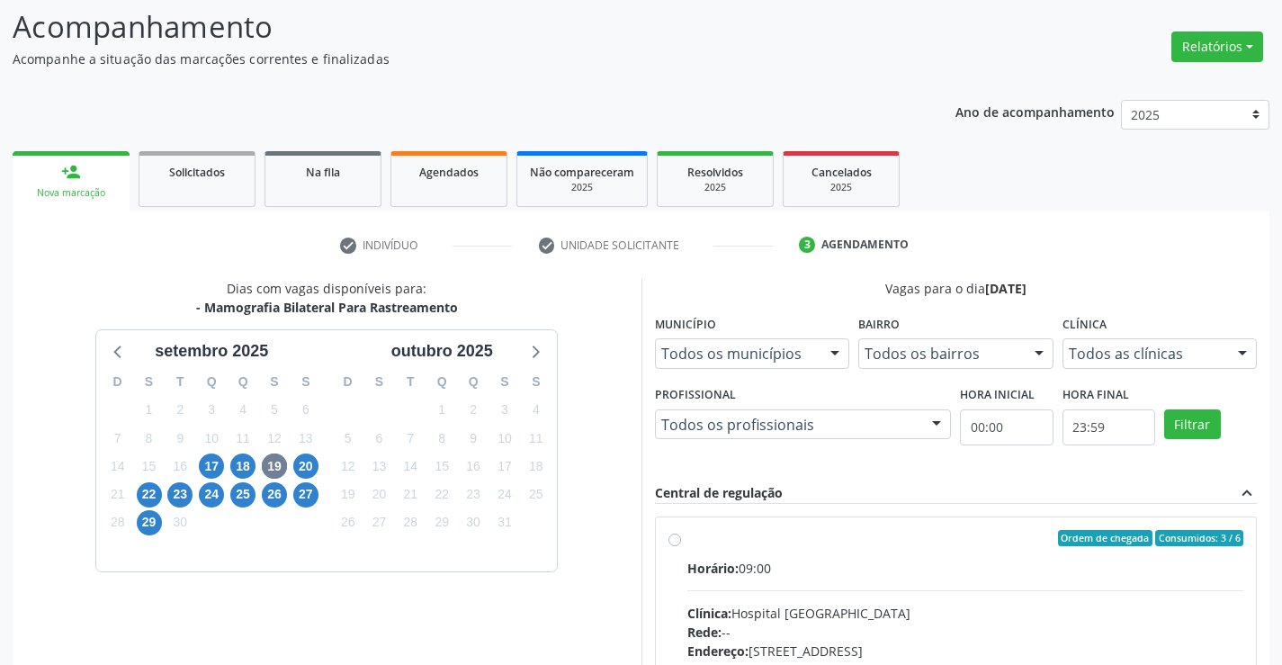
click at [688, 542] on label "Ordem de chegada Consumidos: 3 / 6 Horário: 09:00 Clínica: Hospital Sao Francis…" at bounding box center [966, 668] width 557 height 276
click at [679, 542] on input "Ordem de chegada Consumidos: 3 / 6 Horário: 09:00 Clínica: Hospital Sao Francis…" at bounding box center [675, 538] width 13 height 16
radio input "true"
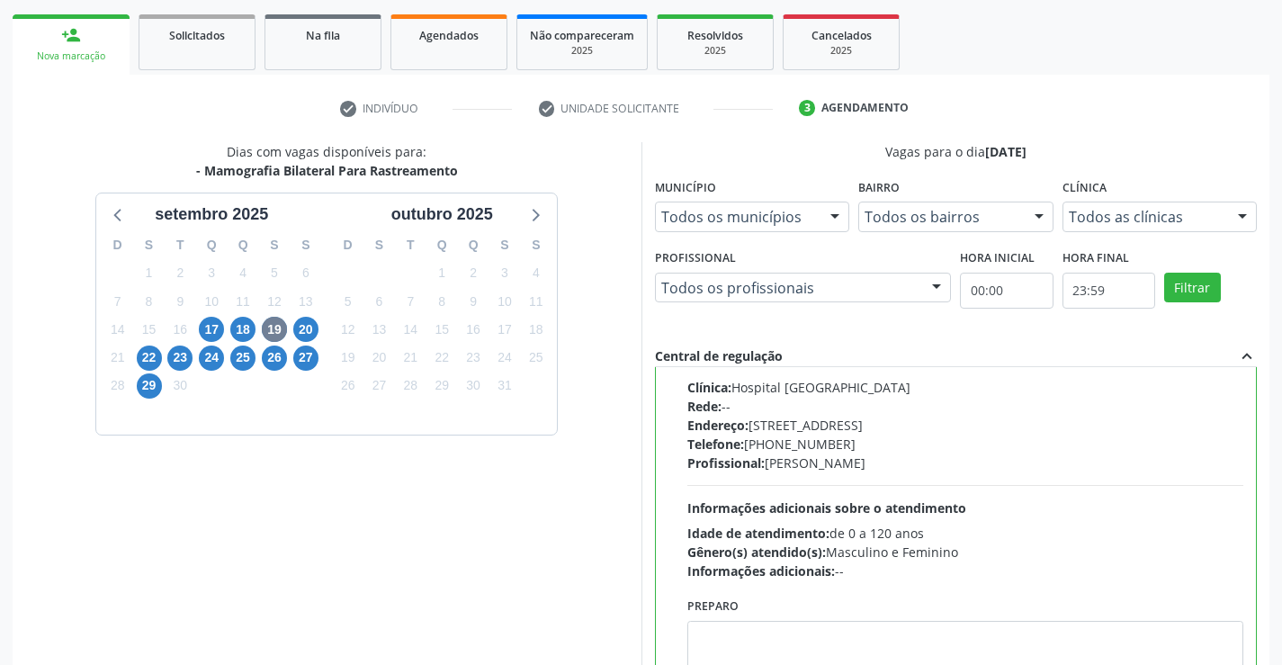
scroll to position [410, 0]
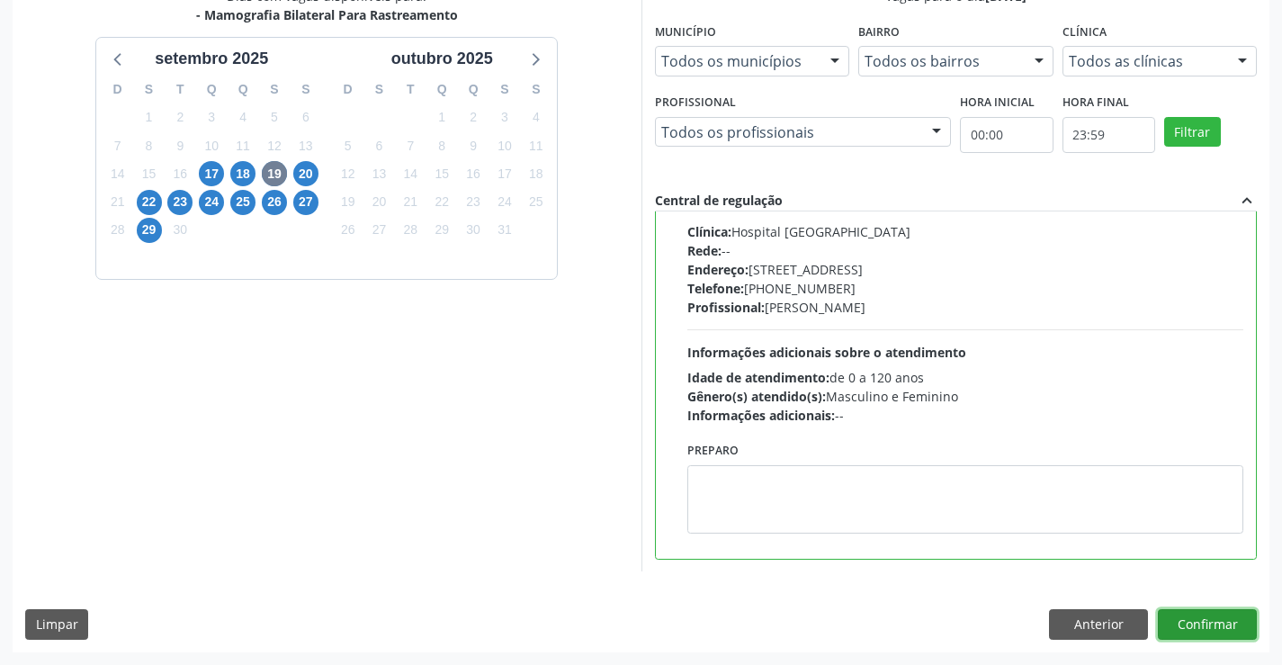
click at [1190, 627] on button "Confirmar" at bounding box center [1207, 624] width 99 height 31
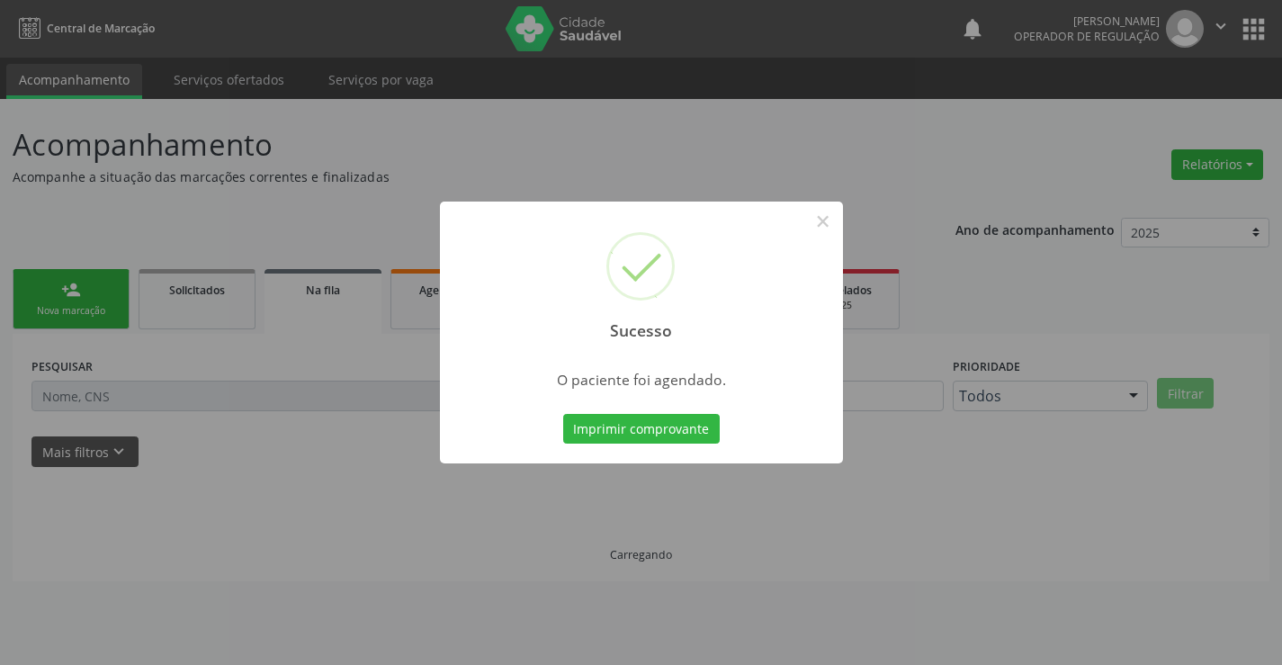
scroll to position [0, 0]
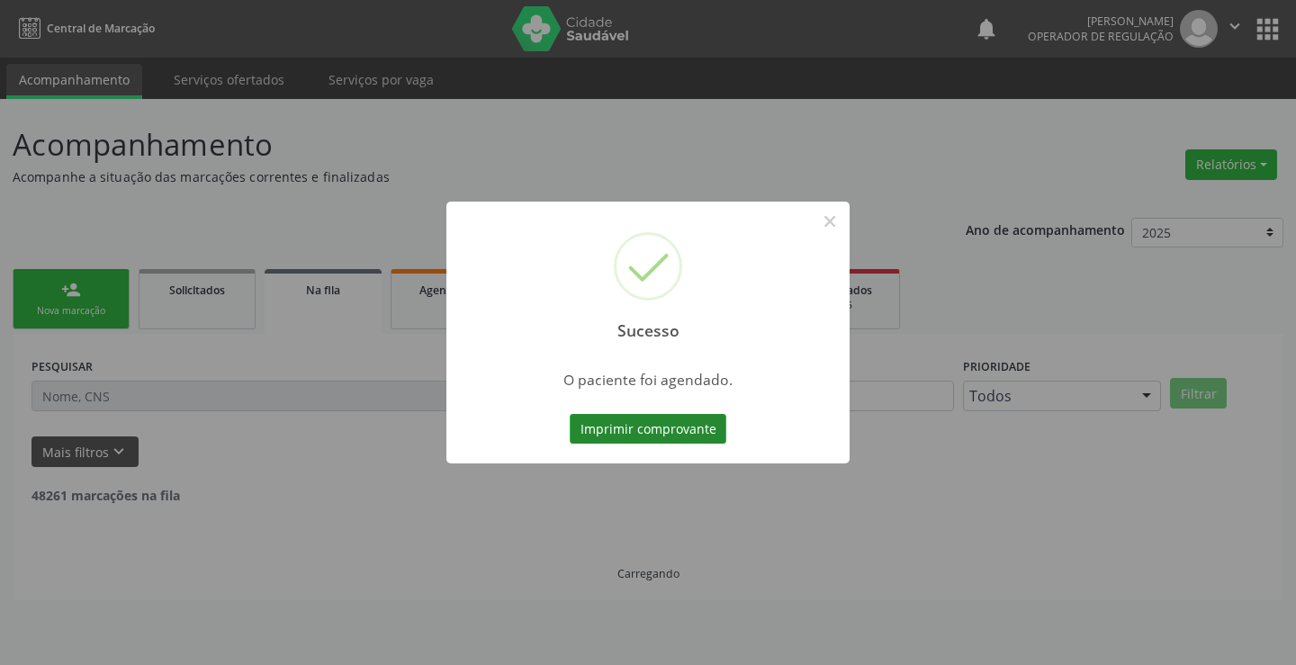
click at [611, 427] on button "Imprimir comprovante" at bounding box center [648, 429] width 157 height 31
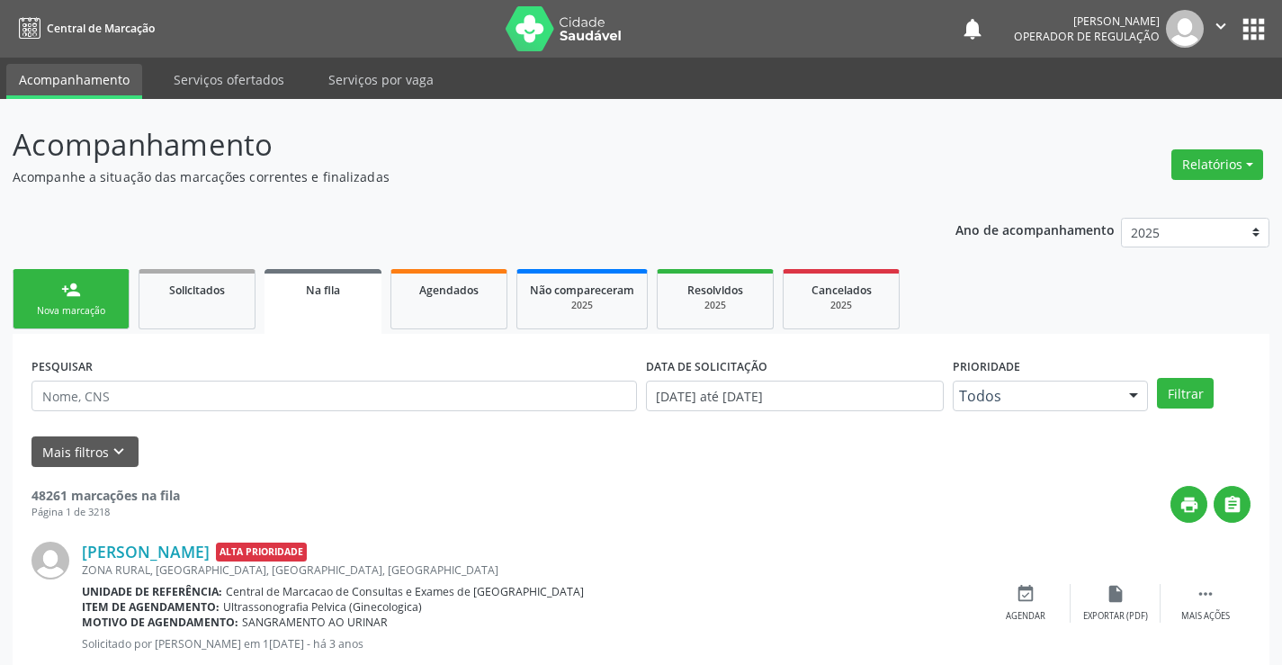
click at [112, 285] on link "person_add Nova marcação" at bounding box center [71, 299] width 117 height 60
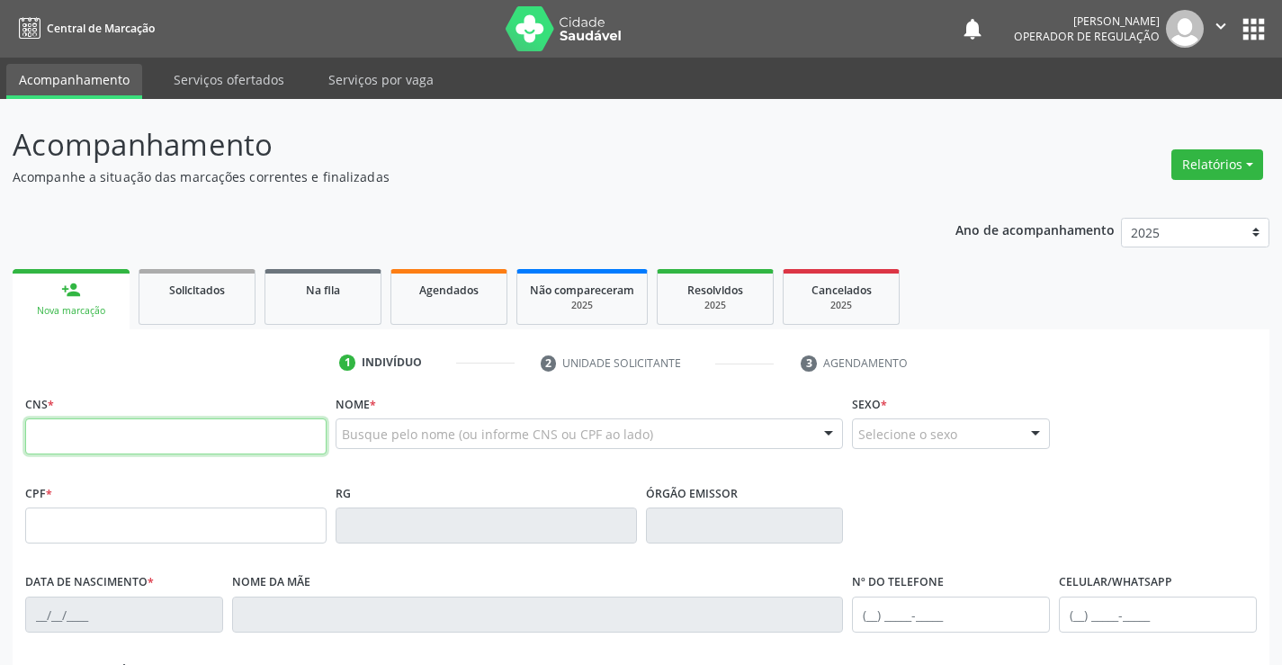
drag, startPoint x: 125, startPoint y: 444, endPoint x: 97, endPoint y: 402, distance: 49.9
click at [125, 444] on input "text" at bounding box center [175, 436] width 301 height 36
drag, startPoint x: 158, startPoint y: 438, endPoint x: 0, endPoint y: 458, distance: 159.6
click at [0, 458] on div "Acompanhamento Acompanhe a situação das marcações correntes e finalizadas Relat…" at bounding box center [641, 537] width 1282 height 877
type input "703 2066 0979 7894"
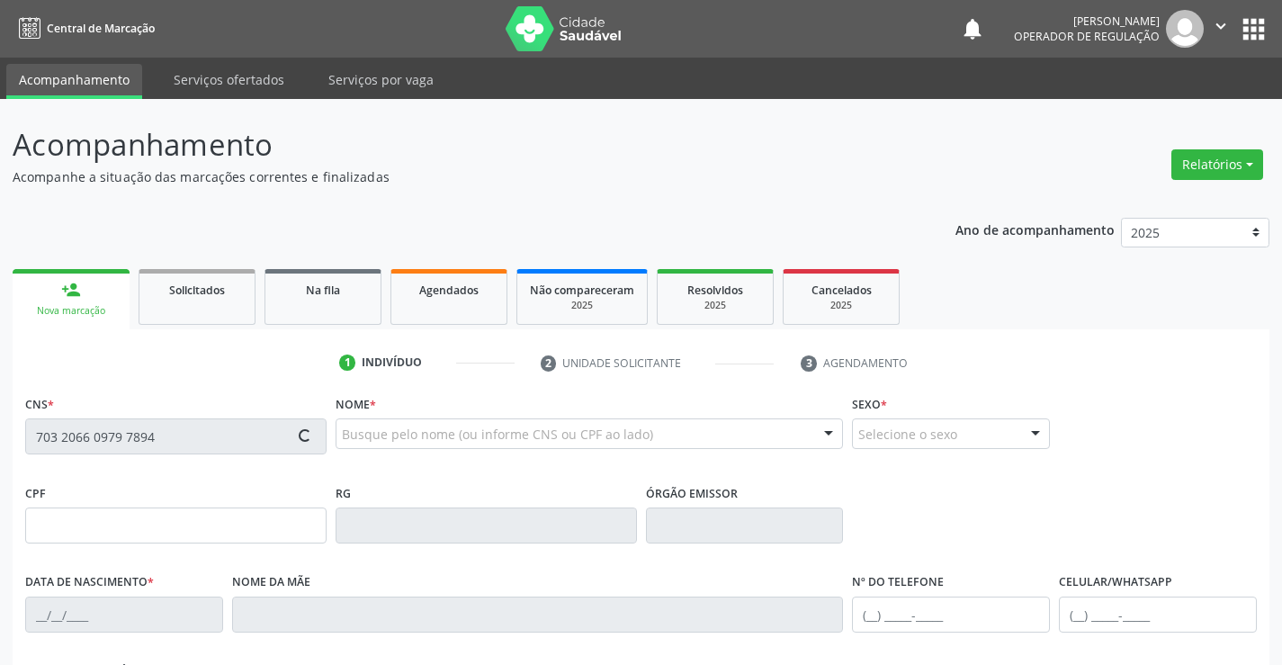
type input "23/10/1955"
type input "S/N"
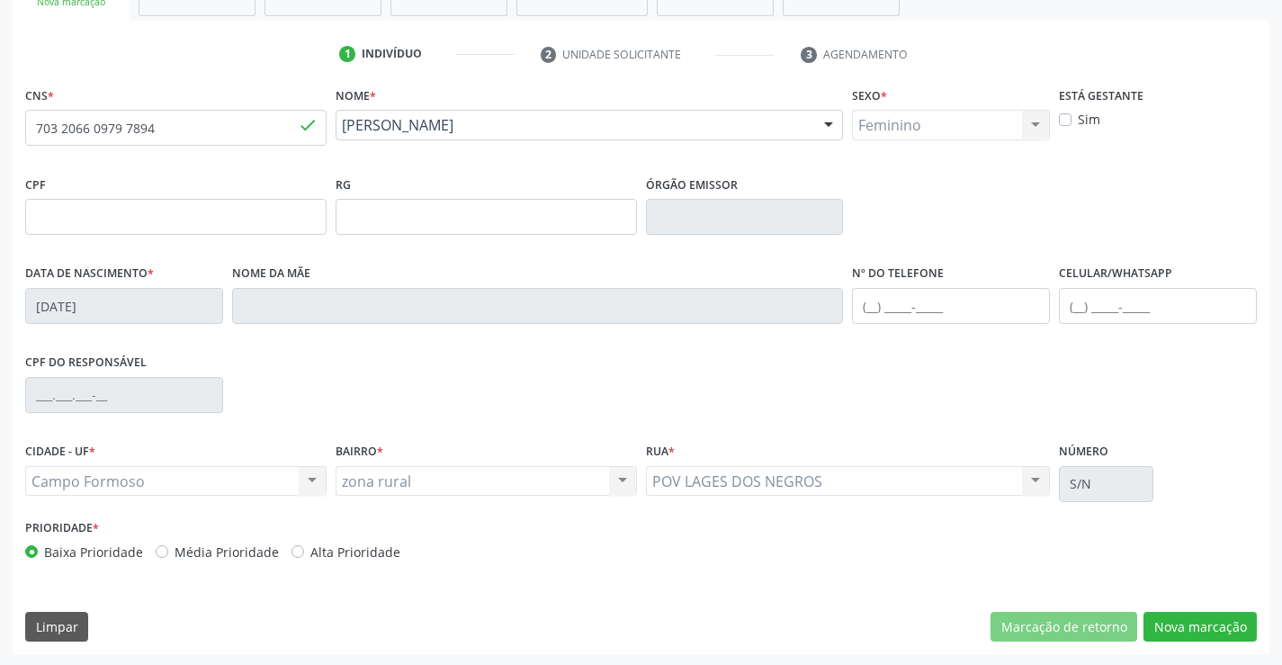
scroll to position [310, 0]
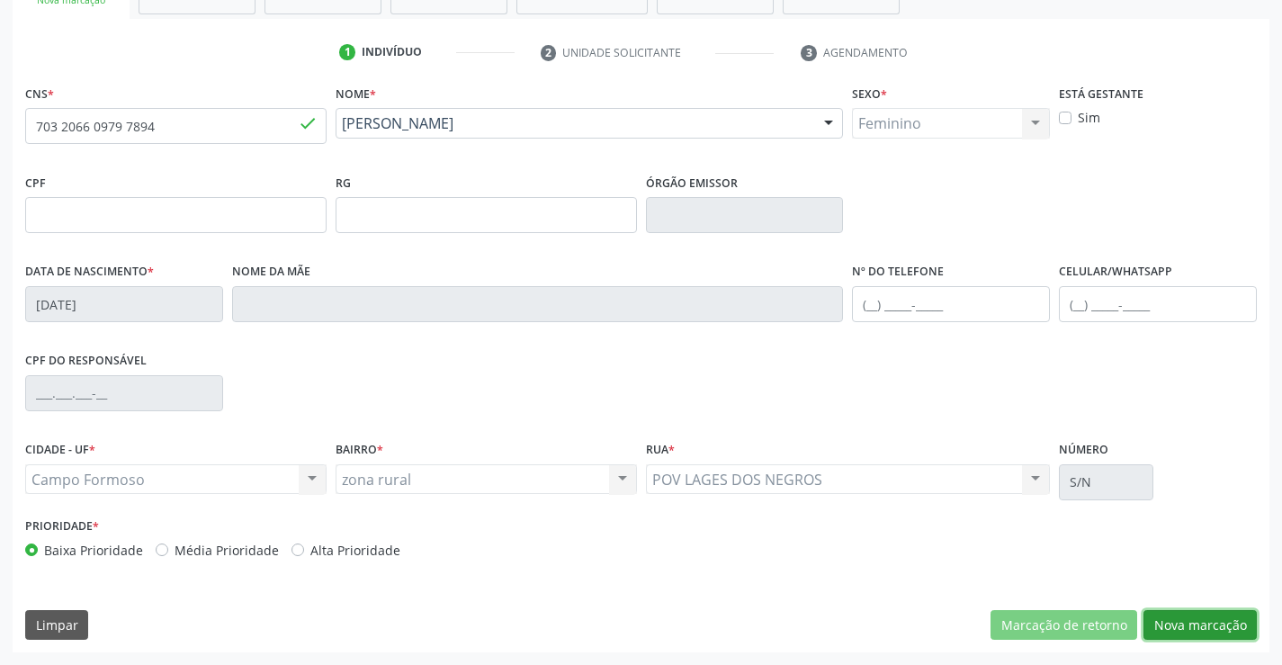
click at [1166, 624] on button "Nova marcação" at bounding box center [1200, 625] width 113 height 31
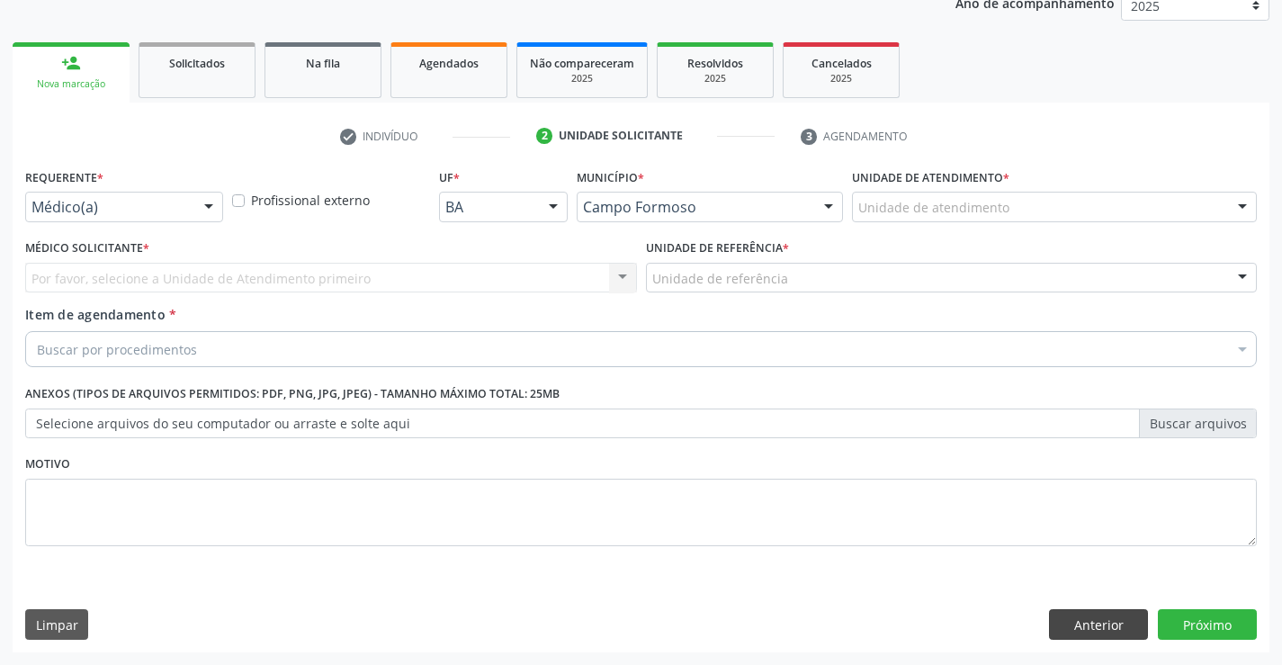
scroll to position [227, 0]
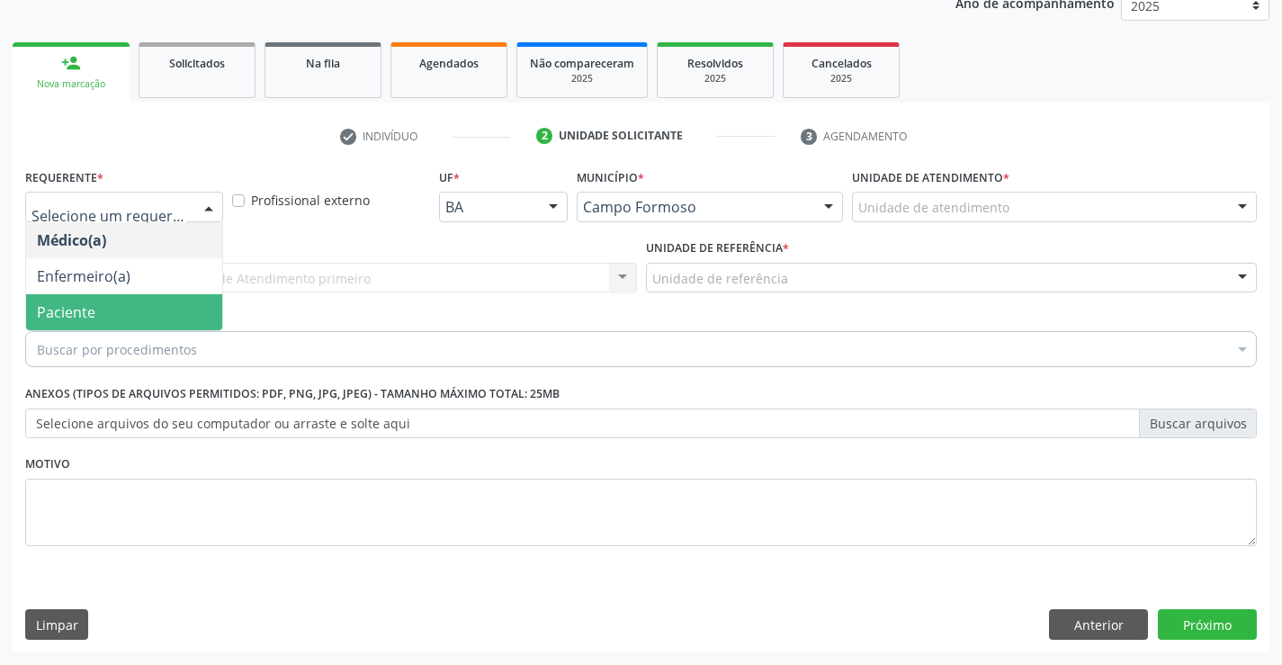
click at [90, 303] on span "Paciente" at bounding box center [66, 312] width 58 height 20
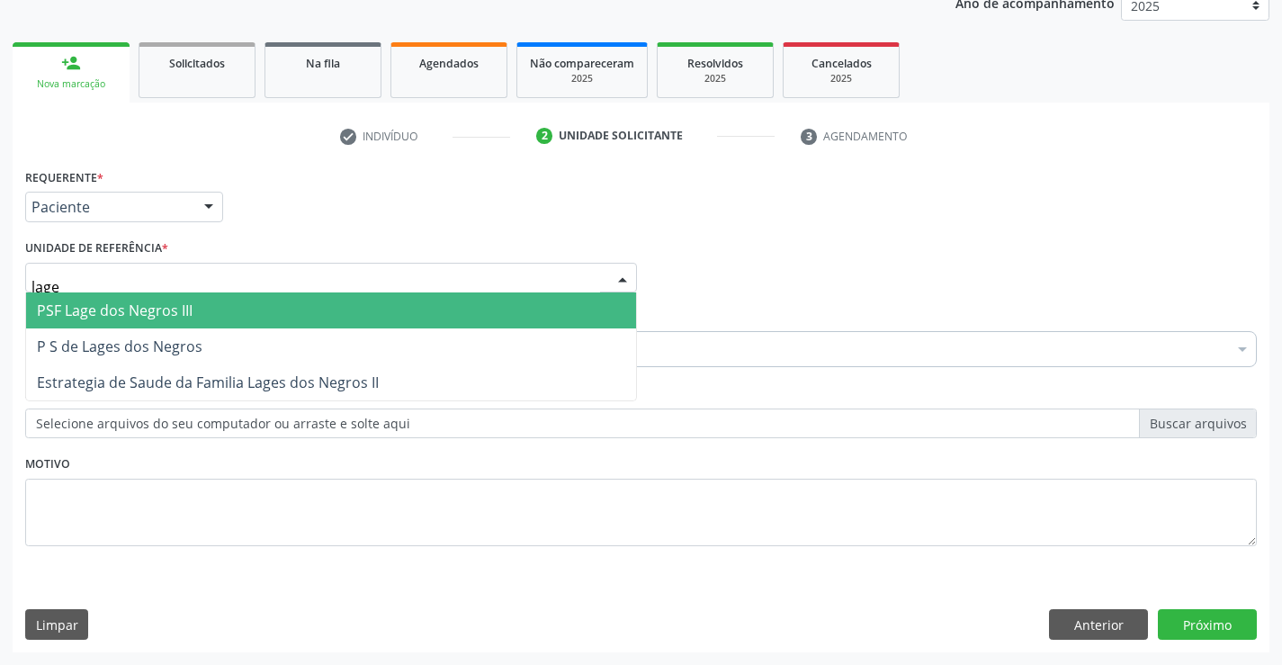
type input "lages"
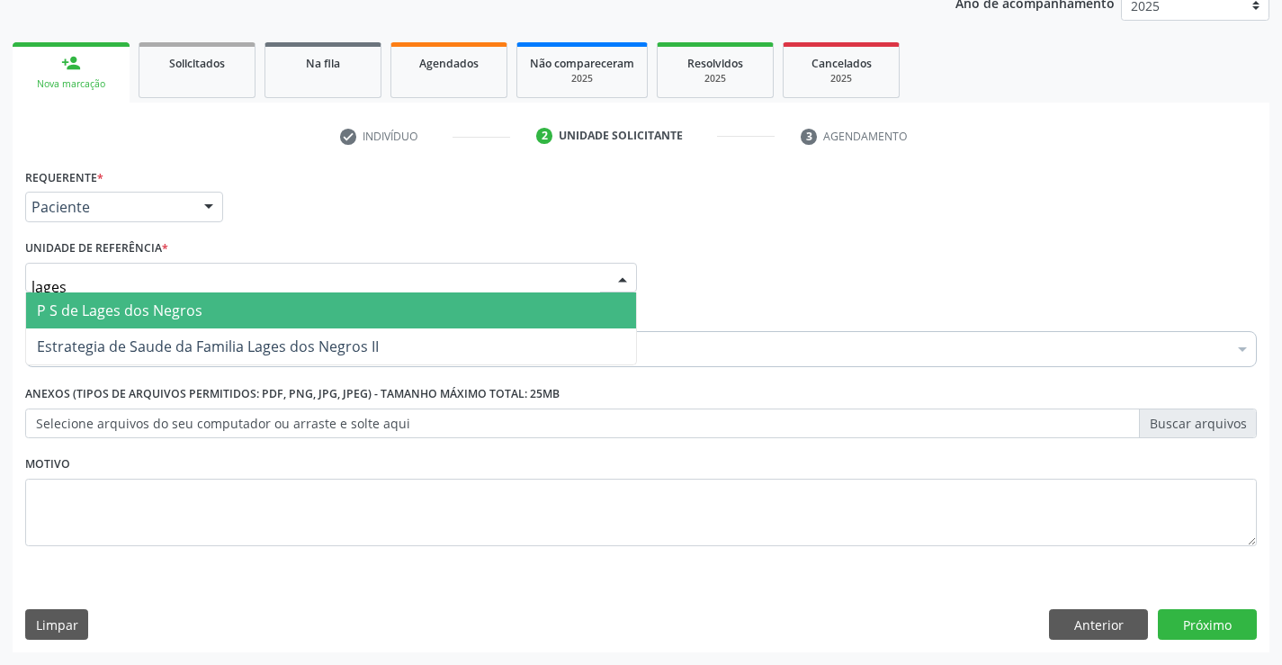
click at [129, 317] on span "P S de Lages dos Negros" at bounding box center [120, 311] width 166 height 20
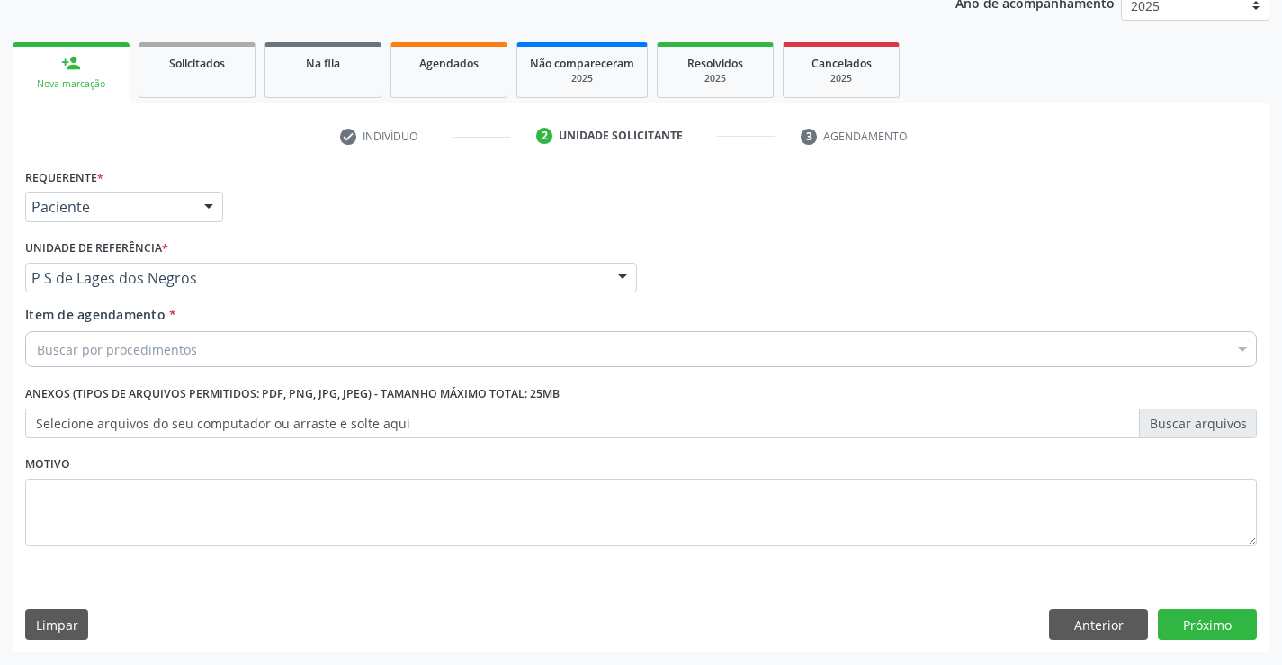
click at [99, 359] on div "Buscar por procedimentos" at bounding box center [641, 349] width 1232 height 36
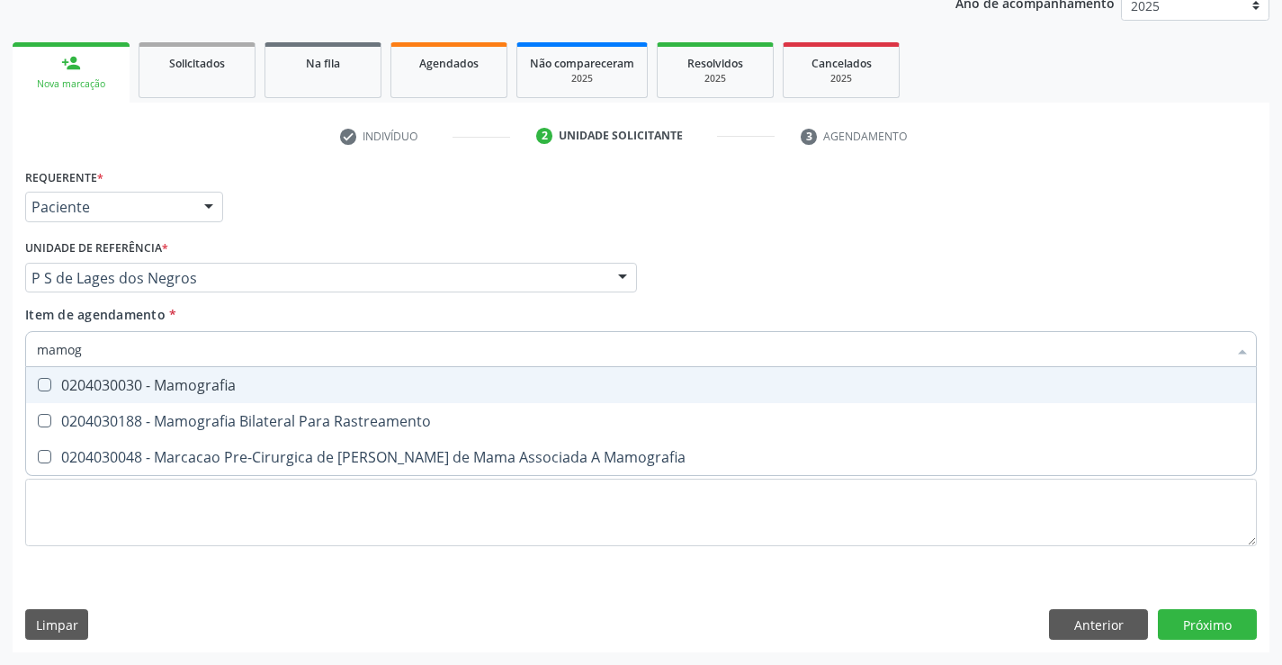
type input "mamogr"
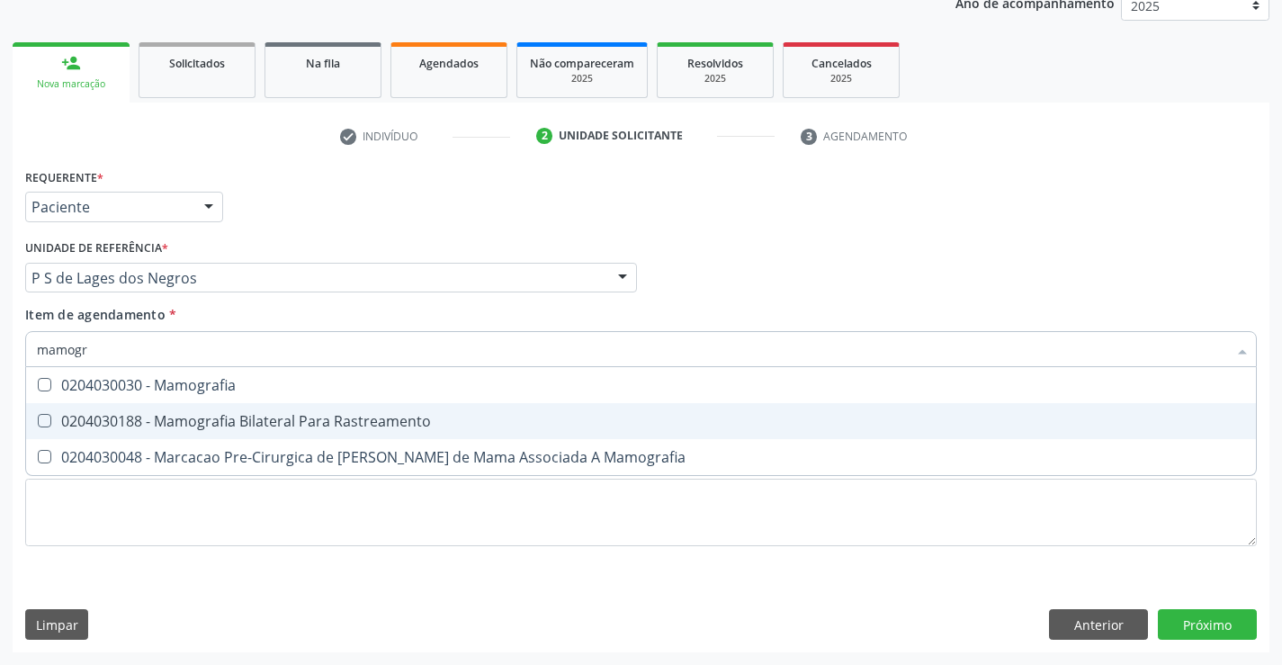
click at [189, 427] on div "0204030188 - Mamografia Bilateral Para Rastreamento" at bounding box center [641, 421] width 1209 height 14
checkbox Rastreamento "true"
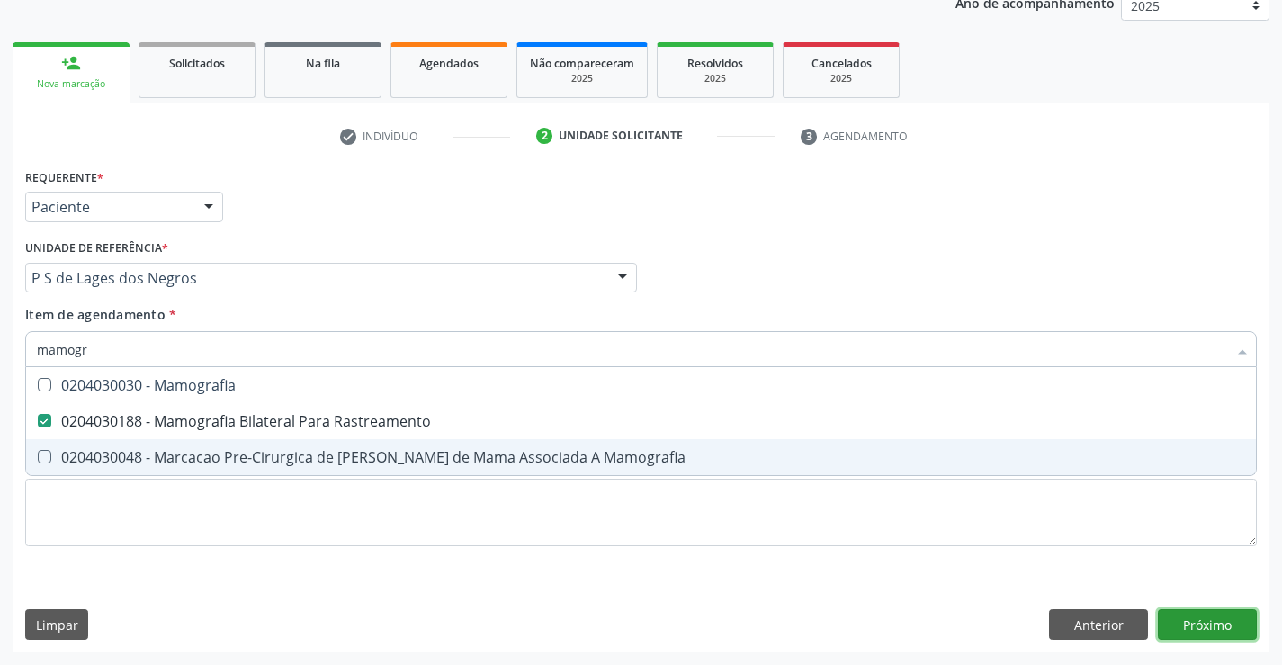
click at [1175, 629] on div "Requerente * Paciente Médico(a) Enfermeiro(a) Paciente Nenhum resultado encontr…" at bounding box center [641, 408] width 1257 height 489
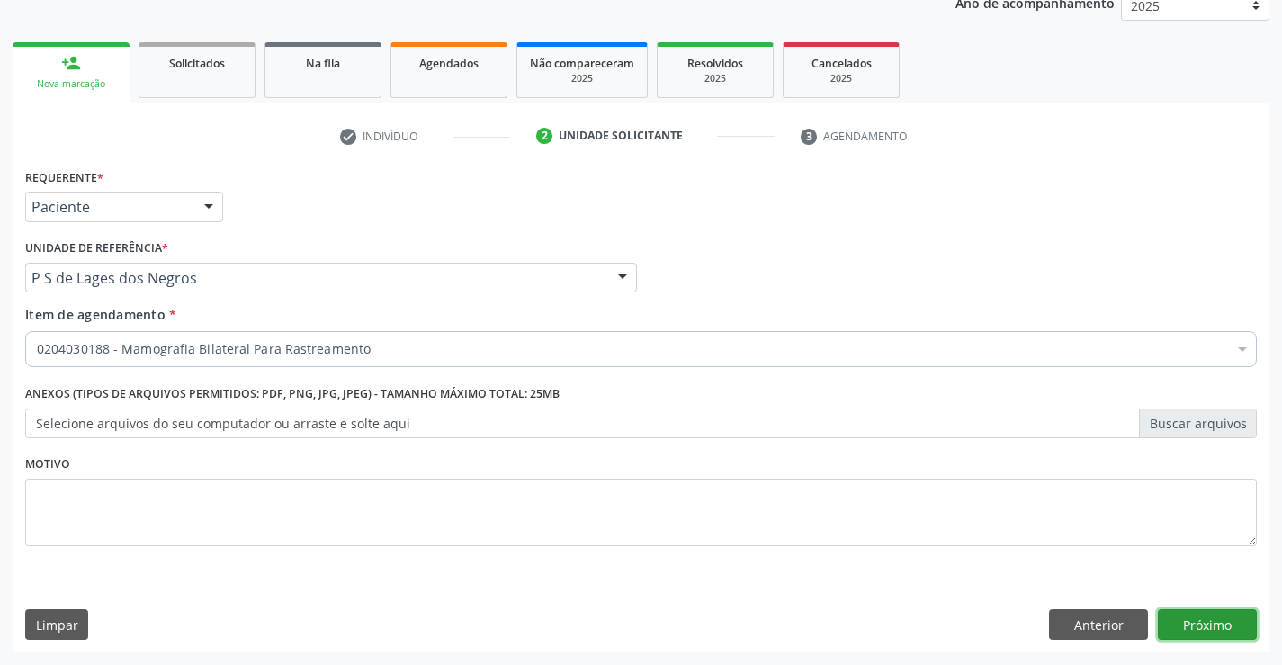
click at [1233, 620] on button "Próximo" at bounding box center [1207, 624] width 99 height 31
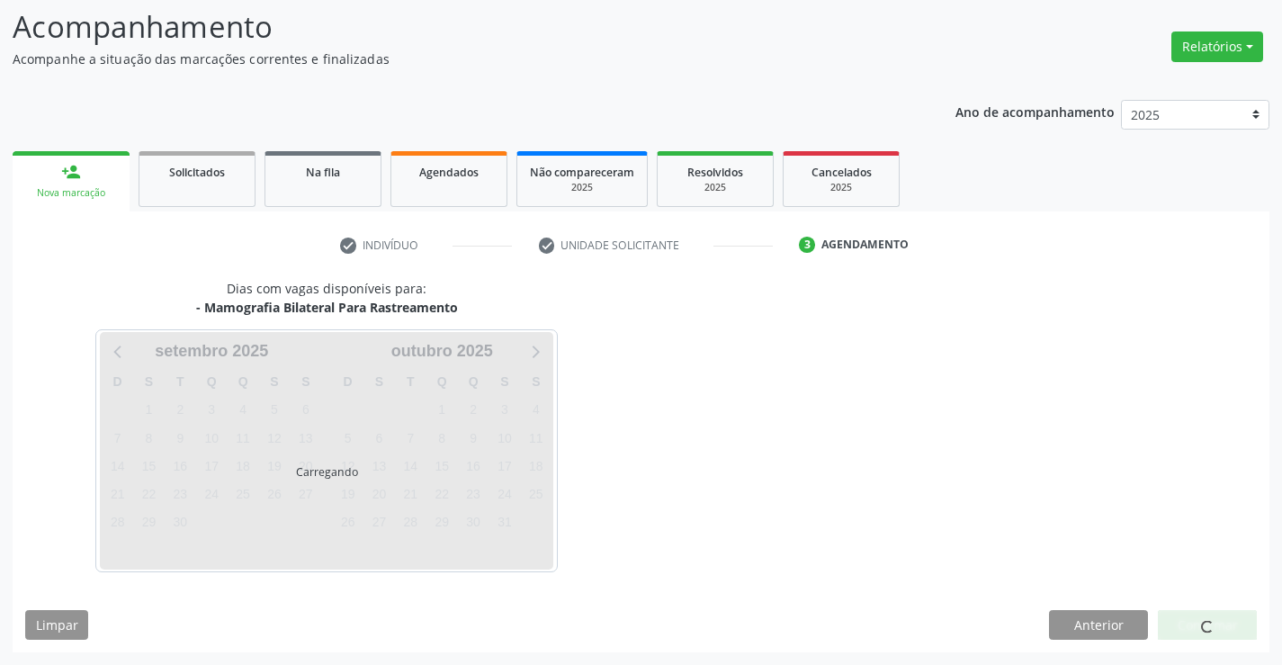
scroll to position [118, 0]
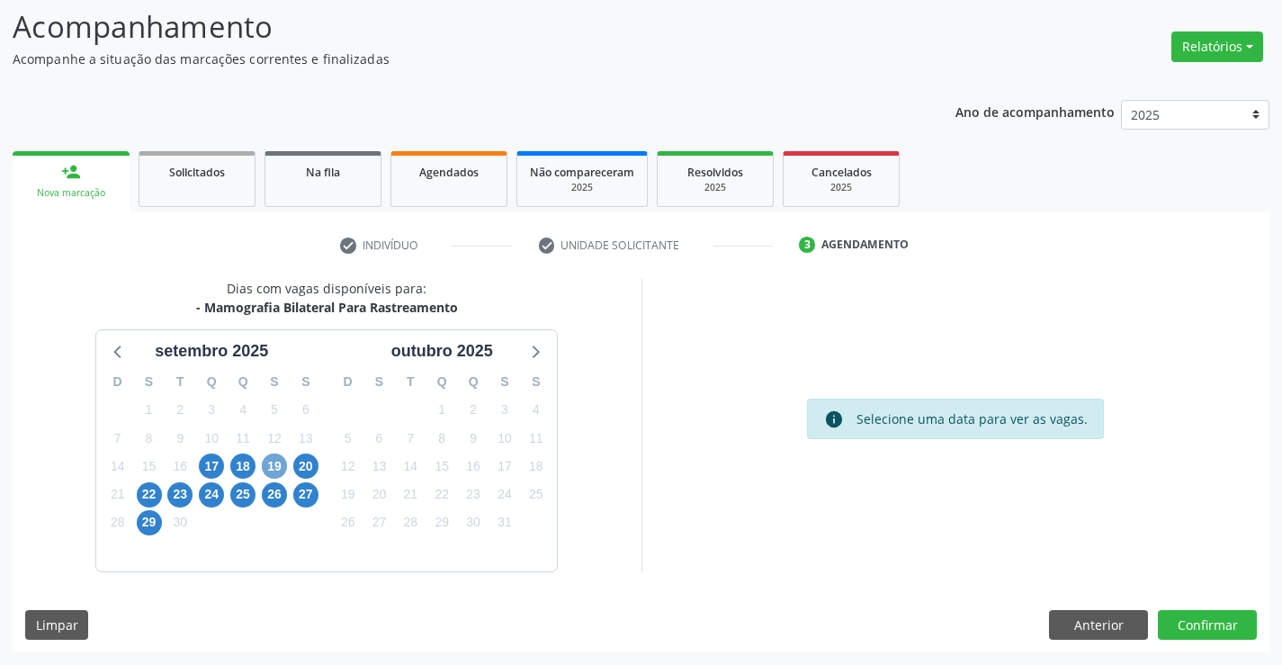
click at [276, 463] on span "19" at bounding box center [274, 466] width 25 height 25
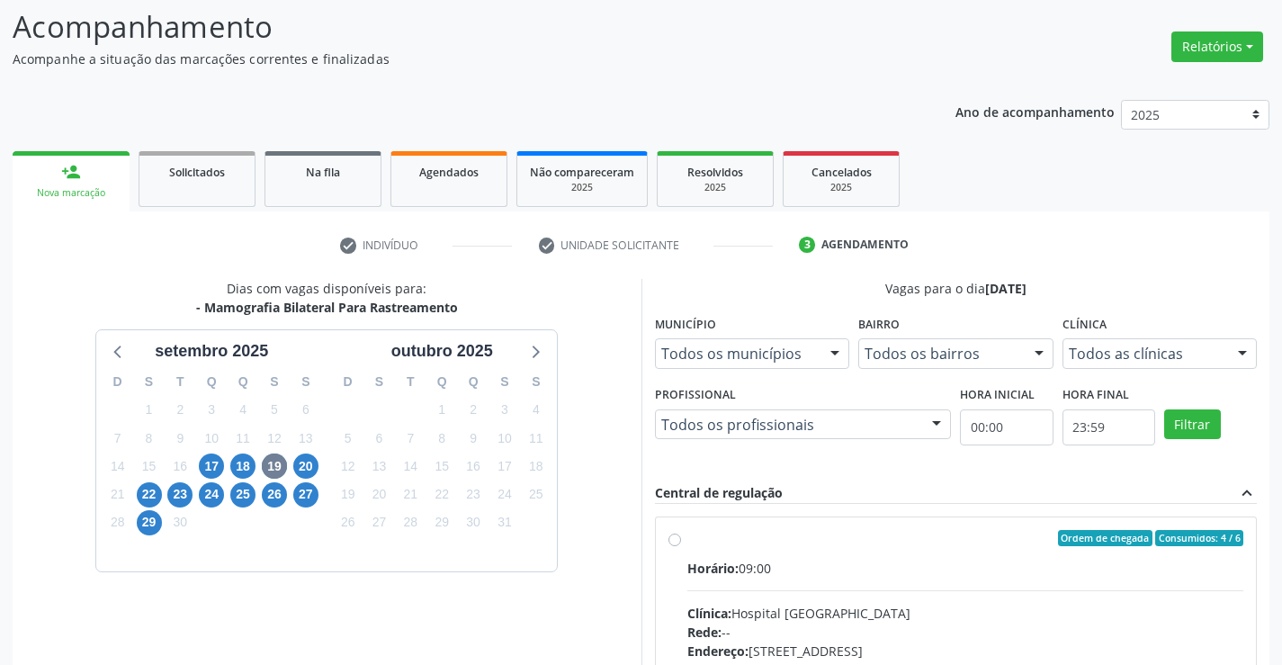
click at [688, 539] on label "Ordem de chegada Consumidos: 4 / 6 Horário: 09:00 Clínica: Hospital Sao Francis…" at bounding box center [966, 668] width 557 height 276
click at [672, 539] on input "Ordem de chegada Consumidos: 4 / 6 Horário: 09:00 Clínica: Hospital Sao Francis…" at bounding box center [675, 538] width 13 height 16
radio input "true"
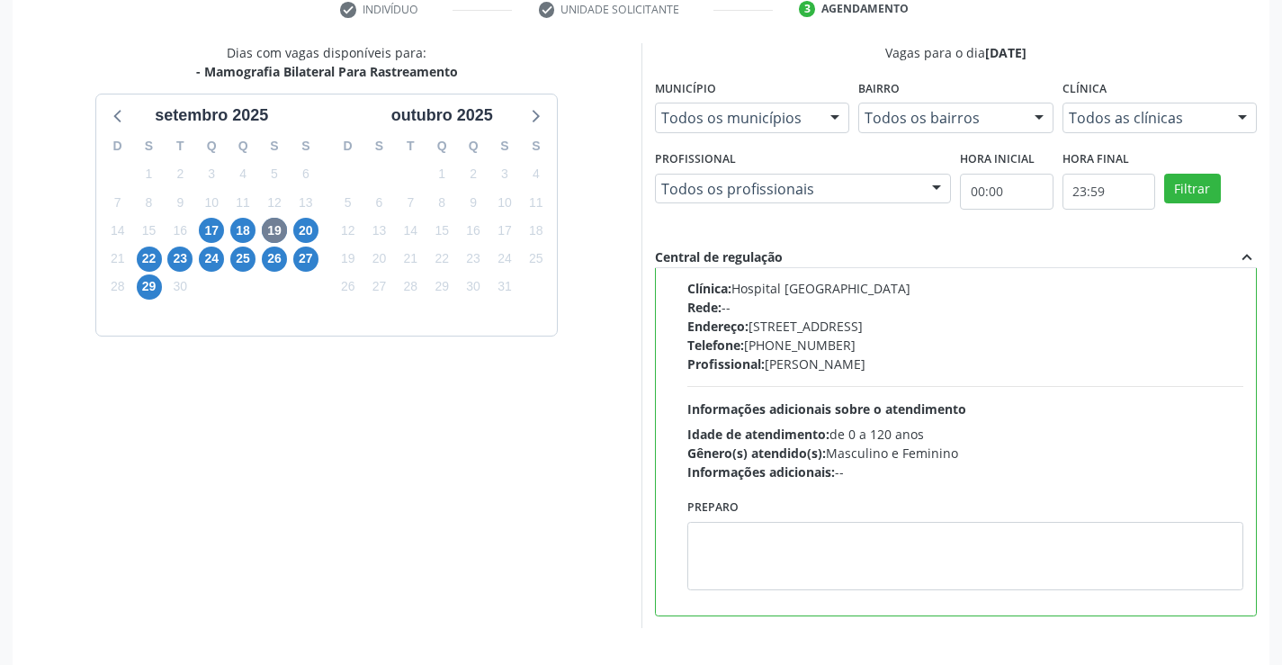
scroll to position [410, 0]
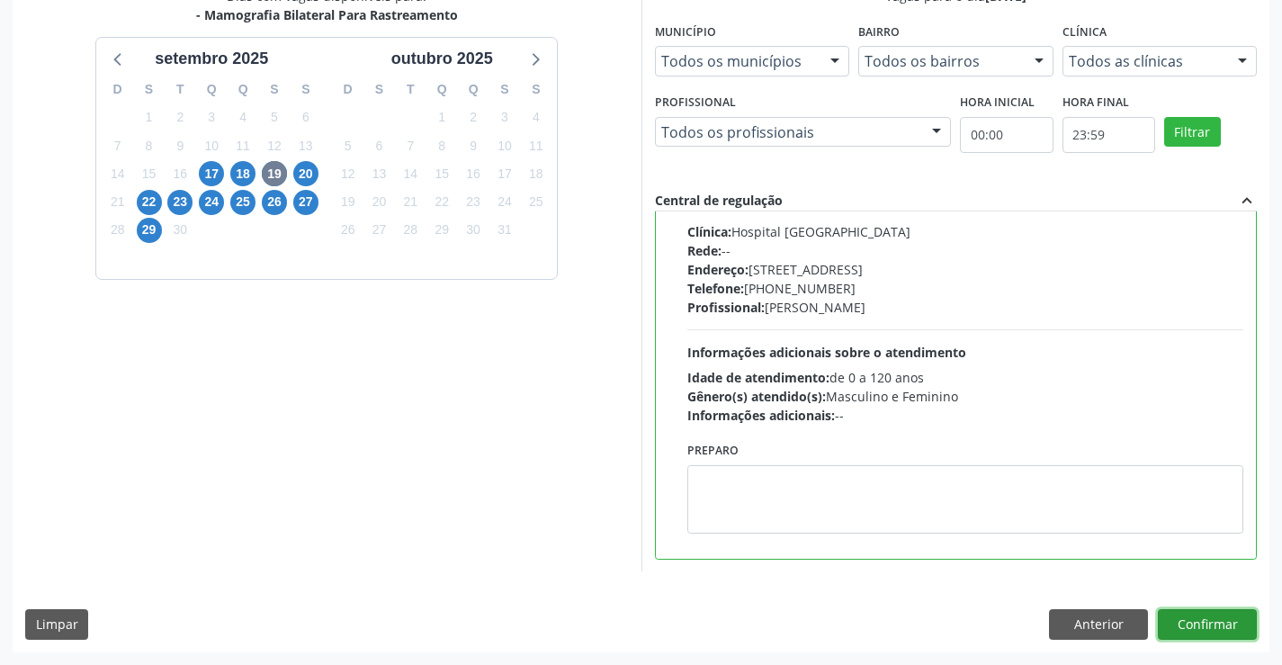
click at [1190, 618] on button "Confirmar" at bounding box center [1207, 624] width 99 height 31
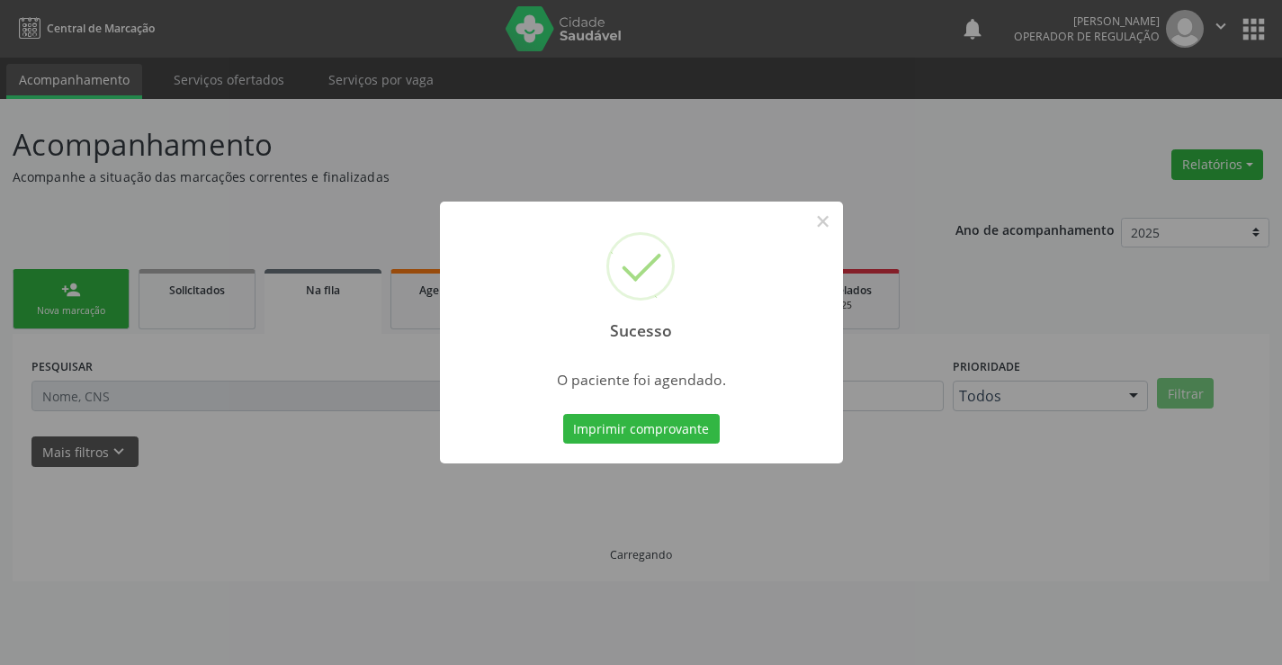
scroll to position [0, 0]
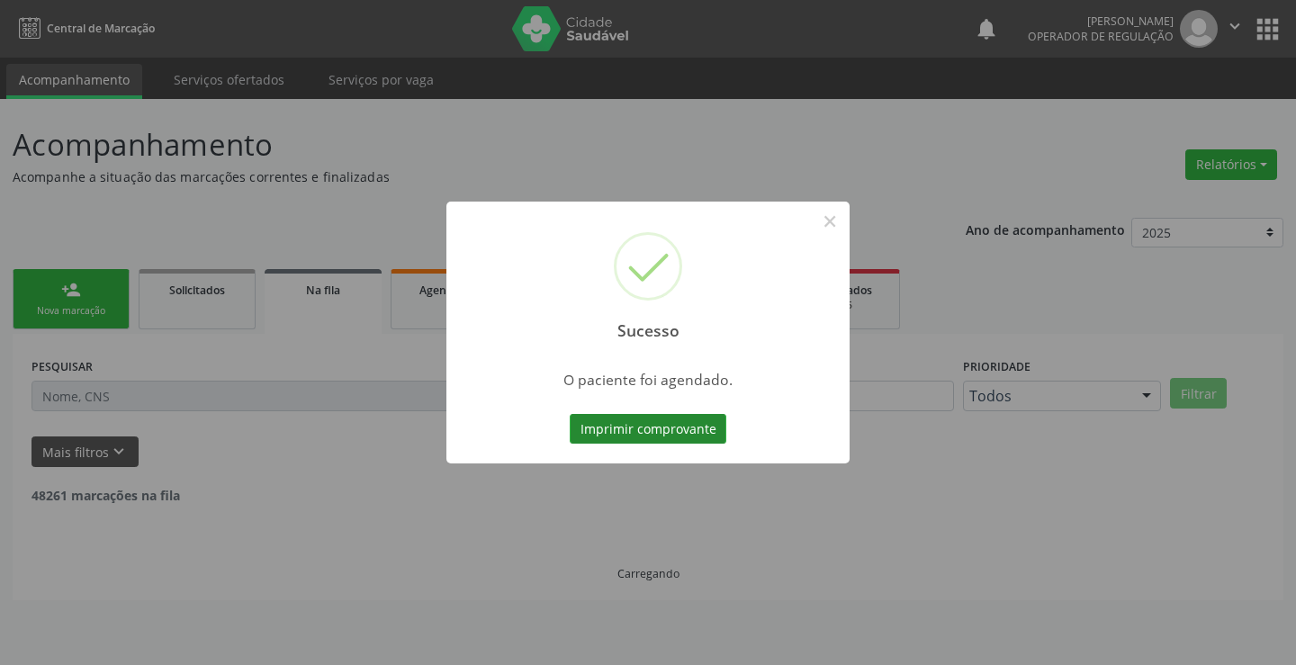
click at [644, 434] on button "Imprimir comprovante" at bounding box center [648, 429] width 157 height 31
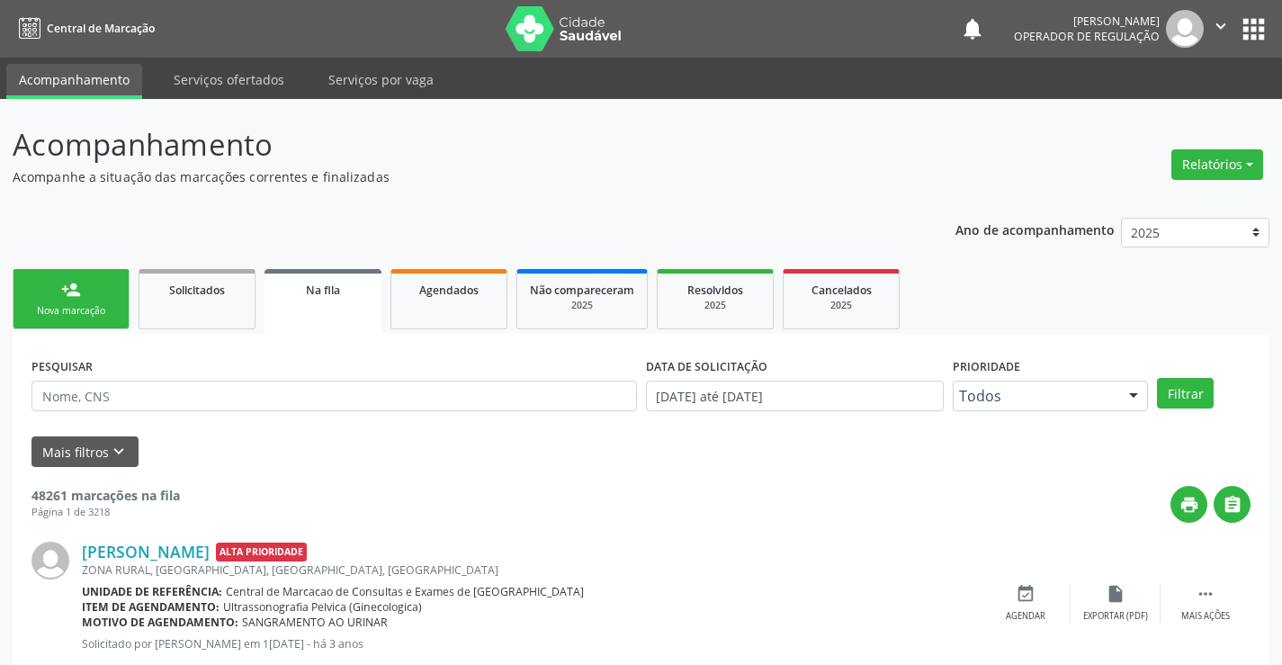
click at [85, 300] on link "person_add Nova marcação" at bounding box center [71, 299] width 117 height 60
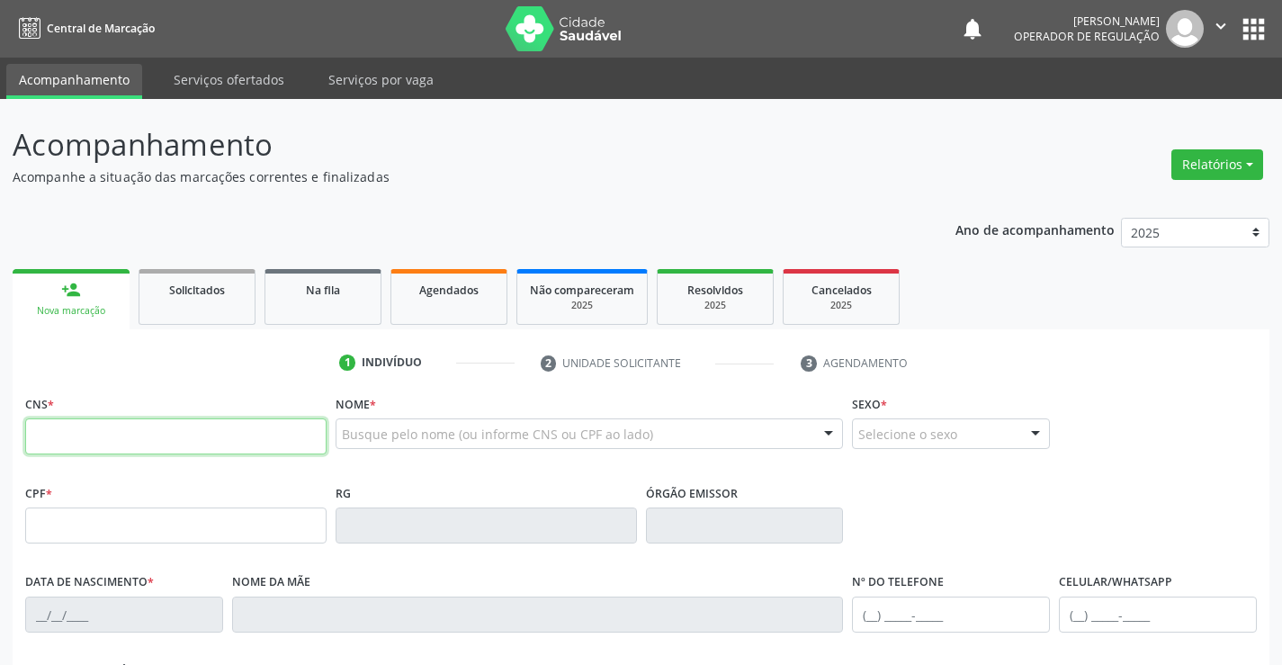
click at [127, 437] on input "text" at bounding box center [175, 436] width 301 height 36
type input "700 0000 4023 1008"
type input "0504512862"
type input "03/04/1974"
type input "(74) 98153-7273"
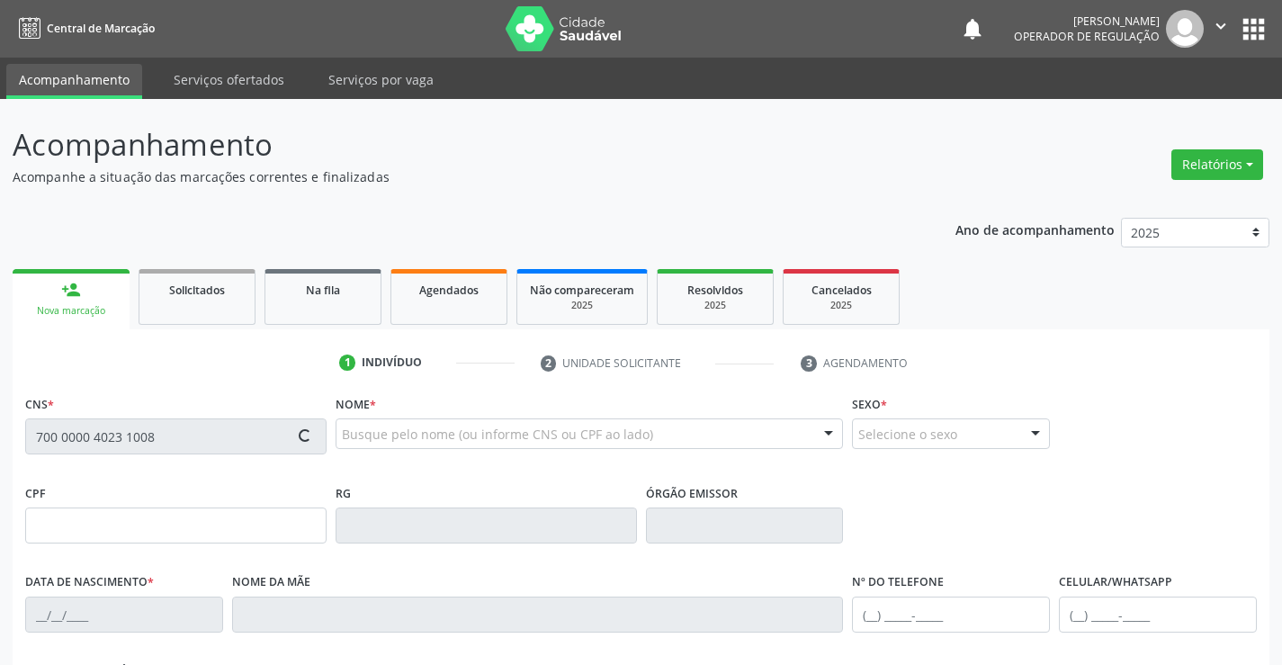
type input "(74) 98153-7273"
type input "S/N"
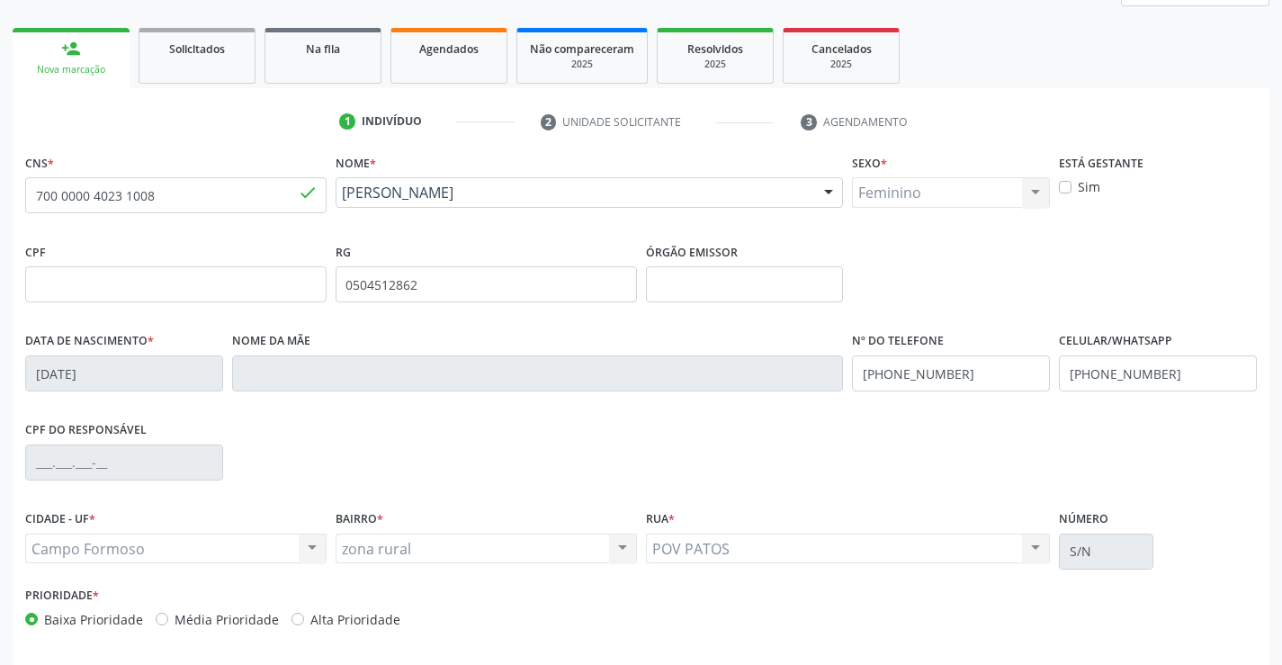
scroll to position [310, 0]
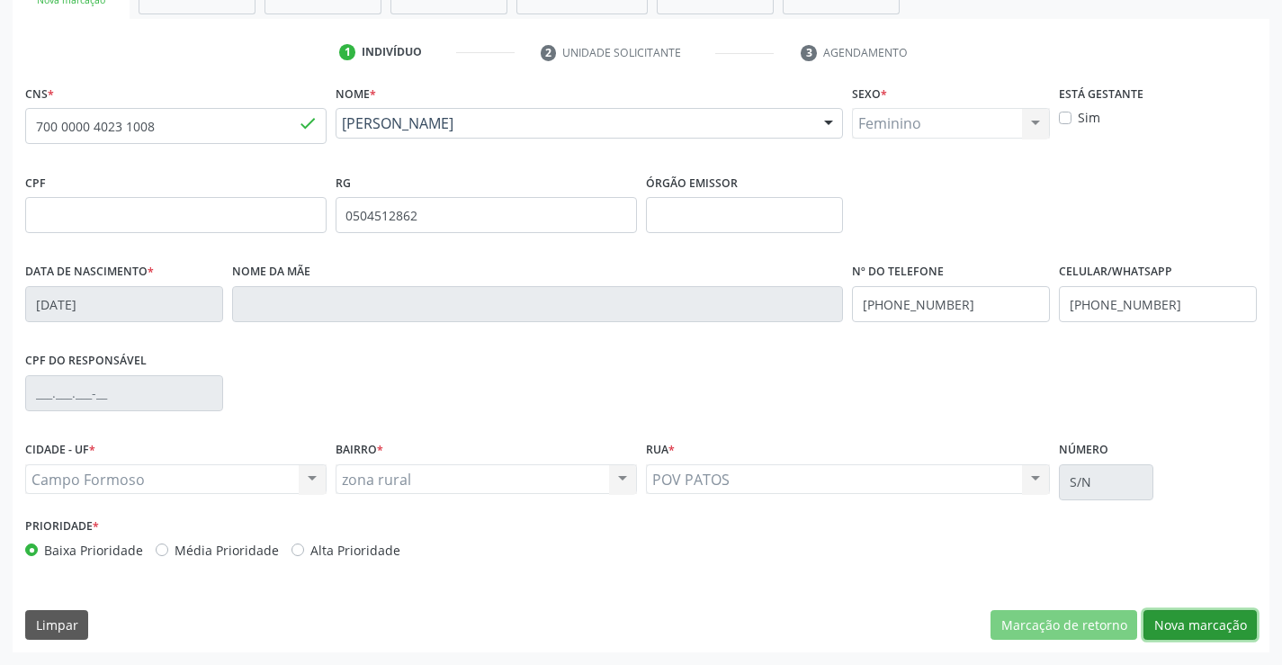
click at [1197, 626] on button "Nova marcação" at bounding box center [1200, 625] width 113 height 31
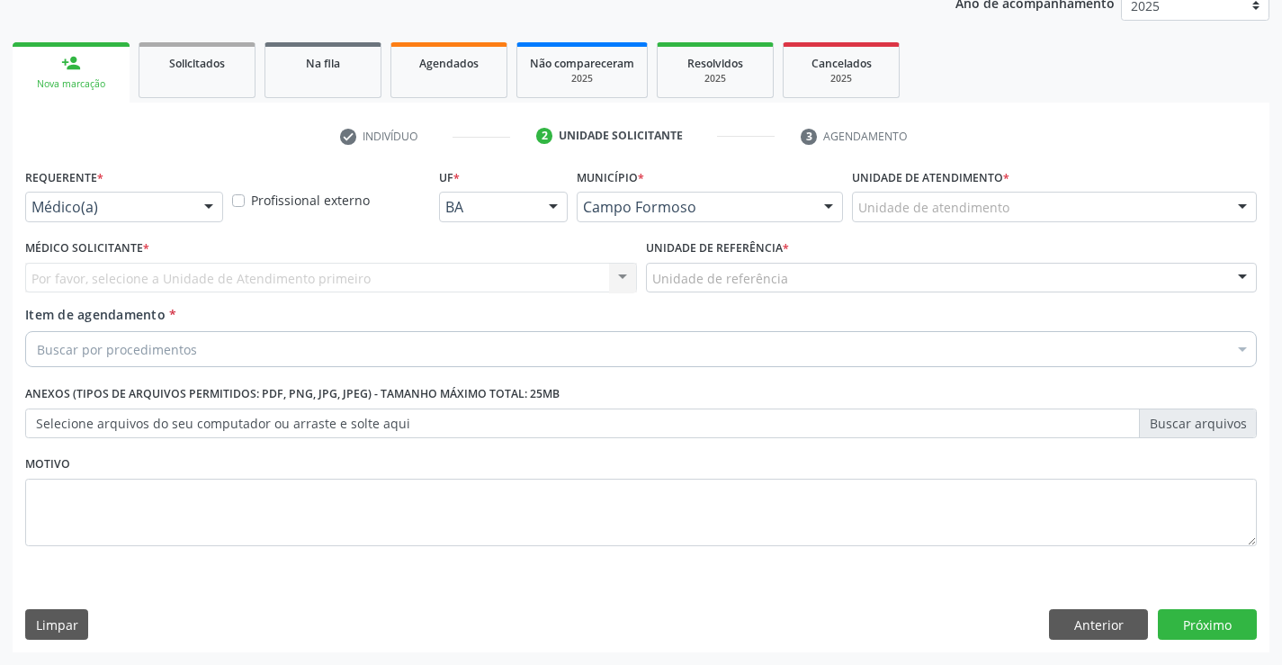
scroll to position [227, 0]
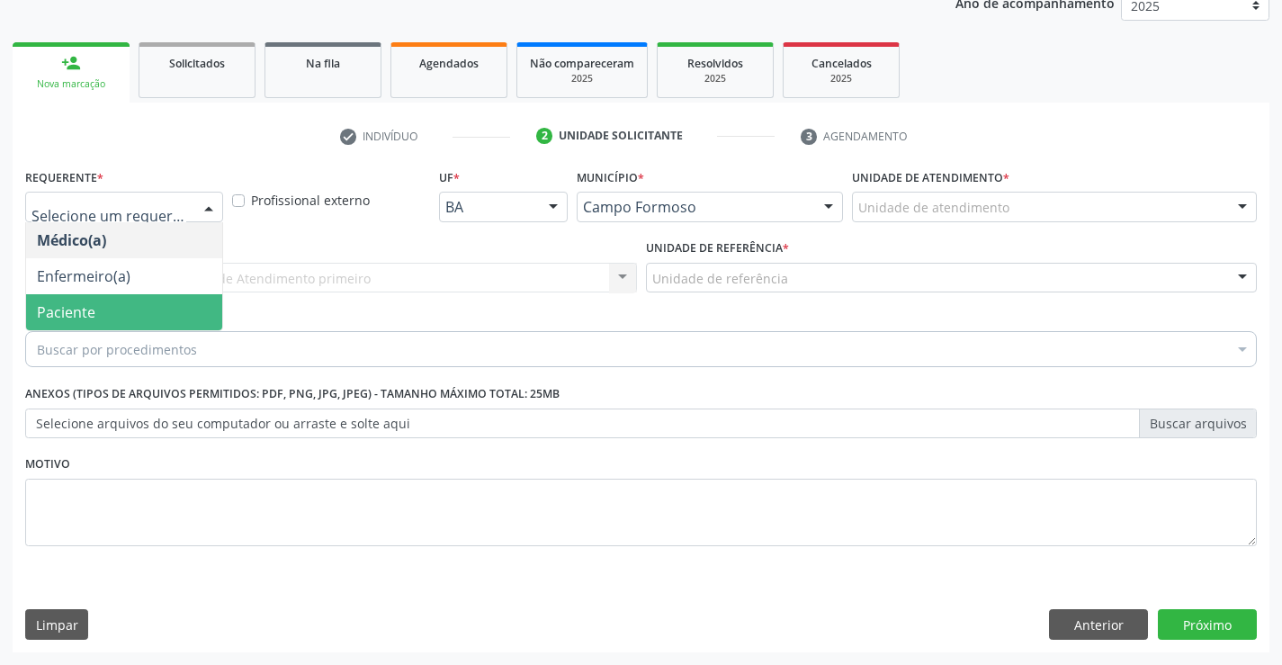
click at [65, 308] on span "Paciente" at bounding box center [66, 312] width 58 height 20
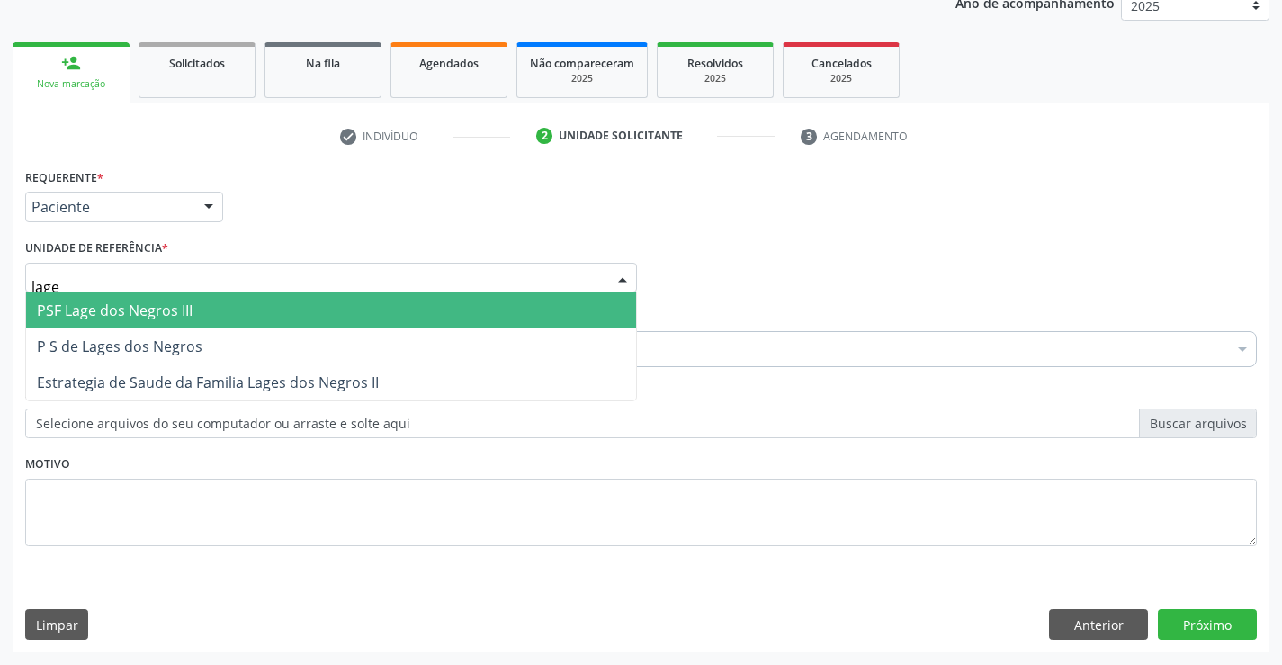
type input "lages"
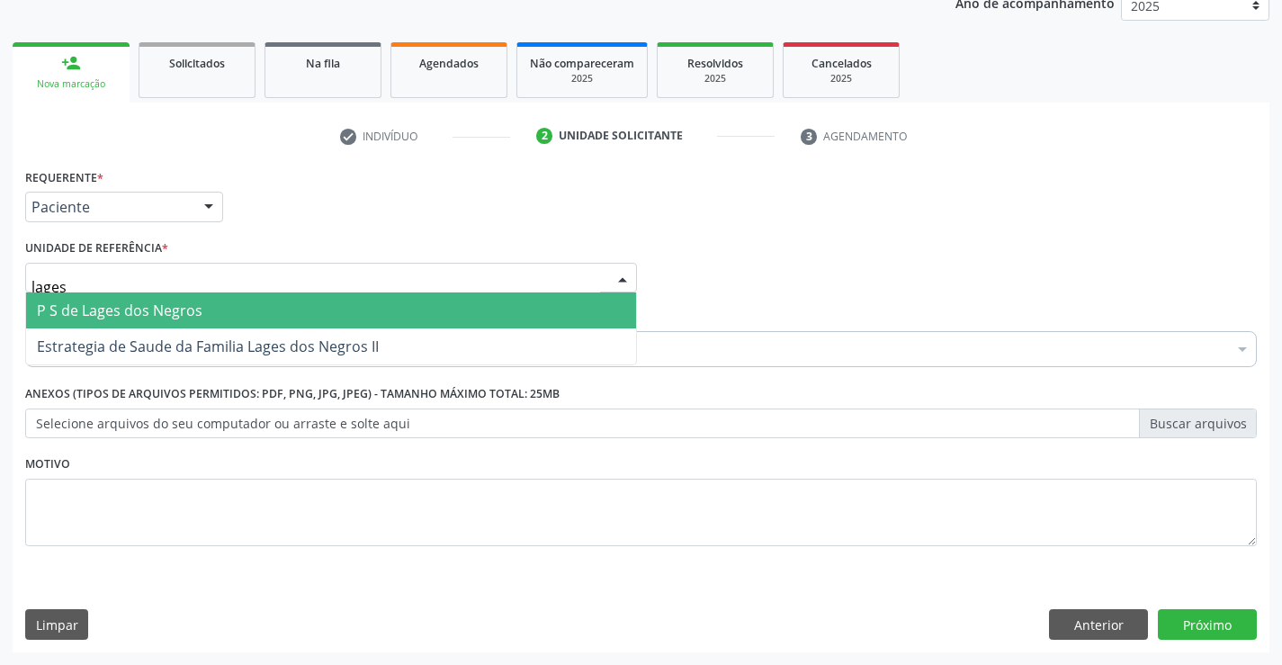
click at [145, 317] on span "P S de Lages dos Negros" at bounding box center [120, 311] width 166 height 20
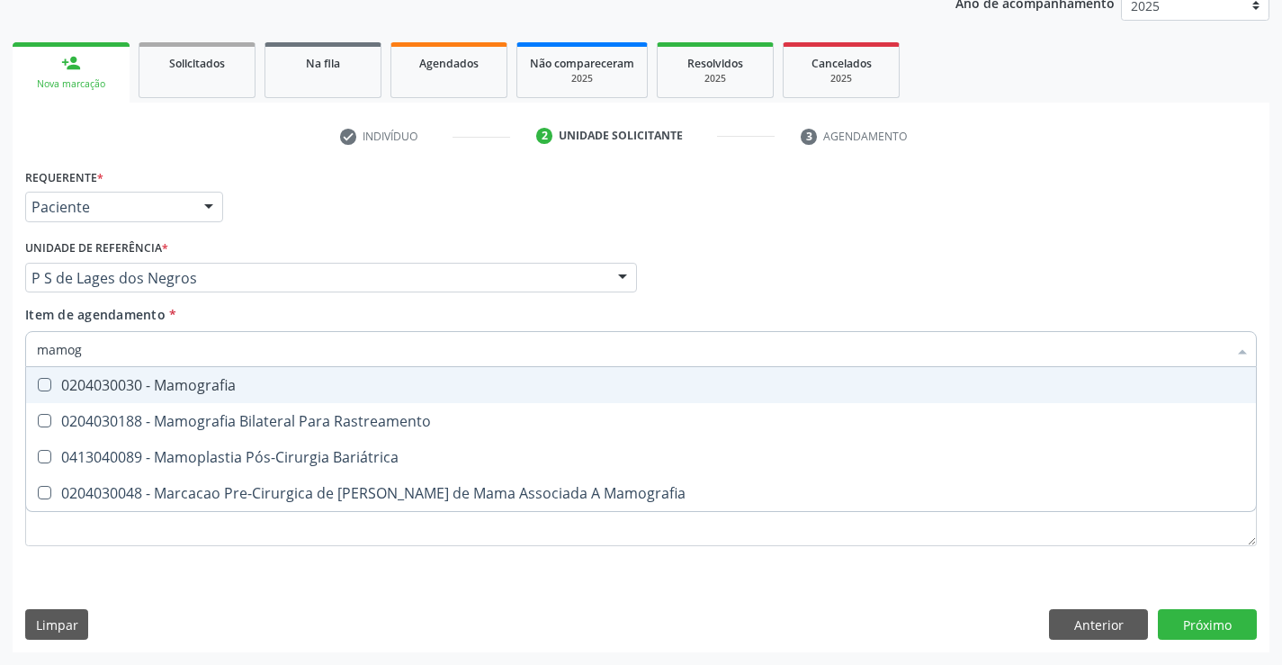
type input "mamogr"
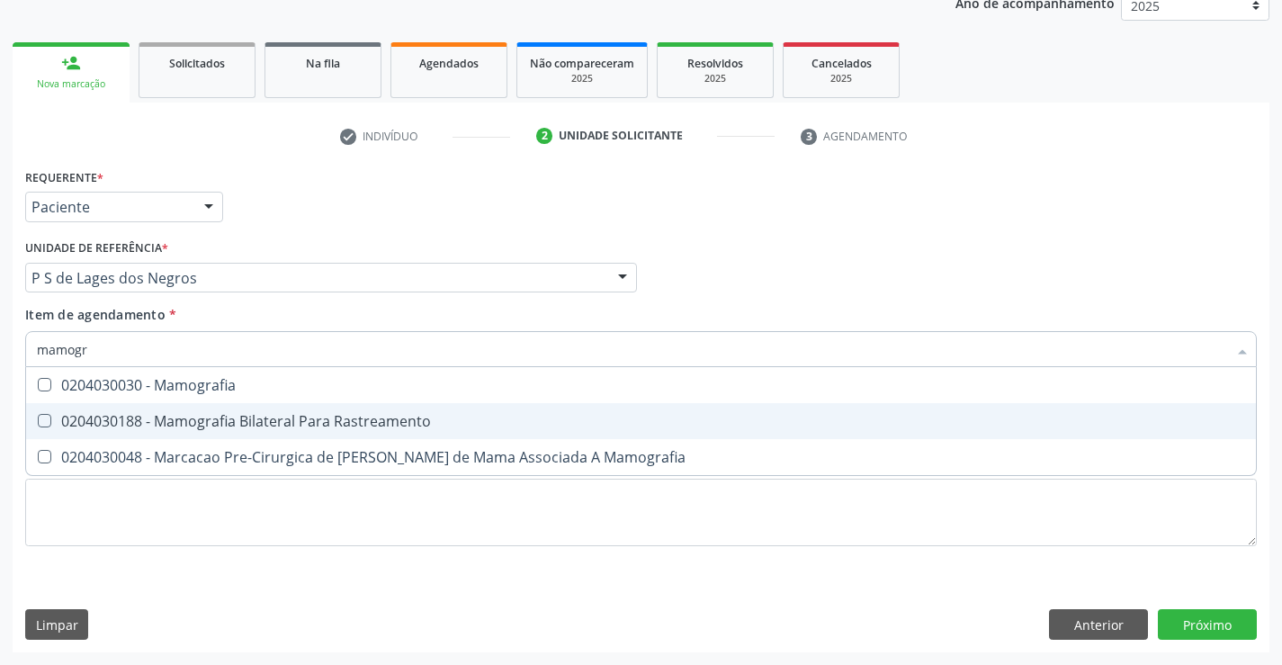
click at [229, 417] on div "0204030188 - Mamografia Bilateral Para Rastreamento" at bounding box center [641, 421] width 1209 height 14
checkbox Rastreamento "true"
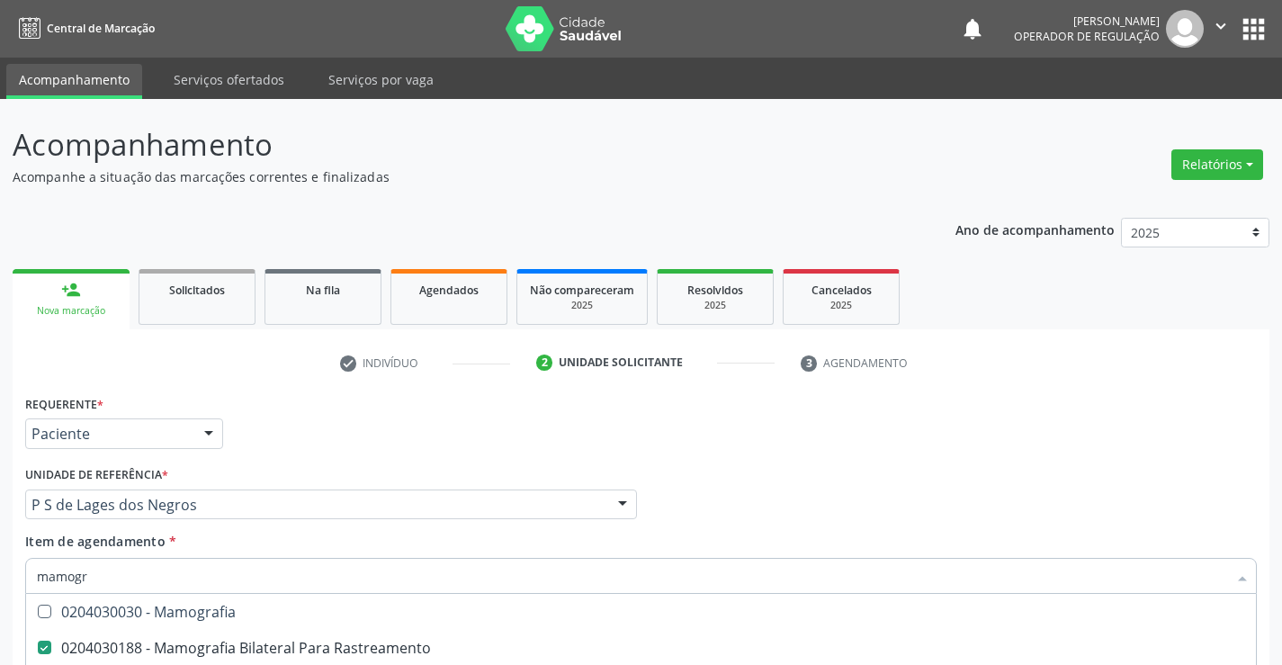
scroll to position [227, 0]
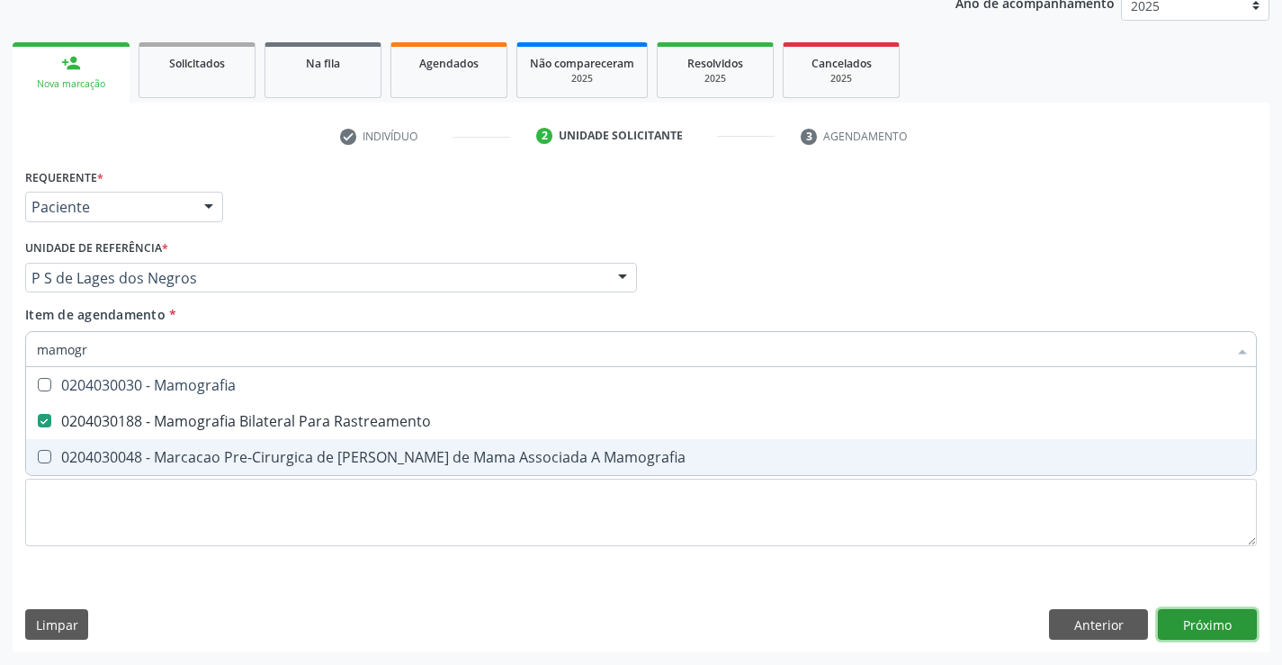
click at [1185, 624] on div "Requerente * Paciente Médico(a) Enfermeiro(a) Paciente Nenhum resultado encontr…" at bounding box center [641, 408] width 1257 height 489
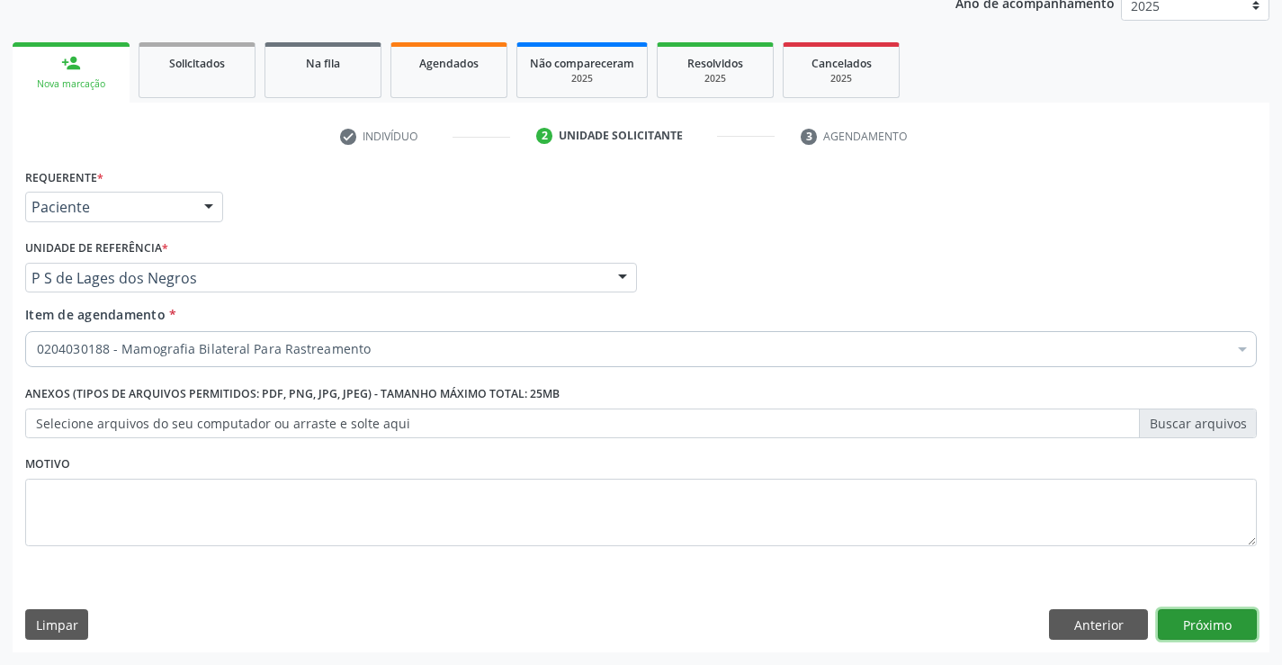
click at [1185, 621] on button "Próximo" at bounding box center [1207, 624] width 99 height 31
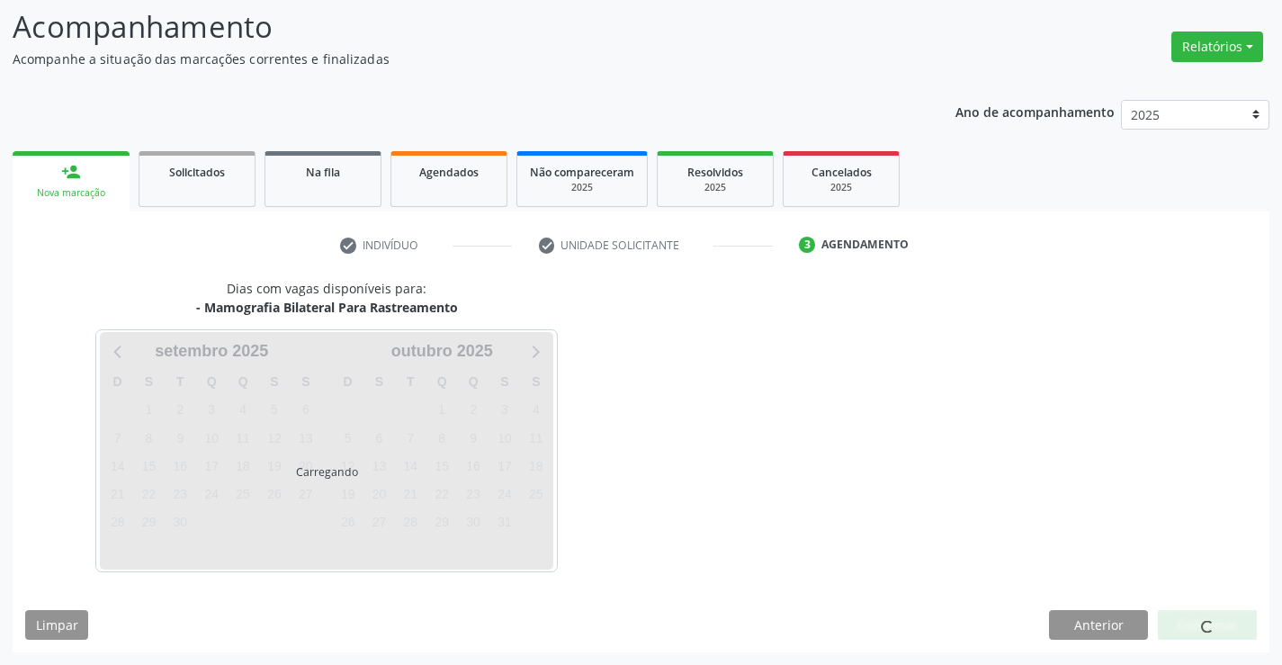
scroll to position [118, 0]
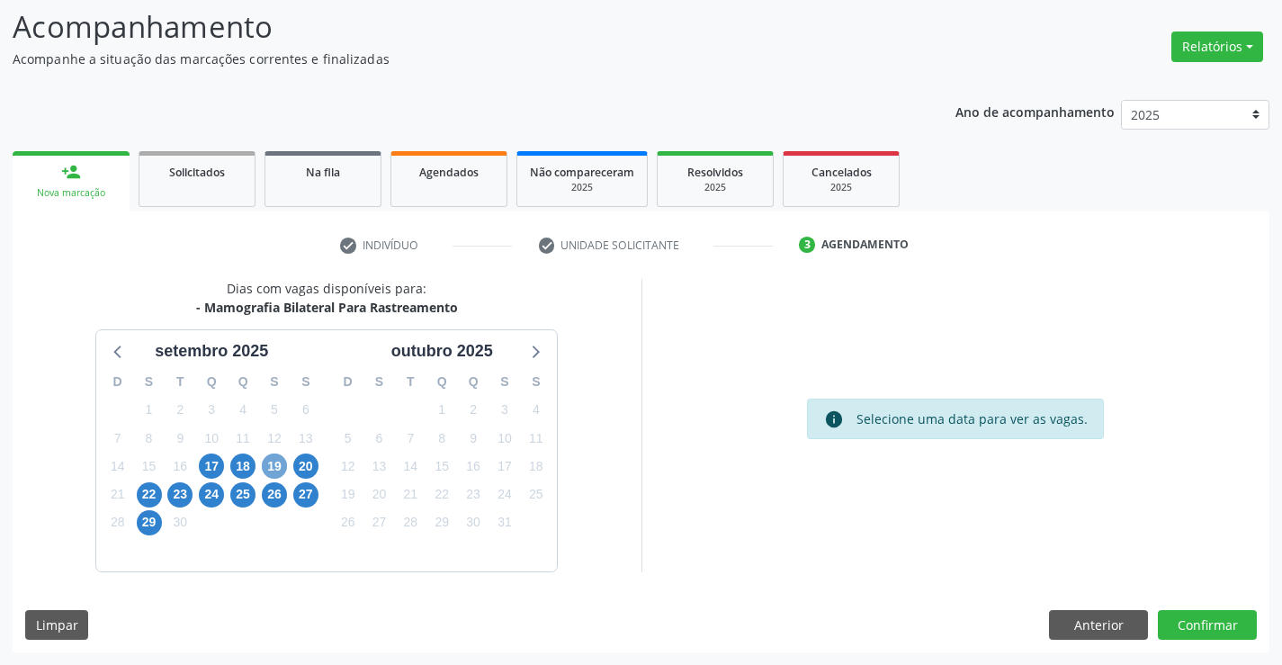
click at [274, 466] on span "19" at bounding box center [274, 466] width 25 height 25
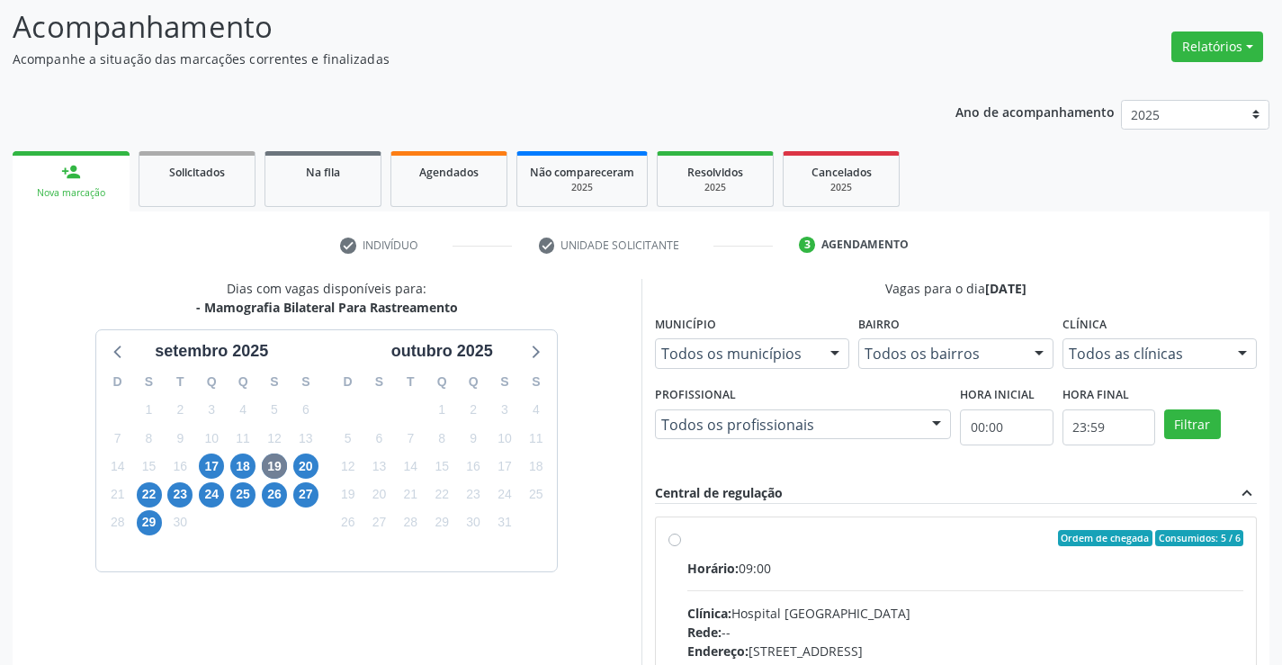
click at [688, 537] on label "Ordem de chegada Consumidos: 5 / 6 Horário: 09:00 Clínica: Hospital [GEOGRAPHIC…" at bounding box center [966, 668] width 557 height 276
click at [678, 537] on input "Ordem de chegada Consumidos: 5 / 6 Horário: 09:00 Clínica: Hospital [GEOGRAPHIC…" at bounding box center [675, 538] width 13 height 16
radio input "true"
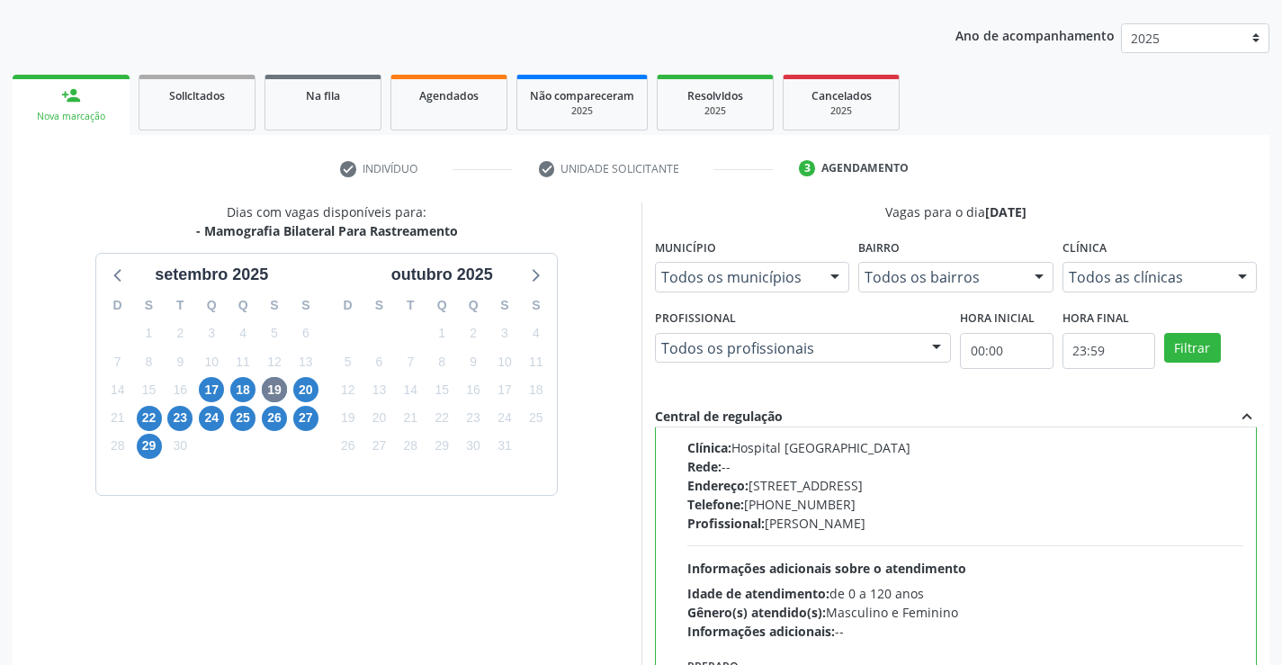
scroll to position [410, 0]
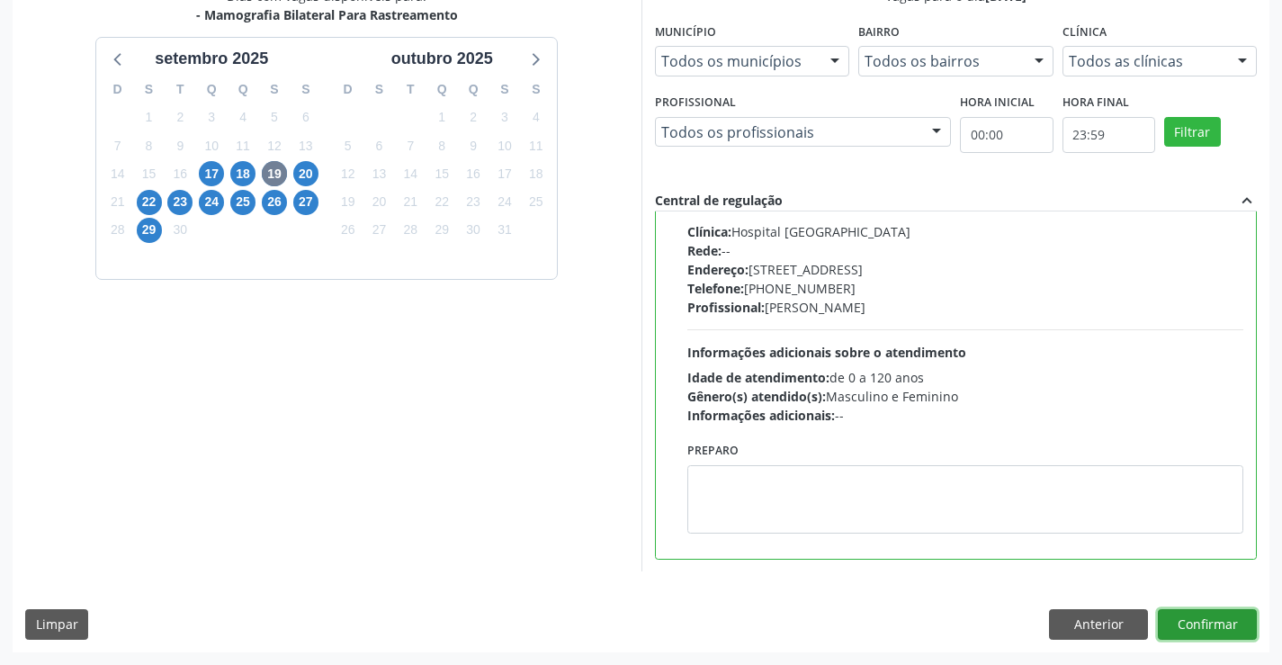
click at [1194, 616] on button "Confirmar" at bounding box center [1207, 624] width 99 height 31
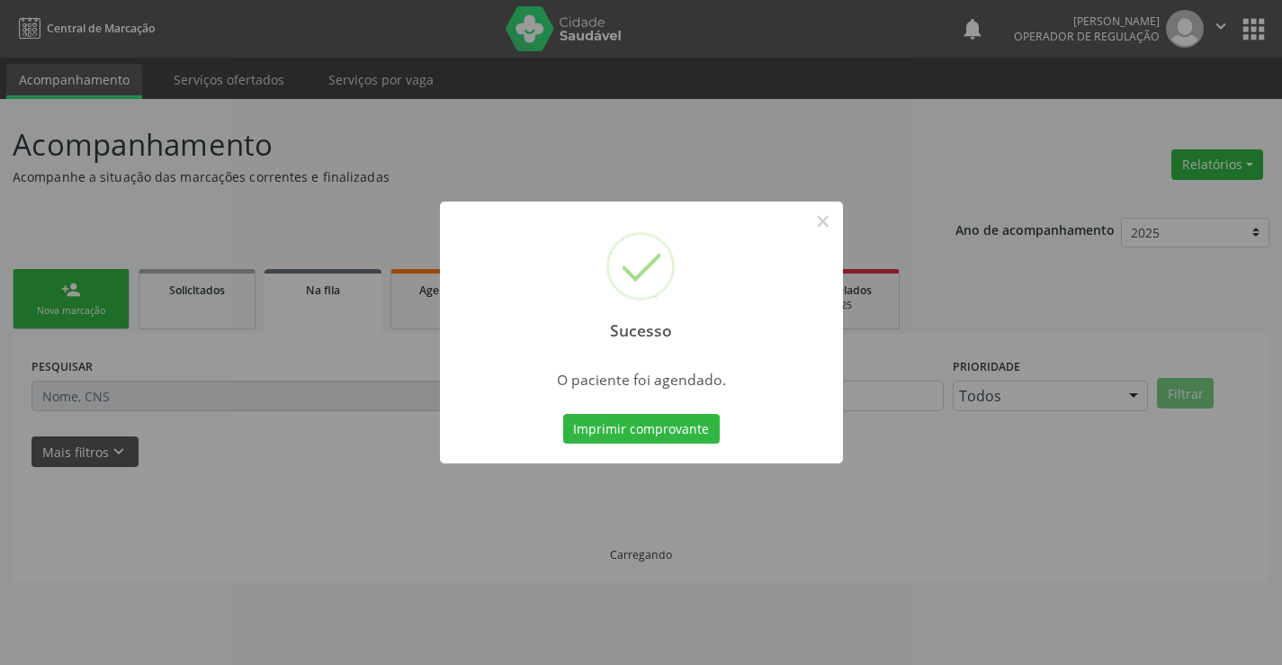
scroll to position [0, 0]
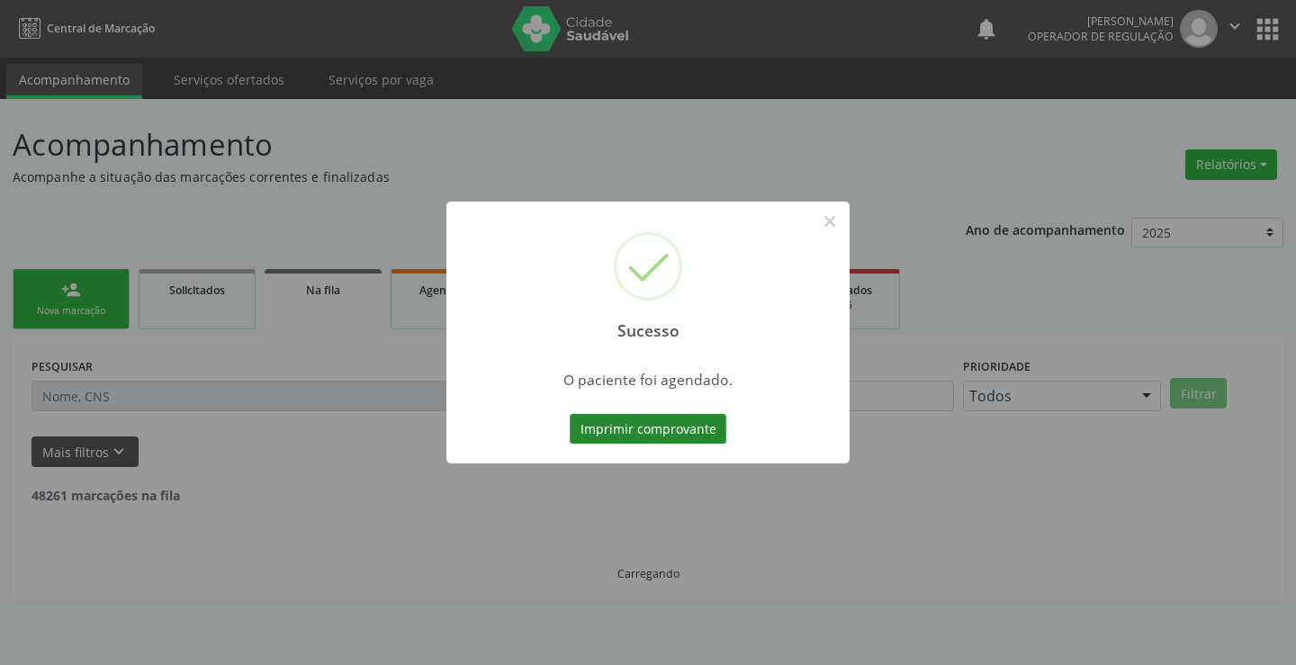
click at [698, 427] on button "Imprimir comprovante" at bounding box center [648, 429] width 157 height 31
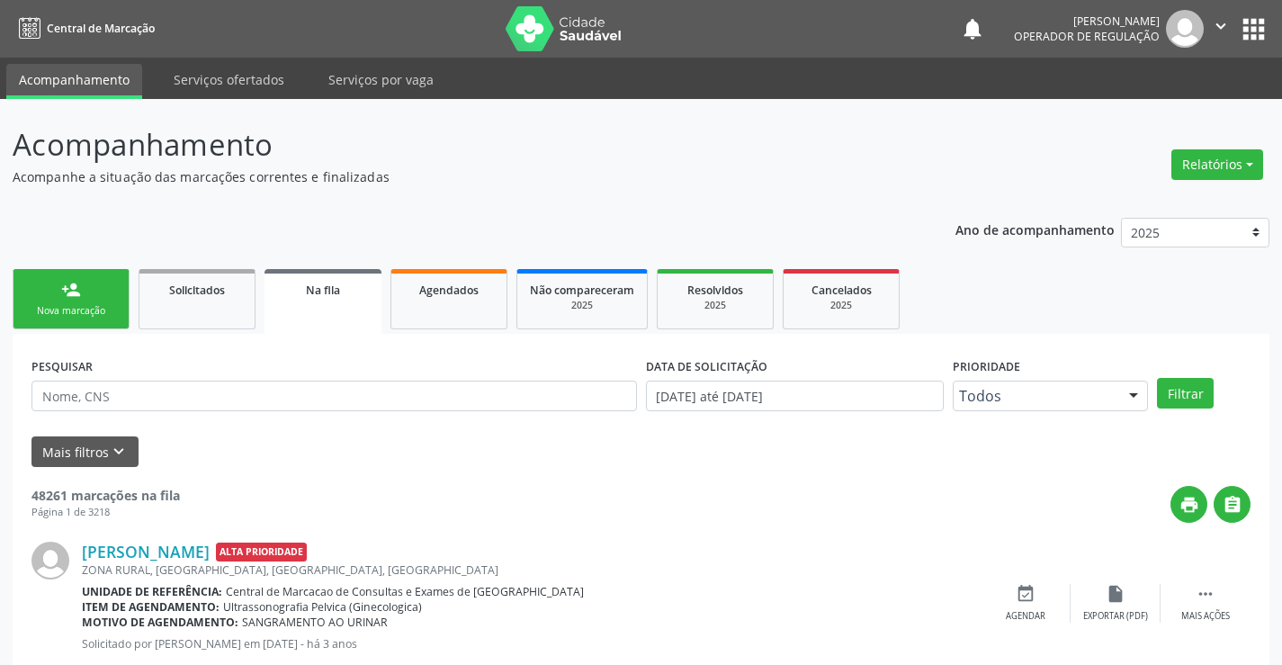
click at [95, 306] on div "Nova marcação" at bounding box center [71, 310] width 90 height 13
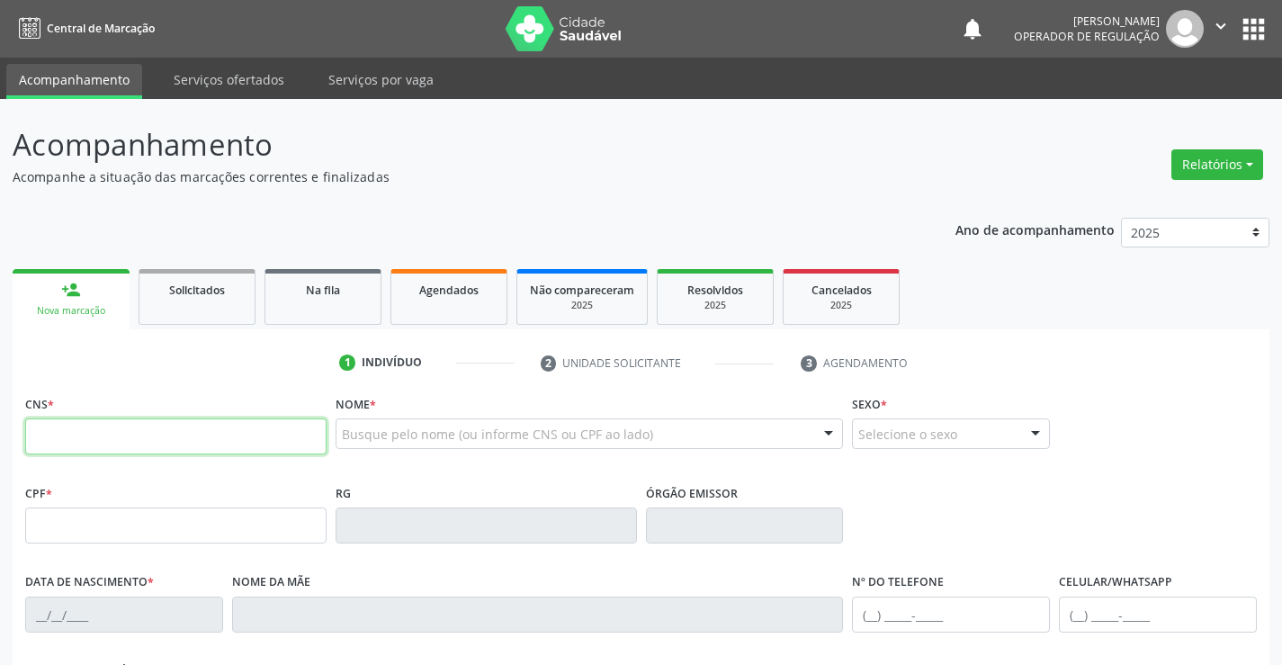
click at [117, 431] on input "text" at bounding box center [175, 436] width 301 height 36
type input "704 6021 7178 8021"
type input "998.996.635-49"
type input "24/[DATE]"
type input "[PERSON_NAME]"
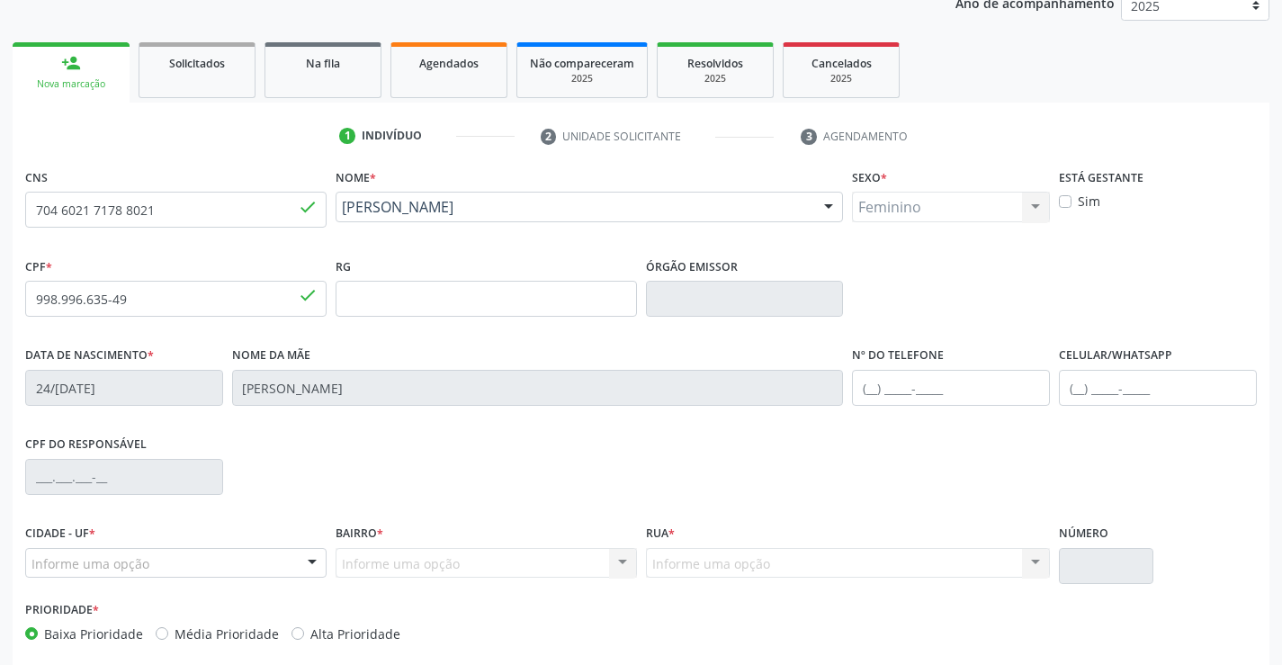
scroll to position [270, 0]
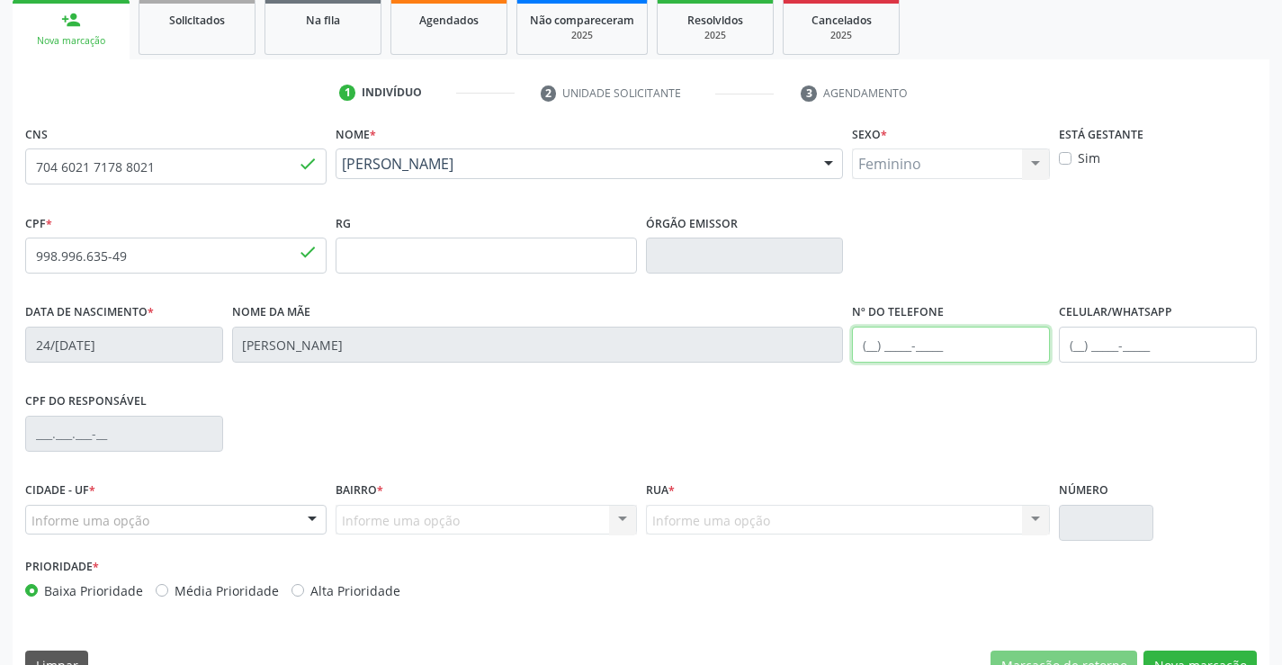
click at [967, 355] on input "text" at bounding box center [951, 345] width 198 height 36
type input "[PHONE_NUMBER]"
click at [162, 506] on div "Informe uma opção" at bounding box center [175, 520] width 301 height 31
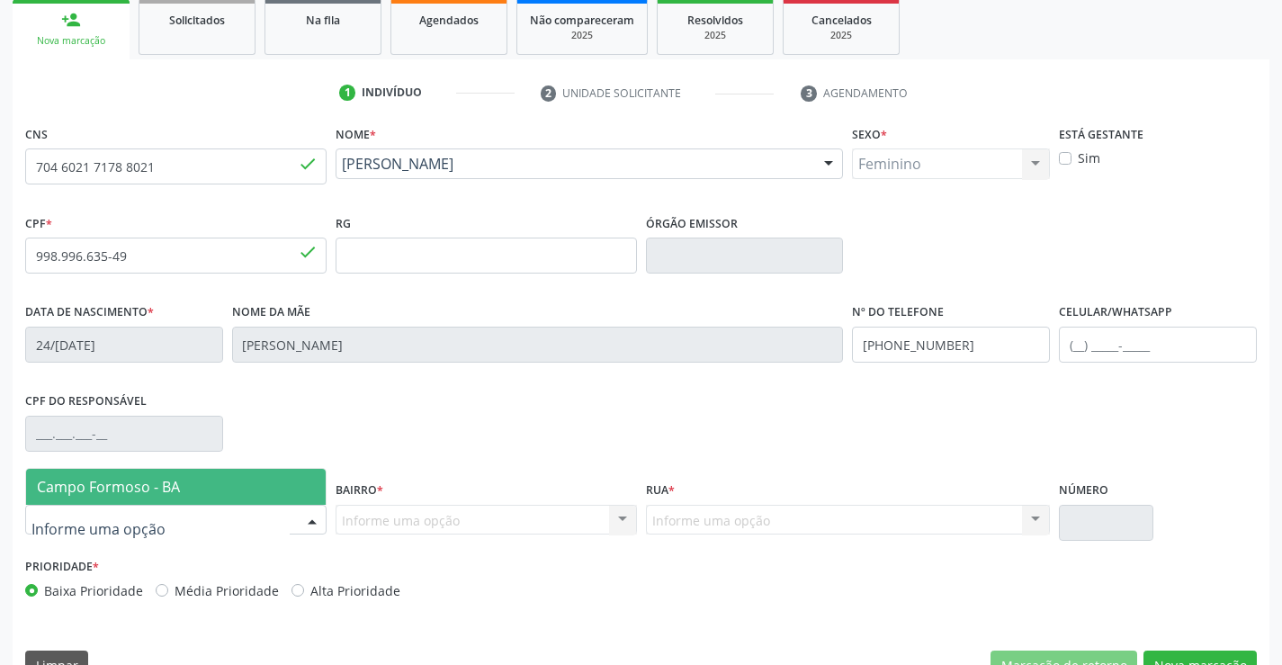
click at [211, 485] on span "Campo Formoso - BA" at bounding box center [176, 487] width 300 height 36
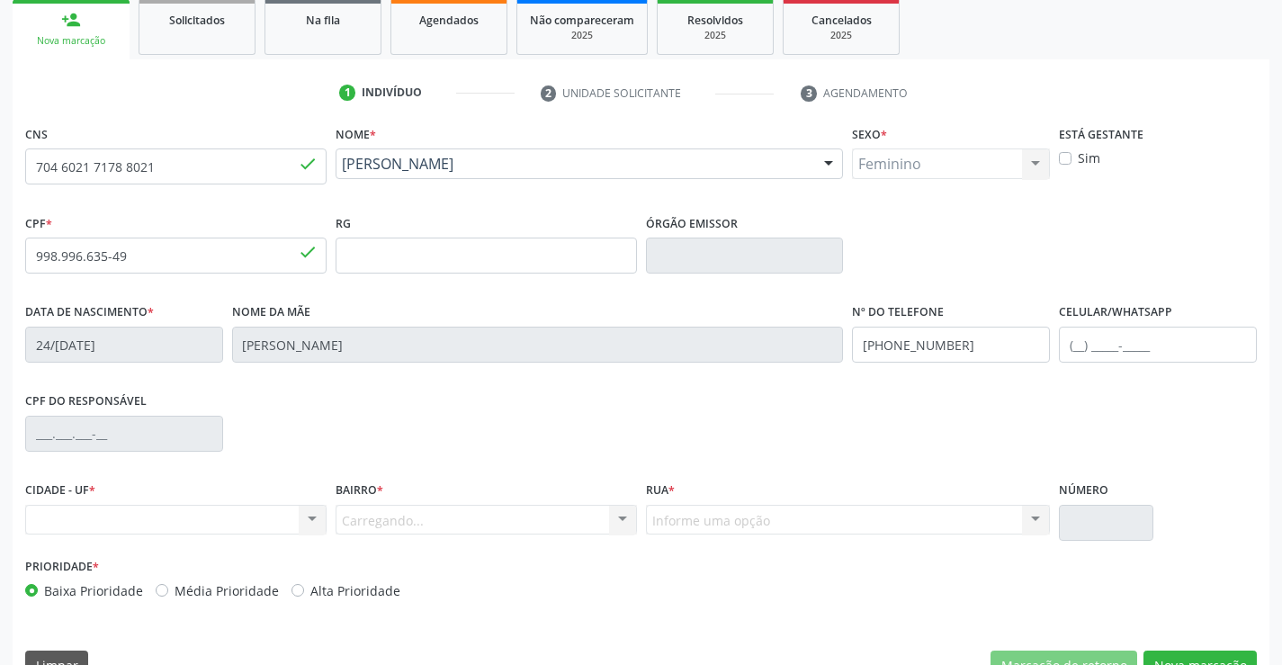
click at [424, 522] on div "Carregando... Nenhum resultado encontrado para: " " Nenhuma opção encontrada. D…" at bounding box center [486, 520] width 301 height 31
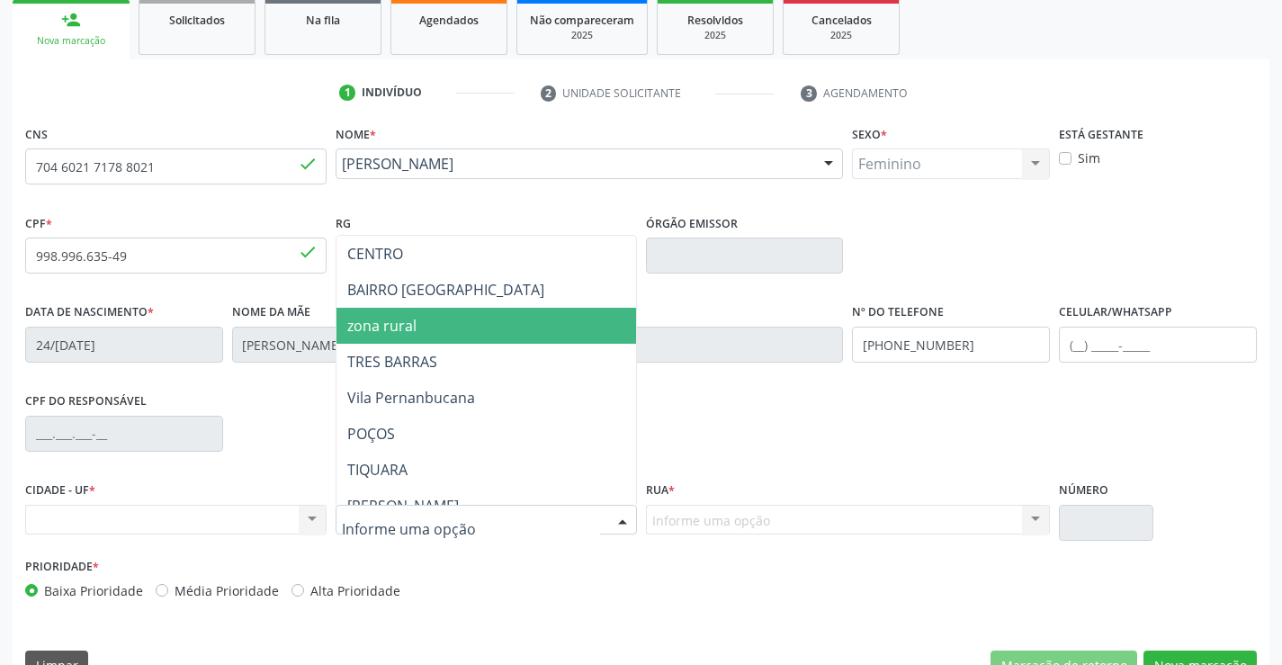
click at [461, 334] on span "zona rural" at bounding box center [531, 326] width 389 height 36
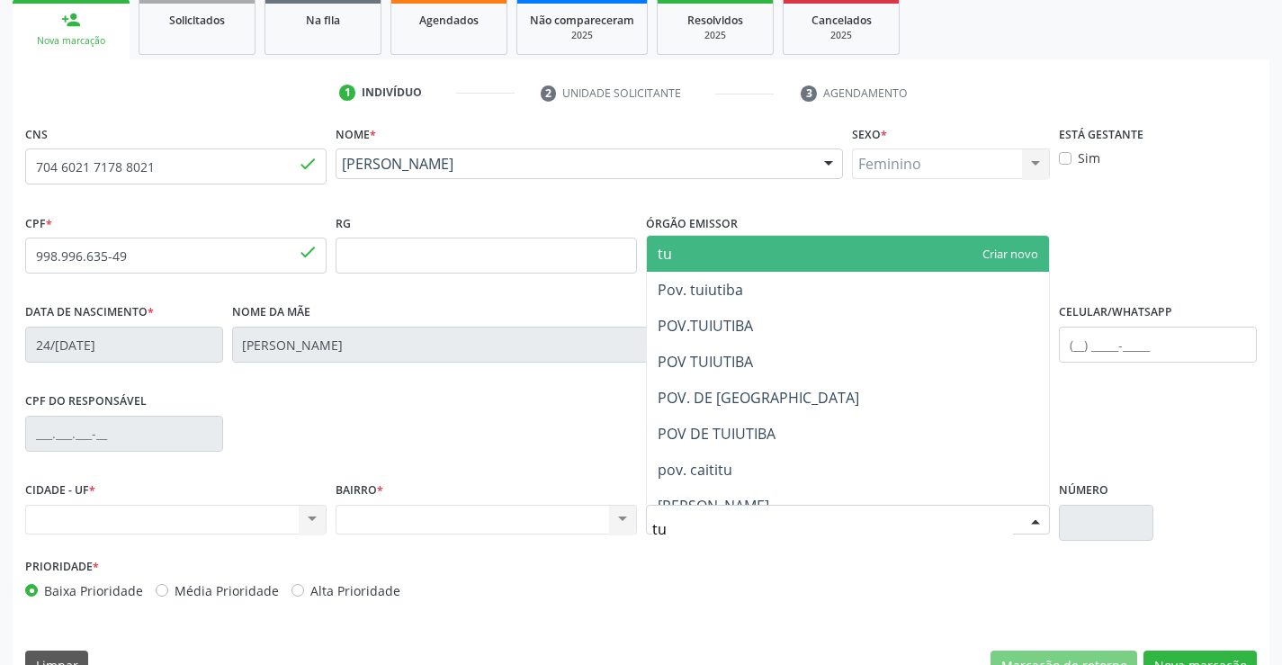
type input "tui"
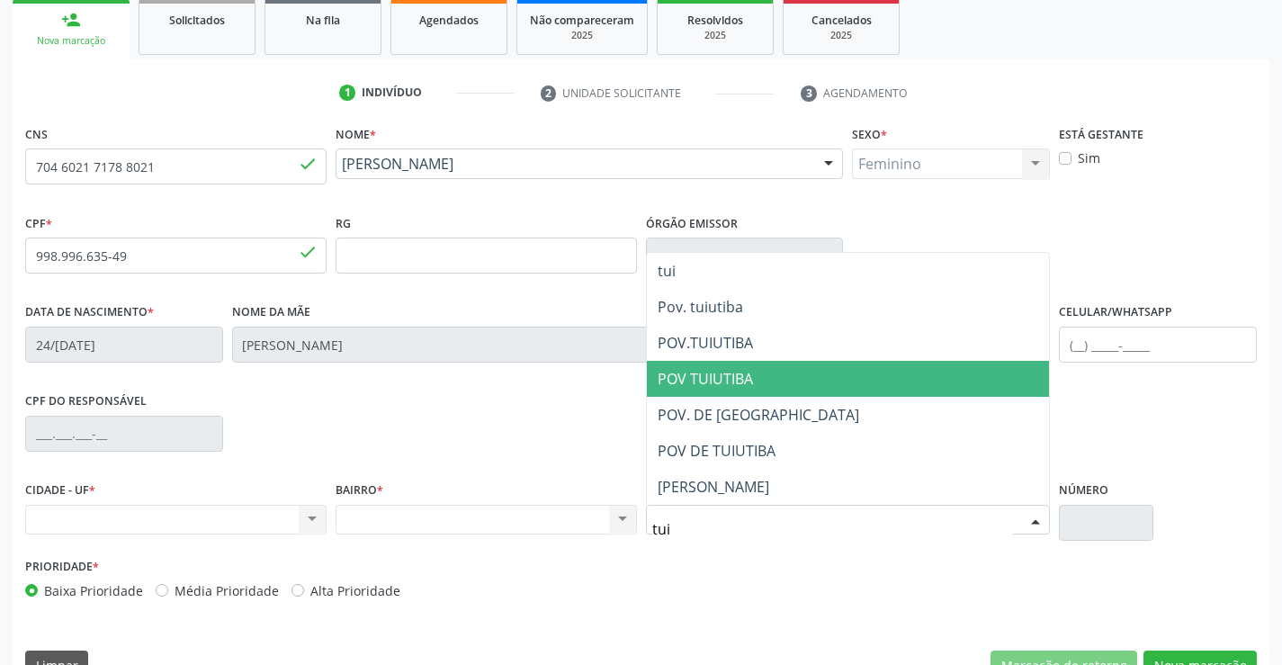
click at [777, 382] on span "POV TUIUTIBA" at bounding box center [848, 379] width 403 height 36
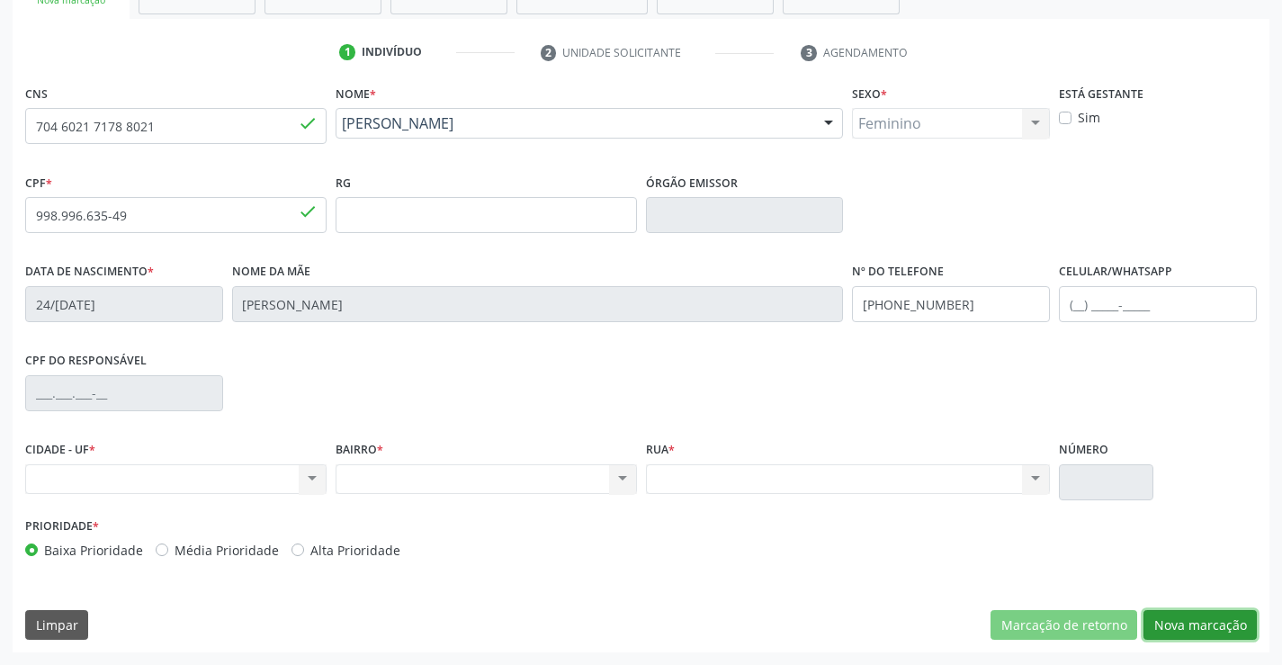
click at [1186, 621] on button "Nova marcação" at bounding box center [1200, 625] width 113 height 31
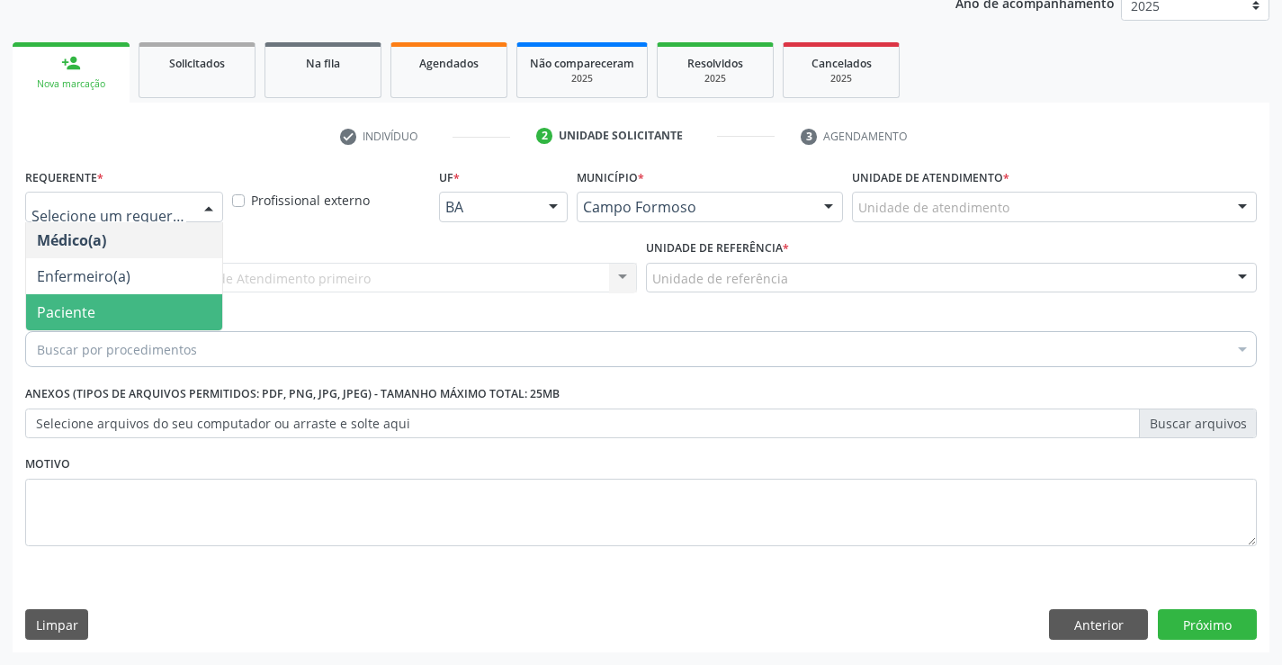
click at [92, 307] on span "Paciente" at bounding box center [66, 312] width 58 height 20
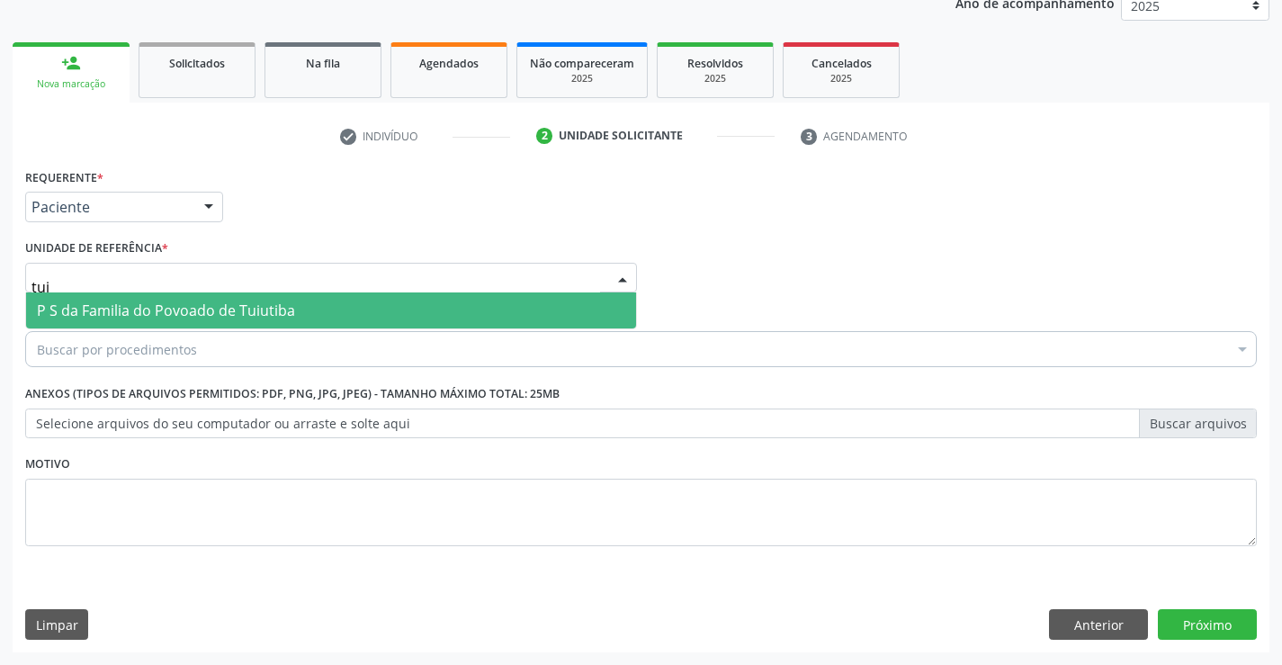
type input "tuiu"
click at [124, 297] on span "P S da Familia do Povoado de Tuiutiba" at bounding box center [331, 310] width 610 height 36
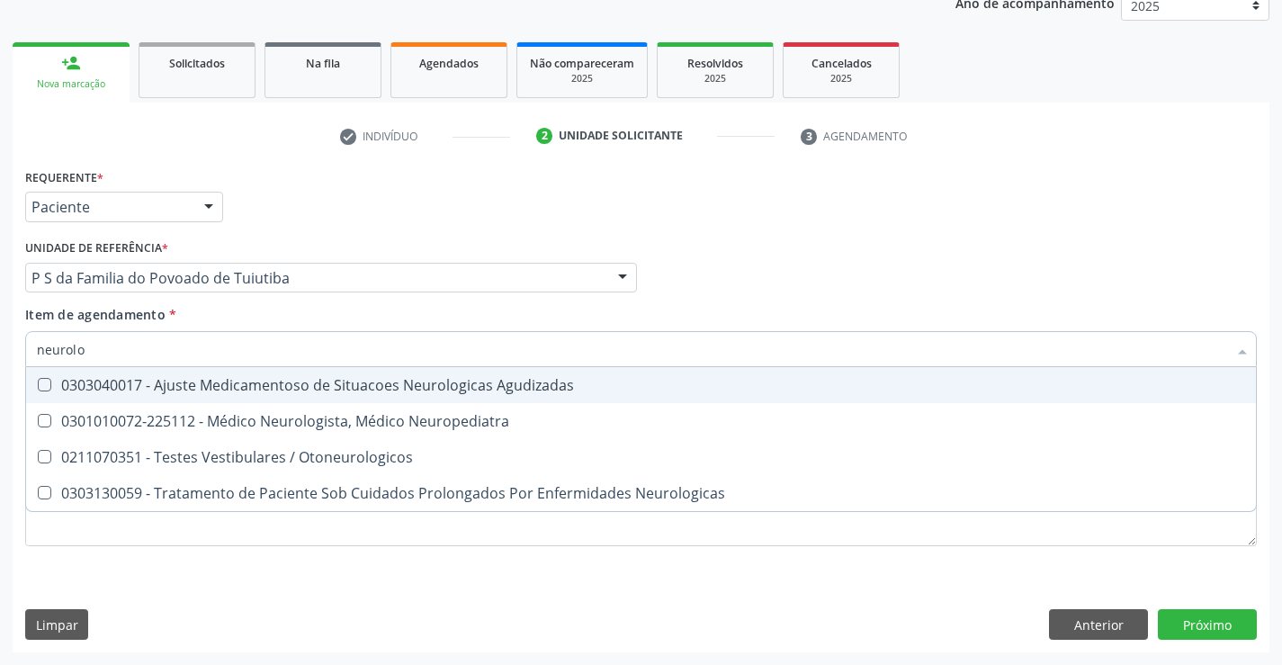
type input "neurolog"
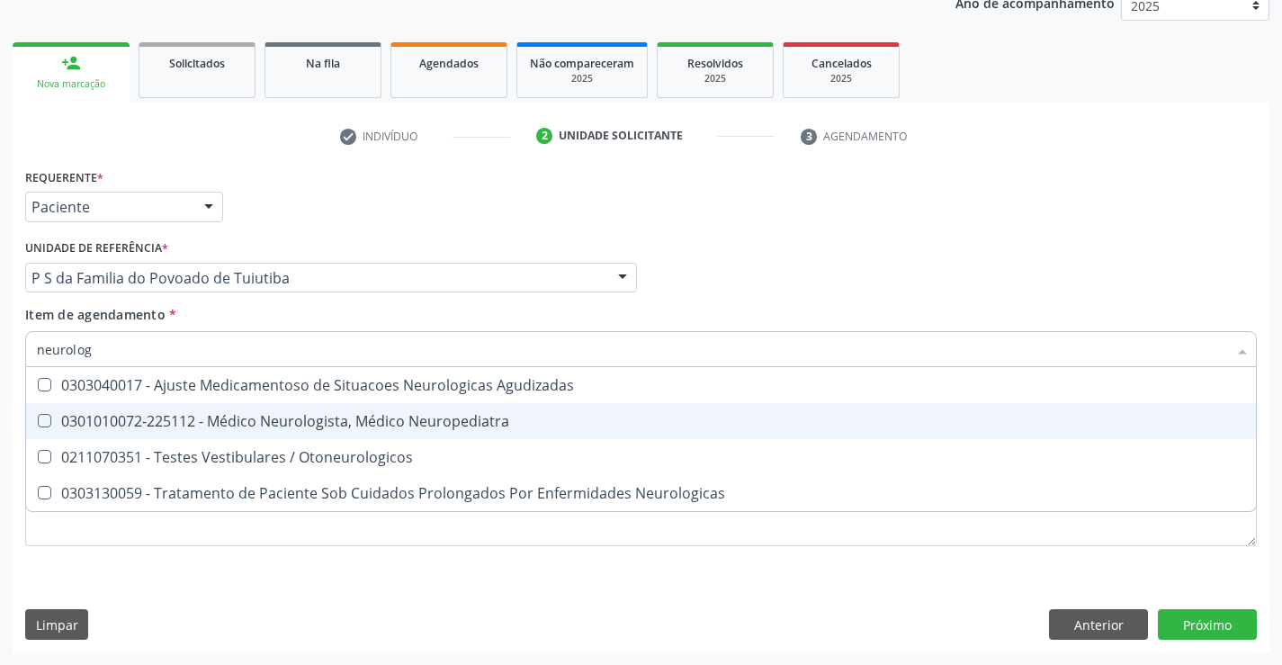
click at [217, 419] on div "0301010072-225112 - Médico Neurologista, Médico Neuropediatra" at bounding box center [641, 421] width 1209 height 14
checkbox Neuropediatra "true"
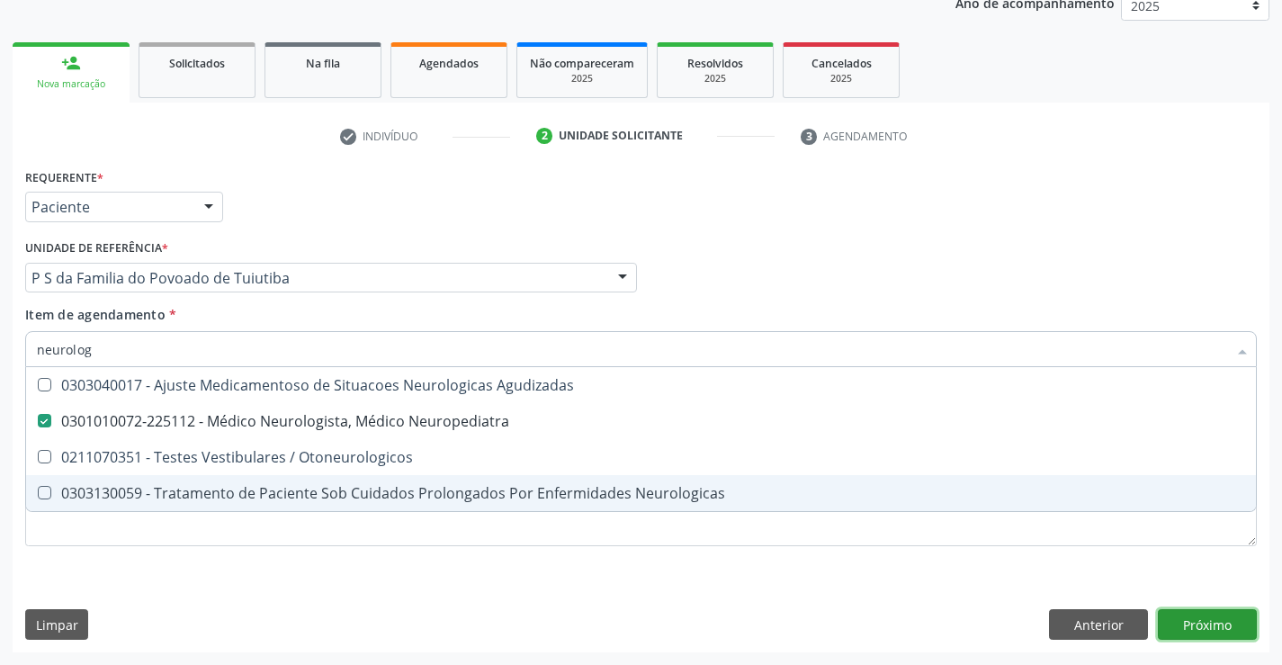
click at [1198, 624] on div "Requerente * Paciente Médico(a) Enfermeiro(a) Paciente Nenhum resultado encontr…" at bounding box center [641, 408] width 1257 height 489
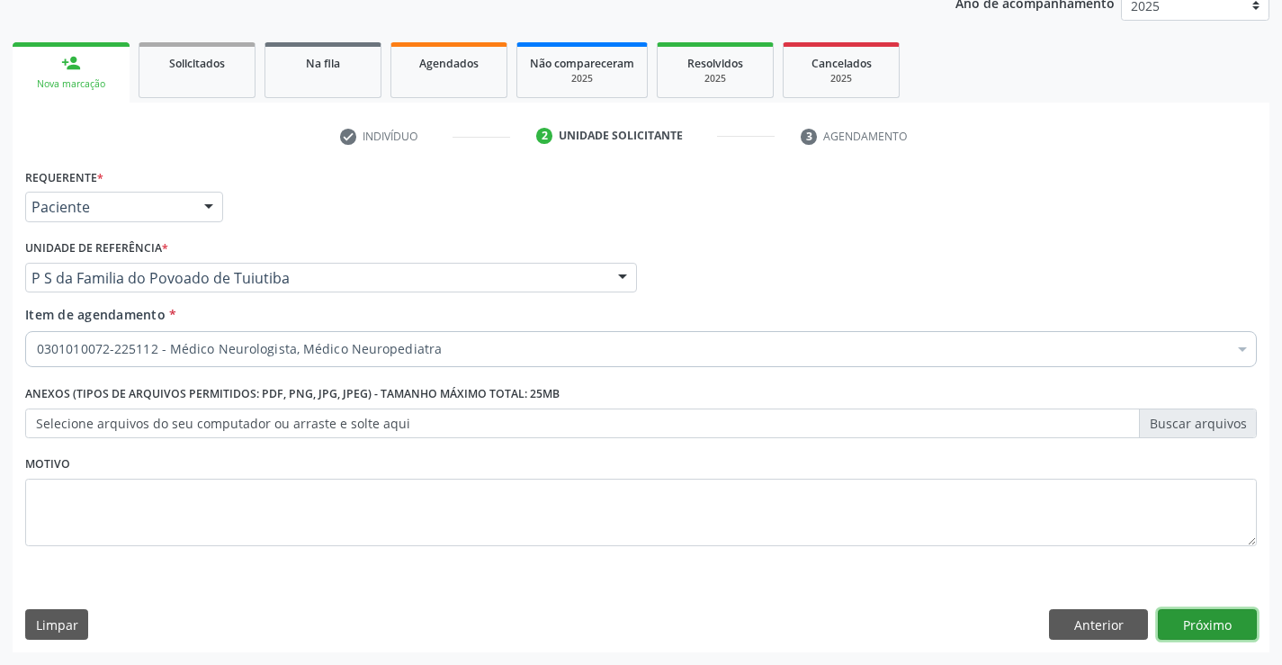
click at [1198, 624] on button "Próximo" at bounding box center [1207, 624] width 99 height 31
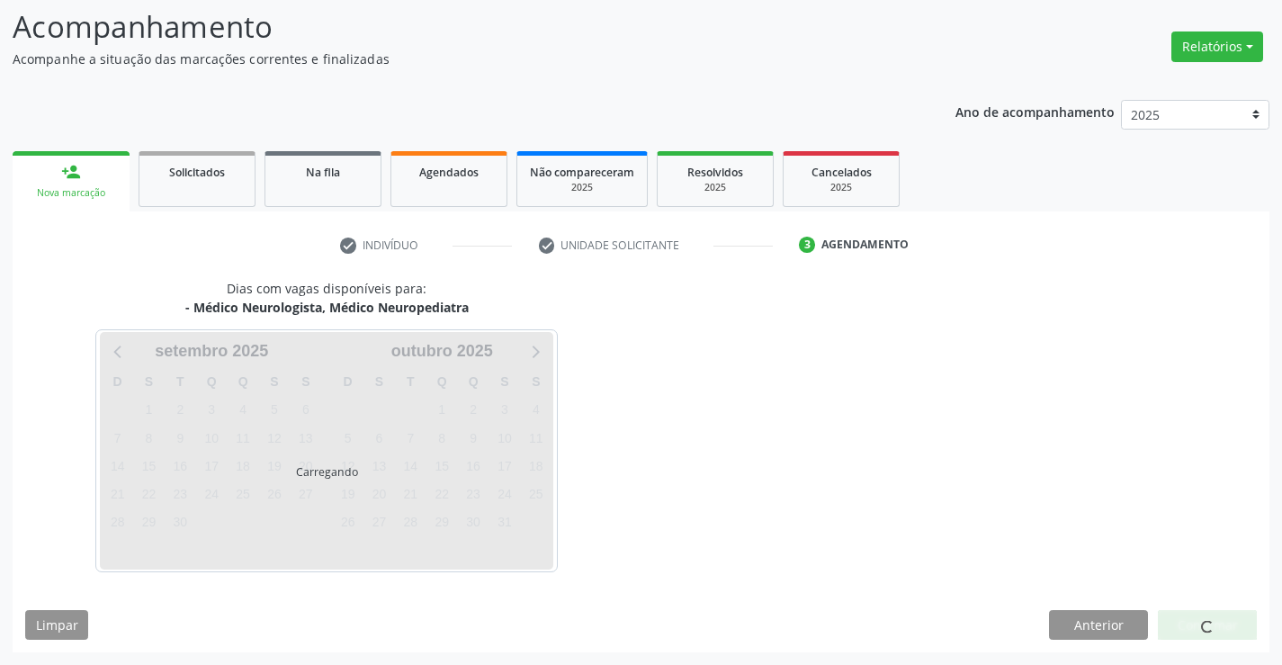
scroll to position [171, 0]
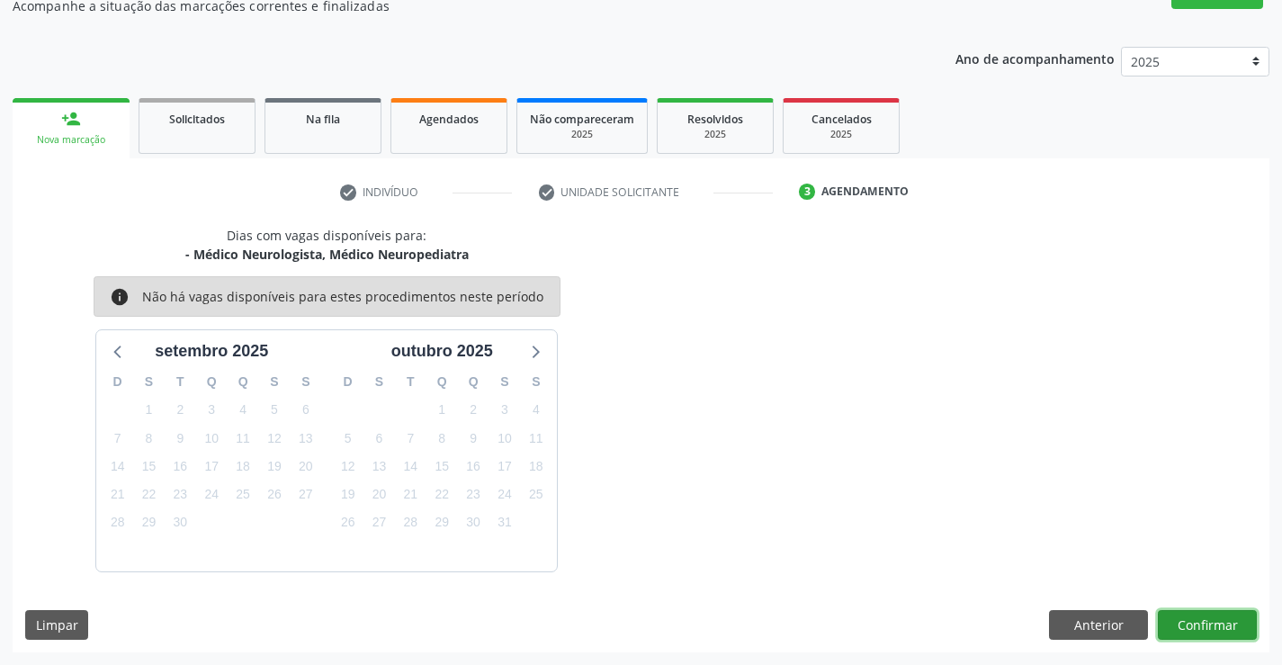
click at [1217, 636] on button "Confirmar" at bounding box center [1207, 625] width 99 height 31
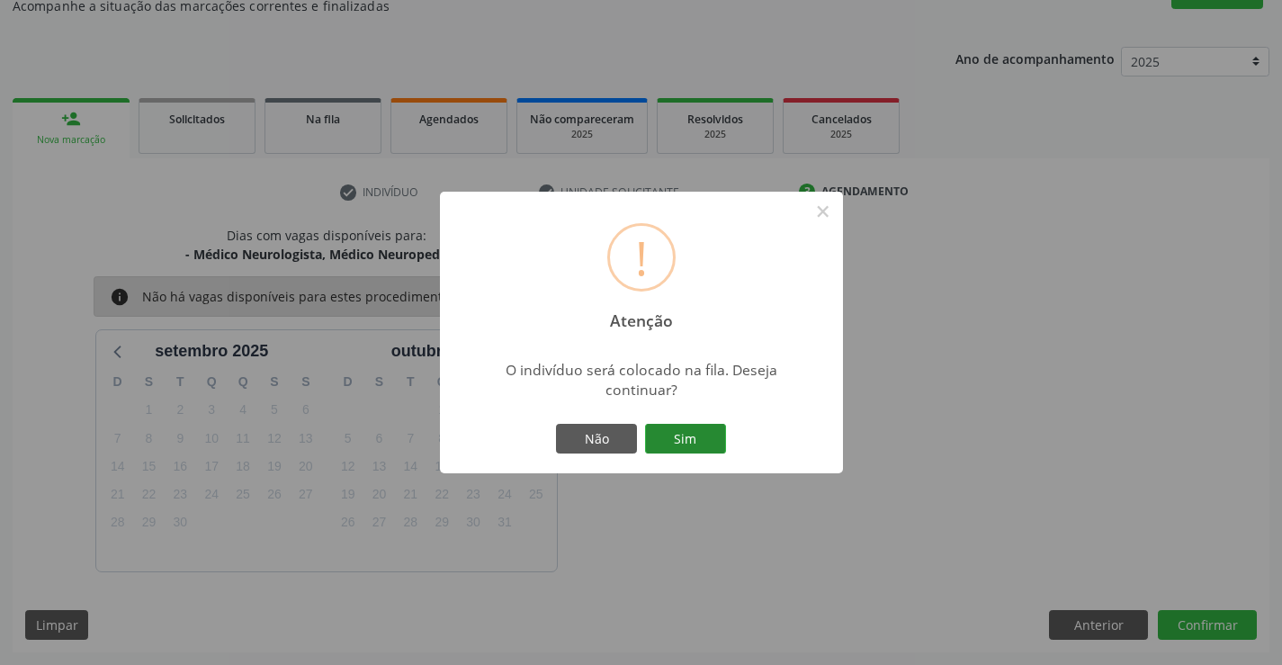
click at [681, 432] on button "Sim" at bounding box center [685, 439] width 81 height 31
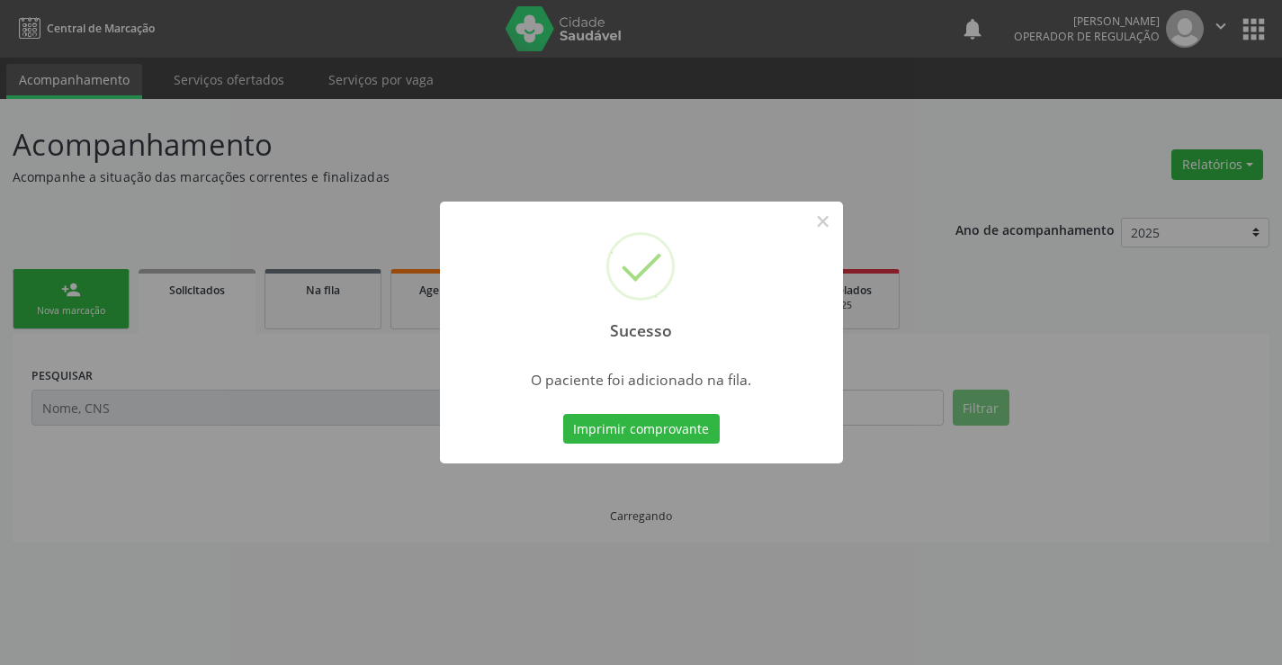
scroll to position [0, 0]
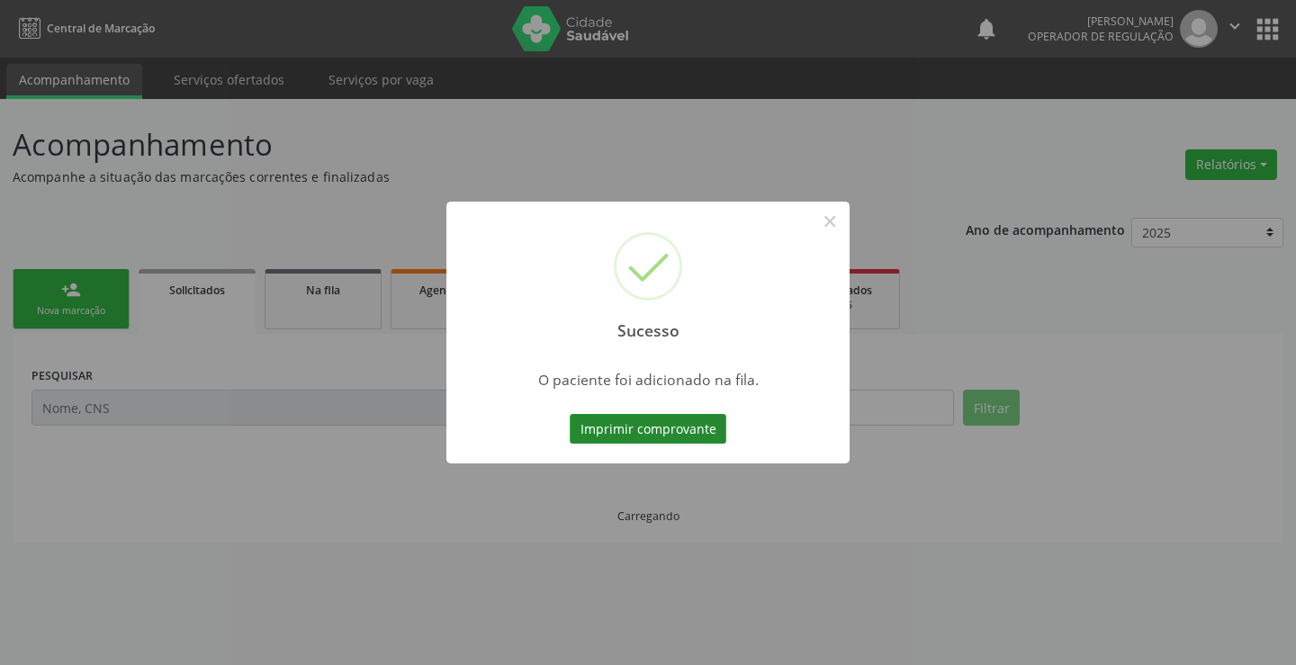
click at [679, 439] on button "Imprimir comprovante" at bounding box center [648, 429] width 157 height 31
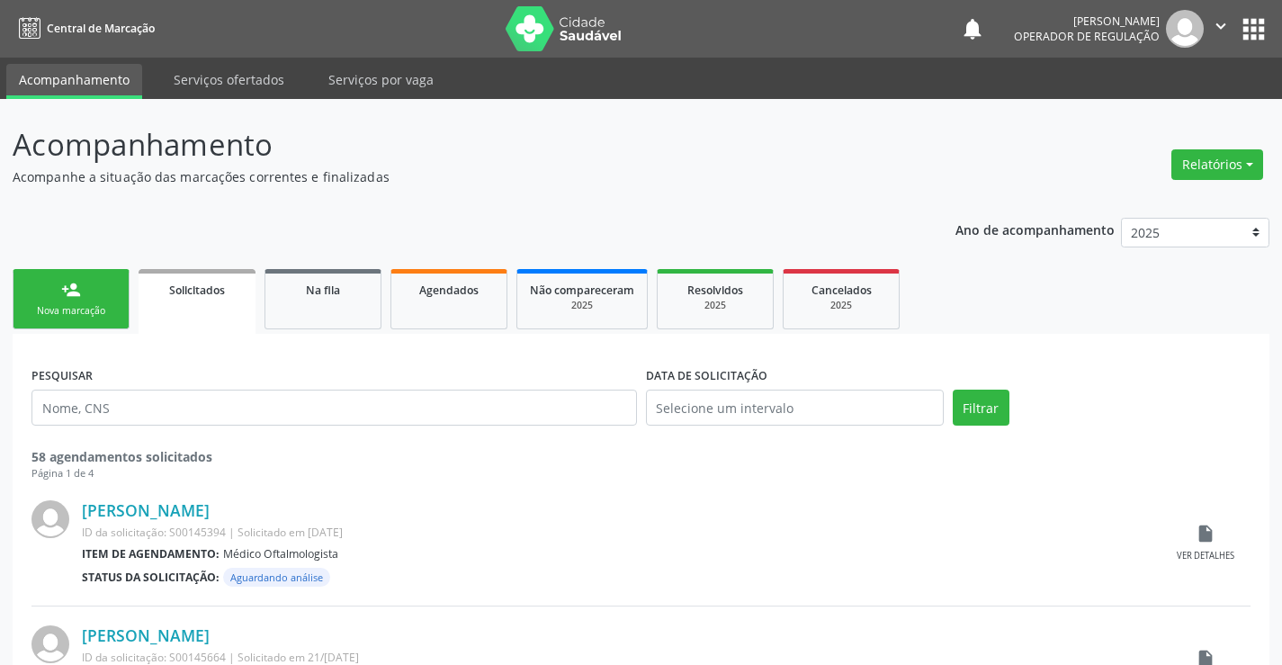
click at [88, 312] on div "Nova marcação" at bounding box center [71, 310] width 90 height 13
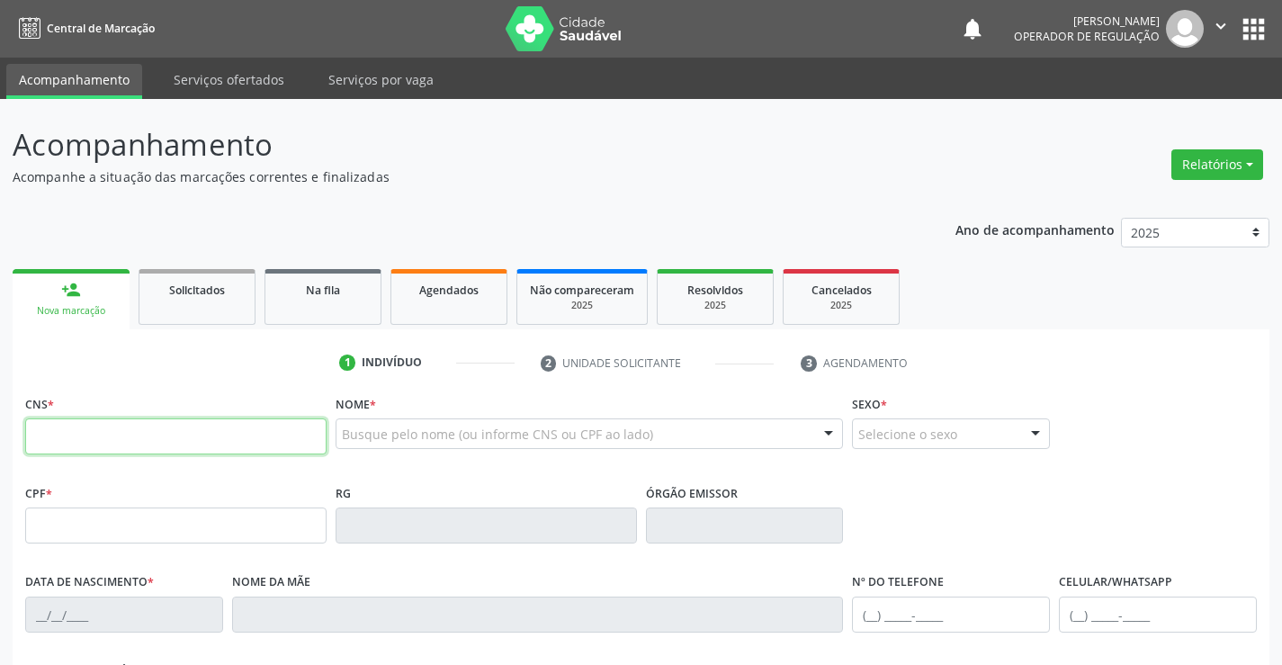
click at [121, 440] on input "text" at bounding box center [175, 436] width 301 height 36
type input "702 8045 7366 0570"
type input "1591270251"
type input "10/06/1975"
type input "(74) 9192-8118"
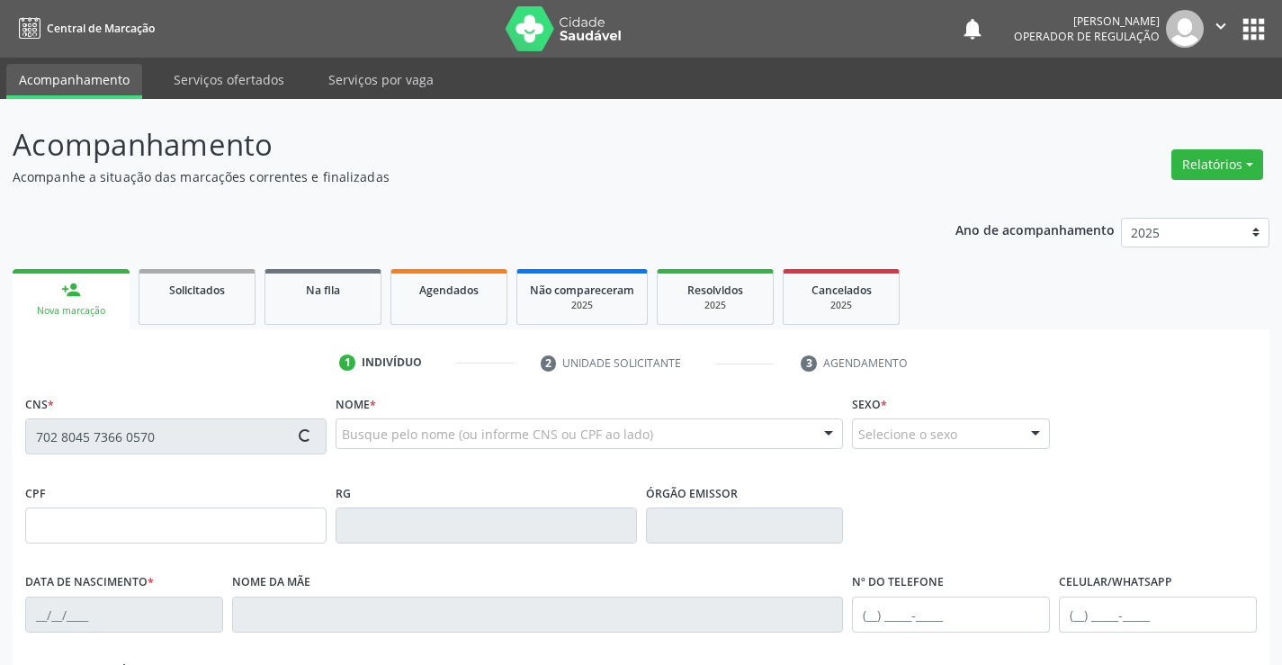
type input "(74) 9192-8118"
type input "S/N"
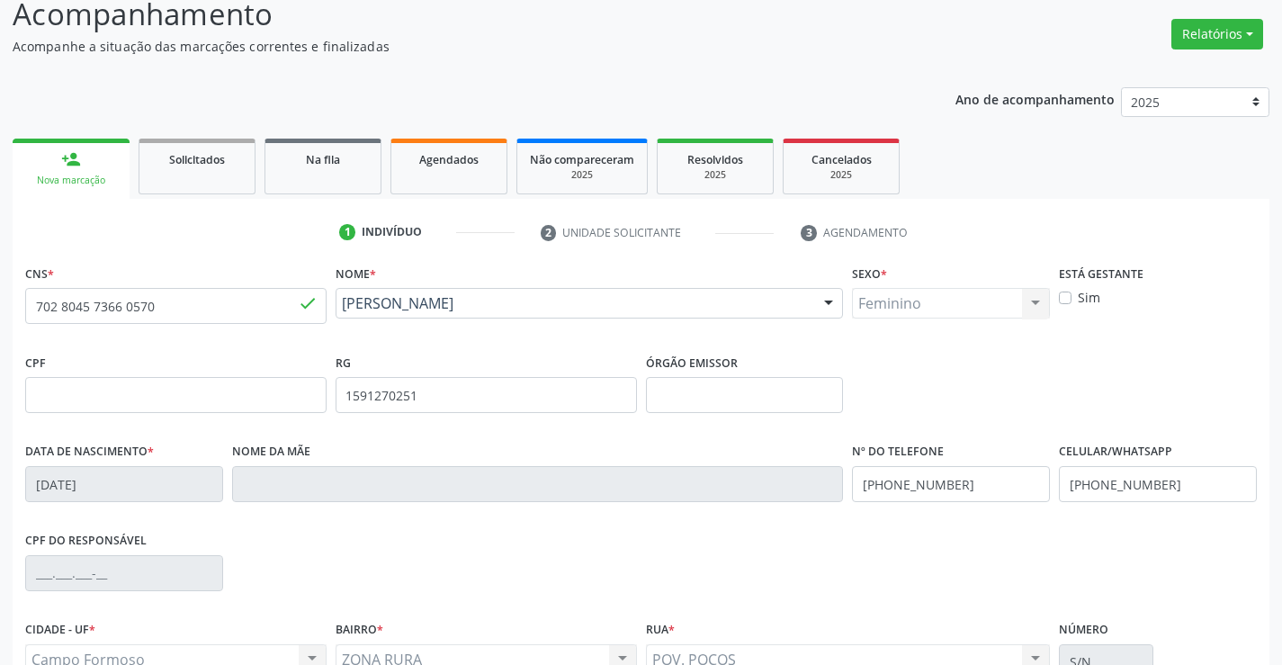
scroll to position [310, 0]
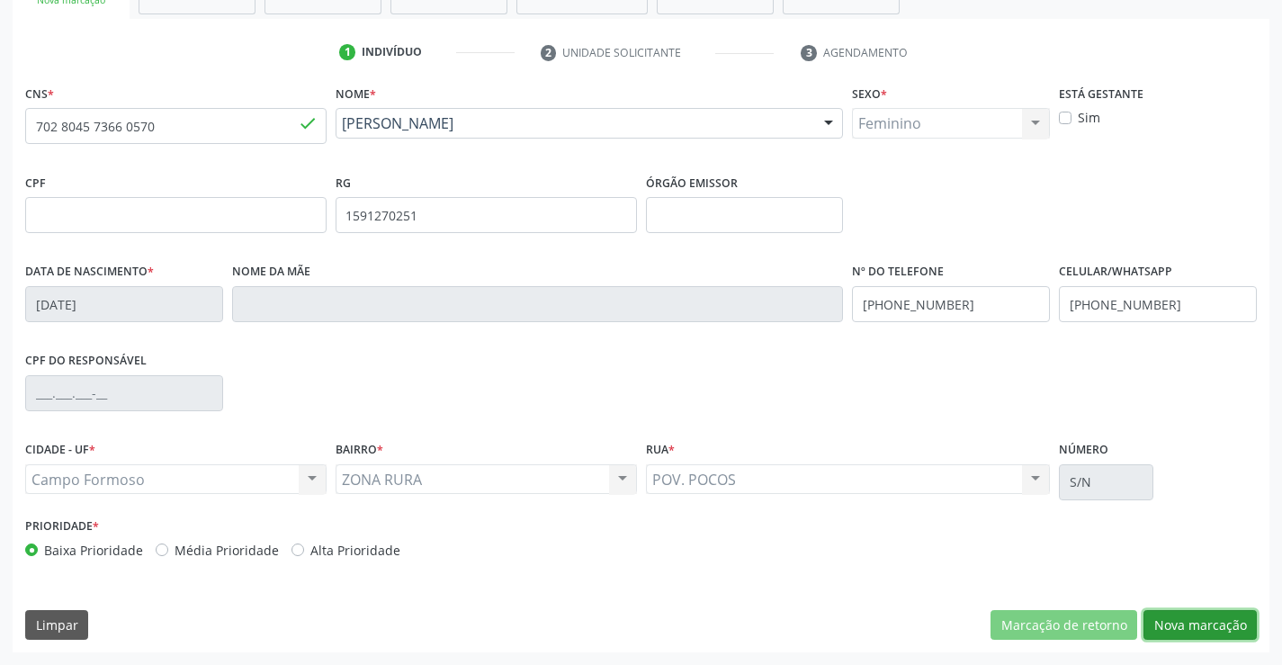
click at [1190, 621] on button "Nova marcação" at bounding box center [1200, 625] width 113 height 31
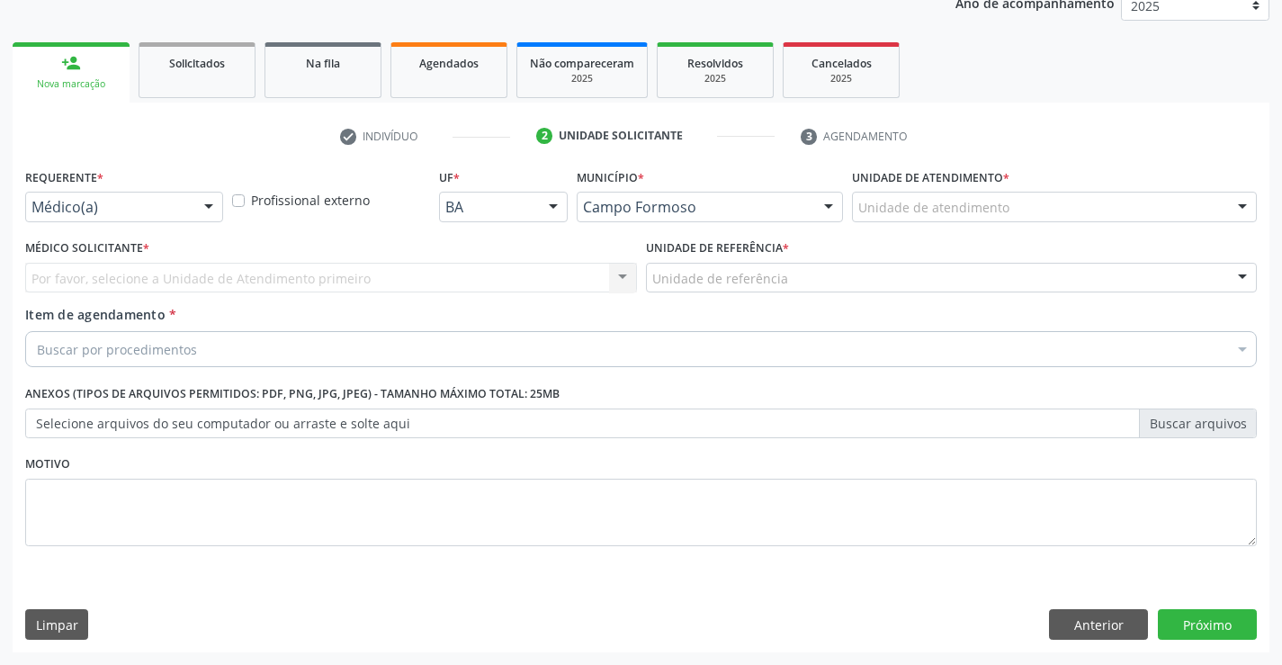
scroll to position [227, 0]
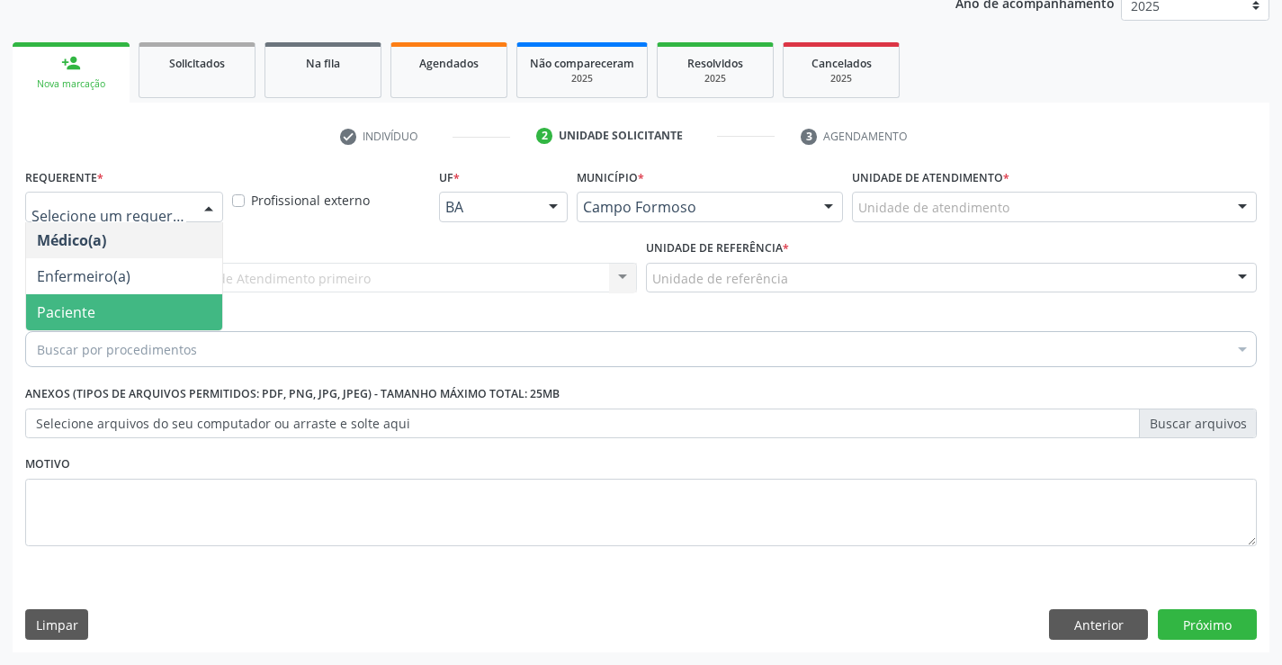
click at [44, 311] on span "Paciente" at bounding box center [66, 312] width 58 height 20
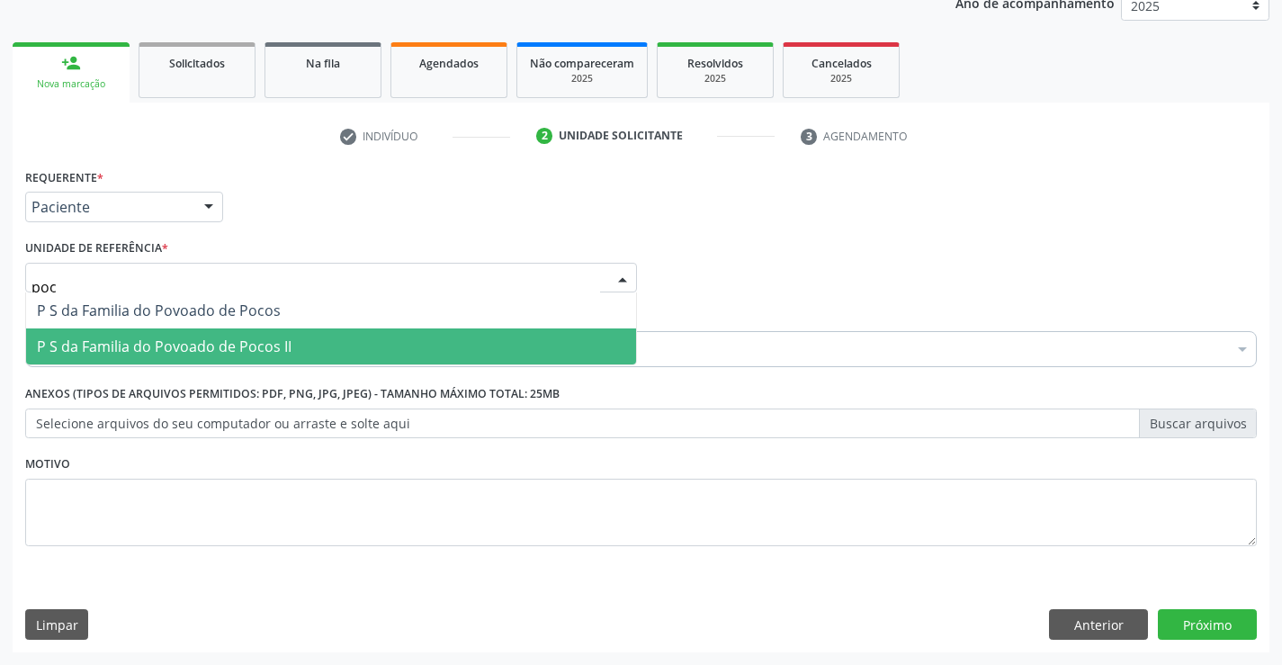
type input "poco"
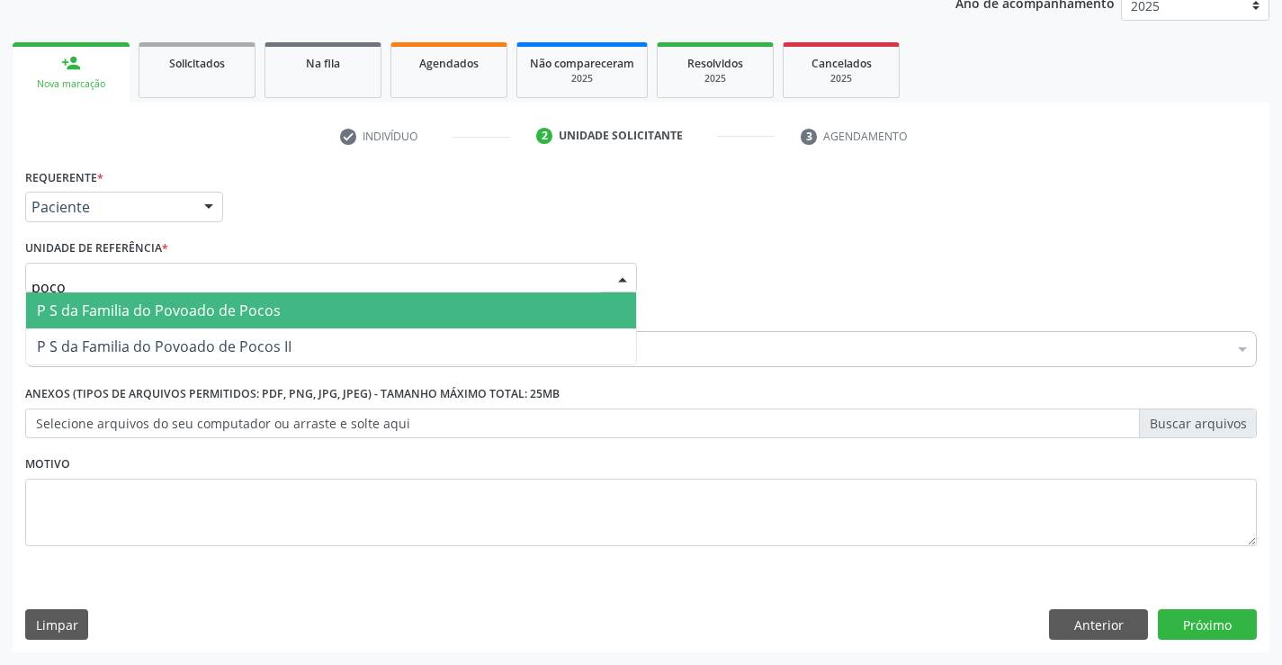
click at [308, 307] on span "P S da Familia do Povoado de Pocos" at bounding box center [331, 310] width 610 height 36
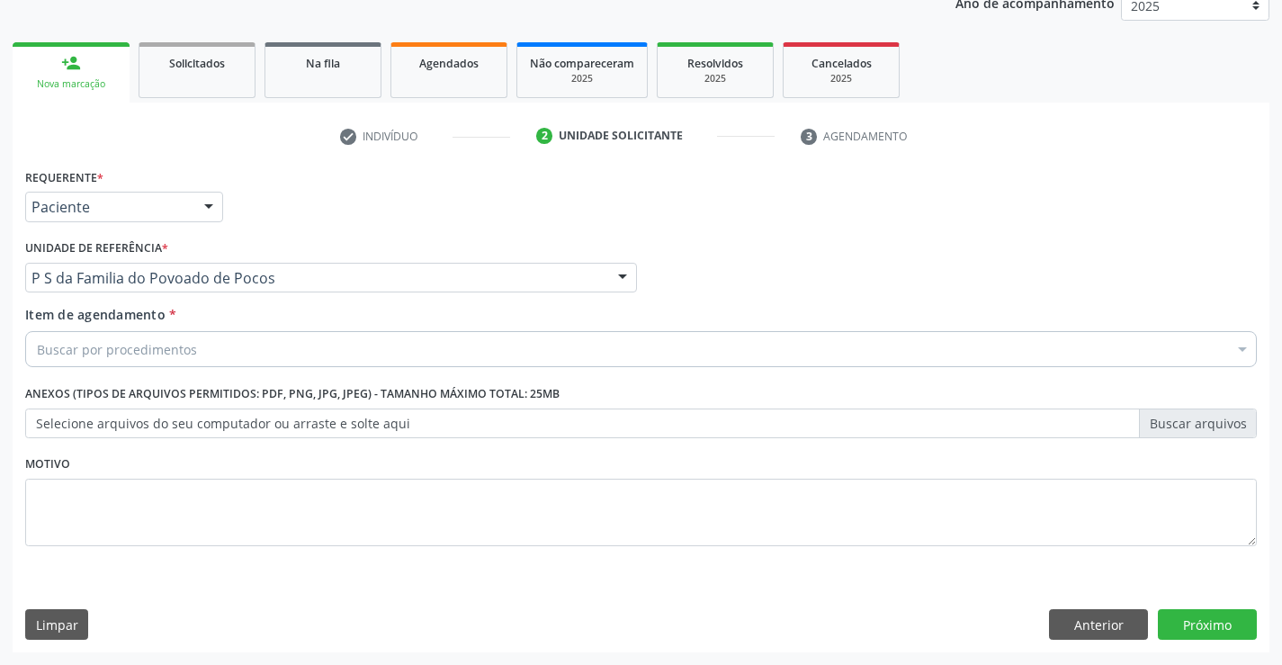
click at [239, 346] on div "Buscar por procedimentos" at bounding box center [641, 349] width 1232 height 36
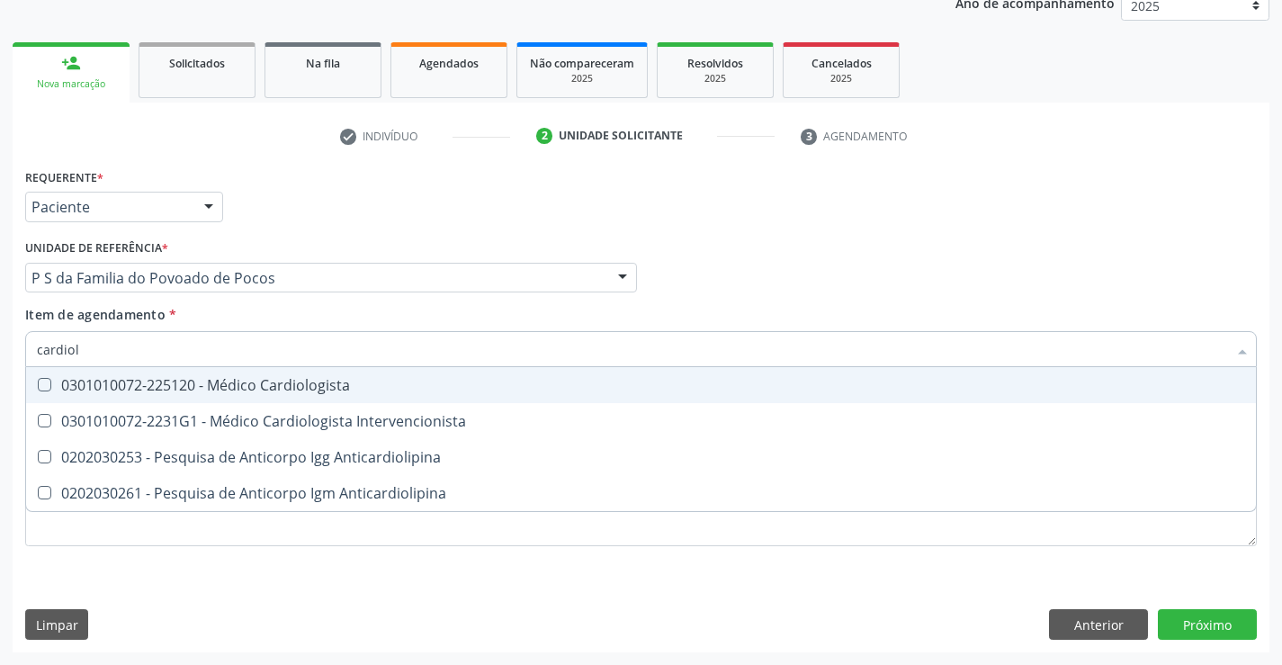
type input "cardiolo"
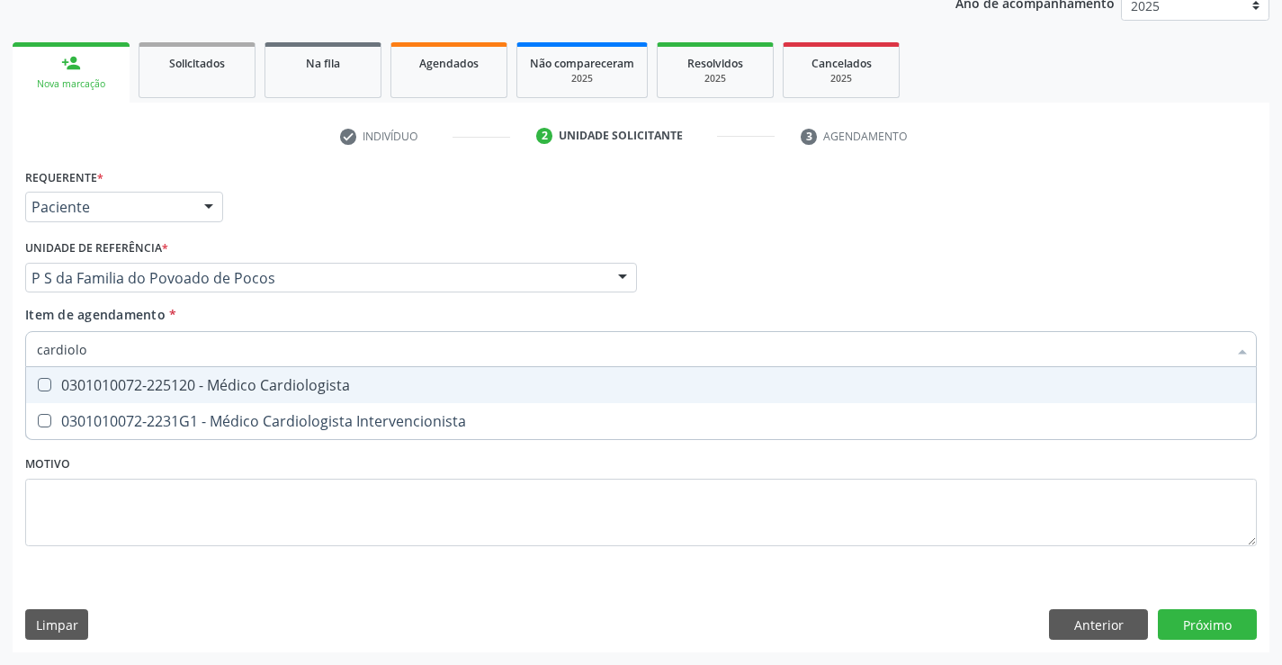
click at [272, 380] on div "0301010072-225120 - Médico Cardiologista" at bounding box center [641, 385] width 1209 height 14
checkbox Cardiologista "true"
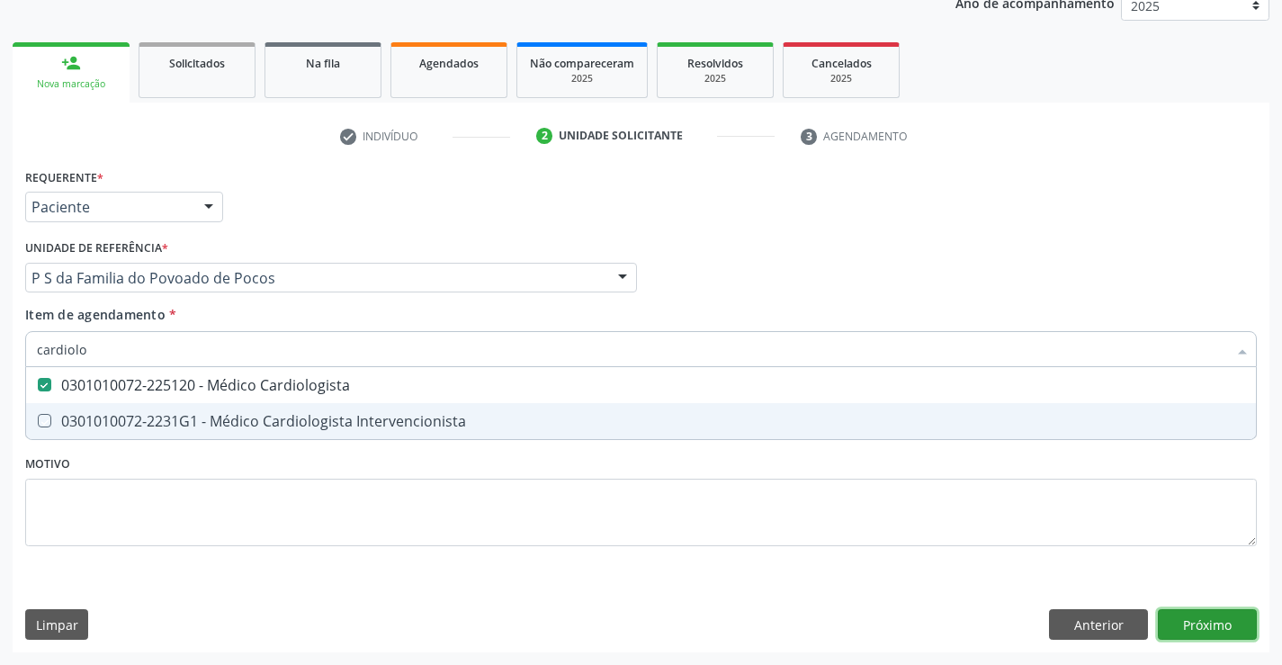
click at [1232, 627] on div "Requerente * Paciente Médico(a) Enfermeiro(a) Paciente Nenhum resultado encontr…" at bounding box center [641, 408] width 1257 height 489
checkbox Intervencionista "true"
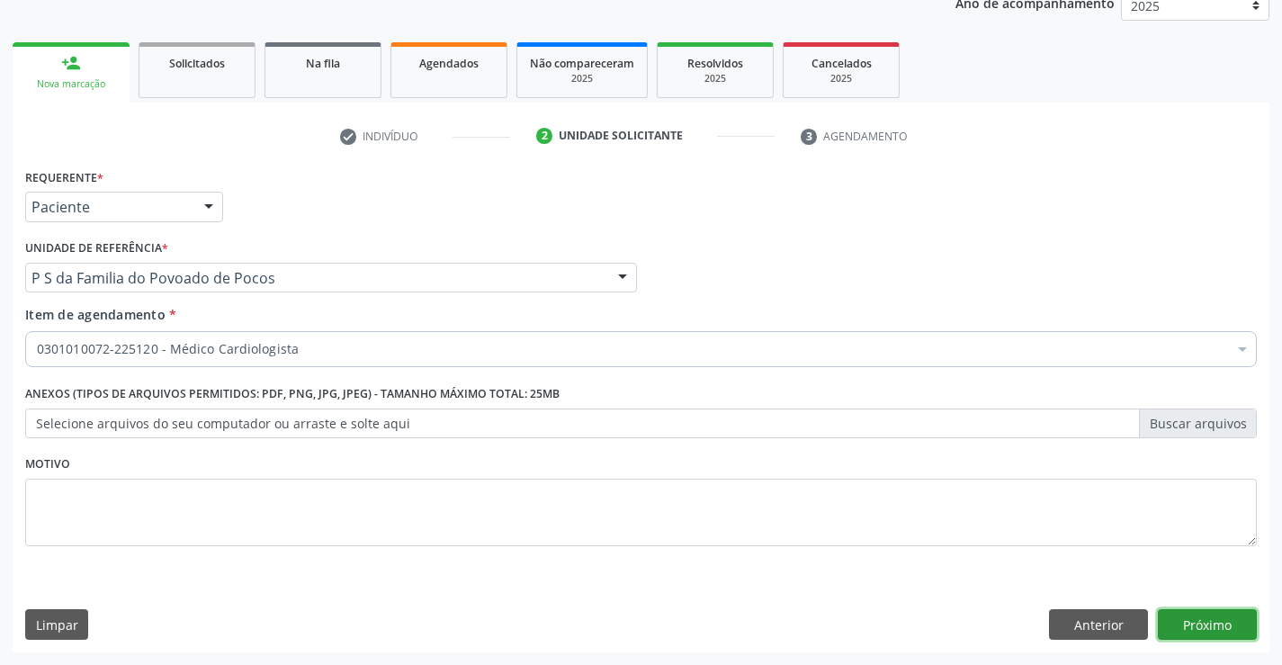
click at [1212, 622] on button "Próximo" at bounding box center [1207, 624] width 99 height 31
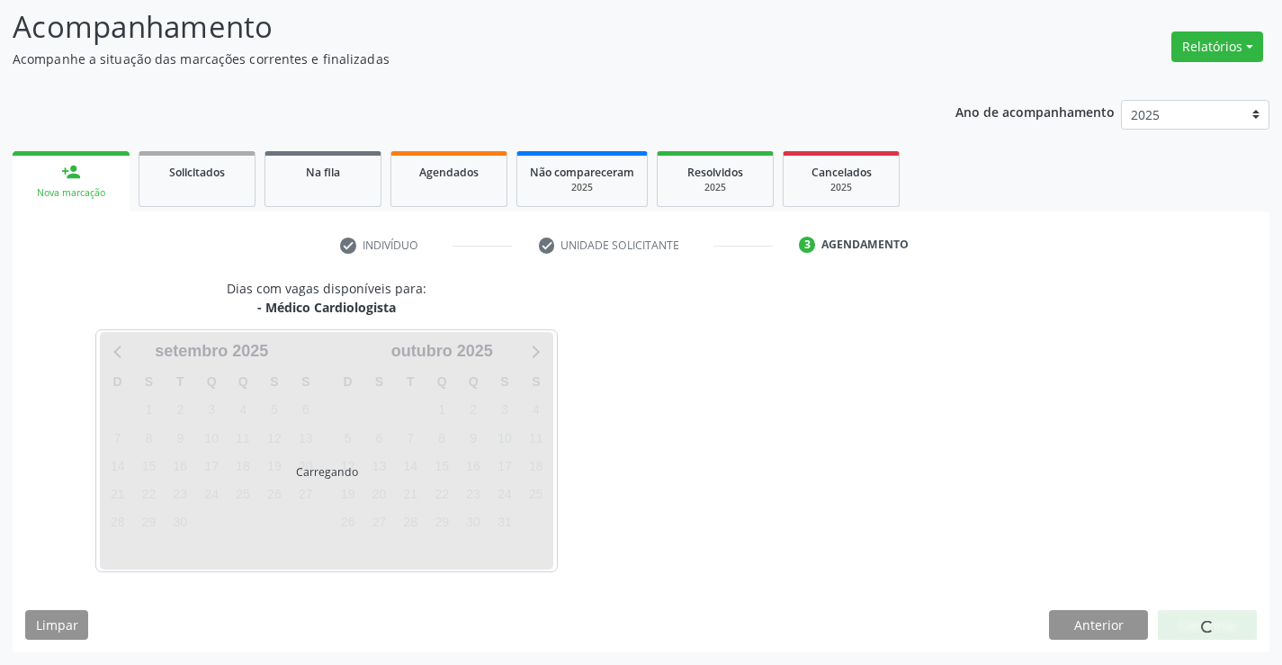
scroll to position [118, 0]
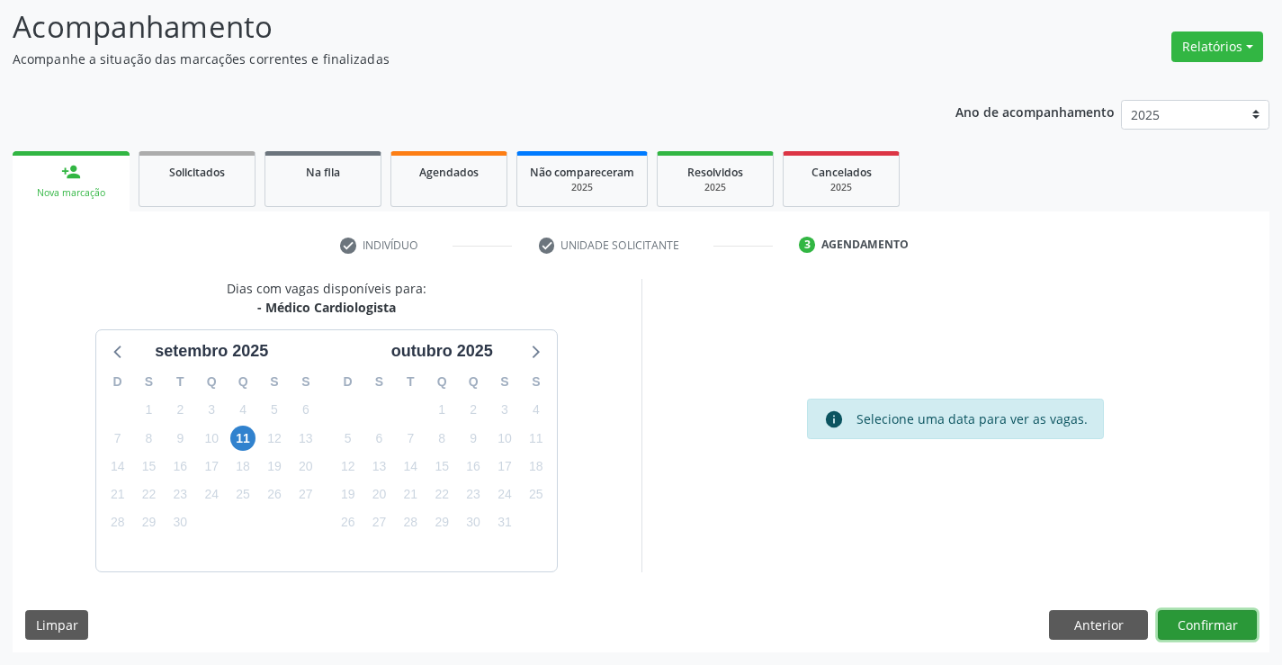
click at [1193, 623] on button "Confirmar" at bounding box center [1207, 625] width 99 height 31
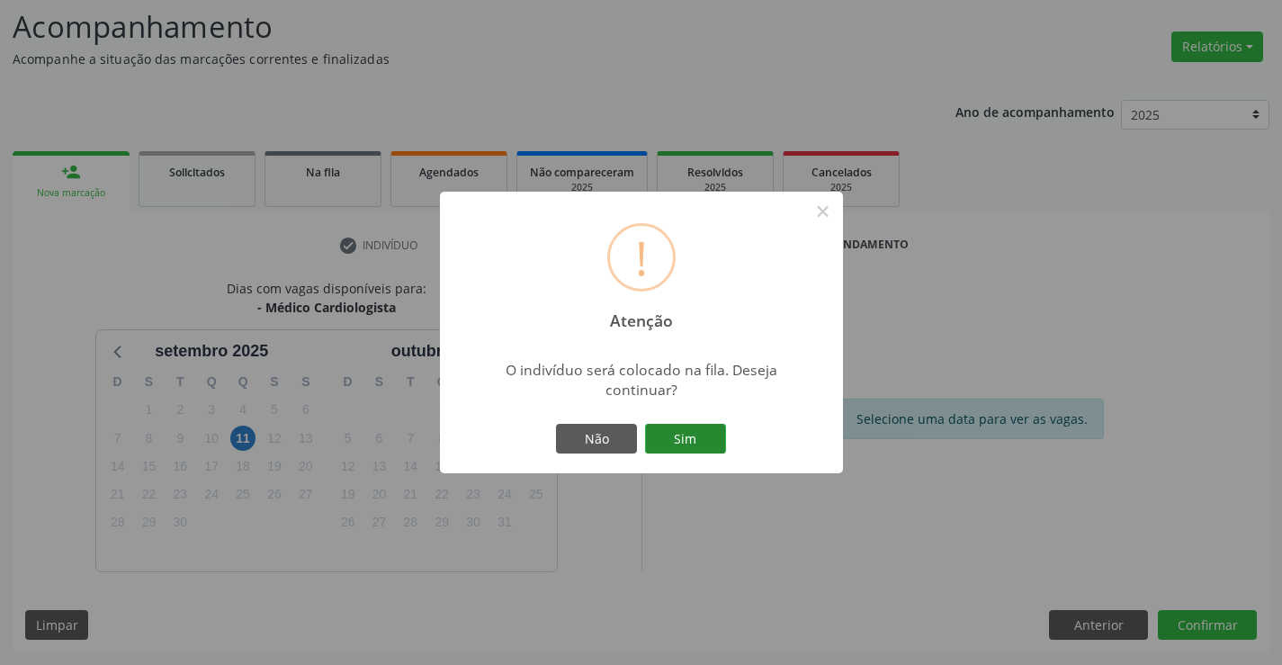
click at [697, 437] on button "Sim" at bounding box center [685, 439] width 81 height 31
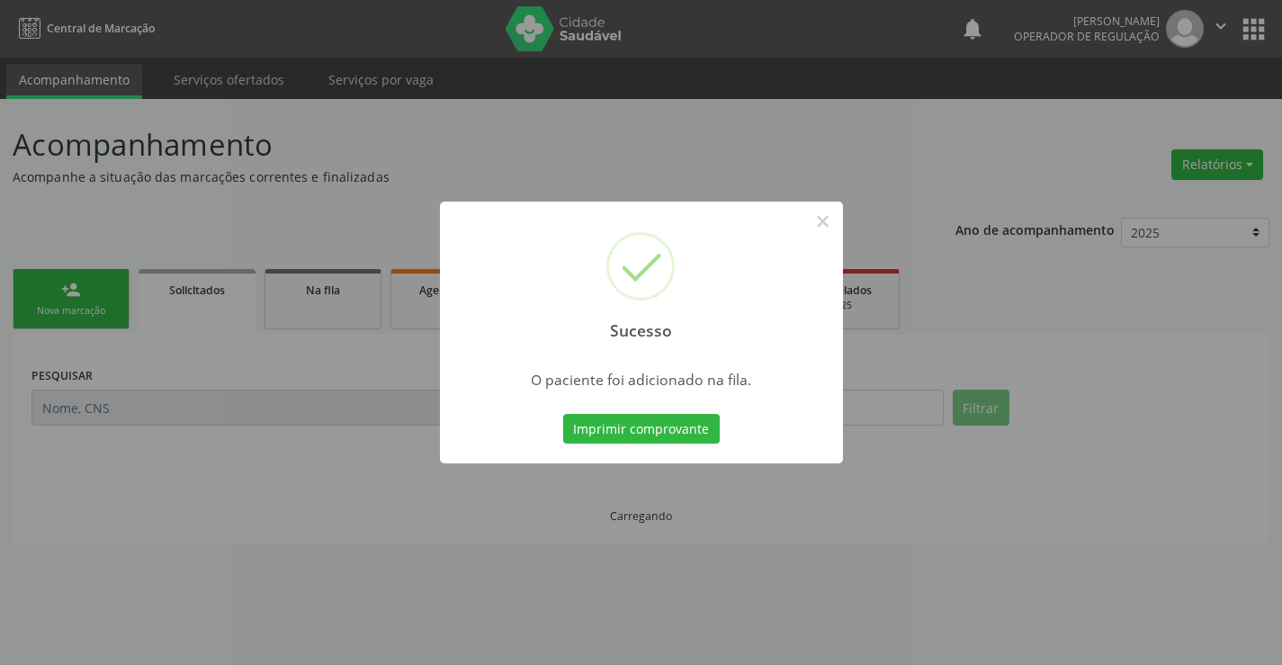
scroll to position [0, 0]
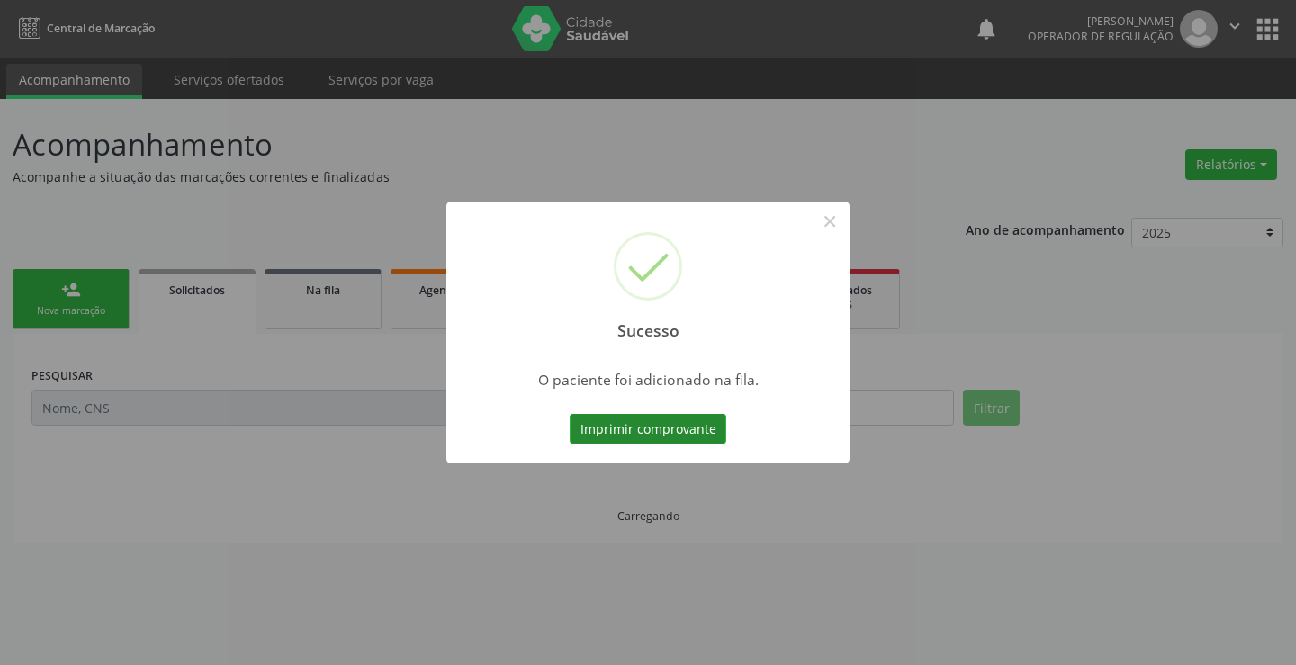
click at [685, 432] on button "Imprimir comprovante" at bounding box center [648, 429] width 157 height 31
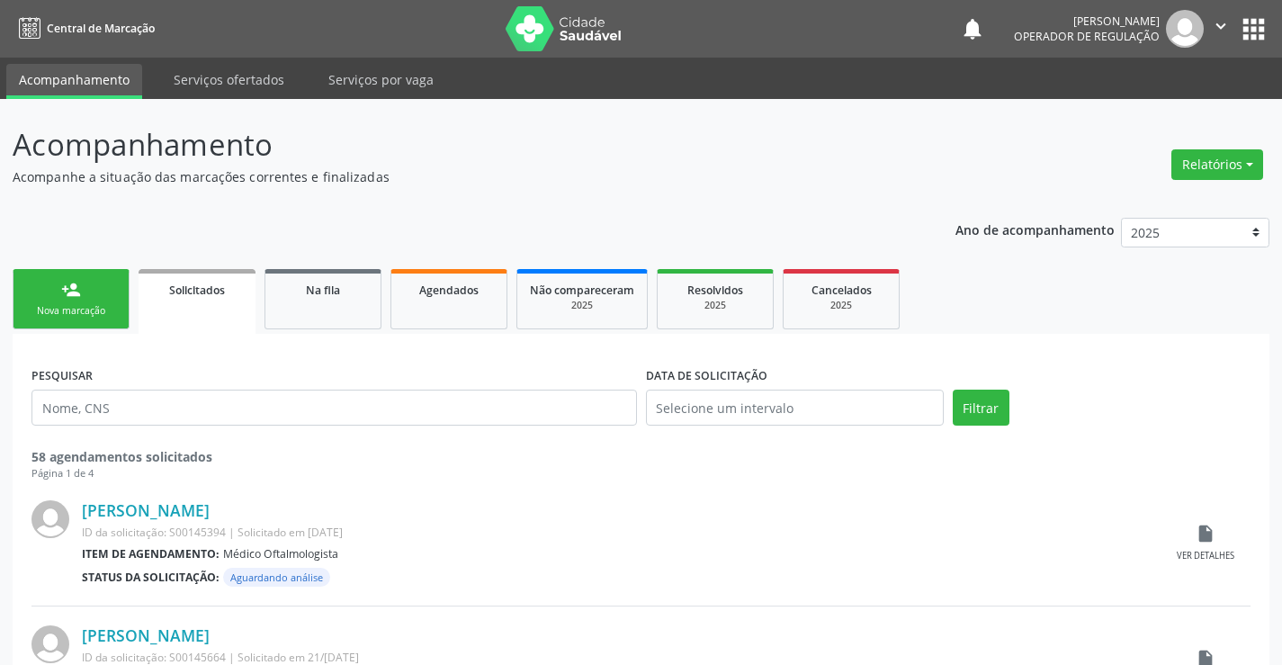
click at [75, 310] on div "Nova marcação" at bounding box center [71, 310] width 90 height 13
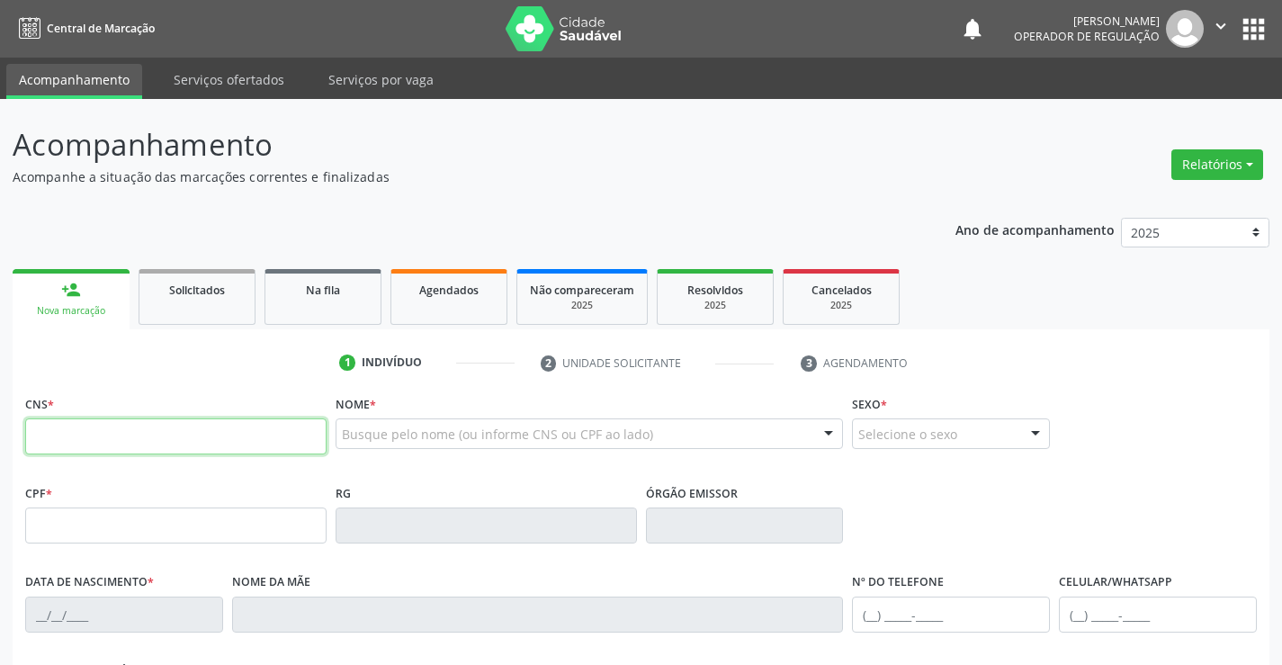
click at [149, 435] on input "text" at bounding box center [175, 436] width 301 height 36
type input "700 5037 3235 3257"
type input "2185766686"
type input "28/09/1970"
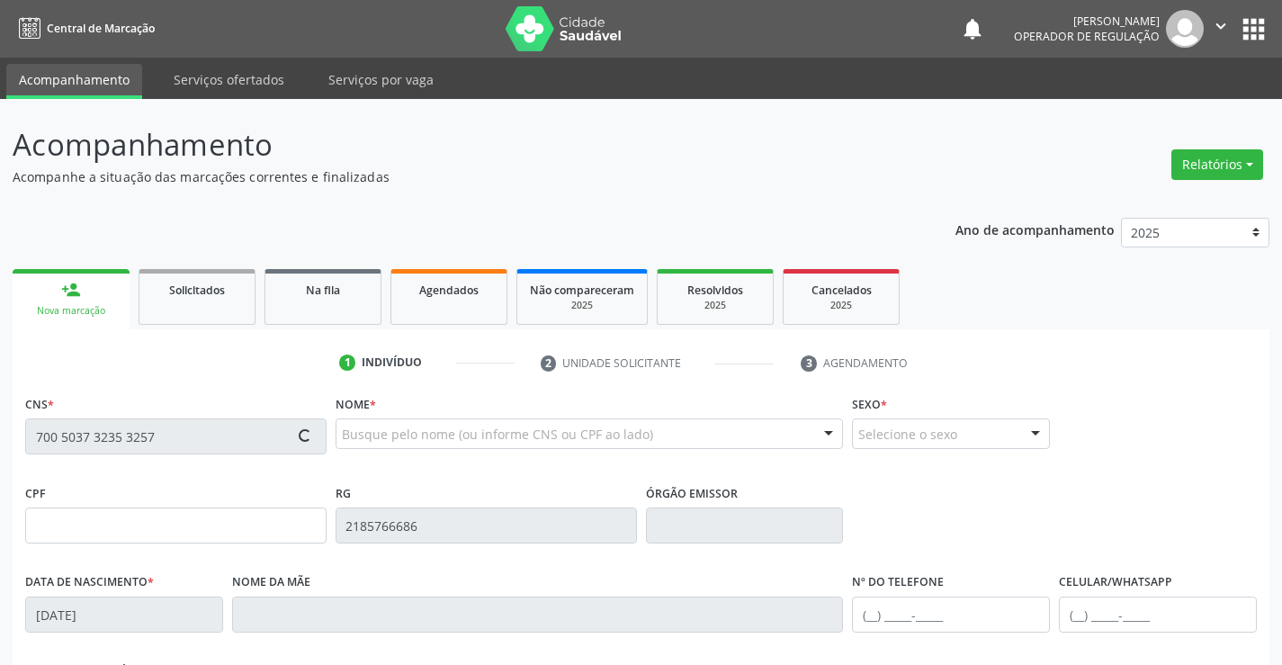
type input "162.954.828-64"
type input "S/N"
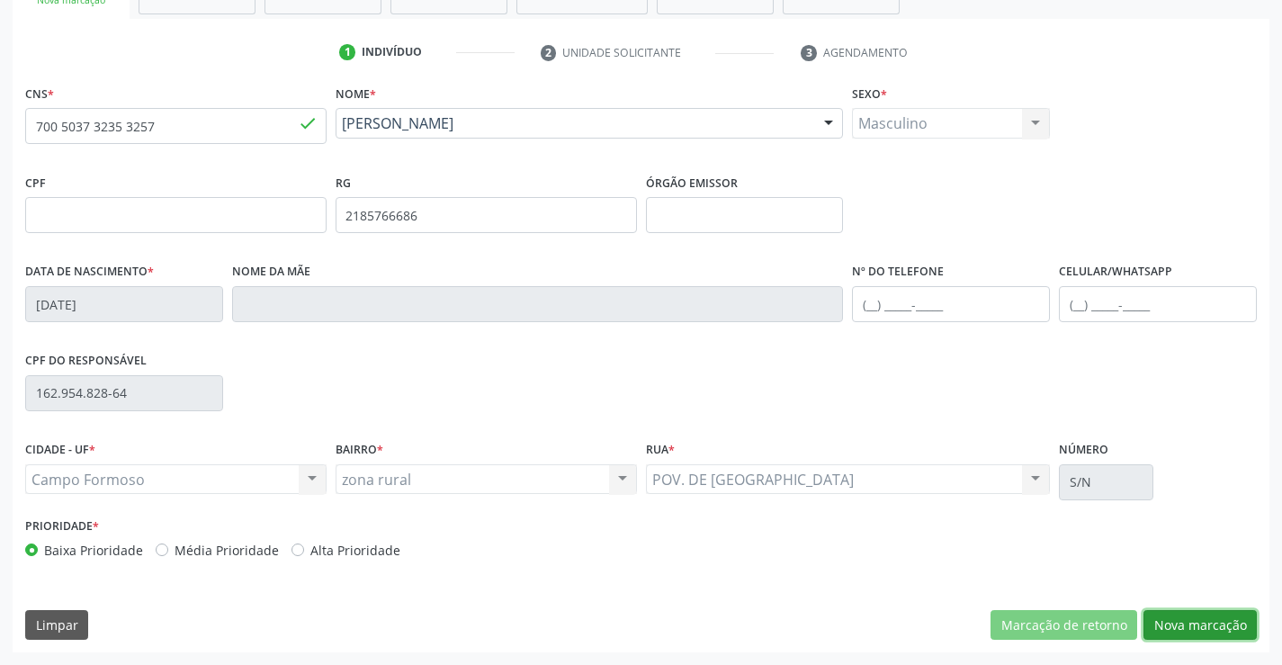
click at [1186, 625] on button "Nova marcação" at bounding box center [1200, 625] width 113 height 31
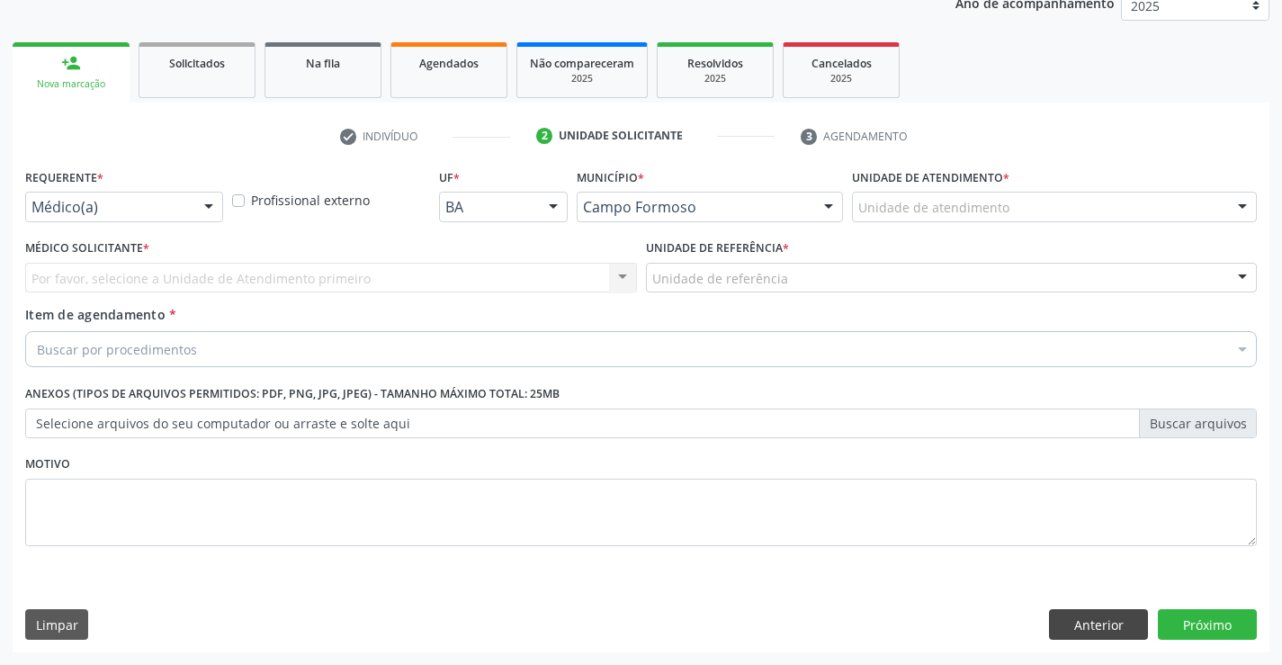
scroll to position [227, 0]
click at [1087, 628] on button "Anterior" at bounding box center [1098, 624] width 99 height 31
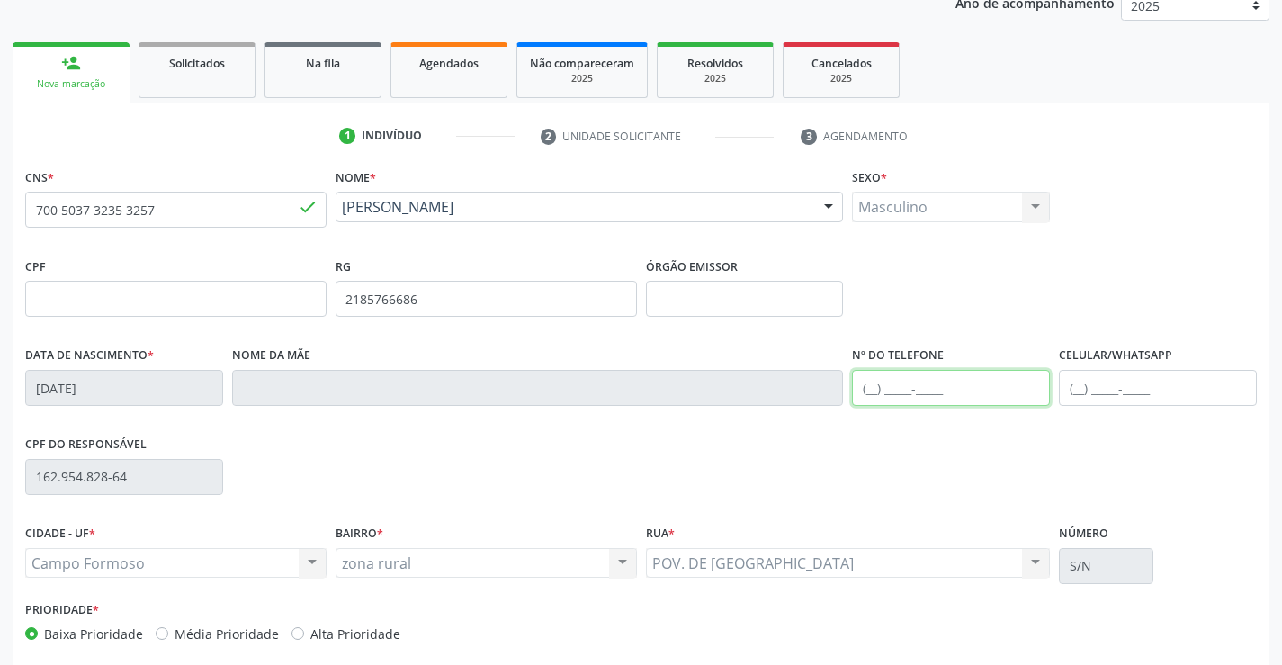
click at [959, 395] on input "text" at bounding box center [951, 388] width 198 height 36
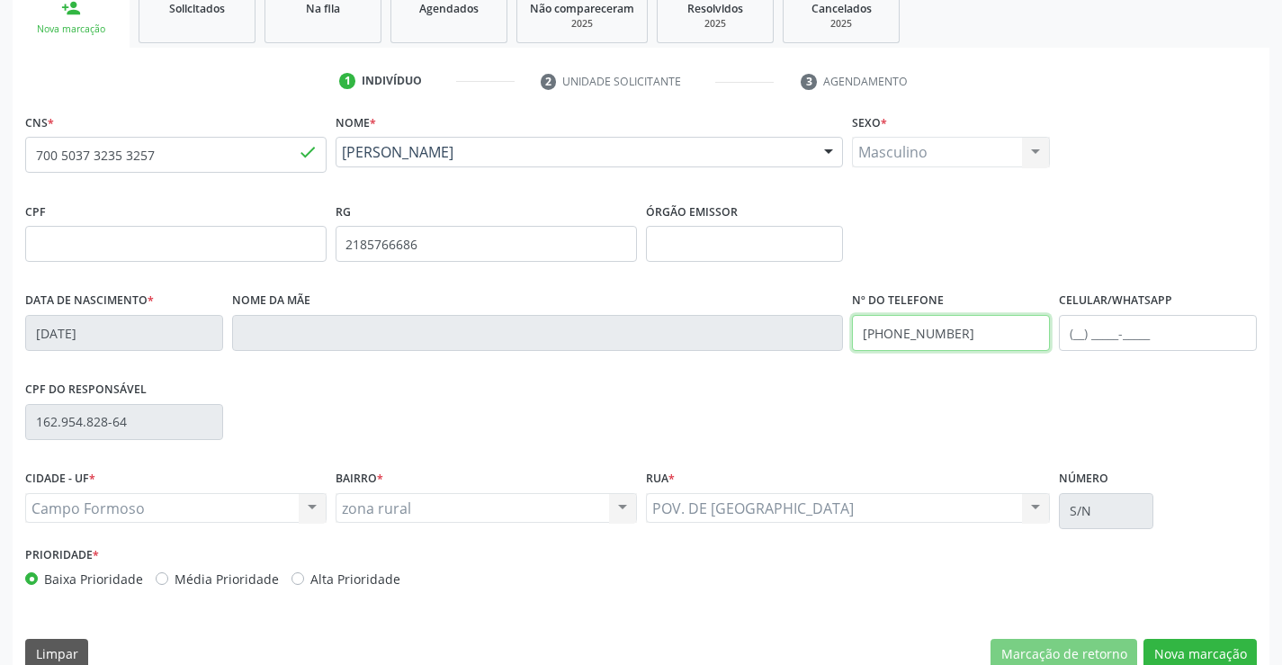
scroll to position [310, 0]
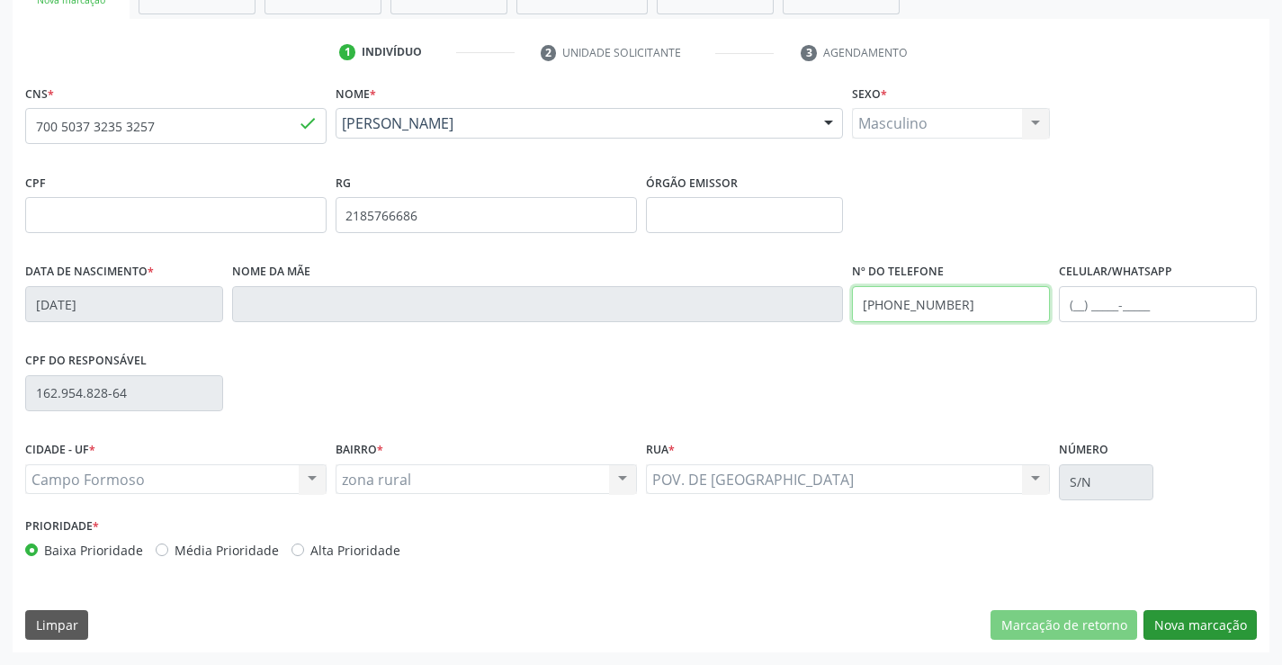
type input "(74) 99192-8118"
click at [1174, 623] on button "Nova marcação" at bounding box center [1200, 625] width 113 height 31
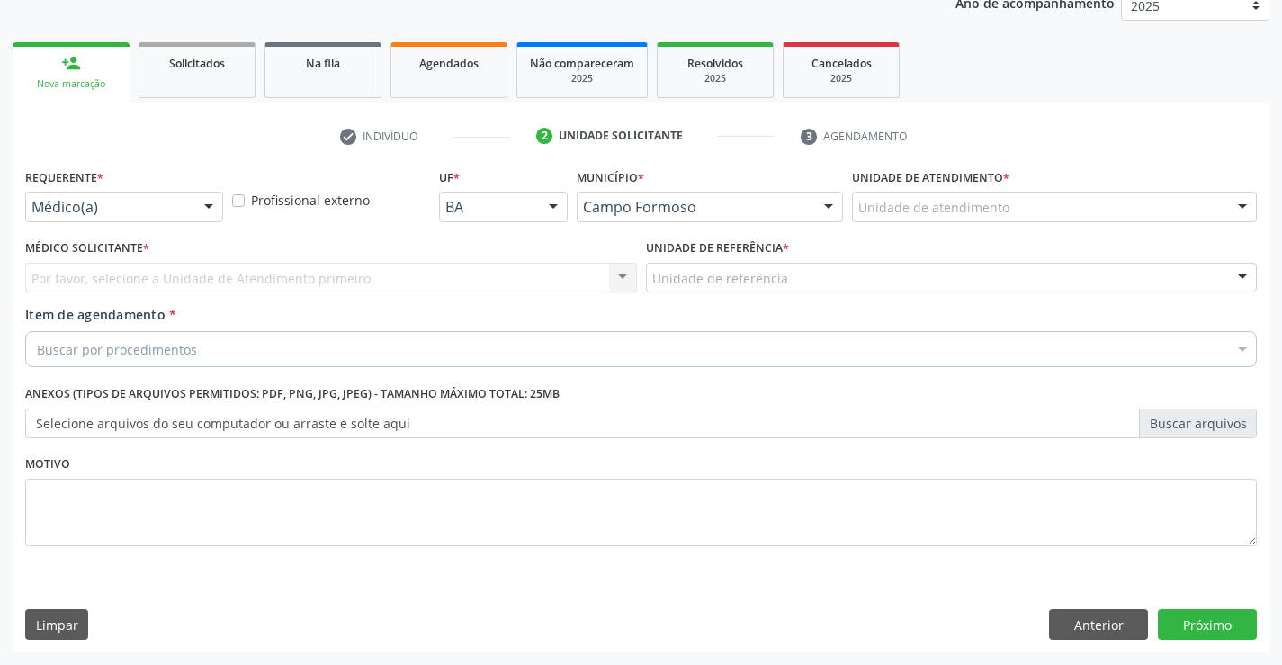
scroll to position [227, 0]
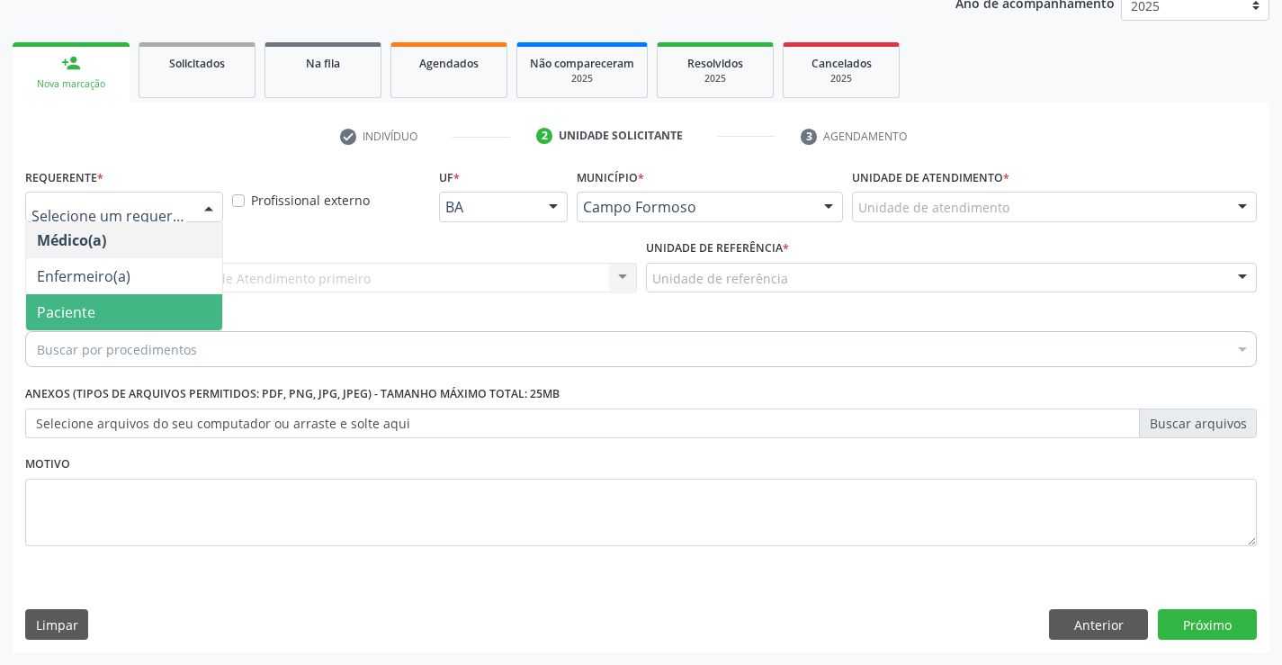
click at [76, 306] on span "Paciente" at bounding box center [66, 312] width 58 height 20
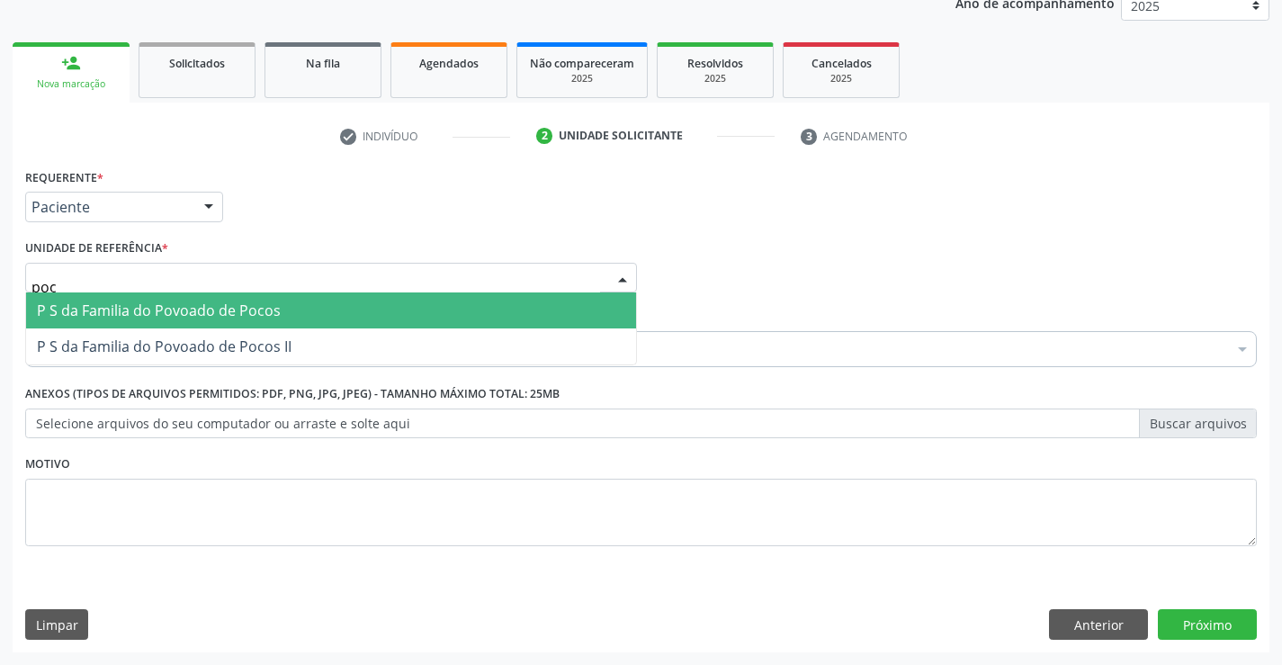
type input "poco"
click at [90, 309] on span "P S da Familia do Povoado de Pocos" at bounding box center [159, 311] width 244 height 20
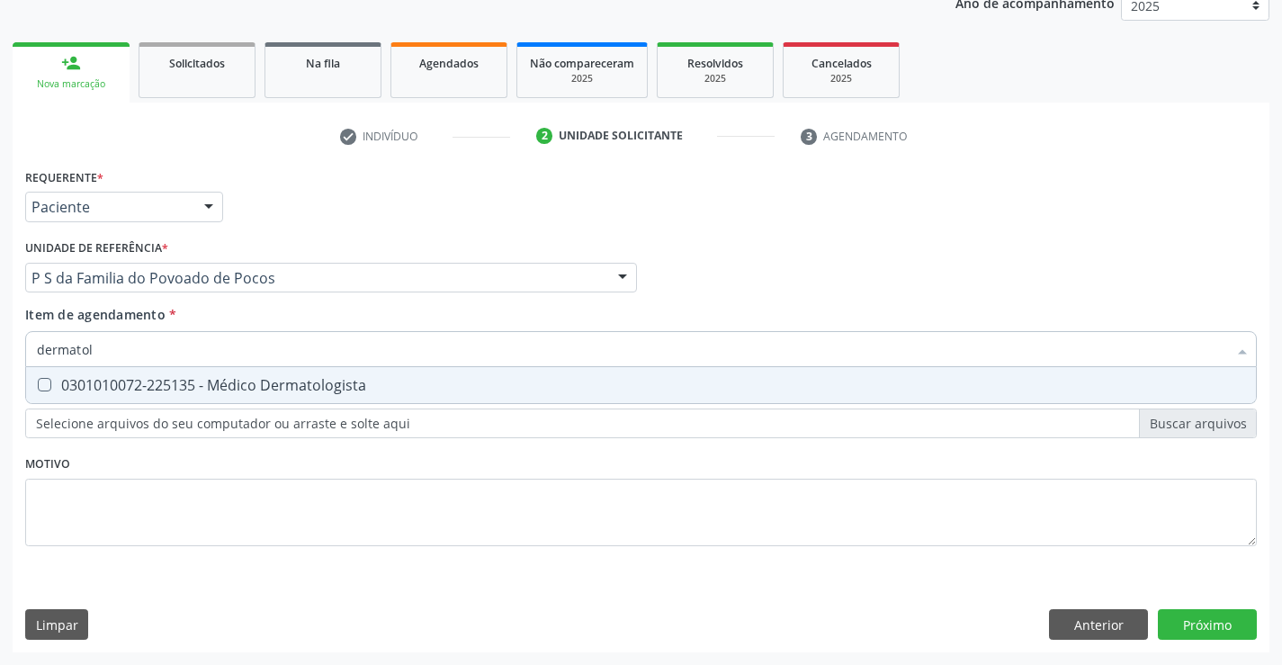
type input "dermatolo"
click at [70, 384] on div "0301010072-225135 - Médico Dermatologista" at bounding box center [641, 385] width 1209 height 14
checkbox Dermatologista "true"
click at [1200, 622] on div "Requerente * Paciente Médico(a) Enfermeiro(a) Paciente Nenhum resultado encontr…" at bounding box center [641, 408] width 1257 height 489
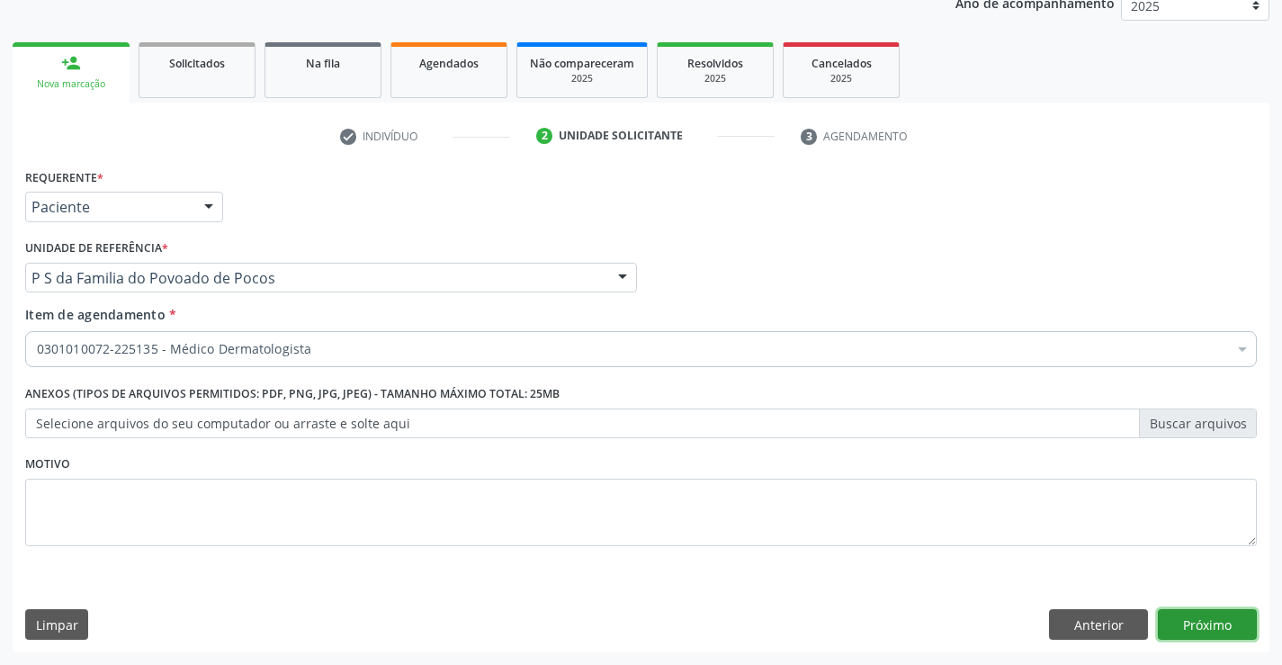
click at [1193, 611] on button "Próximo" at bounding box center [1207, 624] width 99 height 31
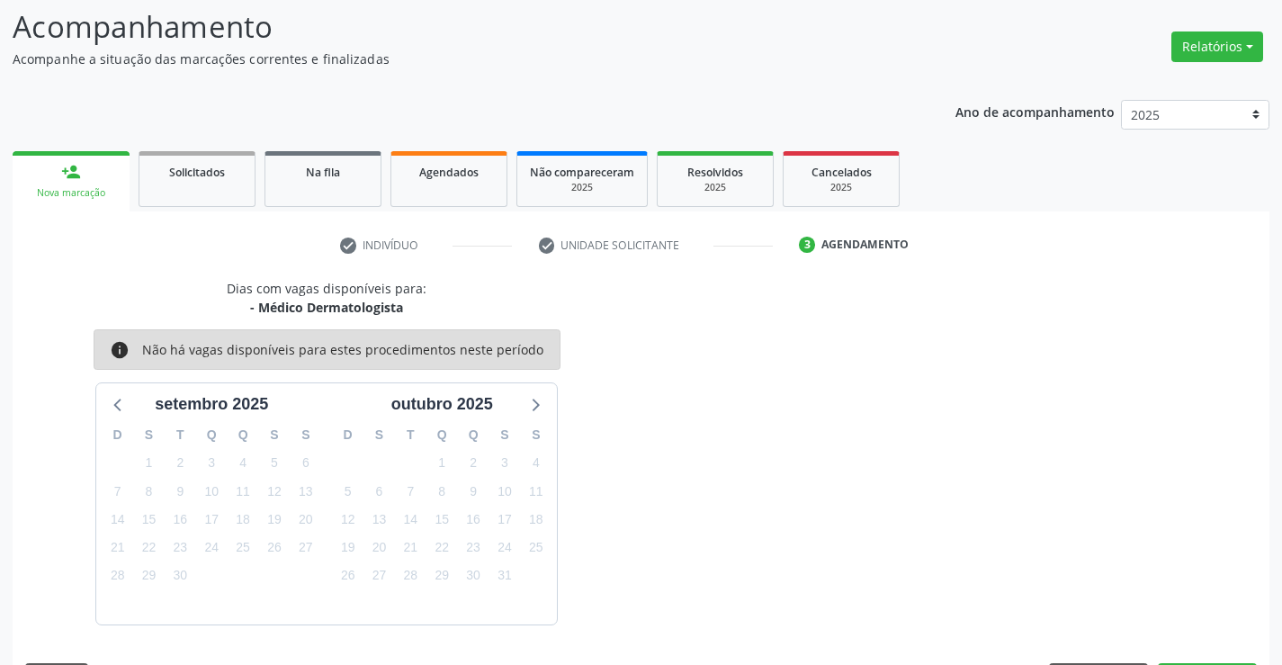
scroll to position [171, 0]
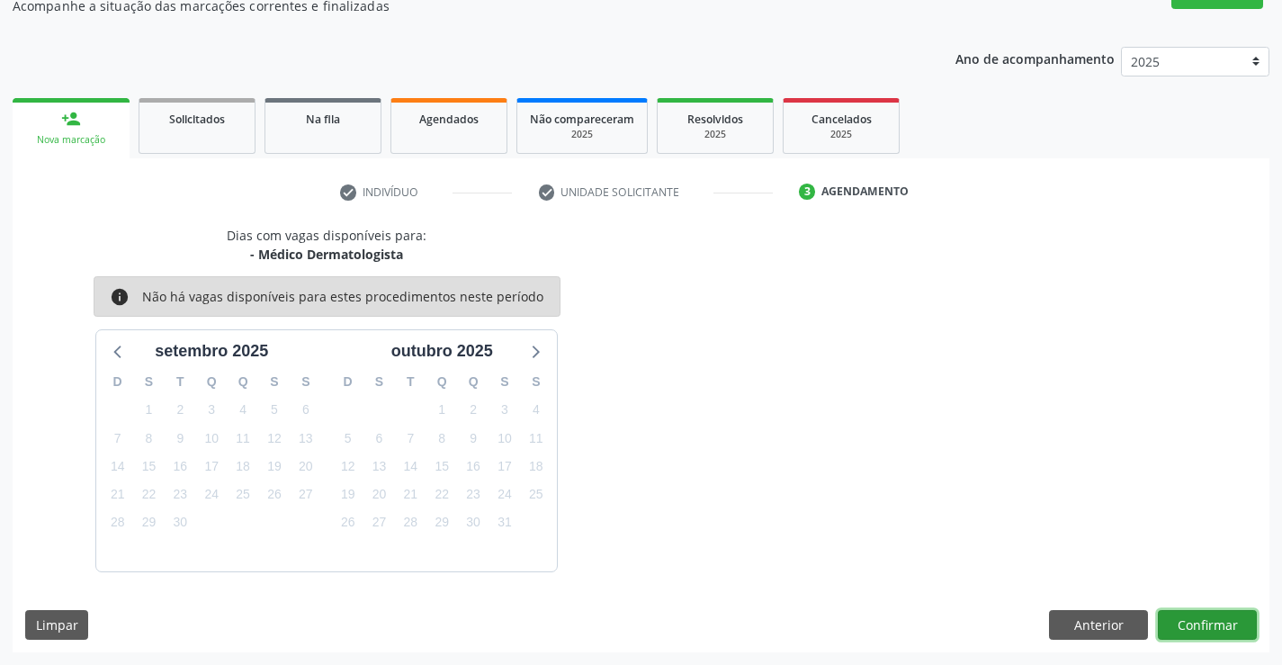
click at [1180, 625] on button "Confirmar" at bounding box center [1207, 625] width 99 height 31
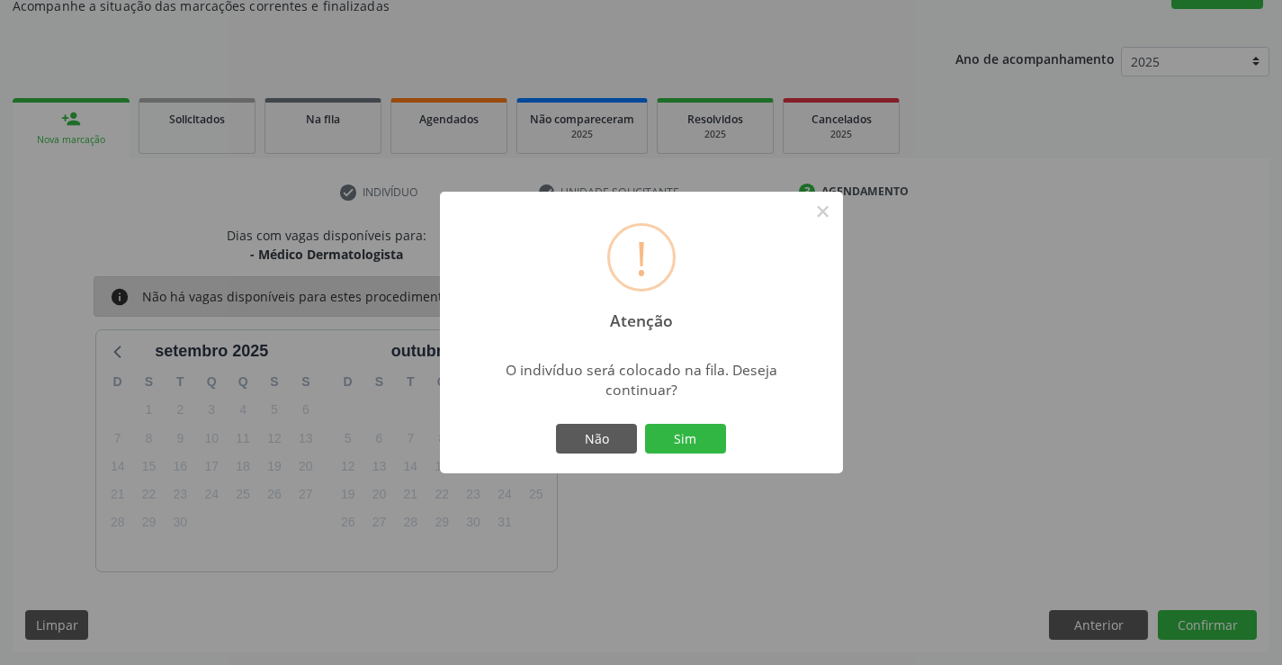
click at [676, 443] on button "Sim" at bounding box center [685, 439] width 81 height 31
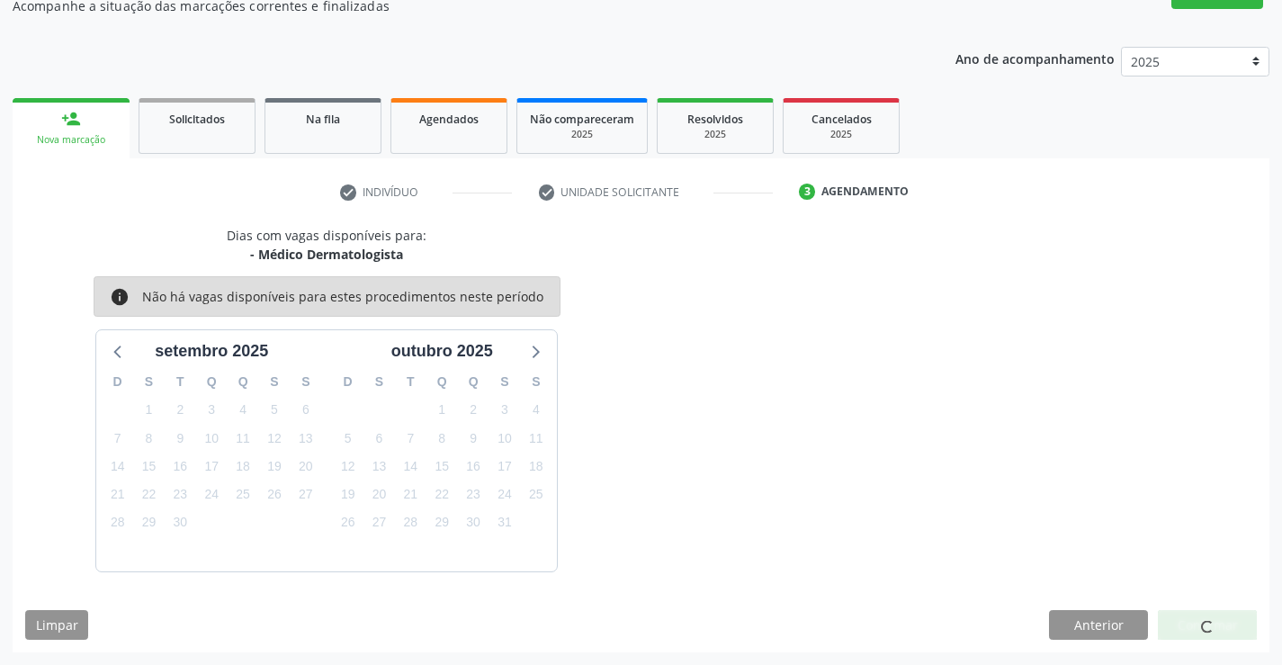
scroll to position [0, 0]
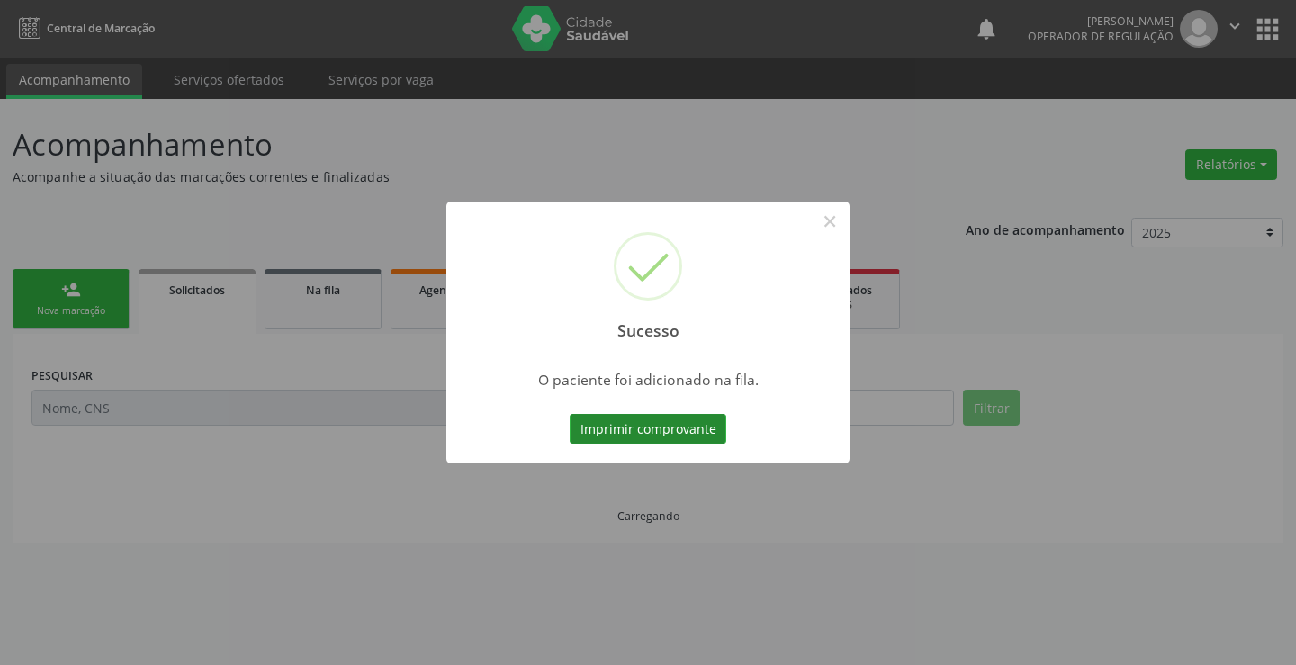
click at [709, 426] on button "Imprimir comprovante" at bounding box center [648, 429] width 157 height 31
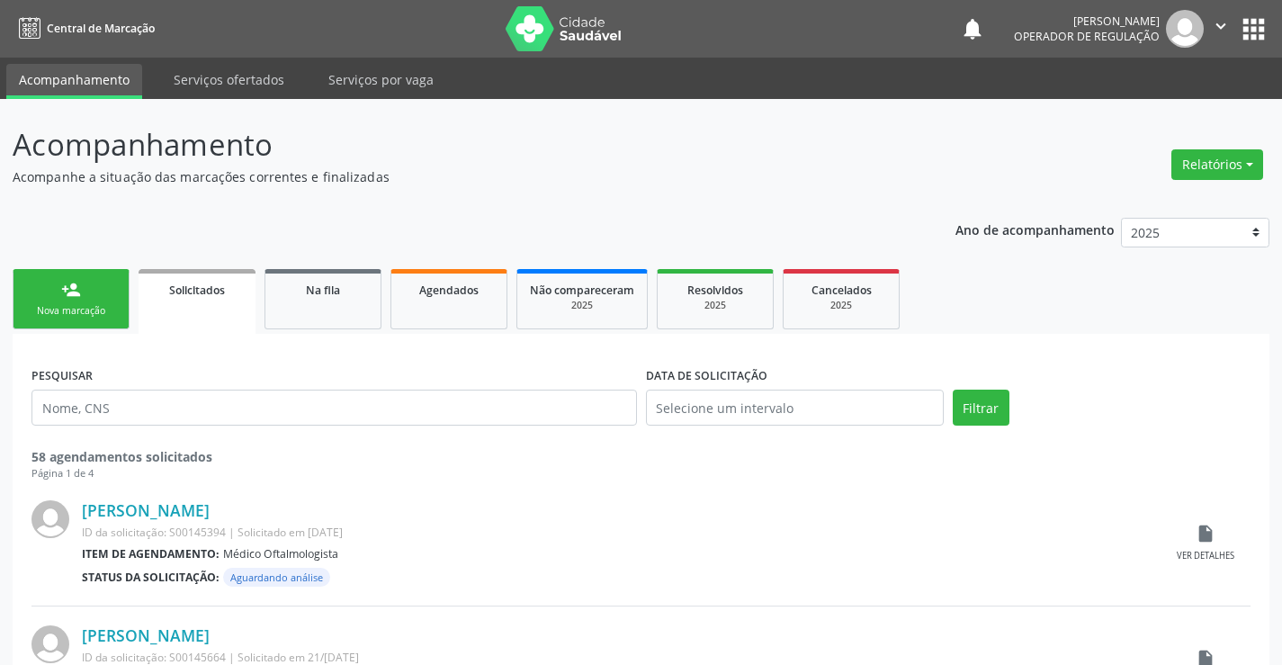
click at [46, 299] on link "person_add Nova marcação" at bounding box center [71, 299] width 117 height 60
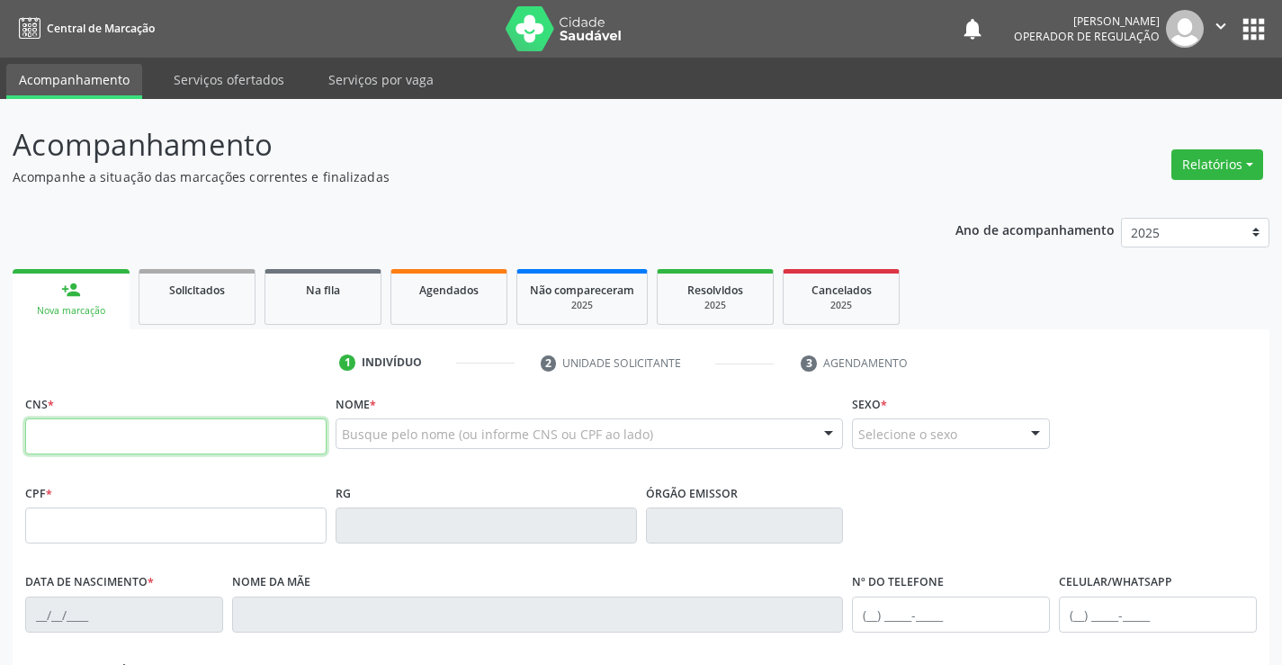
click at [220, 441] on input "text" at bounding box center [175, 436] width 301 height 36
type input "700 3084 3613 5840"
type input "30/07/2016"
type input "(74) 98827-1408"
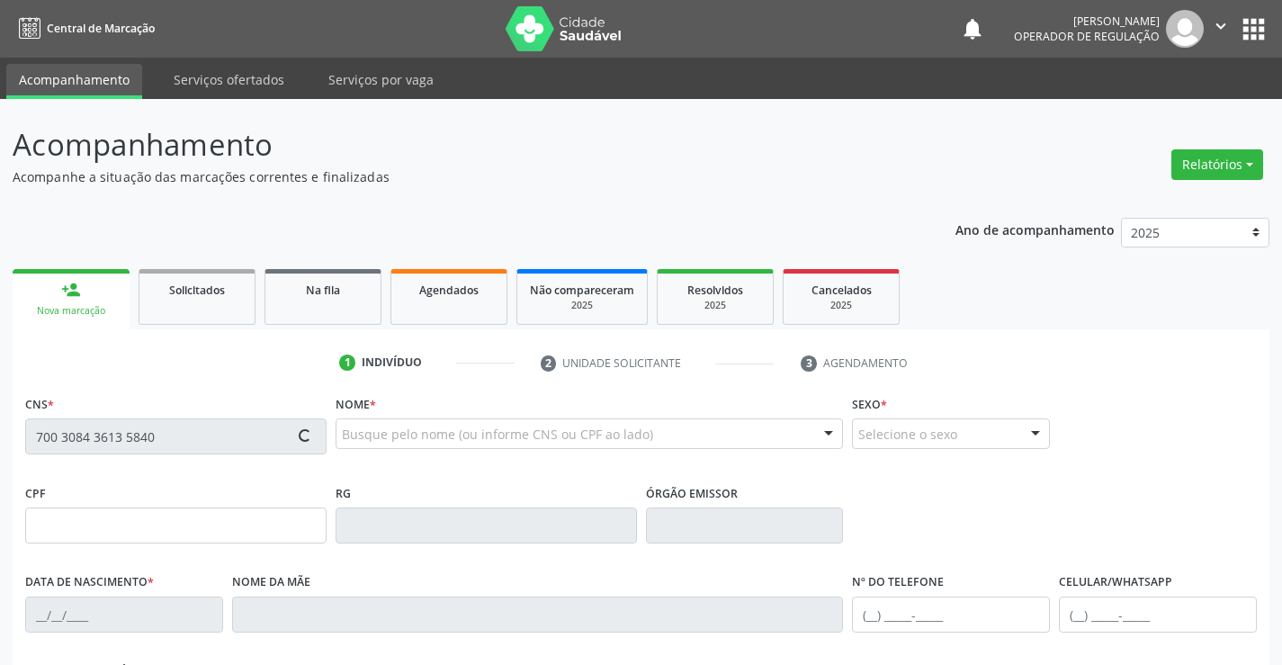
type input "S/N"
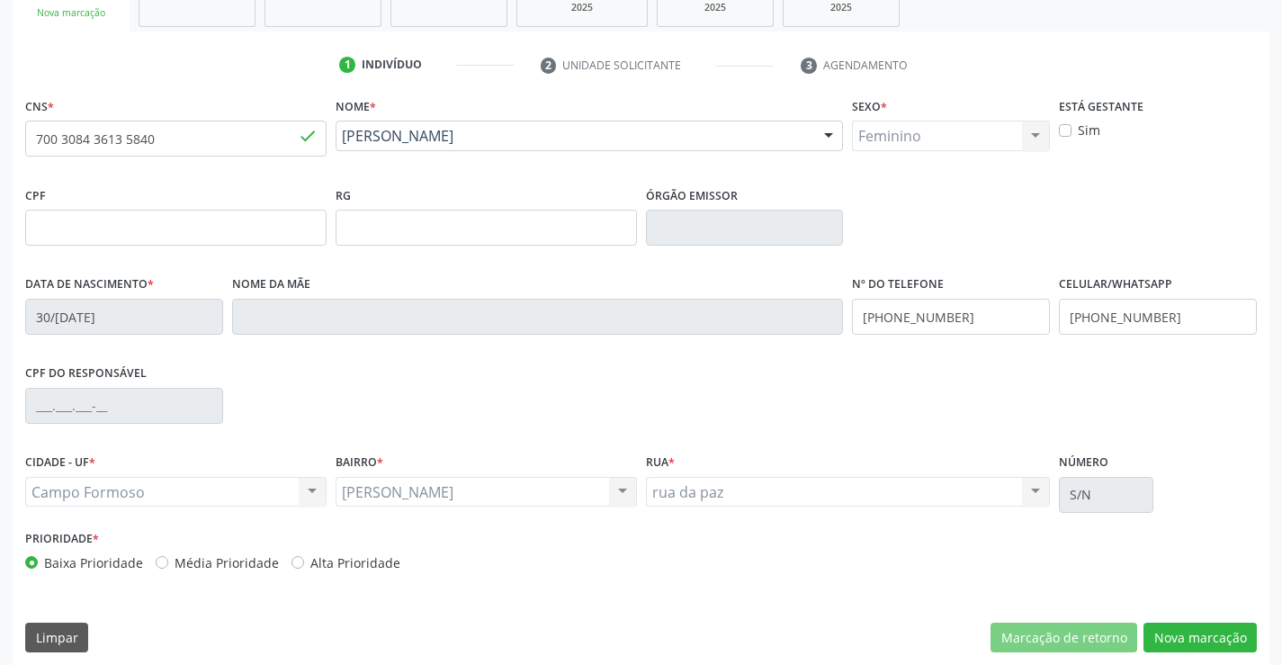
scroll to position [310, 0]
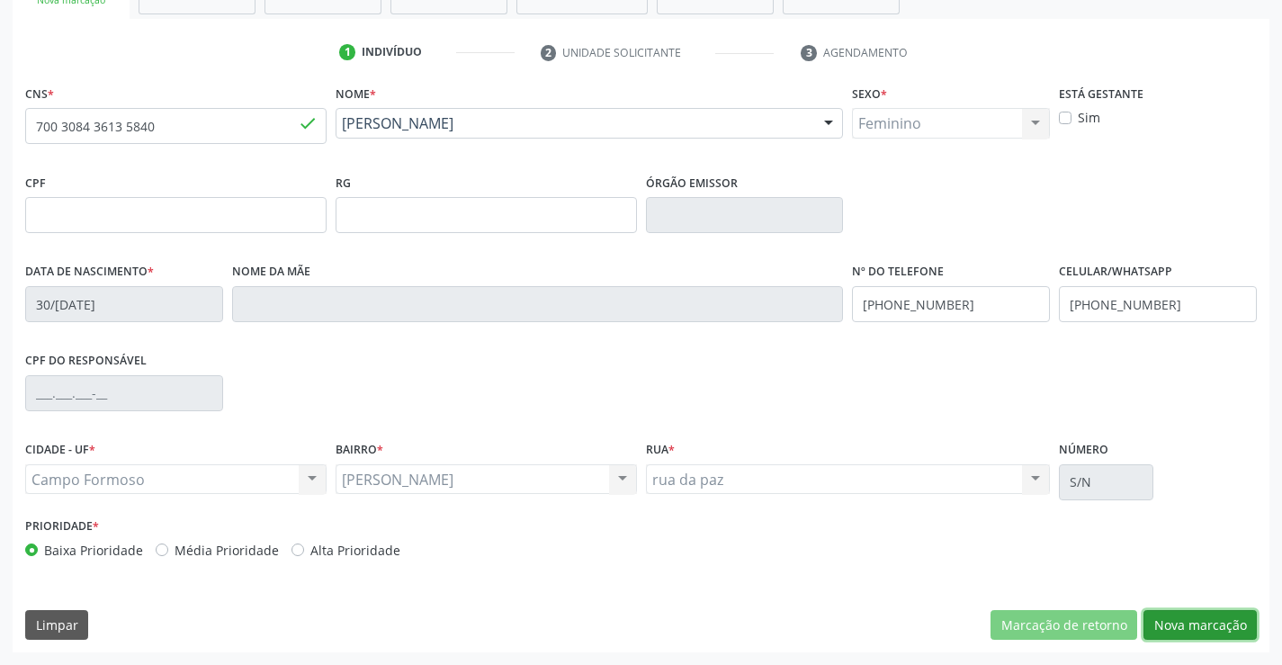
click at [1225, 618] on button "Nova marcação" at bounding box center [1200, 625] width 113 height 31
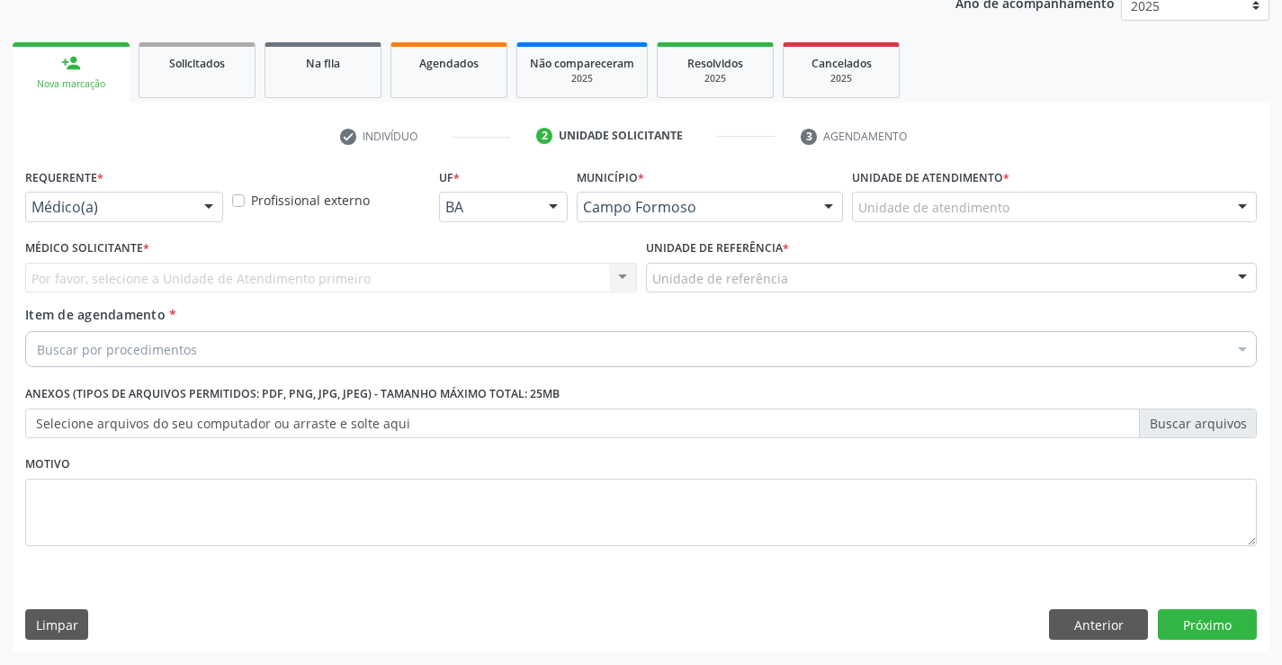
scroll to position [227, 0]
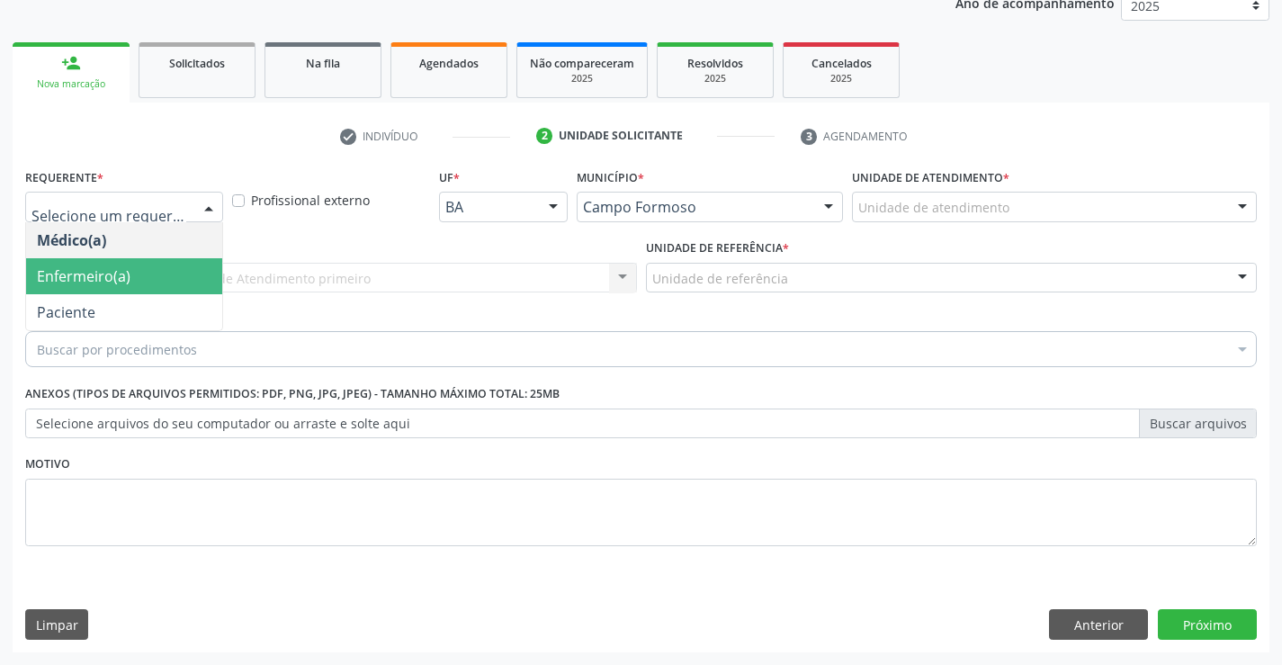
click at [68, 292] on span "Enfermeiro(a)" at bounding box center [124, 276] width 196 height 36
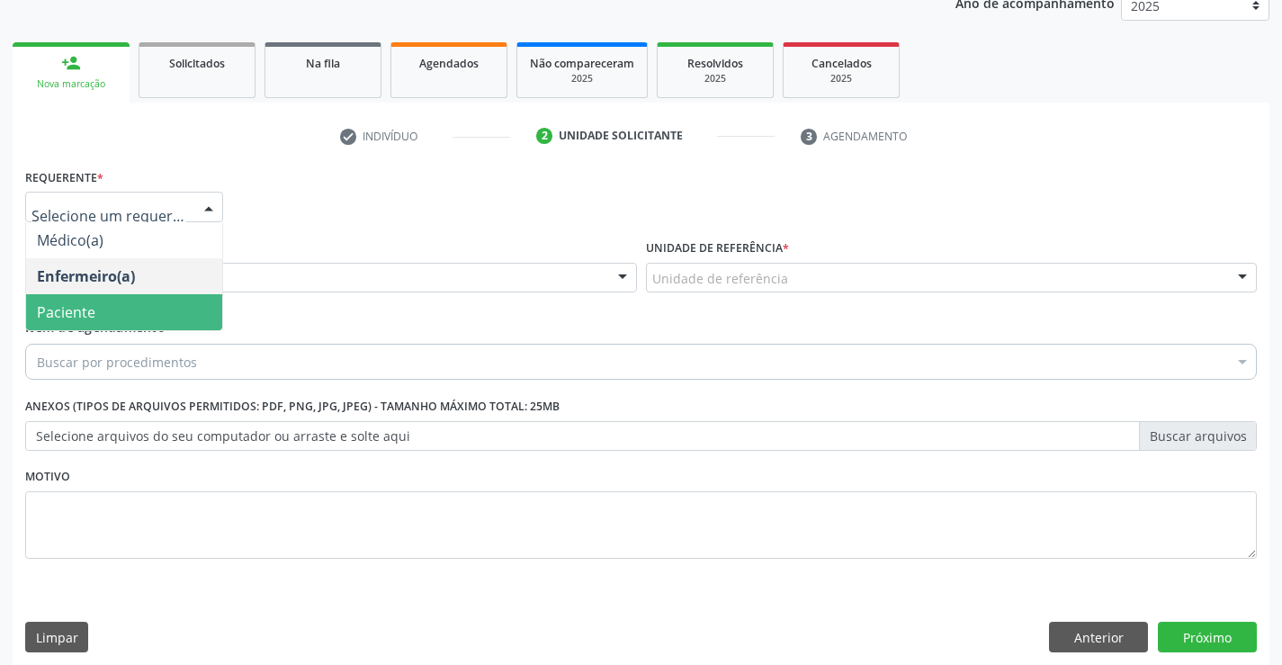
click at [84, 308] on span "Paciente" at bounding box center [66, 312] width 58 height 20
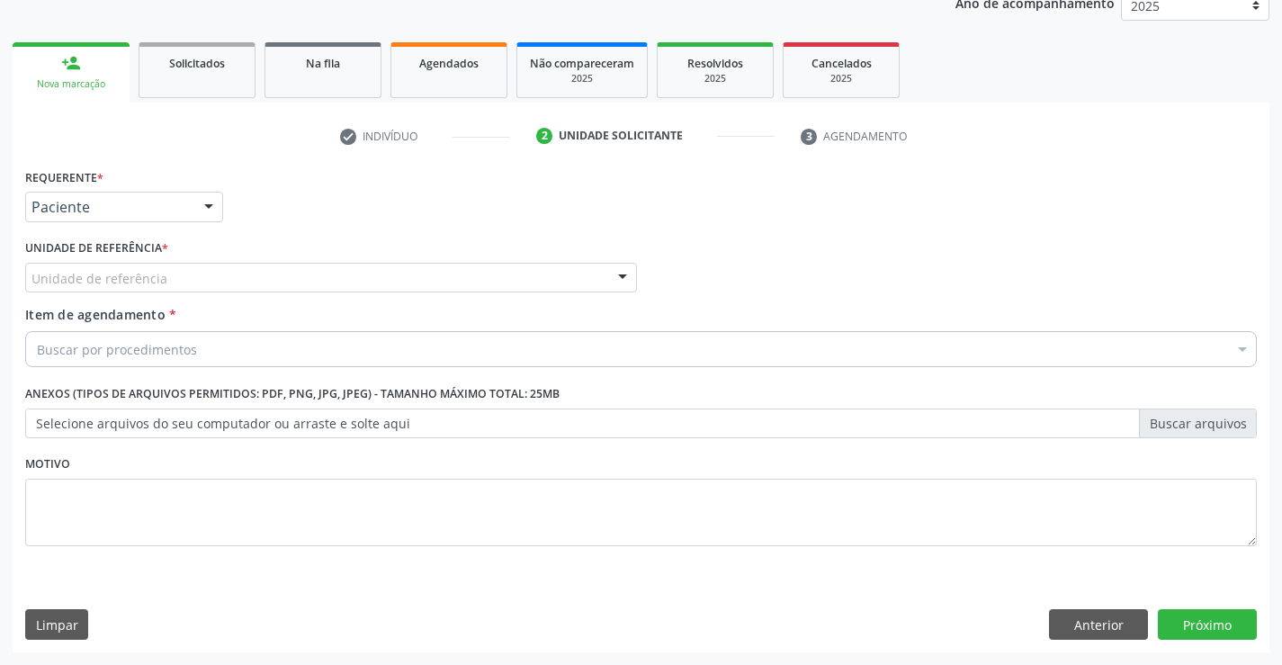
drag, startPoint x: 109, startPoint y: 275, endPoint x: 118, endPoint y: 266, distance: 12.7
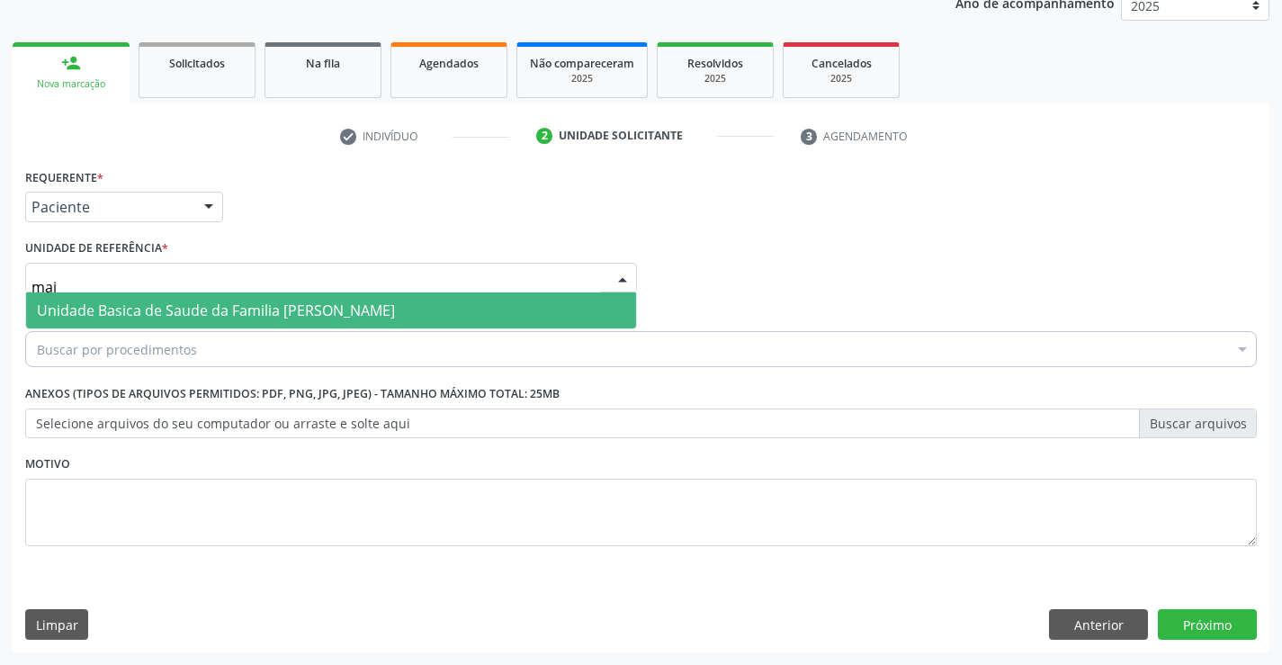
type input "maia"
click at [144, 308] on span "Unidade Basica de Saude da Familia [PERSON_NAME]" at bounding box center [216, 311] width 358 height 20
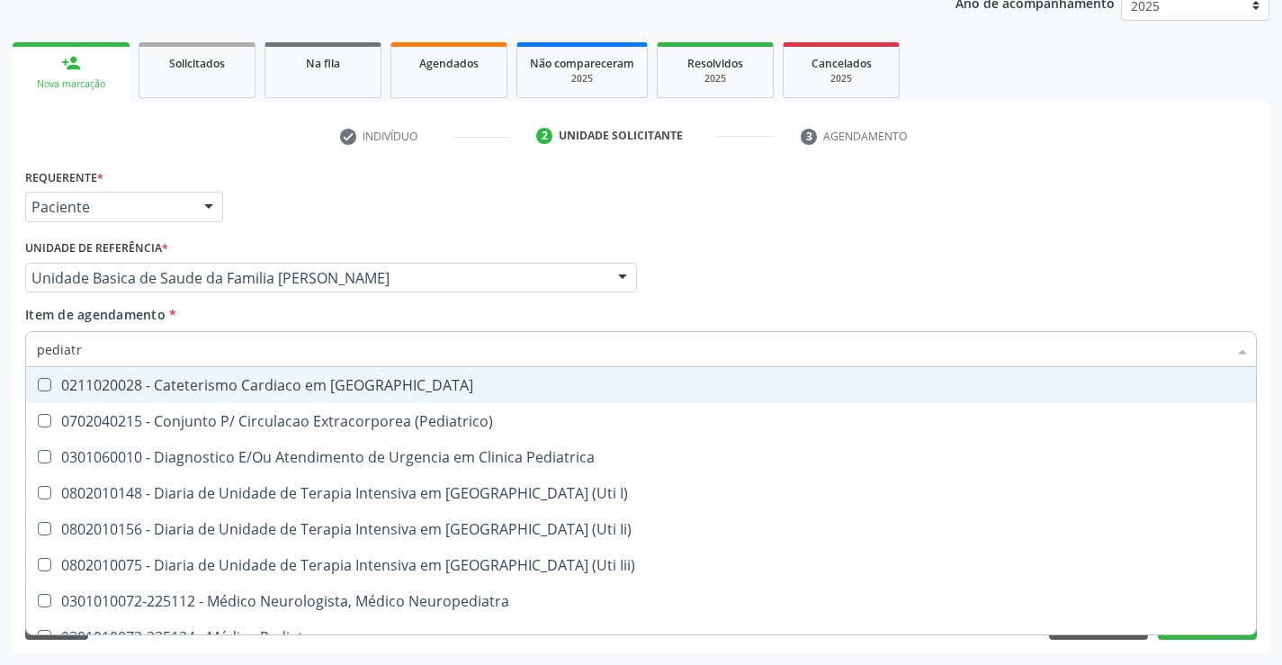
type input "pediatra"
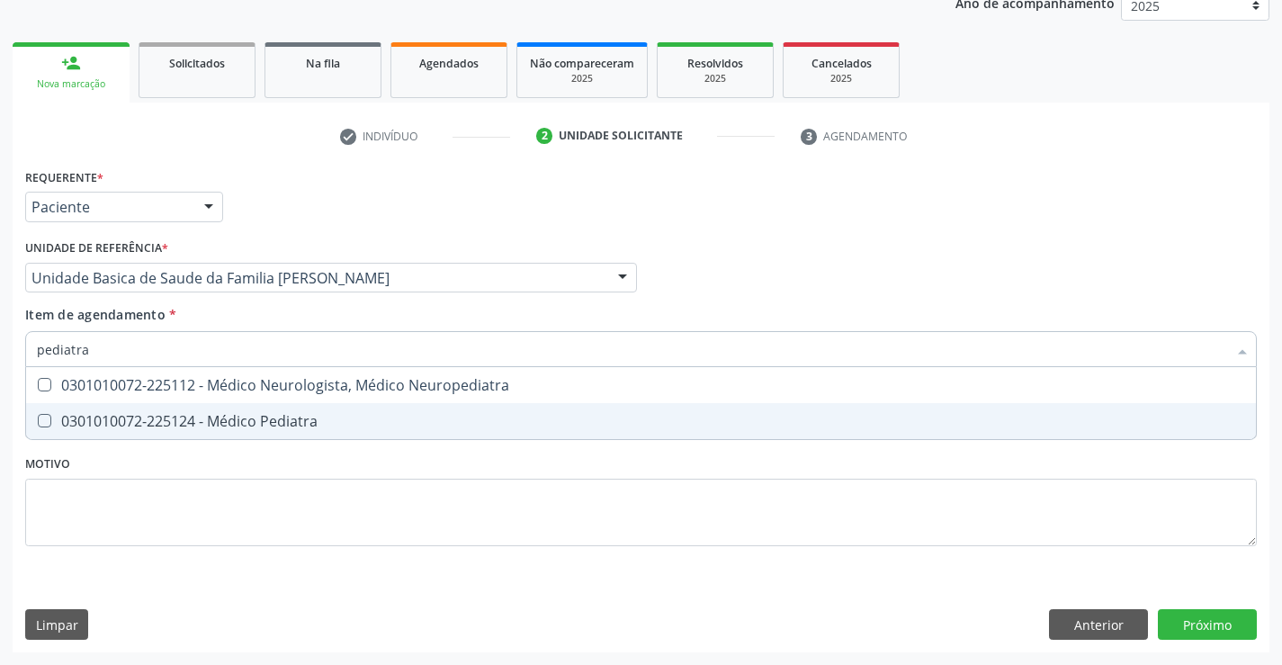
click at [222, 418] on div "0301010072-225124 - Médico Pediatra" at bounding box center [641, 421] width 1209 height 14
checkbox Pediatra "true"
click at [1192, 629] on div "Requerente * Paciente Médico(a) Enfermeiro(a) Paciente Nenhum resultado encontr…" at bounding box center [641, 408] width 1257 height 489
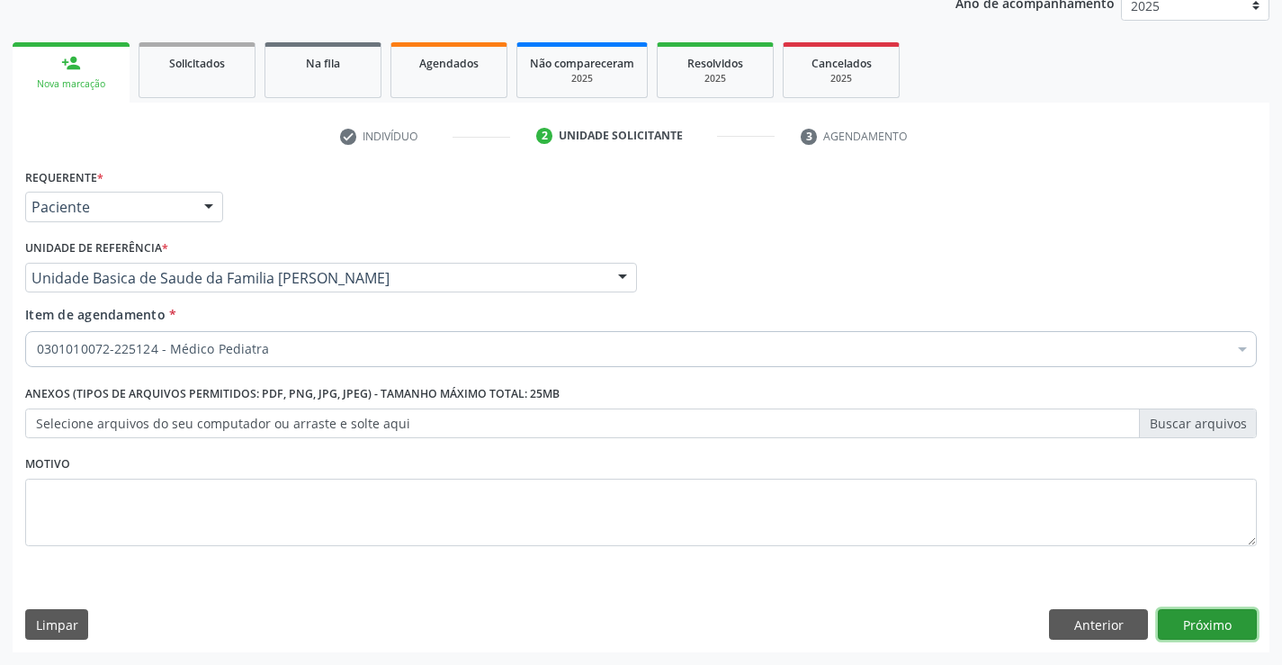
click at [1192, 629] on button "Próximo" at bounding box center [1207, 624] width 99 height 31
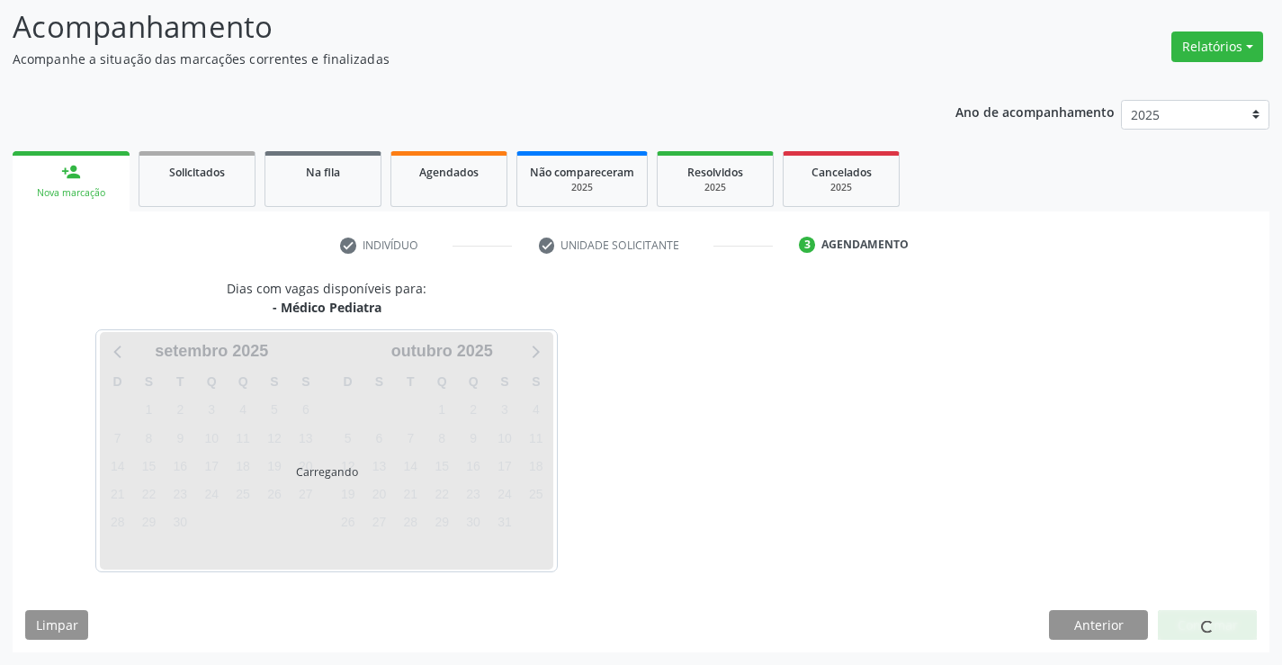
scroll to position [118, 0]
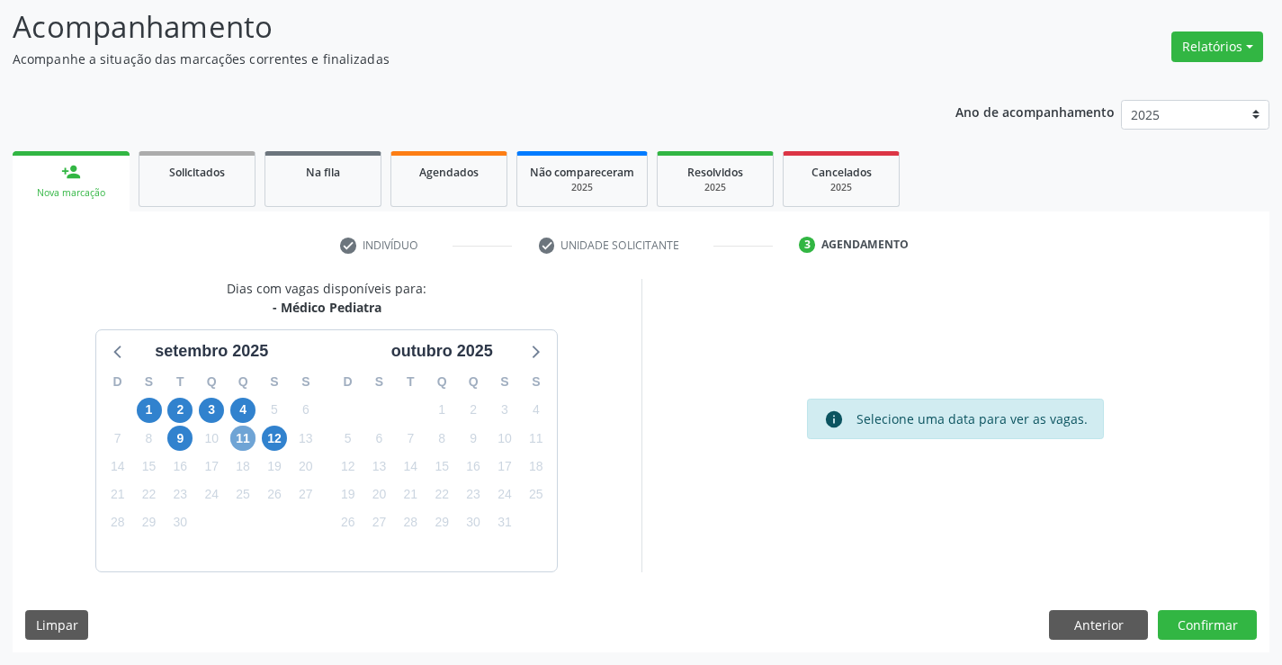
click at [242, 440] on span "11" at bounding box center [242, 438] width 25 height 25
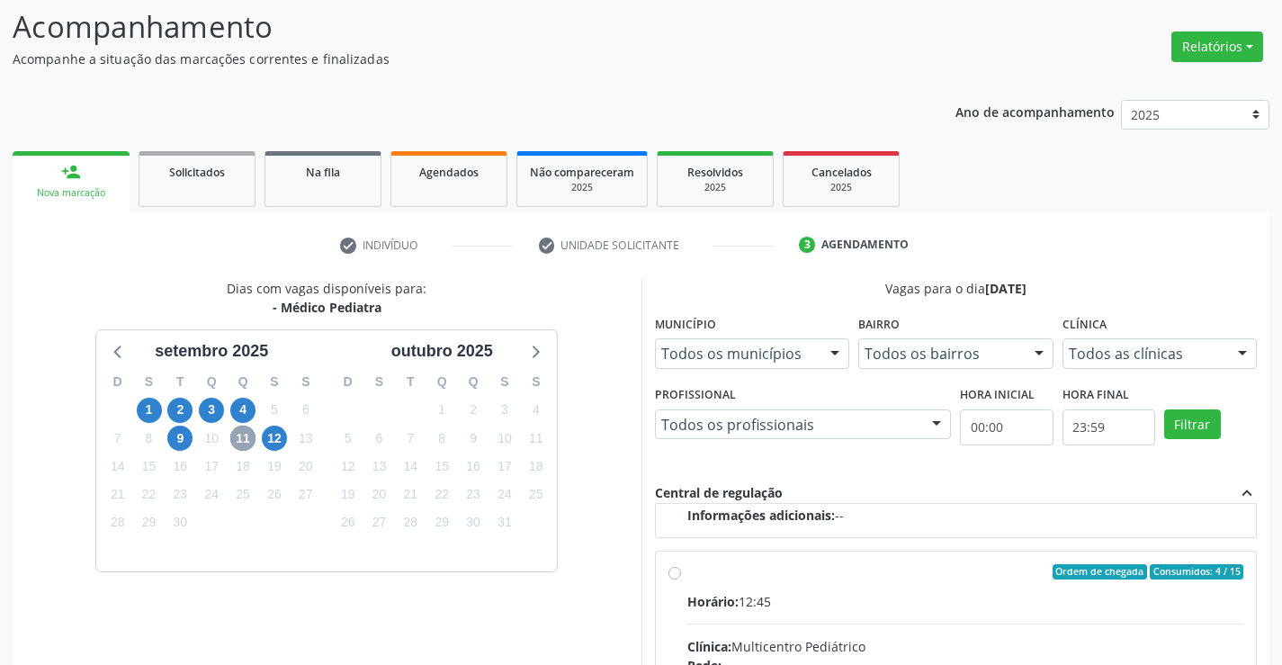
scroll to position [283, 0]
click at [676, 576] on input "Ordem de chegada Consumidos: 4 / 15 Horário: 12:45 Clínica: Multicentro Pediátr…" at bounding box center [675, 570] width 13 height 16
radio input "true"
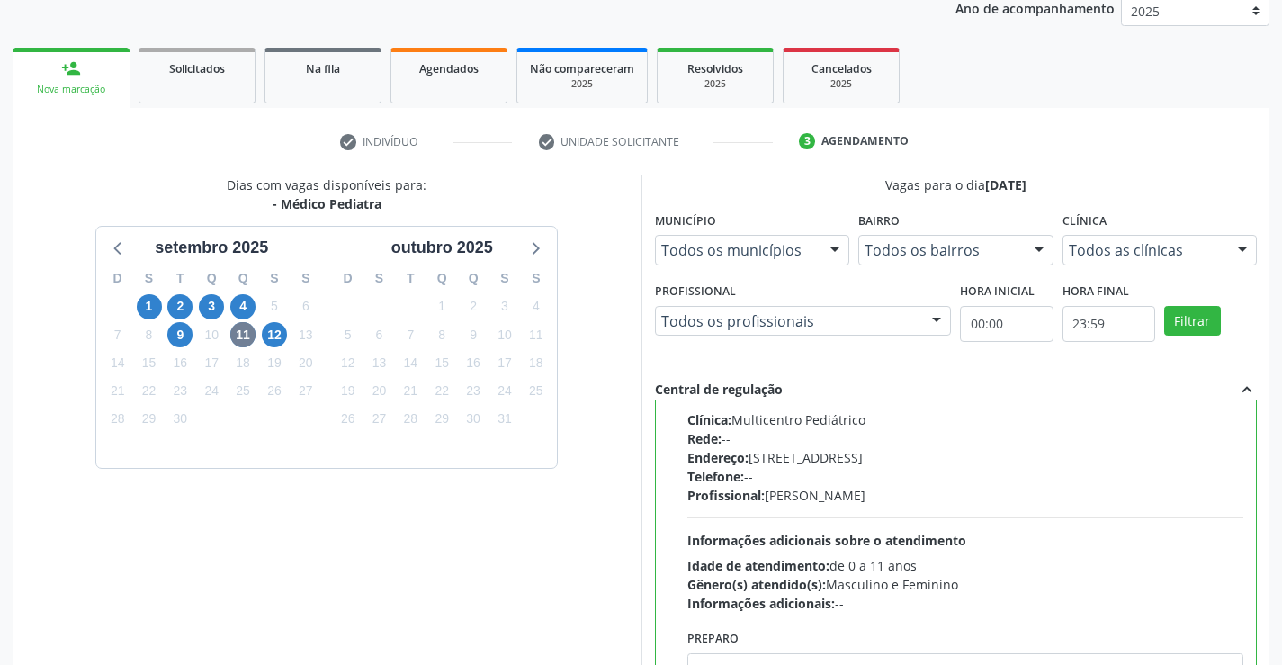
scroll to position [410, 0]
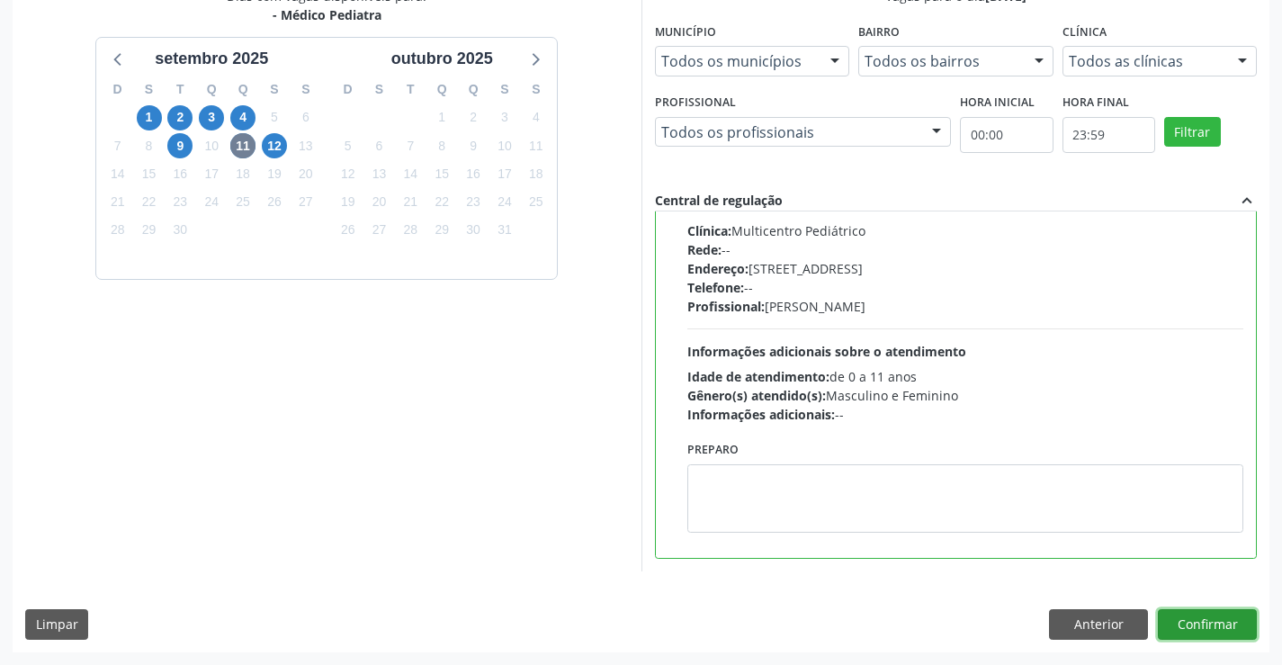
click at [1184, 618] on button "Confirmar" at bounding box center [1207, 624] width 99 height 31
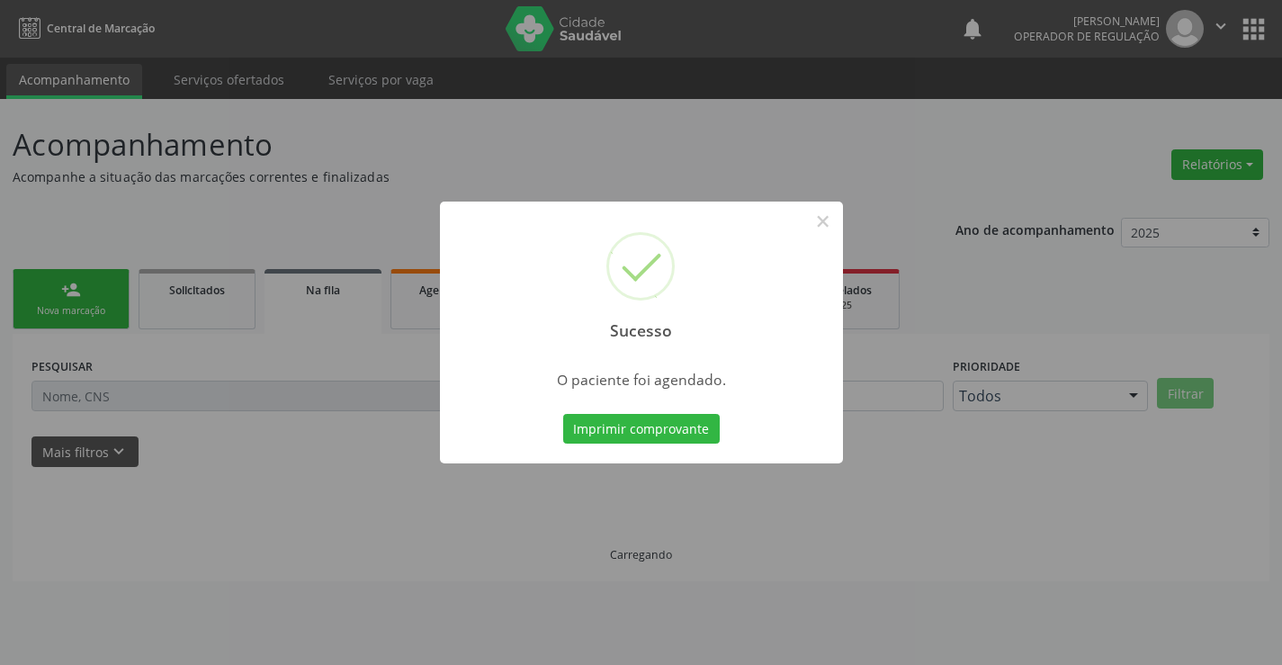
scroll to position [0, 0]
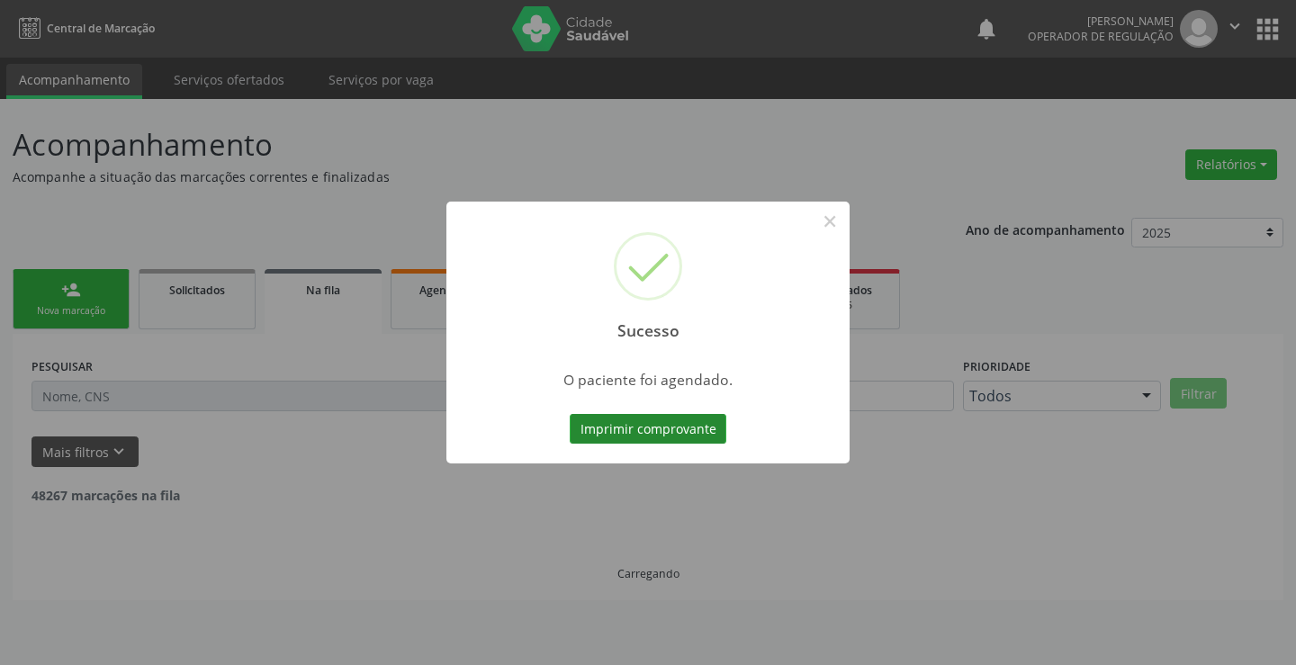
click at [642, 437] on button "Imprimir comprovante" at bounding box center [648, 429] width 157 height 31
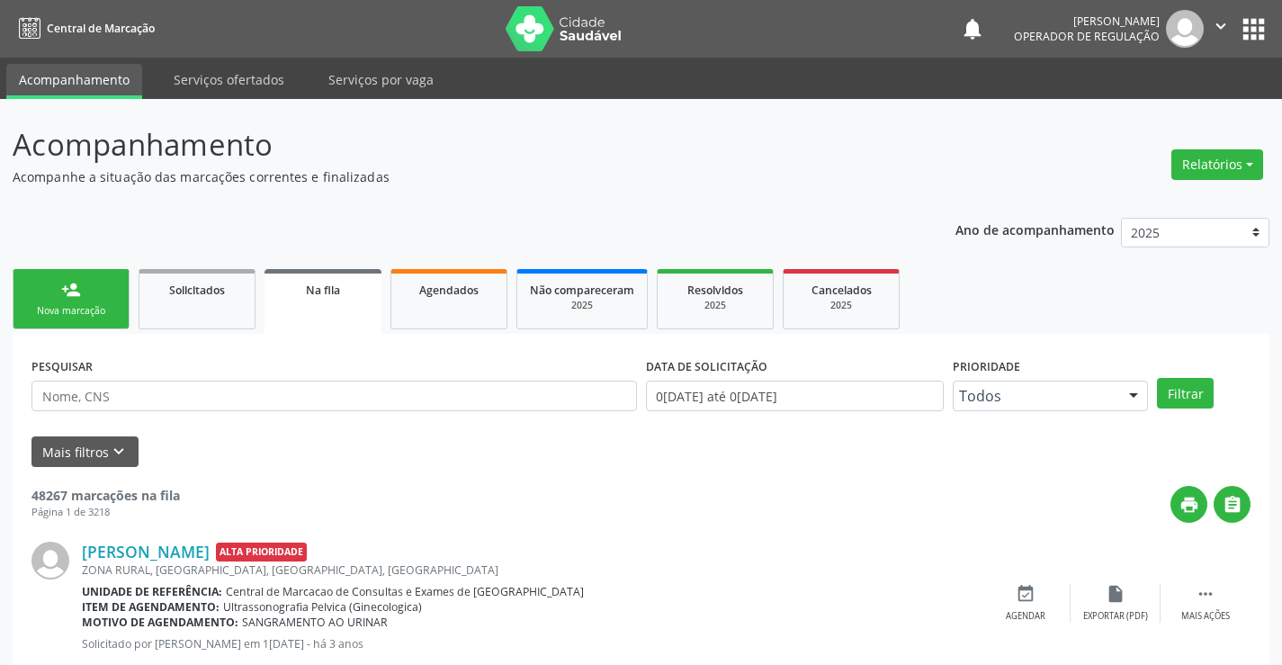
click at [93, 300] on link "person_add Nova marcação" at bounding box center [71, 299] width 117 height 60
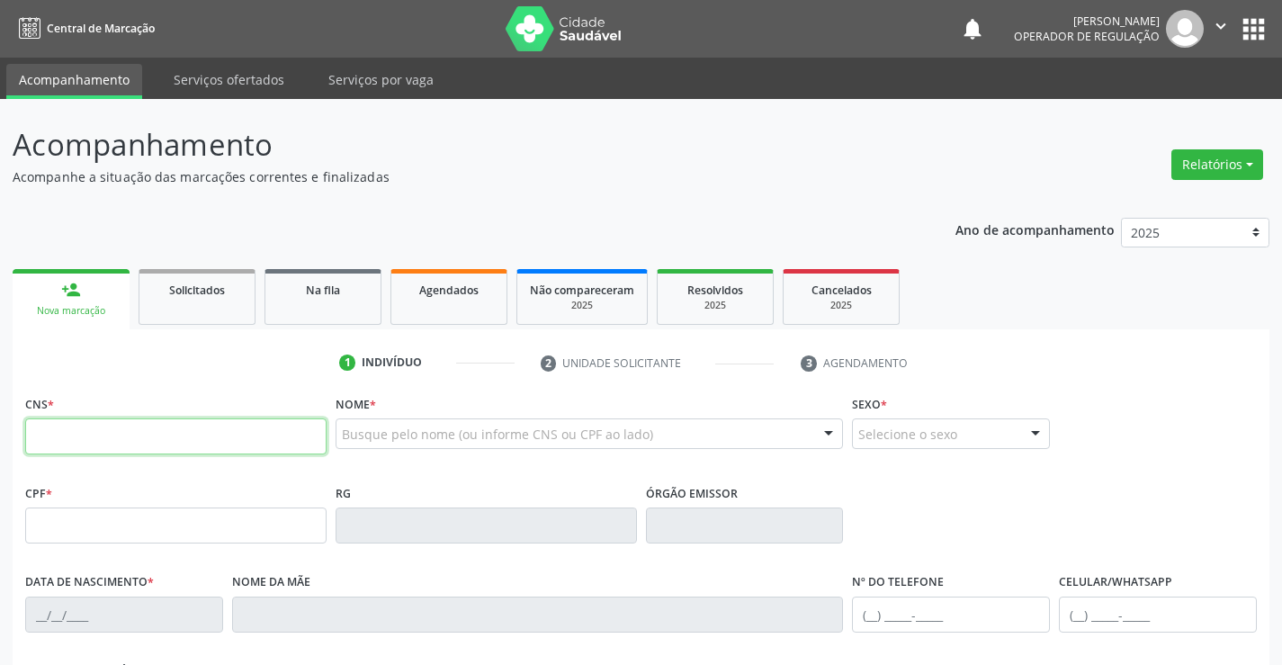
click at [147, 427] on input "text" at bounding box center [175, 436] width 301 height 36
type input "705 0092 0992 5357"
type input "0218443560"
type input "2[DATE]"
type input "[PHONE_NUMBER]"
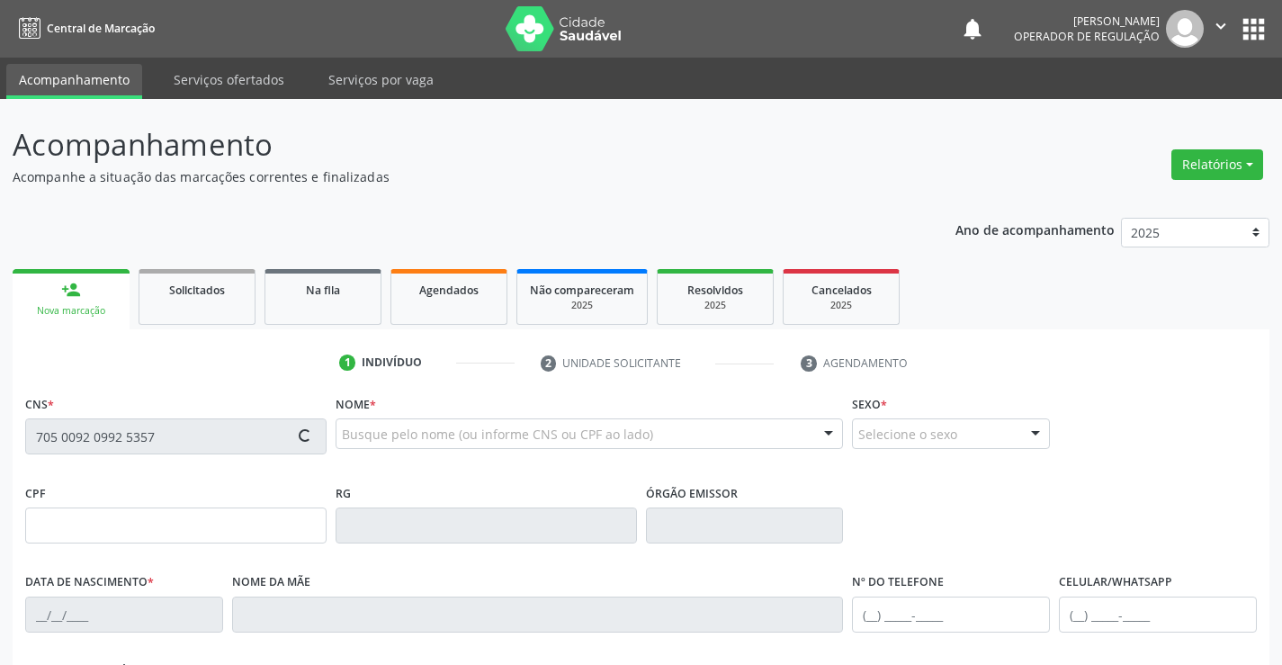
type input "[PHONE_NUMBER]"
type input "sn"
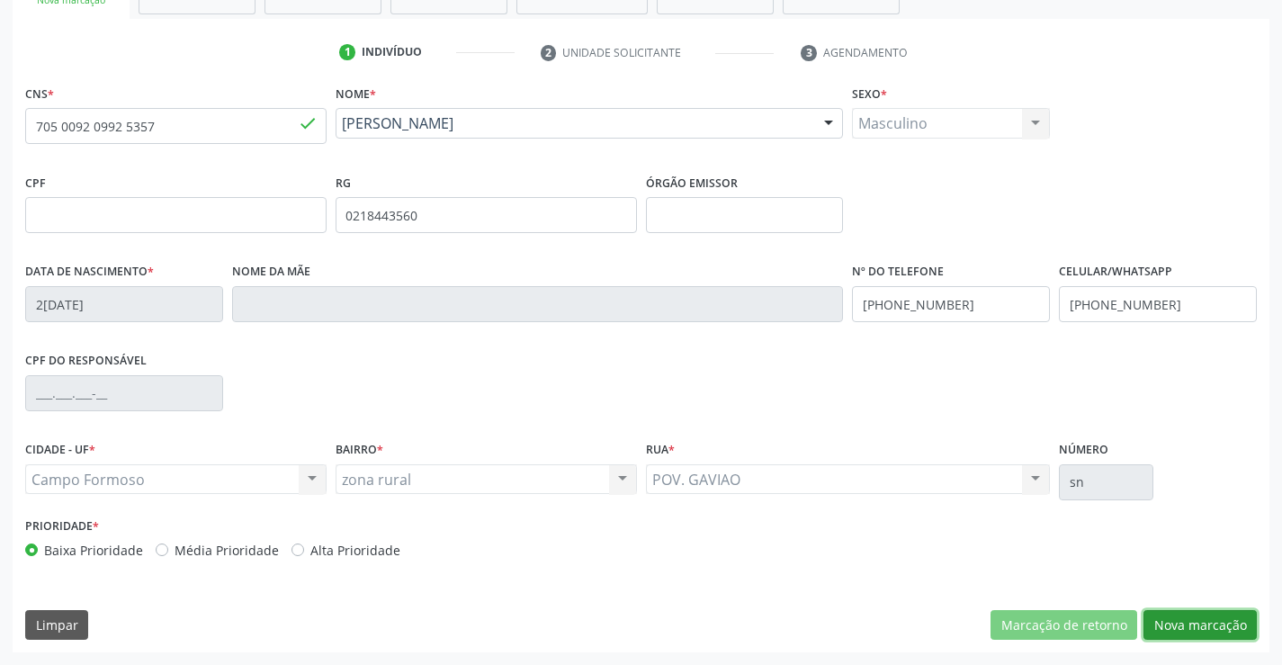
click at [1198, 629] on button "Nova marcação" at bounding box center [1200, 625] width 113 height 31
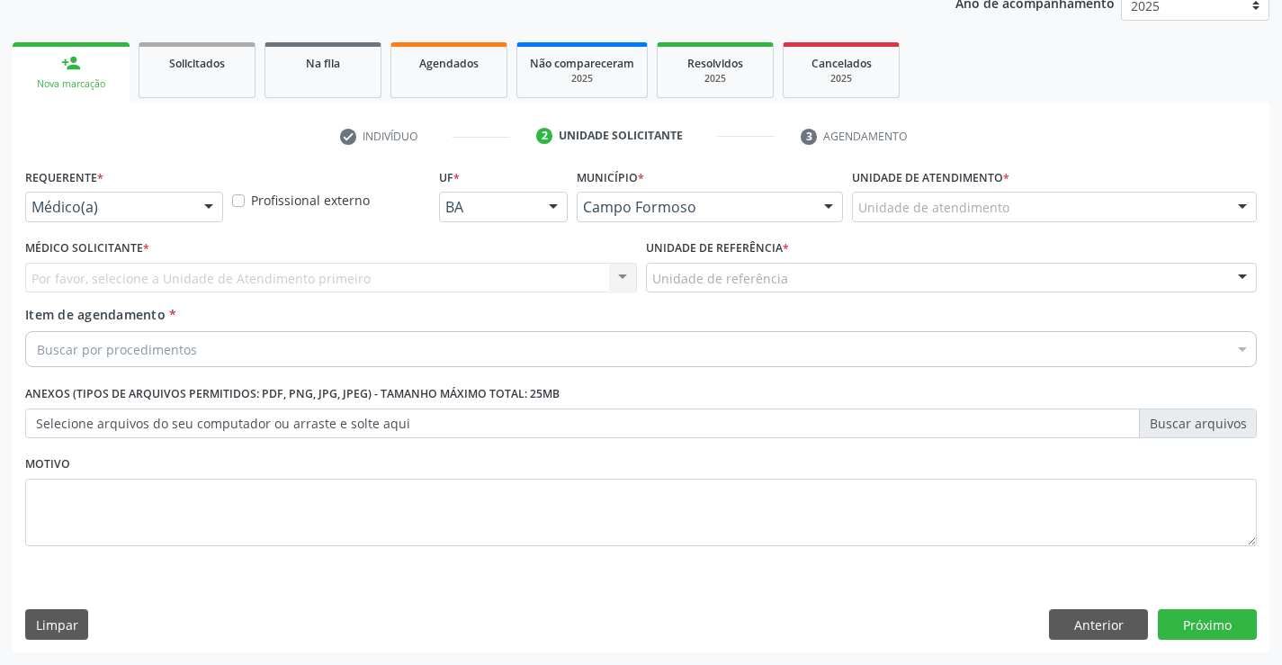
scroll to position [227, 0]
click at [87, 217] on div "Médico(a)" at bounding box center [124, 207] width 198 height 31
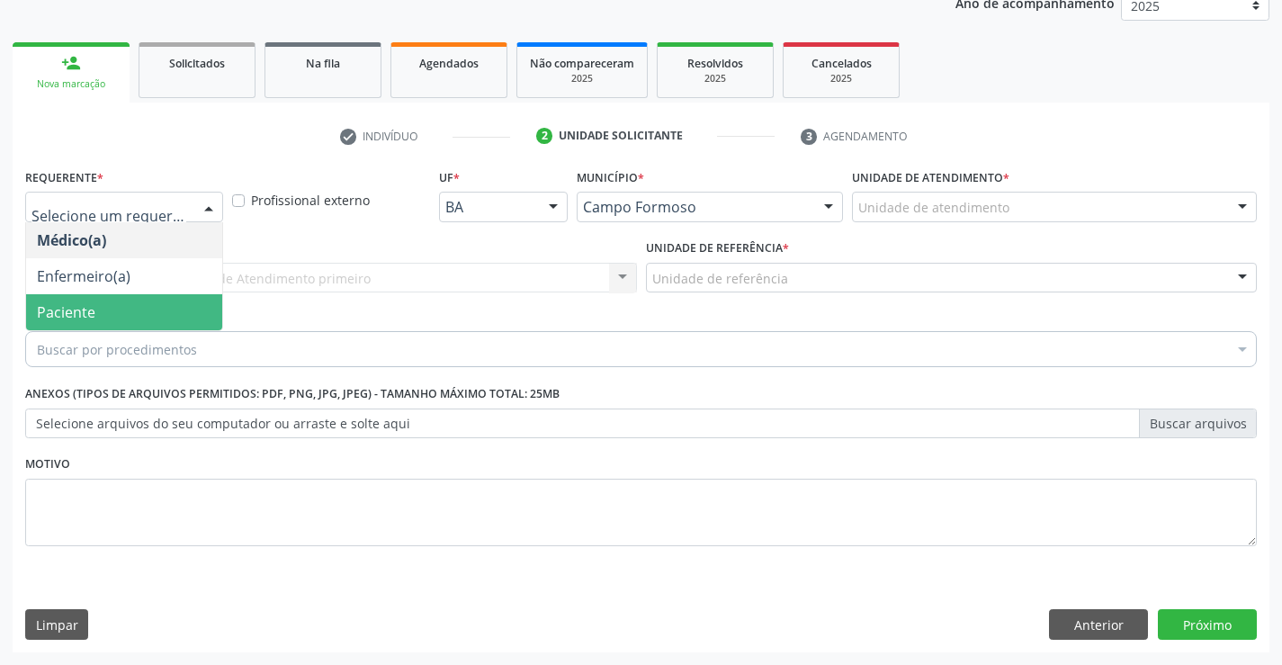
click at [81, 321] on span "Paciente" at bounding box center [66, 312] width 58 height 20
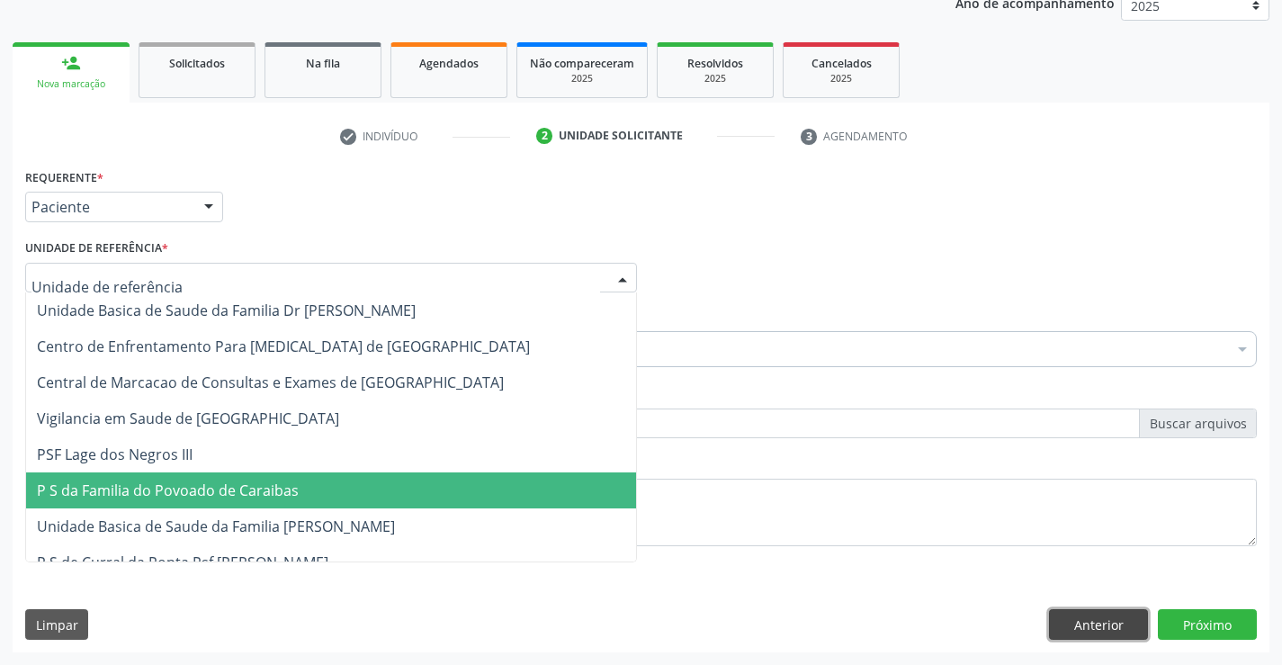
click at [1084, 624] on button "Anterior" at bounding box center [1098, 624] width 99 height 31
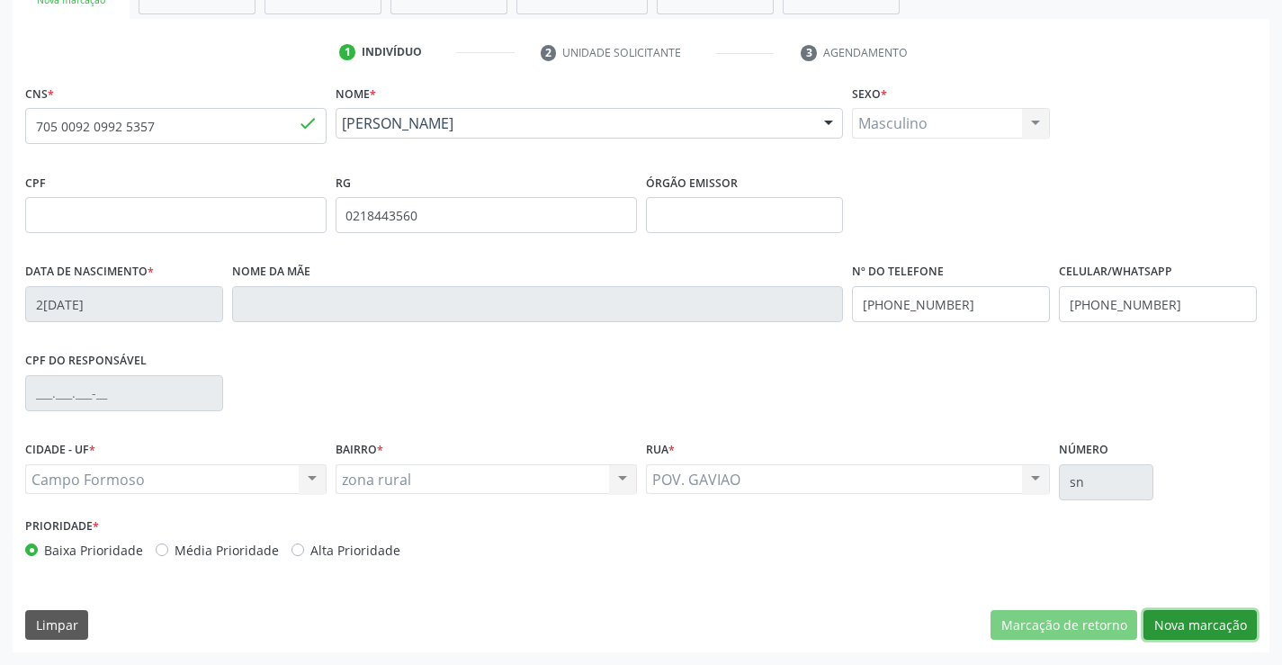
click at [1219, 628] on button "Nova marcação" at bounding box center [1200, 625] width 113 height 31
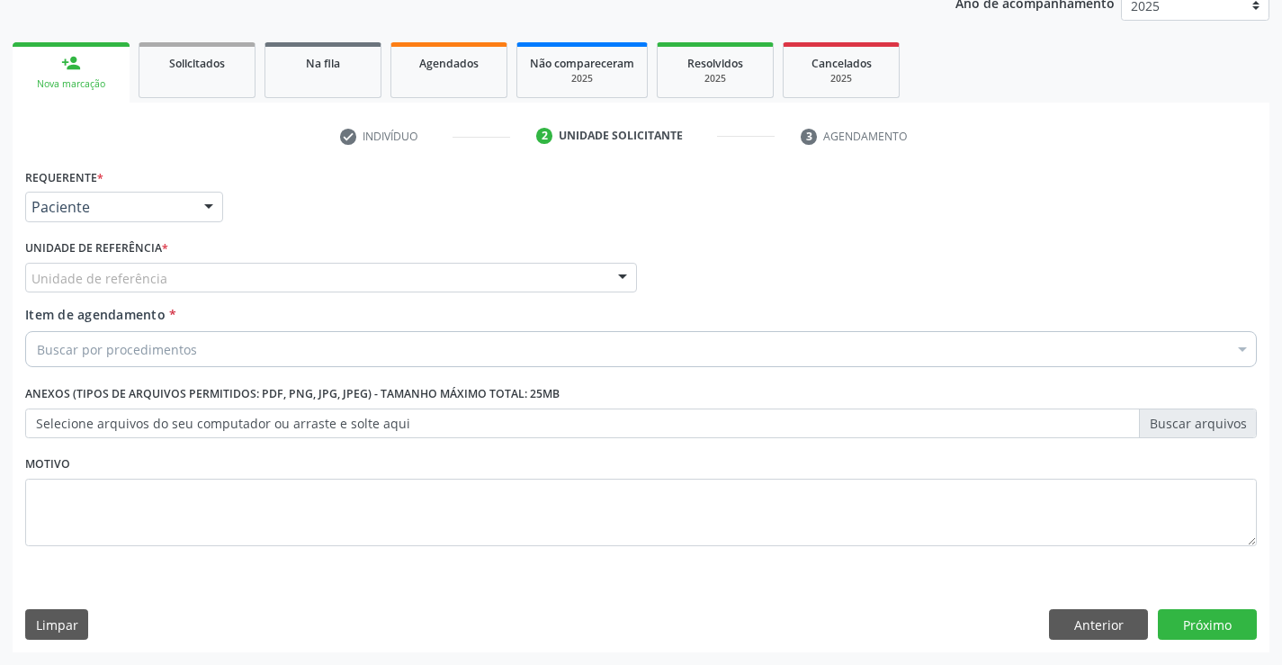
click at [175, 275] on div "Unidade de referência" at bounding box center [331, 278] width 612 height 31
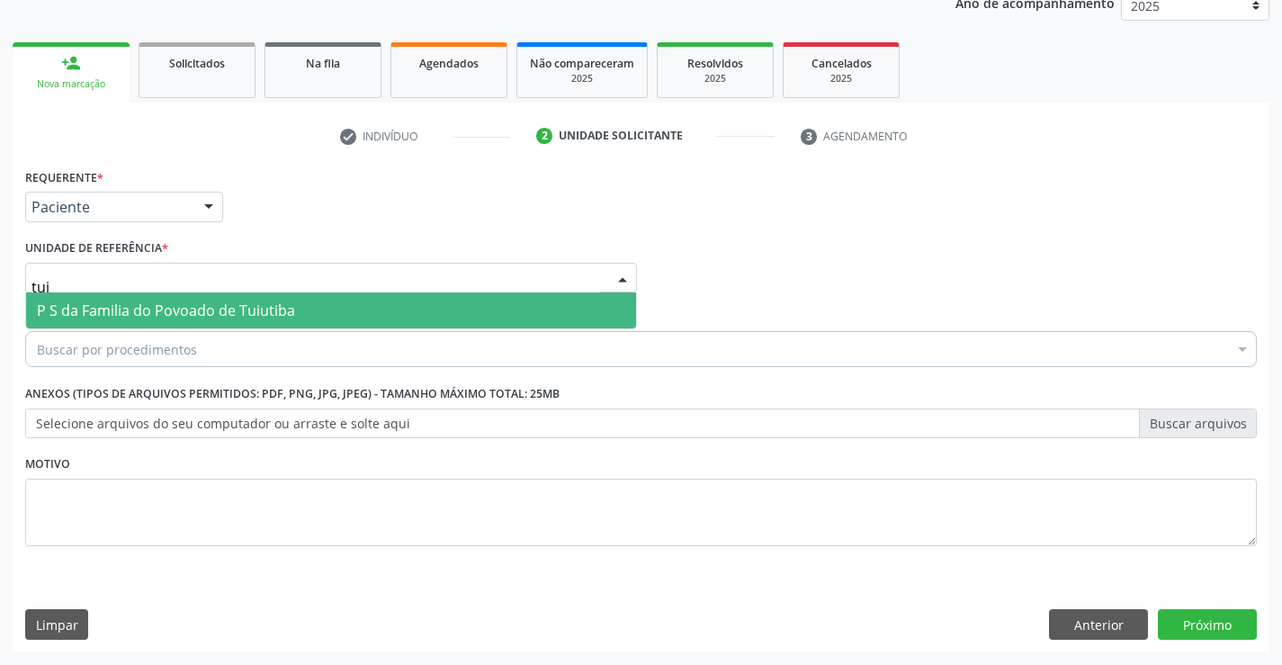
type input "tuiu"
click at [273, 297] on span "P S da Familia do Povoado de Tuiutiba" at bounding box center [331, 310] width 610 height 36
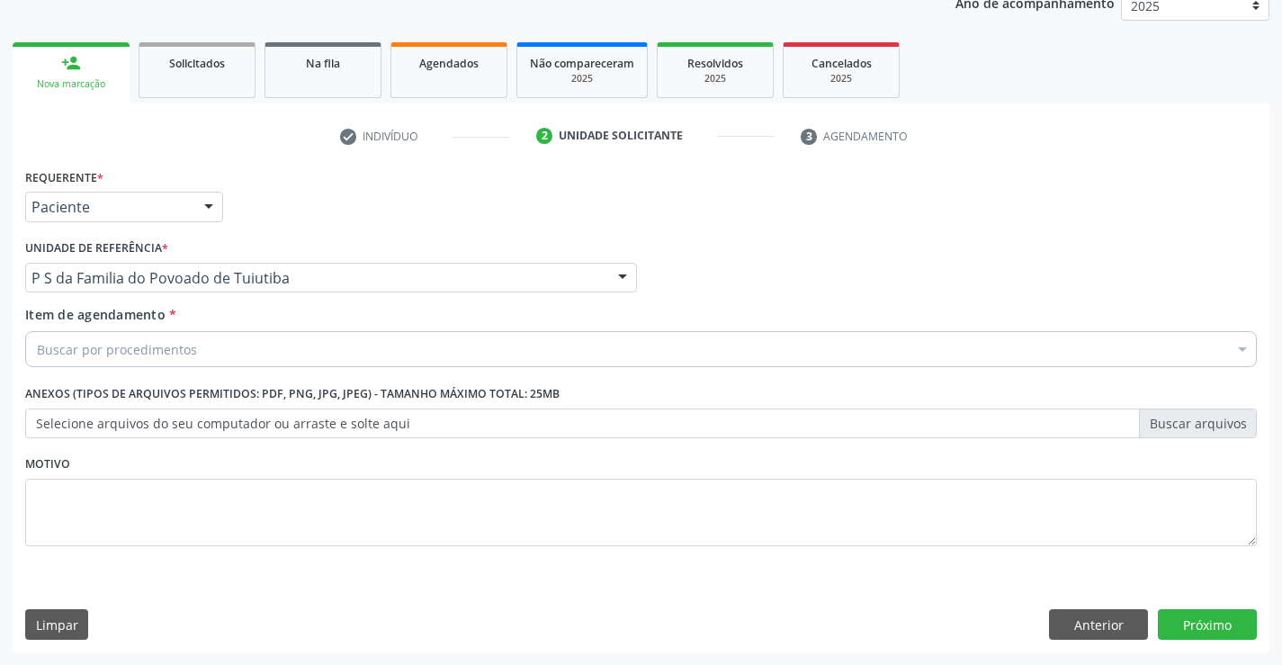
click at [238, 353] on div "Buscar por procedimentos" at bounding box center [641, 349] width 1232 height 36
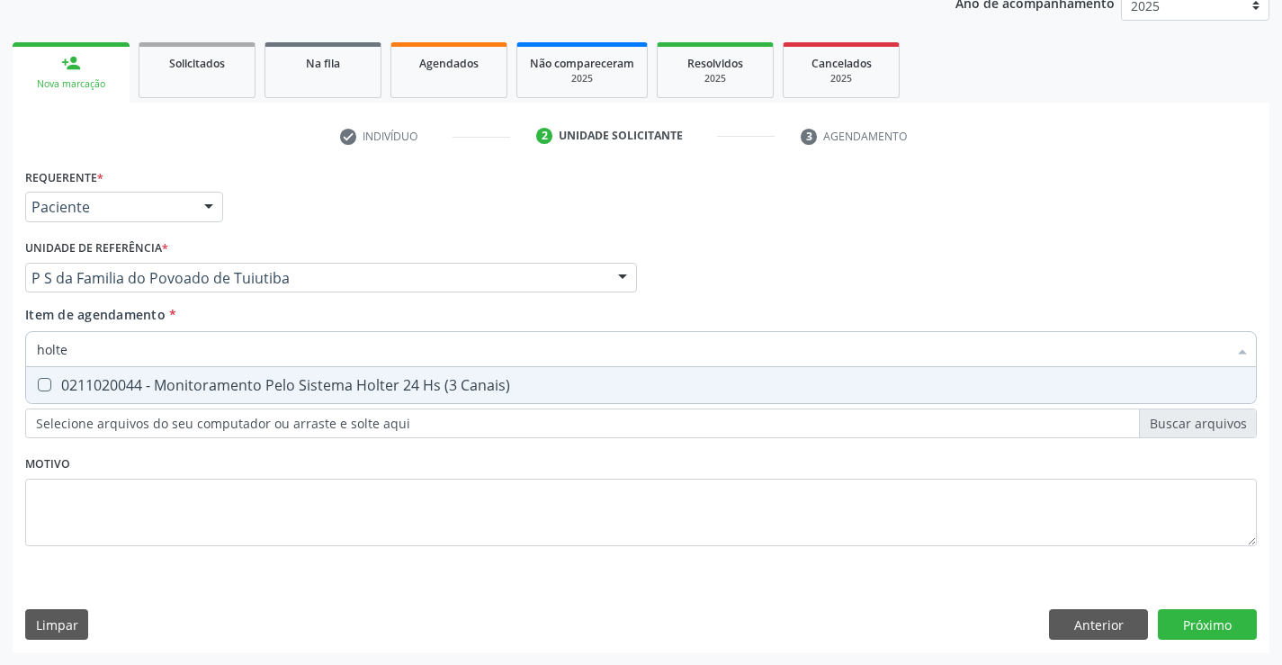
type input "holter"
click at [365, 381] on div "0211020044 - Monitoramento Pelo Sistema Holter 24 Hs (3 Canais)" at bounding box center [641, 385] width 1209 height 14
checkbox Canais\) "true"
click at [289, 520] on div "Requerente * Paciente Médico(a) Enfermeiro(a) Paciente Nenhum resultado encontr…" at bounding box center [641, 368] width 1232 height 408
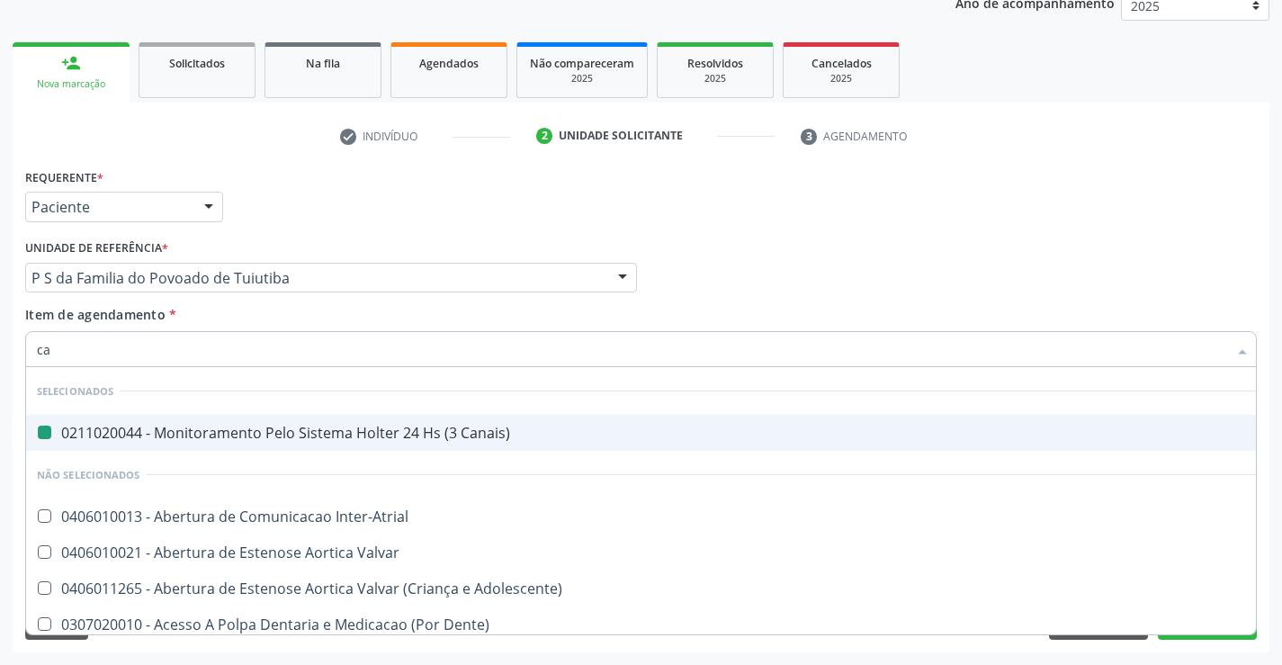
type input "car"
checkbox Canais\) "false"
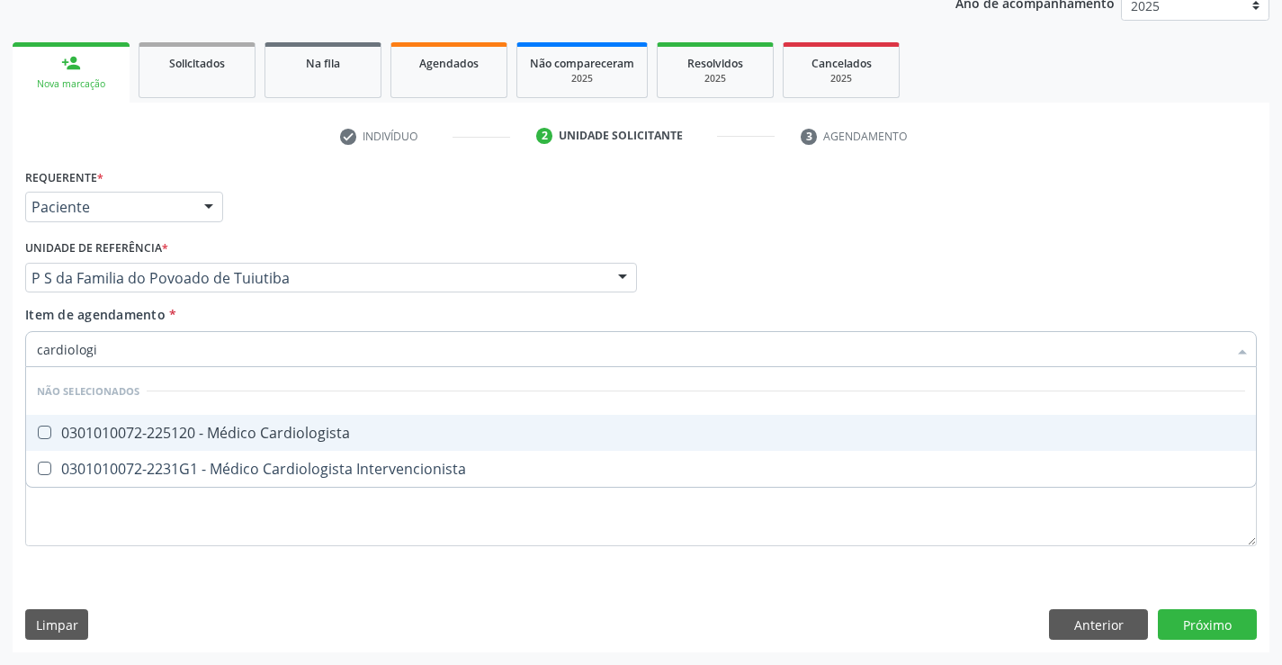
type input "cardiologis"
click at [322, 422] on span "0301010072-225120 - Médico Cardiologista" at bounding box center [641, 433] width 1230 height 36
checkbox Cardiologista "true"
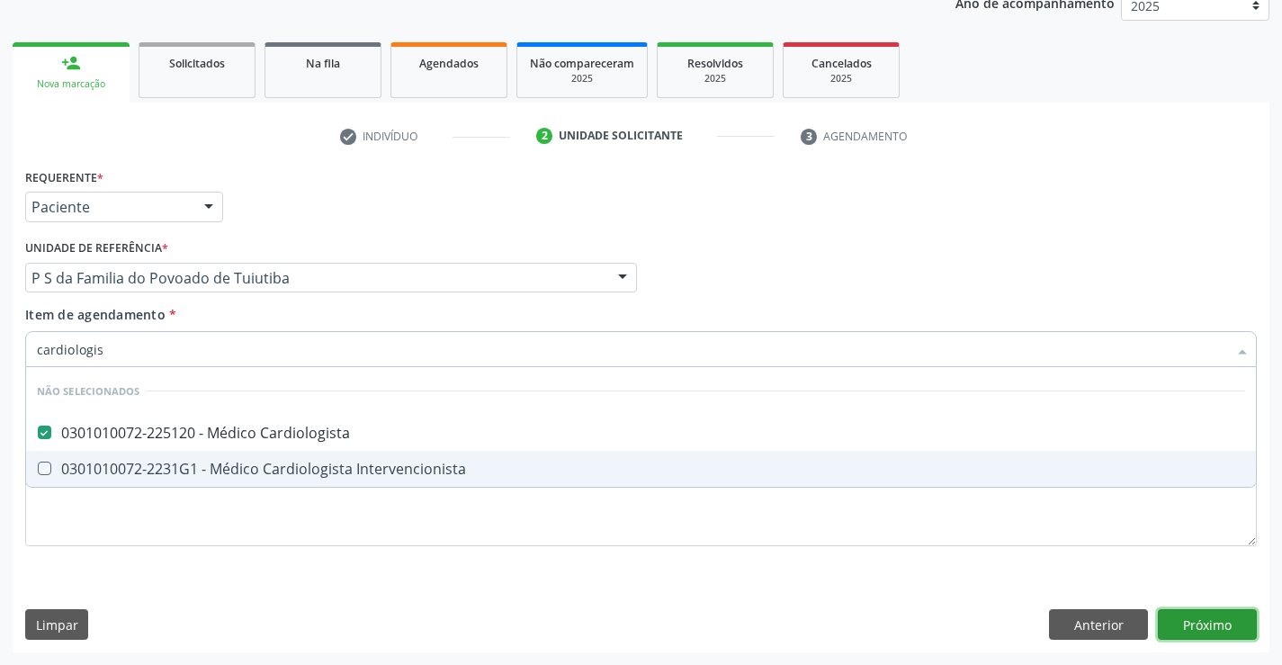
click at [1198, 618] on div "Requerente * Paciente Médico(a) Enfermeiro(a) Paciente Nenhum resultado encontr…" at bounding box center [641, 408] width 1257 height 489
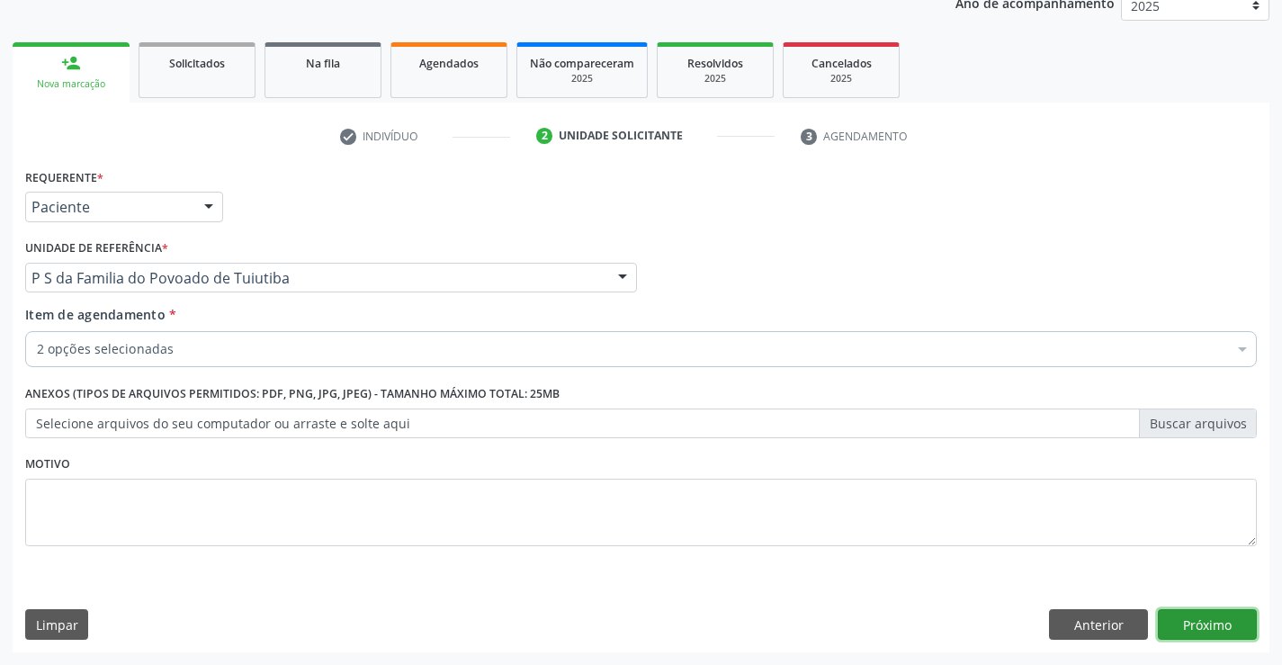
checkbox Cardiologista "true"
click at [1213, 629] on button "Próximo" at bounding box center [1207, 624] width 99 height 31
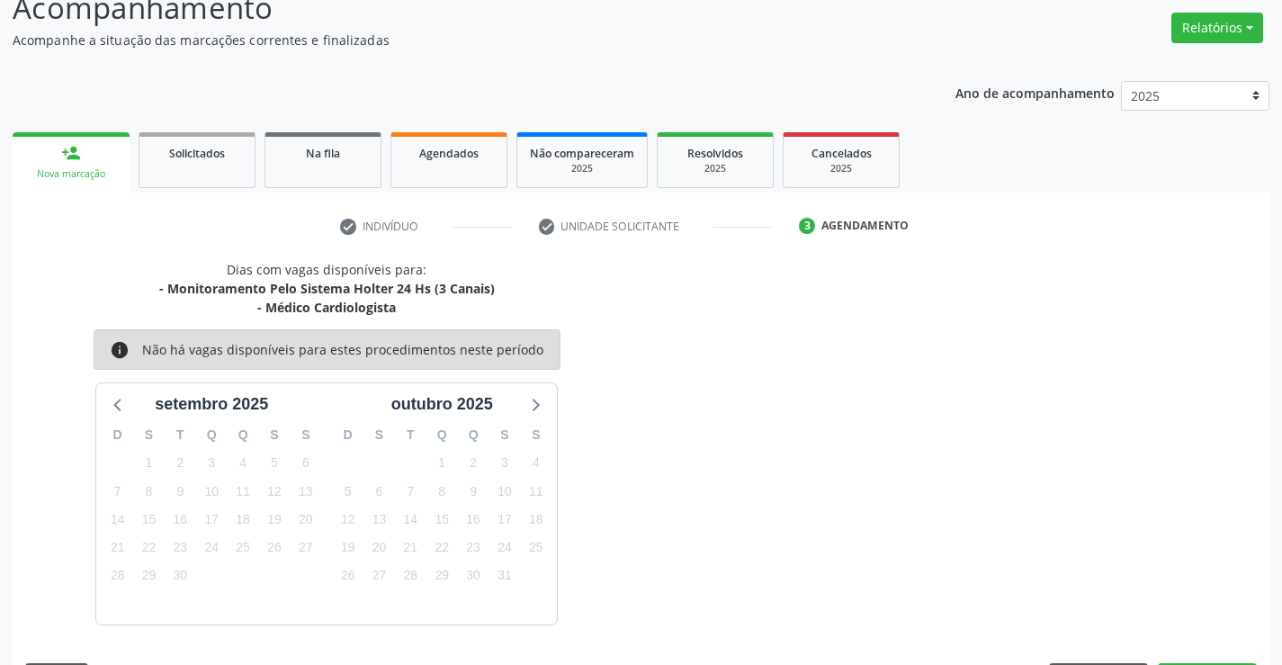
scroll to position [190, 0]
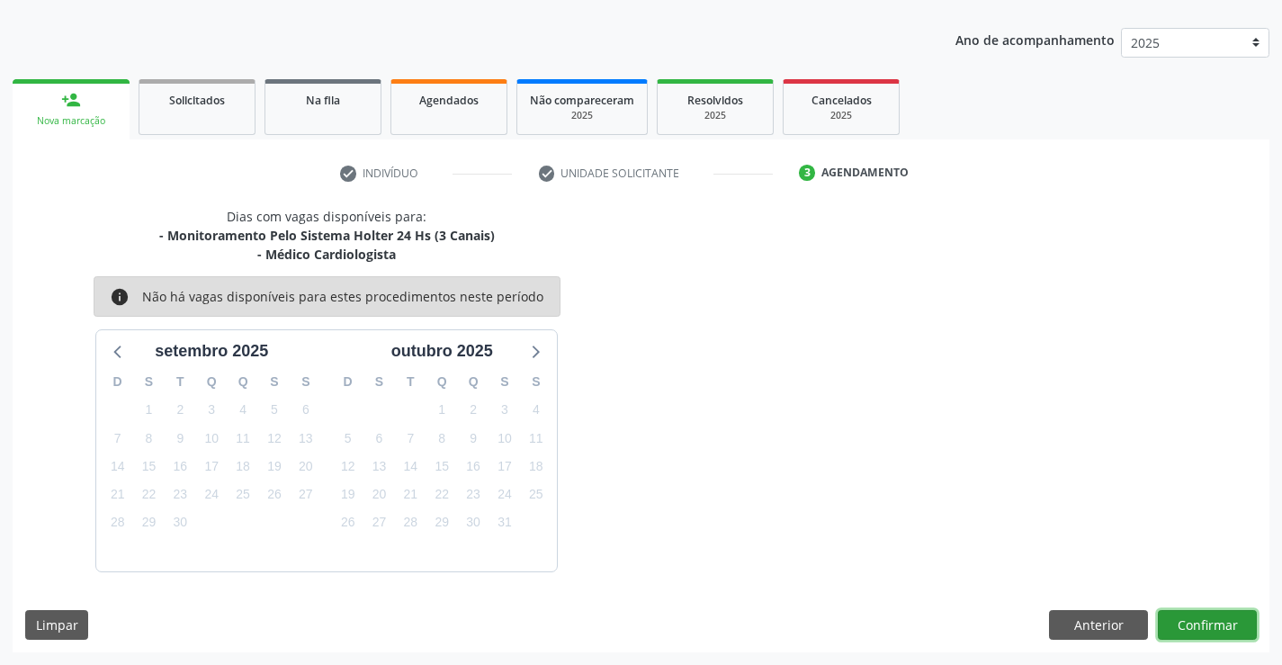
click at [1241, 621] on button "Confirmar" at bounding box center [1207, 625] width 99 height 31
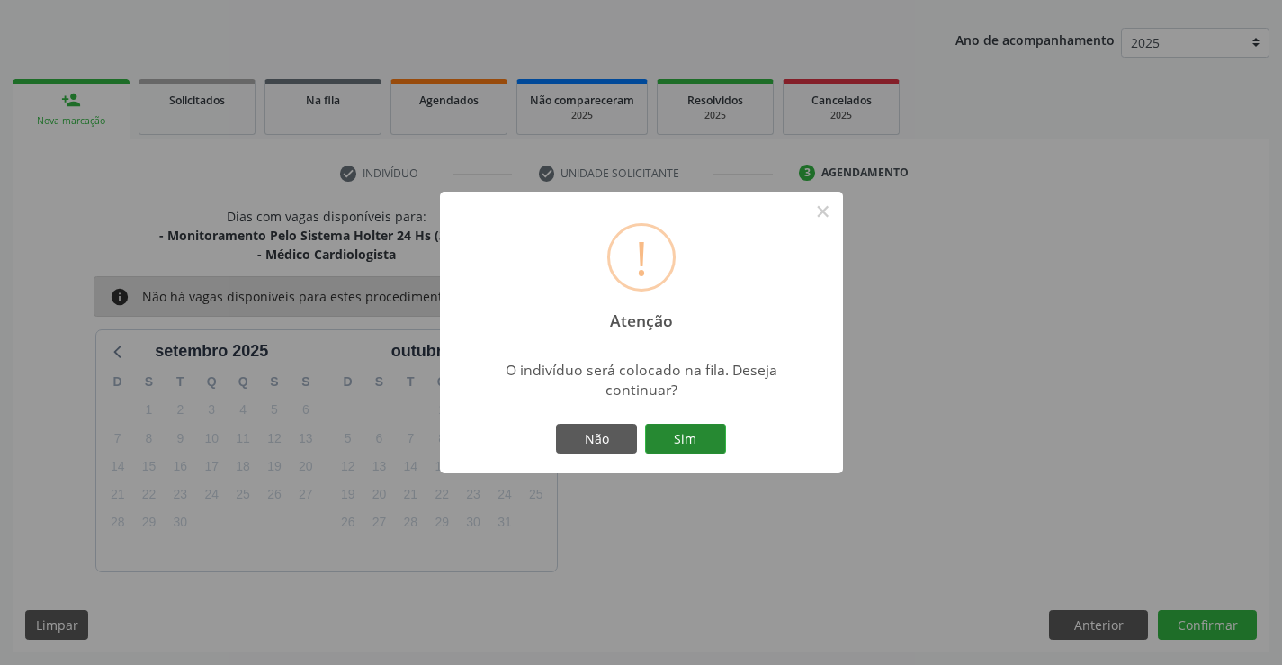
click at [673, 436] on button "Sim" at bounding box center [685, 439] width 81 height 31
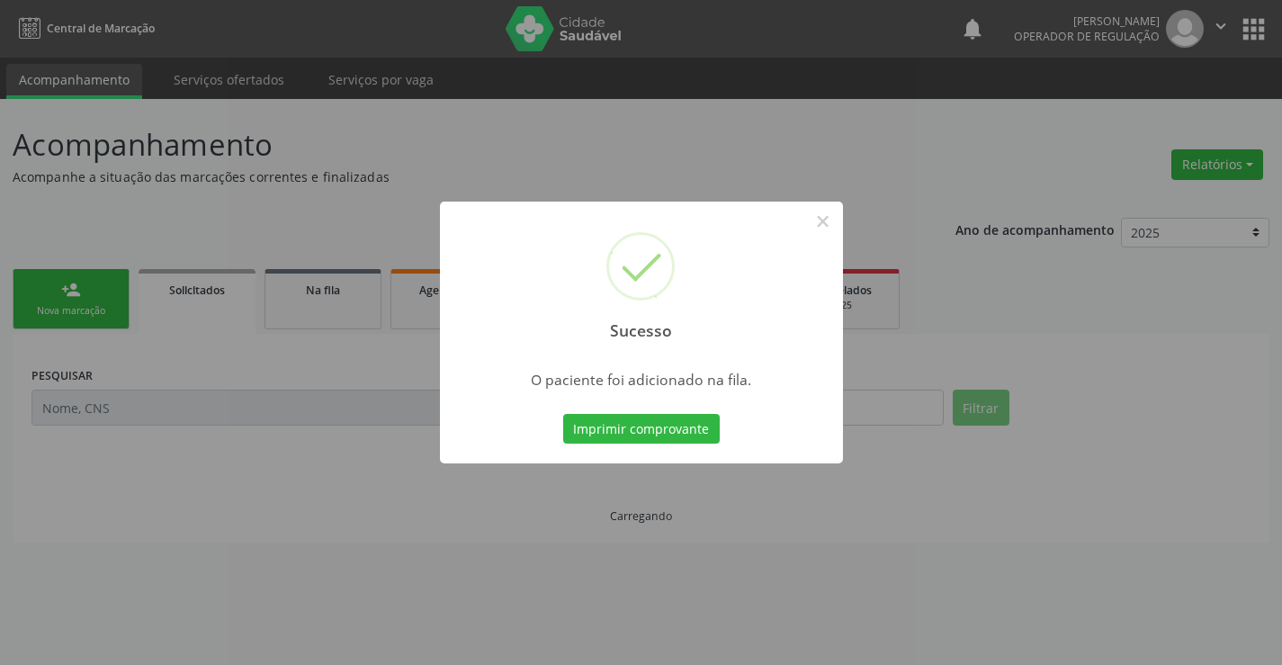
scroll to position [0, 0]
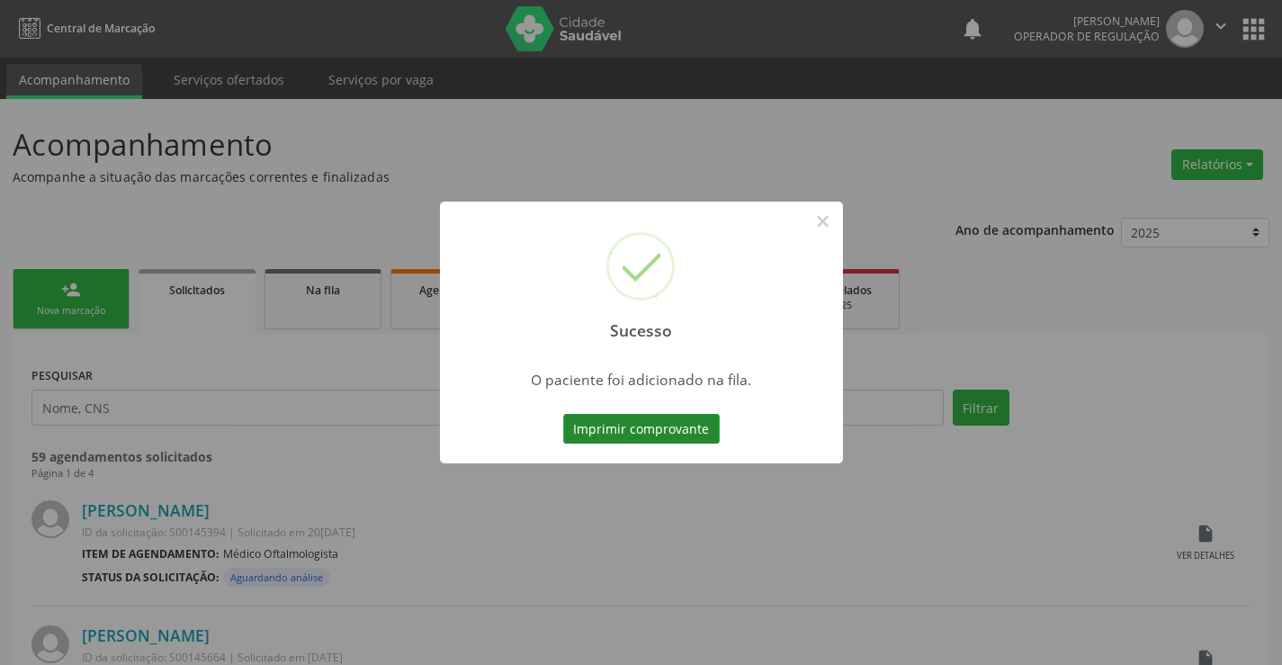
click at [652, 432] on button "Imprimir comprovante" at bounding box center [641, 429] width 157 height 31
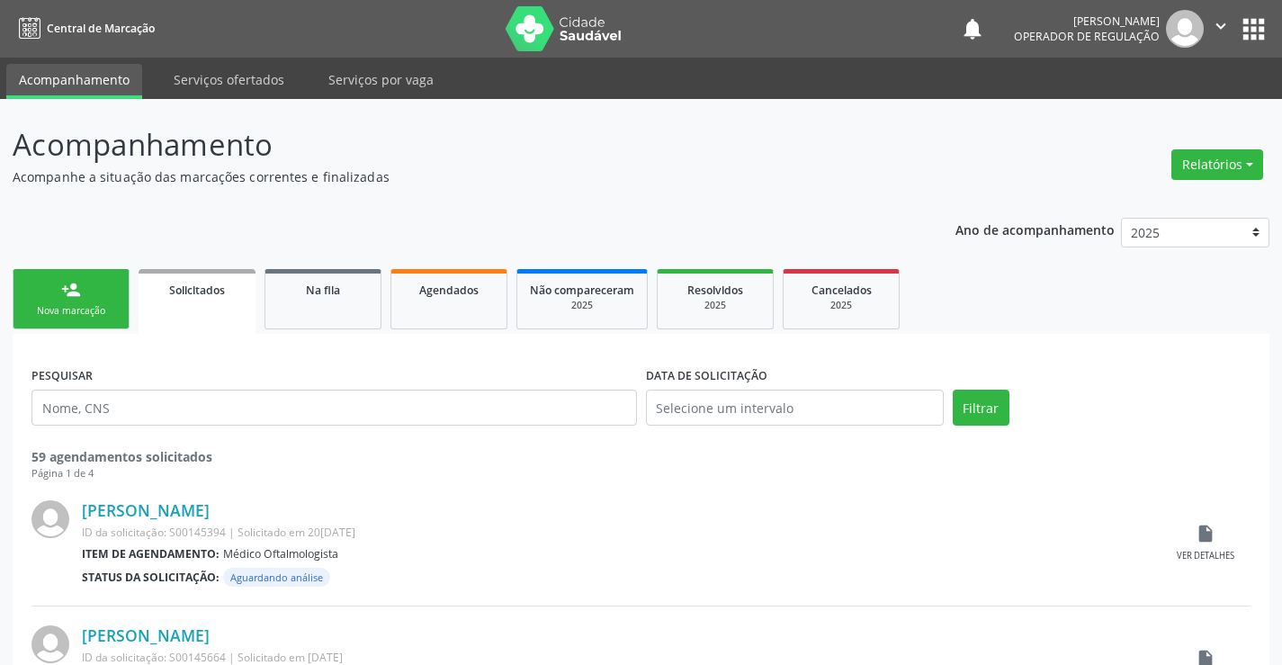
click at [98, 296] on link "person_add Nova marcação" at bounding box center [71, 299] width 117 height 60
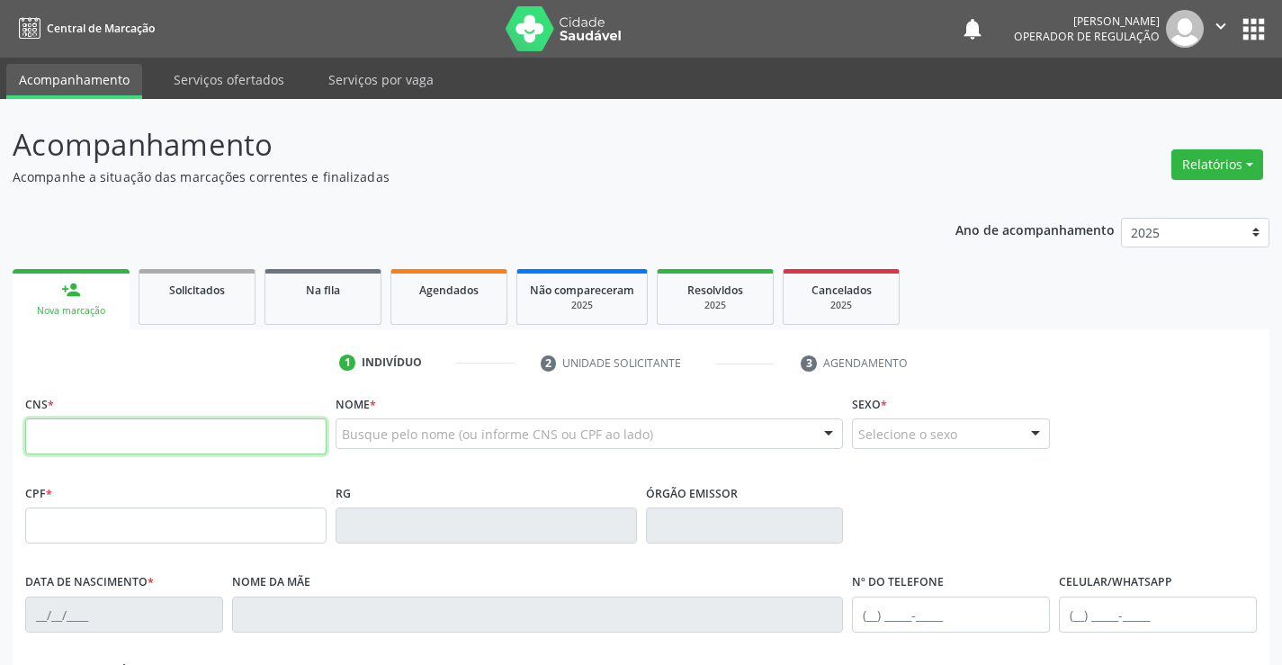
click at [158, 441] on input "text" at bounding box center [175, 436] width 301 height 36
type input "704 7047 9933 6038"
type input "007818488"
type input "02/10/2018"
type input "(74) 99135-4842"
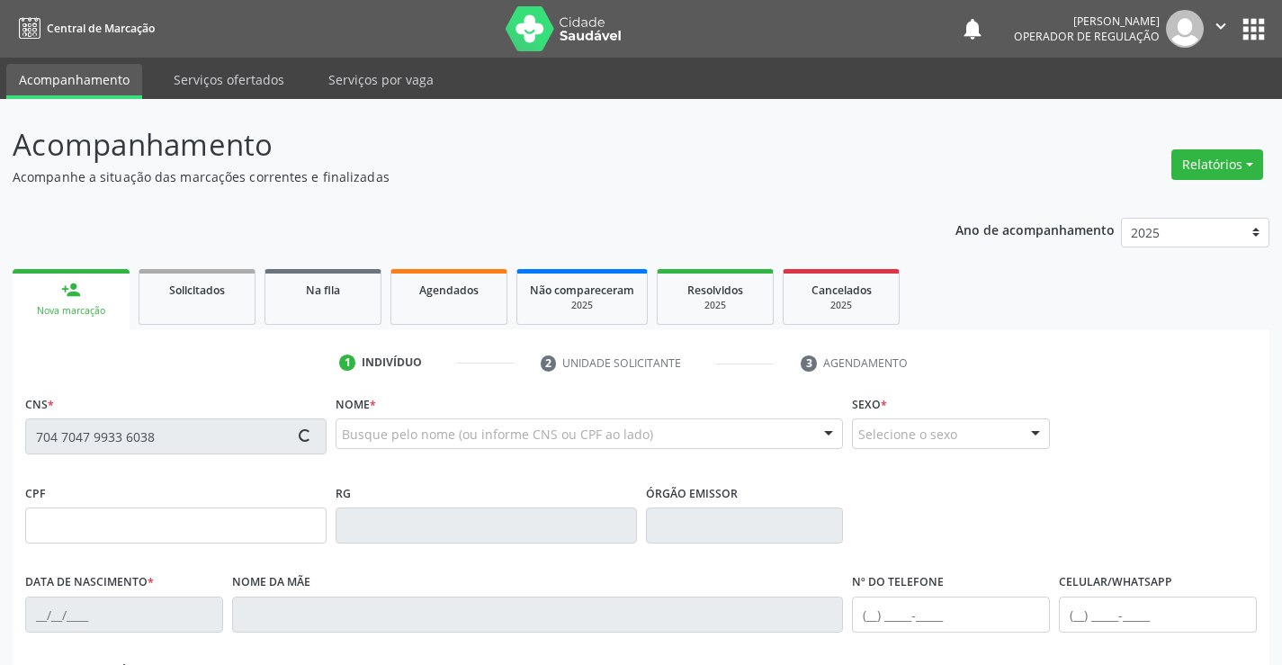
type input "(74) 99135-4842"
type input "107.213.615-52"
type input "S/N"
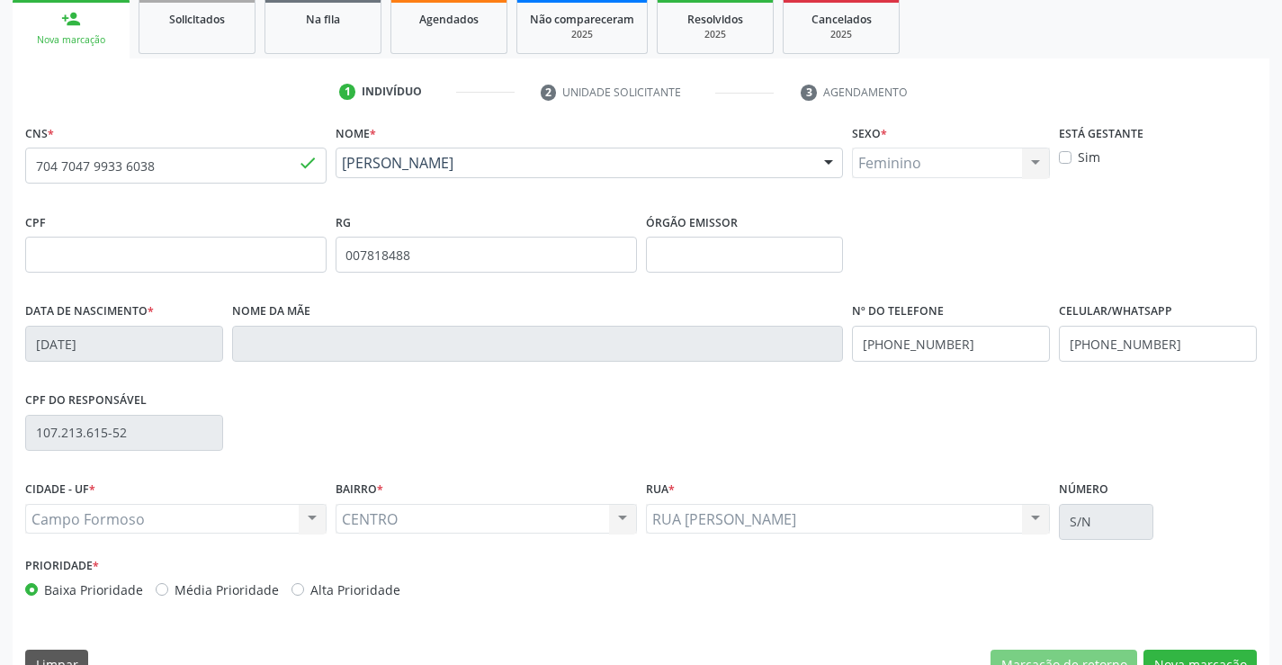
scroll to position [310, 0]
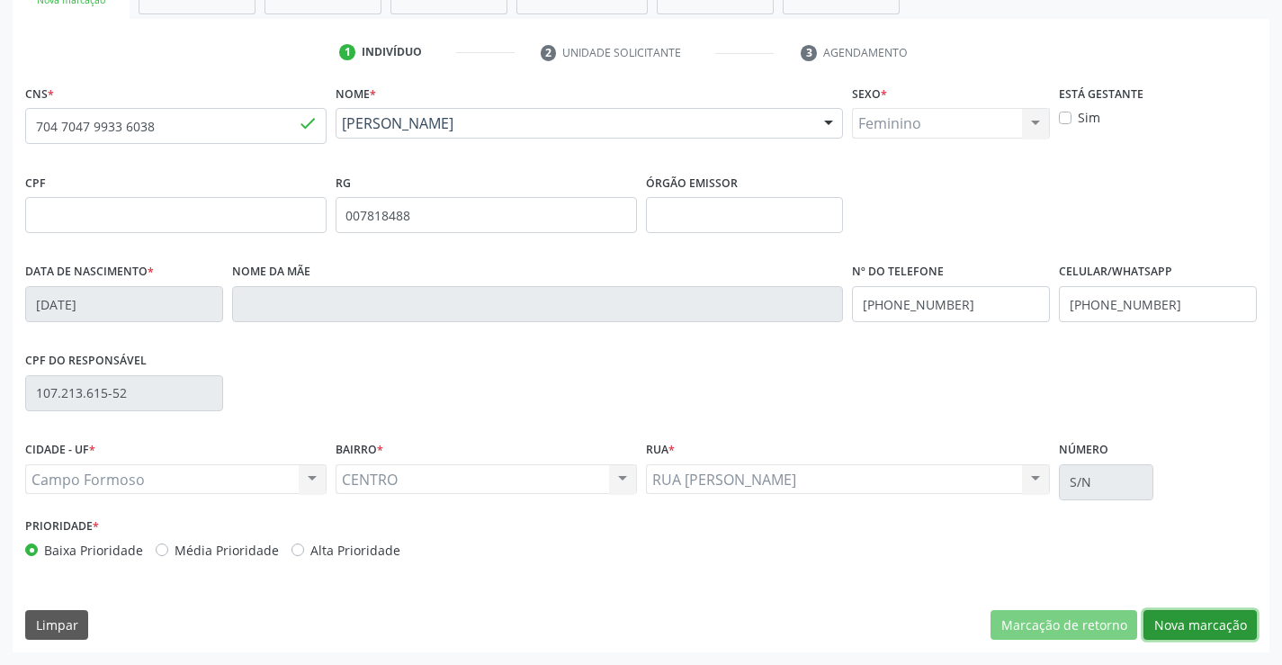
click at [1179, 623] on button "Nova marcação" at bounding box center [1200, 625] width 113 height 31
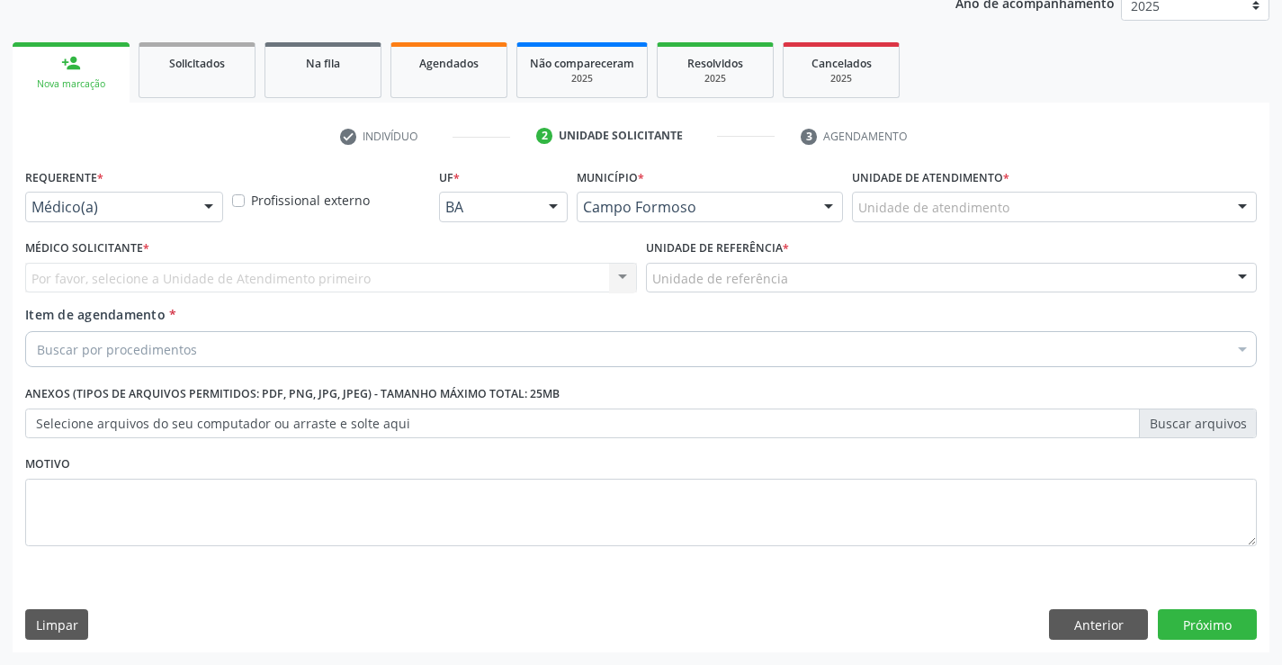
scroll to position [227, 0]
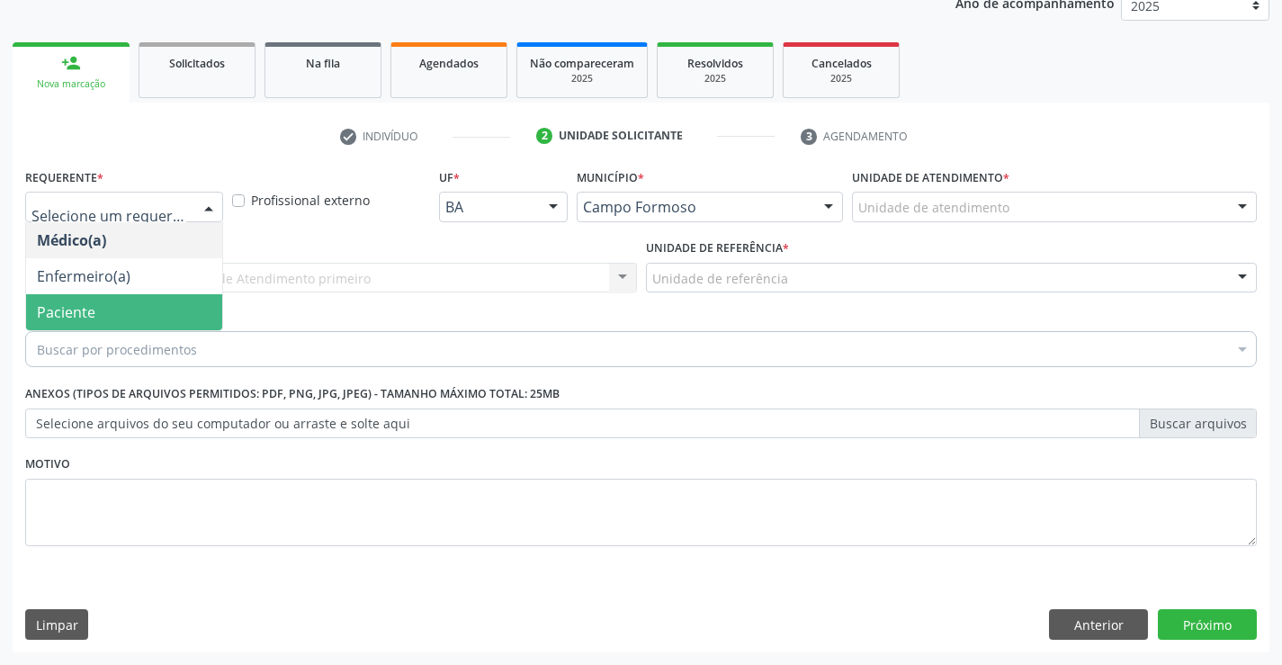
click at [56, 302] on span "Paciente" at bounding box center [66, 312] width 58 height 20
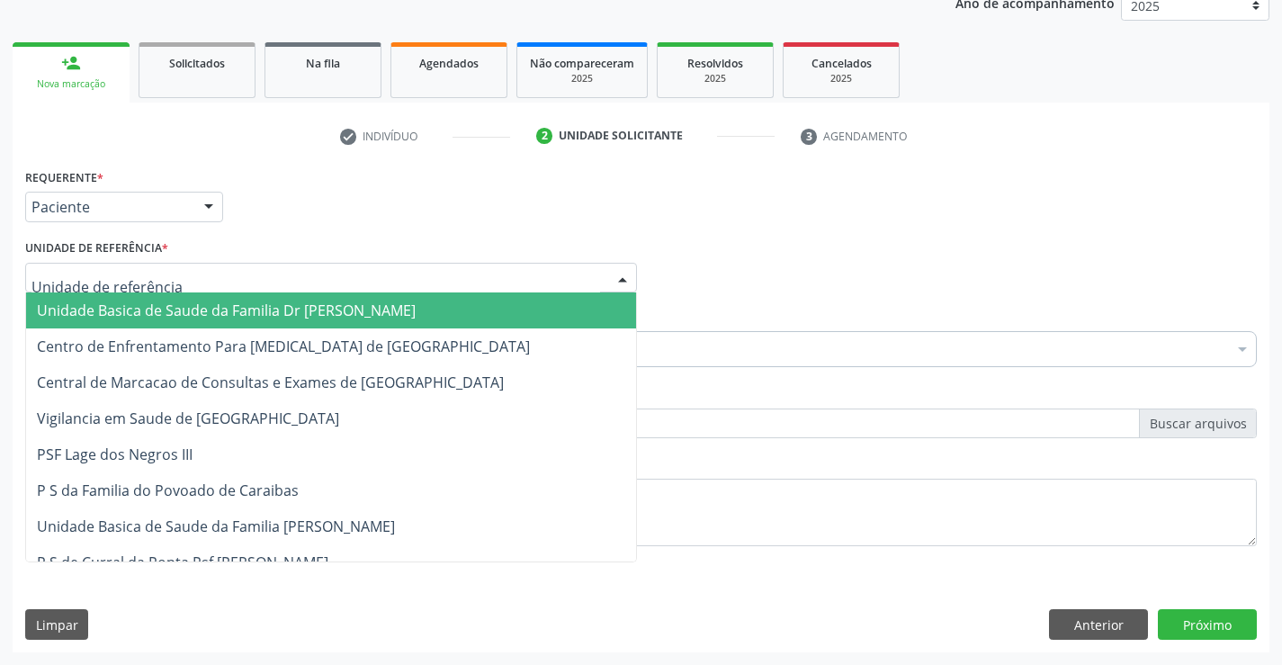
click at [61, 314] on span "Unidade Basica de Saude da Familia Dr [PERSON_NAME]" at bounding box center [226, 311] width 379 height 20
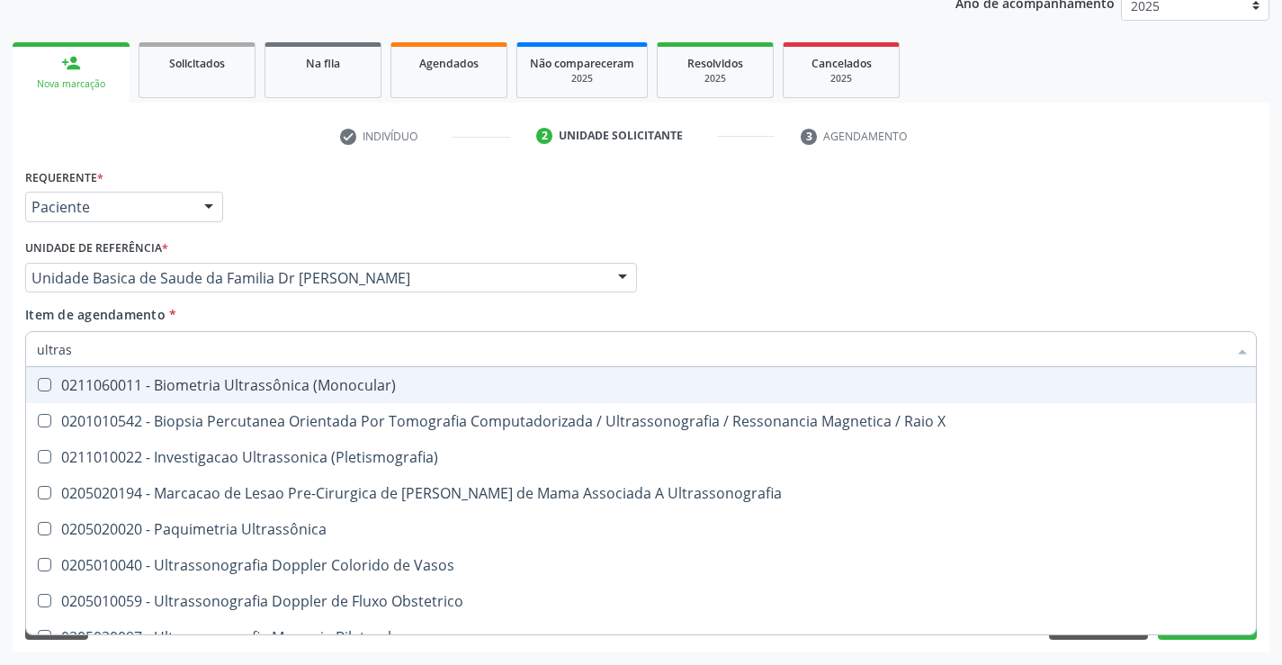
type input "ultrass"
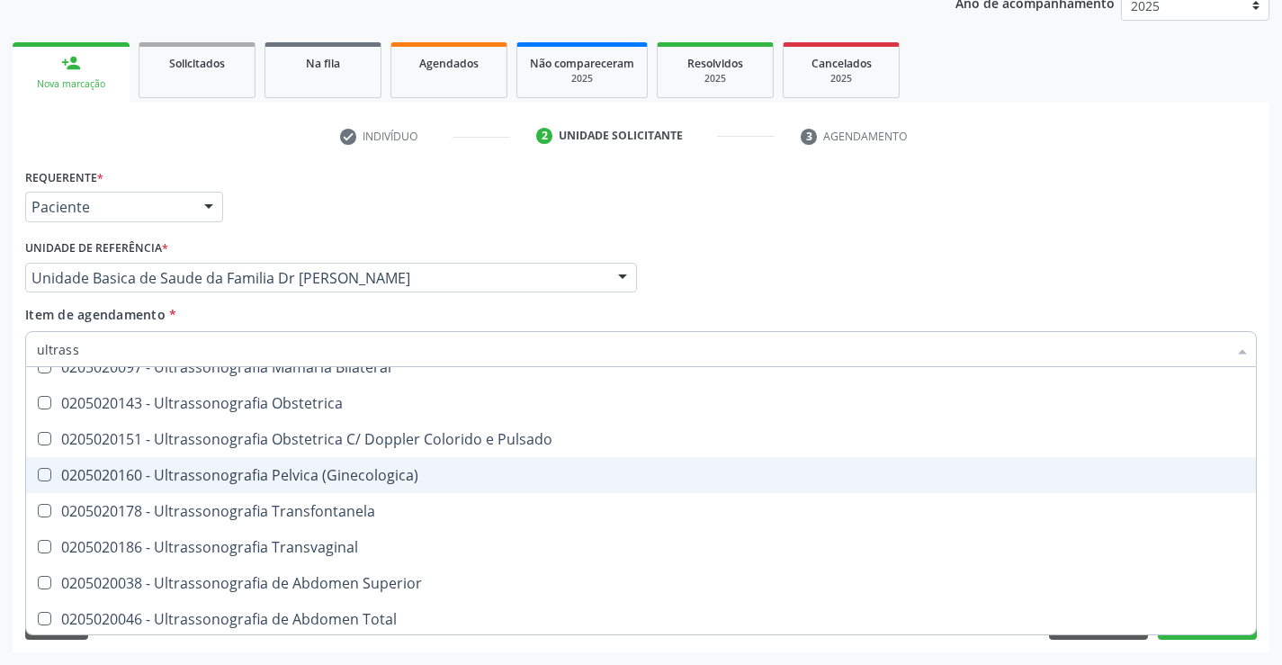
scroll to position [360, 0]
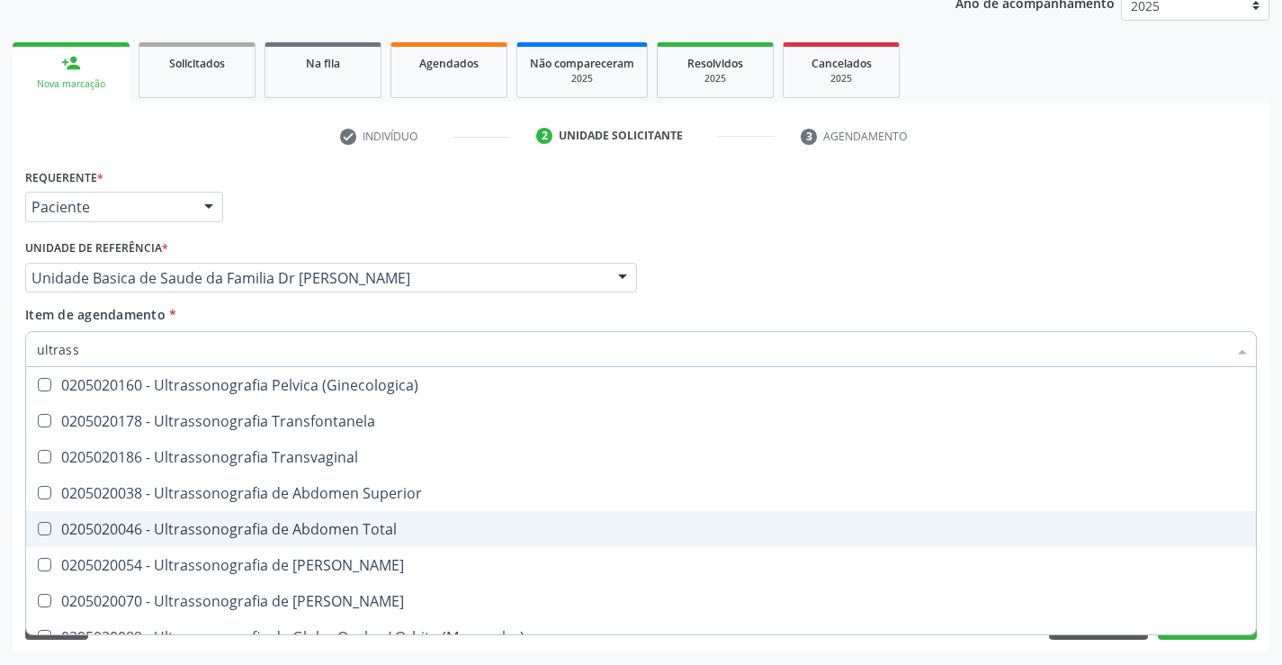
click at [398, 534] on div "0205020046 - Ultrassonografia de Abdomen Total" at bounding box center [641, 529] width 1209 height 14
checkbox Total "true"
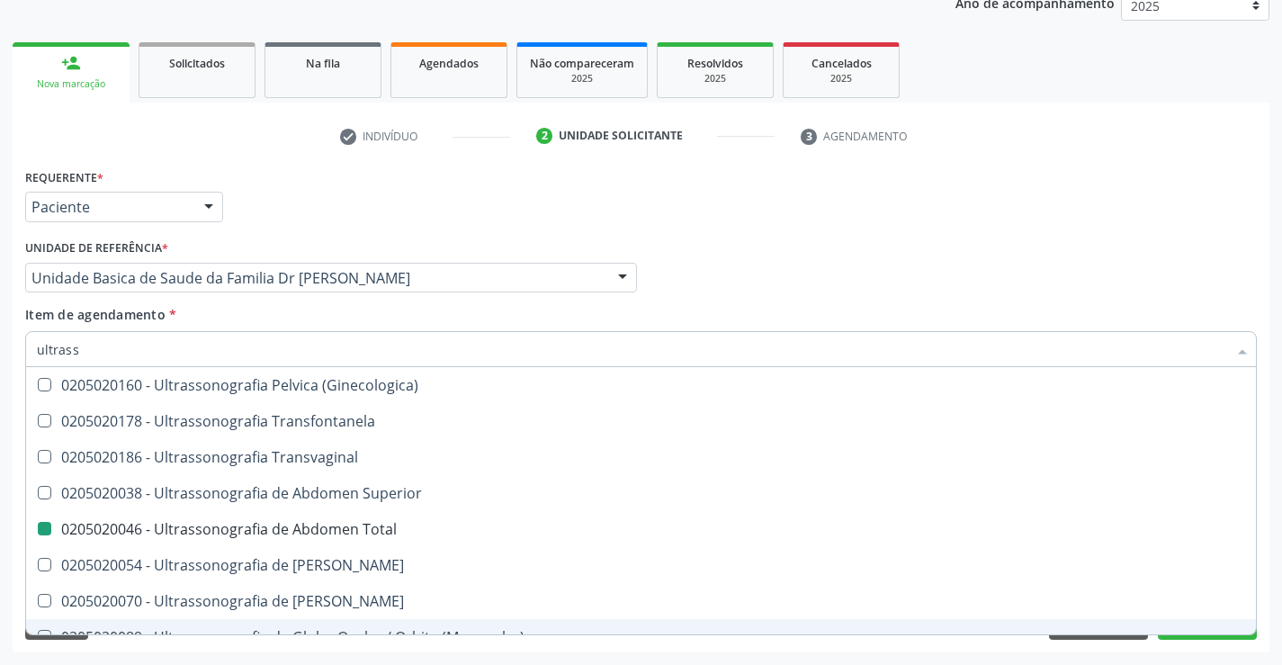
click at [1220, 649] on div "Requerente * Paciente Médico(a) Enfermeiro(a) Paciente Nenhum resultado encontr…" at bounding box center [641, 408] width 1257 height 489
checkbox X "true"
checkbox Total "false"
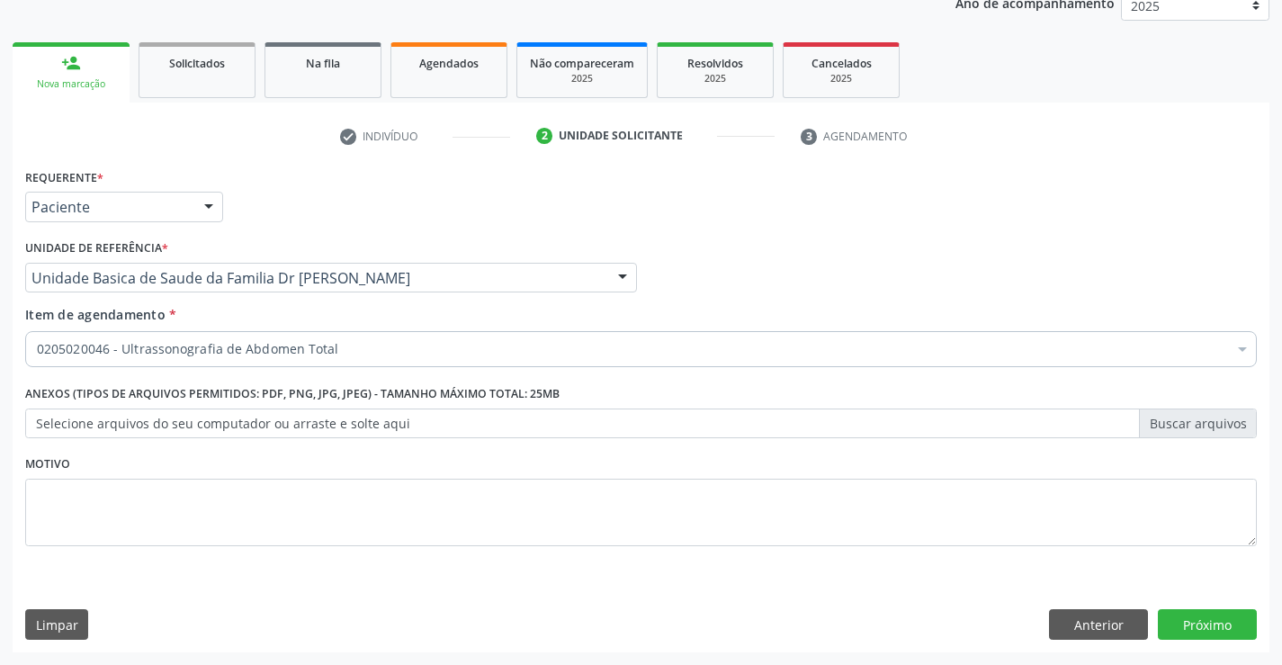
scroll to position [0, 0]
click at [1210, 625] on button "Próximo" at bounding box center [1207, 624] width 99 height 31
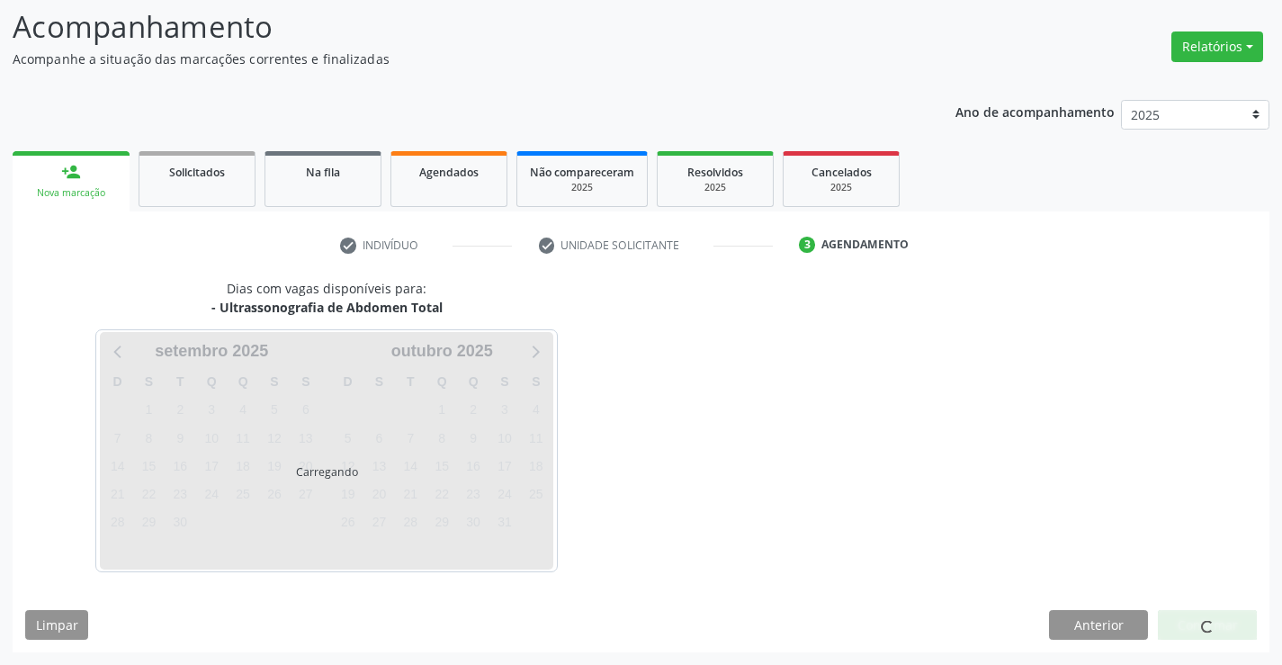
scroll to position [118, 0]
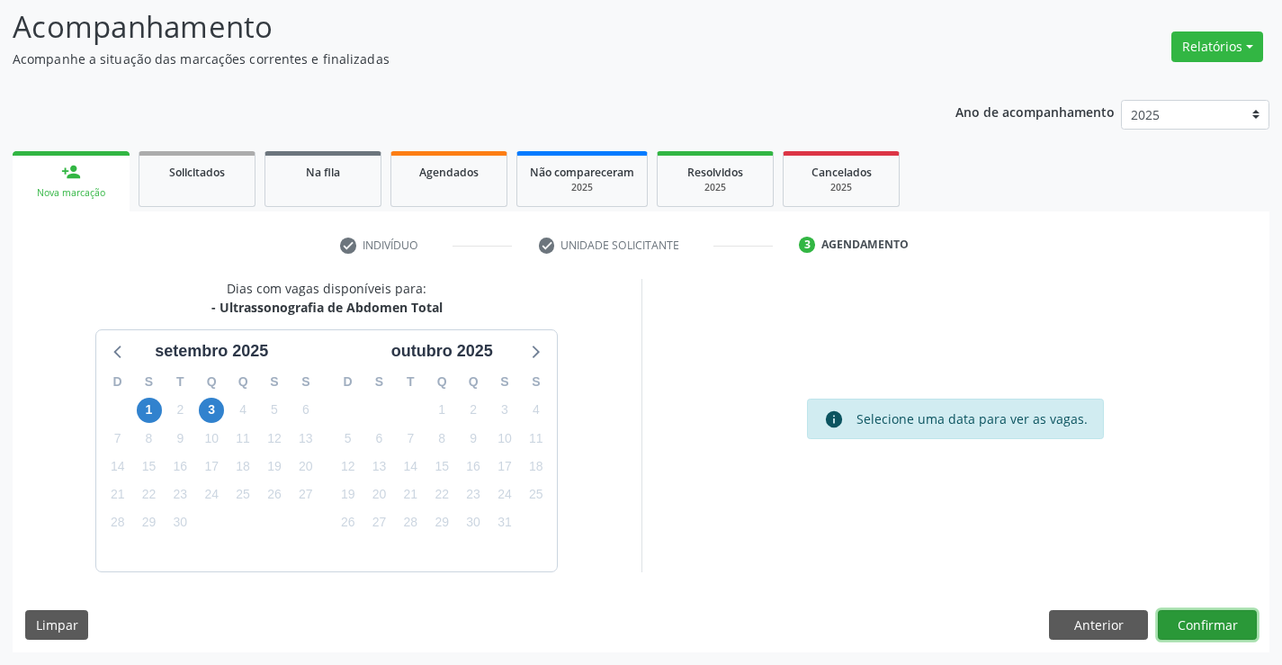
click at [1207, 625] on button "Confirmar" at bounding box center [1207, 625] width 99 height 31
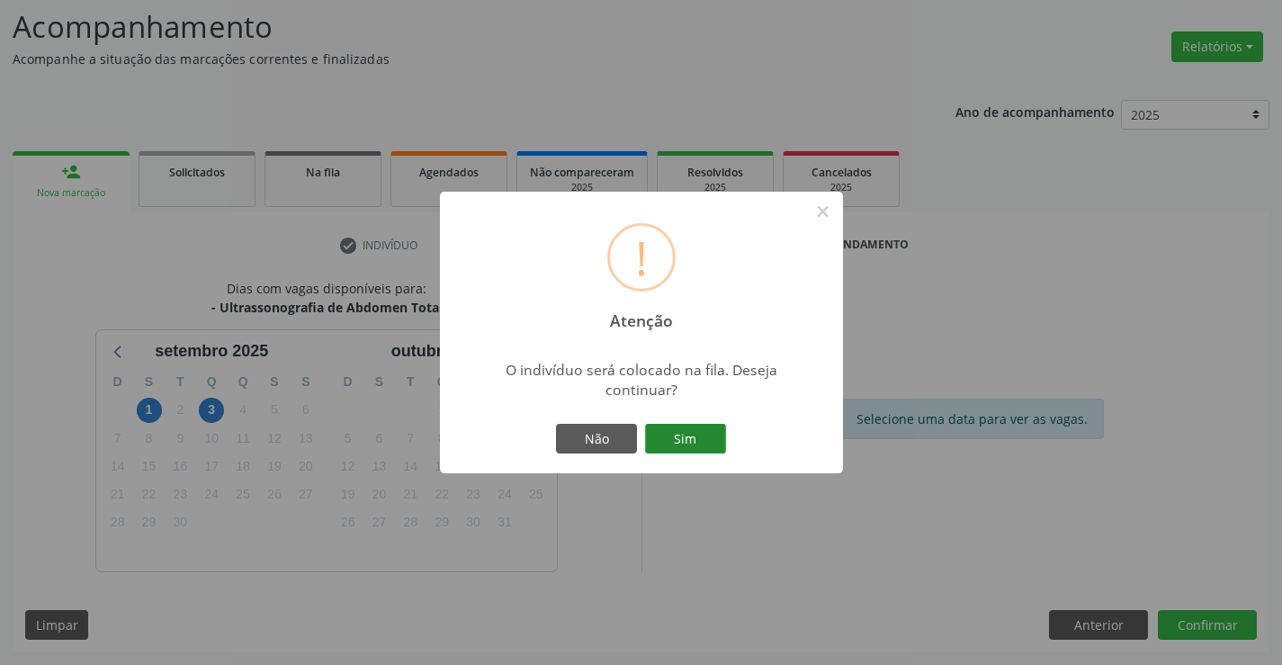
click at [719, 444] on button "Sim" at bounding box center [685, 439] width 81 height 31
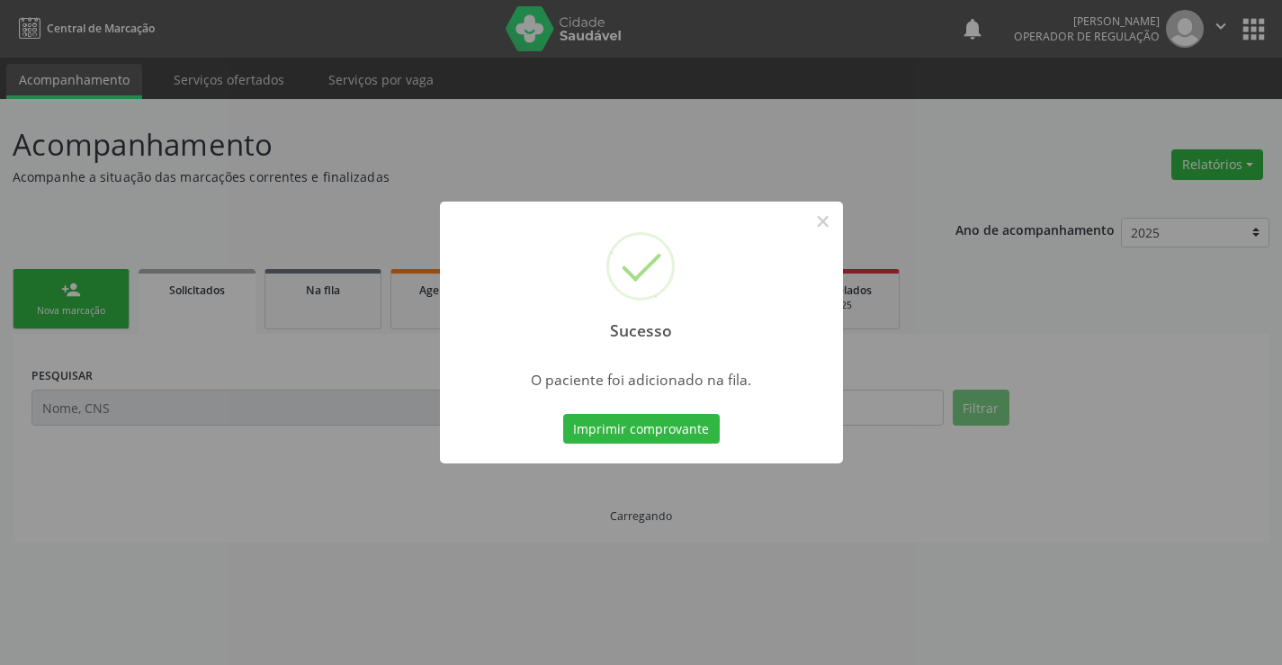
scroll to position [0, 0]
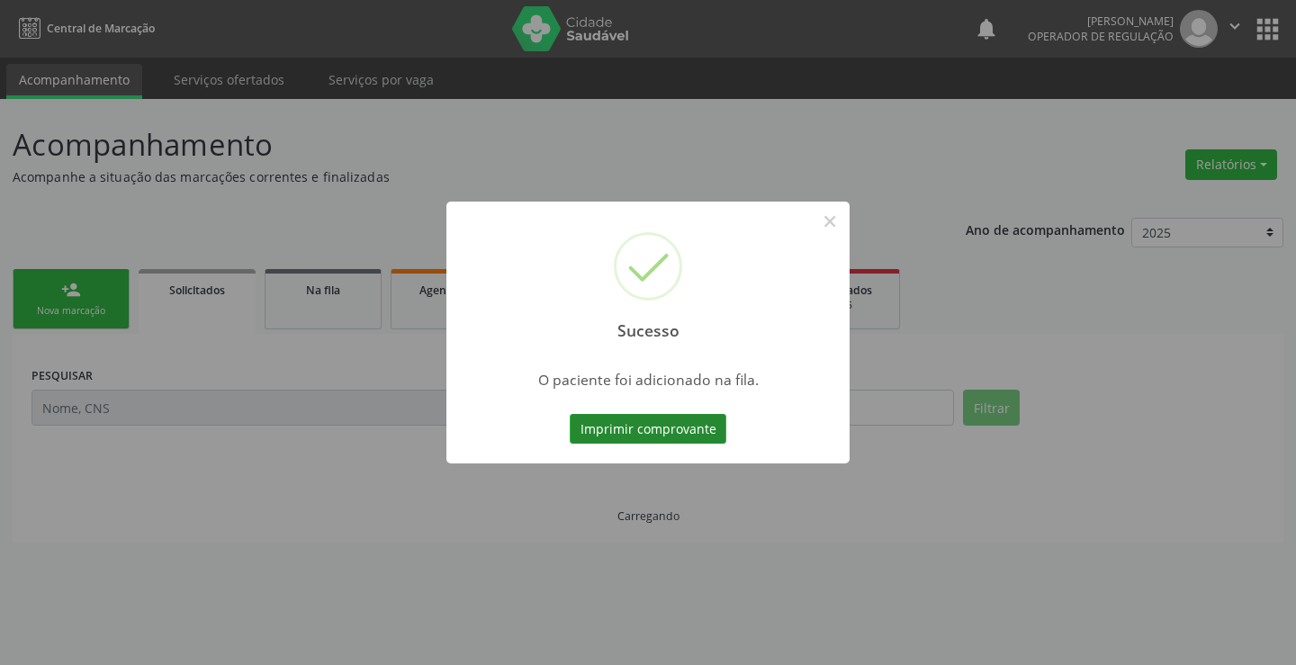
click at [688, 433] on button "Imprimir comprovante" at bounding box center [648, 429] width 157 height 31
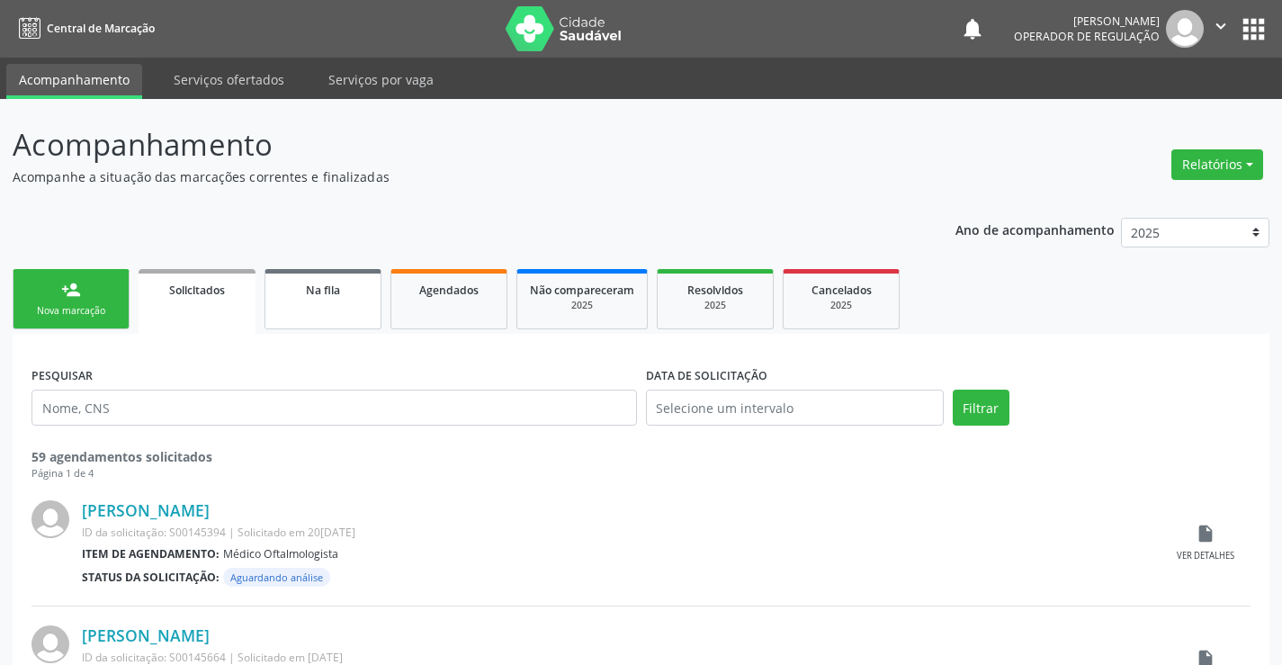
click at [311, 286] on span "Na fila" at bounding box center [323, 290] width 34 height 15
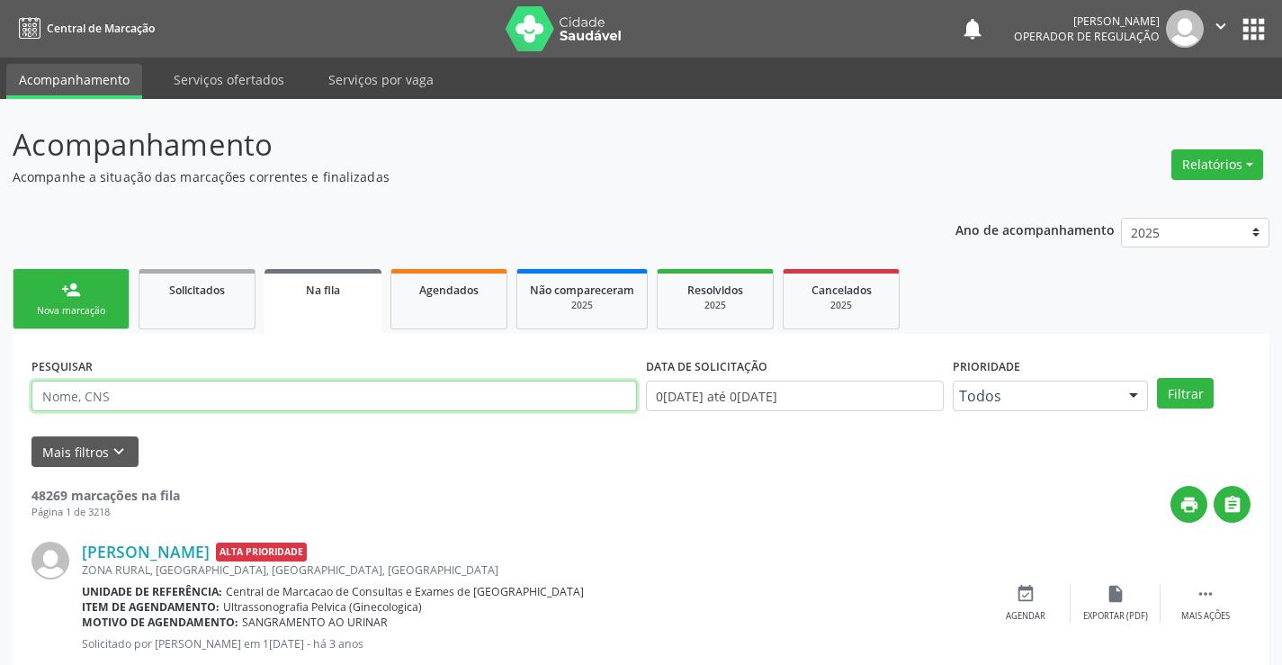
click at [210, 403] on input "text" at bounding box center [334, 396] width 606 height 31
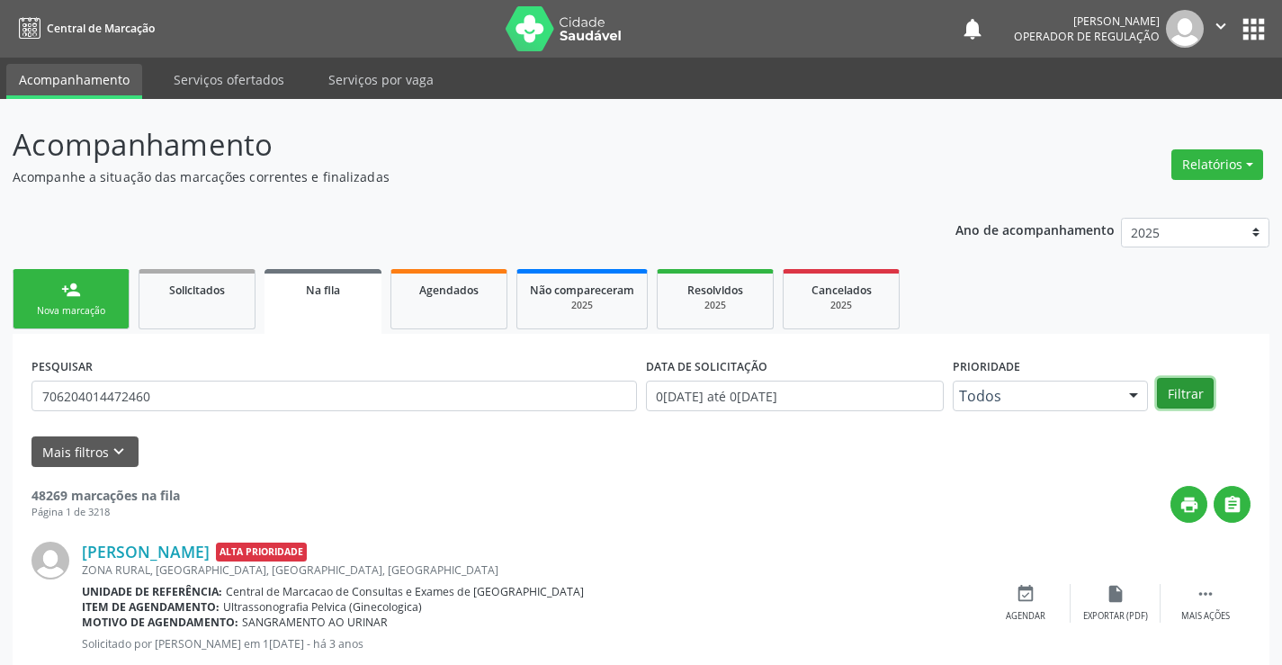
click at [1178, 391] on button "Filtrar" at bounding box center [1185, 393] width 57 height 31
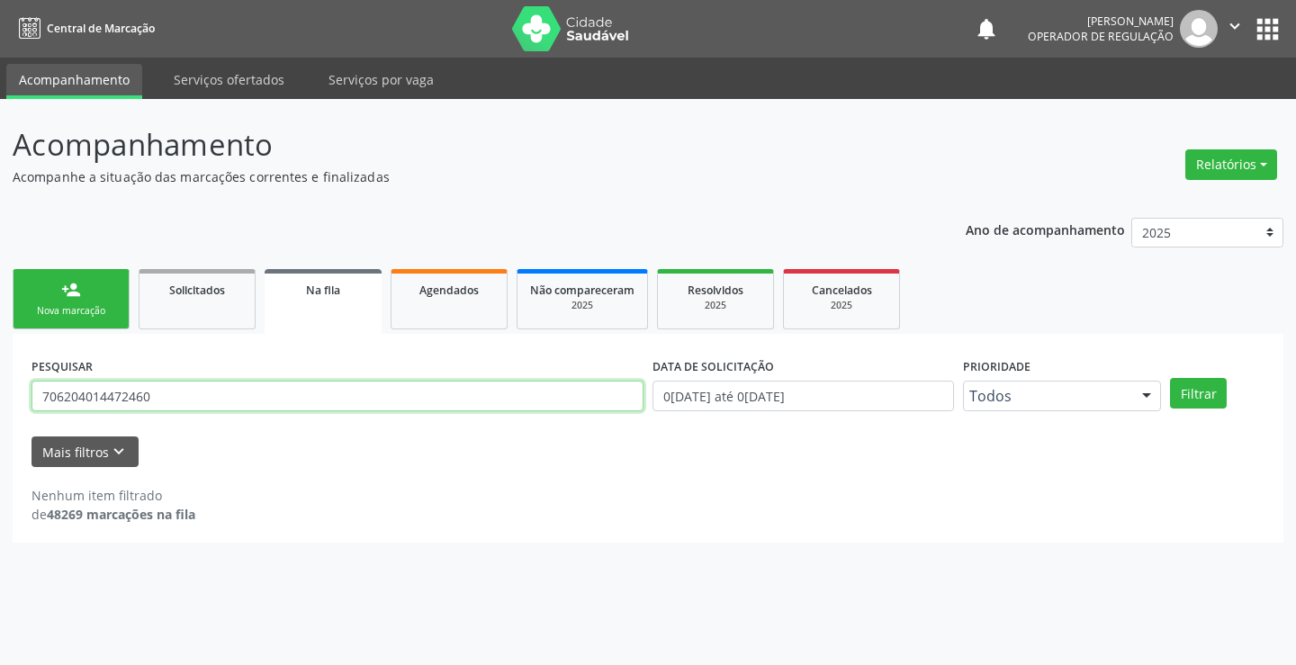
drag, startPoint x: 159, startPoint y: 400, endPoint x: 0, endPoint y: 410, distance: 159.6
click at [0, 410] on div "Acompanhamento Acompanhe a situação das marcações correntes e finalizadas Relat…" at bounding box center [648, 382] width 1296 height 566
type input "706204014472460"
click at [1207, 388] on button "Filtrar" at bounding box center [1198, 393] width 57 height 31
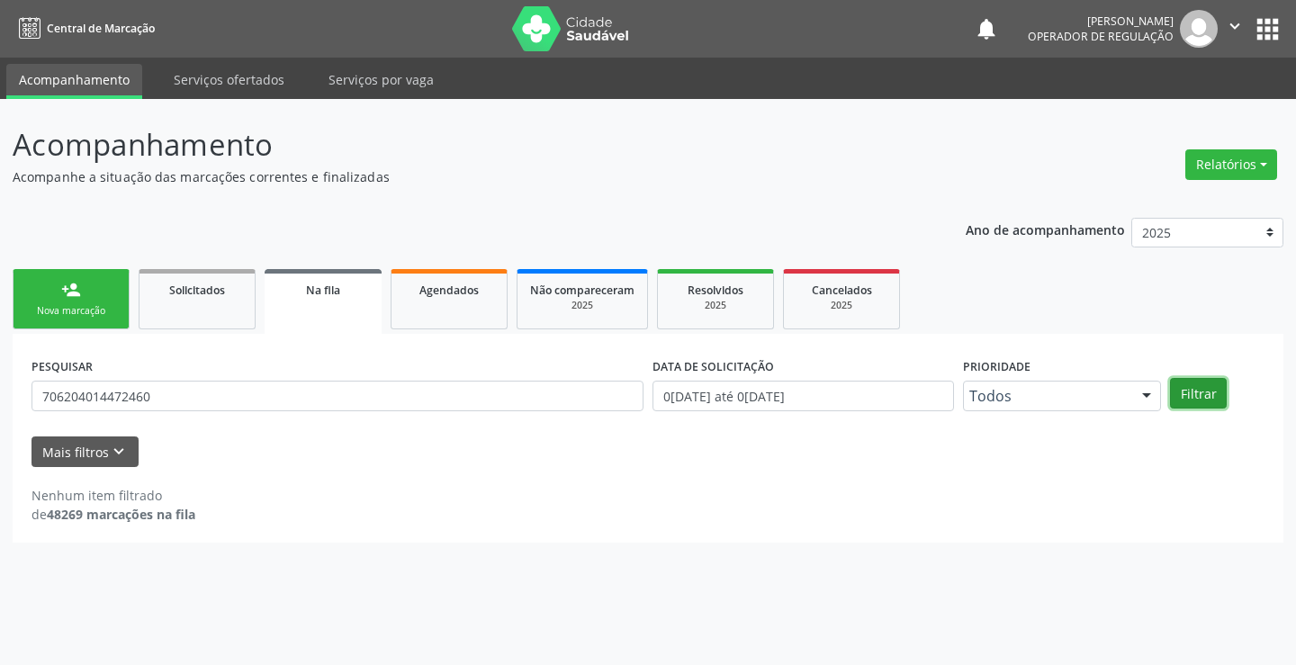
click at [1206, 388] on button "Filtrar" at bounding box center [1198, 393] width 57 height 31
click at [1206, 389] on button "Filtrar" at bounding box center [1198, 393] width 57 height 31
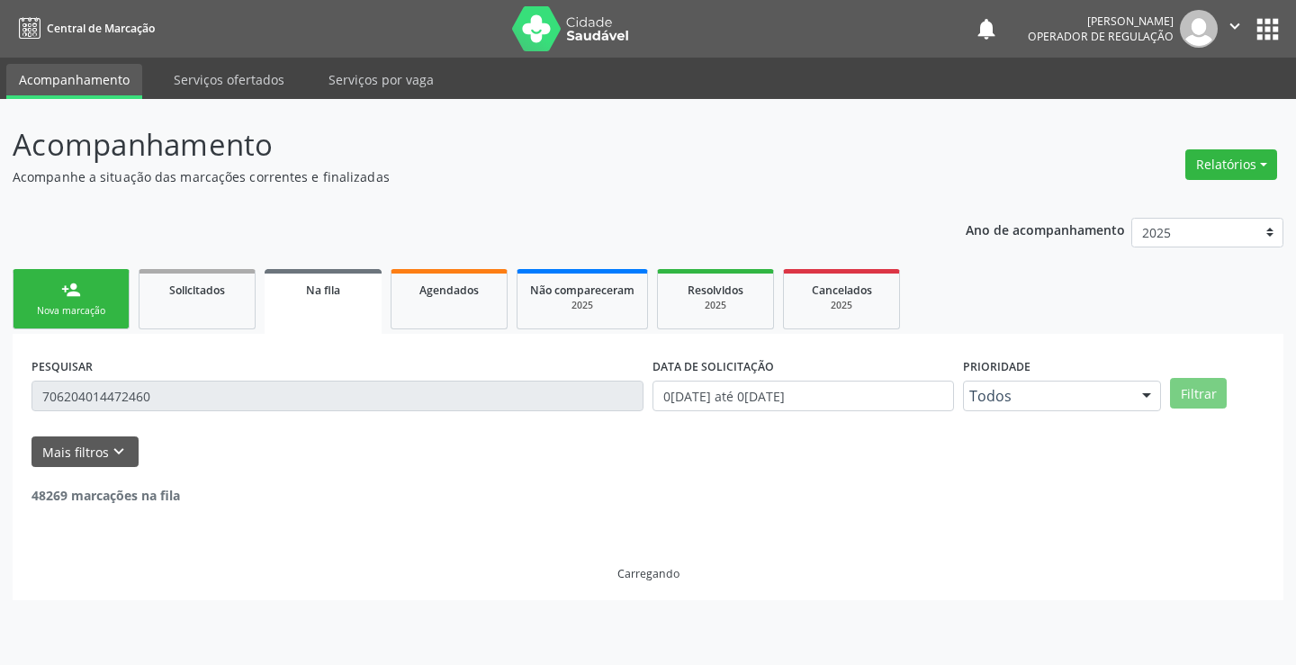
click at [1206, 389] on button "Filtrar" at bounding box center [1198, 393] width 57 height 31
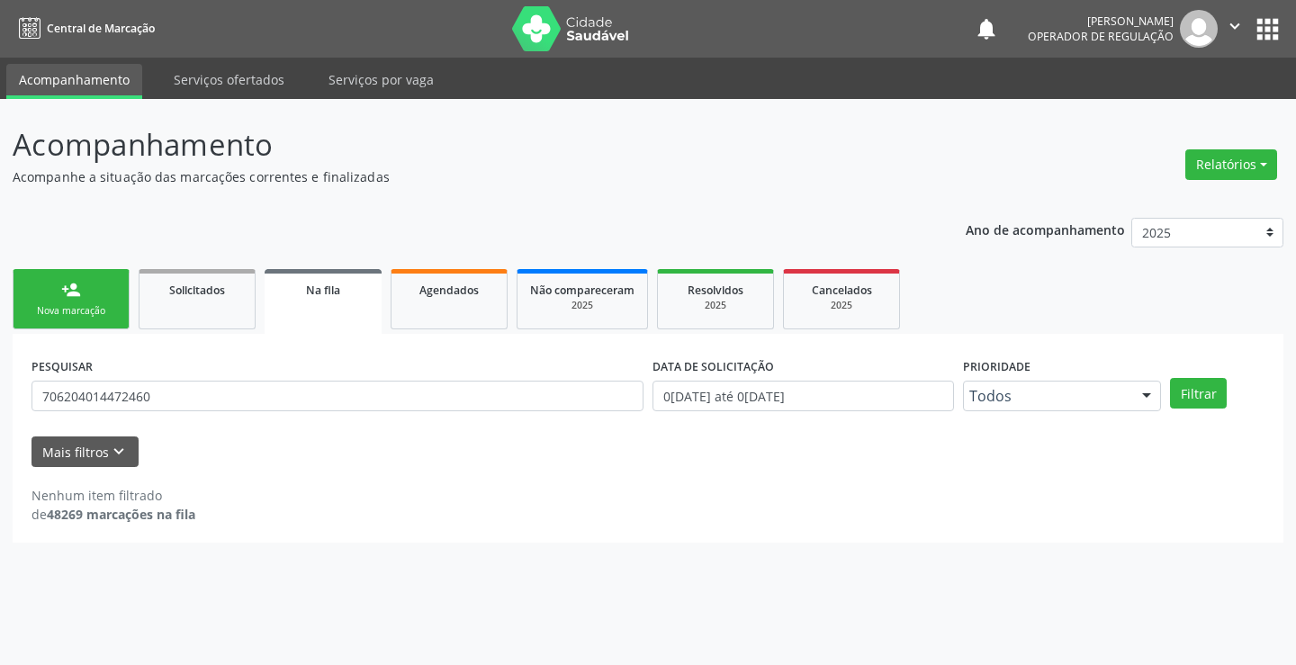
click at [45, 288] on link "person_add Nova marcação" at bounding box center [71, 299] width 117 height 60
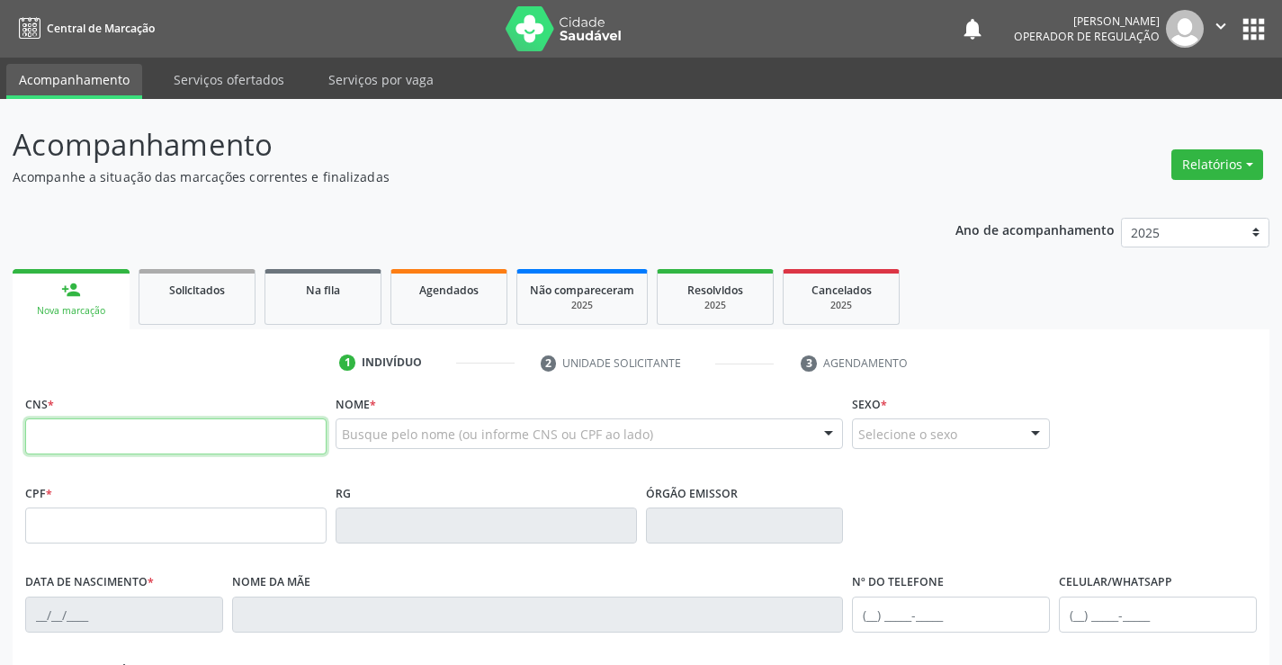
click at [193, 442] on input "text" at bounding box center [175, 436] width 301 height 36
type input "706 2040 1447 2460"
type input "098.377.855-86"
type input "22/08/2014"
type input "Jailza Alves da Silva"
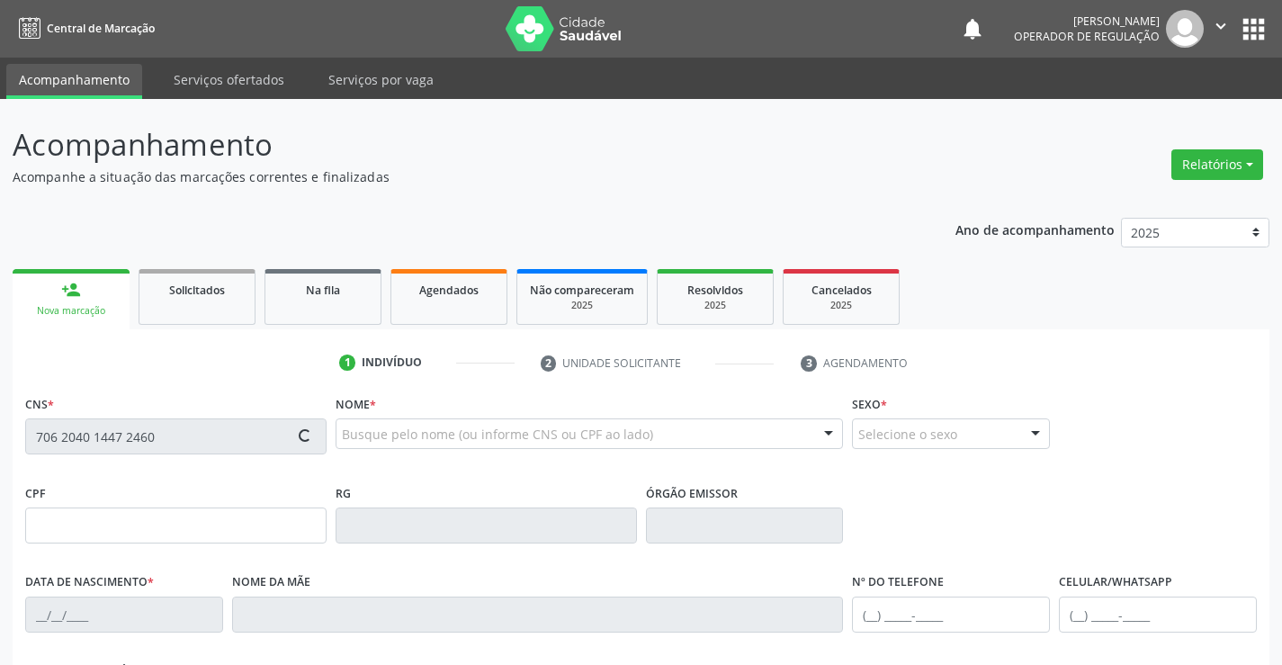
type input "(74) 98844-1255"
type input "098.377.855-86"
type input "S/N"
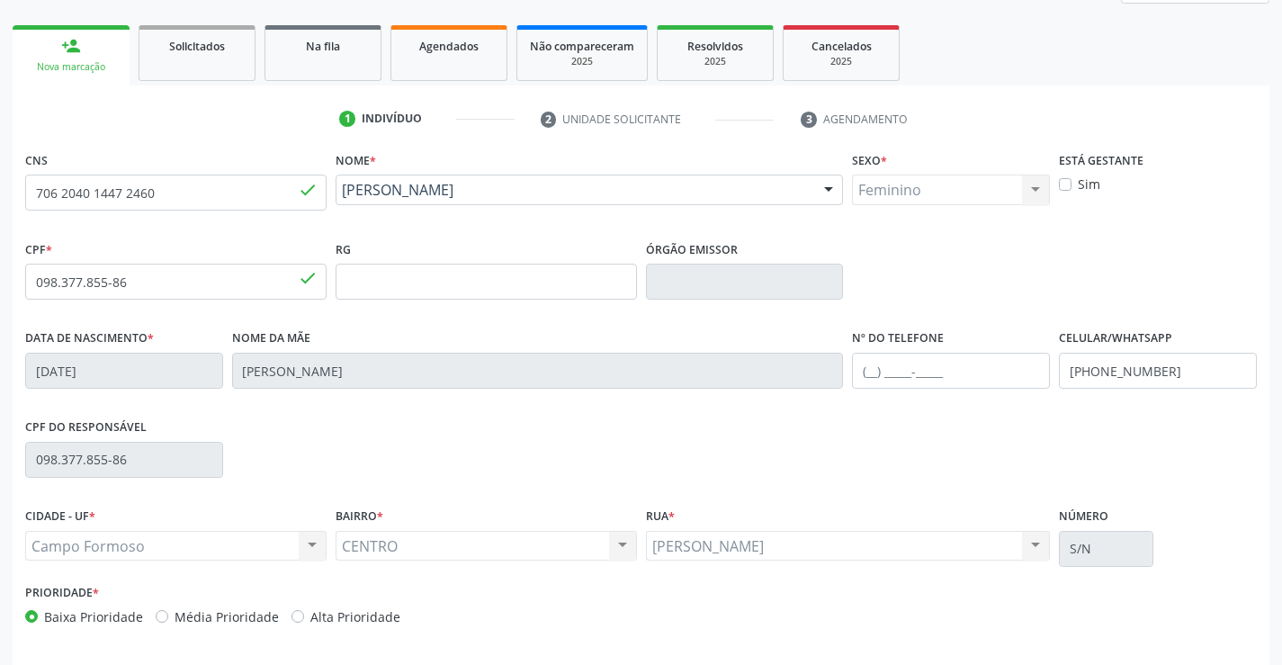
scroll to position [270, 0]
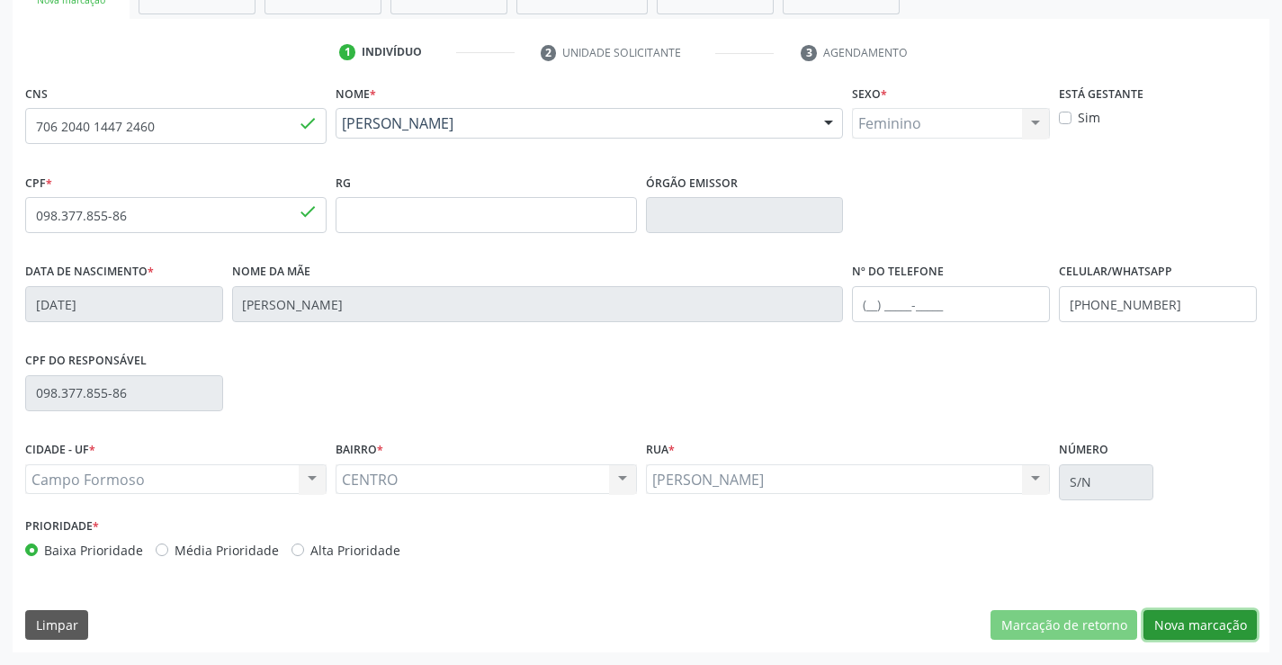
click at [1191, 619] on button "Nova marcação" at bounding box center [1200, 625] width 113 height 31
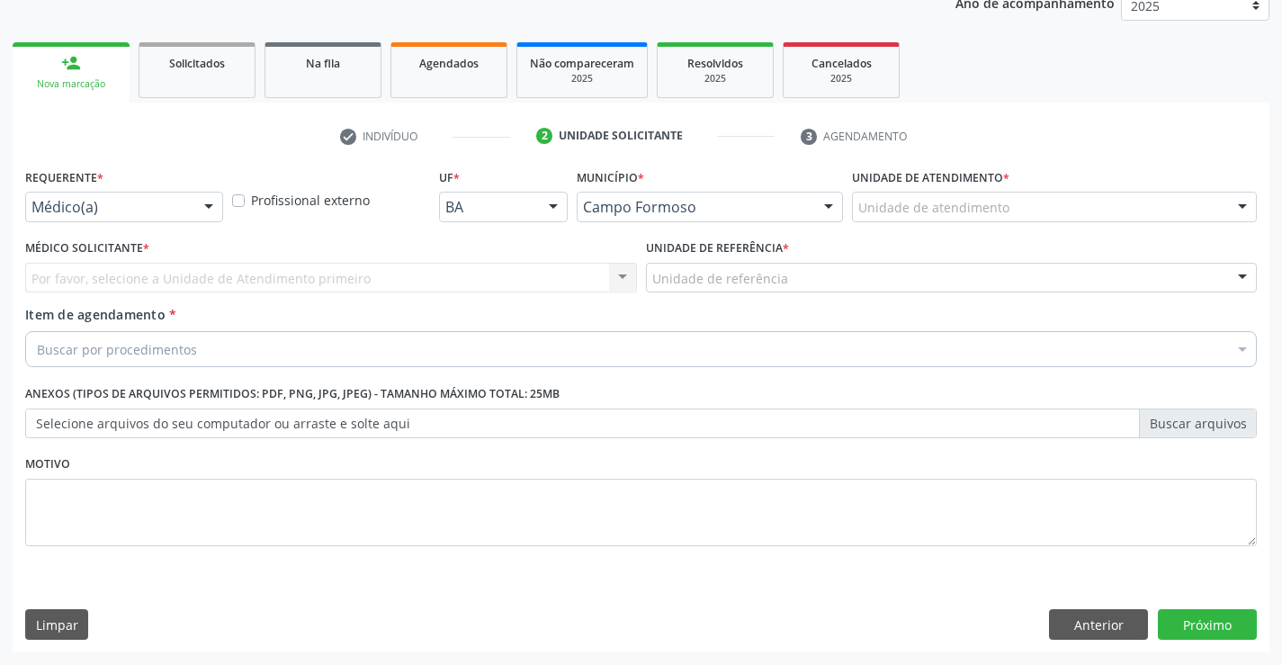
scroll to position [227, 0]
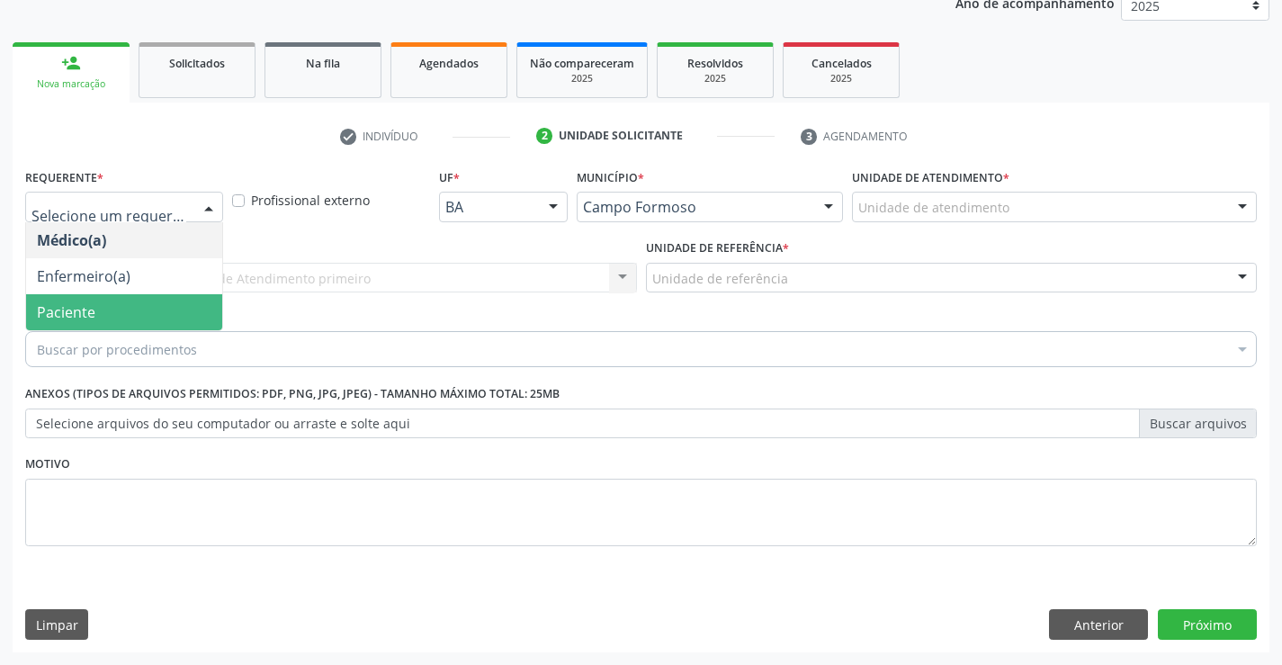
click at [74, 307] on span "Paciente" at bounding box center [66, 312] width 58 height 20
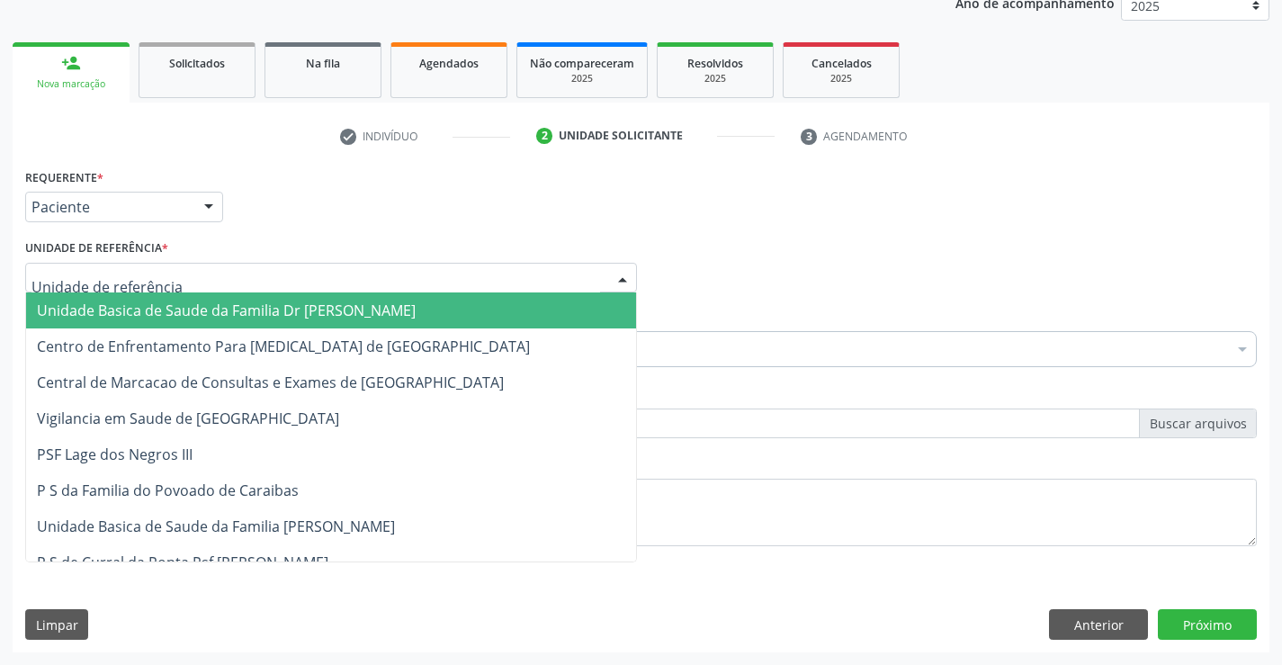
click at [342, 316] on span "Unidade Basica de Saude da Familia Dr [PERSON_NAME]" at bounding box center [226, 311] width 379 height 20
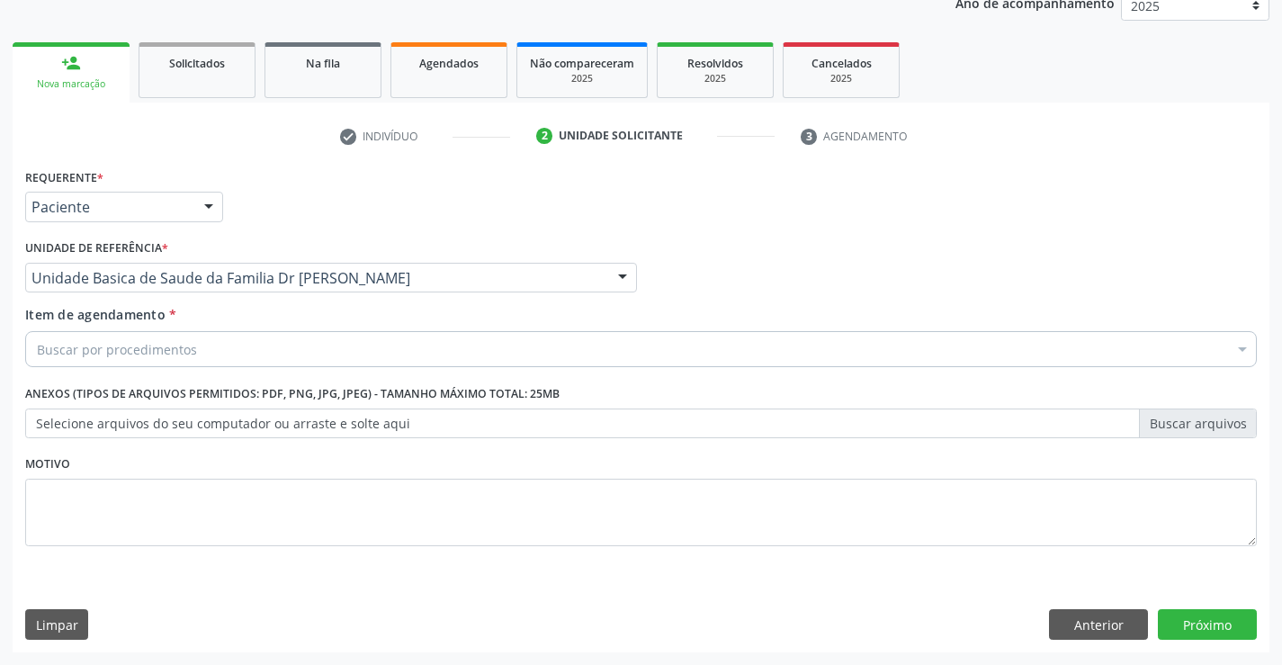
click at [255, 369] on div "Item de agendamento * Buscar por procedimentos Selecionar todos 0202040089 - 3X…" at bounding box center [641, 339] width 1241 height 69
click at [256, 355] on div "Buscar por procedimentos" at bounding box center [641, 349] width 1232 height 36
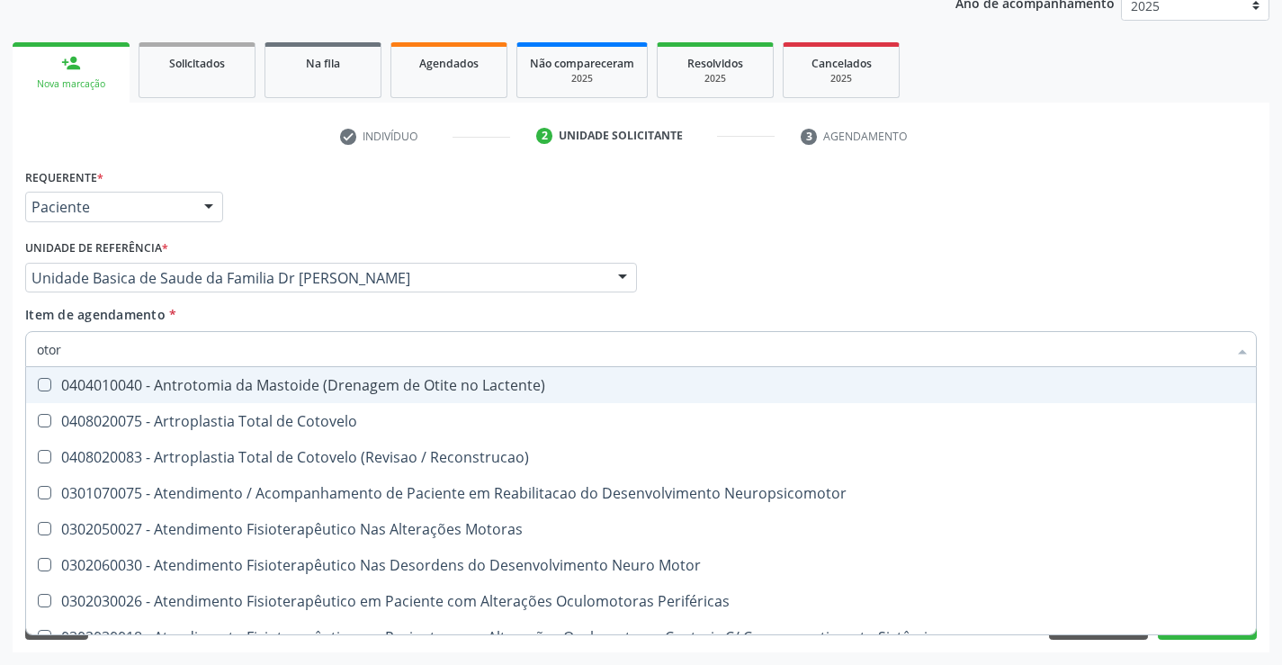
type input "otorr"
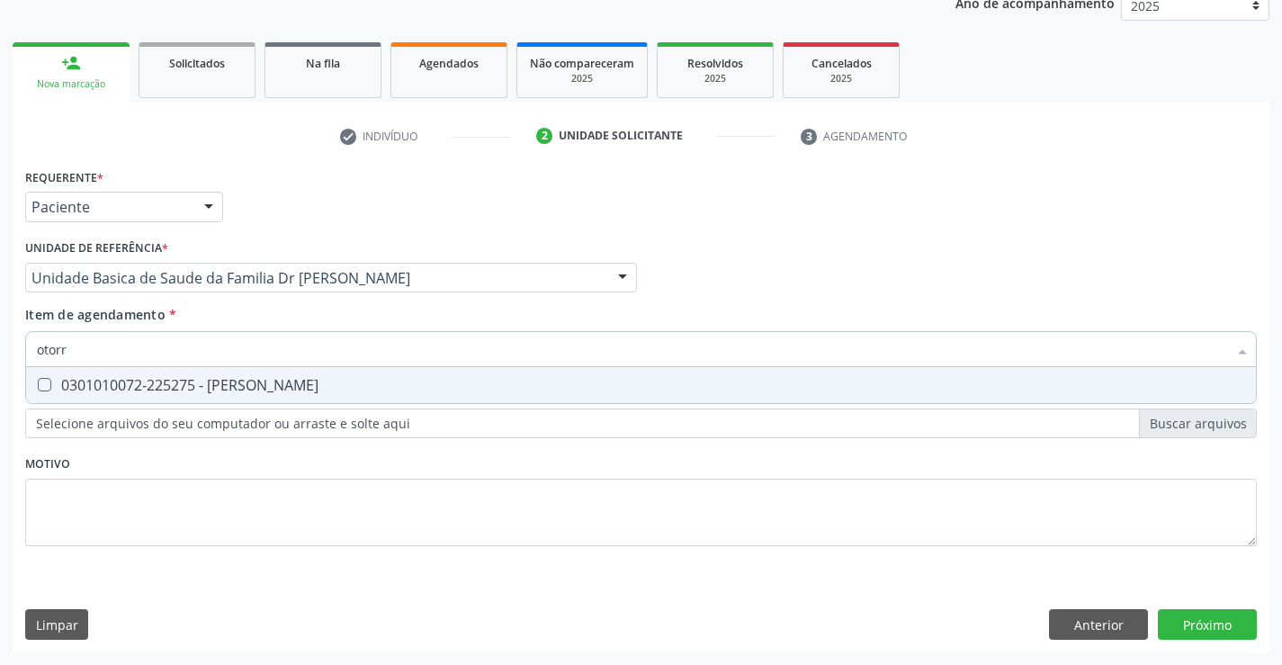
click at [265, 382] on div "0301010072-225275 - Médico Otorrinolaringologista" at bounding box center [641, 385] width 1209 height 14
checkbox Otorrinolaringologista "true"
click at [1167, 622] on div "Requerente * Paciente Médico(a) Enfermeiro(a) Paciente Nenhum resultado encontr…" at bounding box center [641, 408] width 1257 height 489
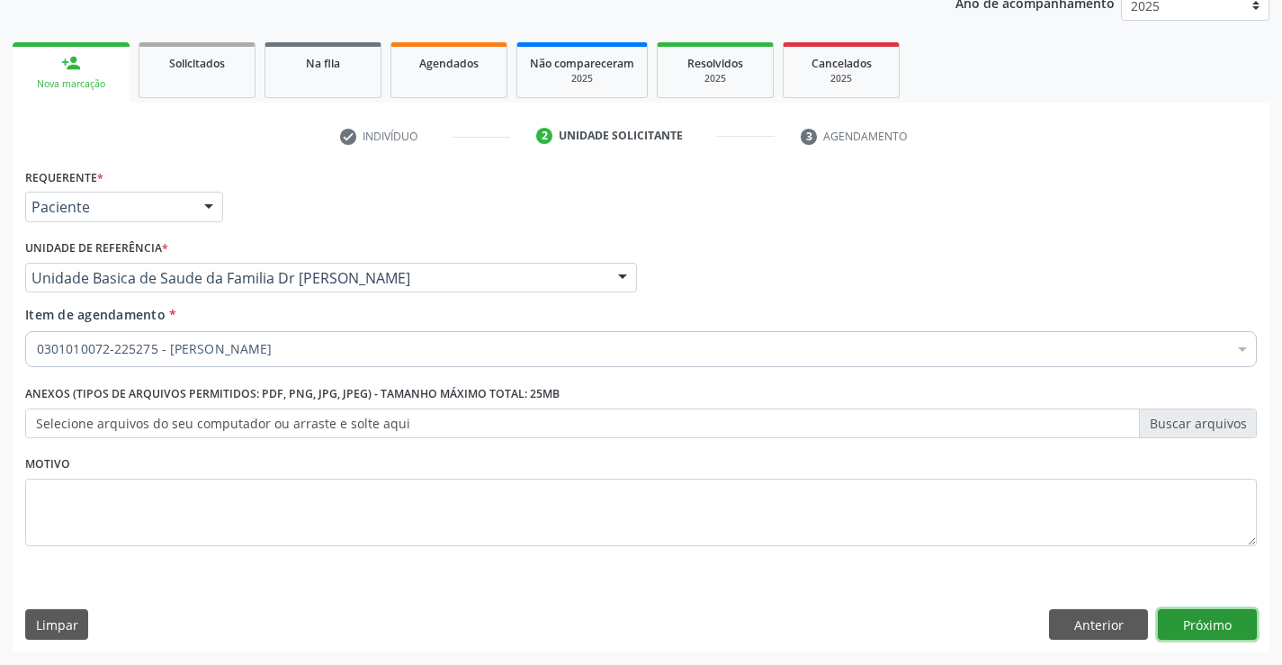
click at [1201, 634] on button "Próximo" at bounding box center [1207, 624] width 99 height 31
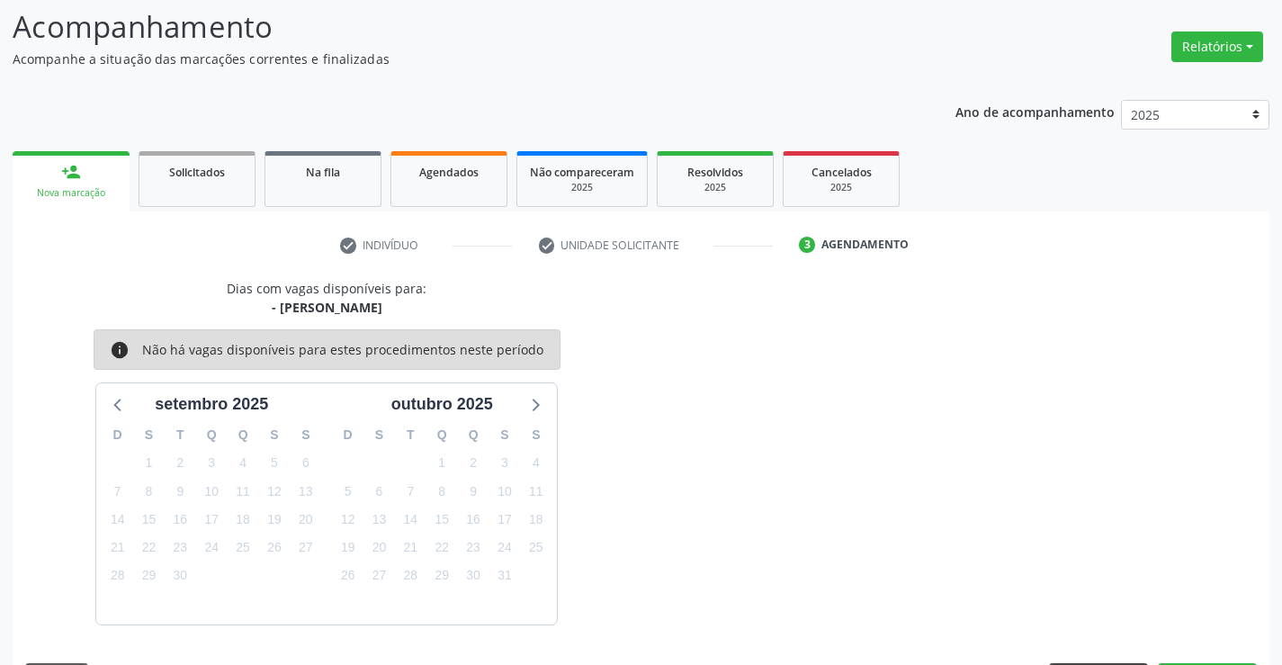
scroll to position [171, 0]
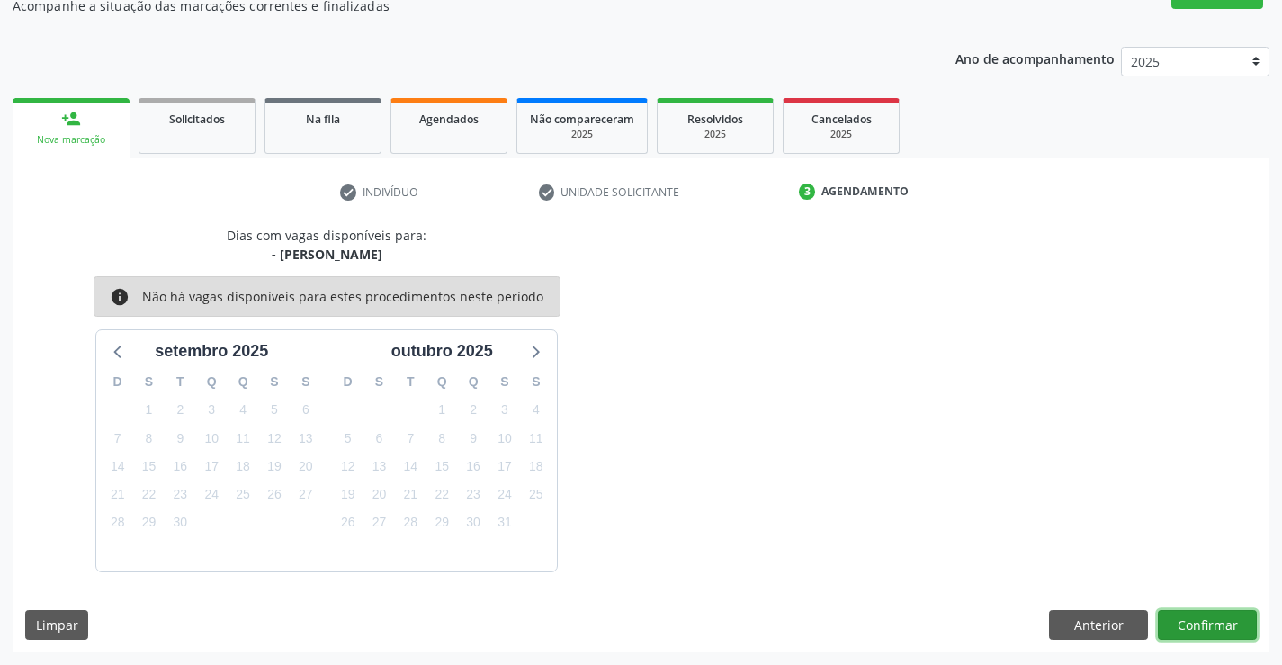
click at [1190, 620] on button "Confirmar" at bounding box center [1207, 625] width 99 height 31
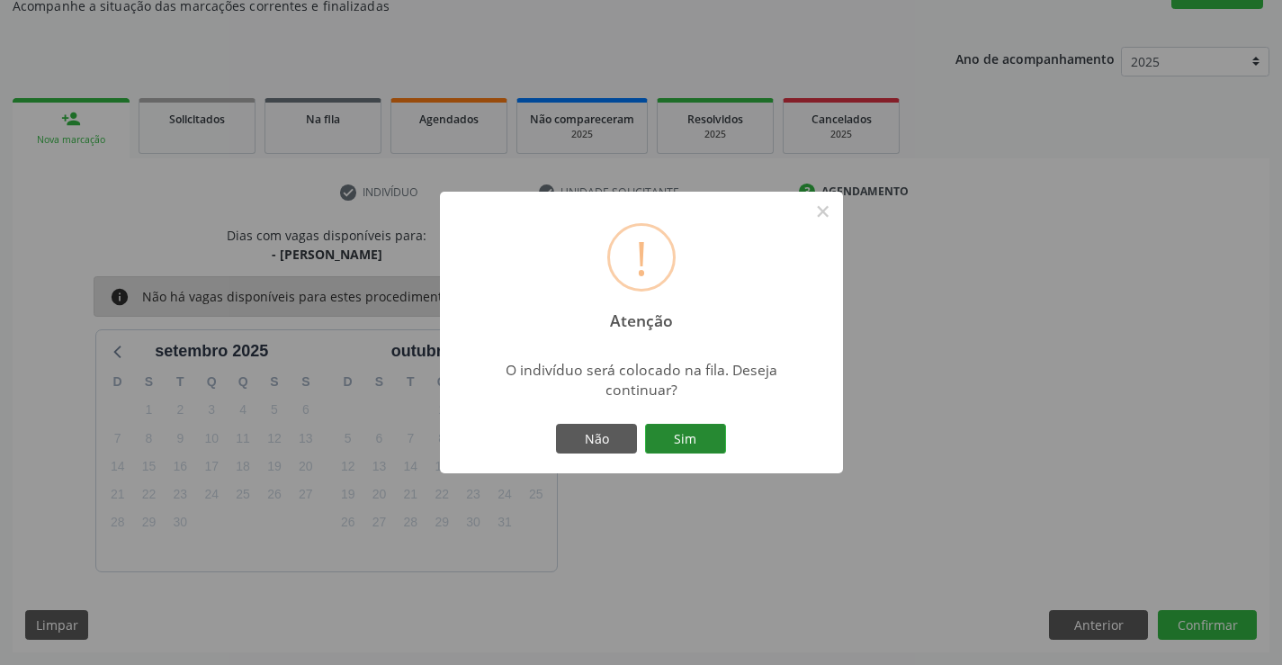
click at [670, 429] on button "Sim" at bounding box center [685, 439] width 81 height 31
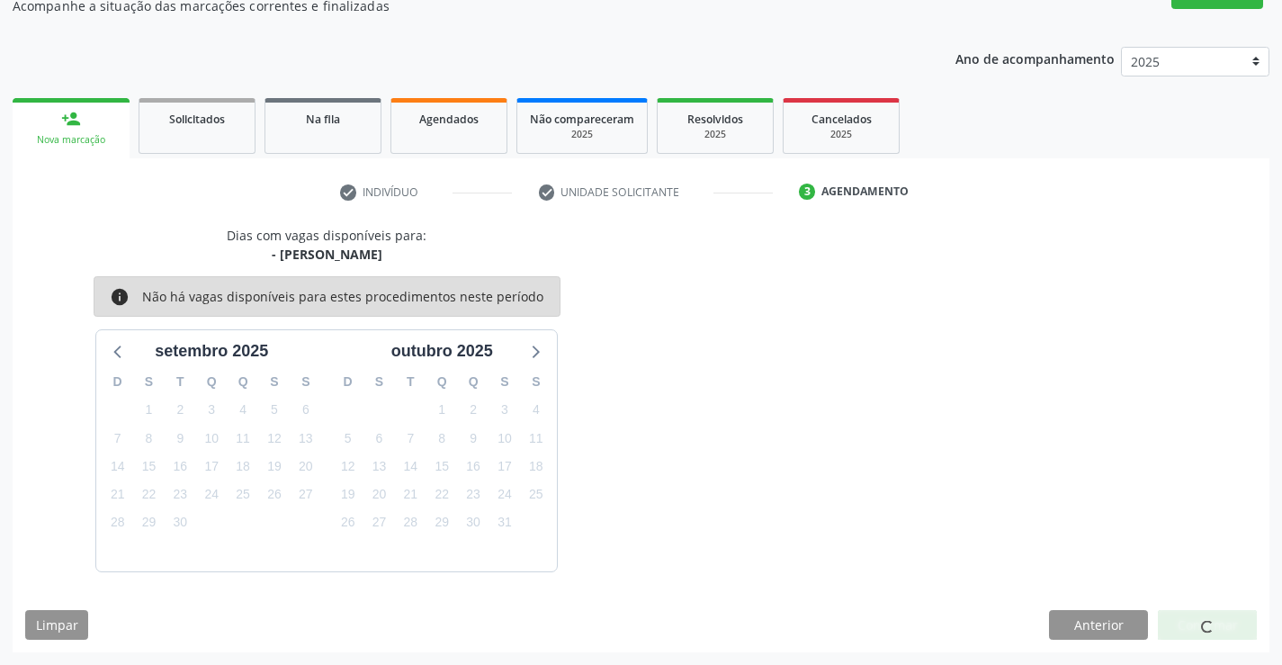
scroll to position [0, 0]
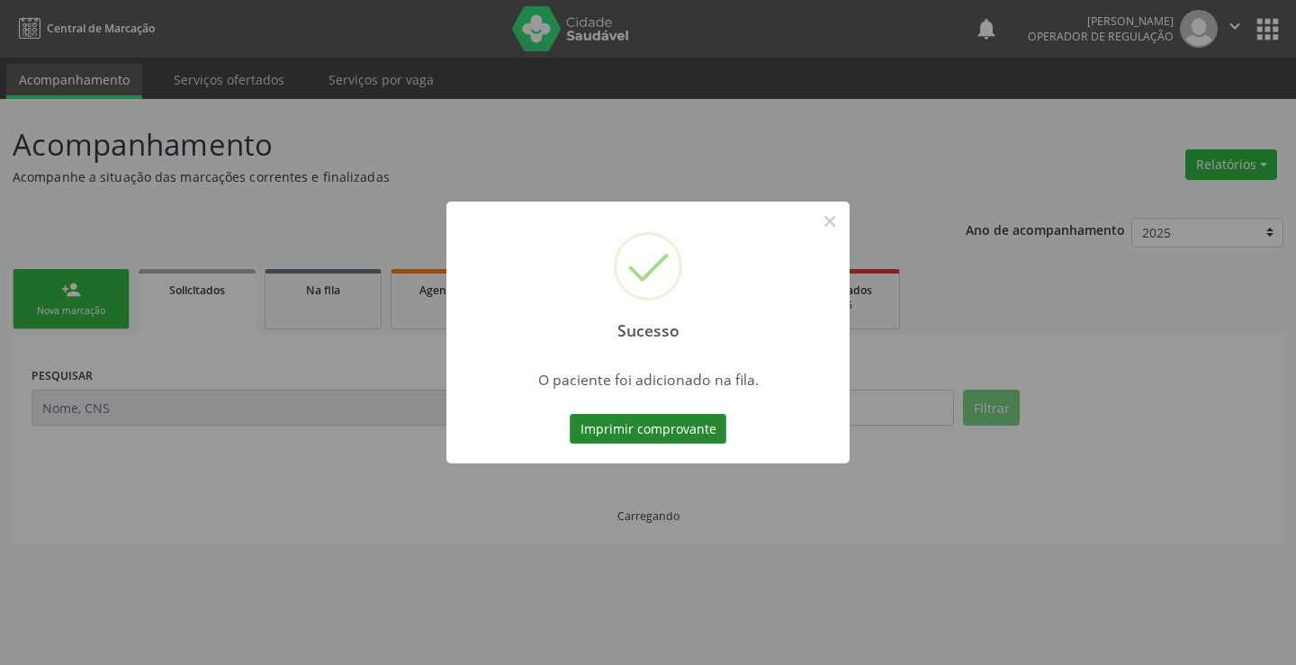
click at [698, 431] on button "Imprimir comprovante" at bounding box center [648, 429] width 157 height 31
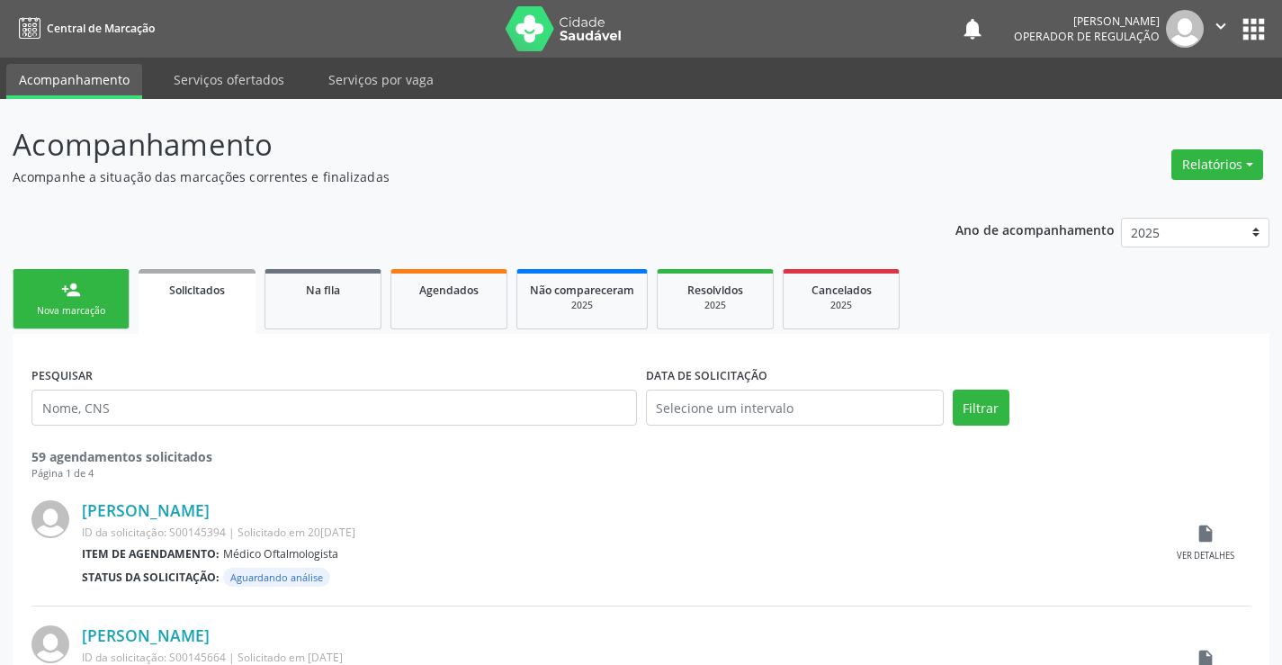
click at [46, 290] on link "person_add Nova marcação" at bounding box center [71, 299] width 117 height 60
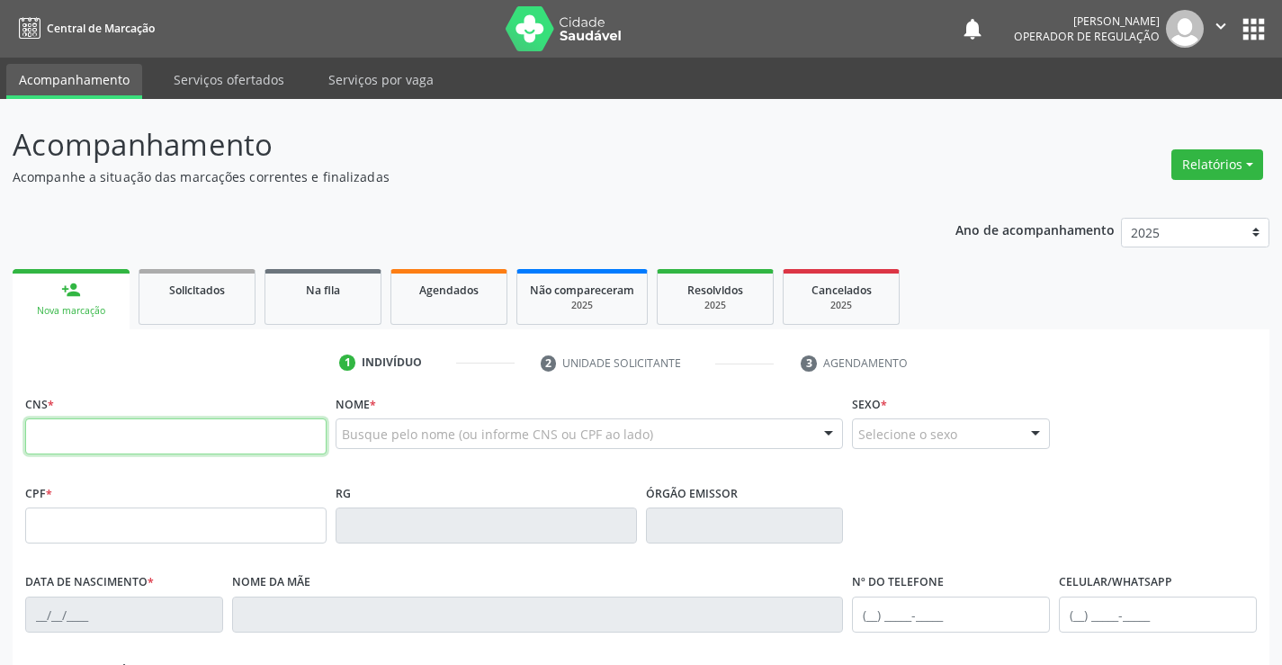
click at [130, 434] on input "text" at bounding box center [175, 436] width 301 height 36
type input "706 2005 8063 0163"
type input "947597854"
type input "16/08/1976"
type input "(74) 99135-7971"
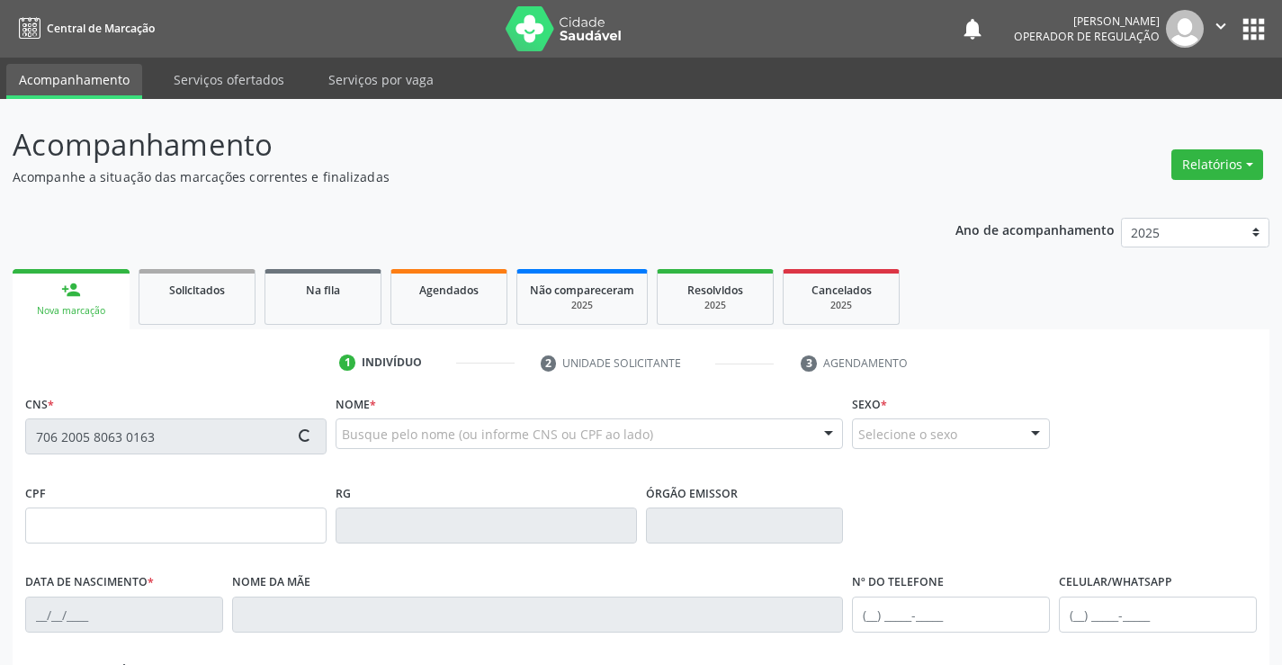
type input "S/N"
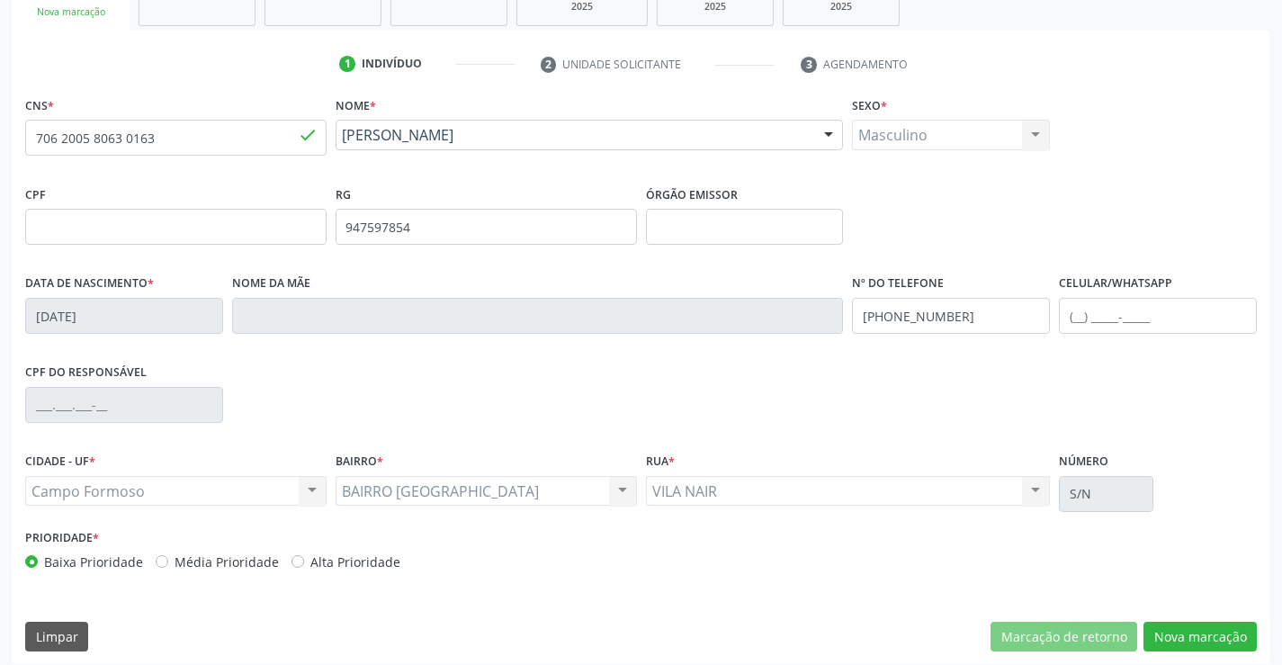
scroll to position [310, 0]
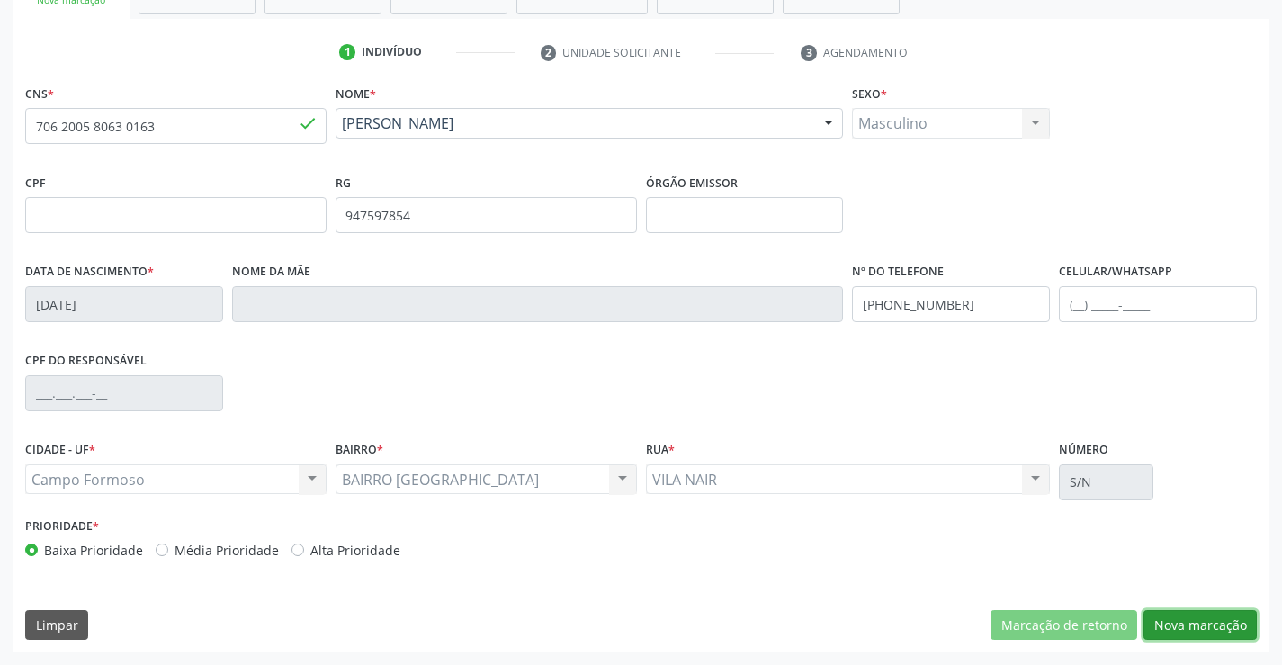
click at [1214, 618] on button "Nova marcação" at bounding box center [1200, 625] width 113 height 31
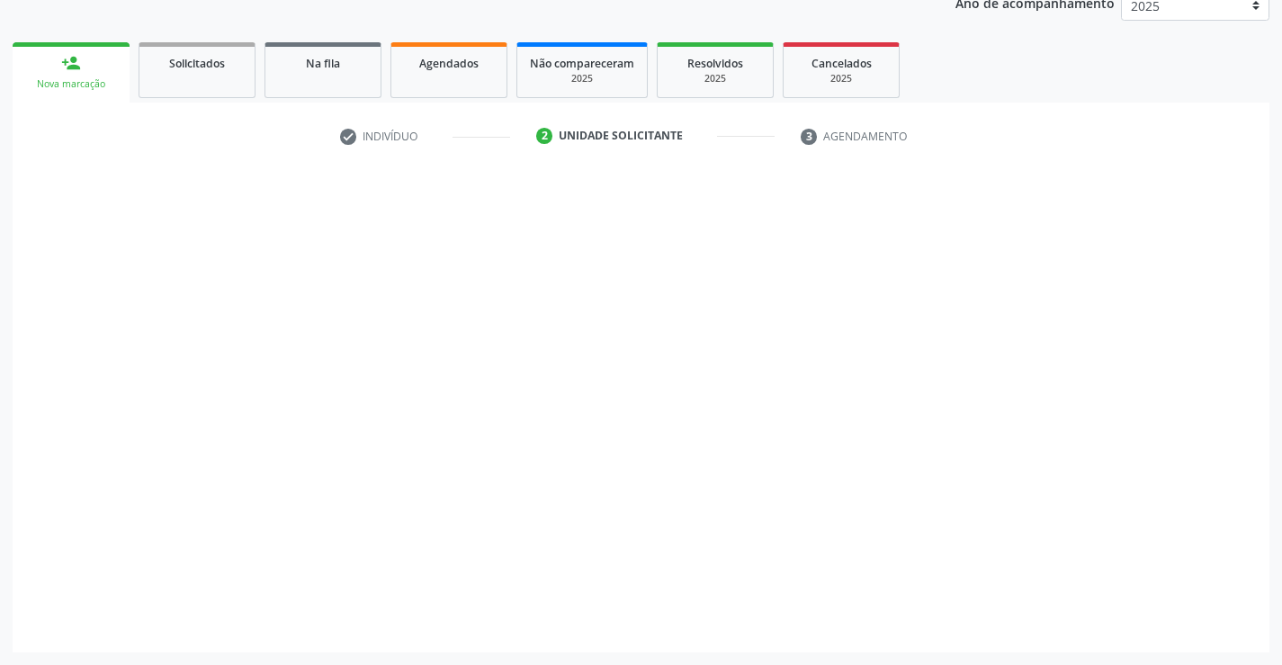
scroll to position [227, 0]
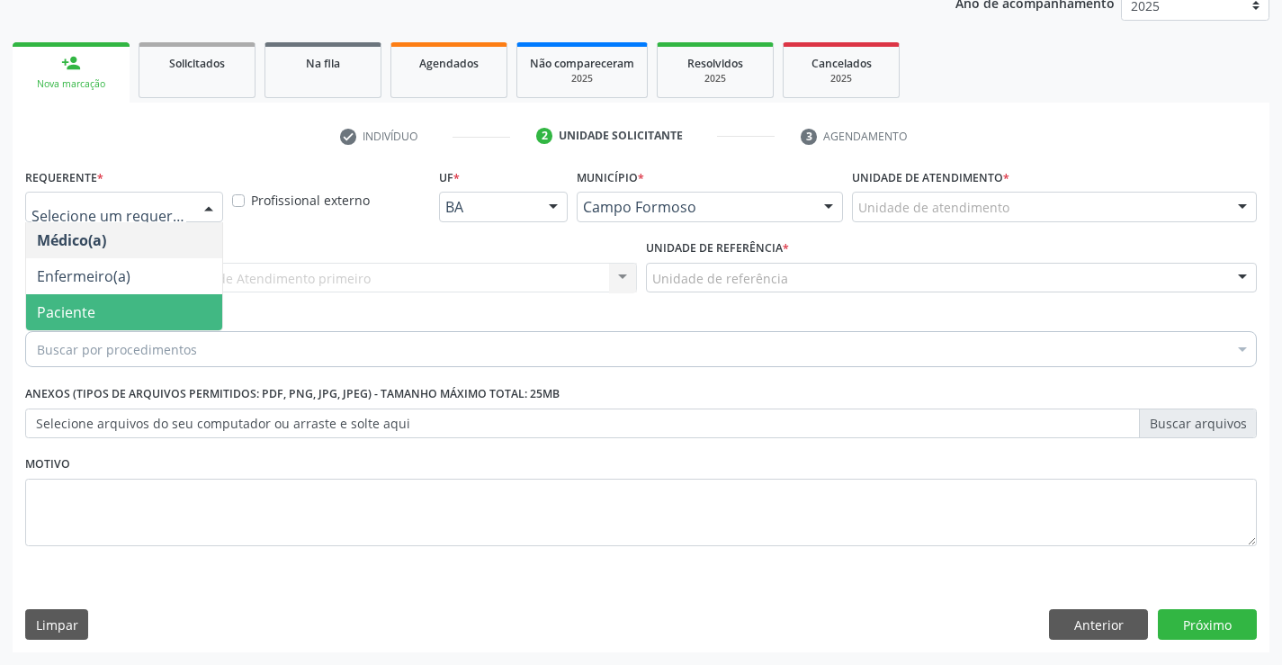
click at [74, 307] on span "Paciente" at bounding box center [66, 312] width 58 height 20
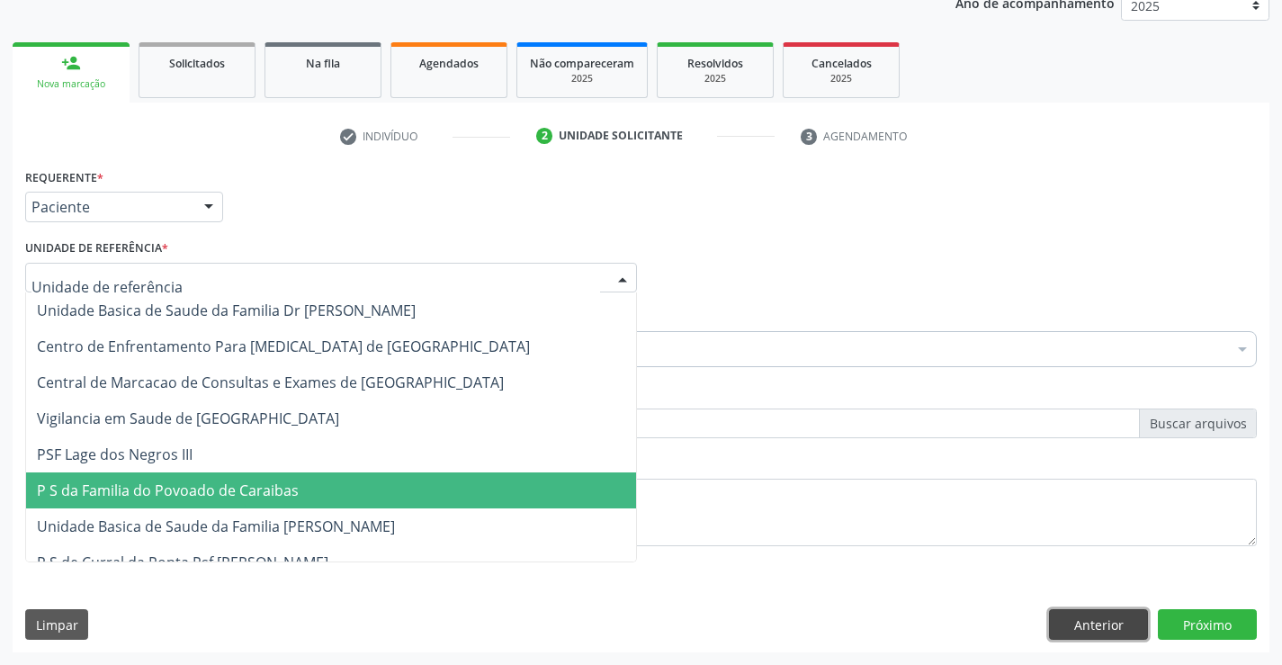
click at [1075, 614] on button "Anterior" at bounding box center [1098, 624] width 99 height 31
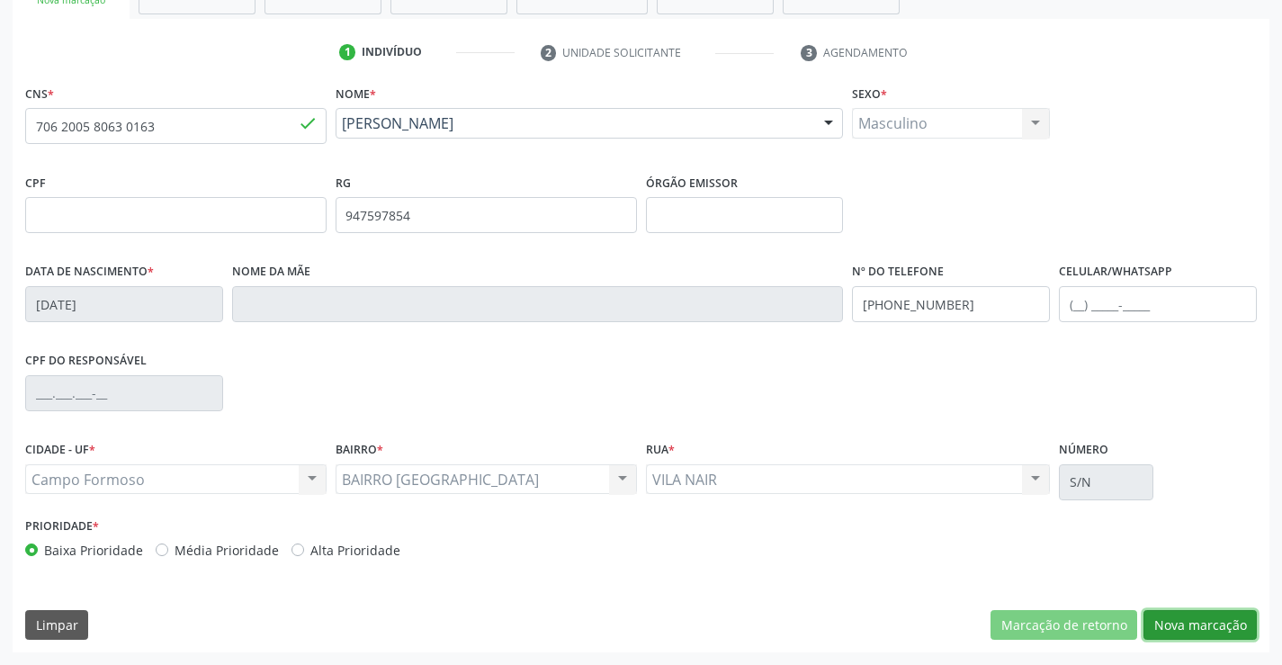
click at [1186, 618] on button "Nova marcação" at bounding box center [1200, 625] width 113 height 31
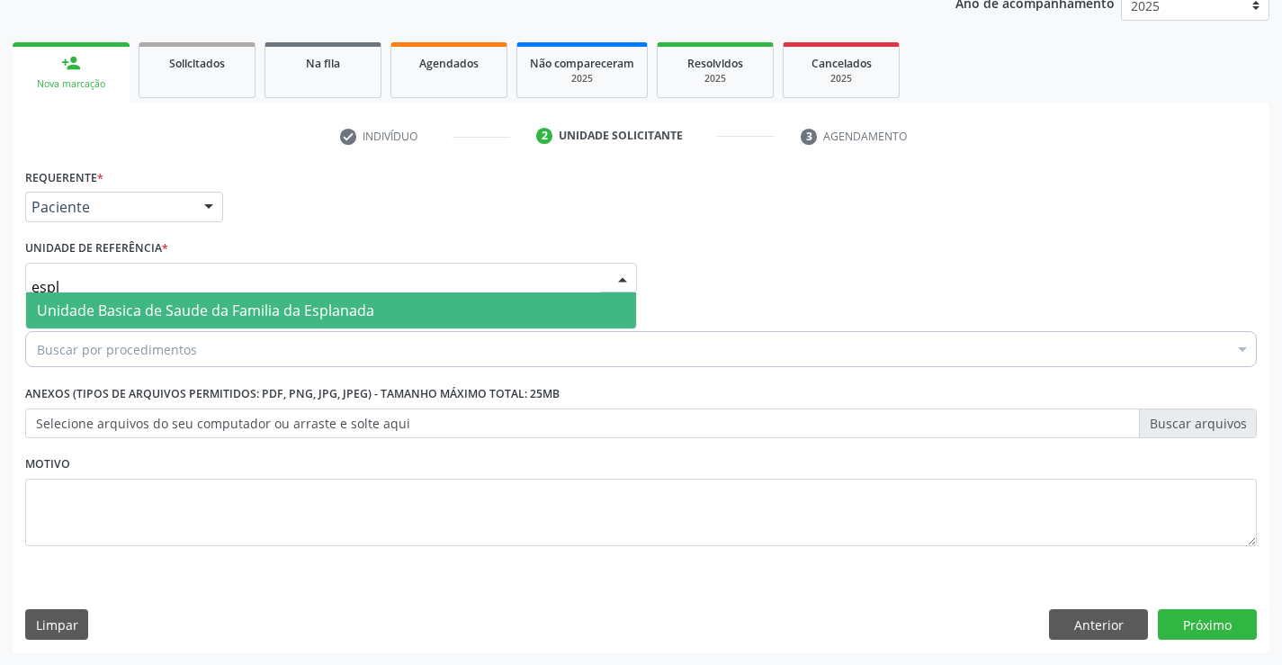
type input "espla"
click at [265, 303] on span "Unidade Basica de Saude da Familia da Esplanada" at bounding box center [205, 311] width 337 height 20
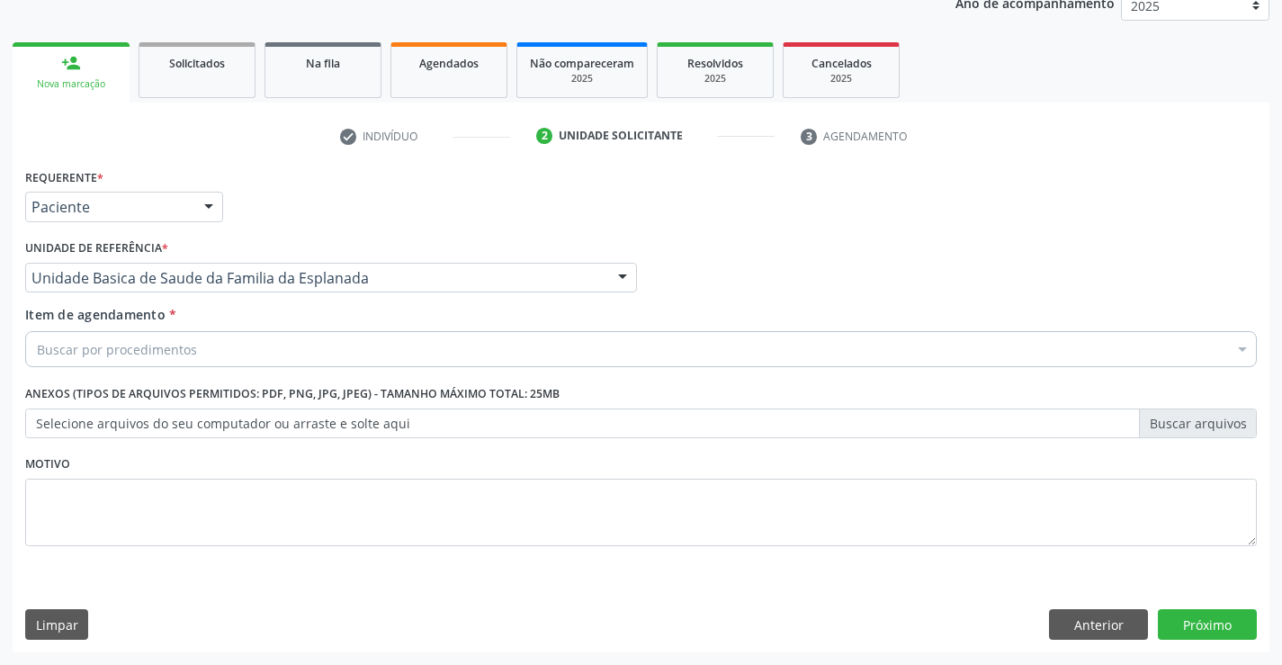
click at [219, 339] on div "Buscar por procedimentos" at bounding box center [641, 349] width 1232 height 36
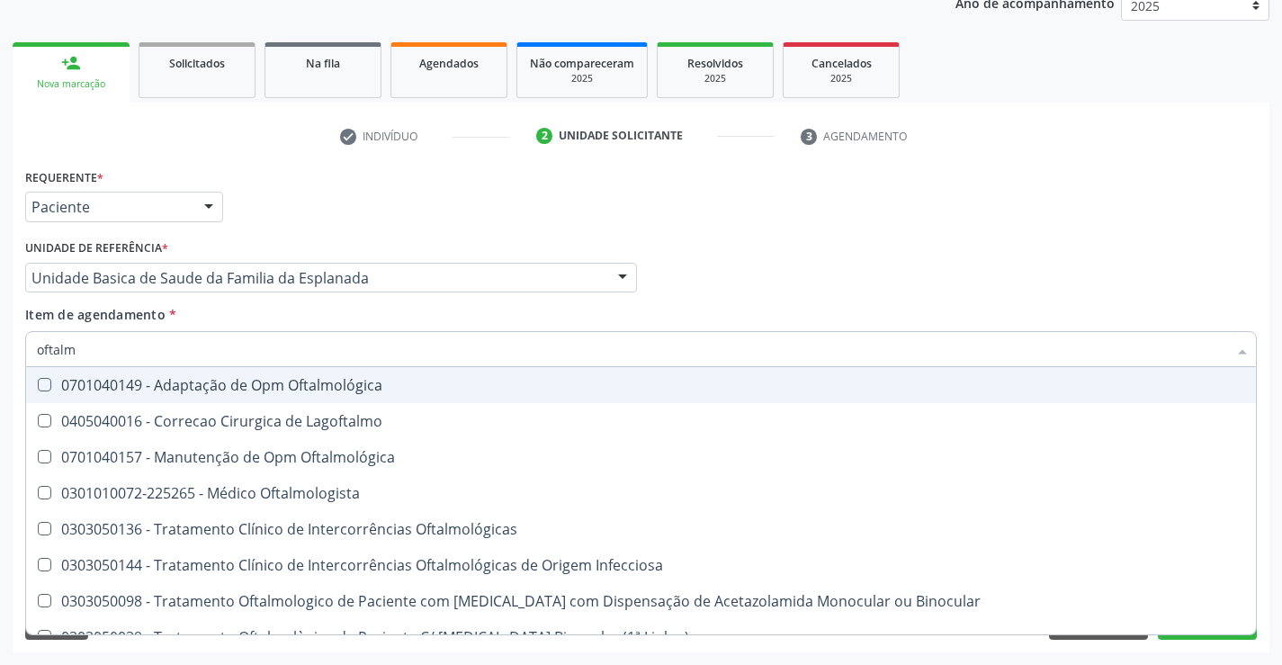
type input "oftalmo"
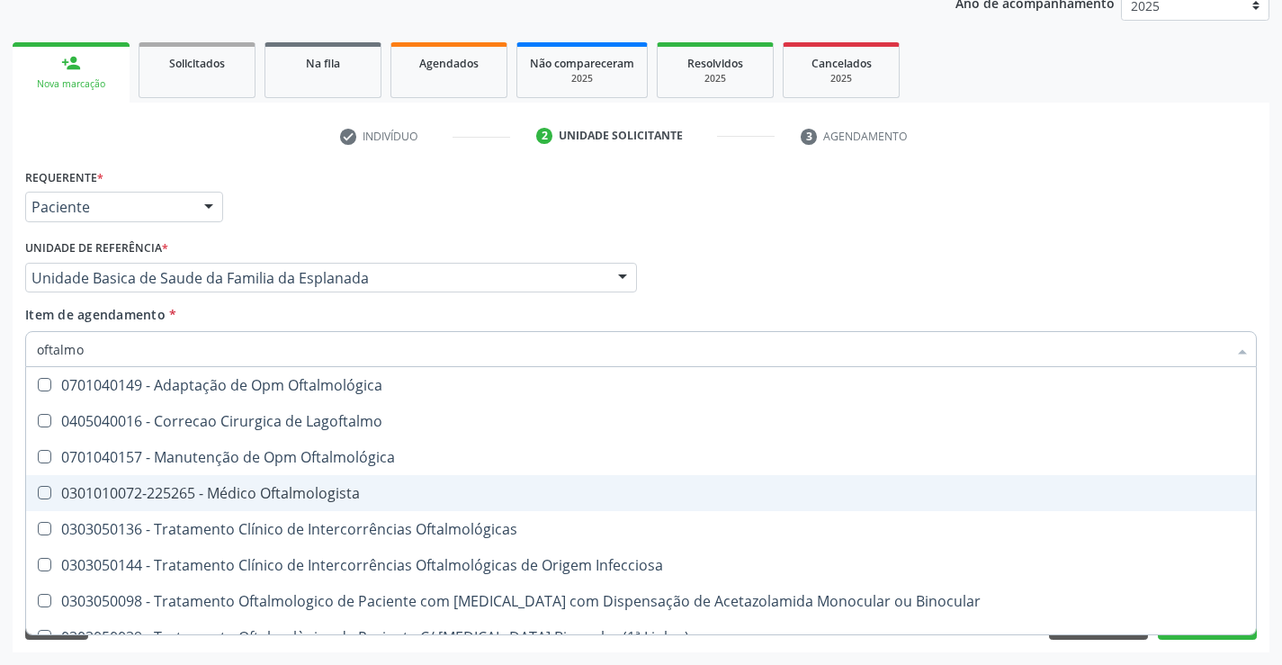
click at [341, 488] on div "0301010072-225265 - Médico Oftalmologista" at bounding box center [641, 493] width 1209 height 14
checkbox Oftalmologista "true"
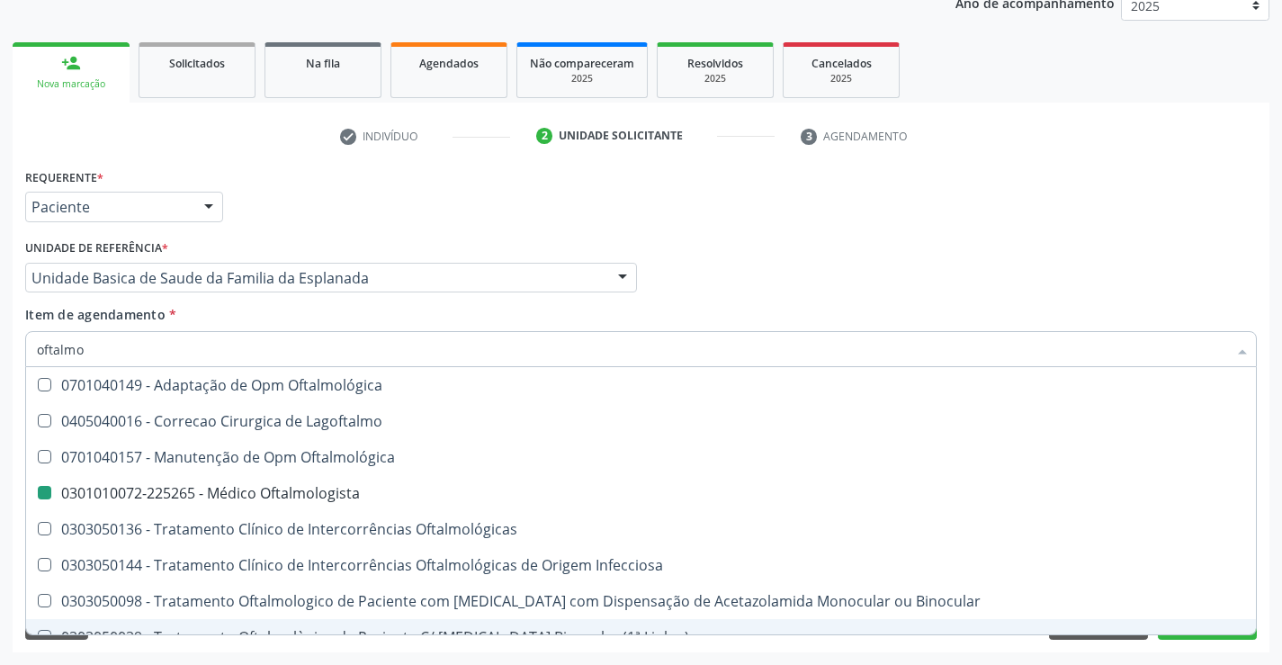
click at [1180, 655] on div "Acompanhamento Acompanhe a situação das marcações correntes e finalizadas Relat…" at bounding box center [641, 268] width 1282 height 793
checkbox Lagoftalmo "true"
checkbox Oftalmologista "false"
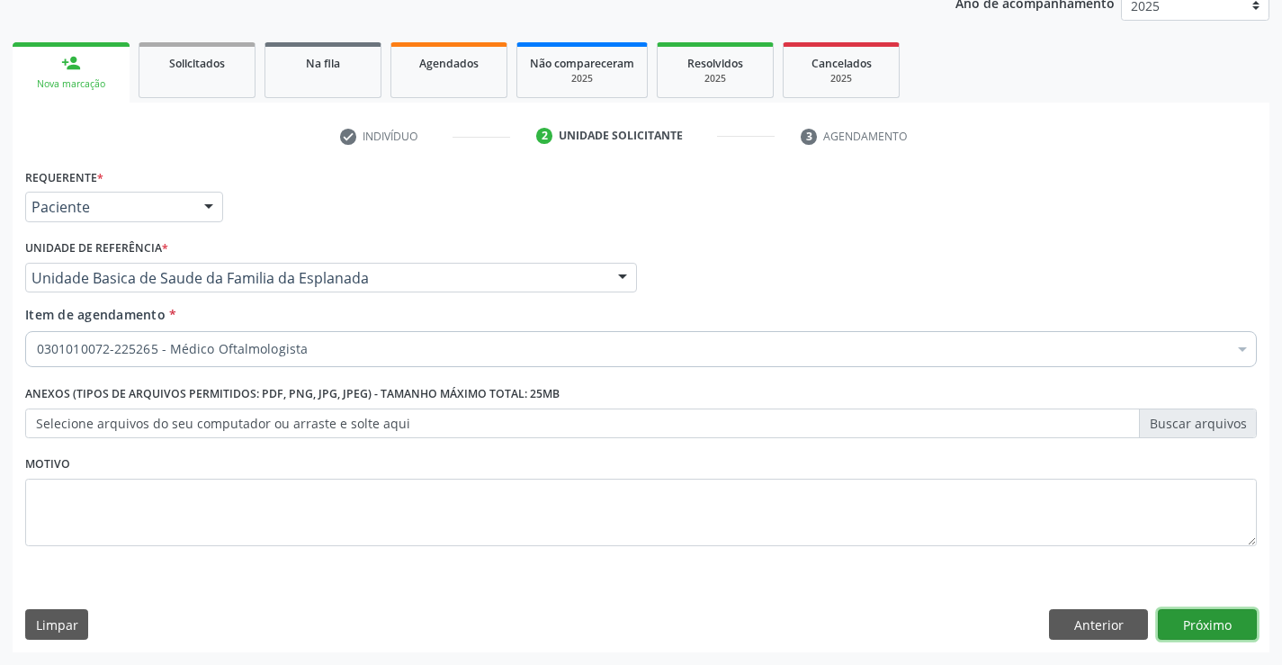
click at [1188, 618] on button "Próximo" at bounding box center [1207, 624] width 99 height 31
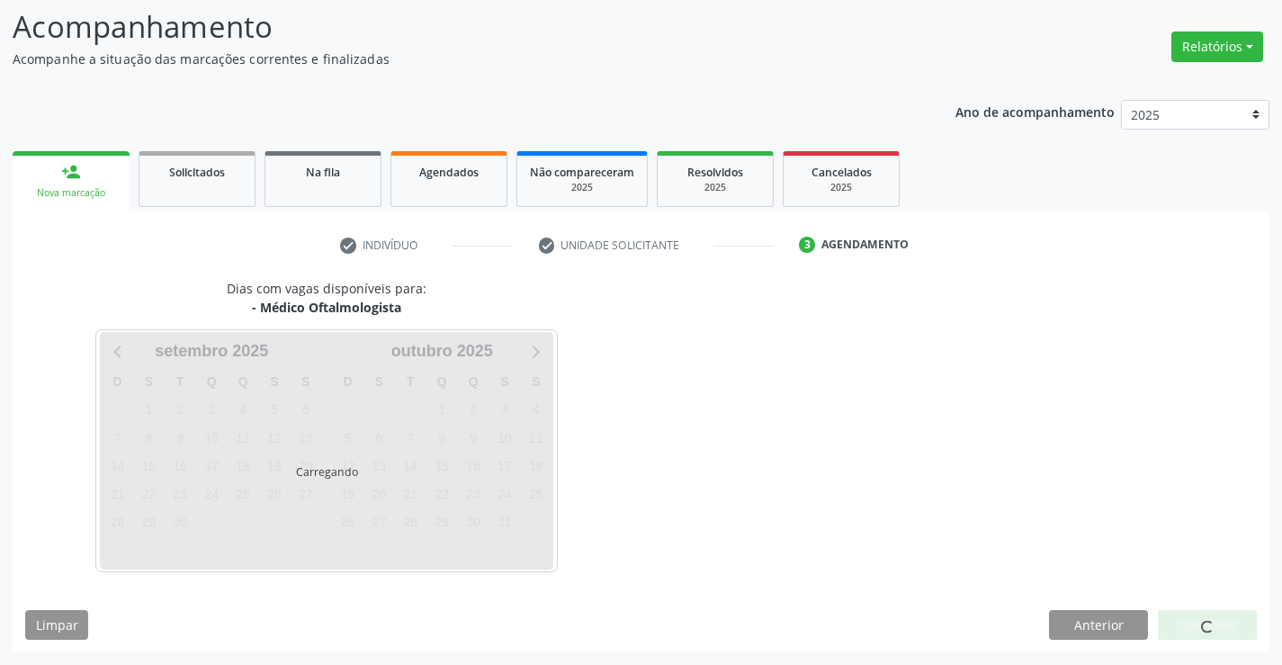
scroll to position [171, 0]
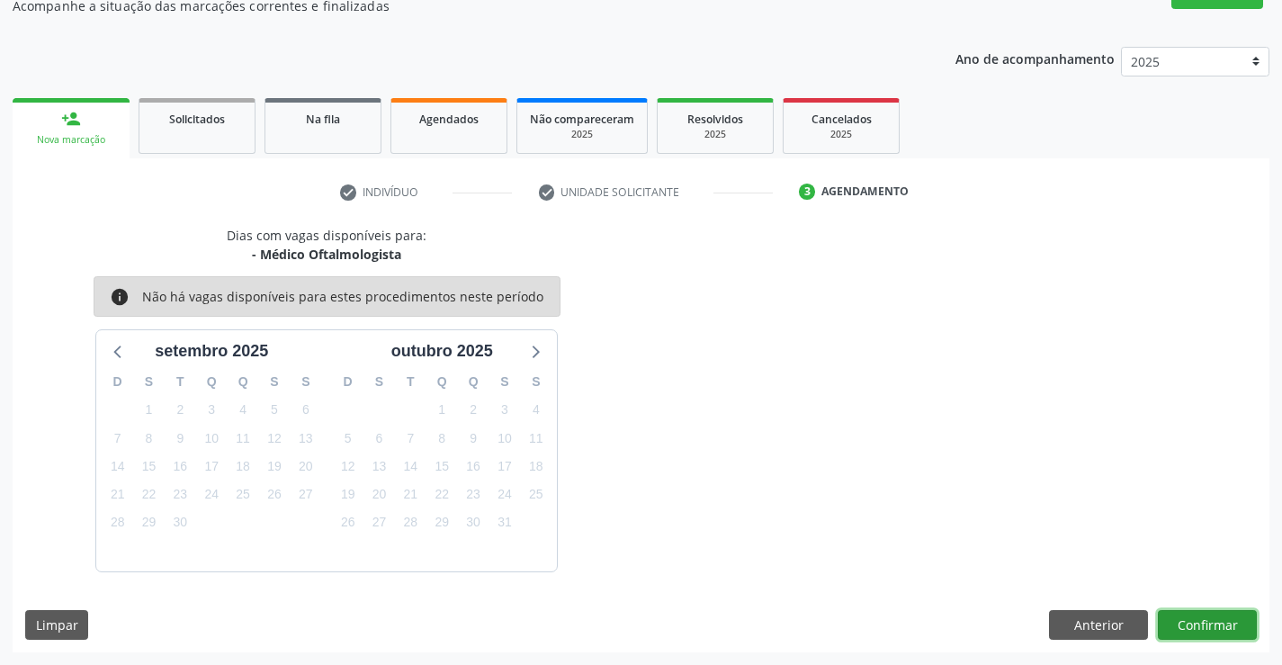
click at [1205, 616] on button "Confirmar" at bounding box center [1207, 625] width 99 height 31
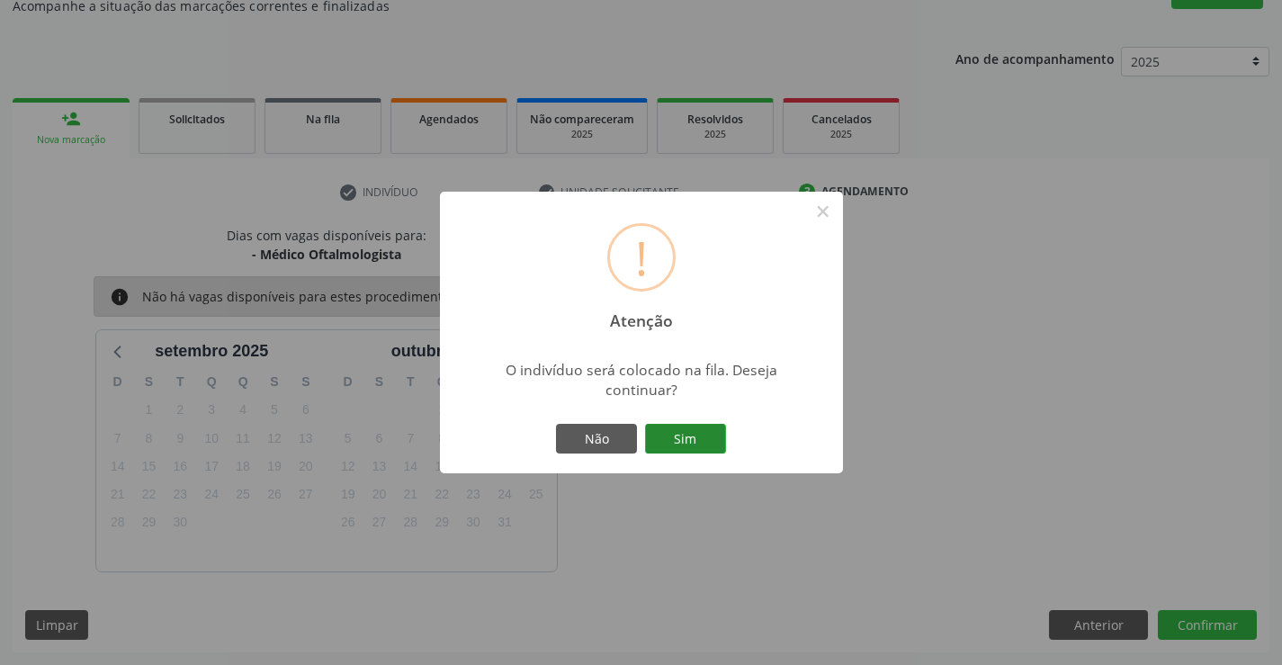
click at [688, 435] on button "Sim" at bounding box center [685, 439] width 81 height 31
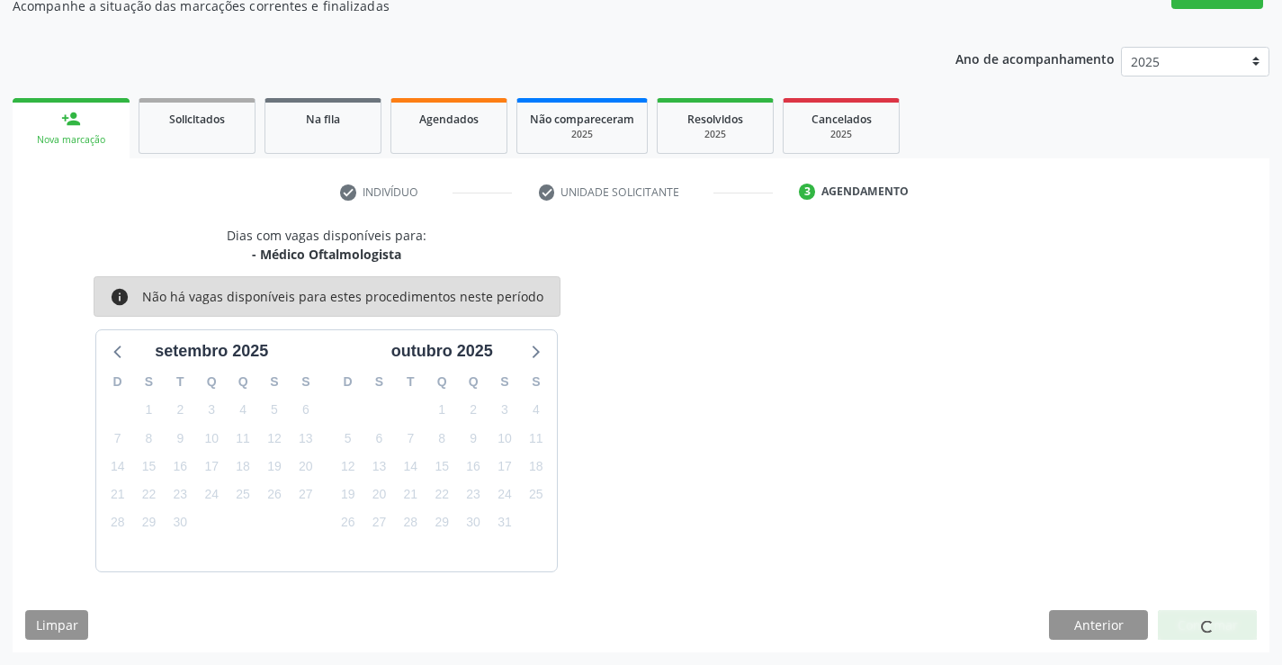
scroll to position [0, 0]
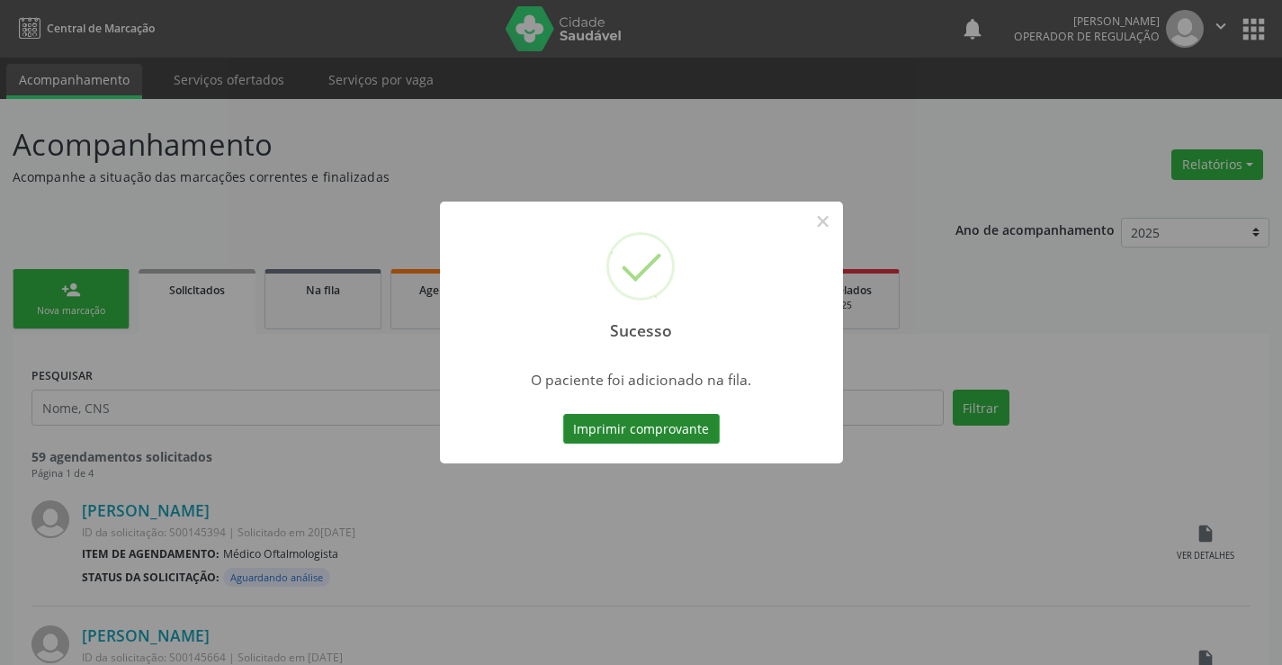
click at [699, 424] on button "Imprimir comprovante" at bounding box center [641, 429] width 157 height 31
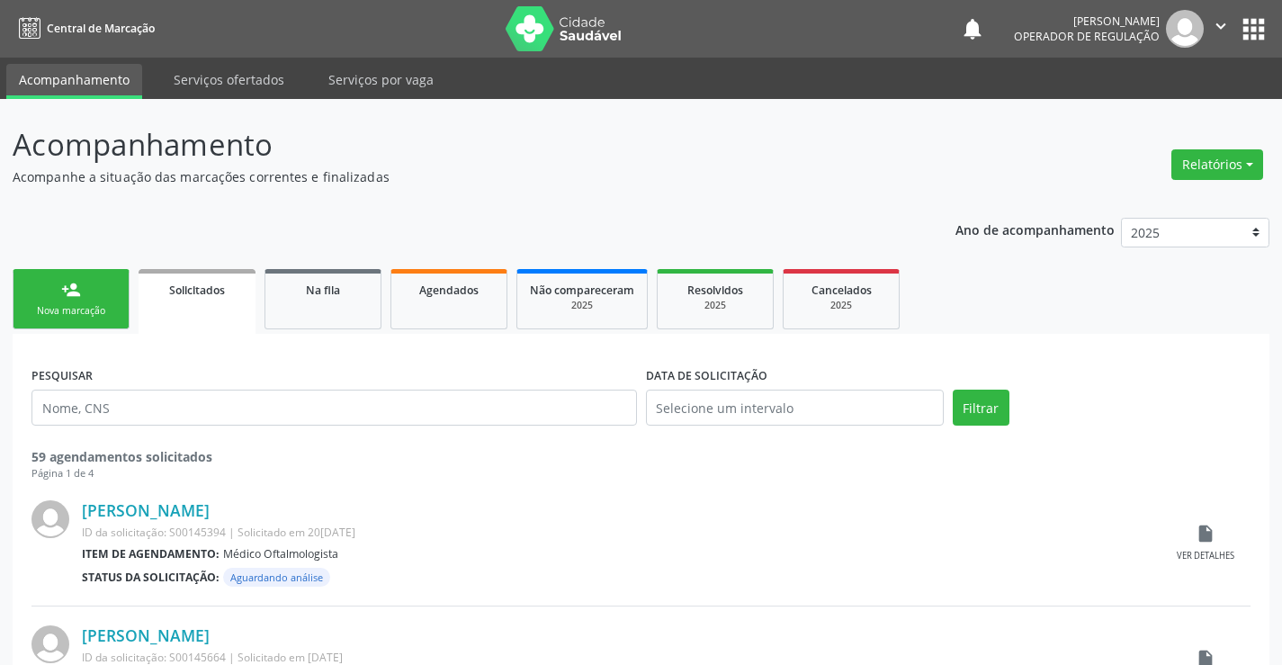
click at [110, 287] on link "person_add Nova marcação" at bounding box center [71, 299] width 117 height 60
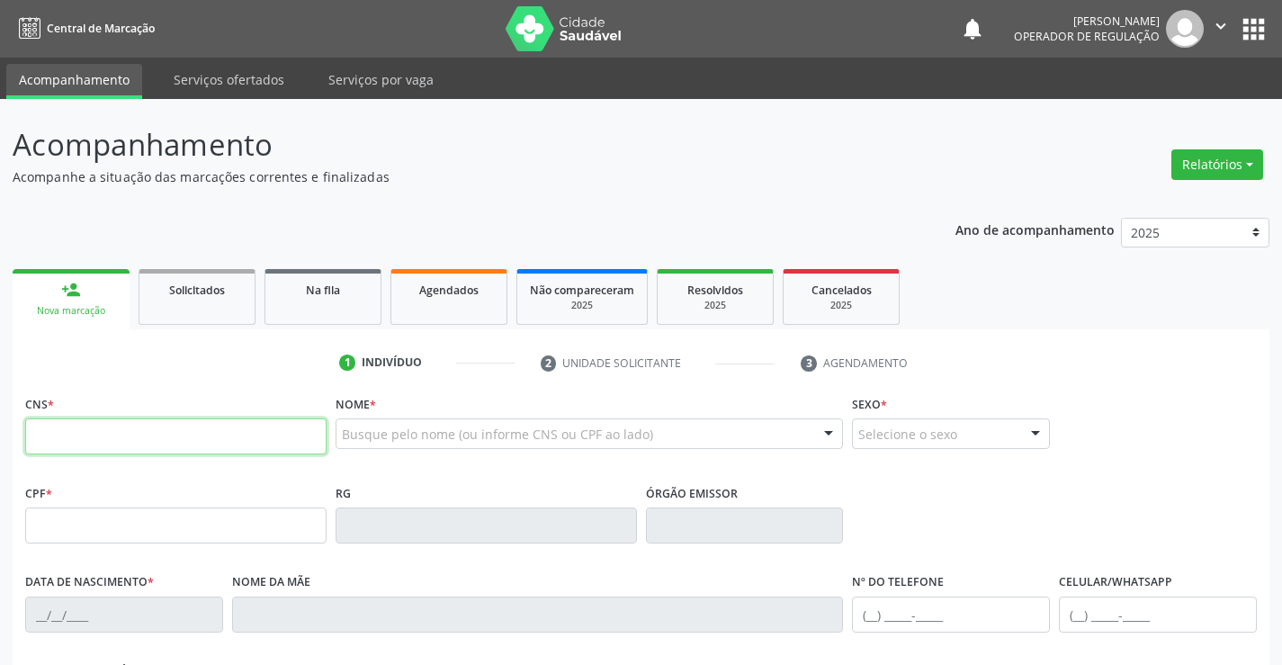
click at [174, 443] on input "text" at bounding box center [175, 436] width 301 height 36
type input "708 6035 9547 7183"
type input "427.258.445-68"
type input "2[DATE]"
type input "[PERSON_NAME]"
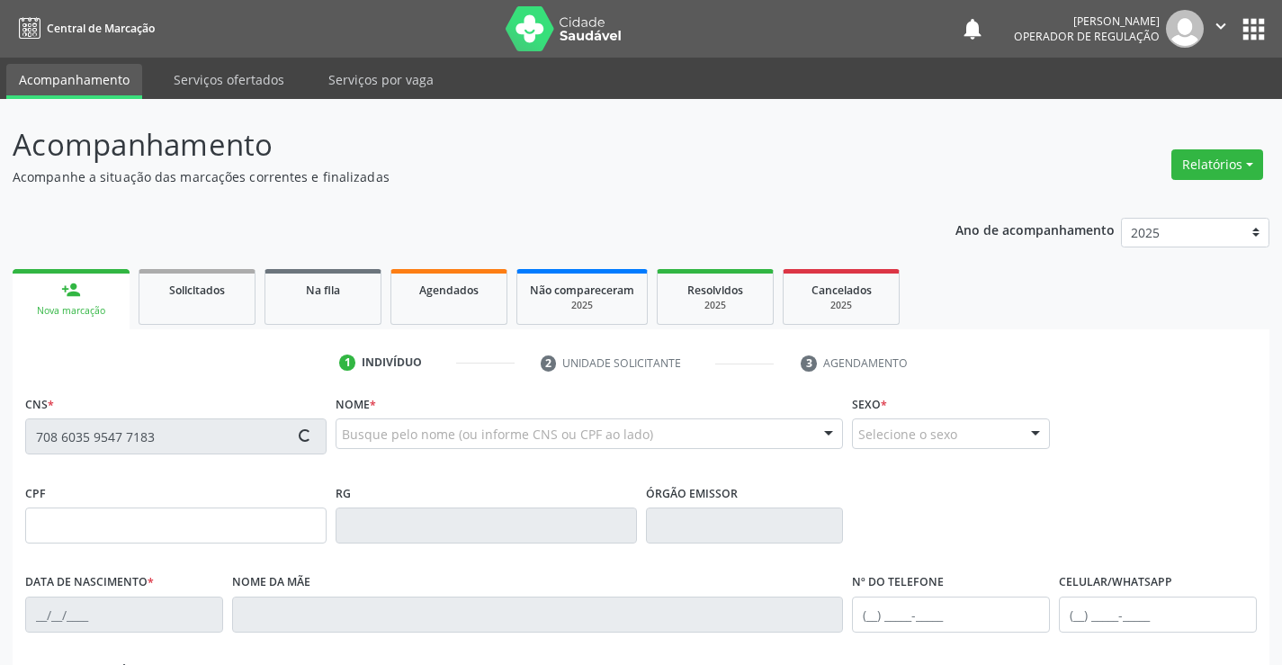
type input "[PHONE_NUMBER]"
type input "56"
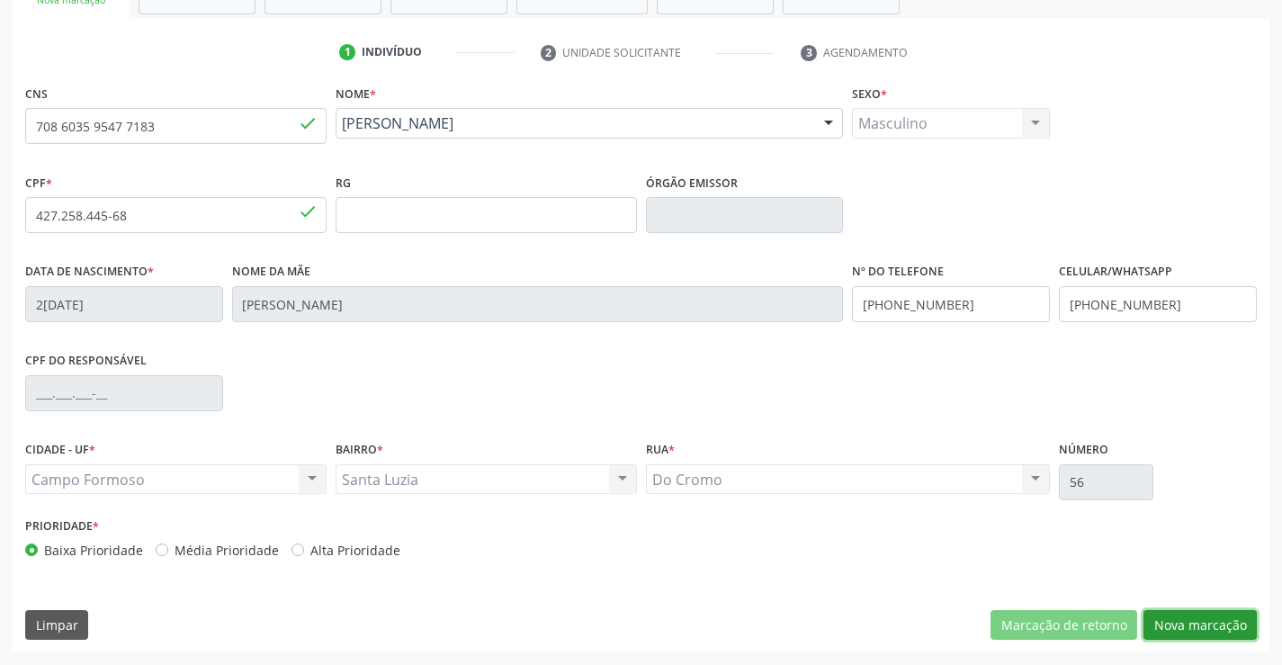
click at [1198, 626] on button "Nova marcação" at bounding box center [1200, 625] width 113 height 31
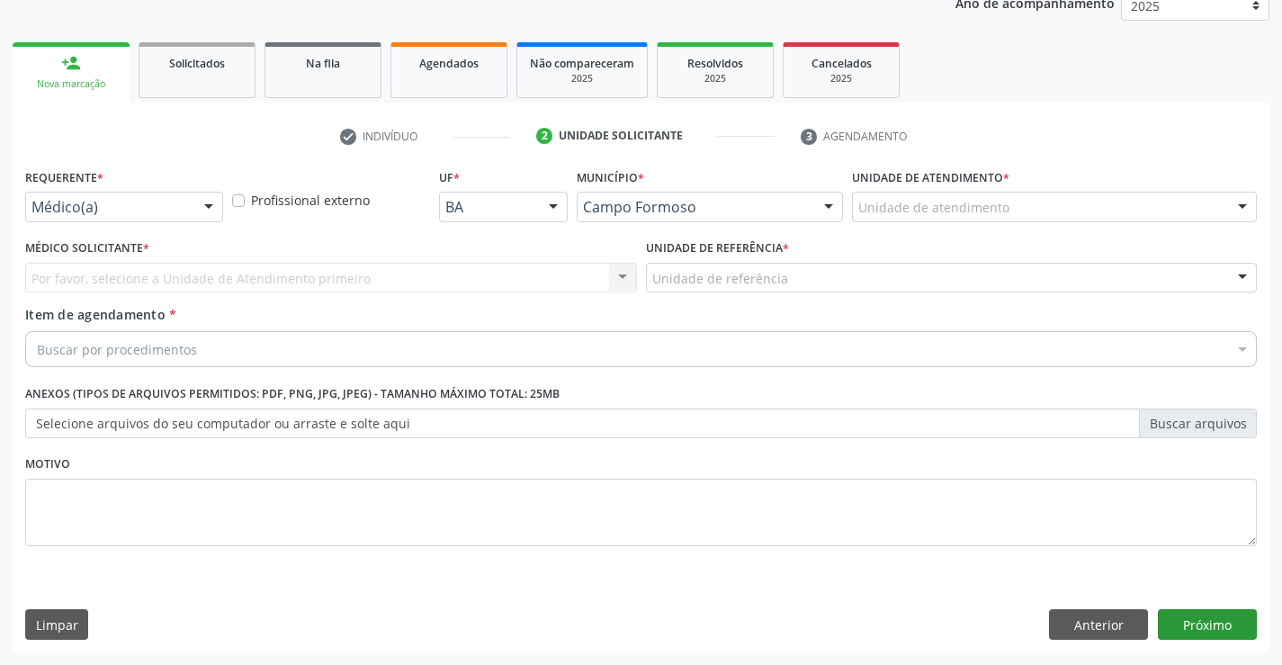
scroll to position [227, 0]
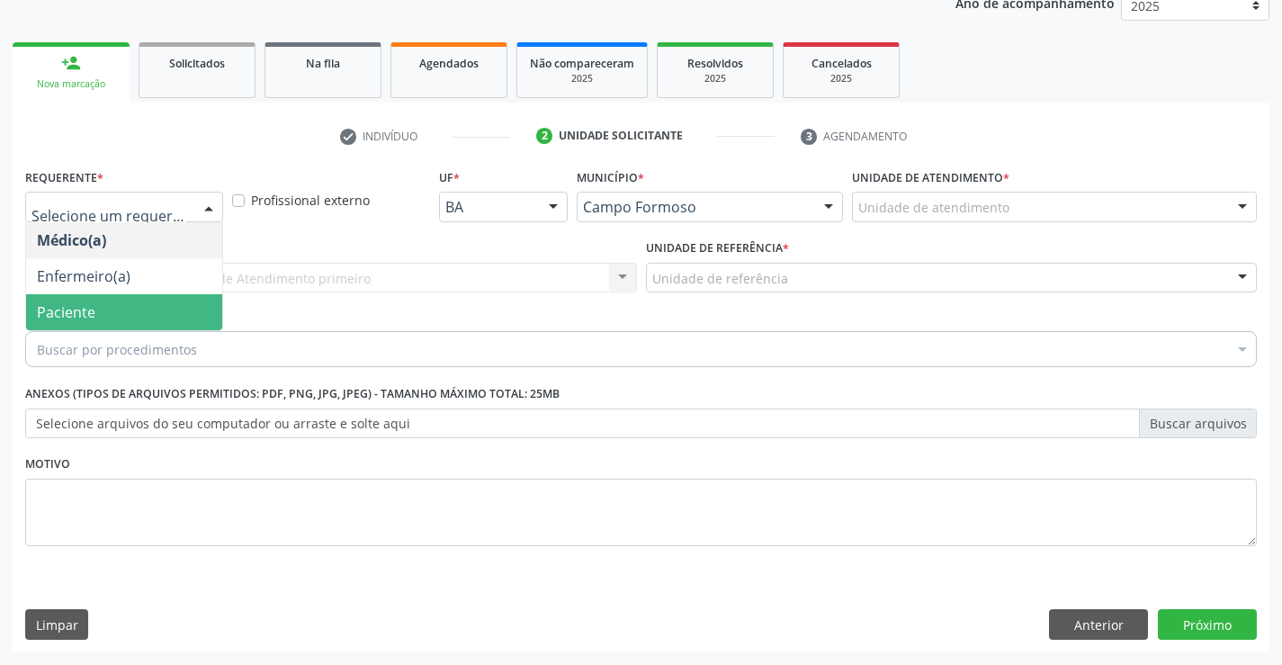
click at [52, 305] on span "Paciente" at bounding box center [66, 312] width 58 height 20
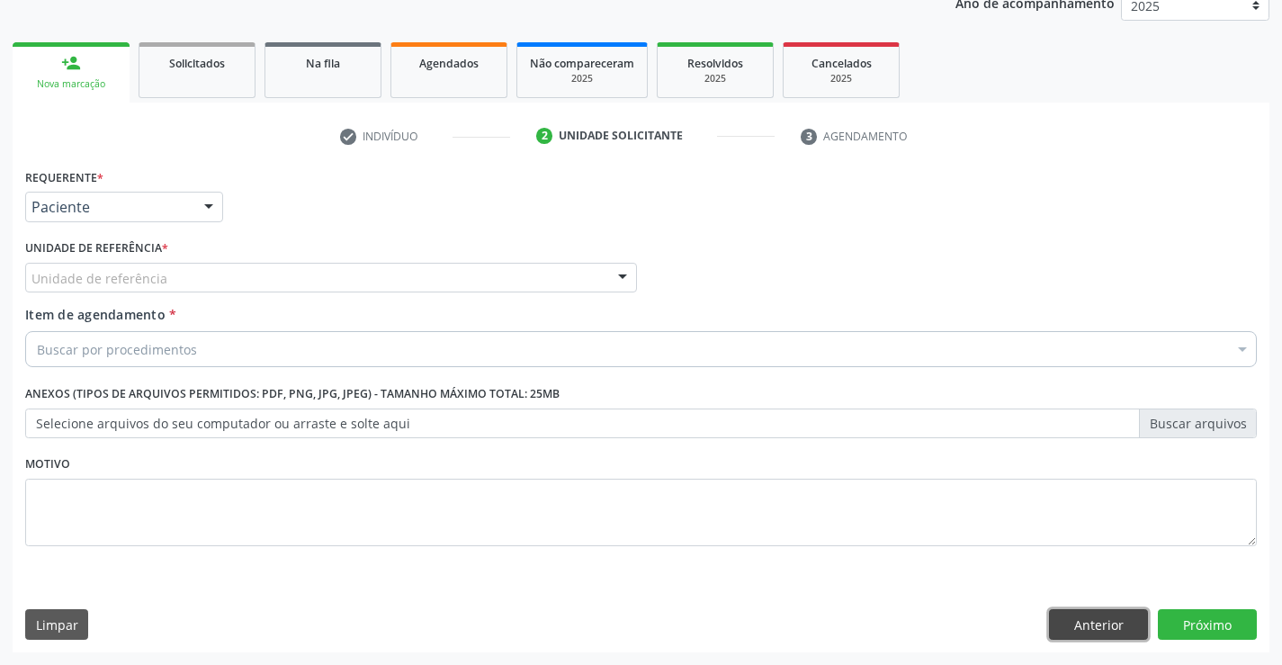
click at [1101, 620] on button "Anterior" at bounding box center [1098, 624] width 99 height 31
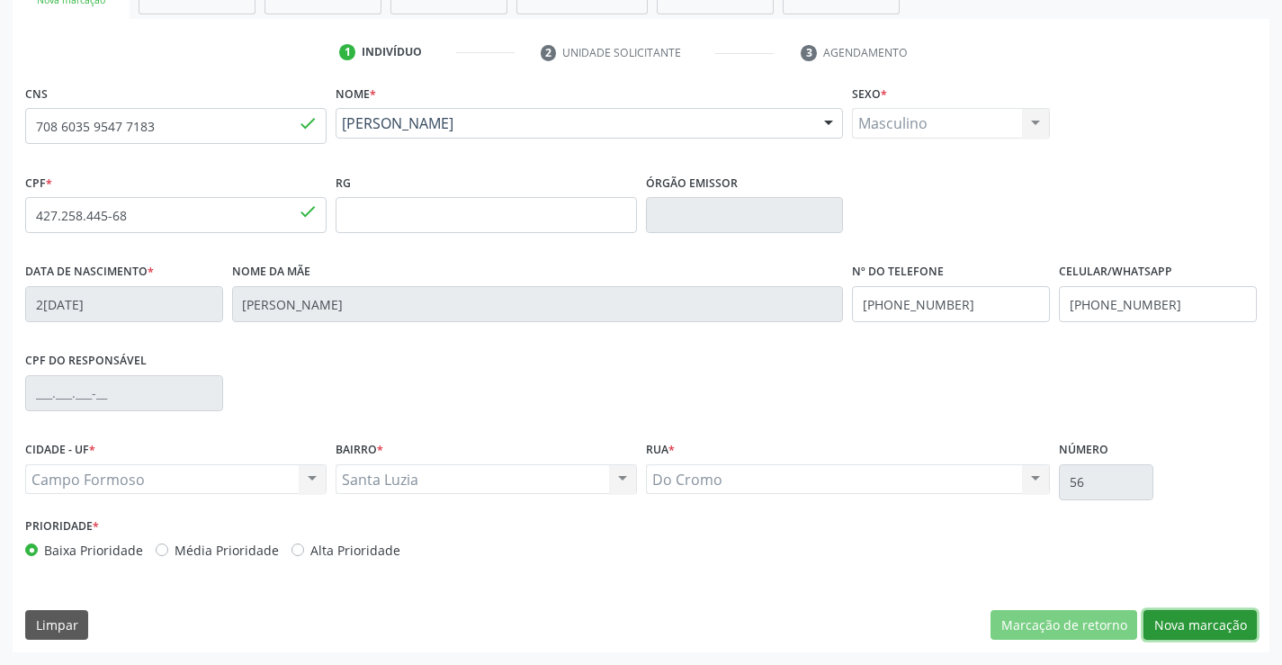
click at [1176, 620] on button "Nova marcação" at bounding box center [1200, 625] width 113 height 31
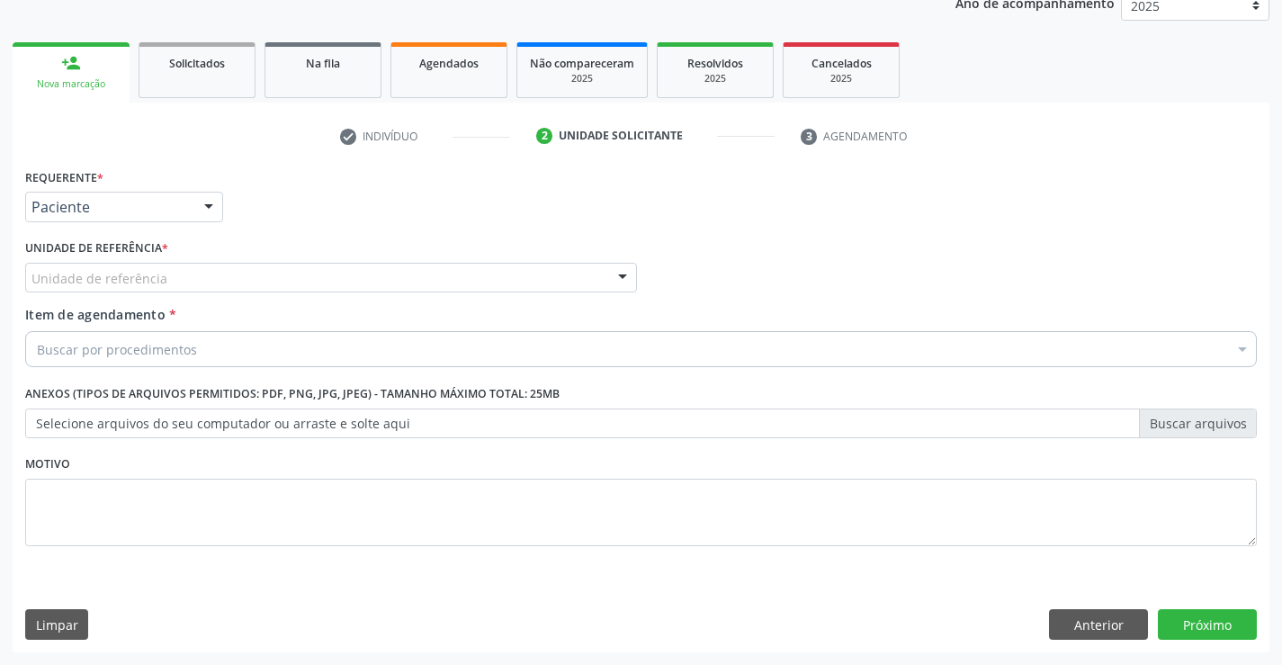
click at [171, 273] on div "Unidade de referência" at bounding box center [331, 278] width 612 height 31
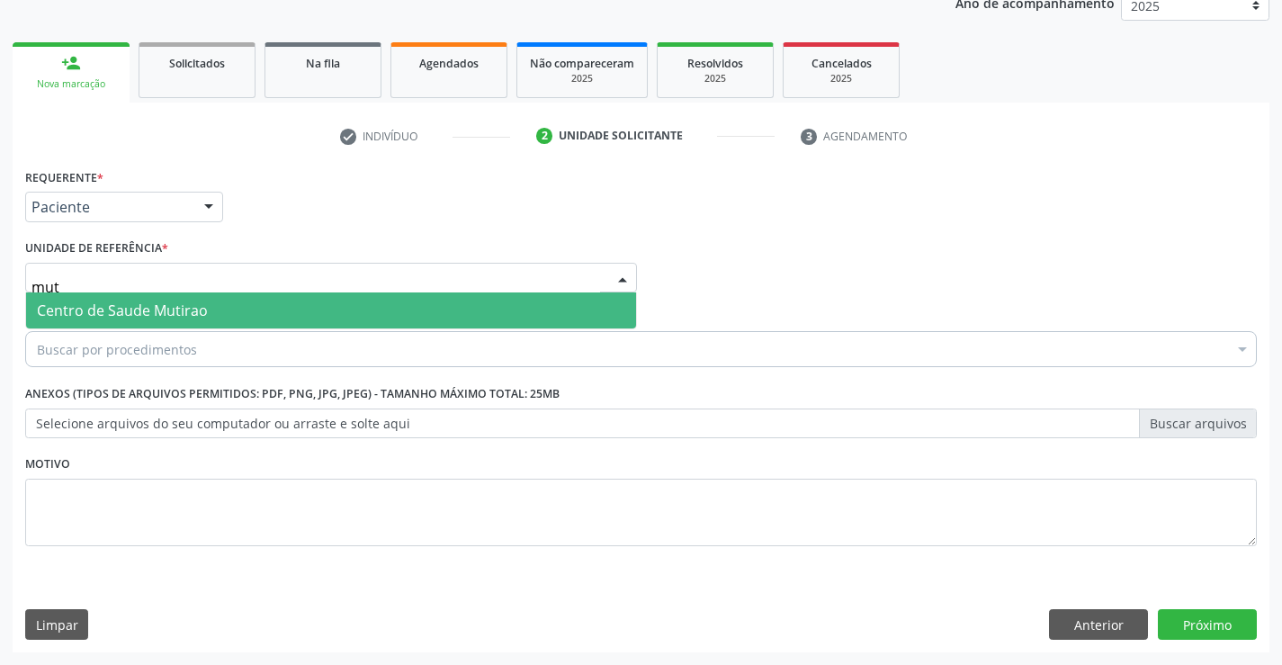
type input "muti"
click at [183, 316] on span "Centro de Saude Mutirao" at bounding box center [122, 311] width 171 height 20
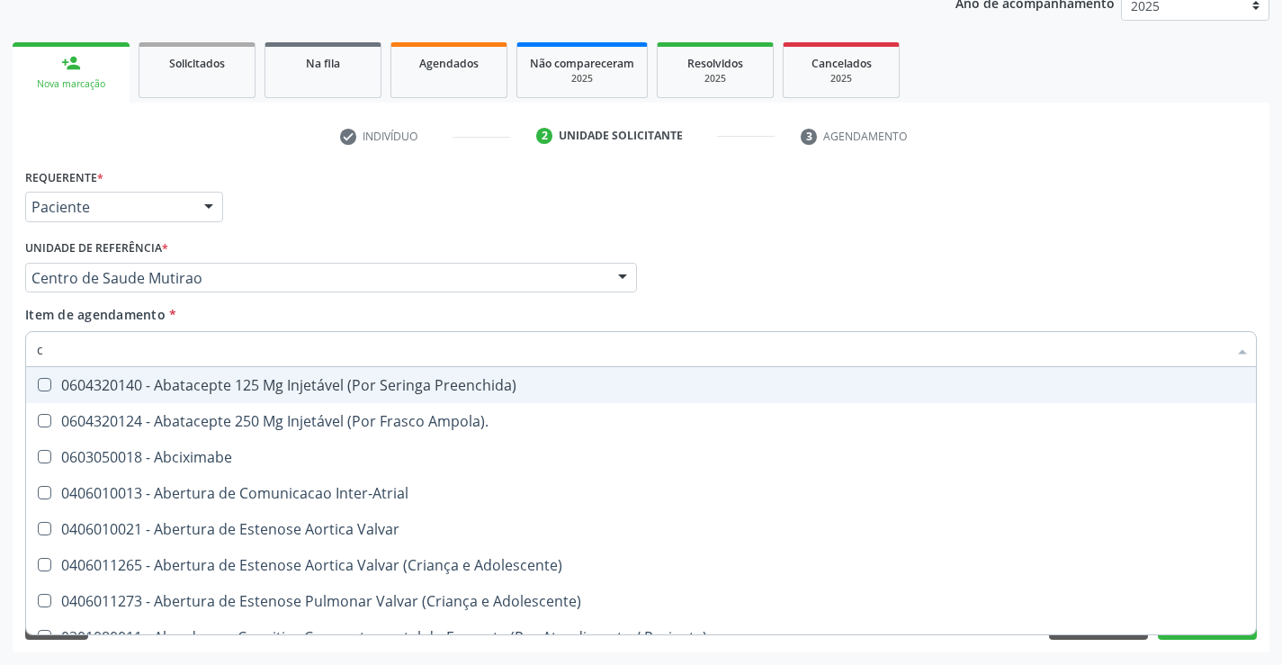
type input "ca"
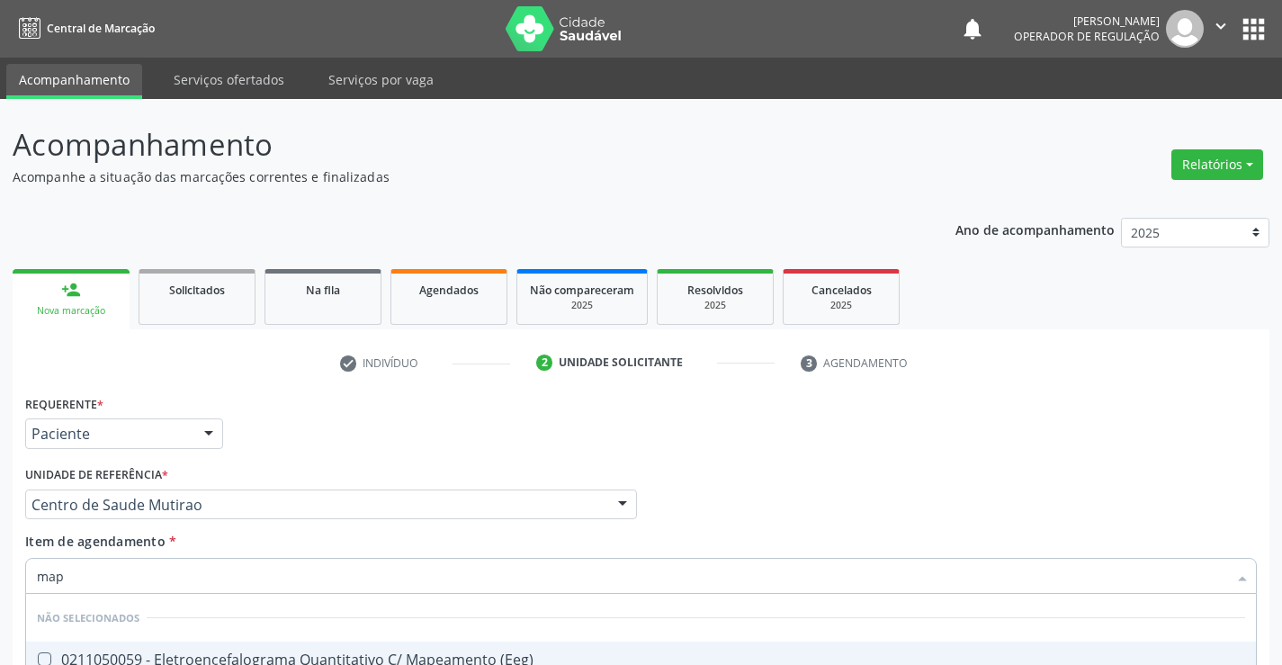
scroll to position [227, 0]
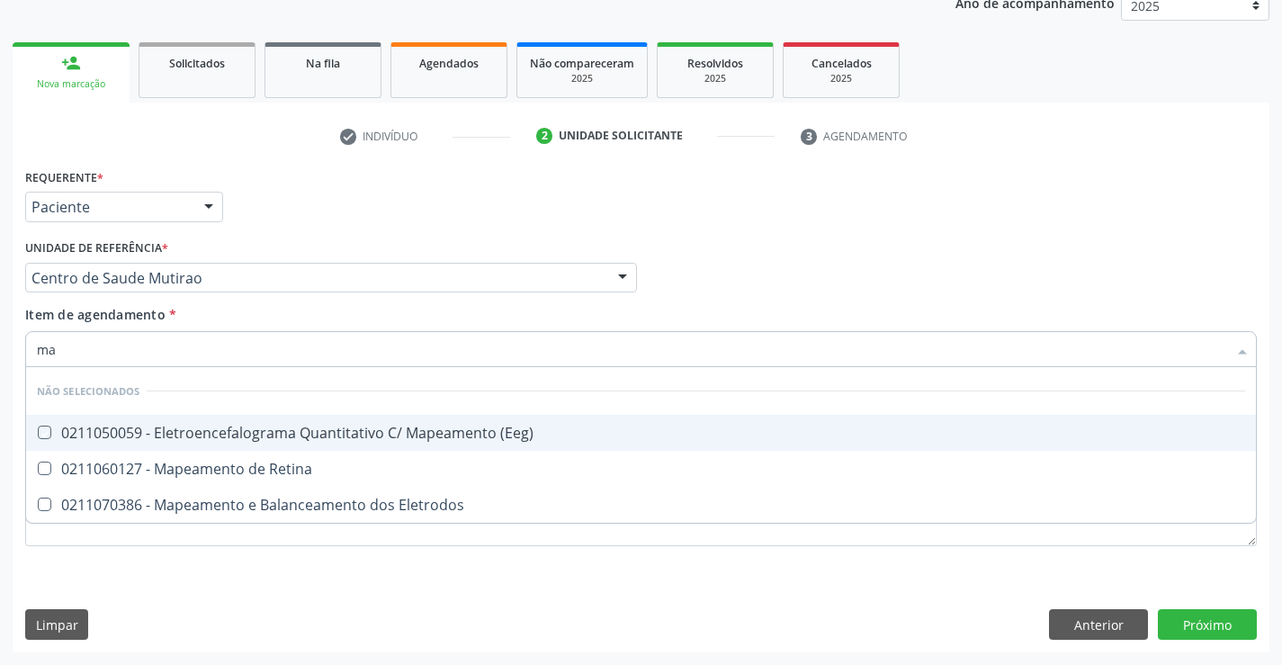
type input "m"
checkbox \(Eeg\) "true"
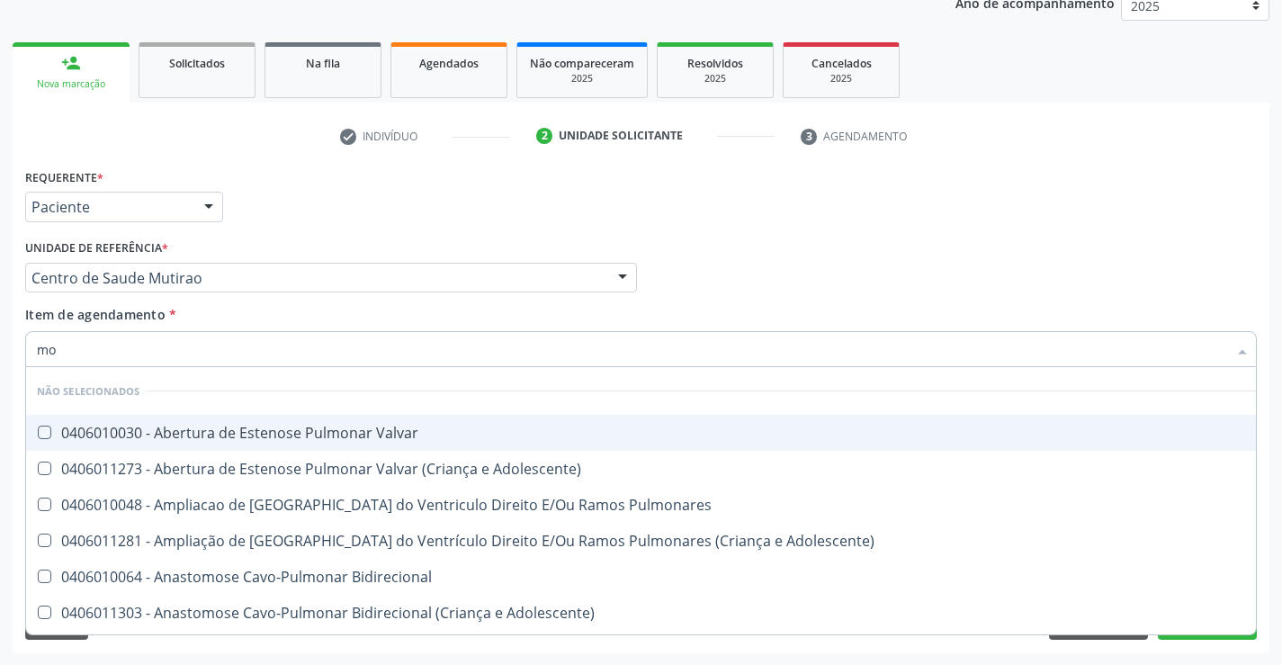
type input "mon"
checkbox Valvar "false"
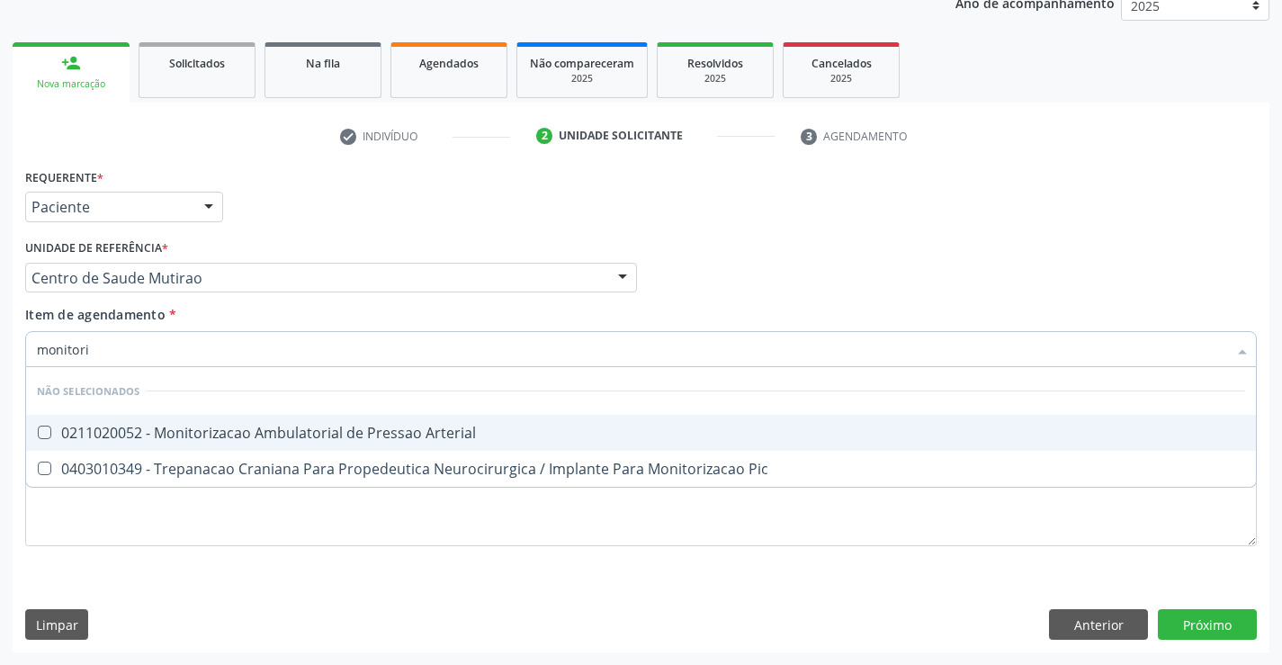
type input "monitoriz"
click at [226, 434] on div "0211020052 - Monitorizacao Ambulatorial de Pressao Arterial" at bounding box center [641, 433] width 1209 height 14
checkbox Arterial "true"
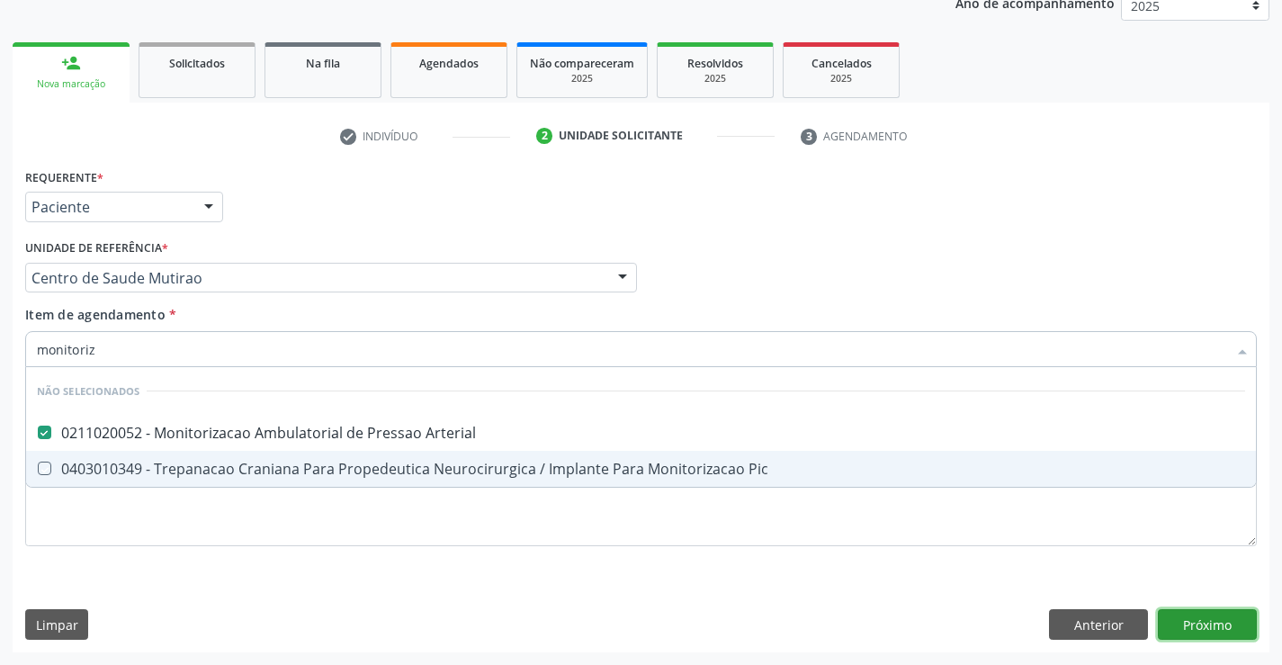
click at [1230, 624] on div "Requerente * Paciente Médico(a) Enfermeiro(a) Paciente Nenhum resultado encontr…" at bounding box center [641, 408] width 1257 height 489
checkbox Pic "true"
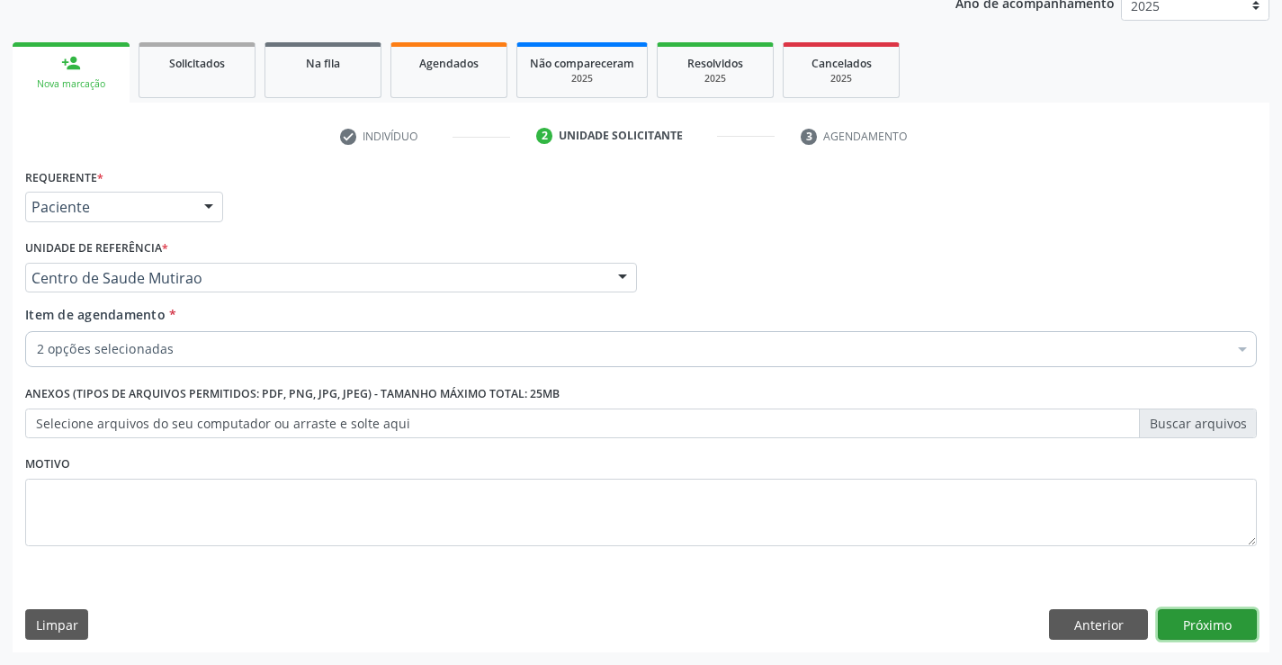
click at [1236, 629] on button "Próximo" at bounding box center [1207, 624] width 99 height 31
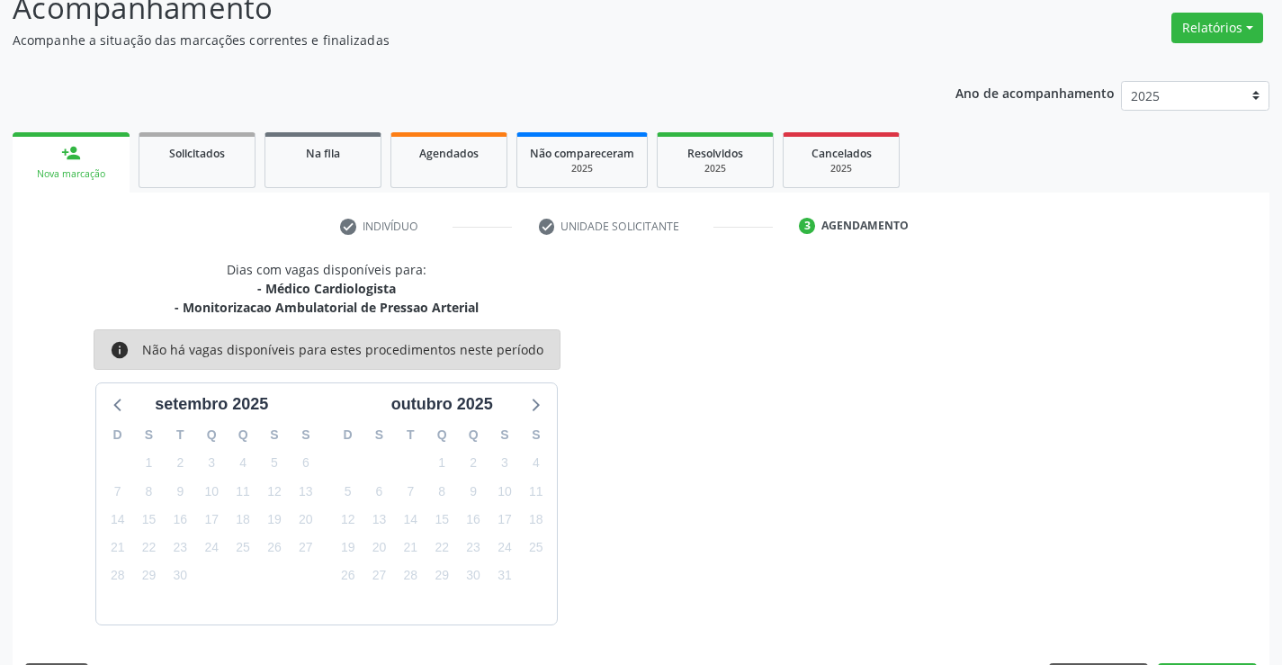
scroll to position [190, 0]
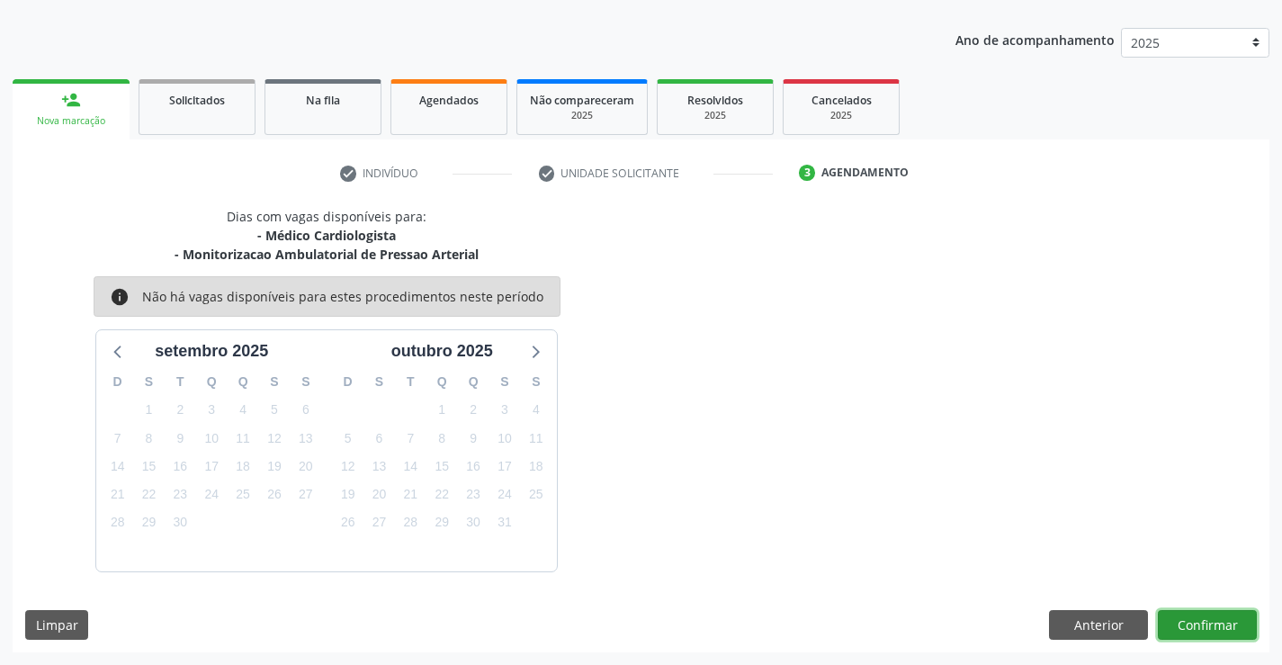
click at [1208, 626] on button "Confirmar" at bounding box center [1207, 625] width 99 height 31
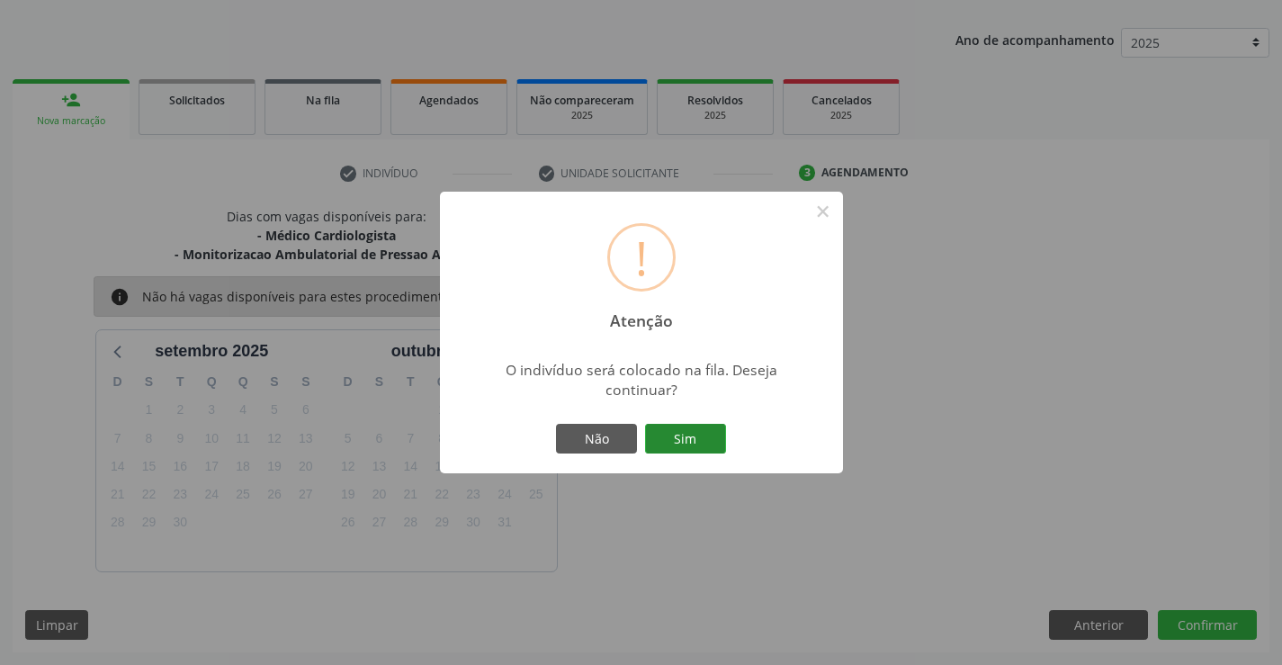
click at [694, 437] on button "Sim" at bounding box center [685, 439] width 81 height 31
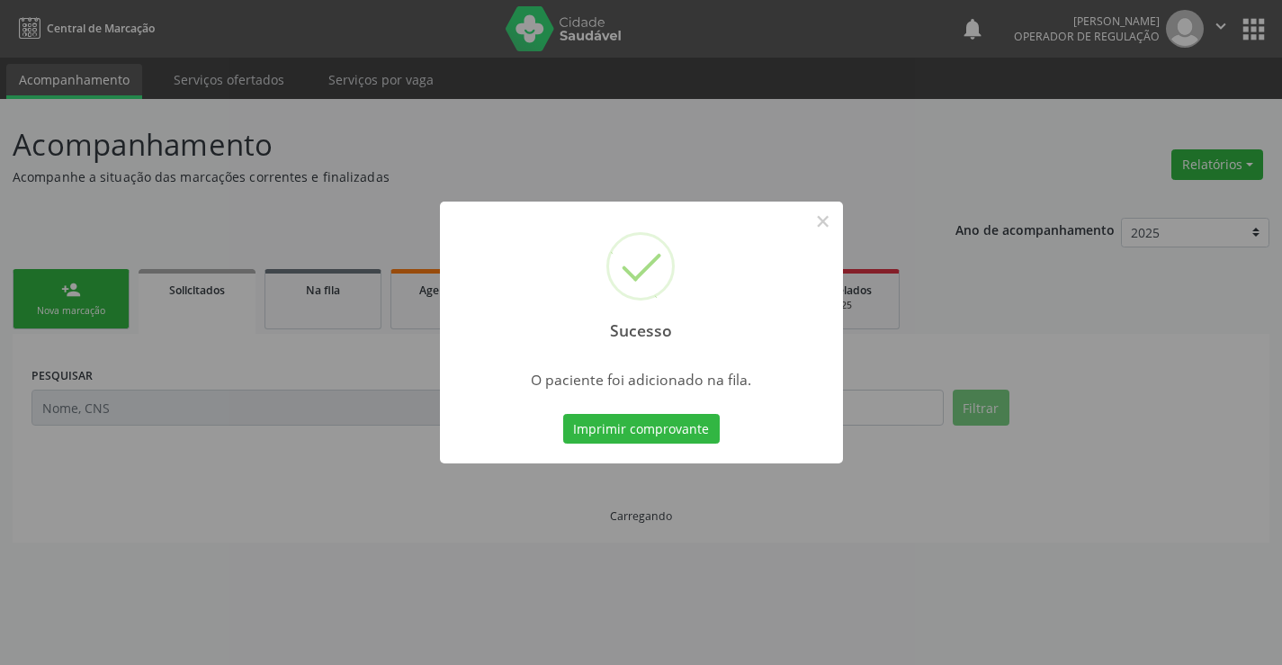
scroll to position [0, 0]
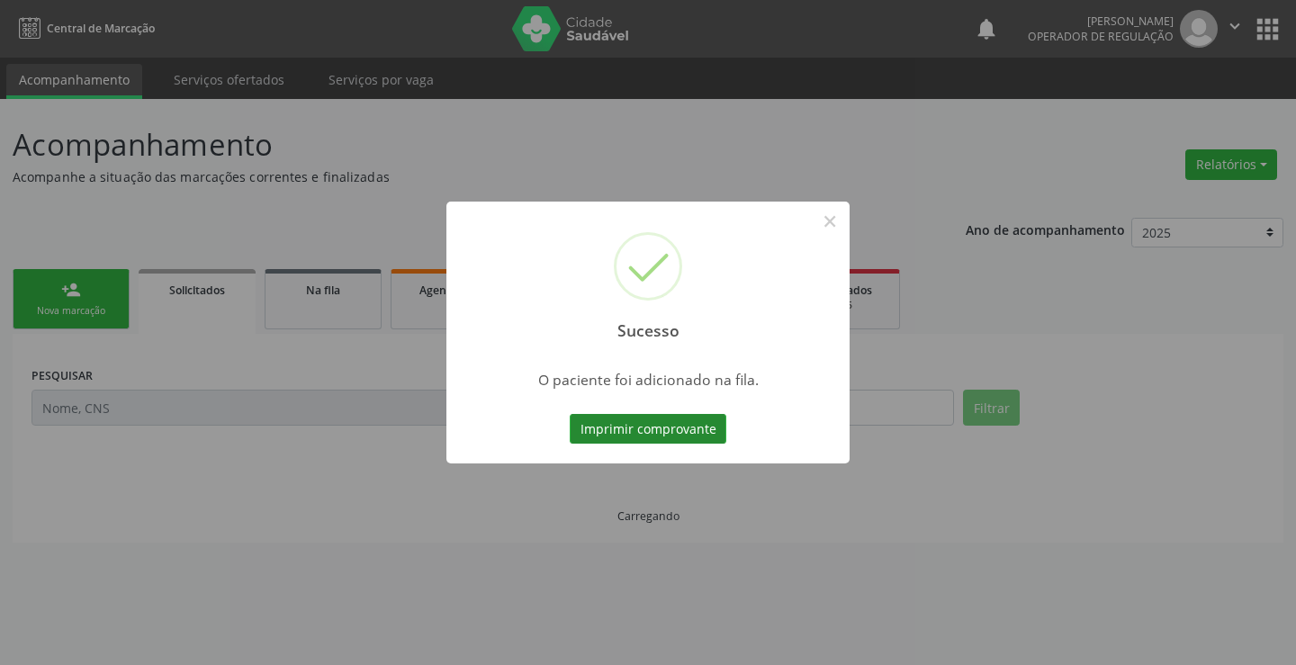
click at [700, 427] on button "Imprimir comprovante" at bounding box center [648, 429] width 157 height 31
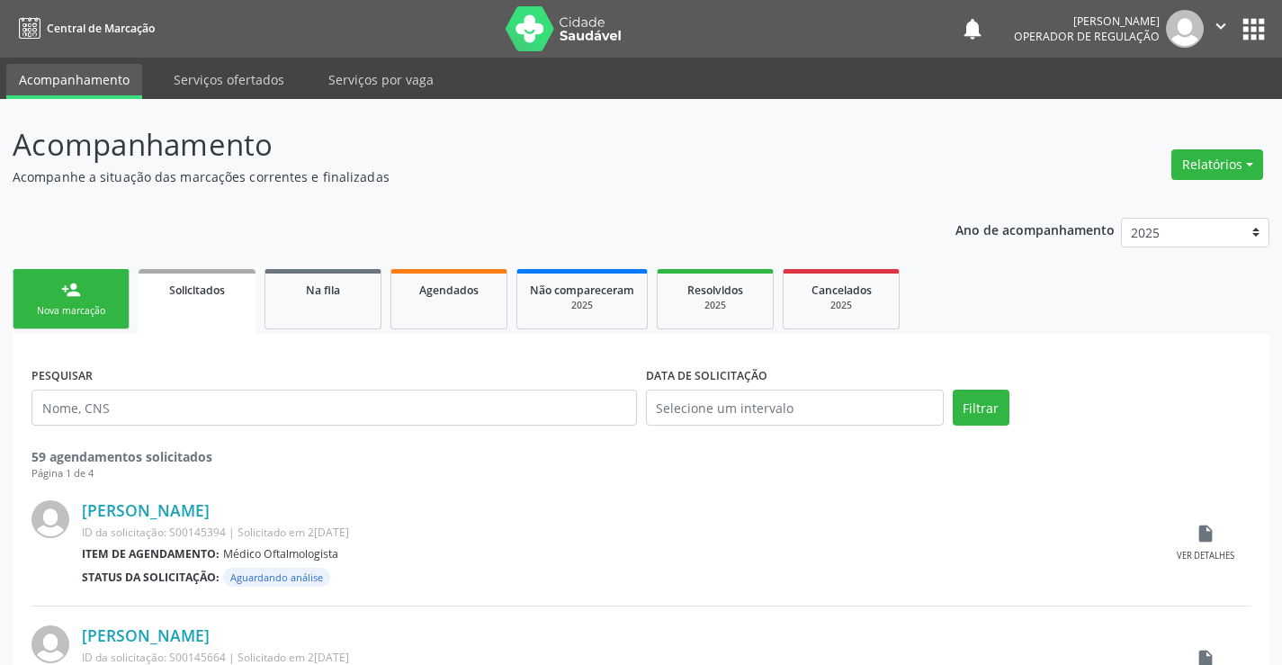
click at [44, 292] on link "person_add Nova marcação" at bounding box center [71, 299] width 117 height 60
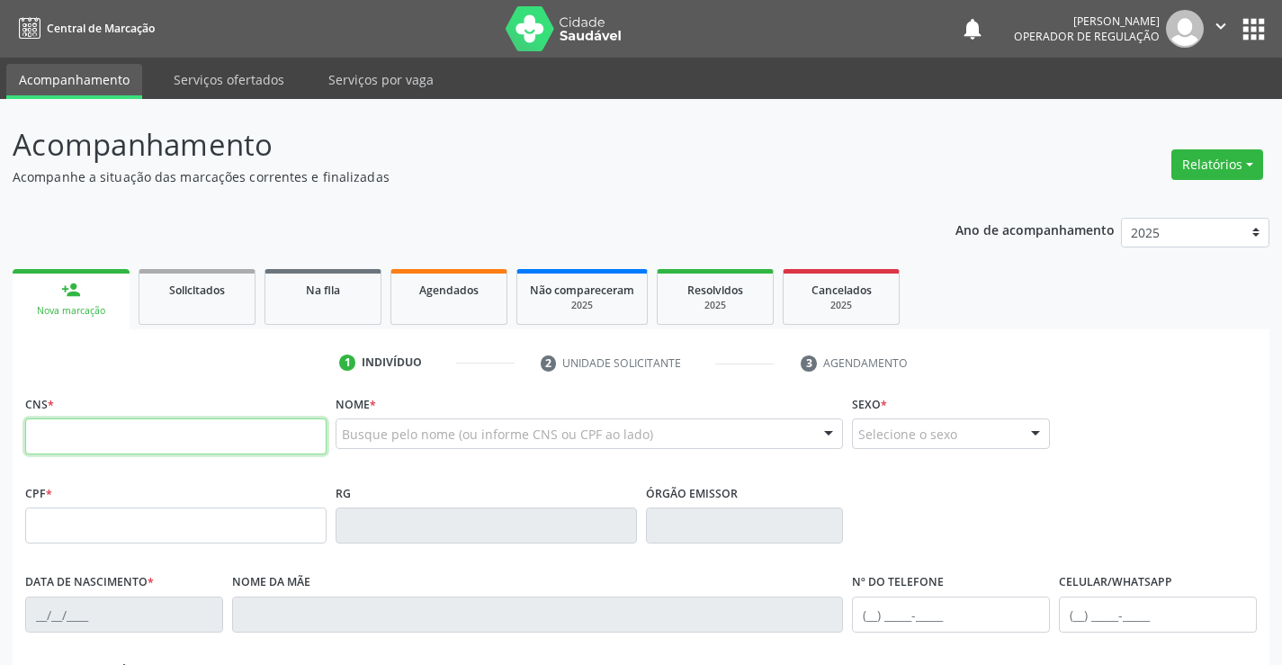
click at [289, 434] on input "text" at bounding box center [175, 436] width 301 height 36
type input "700 0006 9408 5302"
type input "022.645.347-29"
type input "762033"
type input "1[DATE]"
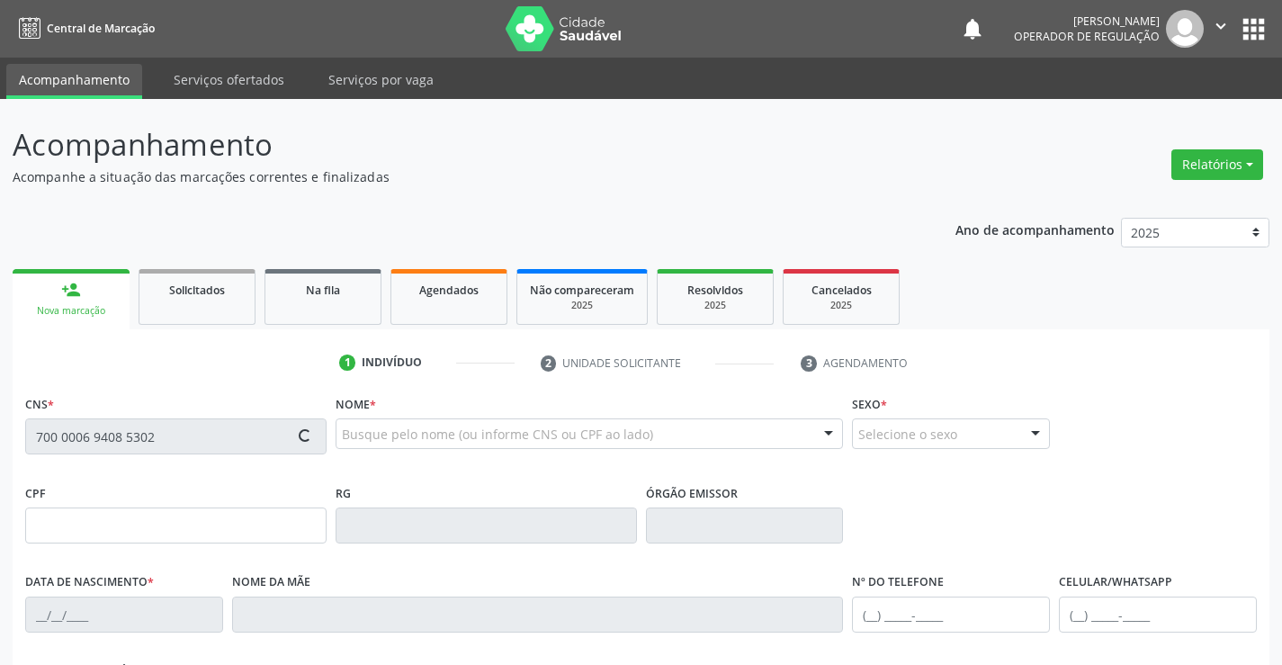
type input "[PERSON_NAME]"
type input "[PHONE_NUMBER]"
type input "44"
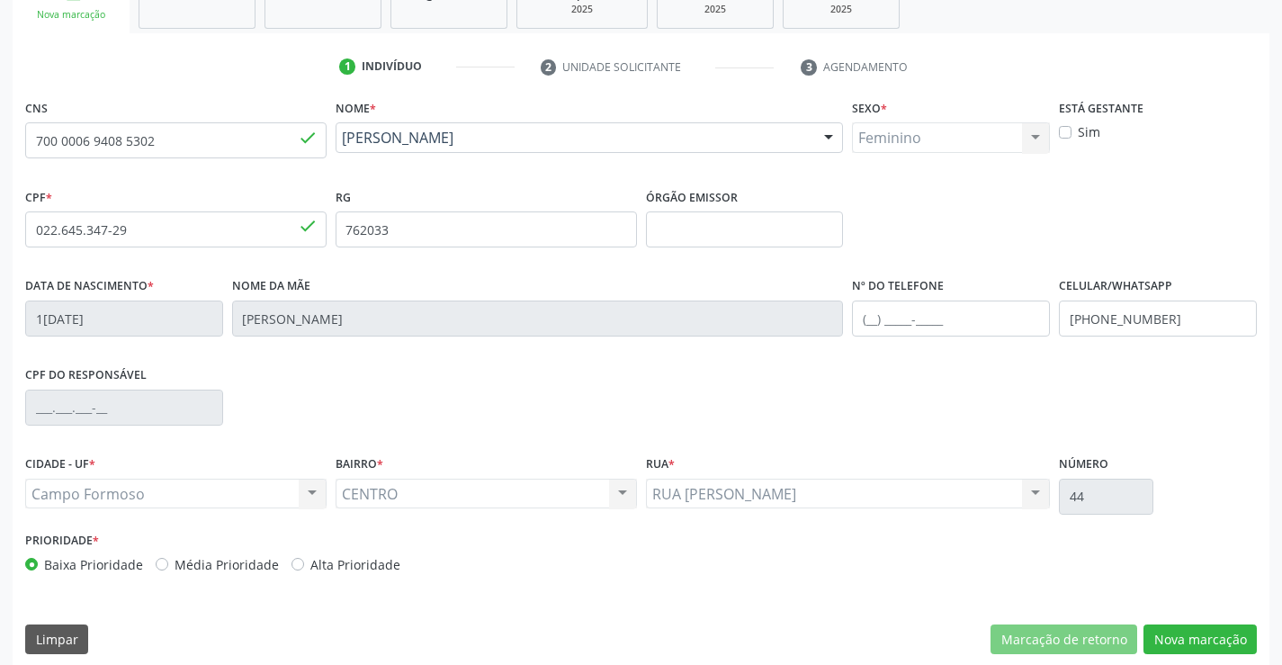
scroll to position [310, 0]
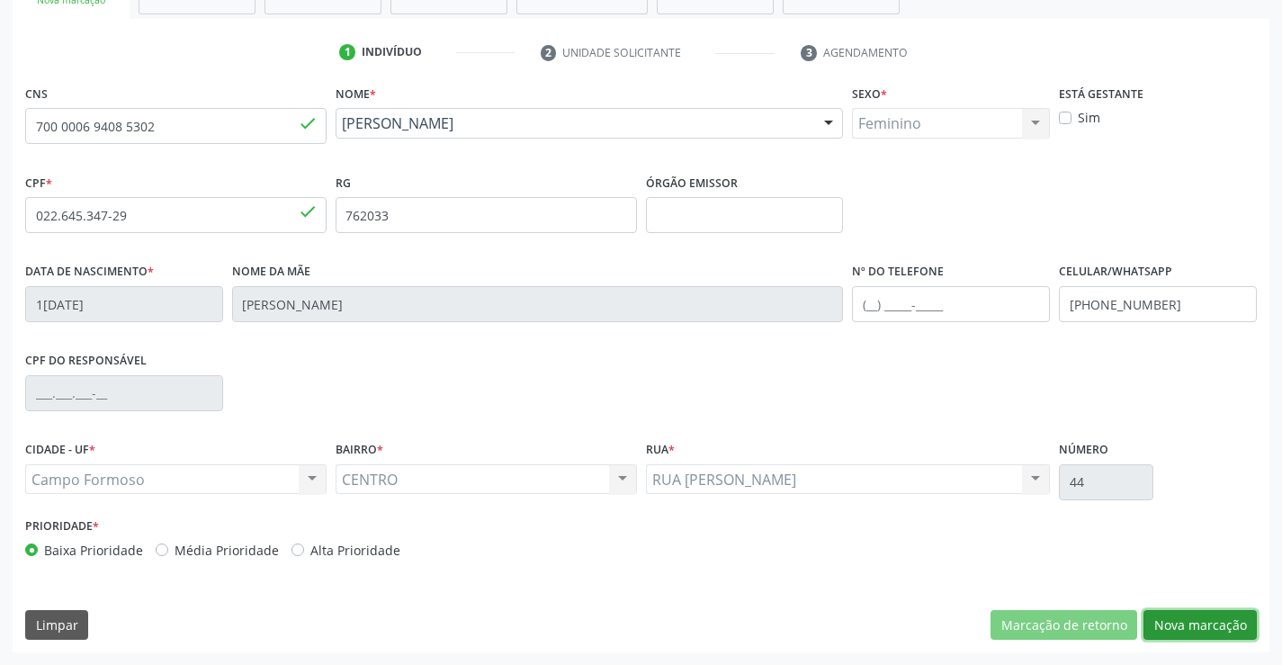
click at [1199, 627] on button "Nova marcação" at bounding box center [1200, 625] width 113 height 31
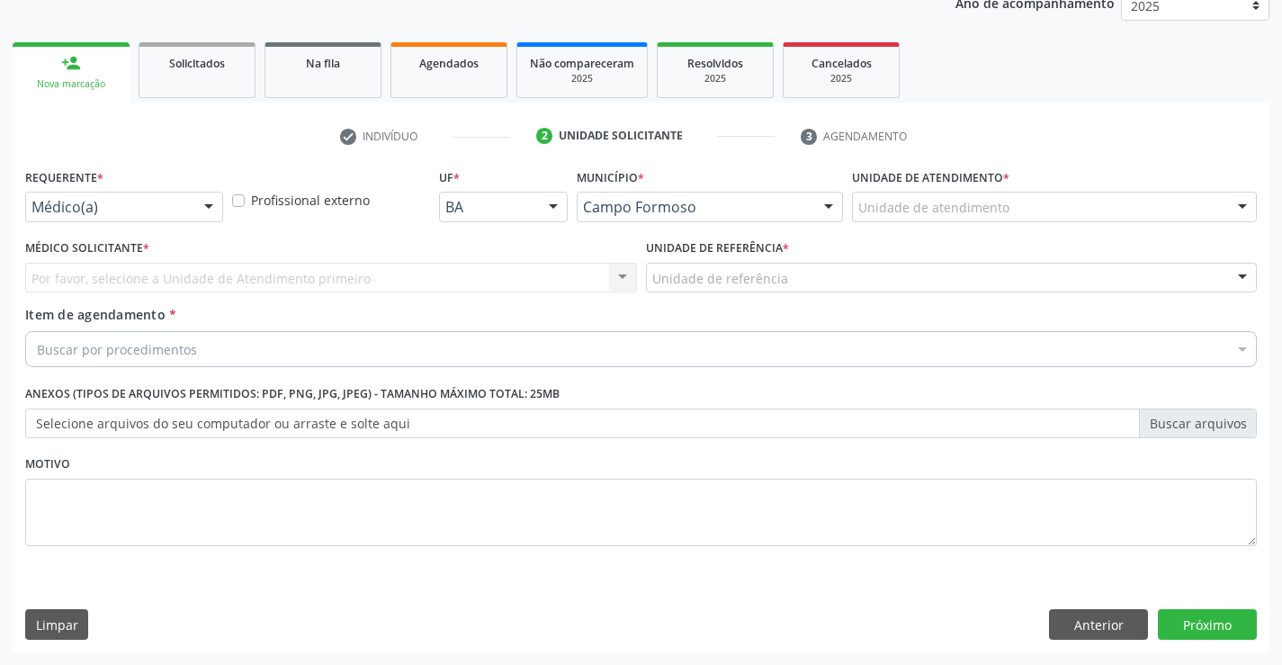
scroll to position [227, 0]
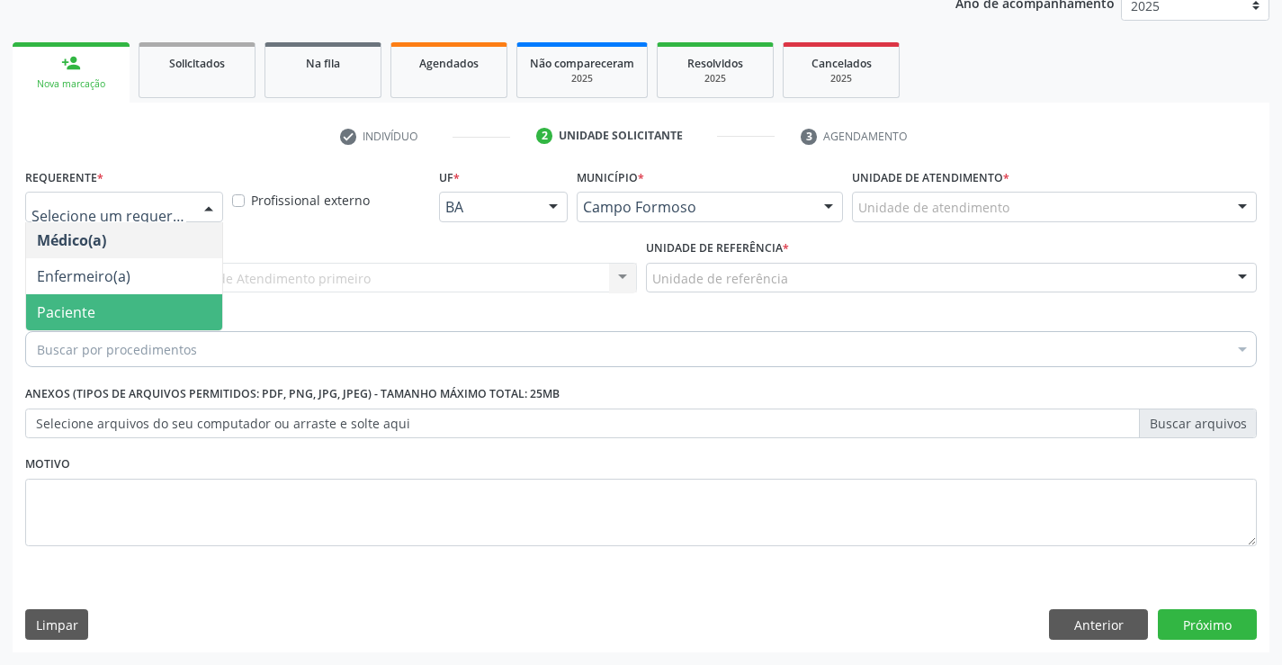
click at [52, 308] on span "Paciente" at bounding box center [66, 312] width 58 height 20
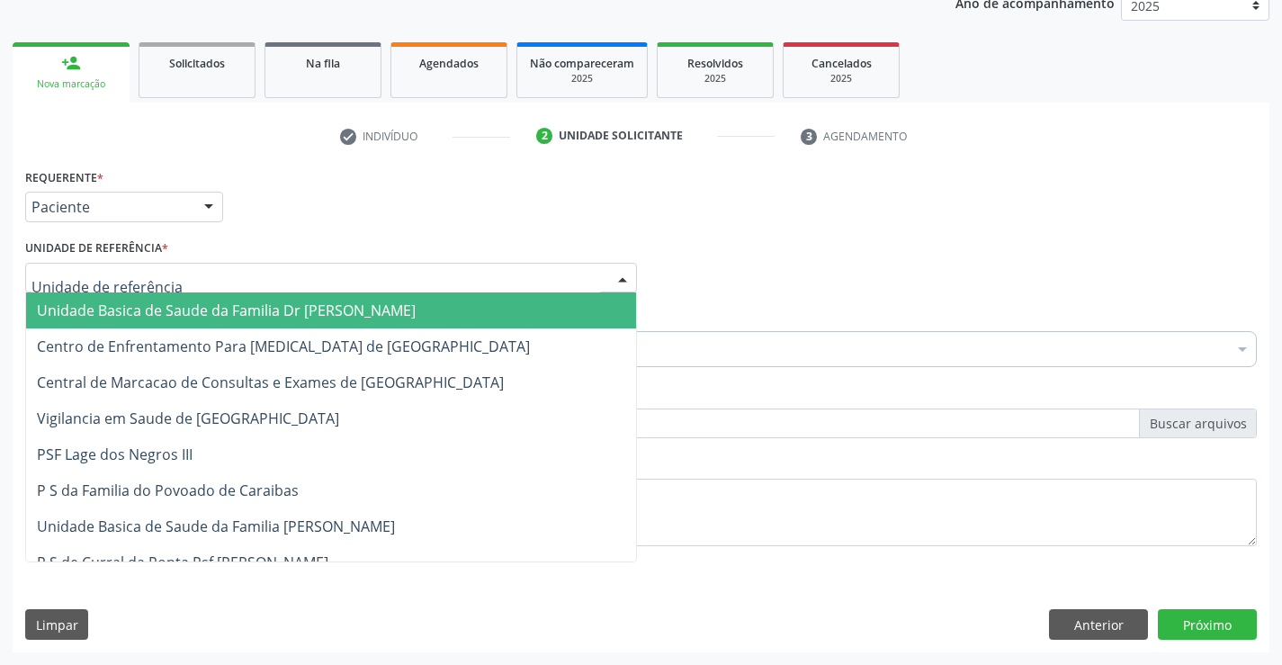
click at [90, 298] on span "Unidade Basica de Saude da Familia Dr [PERSON_NAME]" at bounding box center [331, 310] width 610 height 36
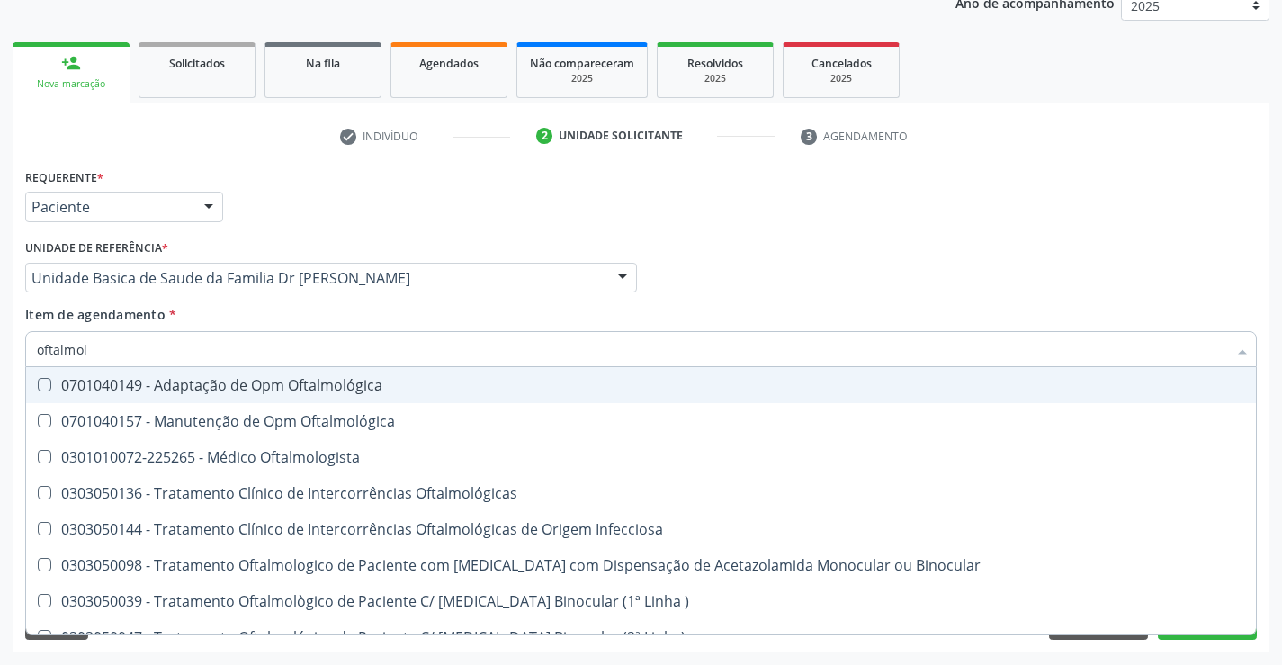
type input "oftalmolo"
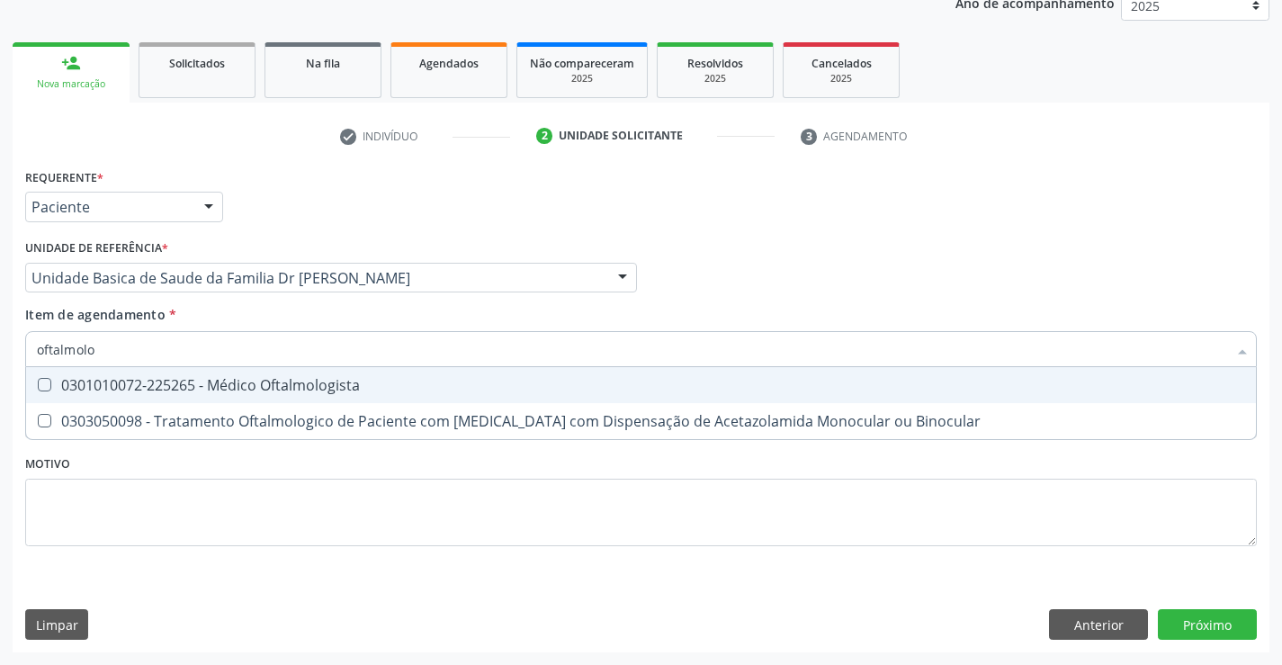
click at [85, 391] on div "0301010072-225265 - Médico Oftalmologista" at bounding box center [641, 385] width 1209 height 14
checkbox Oftalmologista "true"
click at [1174, 617] on div "Requerente * Paciente Médico(a) Enfermeiro(a) Paciente Nenhum resultado encontr…" at bounding box center [641, 408] width 1257 height 489
checkbox Binocular "true"
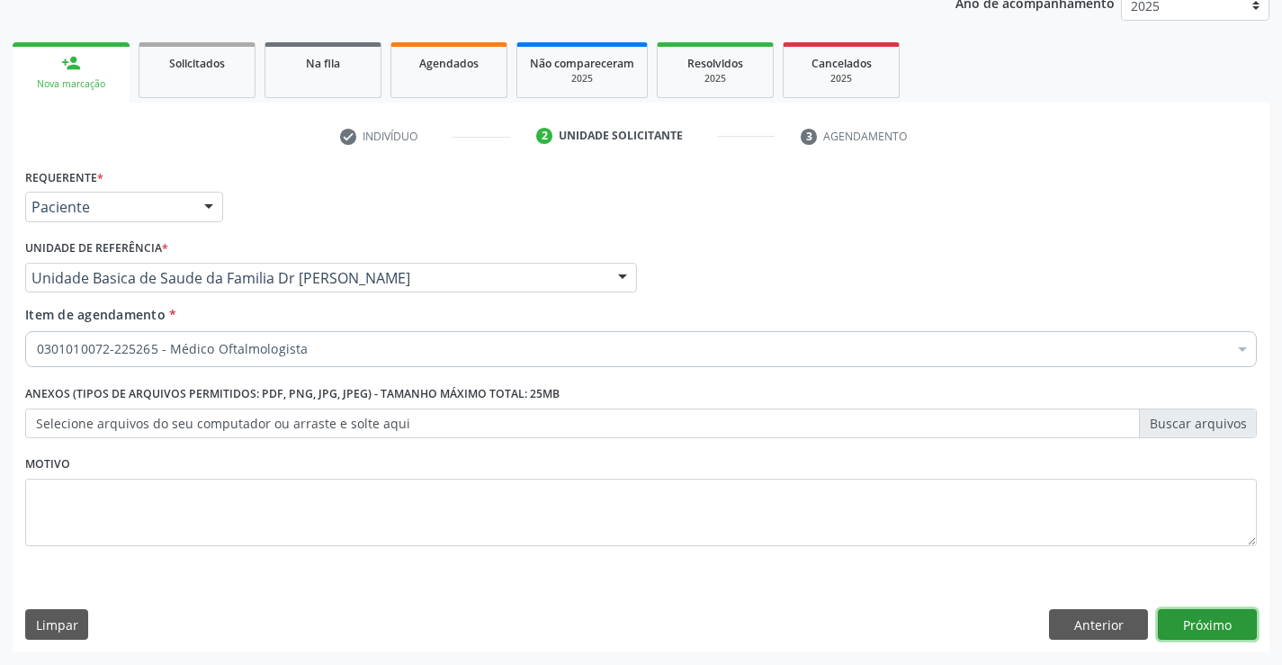
click at [1210, 616] on button "Próximo" at bounding box center [1207, 624] width 99 height 31
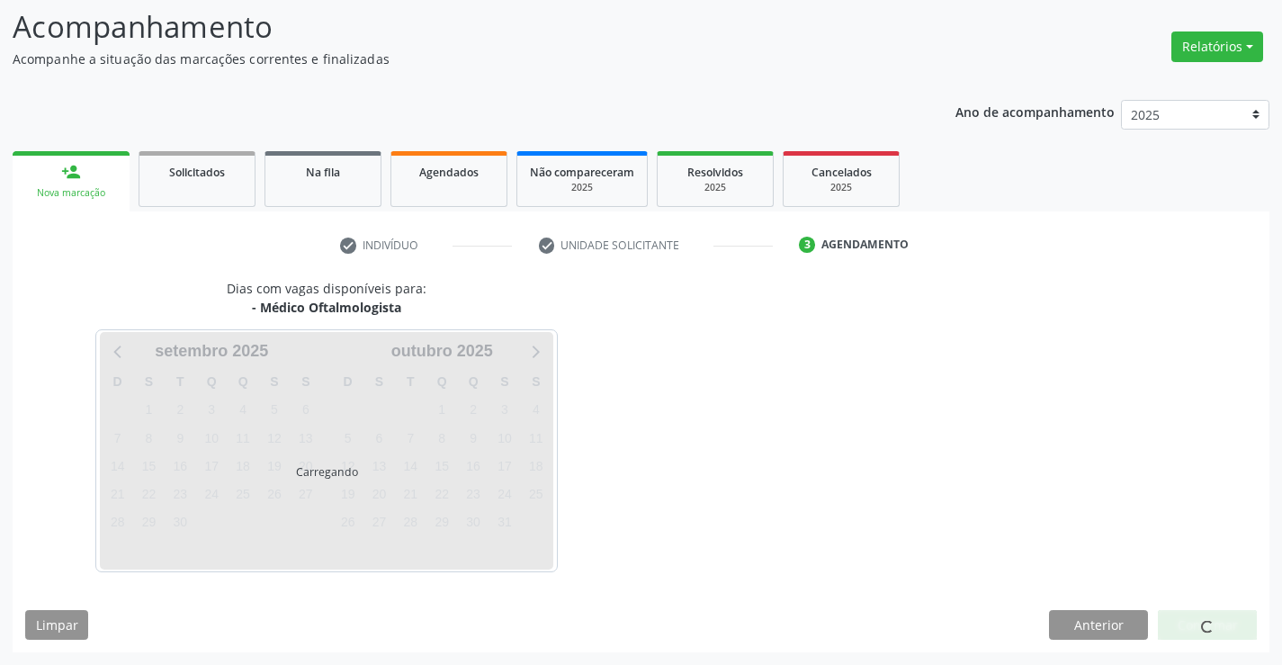
scroll to position [171, 0]
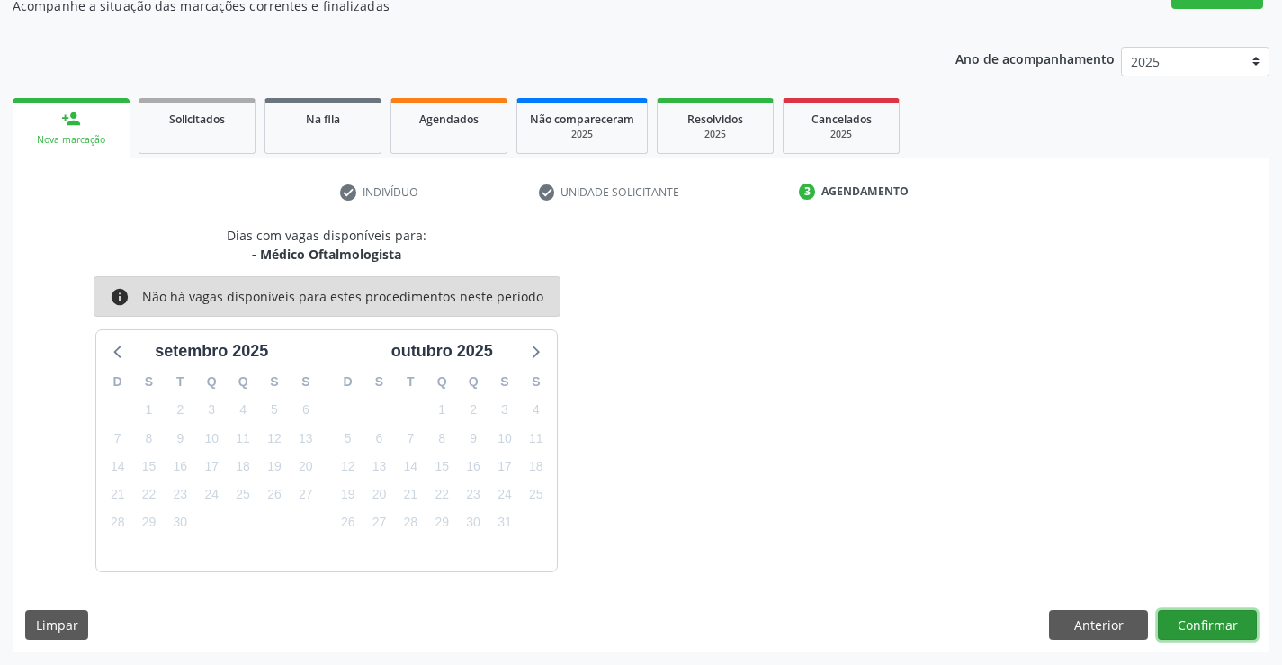
click at [1228, 625] on button "Confirmar" at bounding box center [1207, 625] width 99 height 31
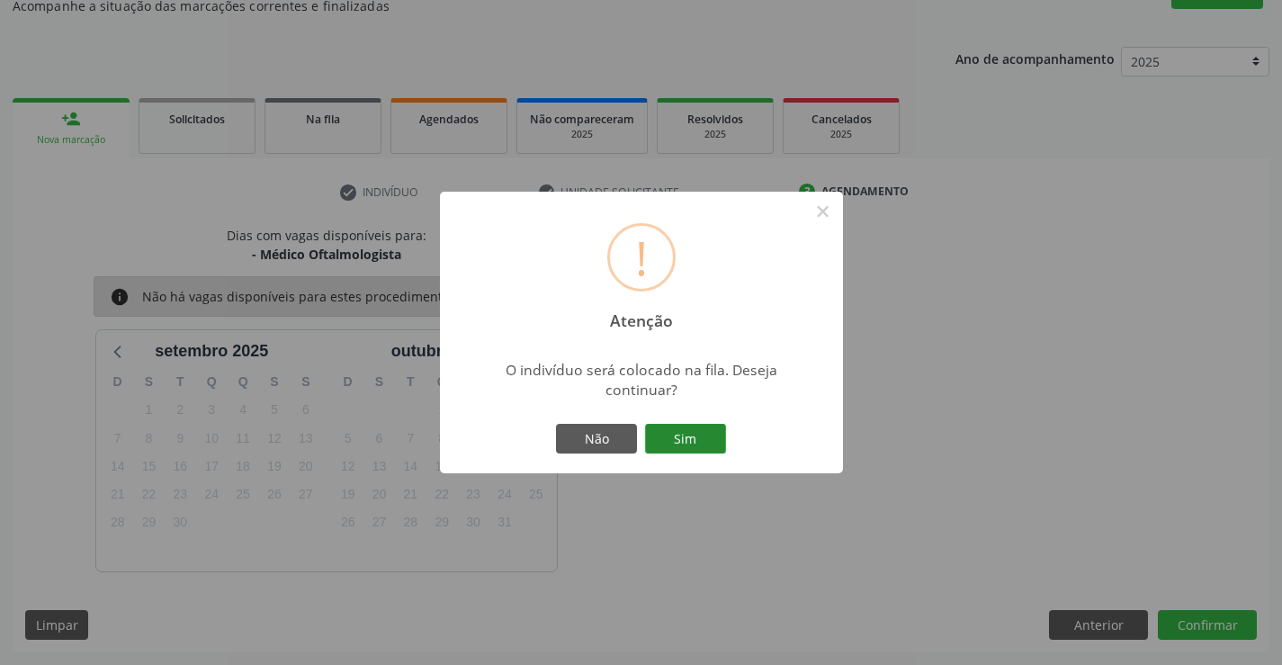
click at [685, 430] on button "Sim" at bounding box center [685, 439] width 81 height 31
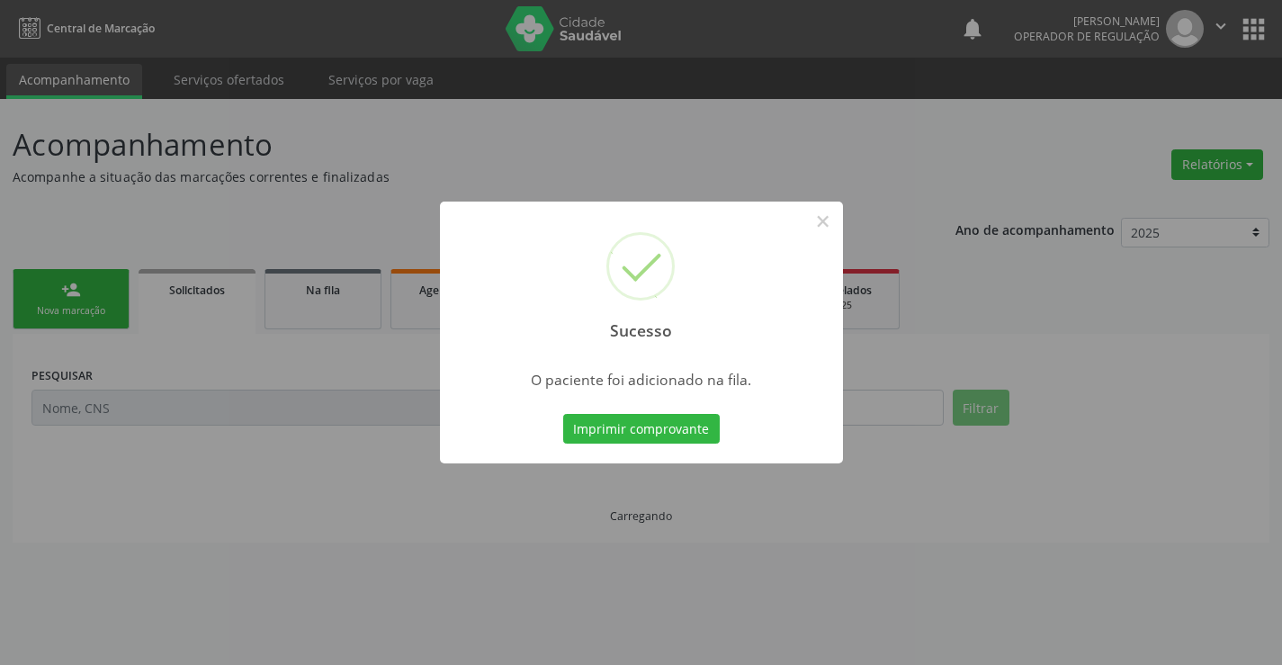
scroll to position [0, 0]
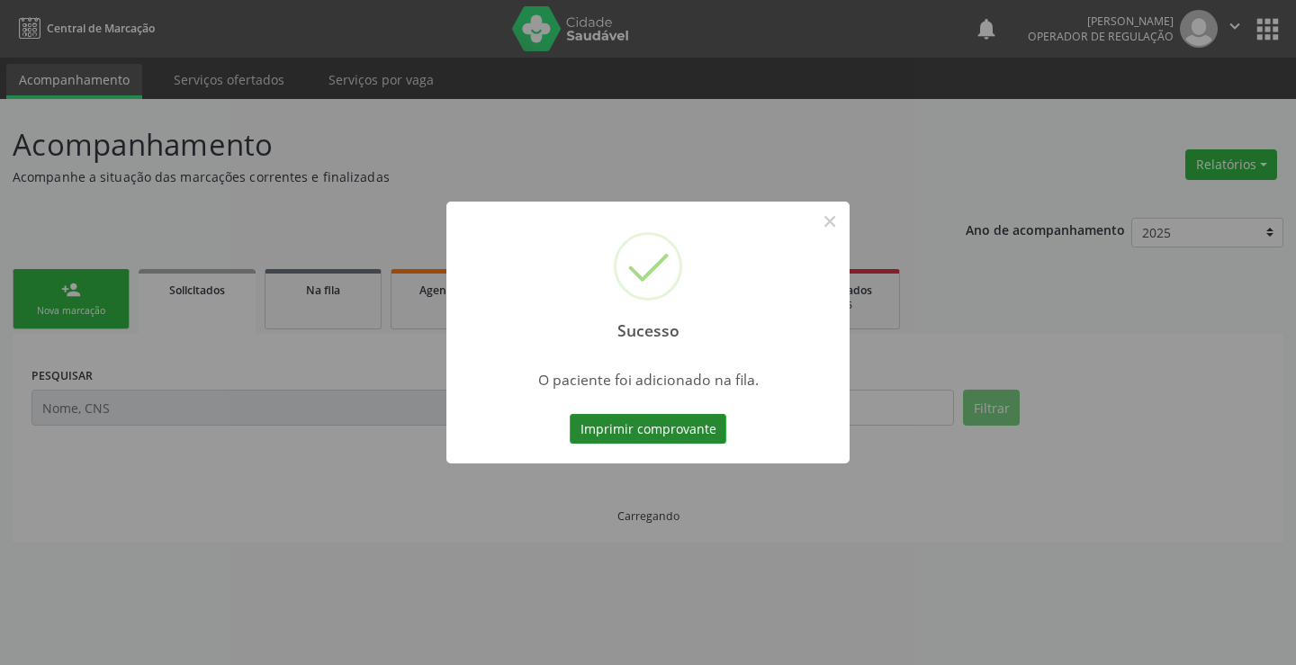
click at [674, 428] on button "Imprimir comprovante" at bounding box center [648, 429] width 157 height 31
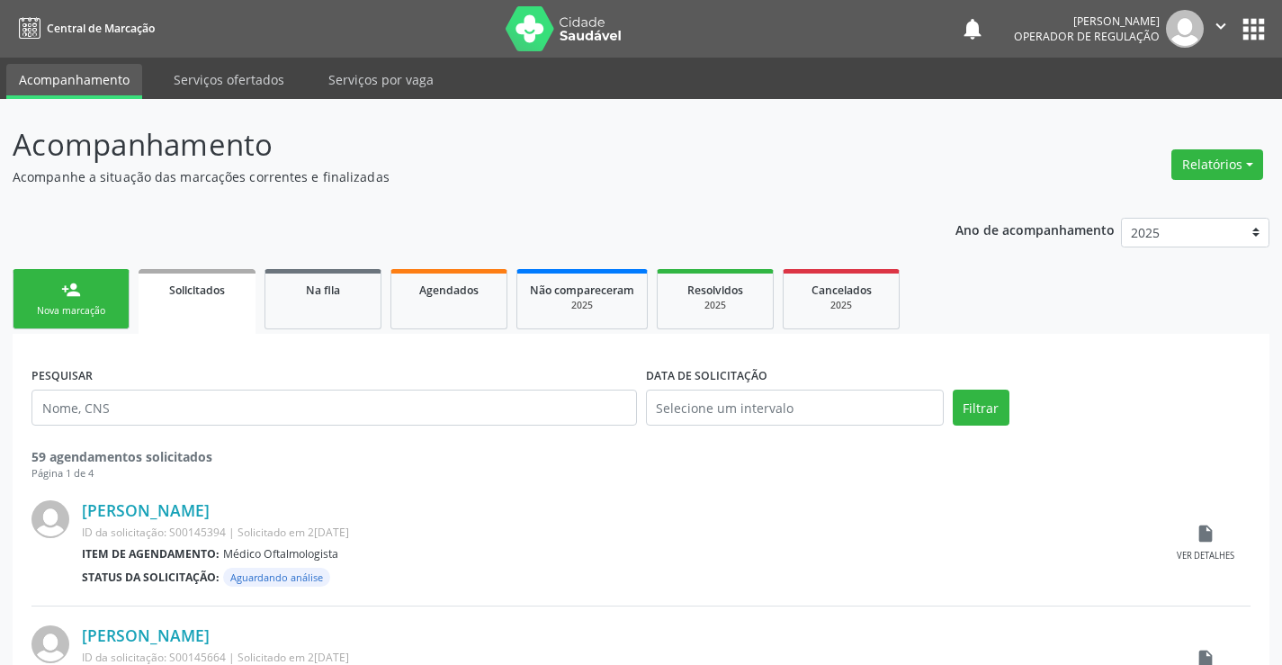
click at [103, 291] on link "person_add Nova marcação" at bounding box center [71, 299] width 117 height 60
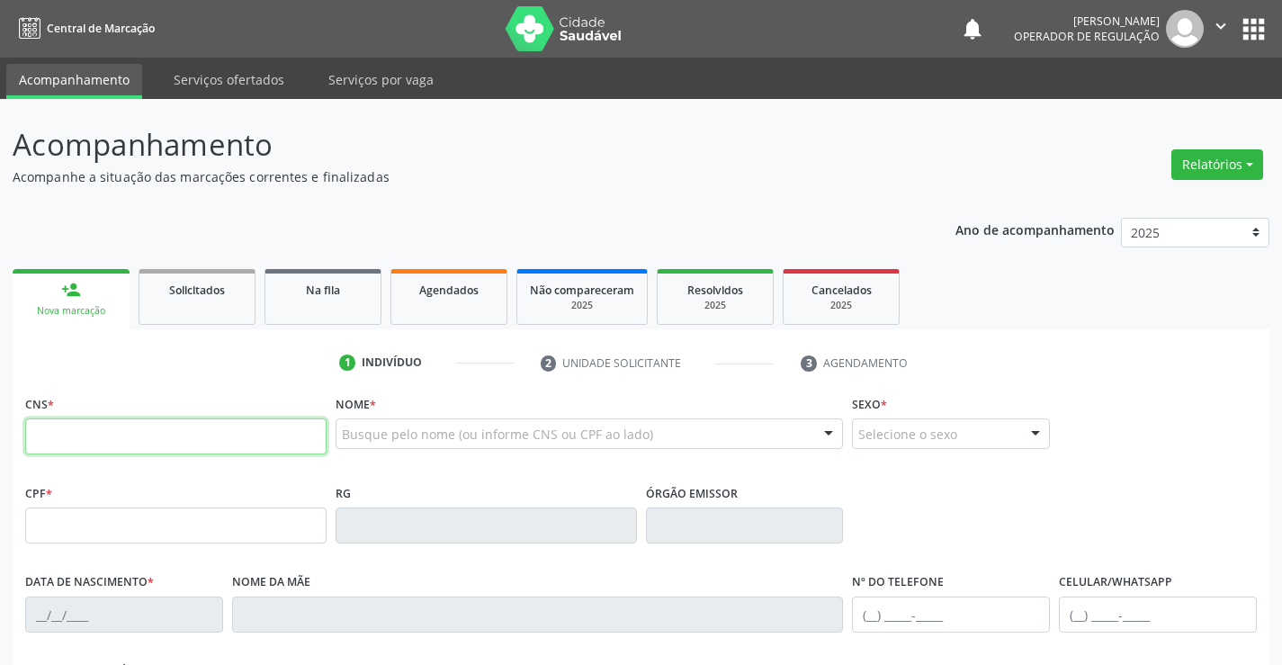
click at [160, 437] on input "text" at bounding box center [175, 436] width 301 height 36
type input "700 0006 9408 5302"
type input "022.645.347-29"
type input "762033"
type input "1[DATE]"
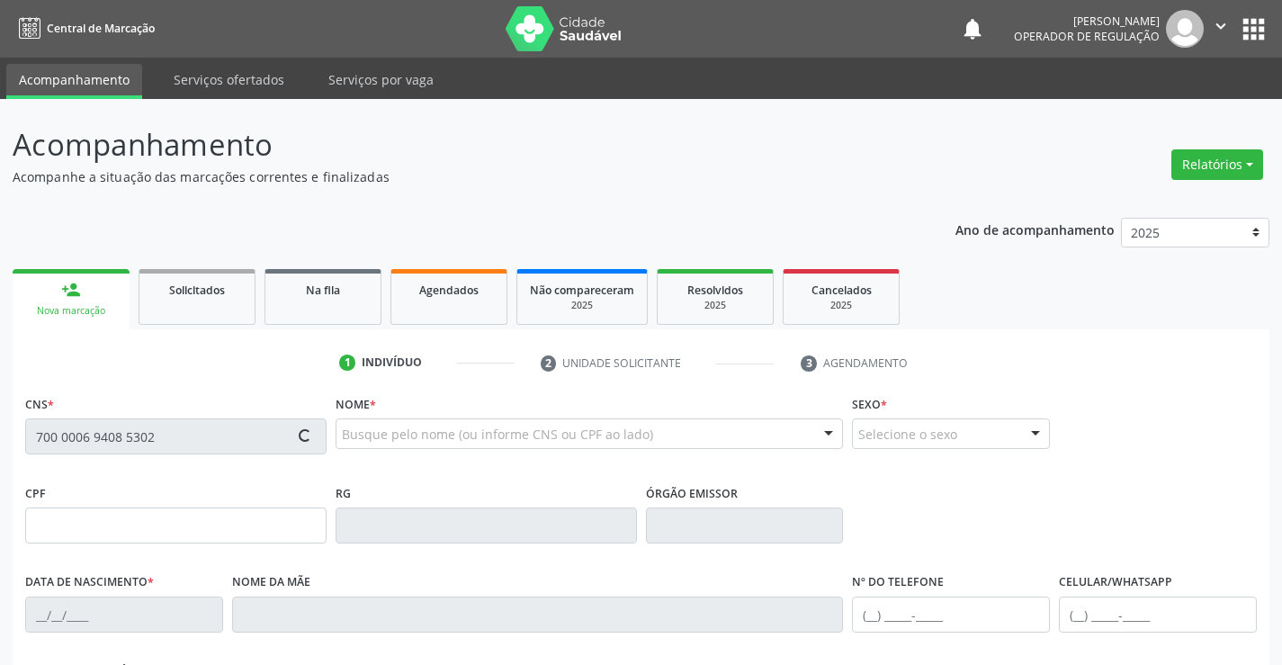
type input "[PERSON_NAME]"
type input "[PHONE_NUMBER]"
type input "44"
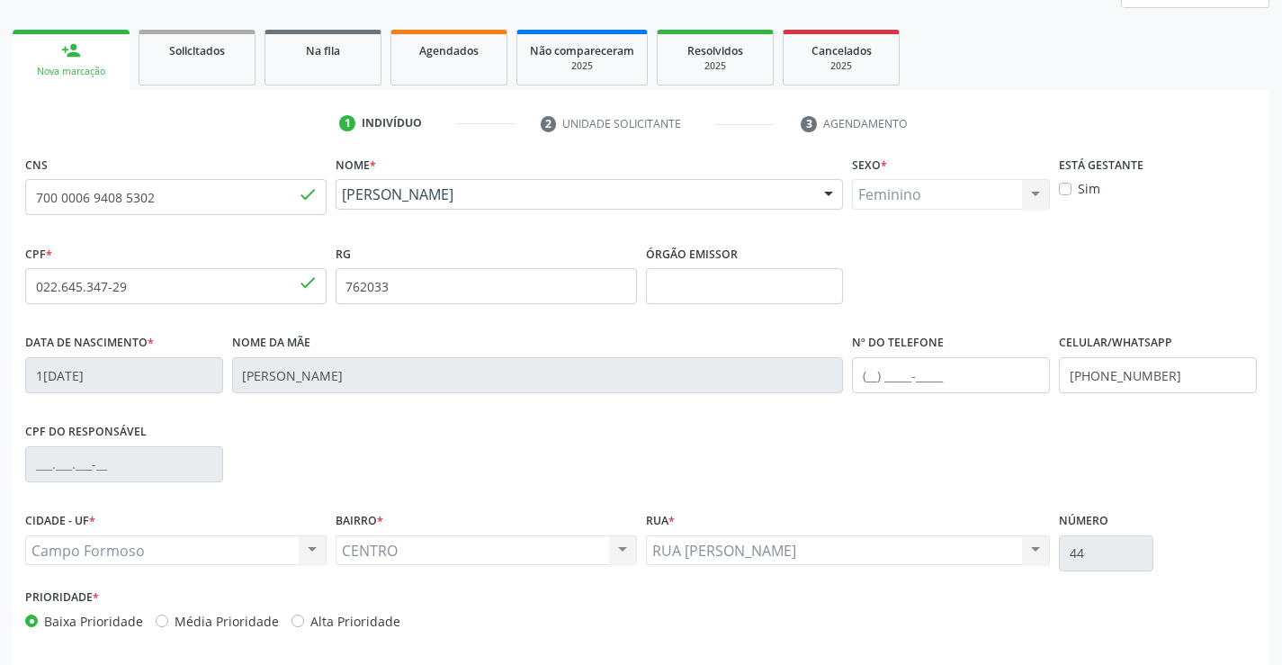
scroll to position [310, 0]
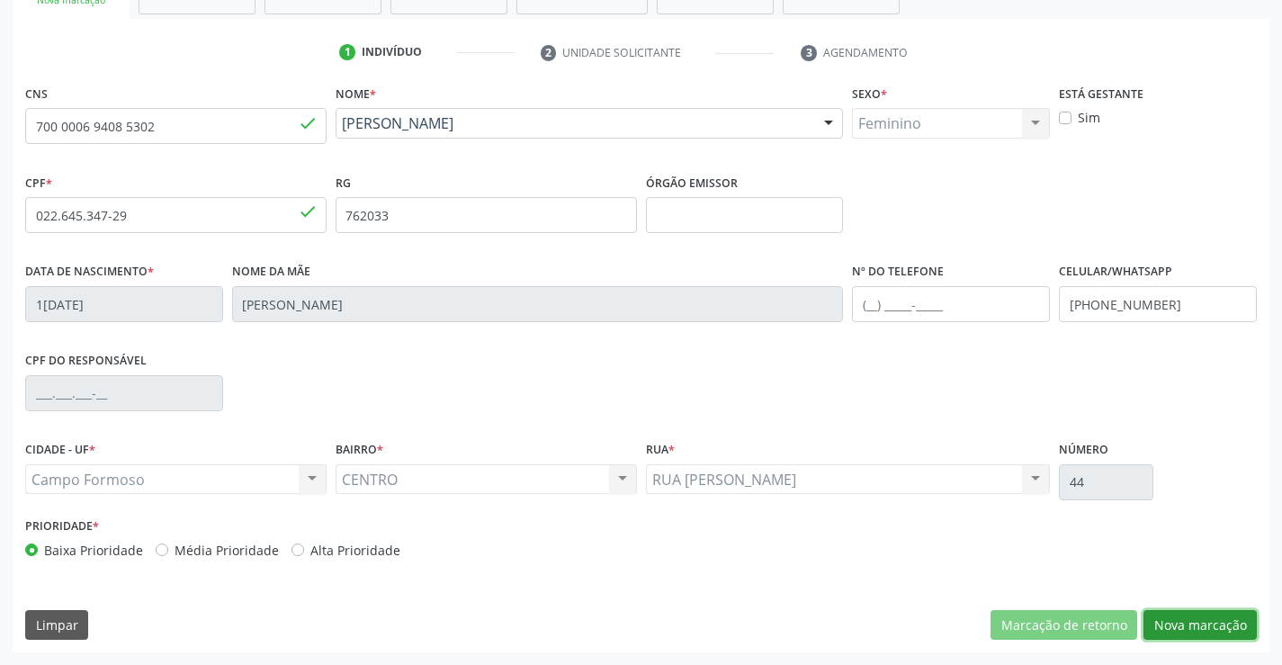
click at [1167, 621] on button "Nova marcação" at bounding box center [1200, 625] width 113 height 31
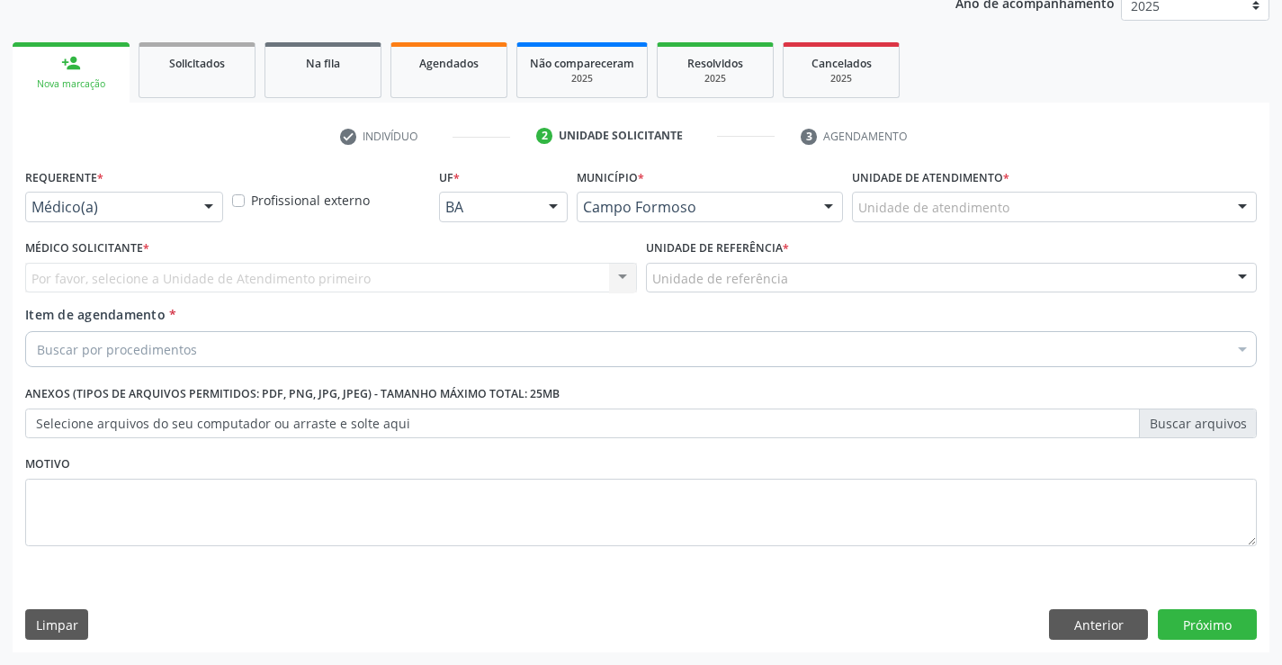
scroll to position [227, 0]
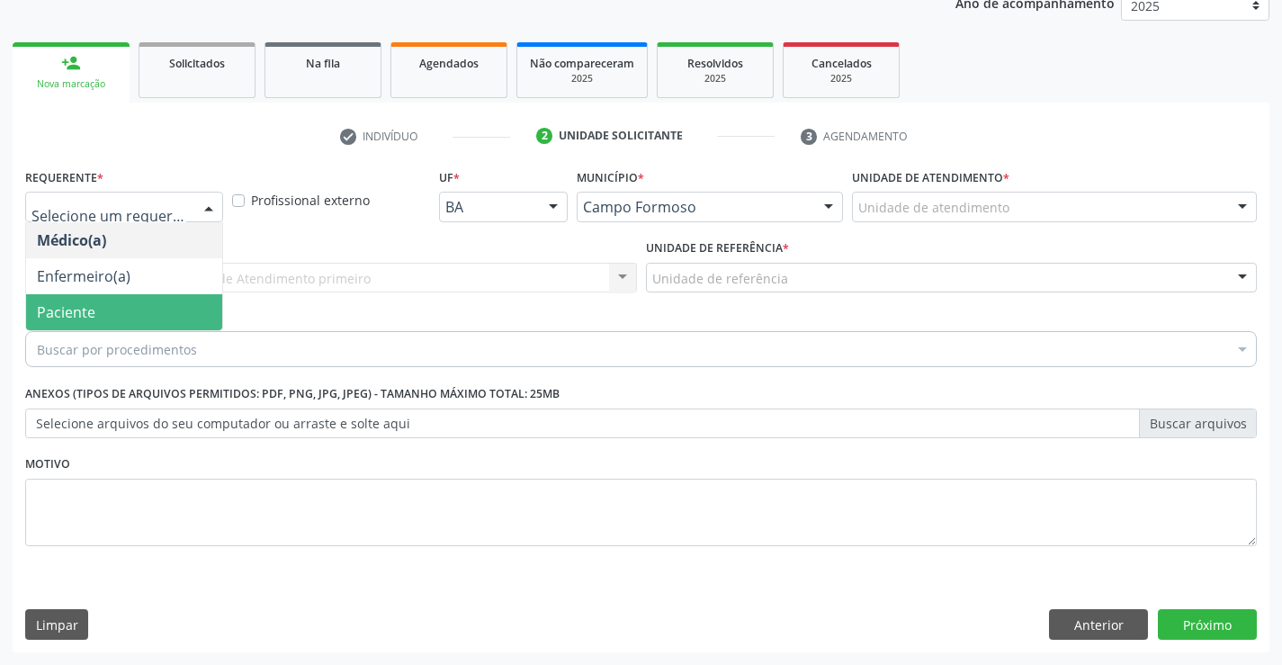
click at [96, 314] on span "Paciente" at bounding box center [124, 312] width 196 height 36
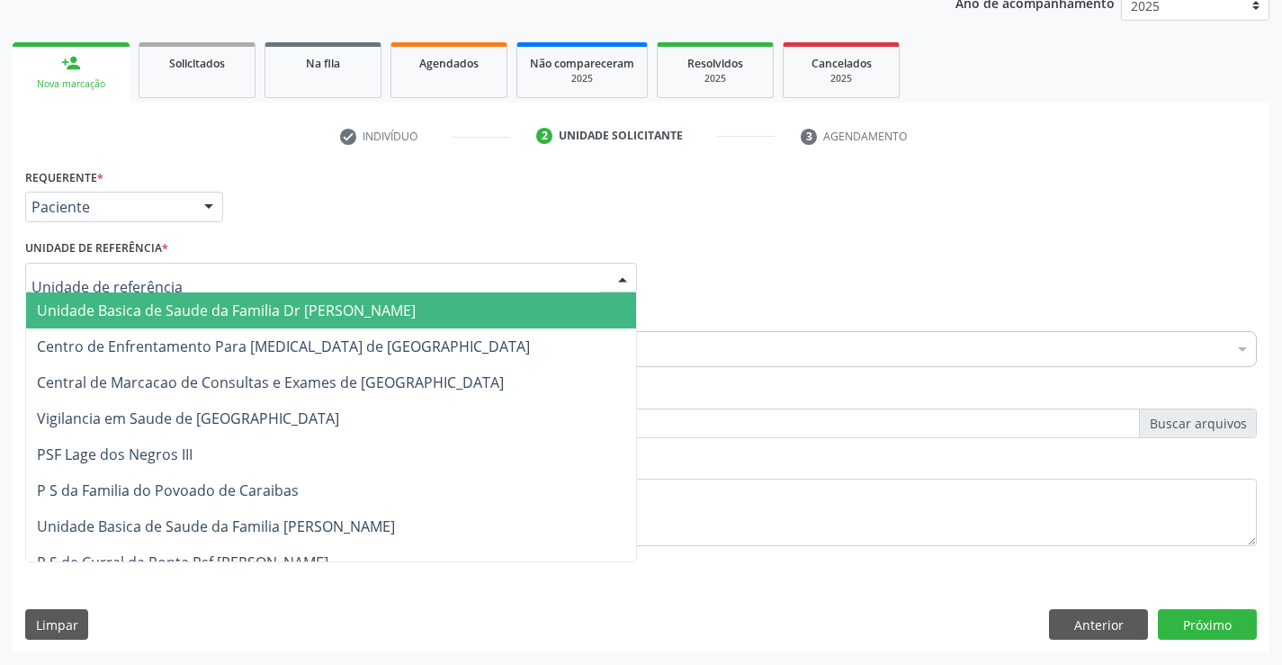
click at [112, 307] on span "Unidade Basica de Saude da Familia Dr [PERSON_NAME]" at bounding box center [226, 311] width 379 height 20
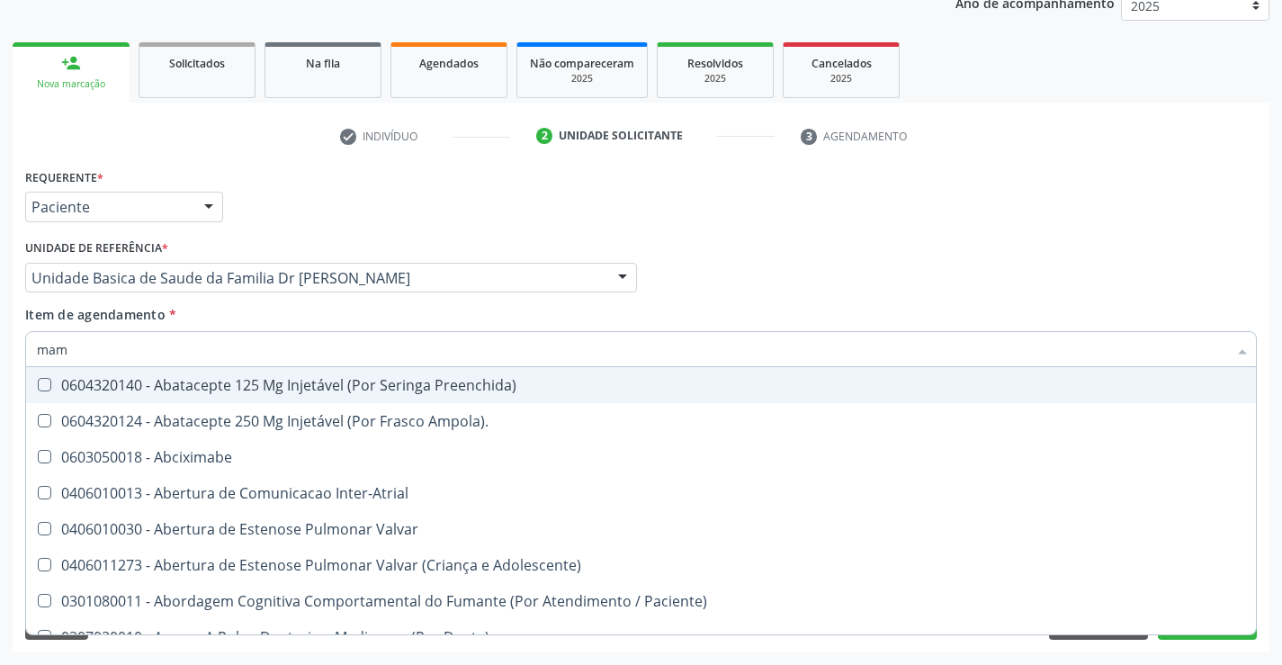
type input "mamo"
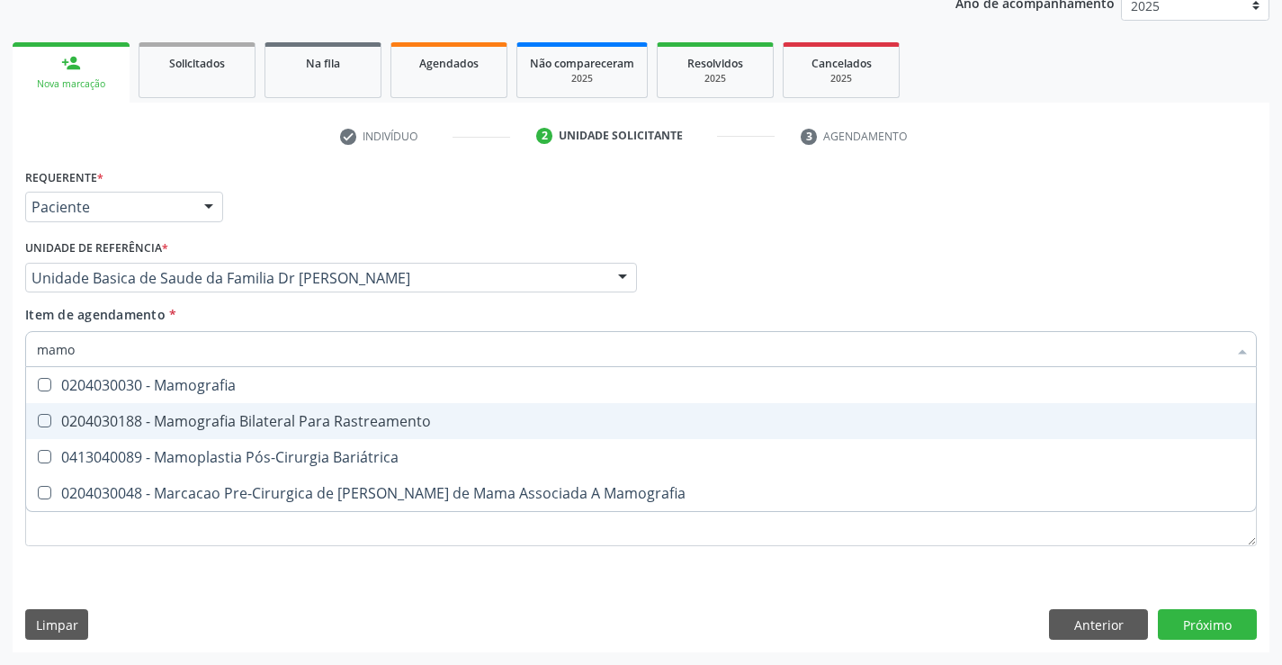
click at [115, 409] on span "0204030188 - Mamografia Bilateral Para Rastreamento" at bounding box center [641, 421] width 1230 height 36
checkbox Rastreamento "true"
click at [1219, 628] on div "Requerente * Paciente Médico(a) Enfermeiro(a) Paciente Nenhum resultado encontr…" at bounding box center [641, 408] width 1257 height 489
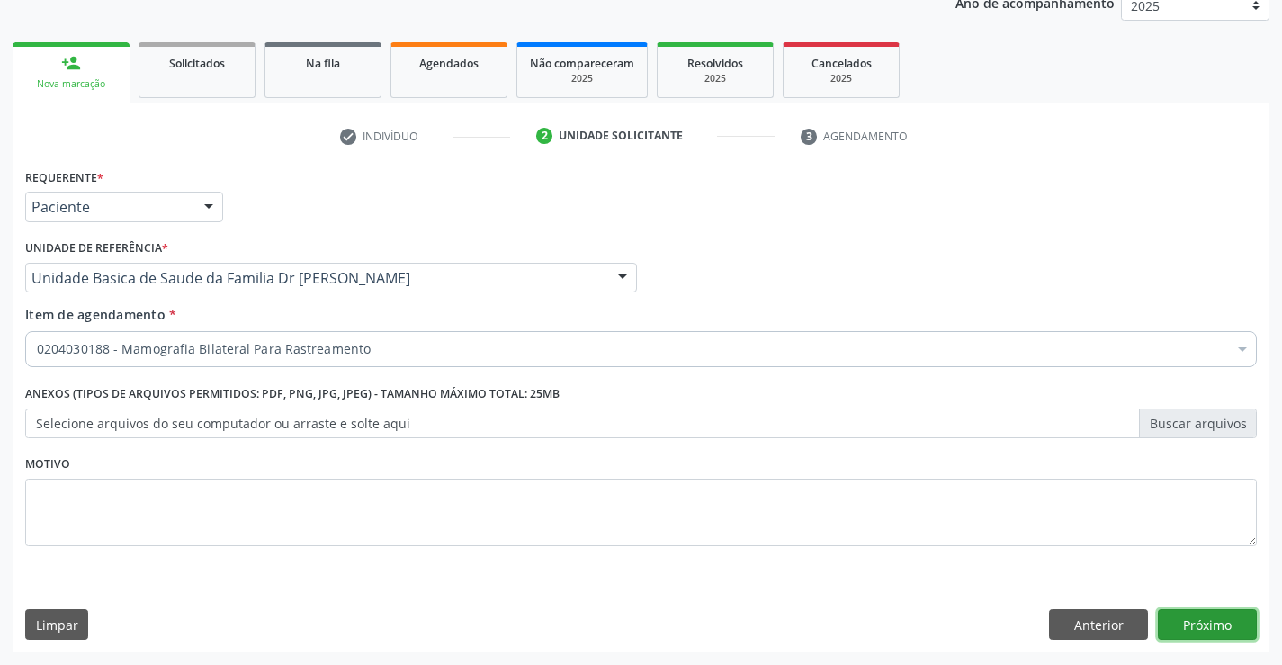
click at [1208, 614] on button "Próximo" at bounding box center [1207, 624] width 99 height 31
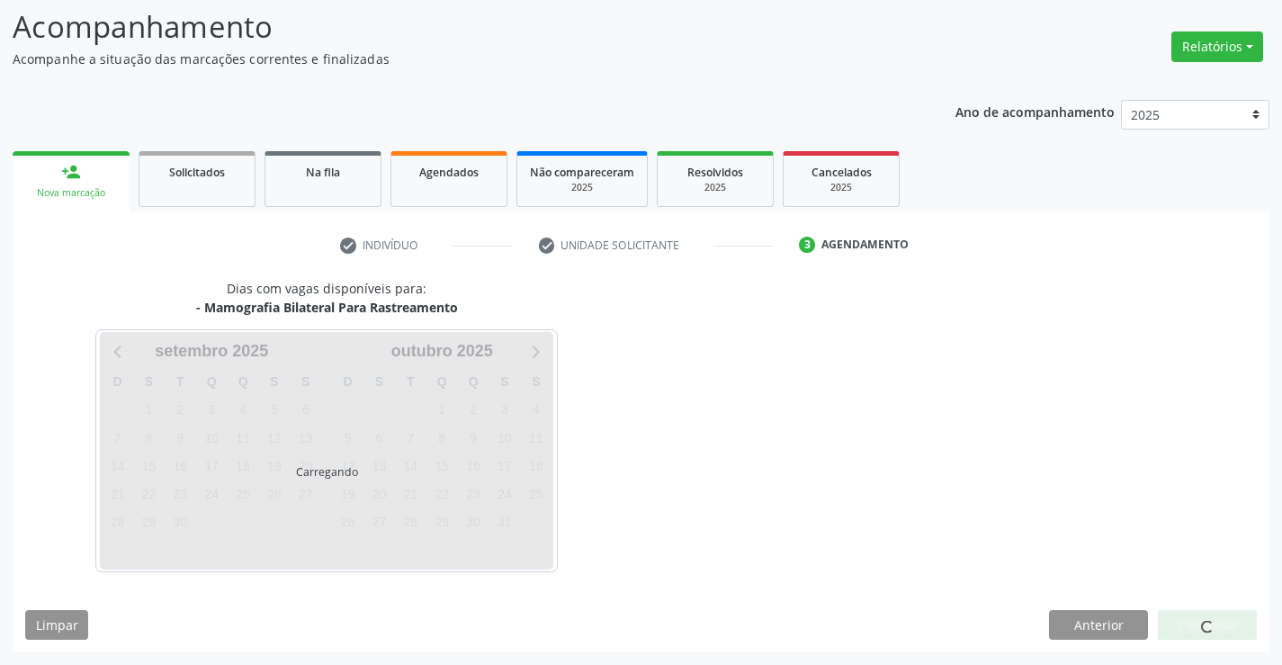
scroll to position [118, 0]
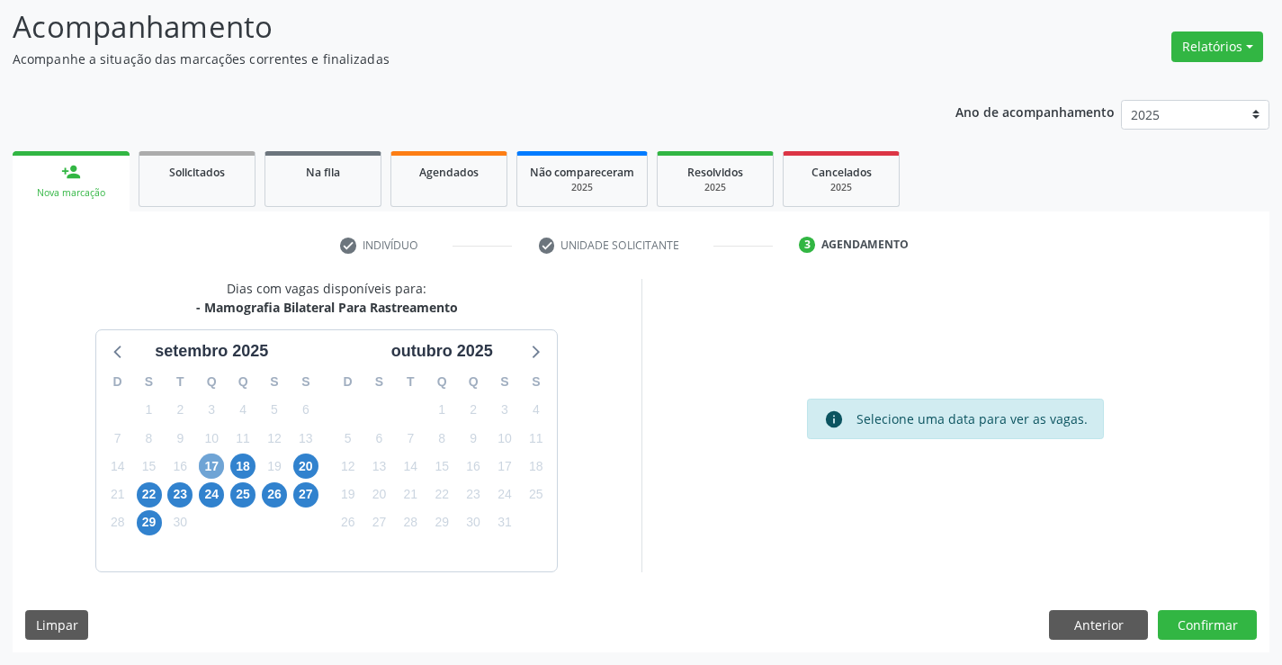
click at [206, 463] on span "17" at bounding box center [211, 466] width 25 height 25
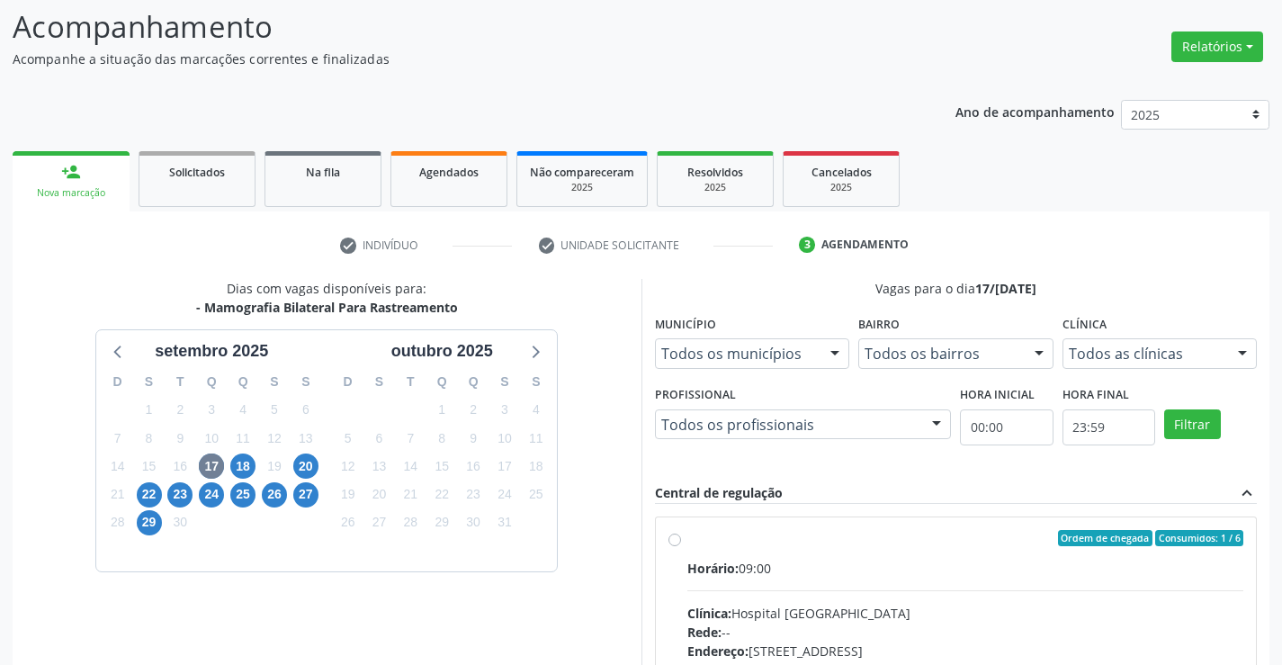
click at [688, 539] on label "Ordem de chegada Consumidos: 1 / 6 Horário: 09:00 Clínica: Hospital [GEOGRAPHIC…" at bounding box center [966, 668] width 557 height 276
click at [675, 539] on input "Ordem de chegada Consumidos: 1 / 6 Horário: 09:00 Clínica: Hospital [GEOGRAPHIC…" at bounding box center [675, 538] width 13 height 16
radio input "true"
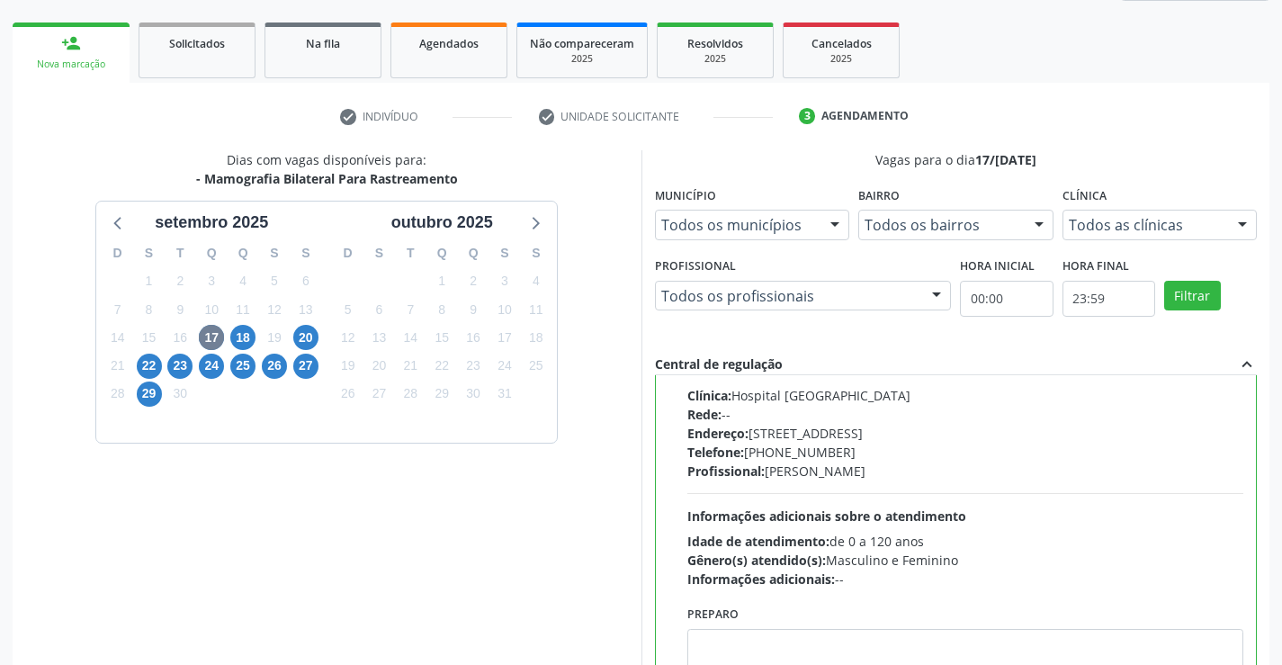
scroll to position [410, 0]
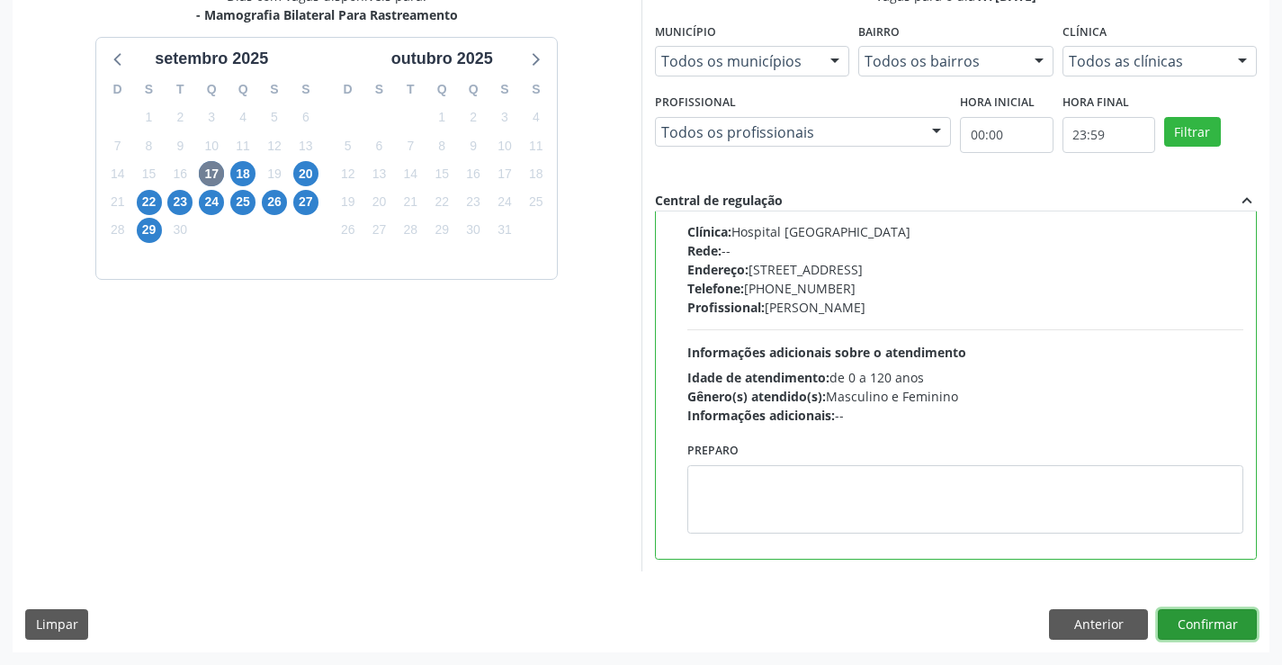
click at [1201, 610] on button "Confirmar" at bounding box center [1207, 624] width 99 height 31
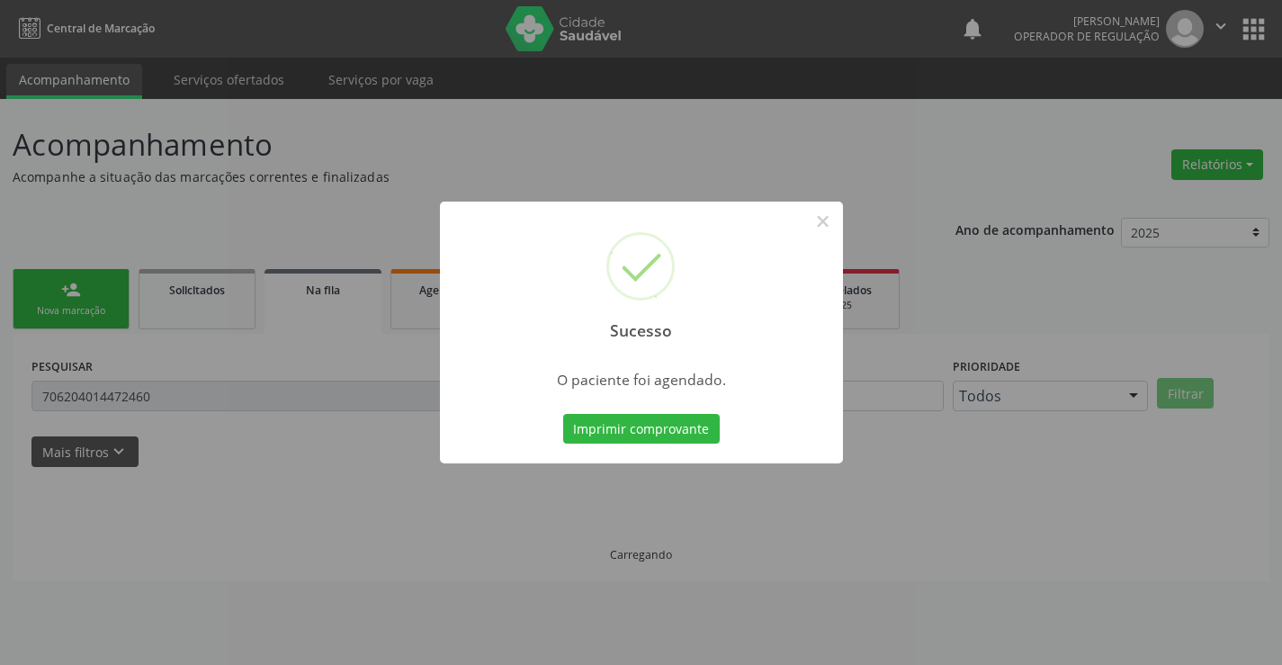
scroll to position [0, 0]
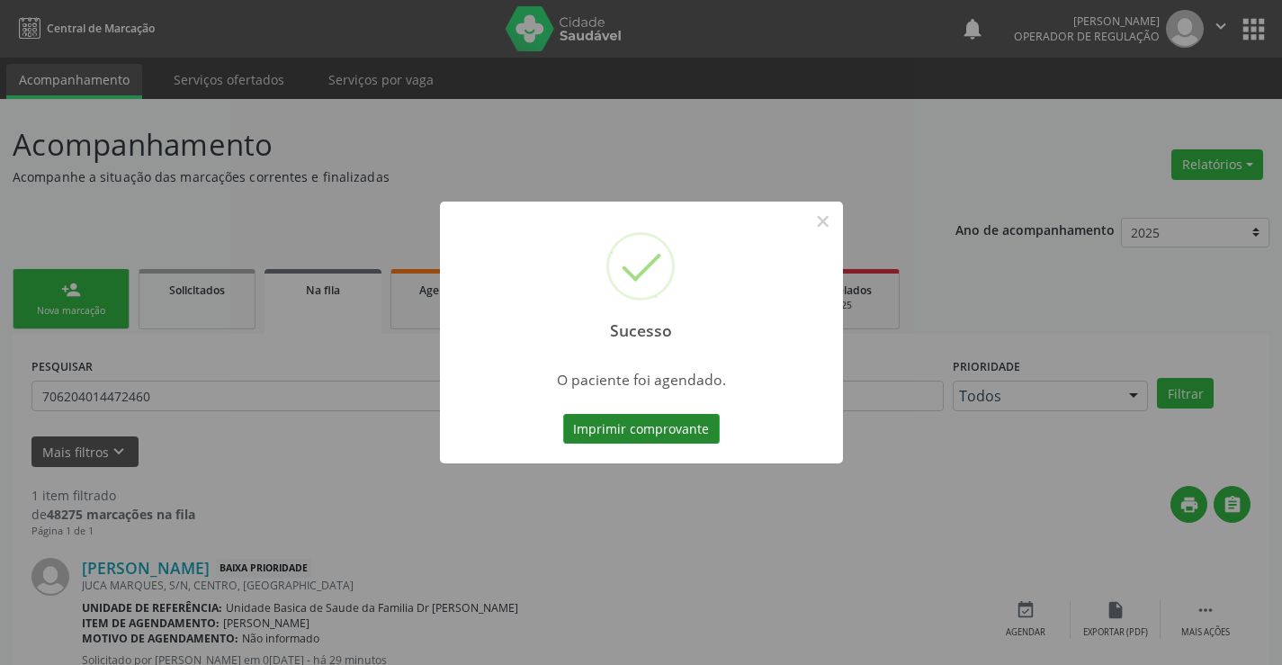
click at [693, 427] on button "Imprimir comprovante" at bounding box center [641, 429] width 157 height 31
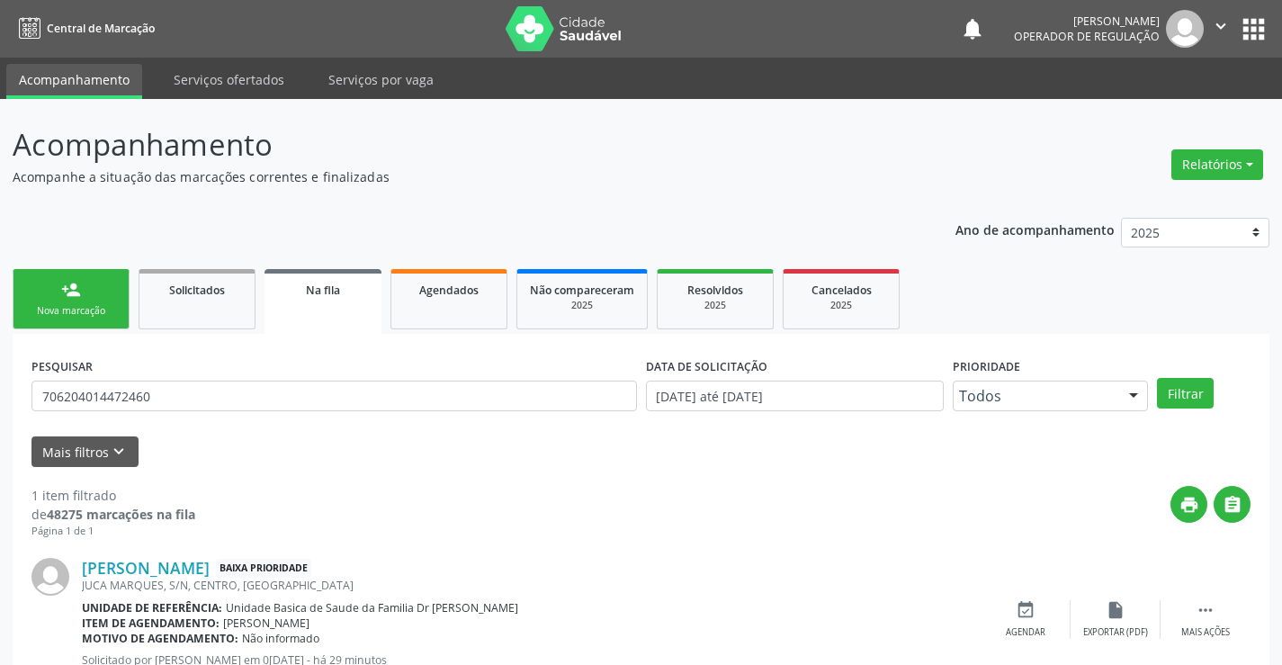
click at [1222, 22] on icon "" at bounding box center [1221, 26] width 20 height 20
click at [1149, 108] on link "Sair" at bounding box center [1175, 109] width 124 height 25
